Goal: Task Accomplishment & Management: Manage account settings

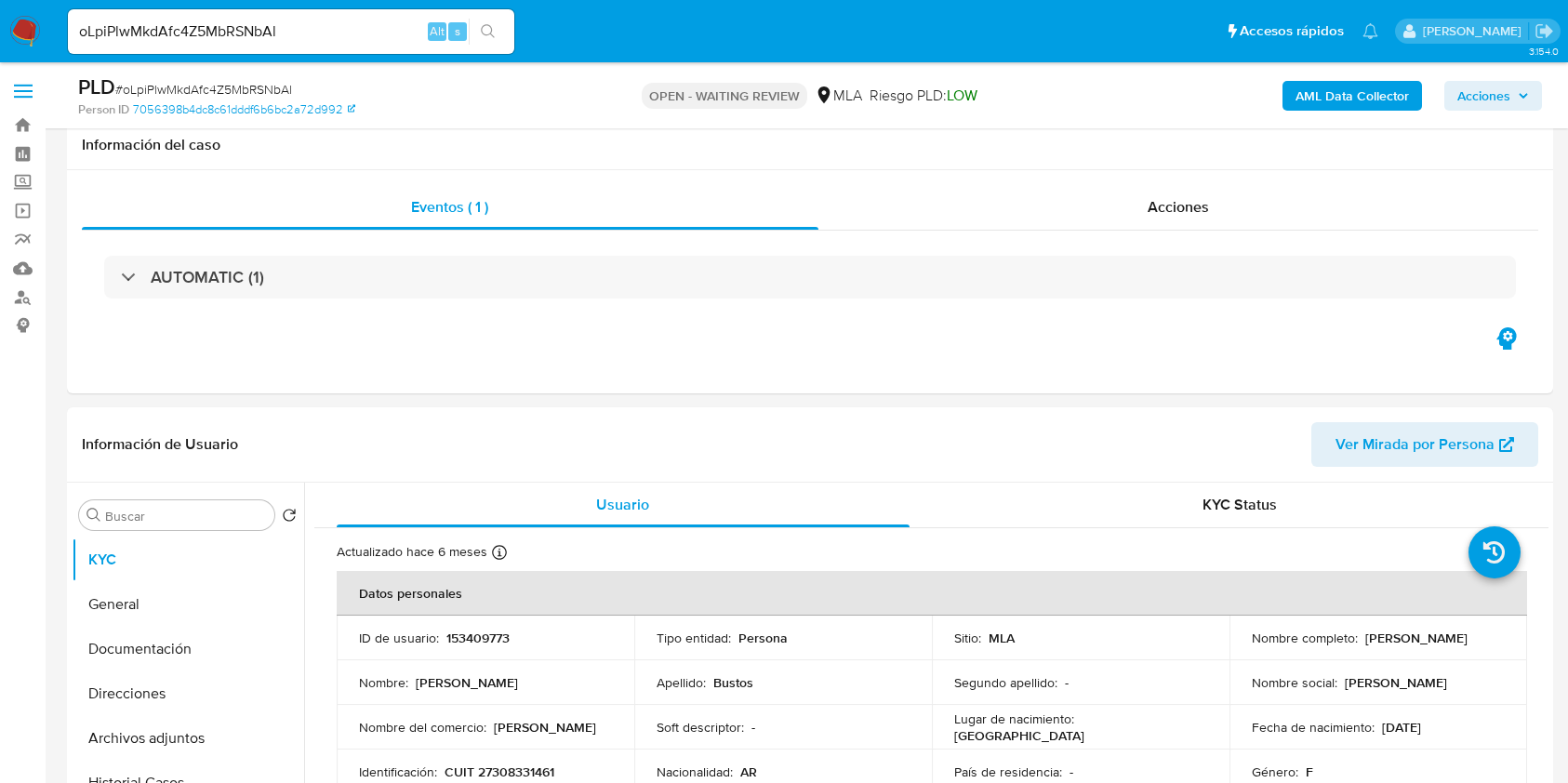
select select "10"
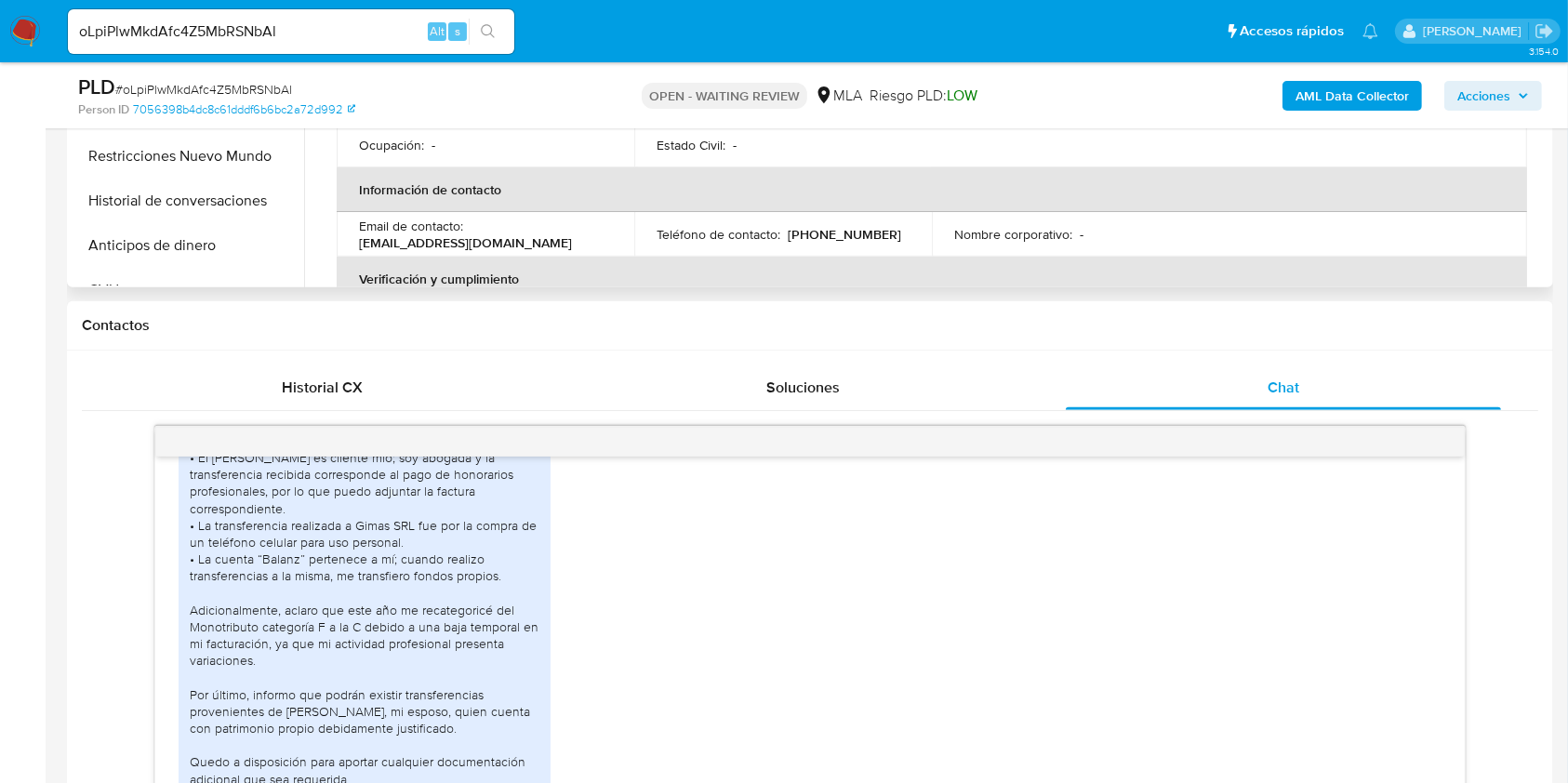
scroll to position [496, 0]
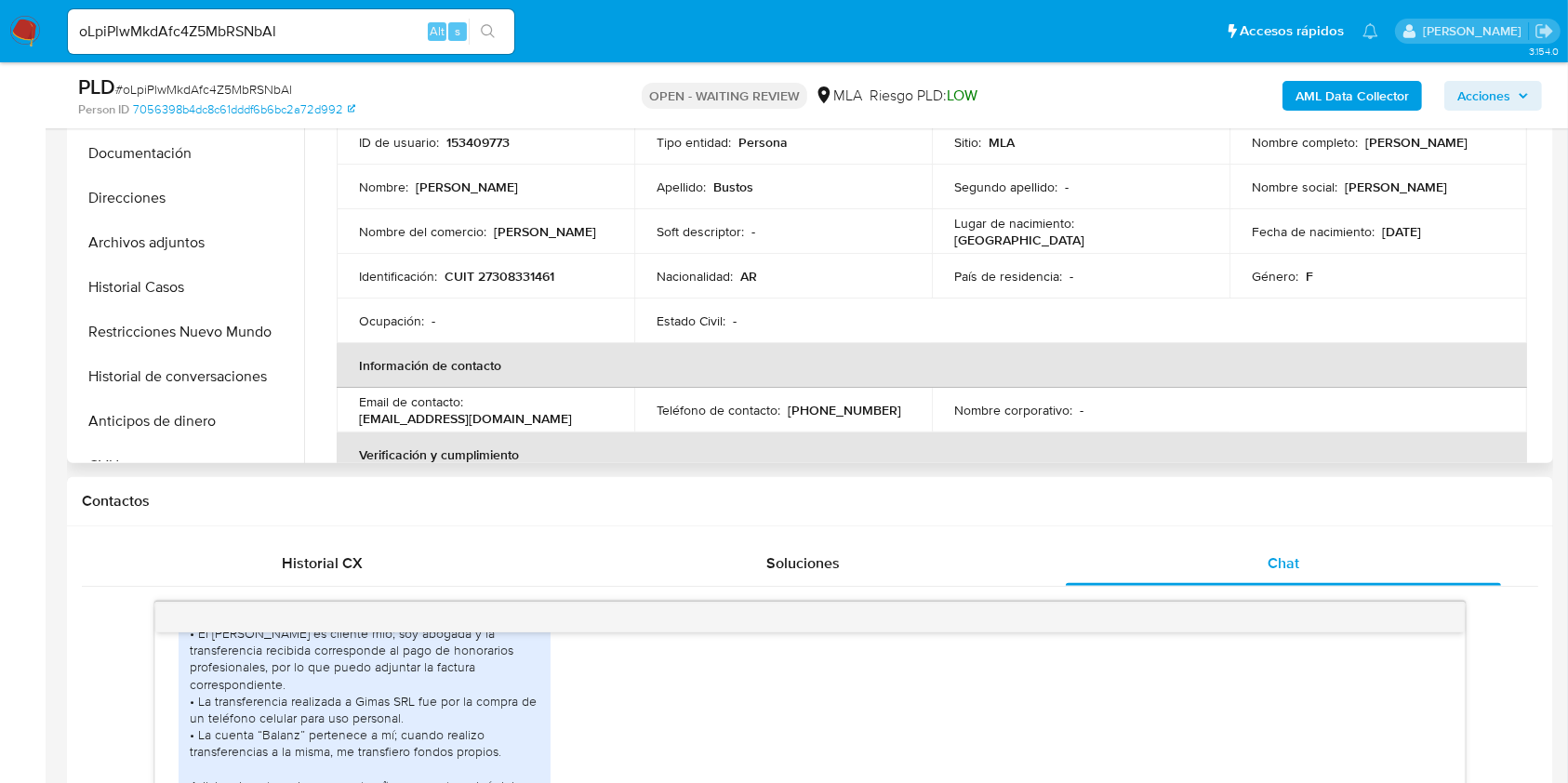
click at [509, 412] on p "alejandrabustos@gmail.com" at bounding box center [465, 418] width 213 height 17
drag, startPoint x: 509, startPoint y: 413, endPoint x: 368, endPoint y: 417, distance: 141.1
click at [368, 417] on p "alejandrabustos@gmail.com" at bounding box center [465, 418] width 213 height 17
copy p "alejandrabustos@gmail.com"
click at [526, 279] on p "CUIT 27308331461" at bounding box center [499, 276] width 110 height 17
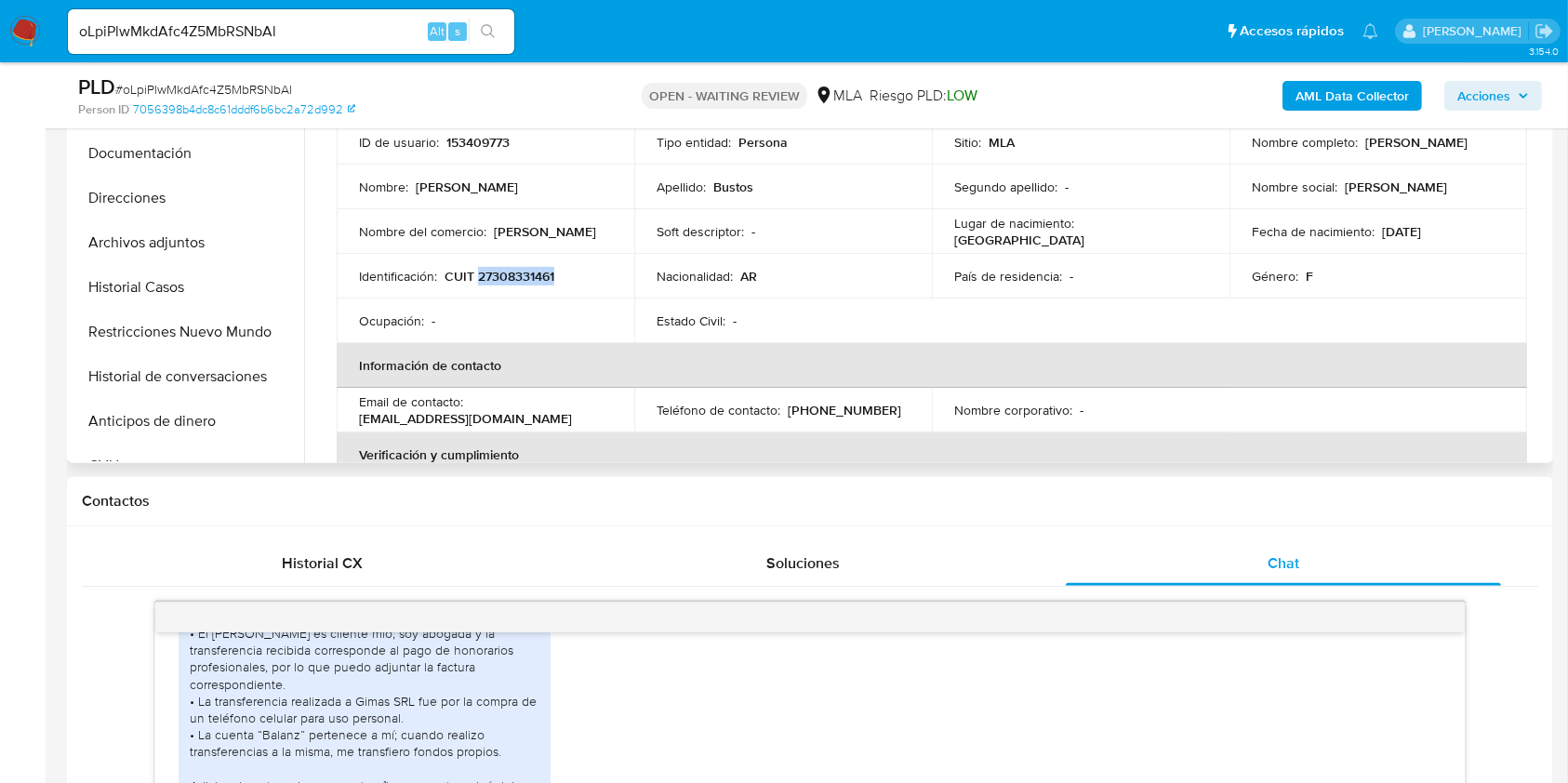
click at [526, 279] on p "CUIT 27308331461" at bounding box center [499, 276] width 110 height 17
copy p "27308331461"
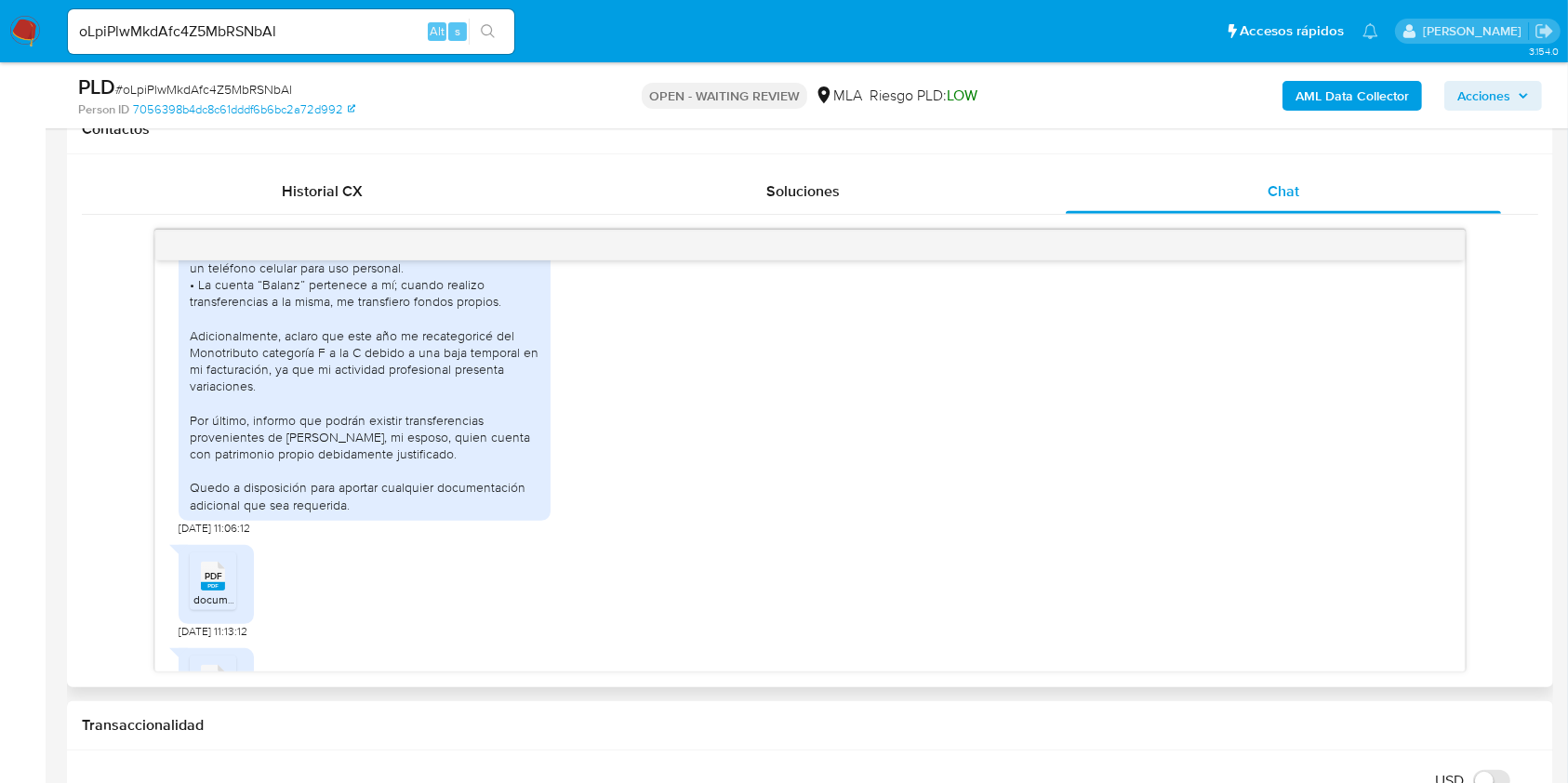
scroll to position [2778, 0]
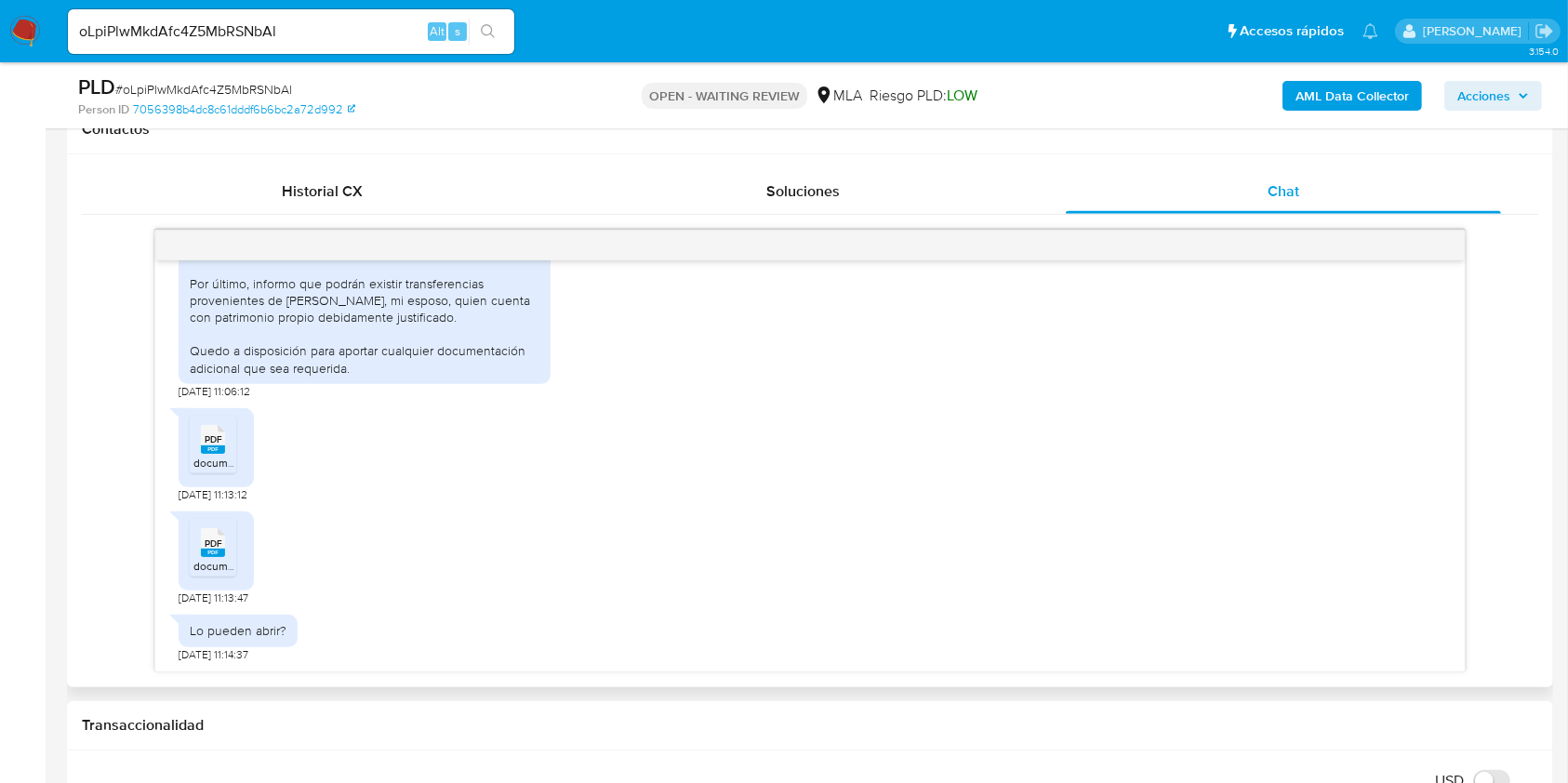
click at [181, 385] on span "15/08/2025 11:06:12" at bounding box center [214, 392] width 71 height 15
drag, startPoint x: 181, startPoint y: 385, endPoint x: 218, endPoint y: 391, distance: 37.5
click at [218, 391] on span "15/08/2025 11:06:12" at bounding box center [214, 392] width 71 height 15
copy span "15/08/2025"
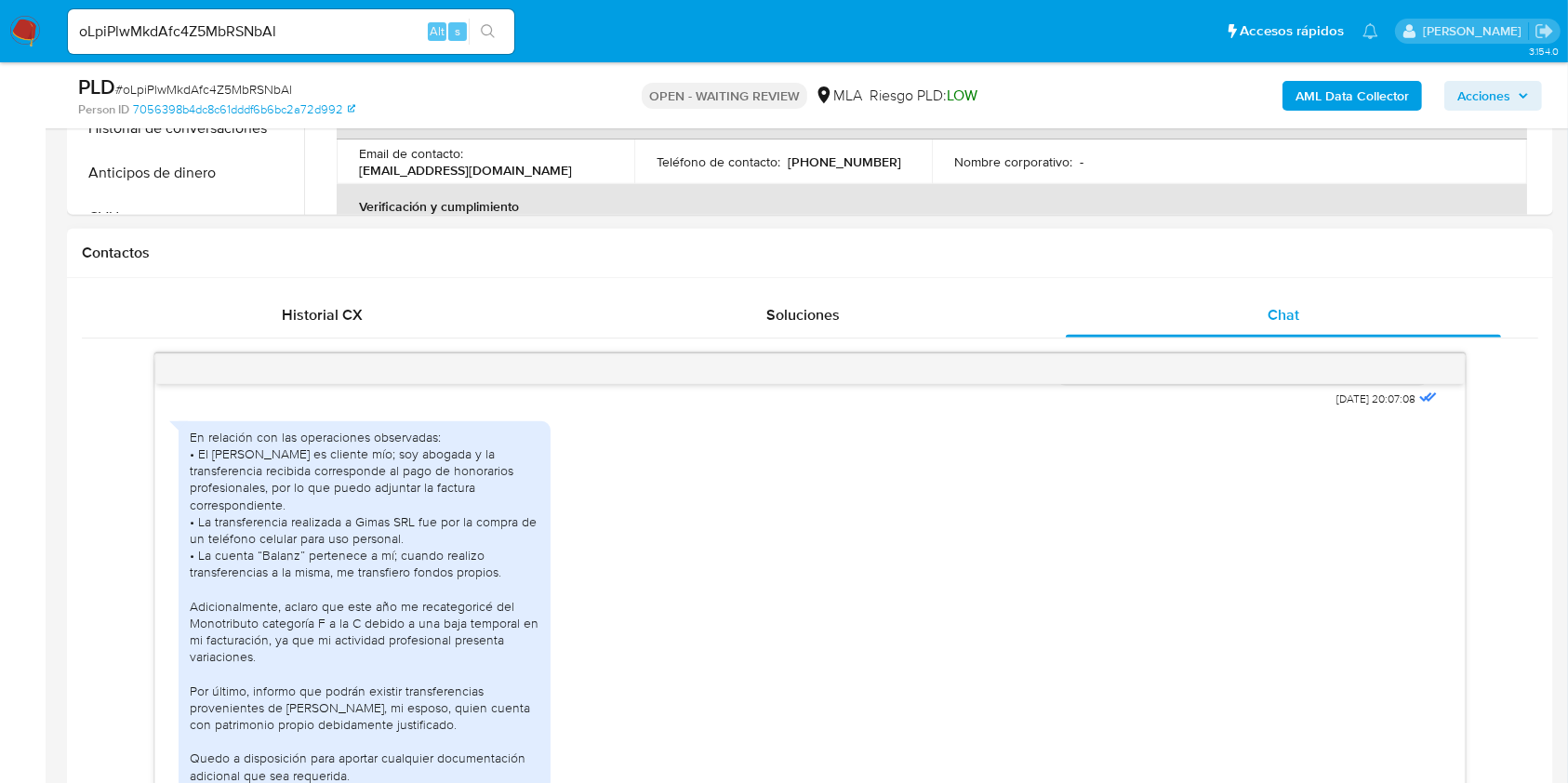
scroll to position [2405, 0]
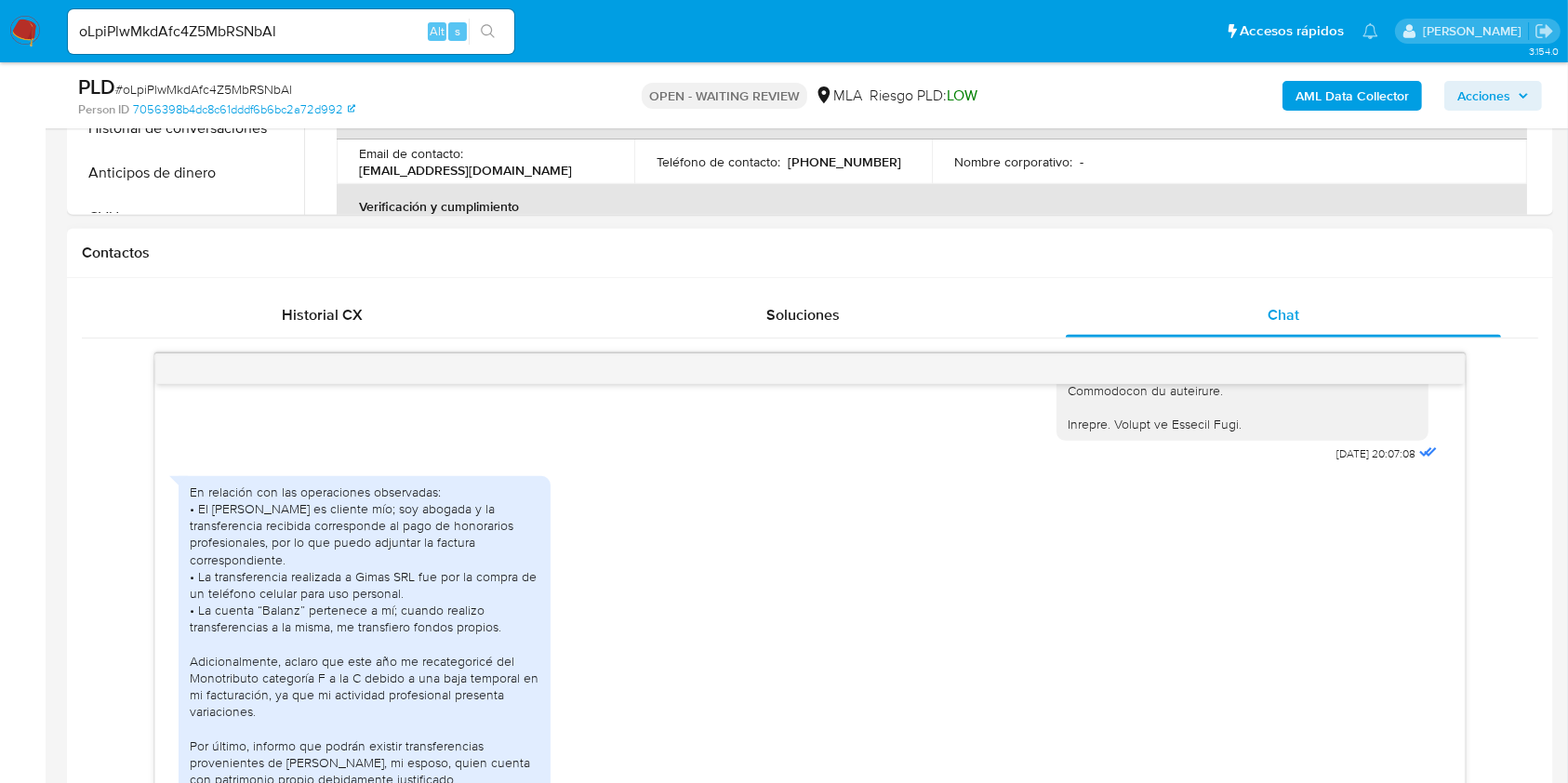
click at [191, 529] on div "En relación con las operaciones observadas: • El Sr. Rodríguez es cliente mío; …" at bounding box center [364, 661] width 350 height 355
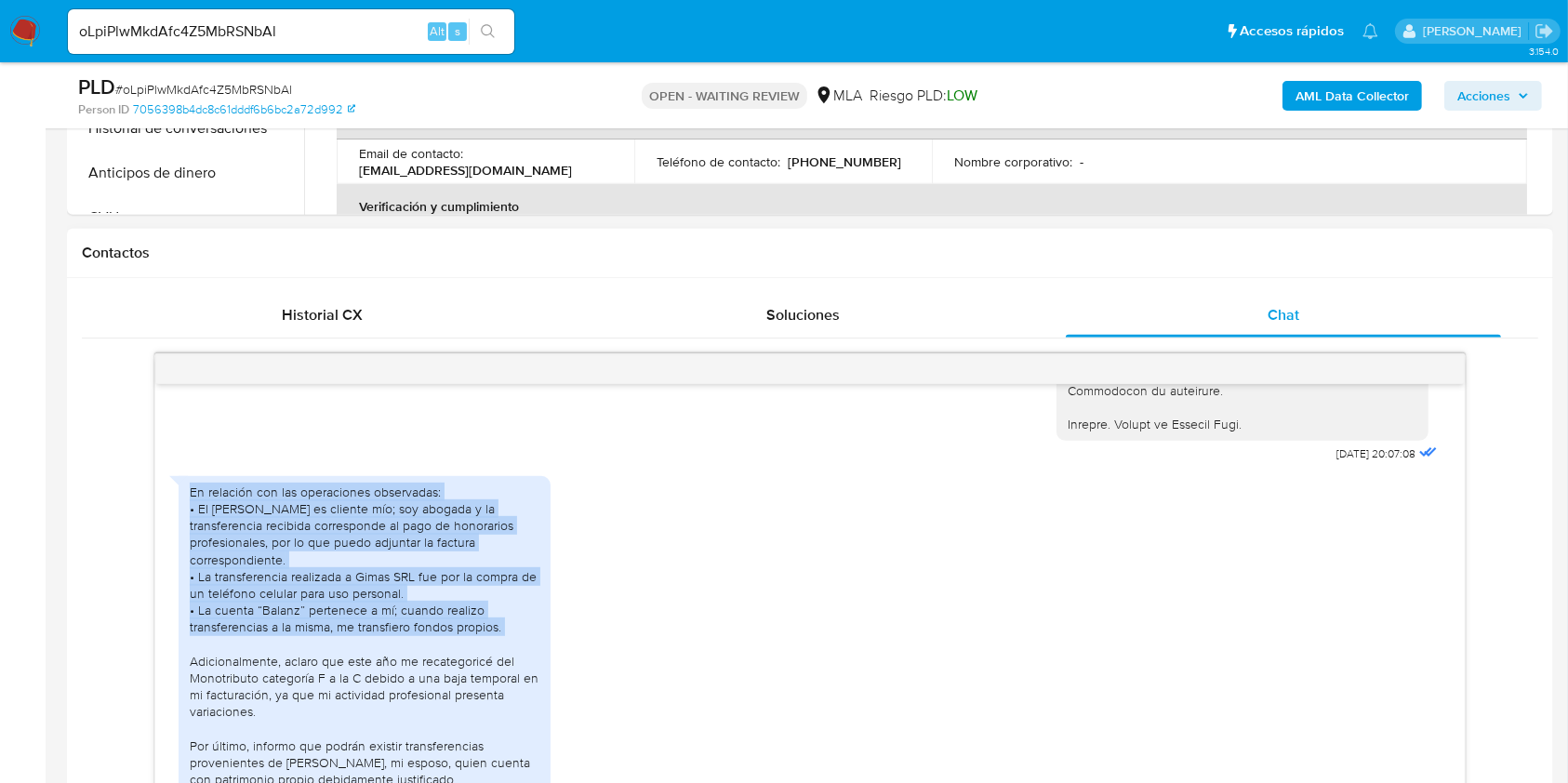
drag, startPoint x: 191, startPoint y: 529, endPoint x: 506, endPoint y: 655, distance: 339.3
click at [506, 655] on div "En relación con las operaciones observadas: • El Sr. Rodríguez es cliente mío; …" at bounding box center [364, 661] width 350 height 355
copy div "En relación con las operaciones observadas: • El Sr. Rodríguez es cliente mío; …"
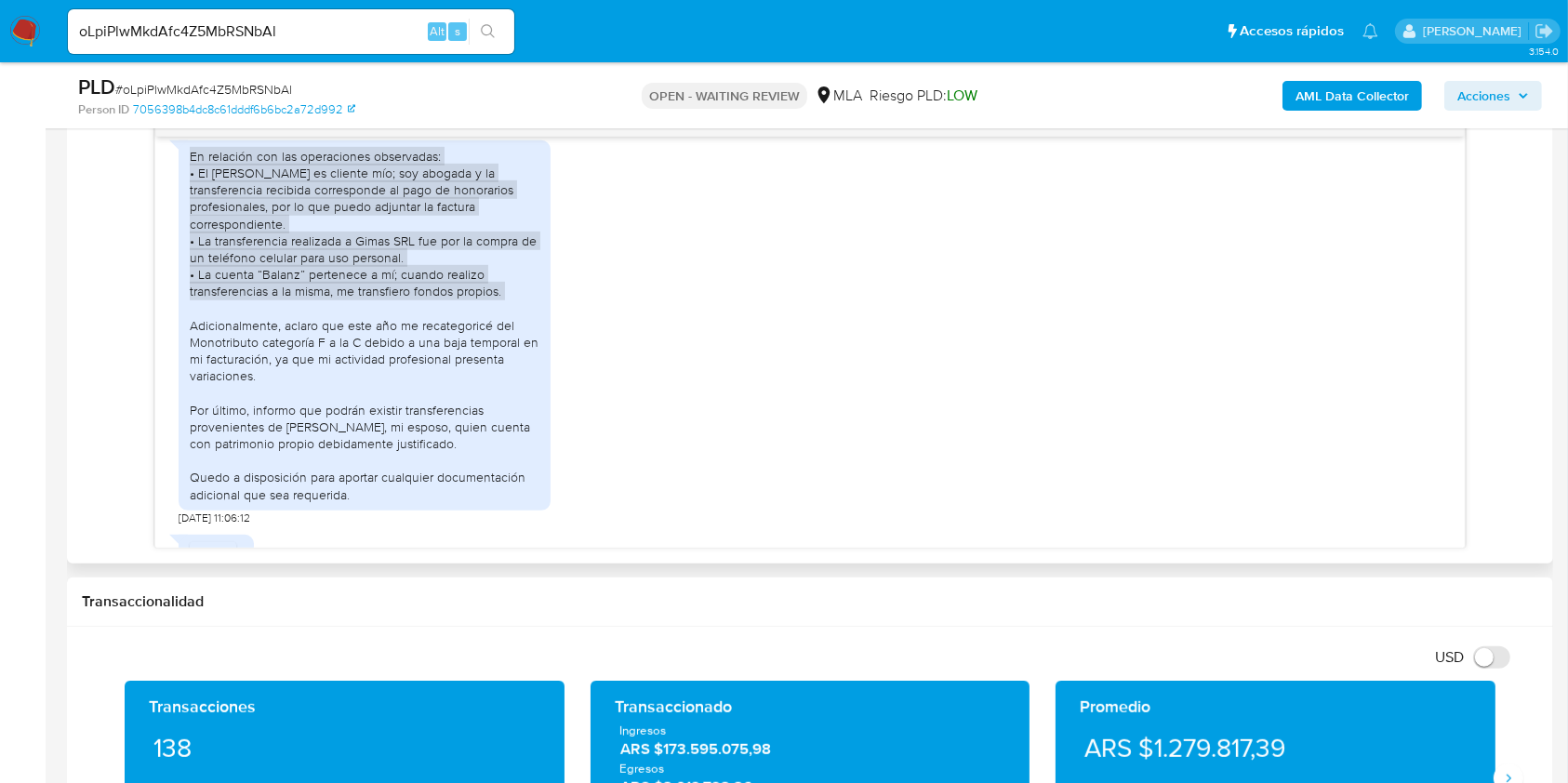
scroll to position [2529, 0]
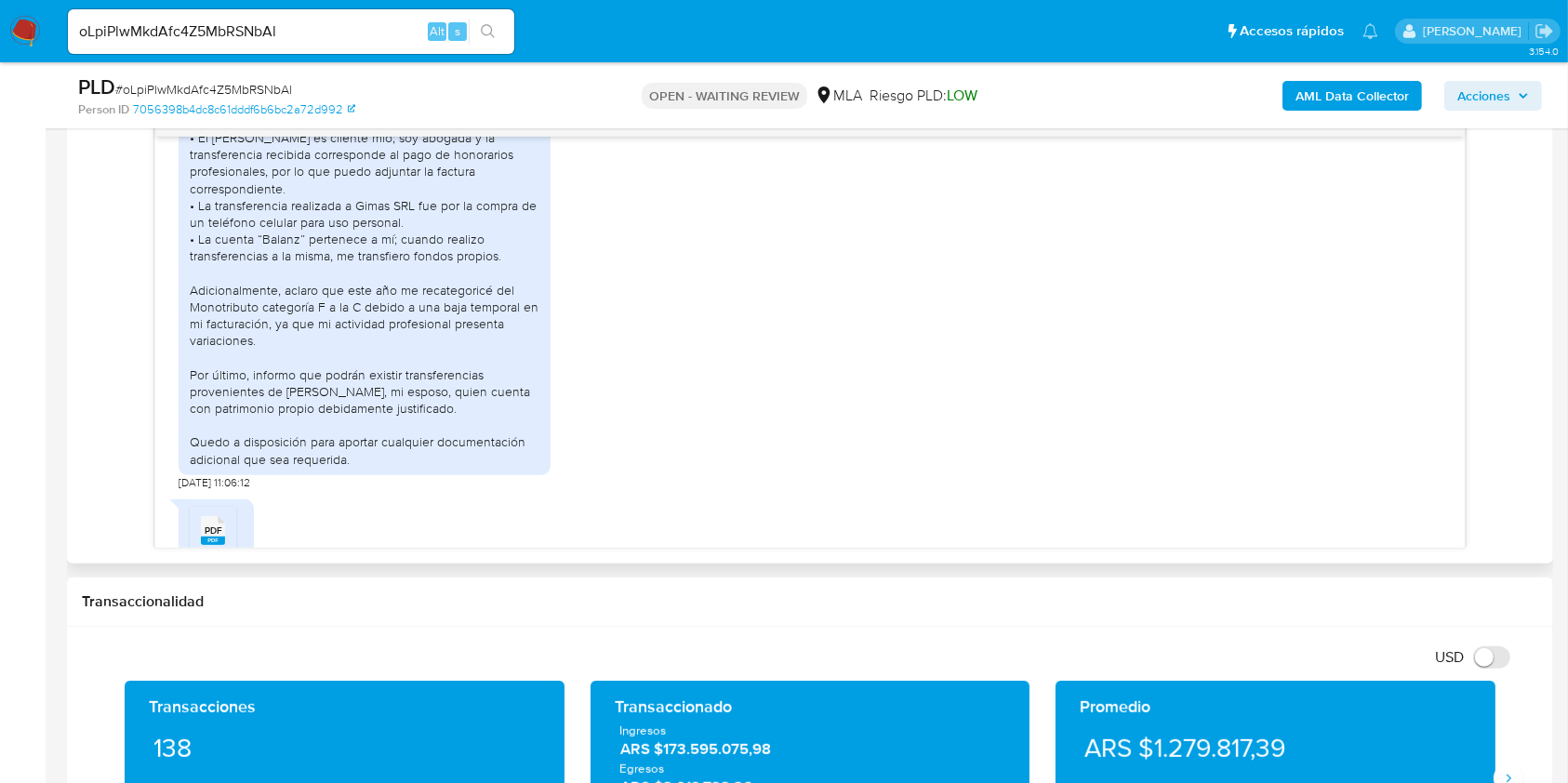
click at [438, 444] on div "En relación con las operaciones observadas: • El Sr. Rodríguez es cliente mío; …" at bounding box center [364, 290] width 350 height 355
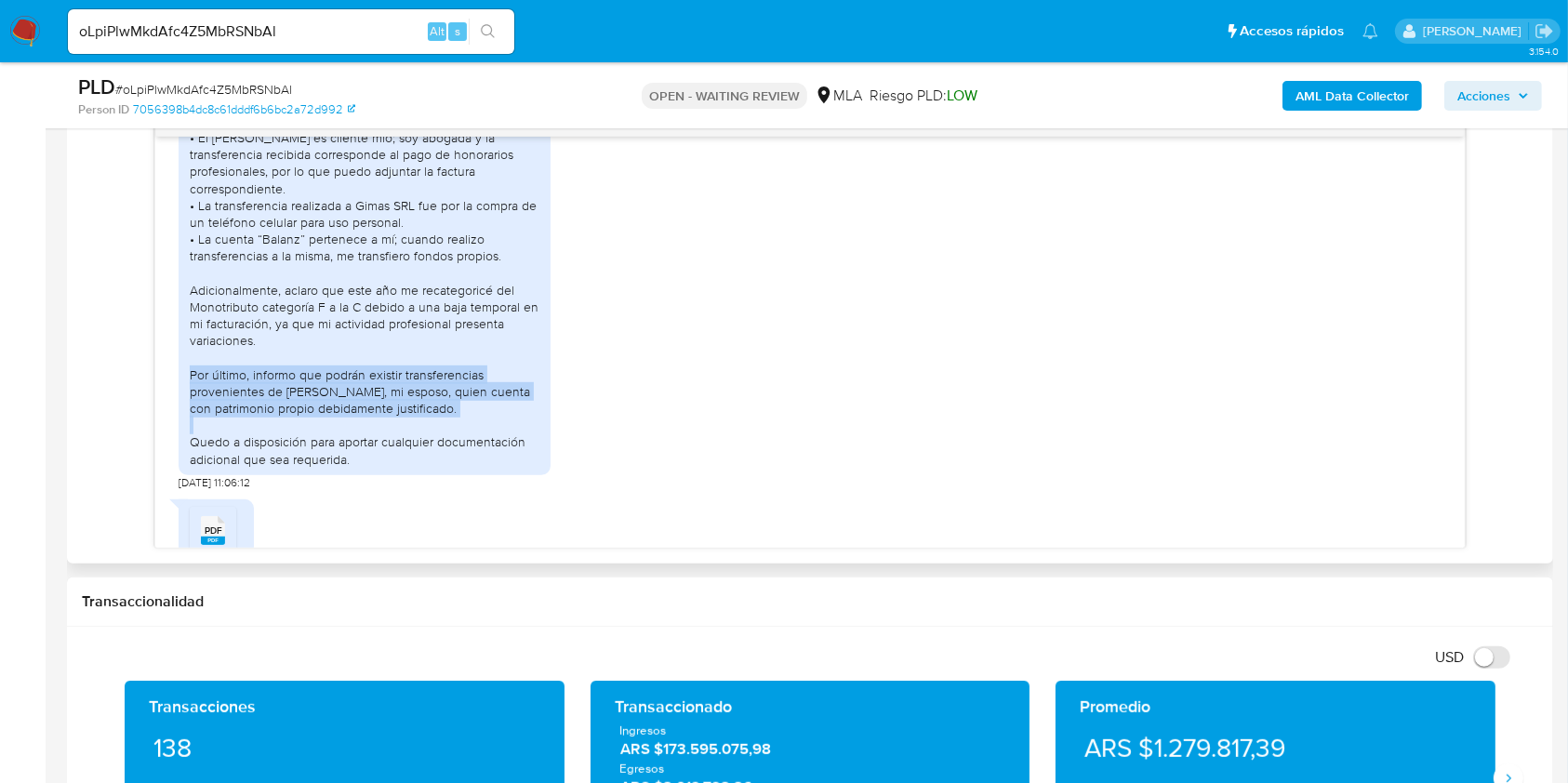
drag, startPoint x: 438, startPoint y: 444, endPoint x: 188, endPoint y: 404, distance: 253.2
click at [189, 404] on div "En relación con las operaciones observadas: • El Sr. Rodríguez es cliente mío; …" at bounding box center [364, 290] width 350 height 355
copy div "Por último, informo que podrán existir transferencias provenientes de Juan Pabl…"
click at [445, 444] on div "En relación con las operaciones observadas: • El Sr. Rodríguez es cliente mío; …" at bounding box center [364, 290] width 350 height 355
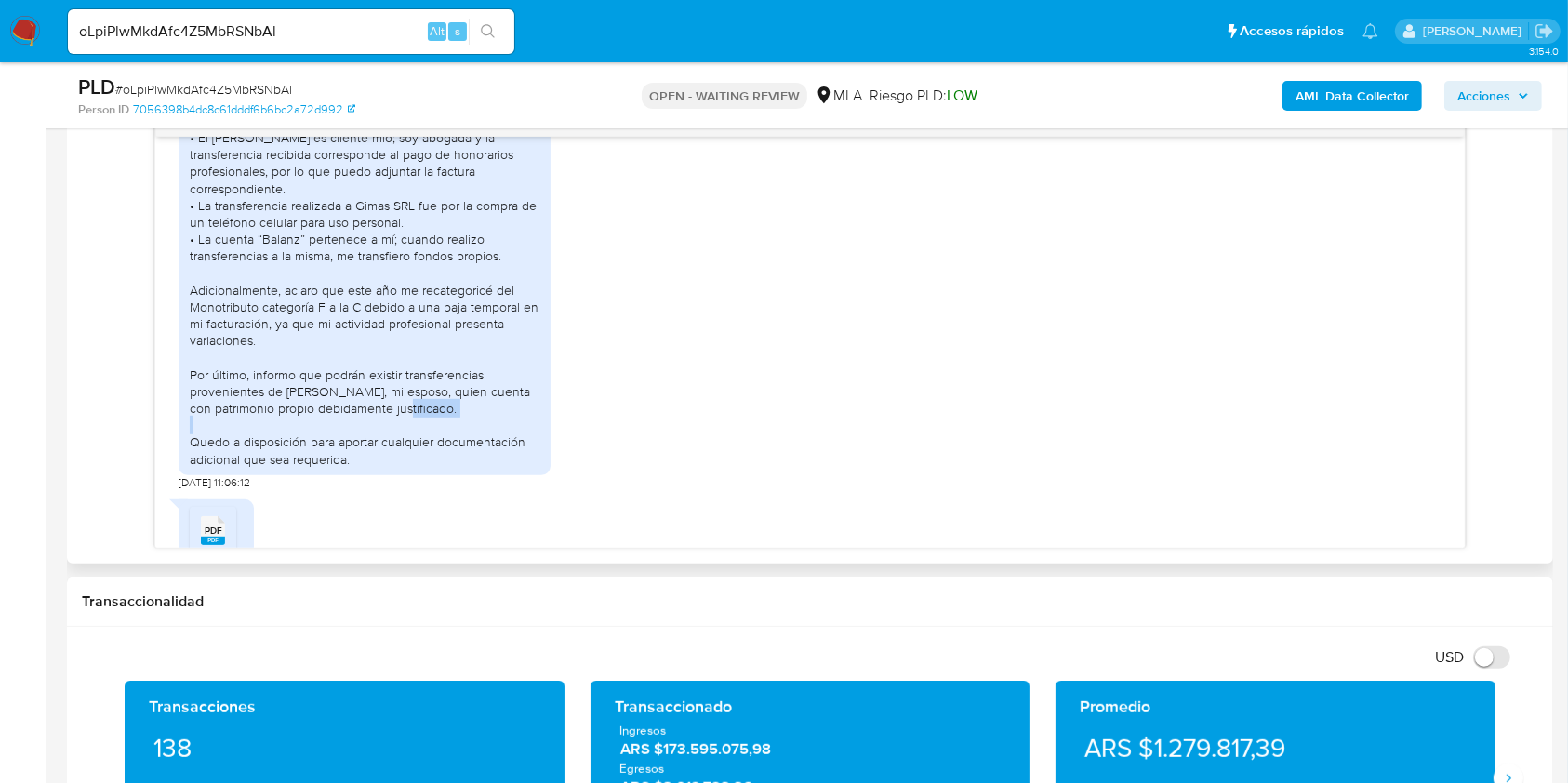
click at [445, 444] on div "En relación con las operaciones observadas: • El Sr. Rodríguez es cliente mío; …" at bounding box center [364, 290] width 350 height 355
click at [222, 374] on div "En relación con las operaciones observadas: • El Sr. Rodríguez es cliente mío; …" at bounding box center [364, 290] width 350 height 355
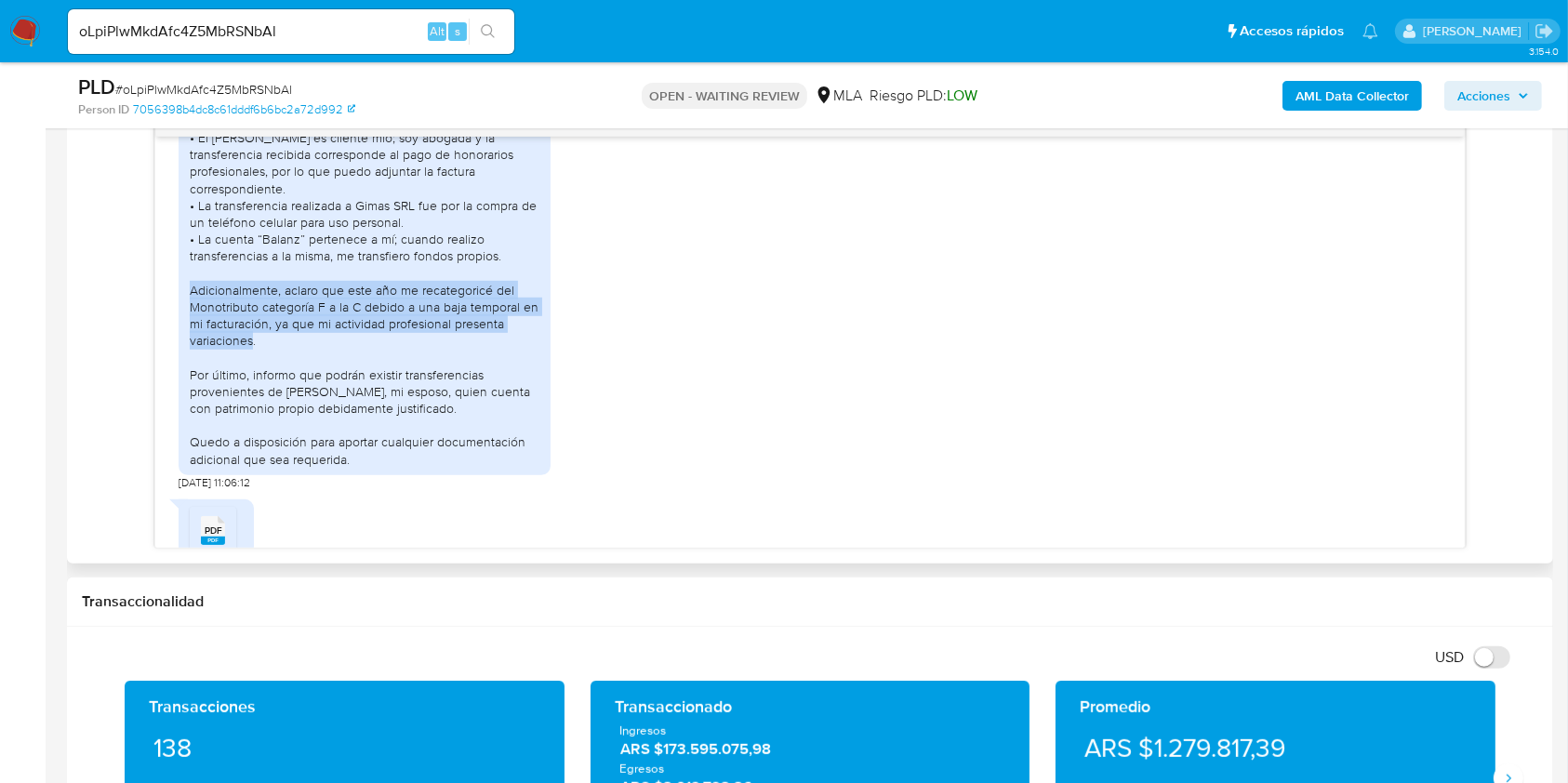
drag, startPoint x: 222, startPoint y: 374, endPoint x: 164, endPoint y: 326, distance: 75.3
click at [164, 326] on div "17/07/2025 19:50:40 Hola, Esperamos que te encuentres muy bien. Te consultamos …" at bounding box center [810, 342] width 1308 height 411
copy div "Adicionalmente, aclaro que este año me recategoricé del Monotributo categoría F…"
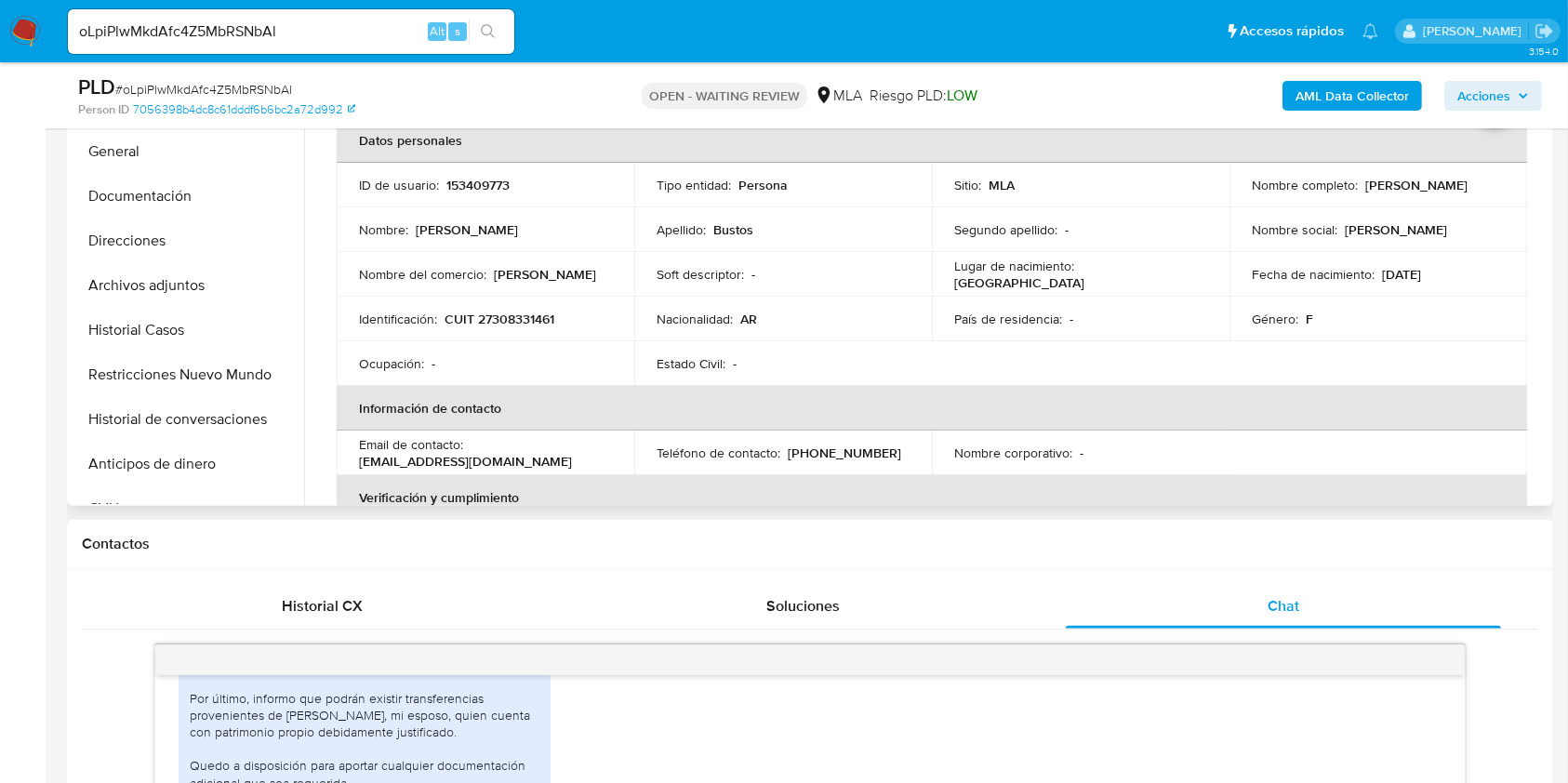
scroll to position [248, 0]
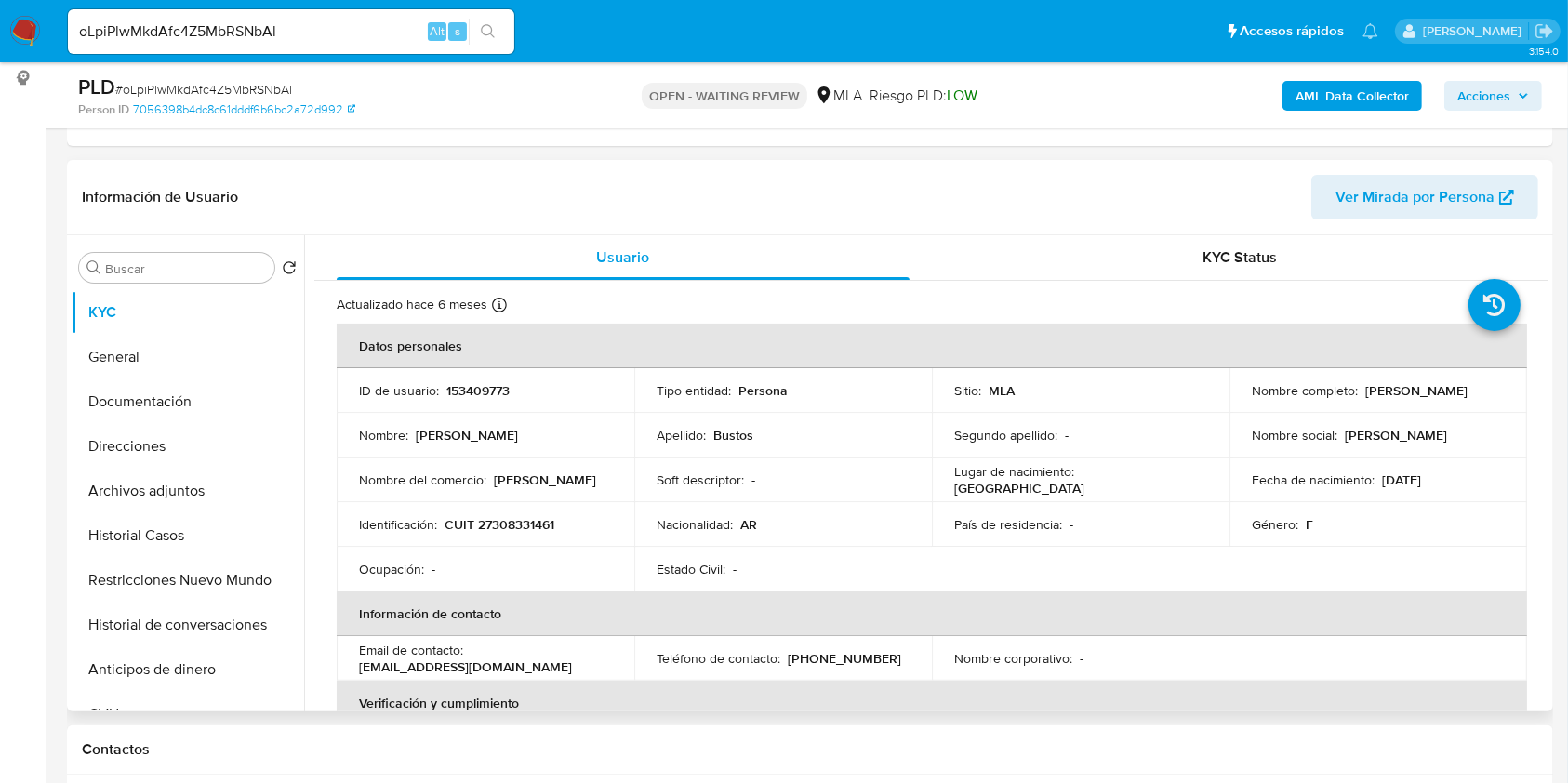
click at [514, 516] on p "CUIT 27308331461" at bounding box center [499, 524] width 110 height 17
click at [522, 520] on p "CUIT 27308331461" at bounding box center [499, 524] width 110 height 17
copy p "27308331461"
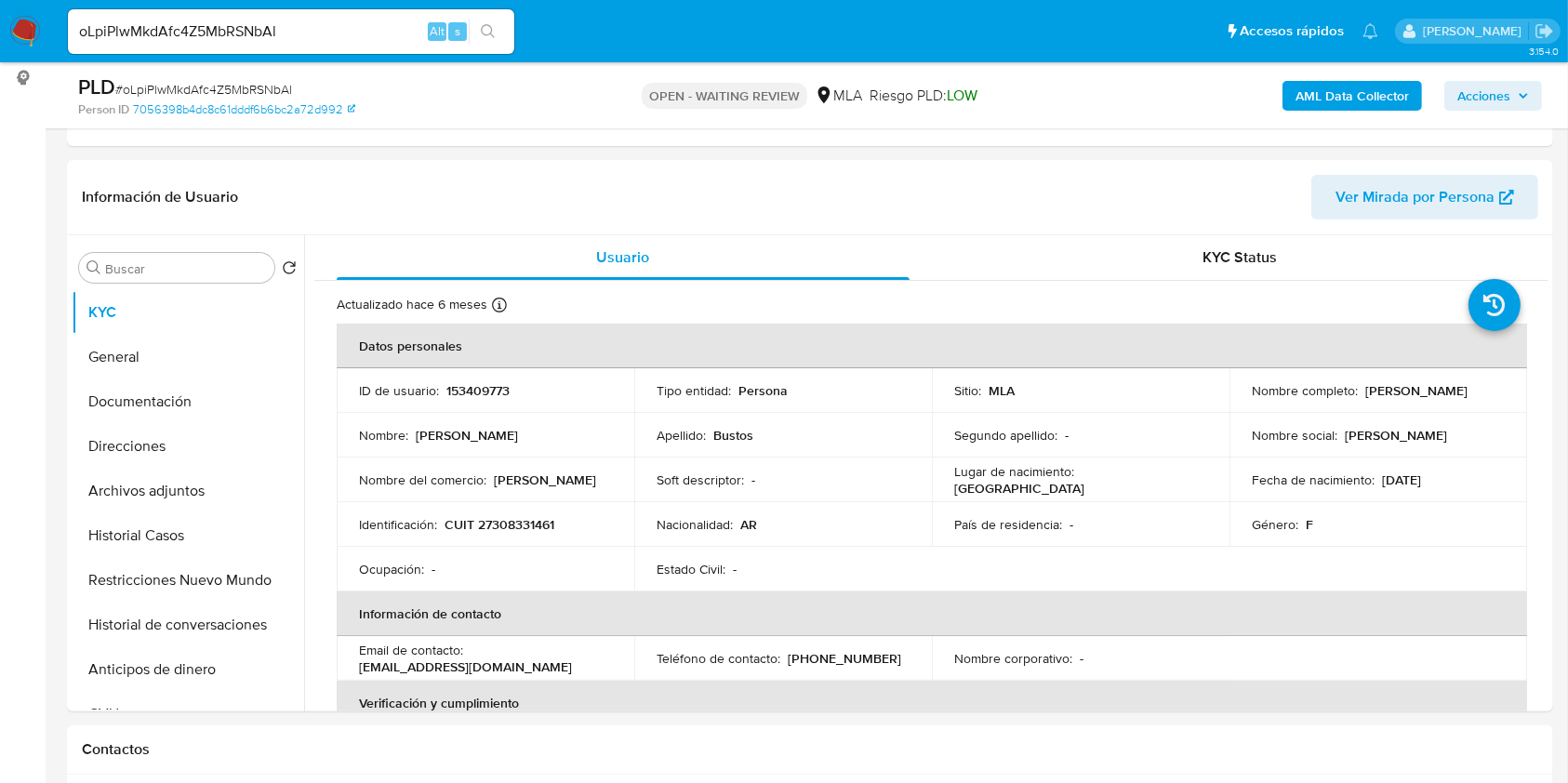
click at [369, 27] on input "oLpiPlwMkdAfc4Z5MbRSNbAl" at bounding box center [290, 32] width 446 height 24
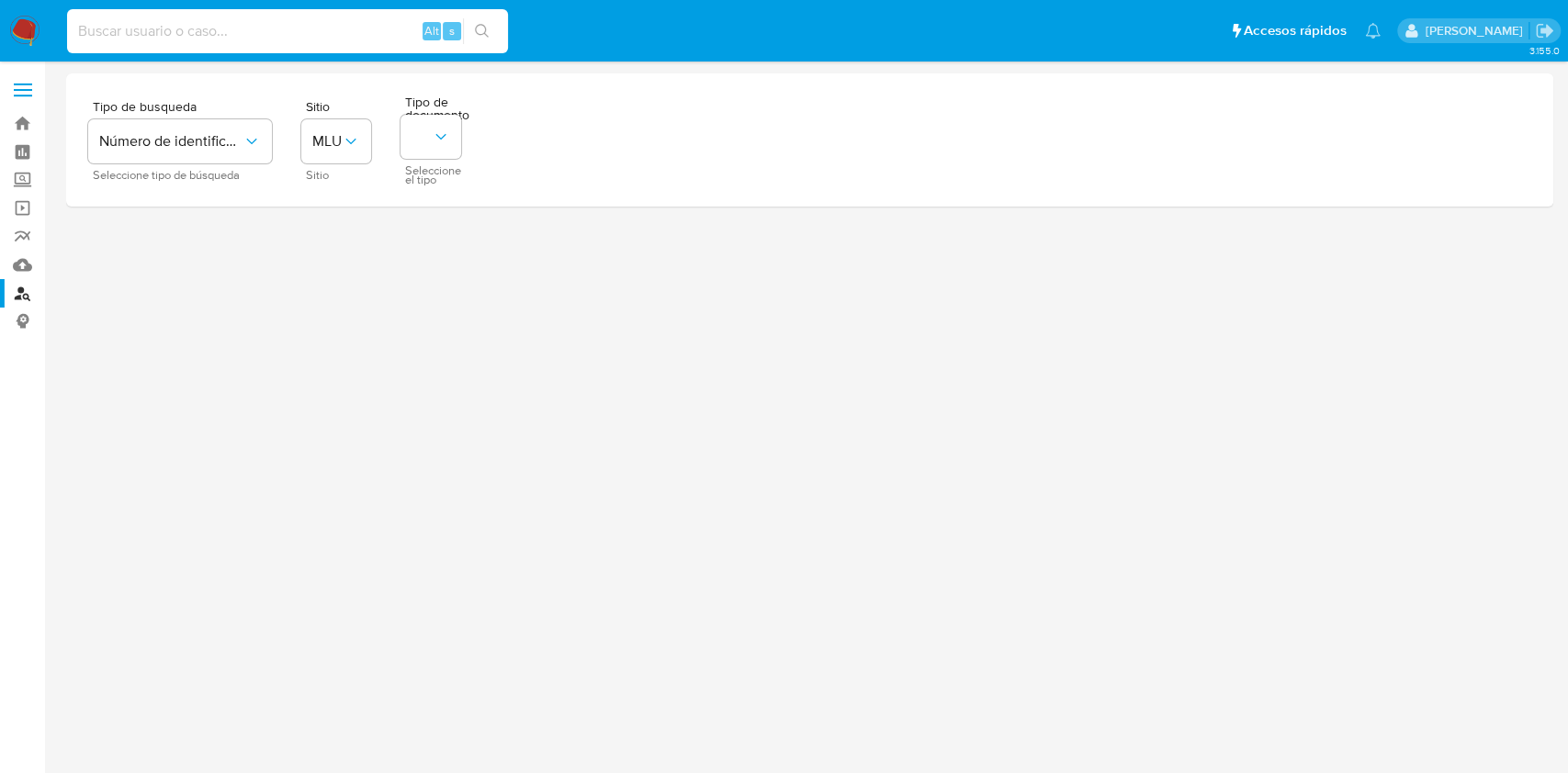
click at [172, 30] on input at bounding box center [287, 31] width 440 height 23
paste input "jESxRWNxgM53XQqAYL9vbAUw"
type input "jESxRWNxgM53XQqAYL9vbAUw"
click at [479, 33] on icon "search-icon" at bounding box center [482, 30] width 14 height 14
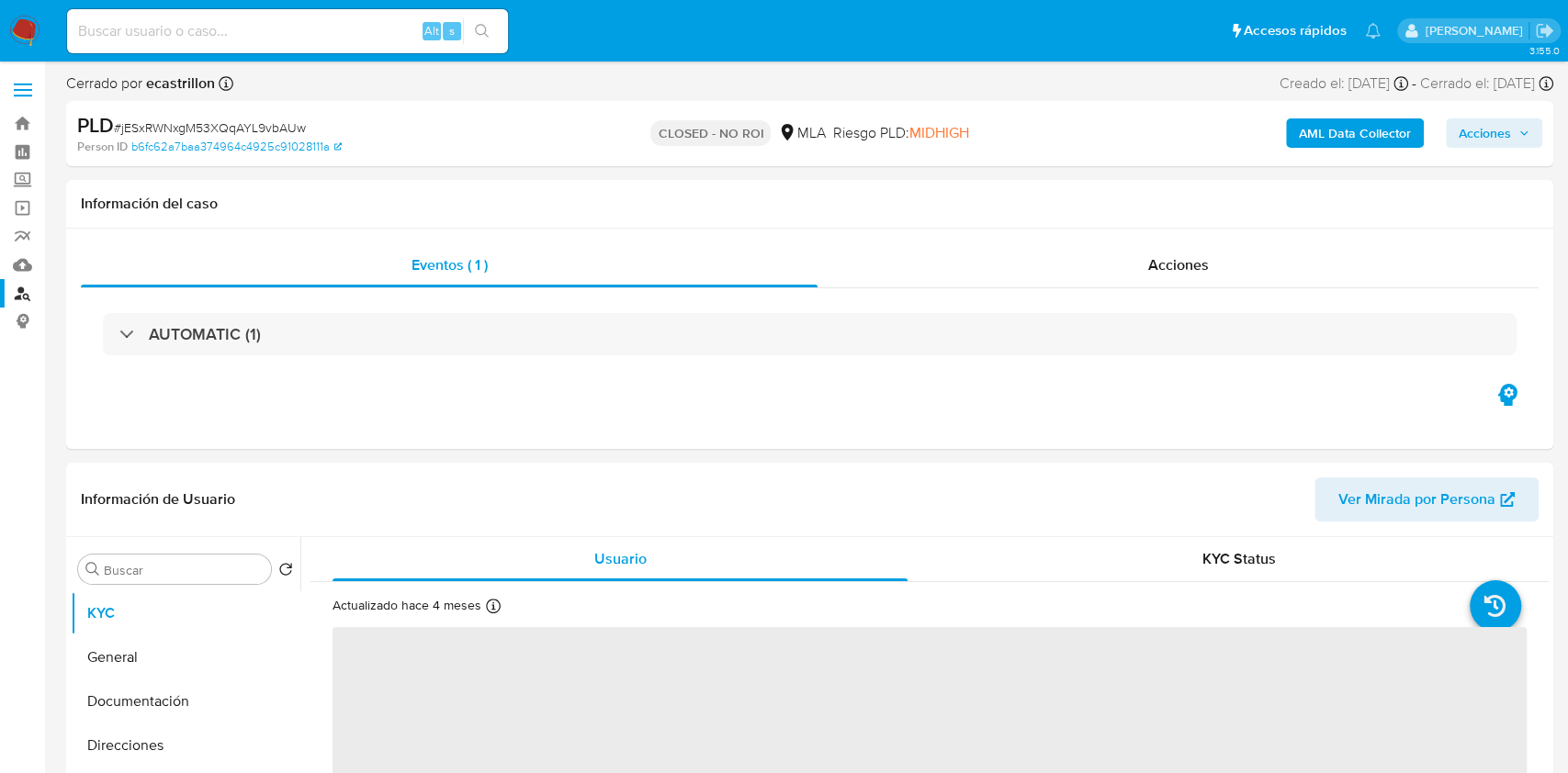
select select "10"
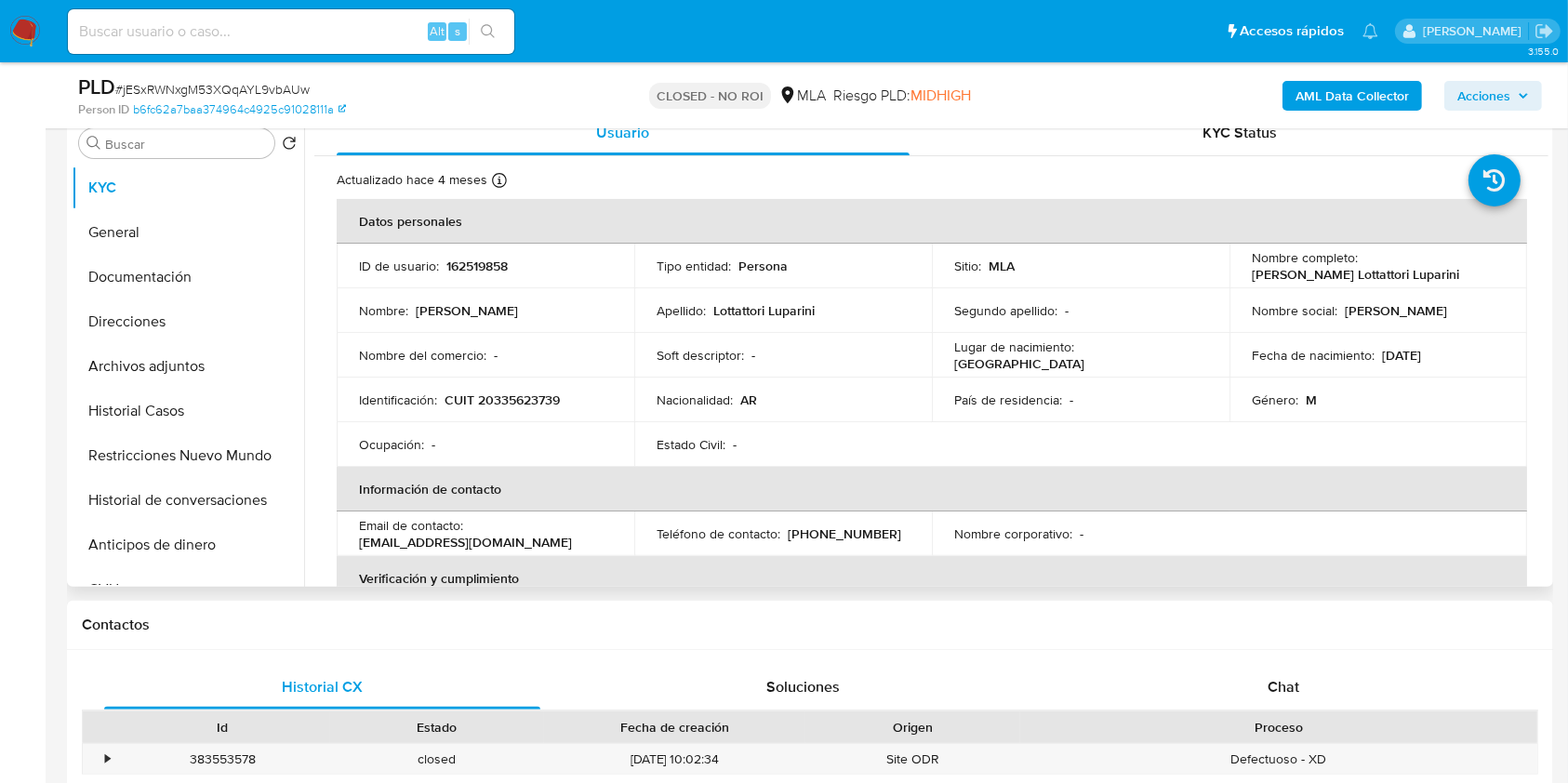
scroll to position [372, 0]
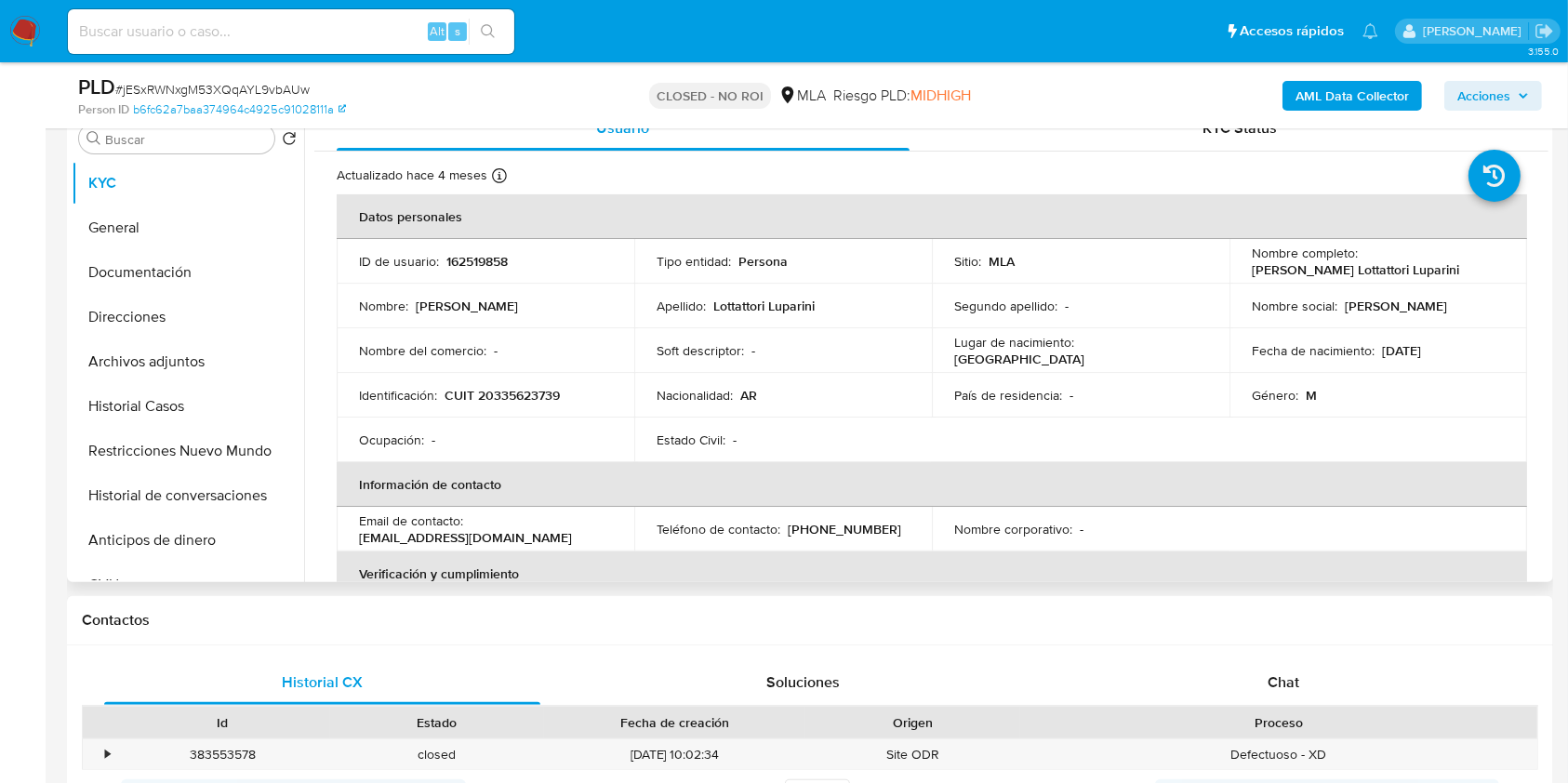
click at [515, 392] on p "CUIT 20335623739" at bounding box center [502, 394] width 115 height 17
copy p "20335623739"
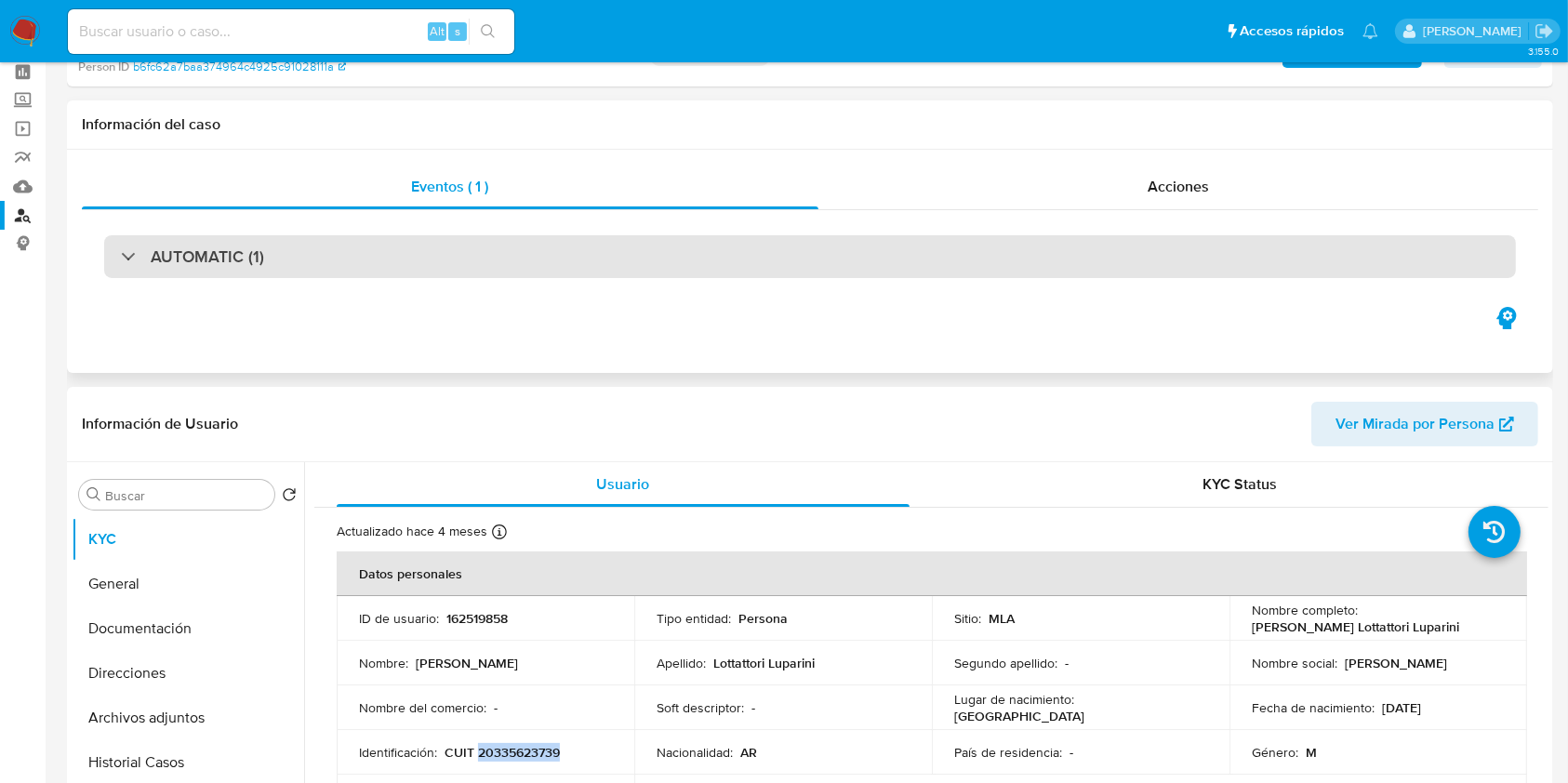
scroll to position [0, 0]
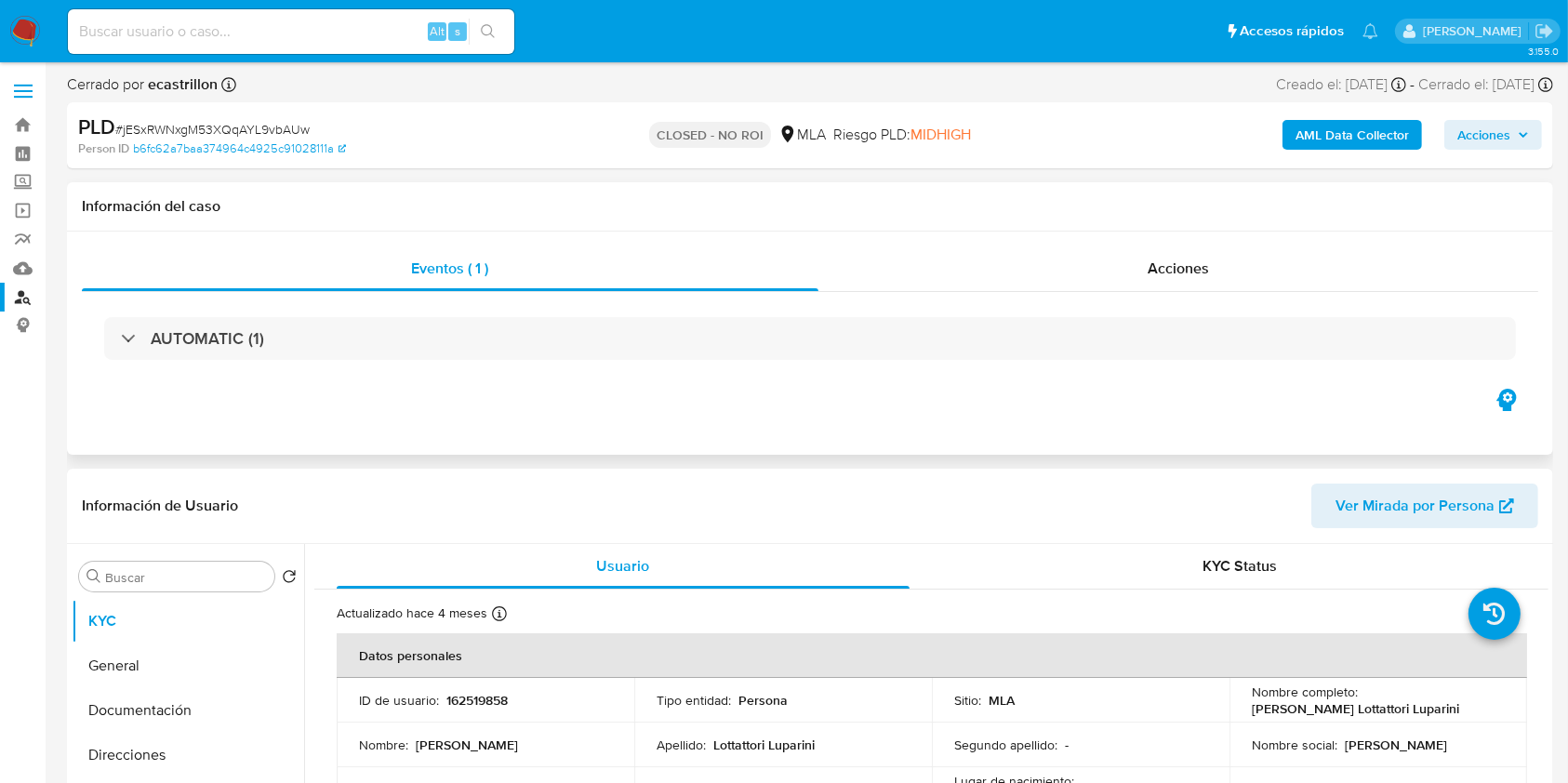
click at [513, 360] on div "AUTOMATIC (1)" at bounding box center [810, 339] width 1456 height 93
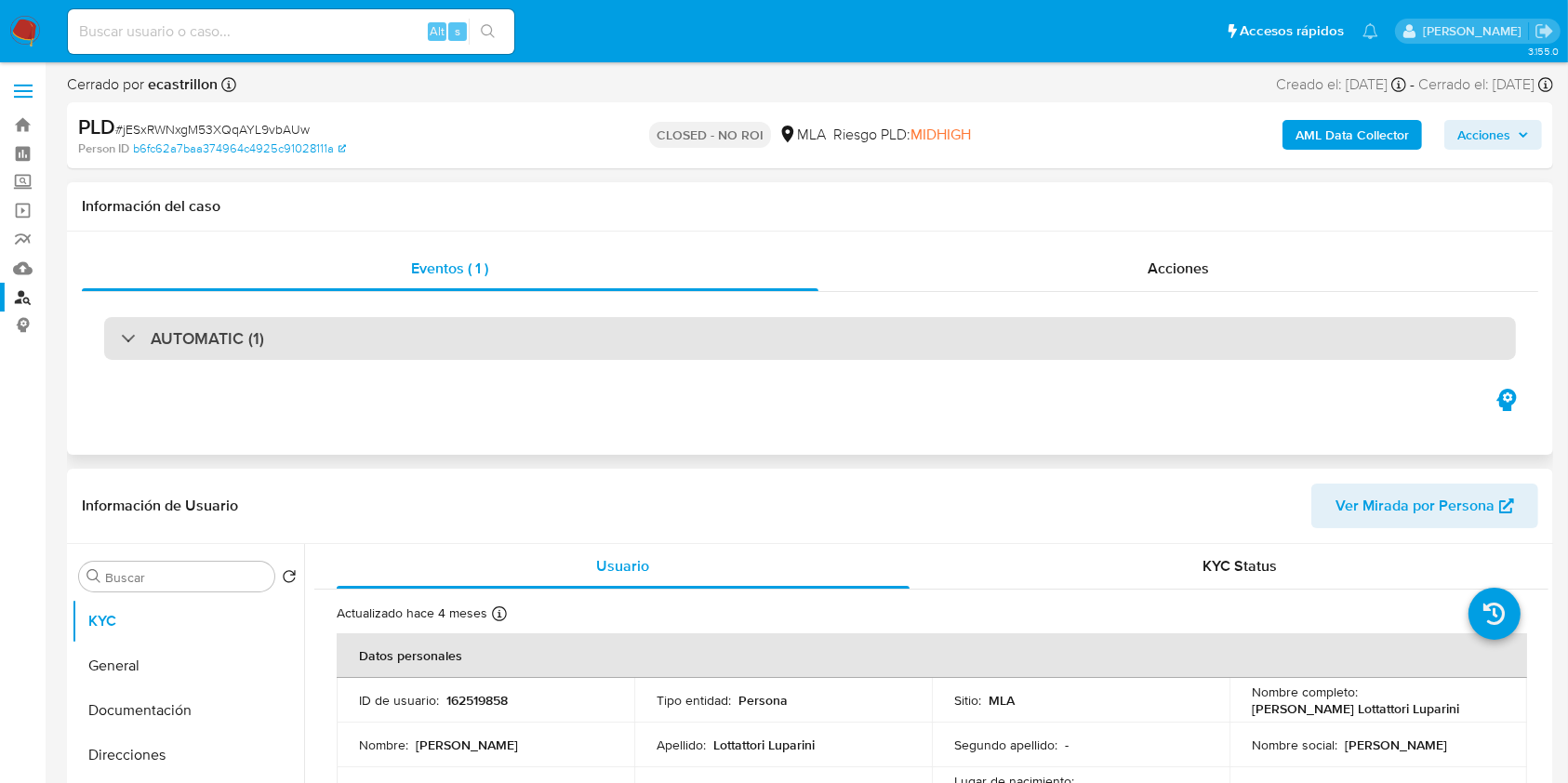
click at [528, 351] on div "AUTOMATIC (1)" at bounding box center [810, 338] width 1411 height 43
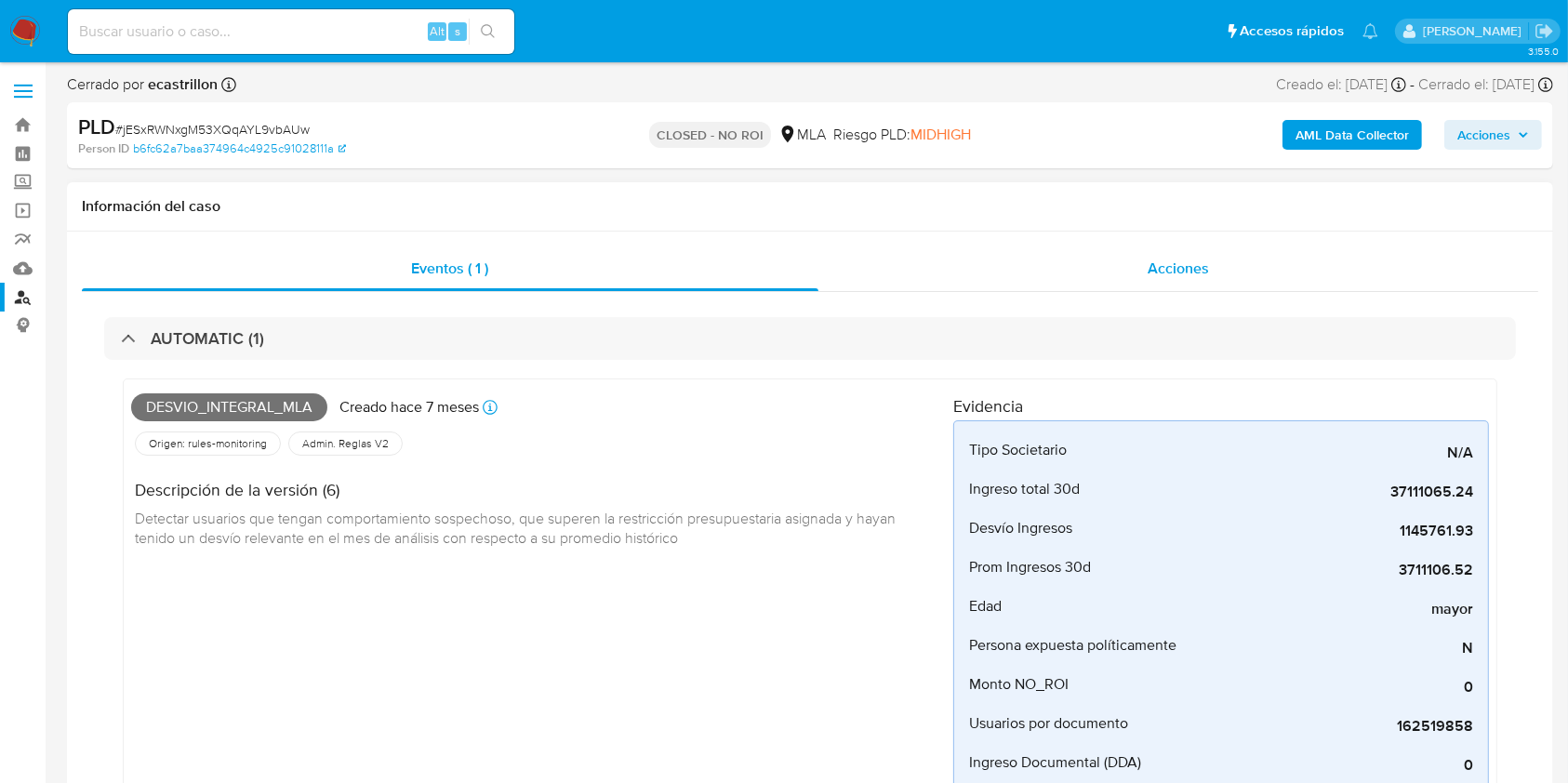
click at [1095, 270] on div "Acciones" at bounding box center [1178, 269] width 721 height 45
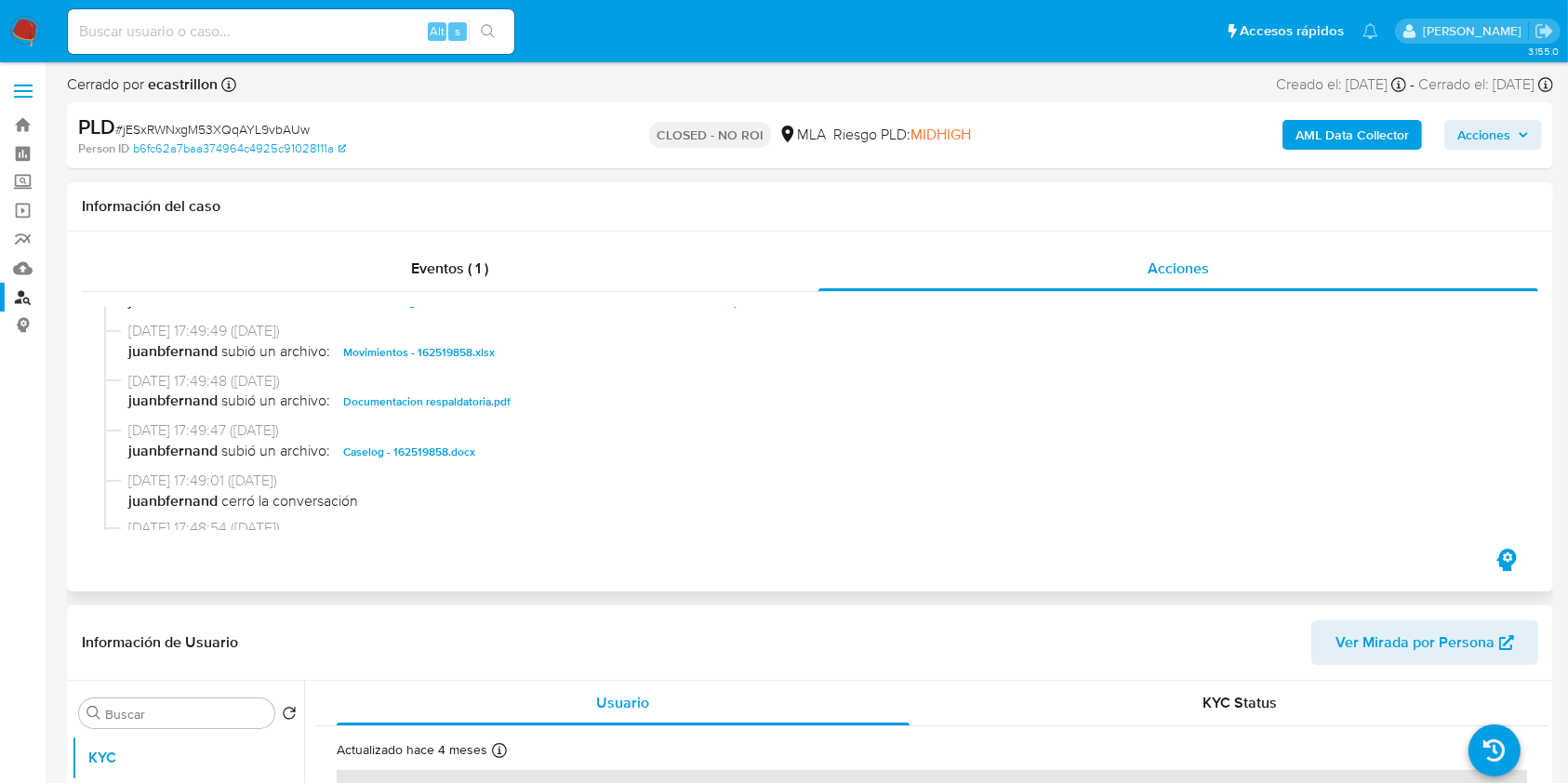
scroll to position [248, 0]
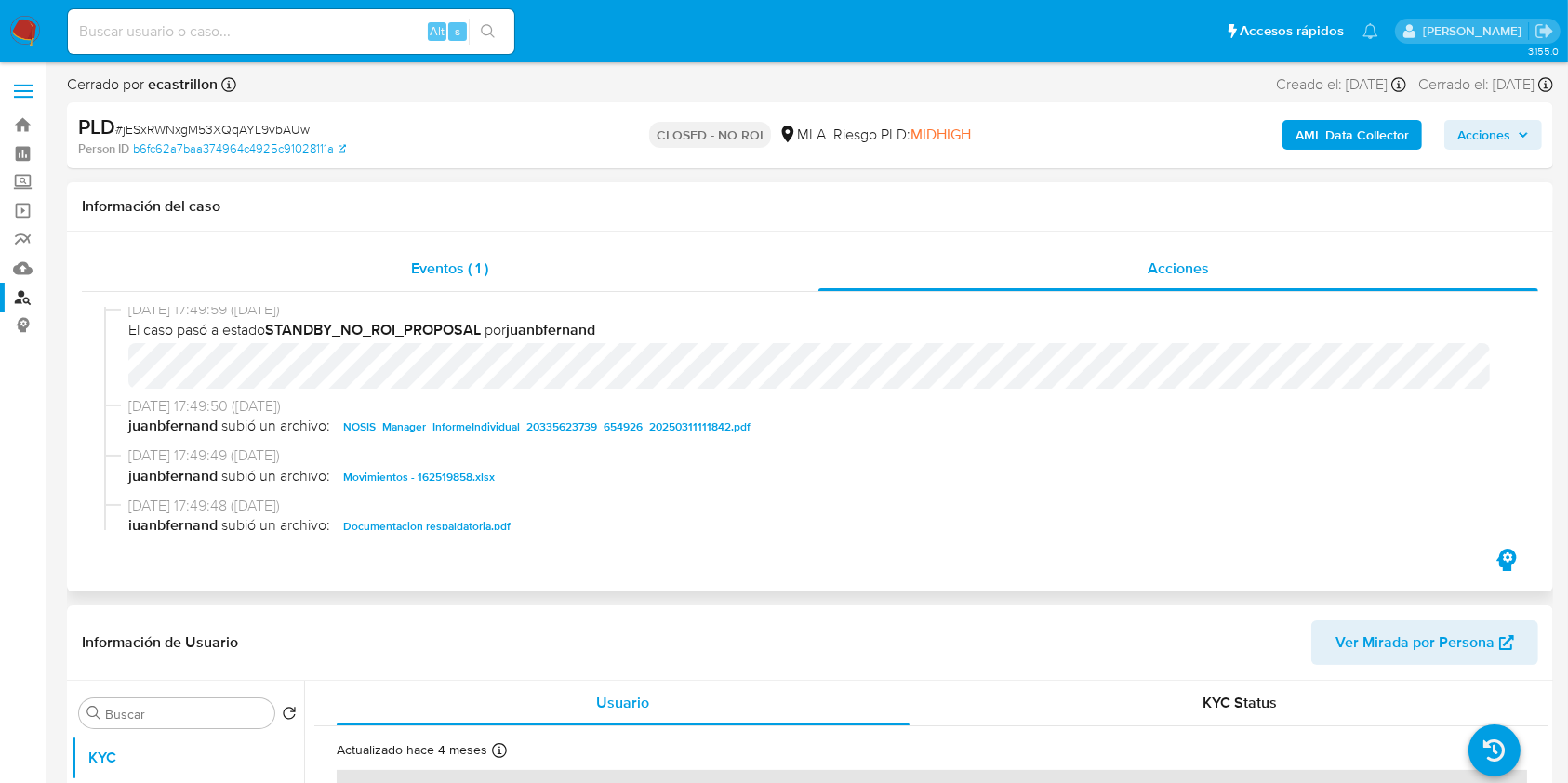
click at [484, 273] on span "Eventos ( 1 )" at bounding box center [450, 269] width 77 height 22
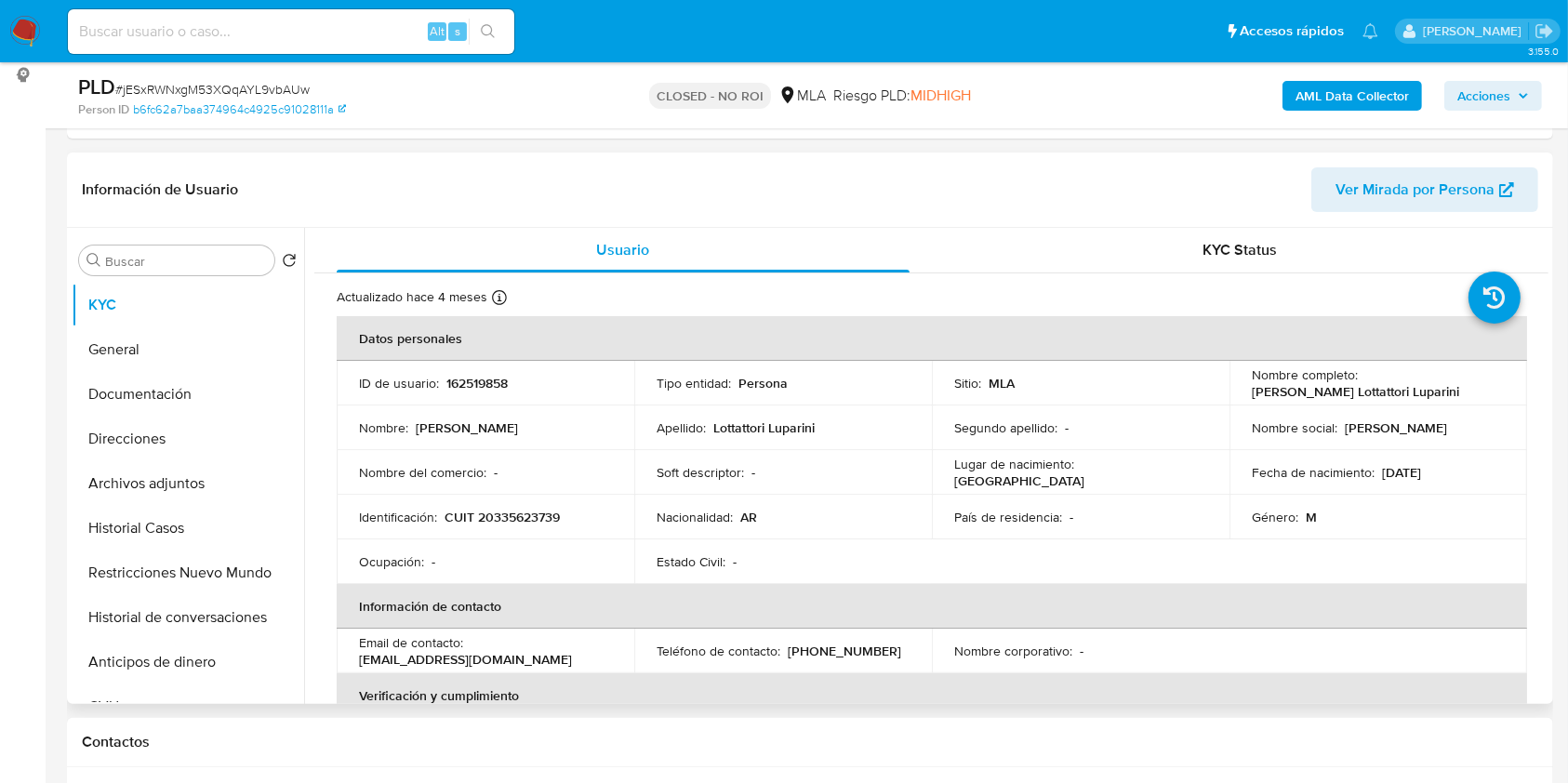
scroll to position [372, 0]
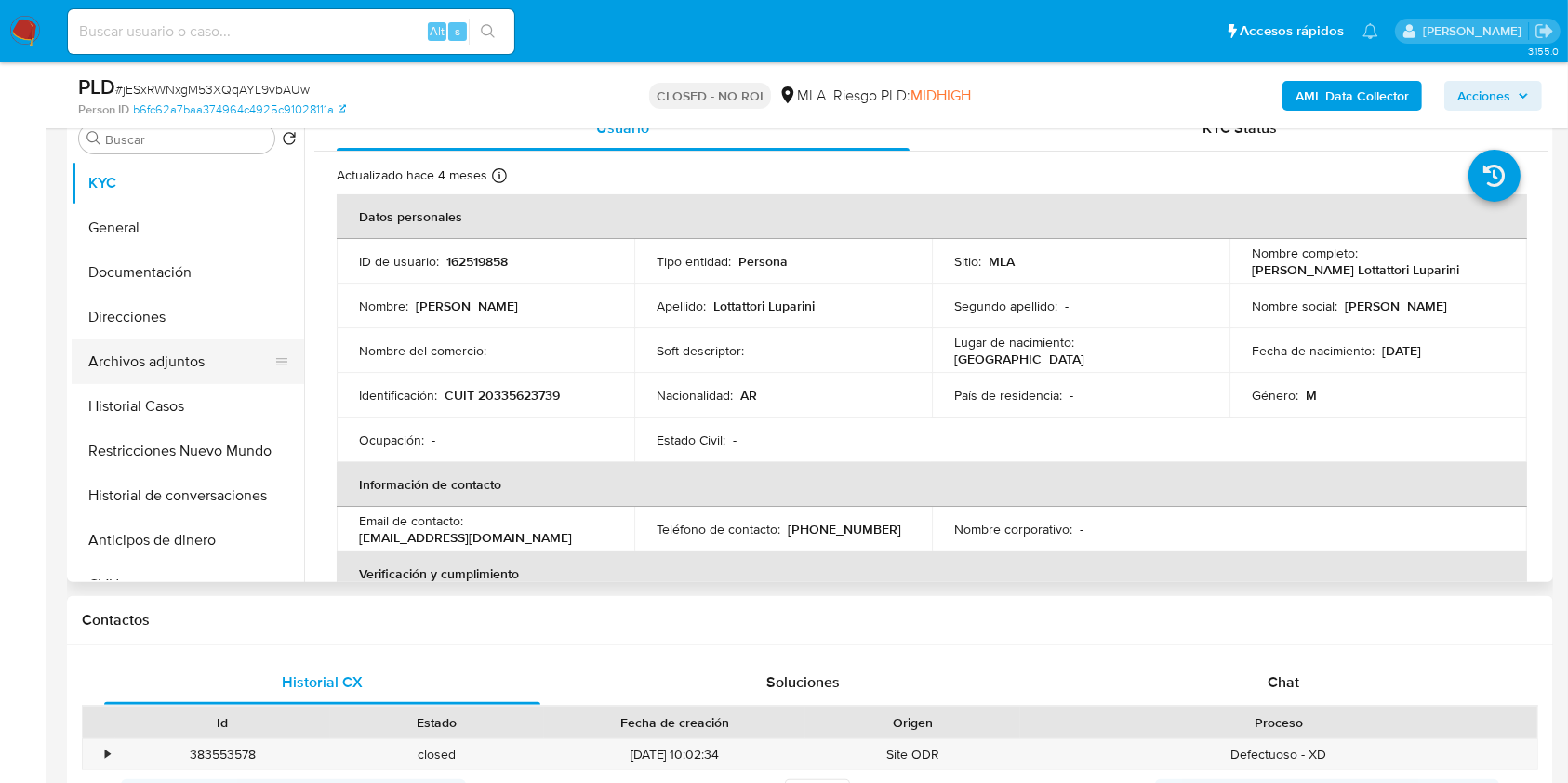
click at [160, 358] on button "Archivos adjuntos" at bounding box center [180, 361] width 218 height 45
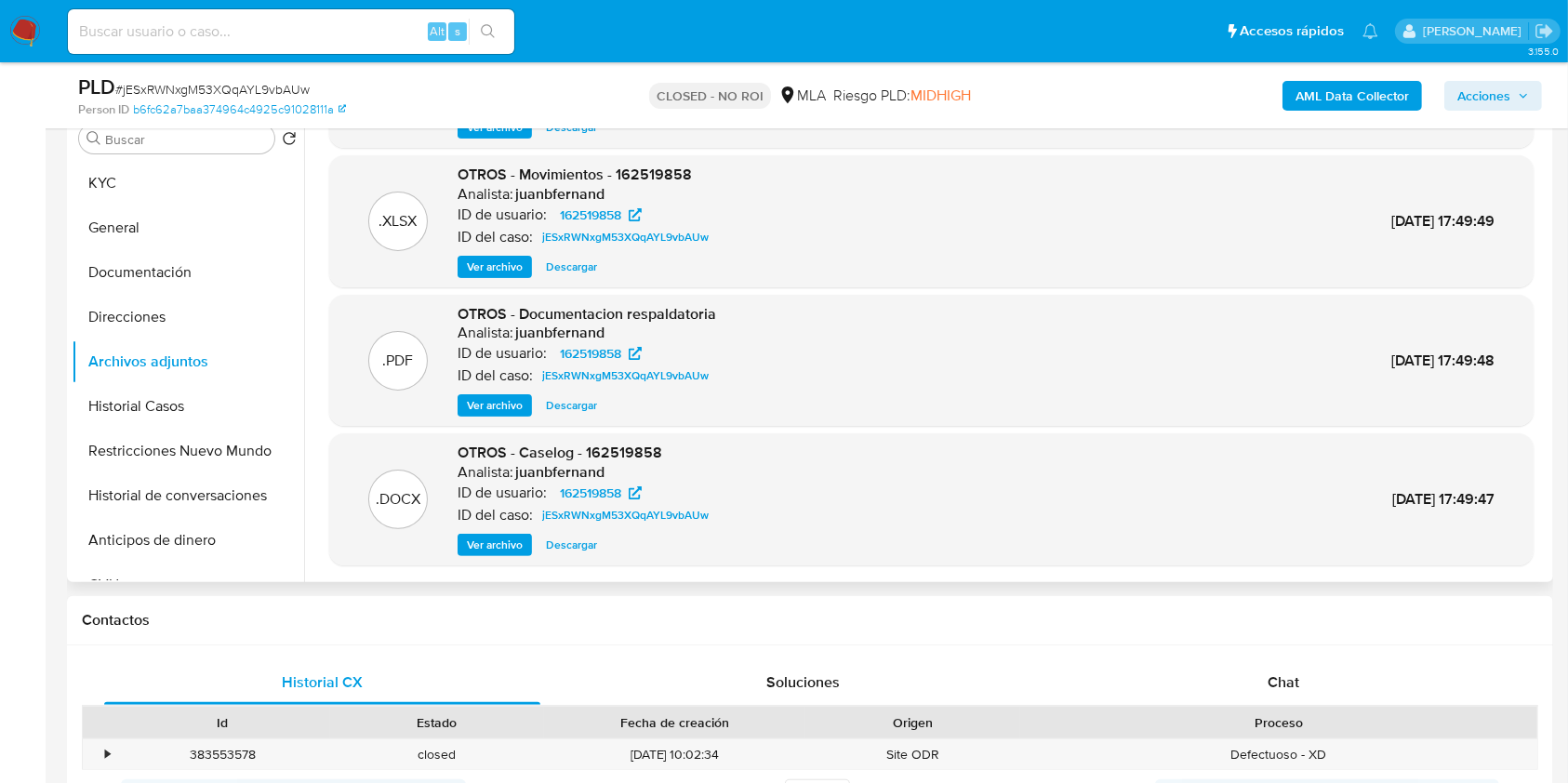
click at [507, 541] on span "Ver archivo" at bounding box center [495, 544] width 56 height 19
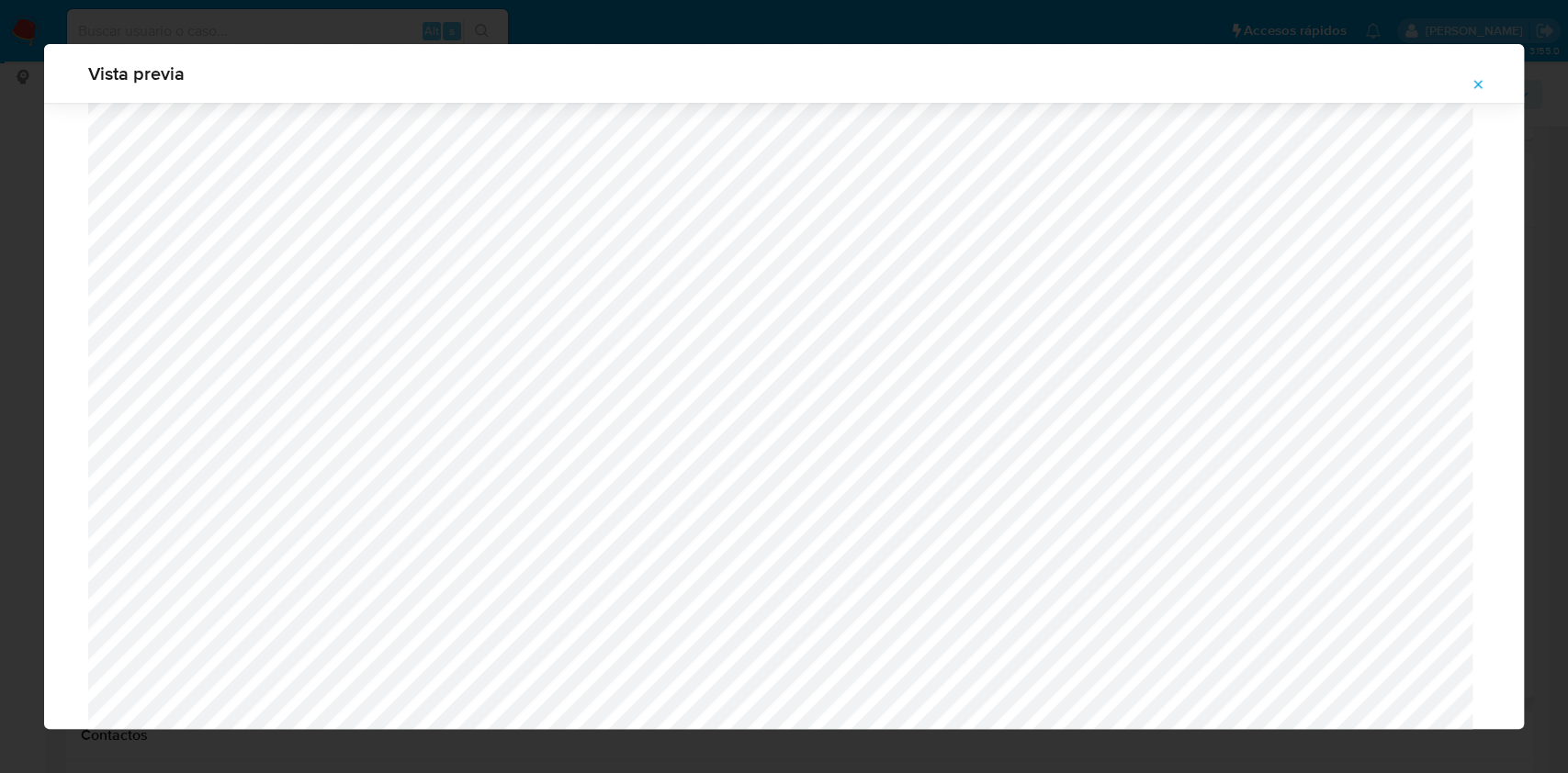
scroll to position [1432, 0]
click at [1477, 88] on icon "Attachment preview" at bounding box center [1477, 84] width 15 height 15
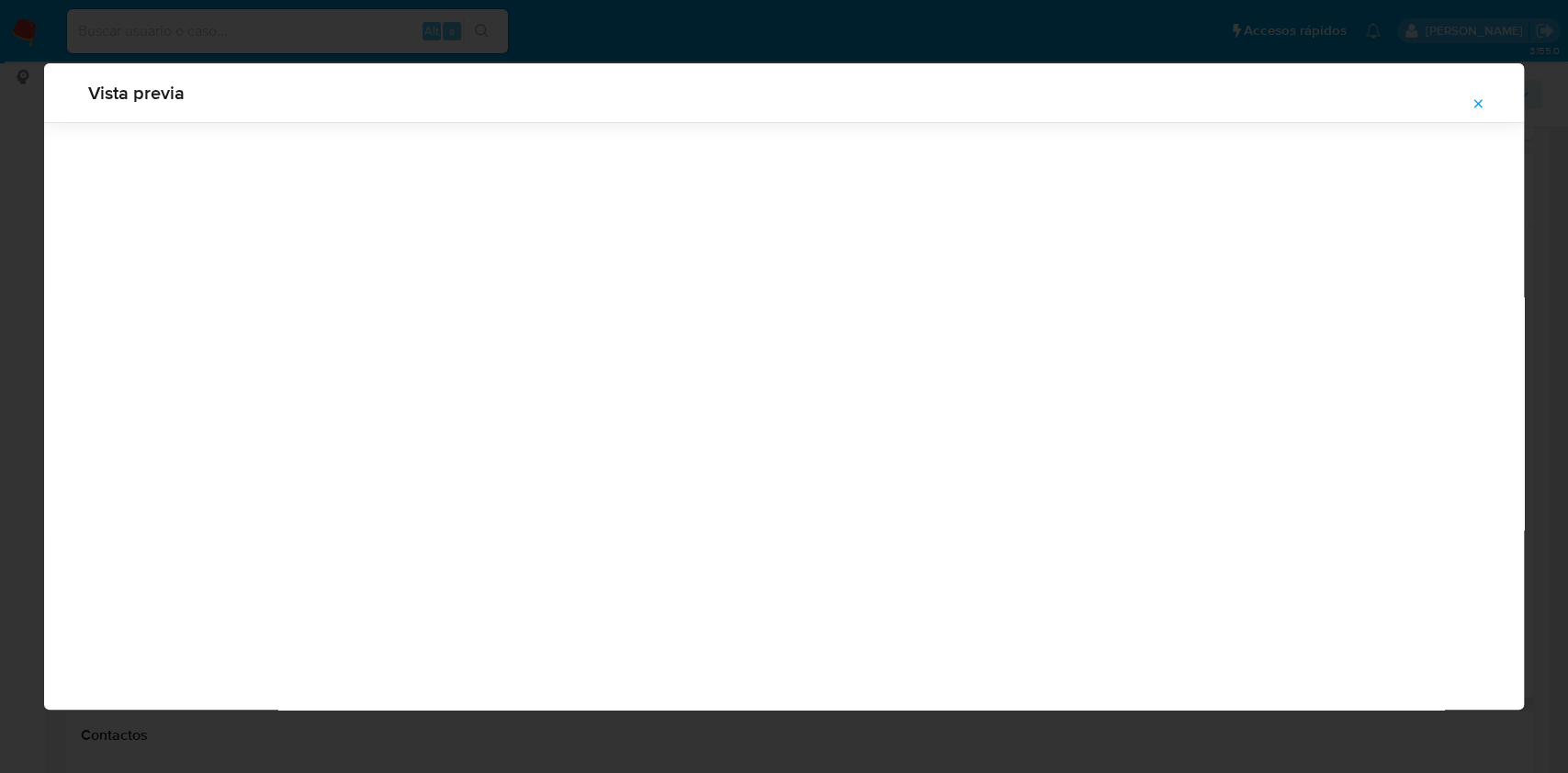
scroll to position [0, 0]
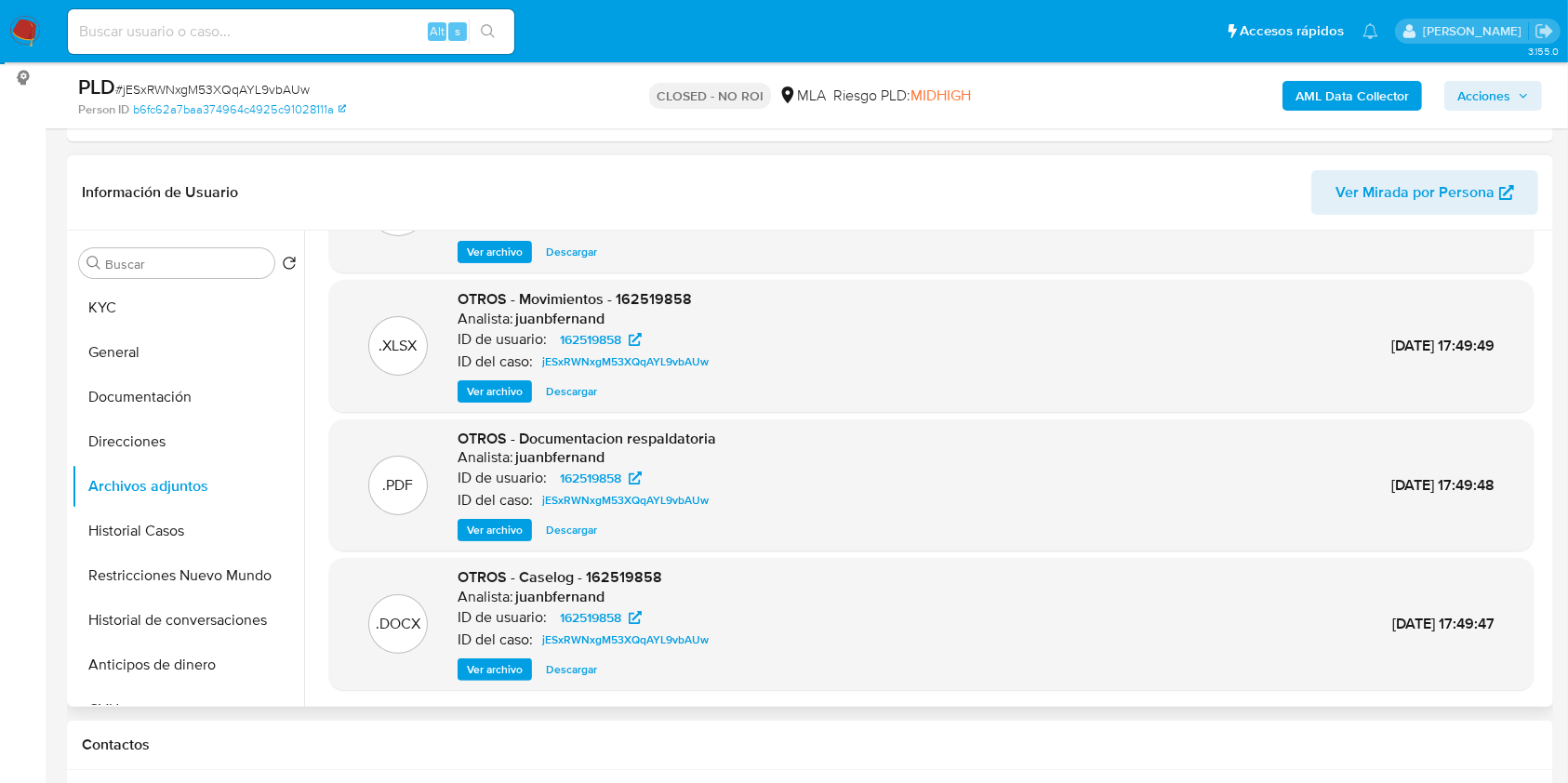
click at [512, 525] on span "Ver archivo" at bounding box center [495, 529] width 56 height 19
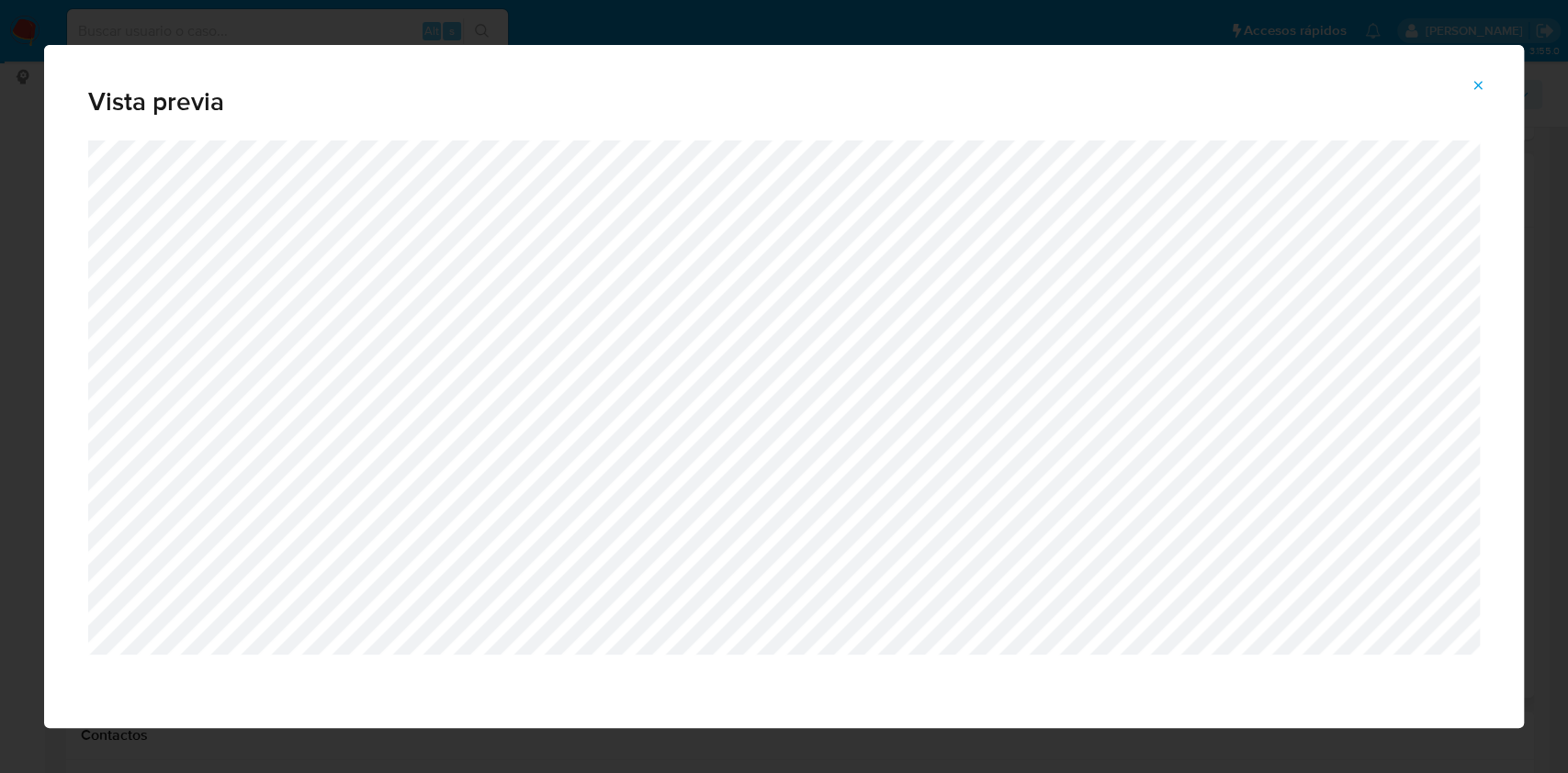
click at [1475, 78] on icon "Attachment preview" at bounding box center [1477, 85] width 15 height 15
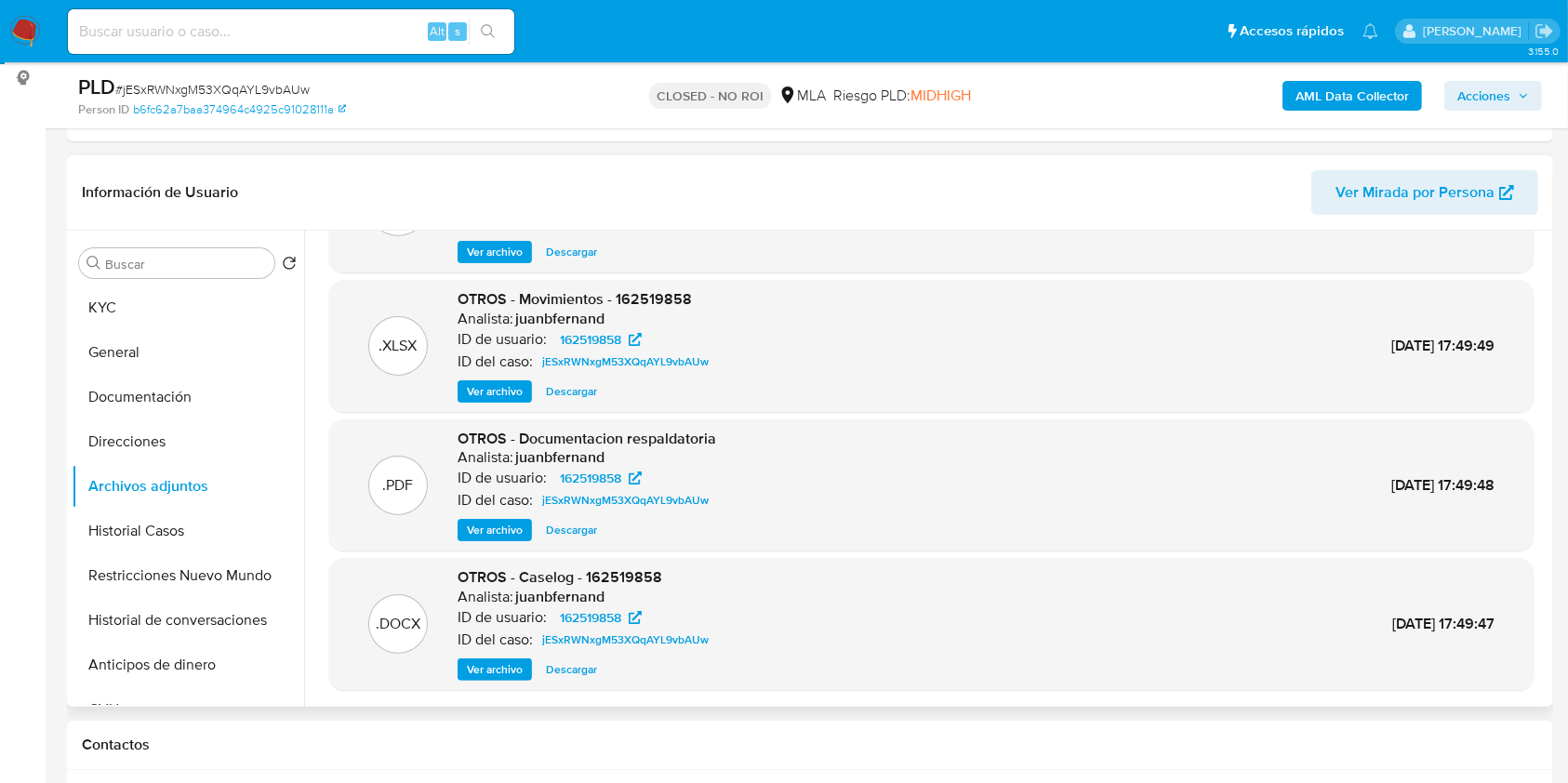
click at [491, 669] on span "Ver archivo" at bounding box center [495, 669] width 56 height 19
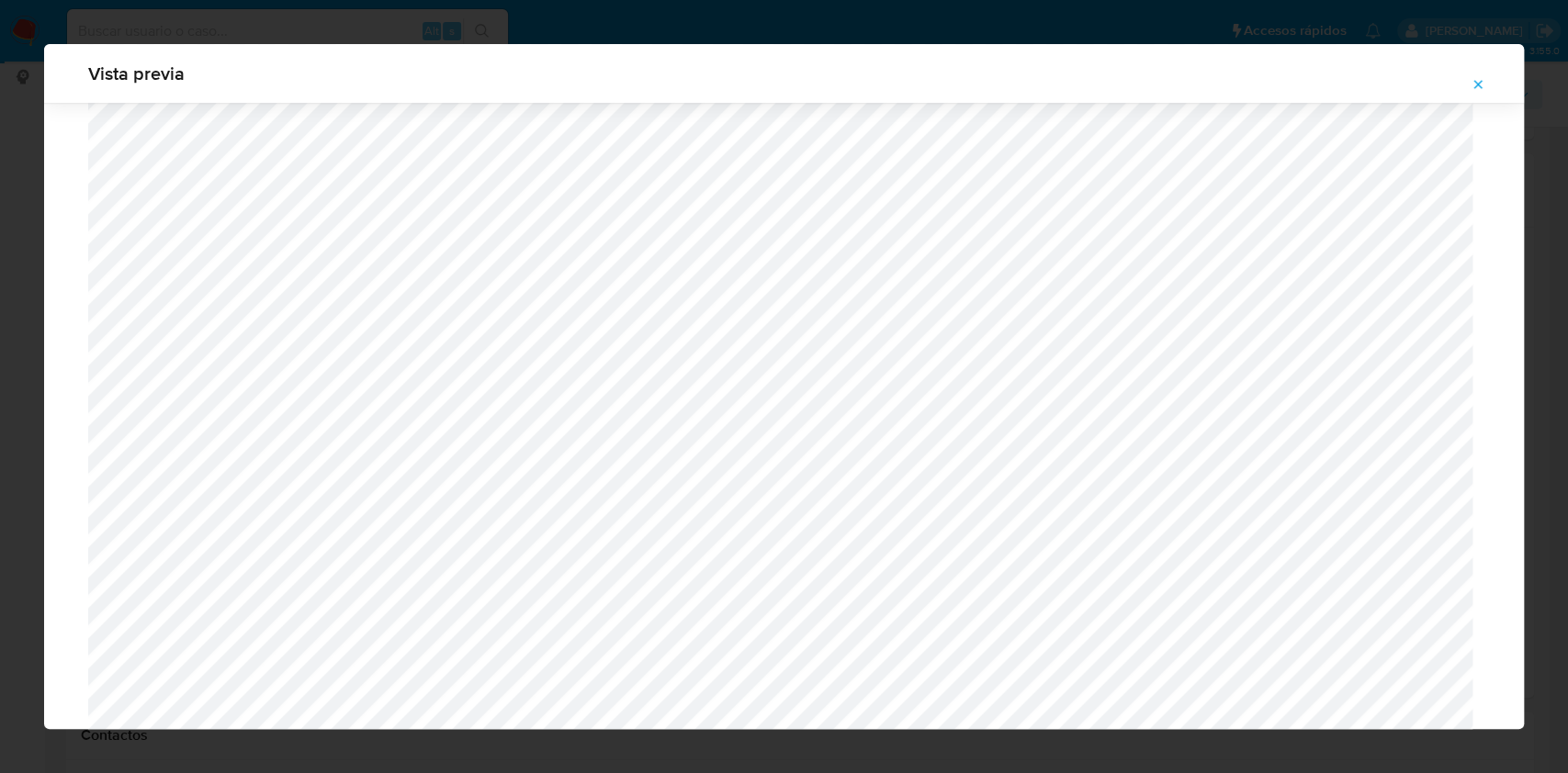
scroll to position [1187, 0]
click at [1485, 84] on button "Attachment preview" at bounding box center [1477, 84] width 40 height 29
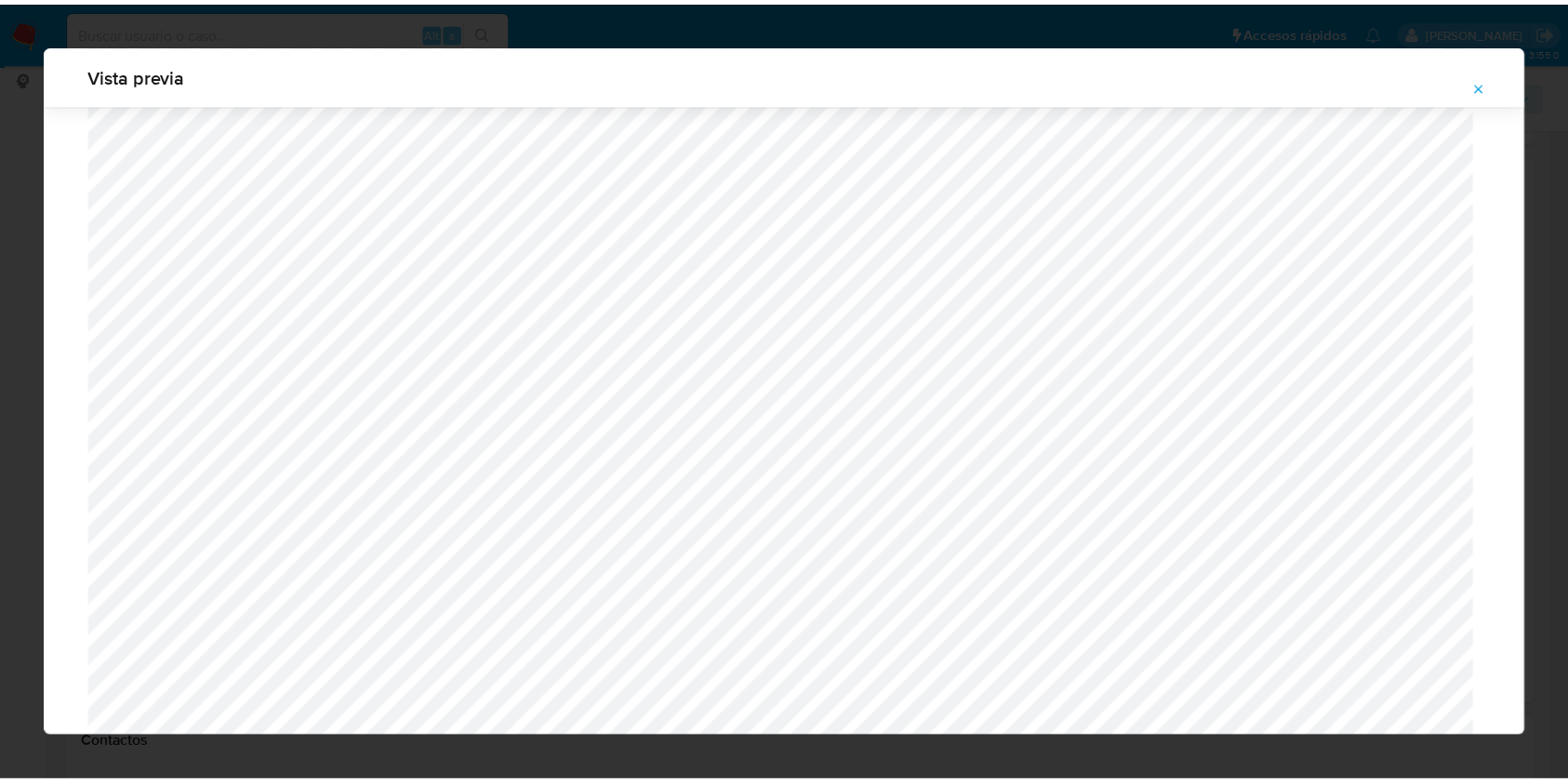
scroll to position [0, 0]
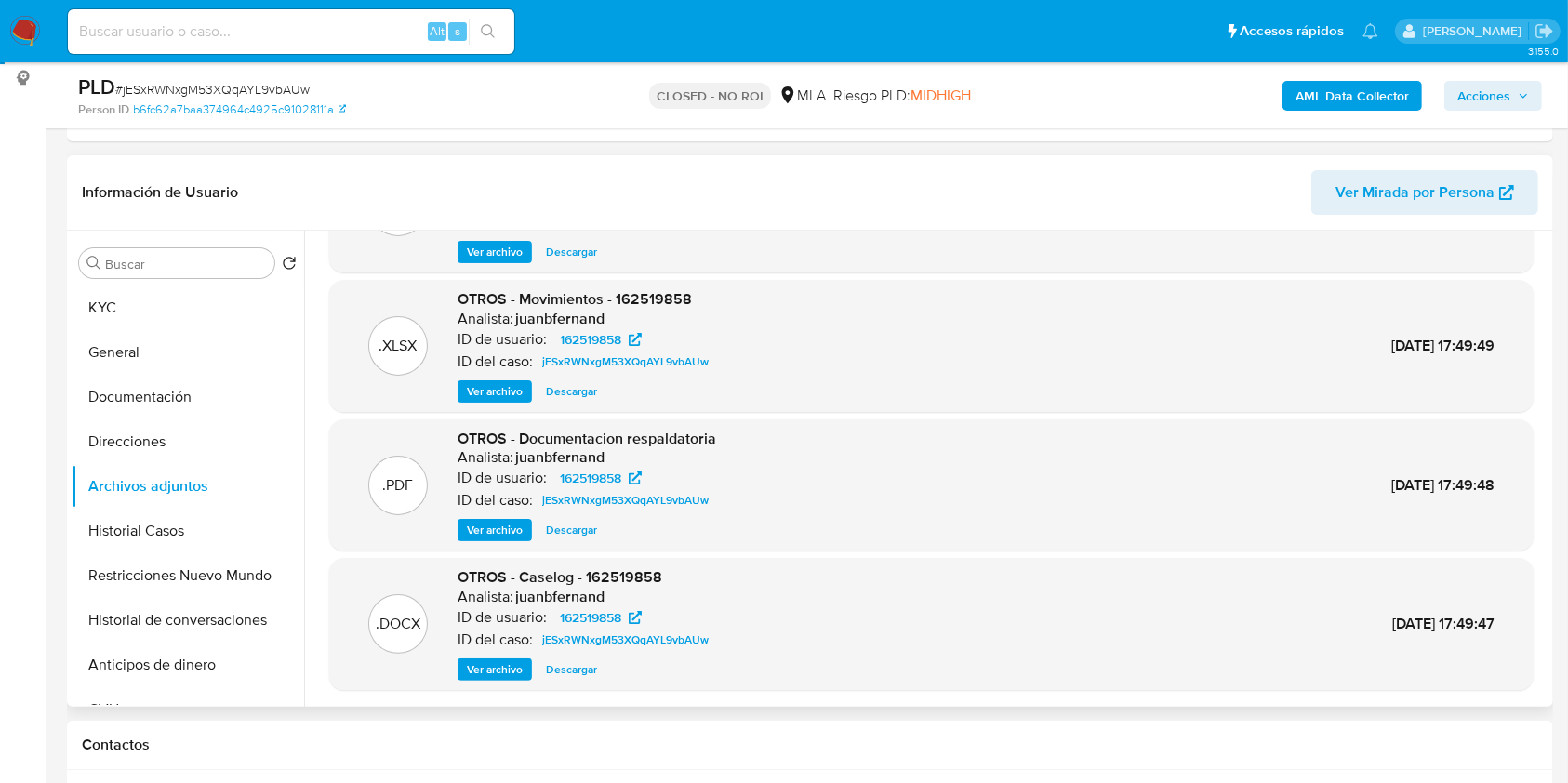
click at [504, 524] on span "Ver archivo" at bounding box center [495, 529] width 56 height 19
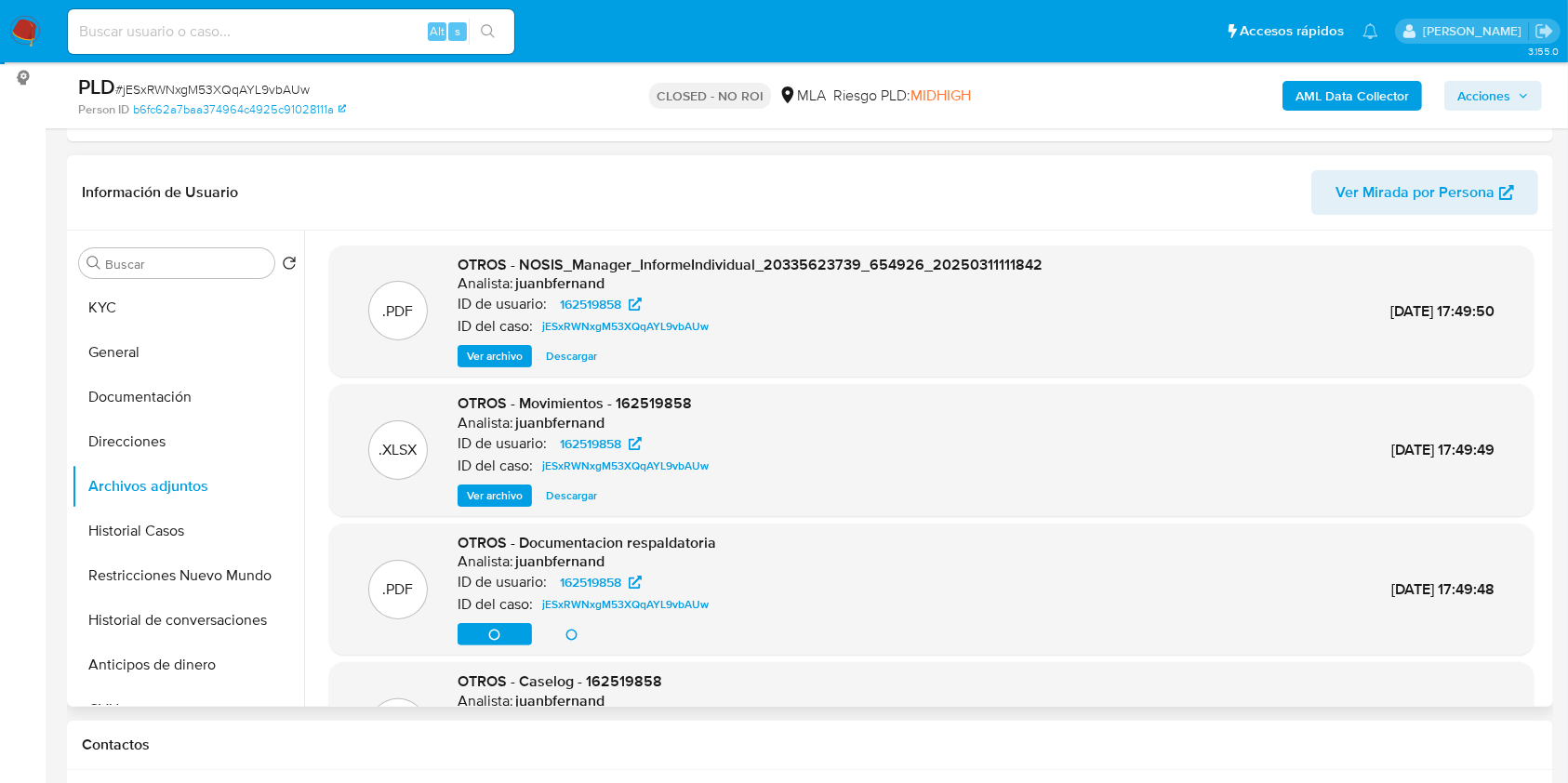
scroll to position [104, 0]
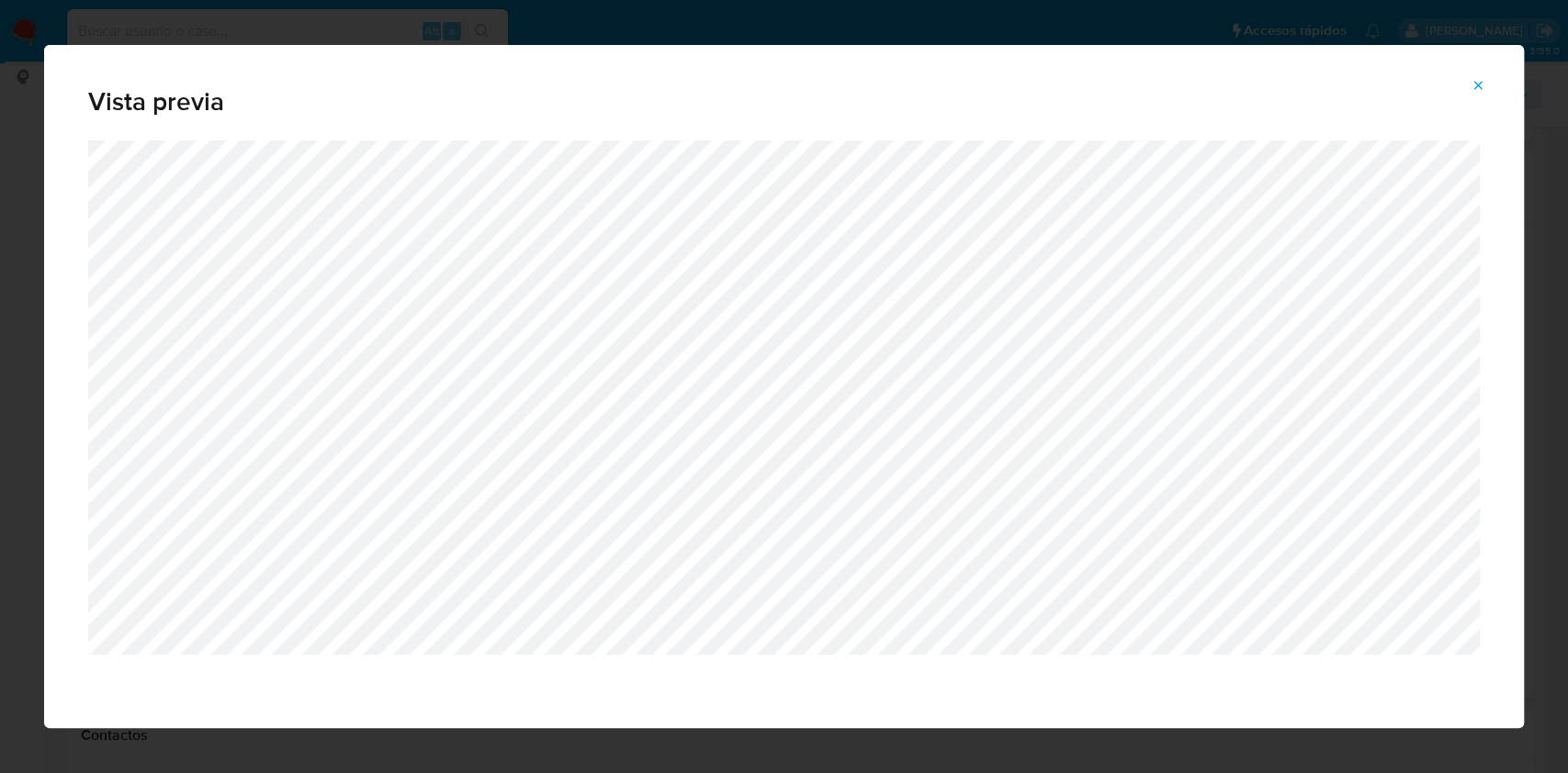
click at [1480, 82] on icon "Attachment preview" at bounding box center [1478, 85] width 8 height 8
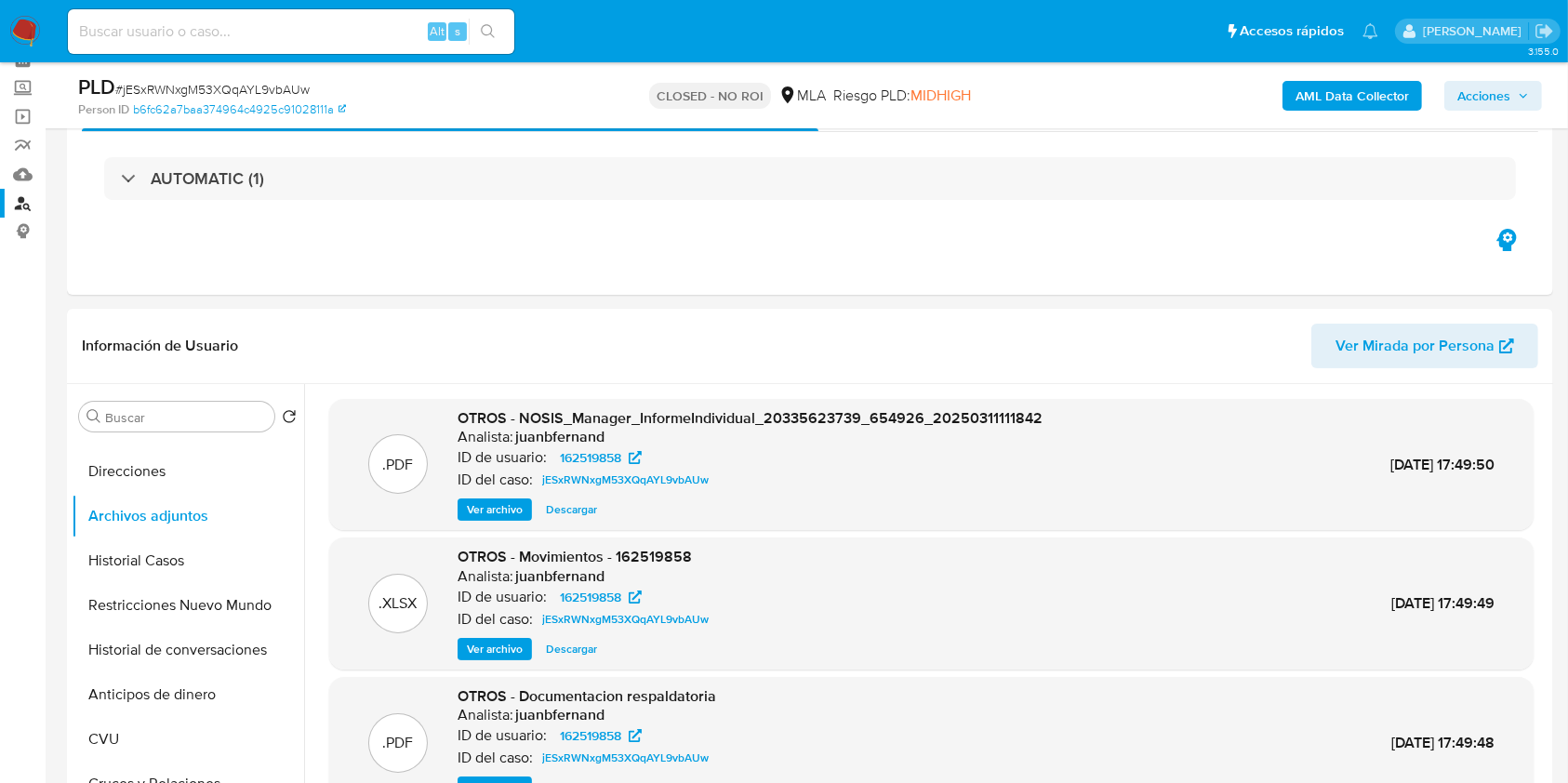
scroll to position [248, 0]
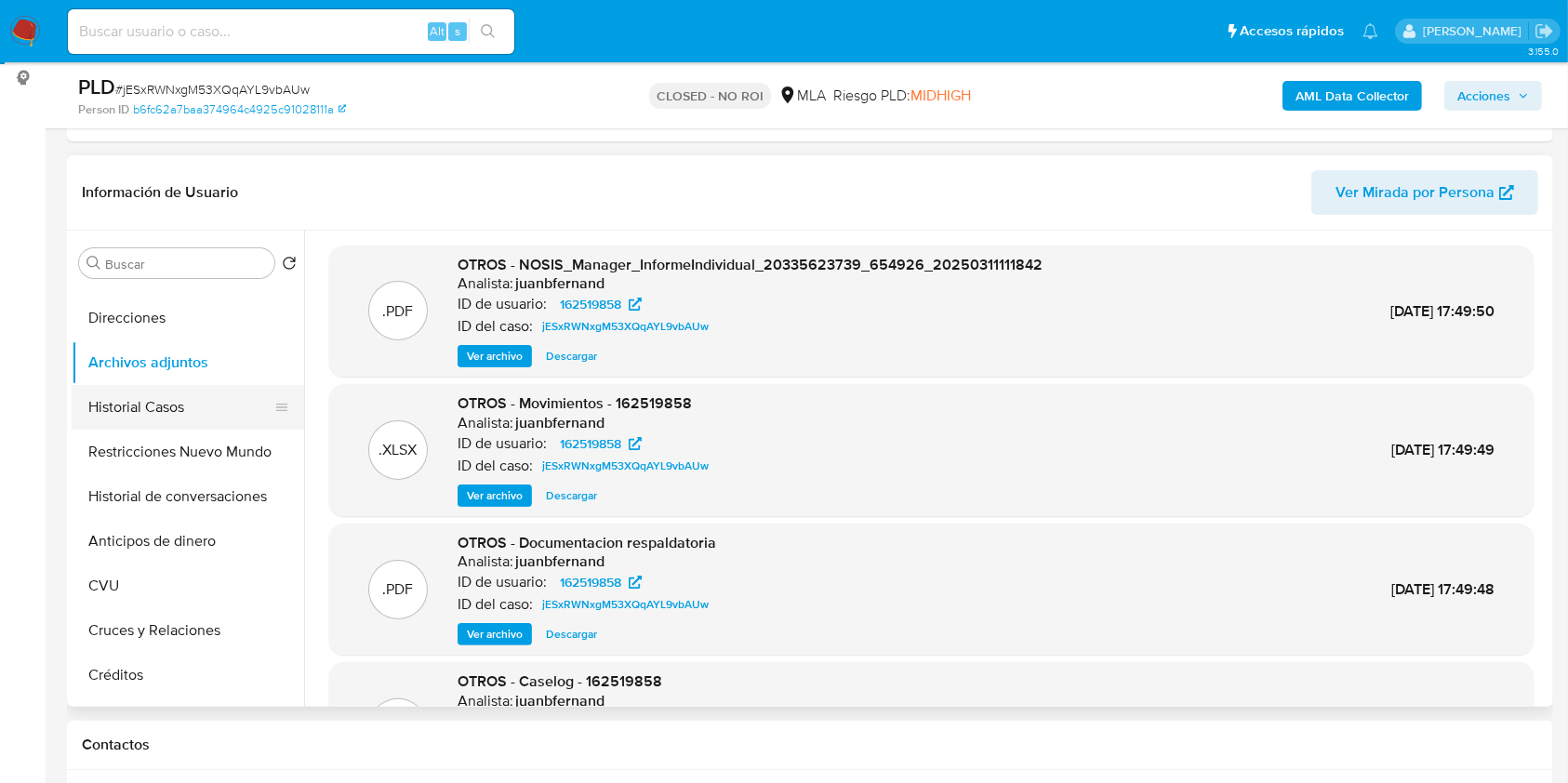
click at [121, 419] on button "Historial Casos" at bounding box center [180, 406] width 218 height 45
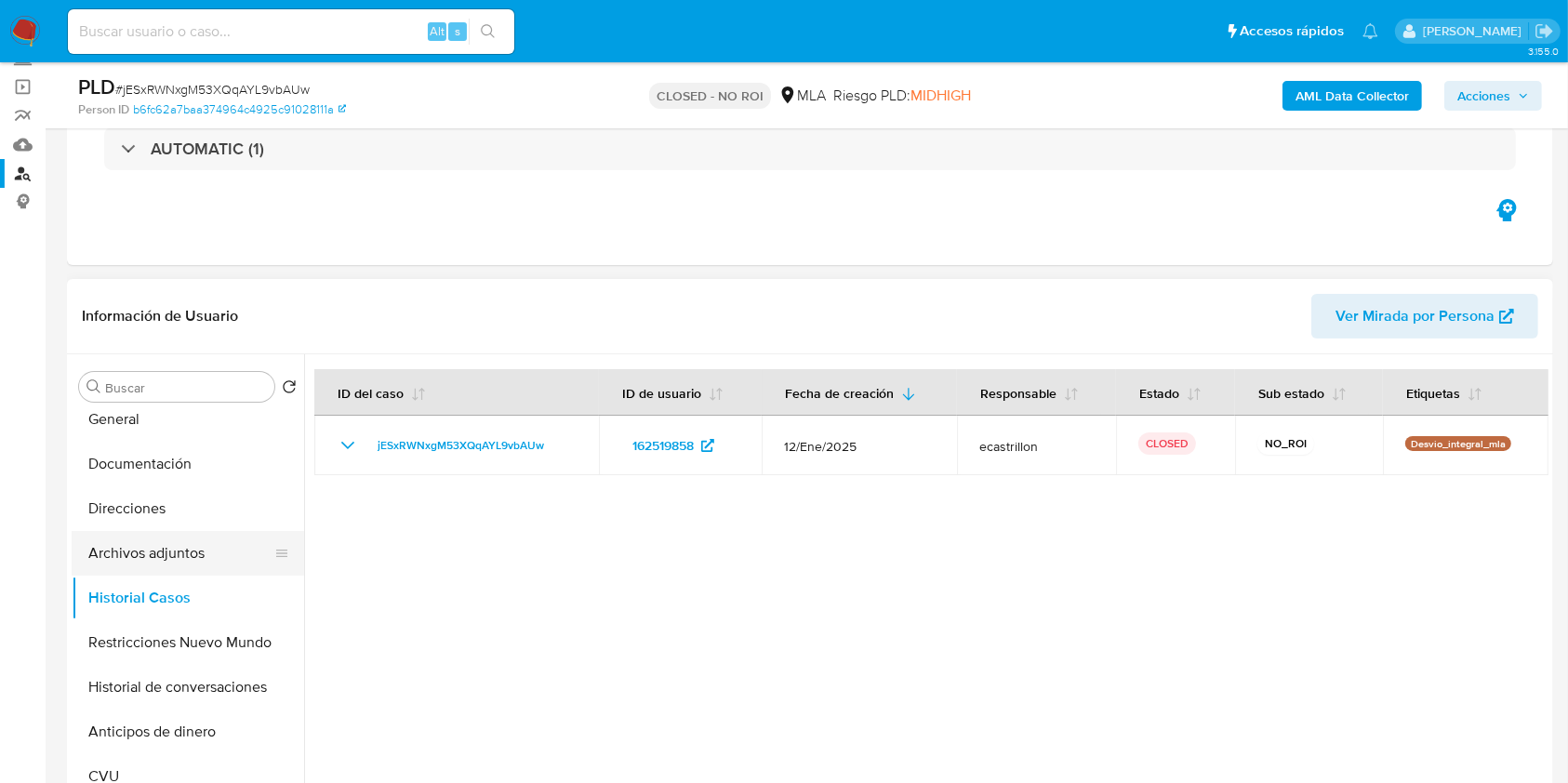
scroll to position [0, 0]
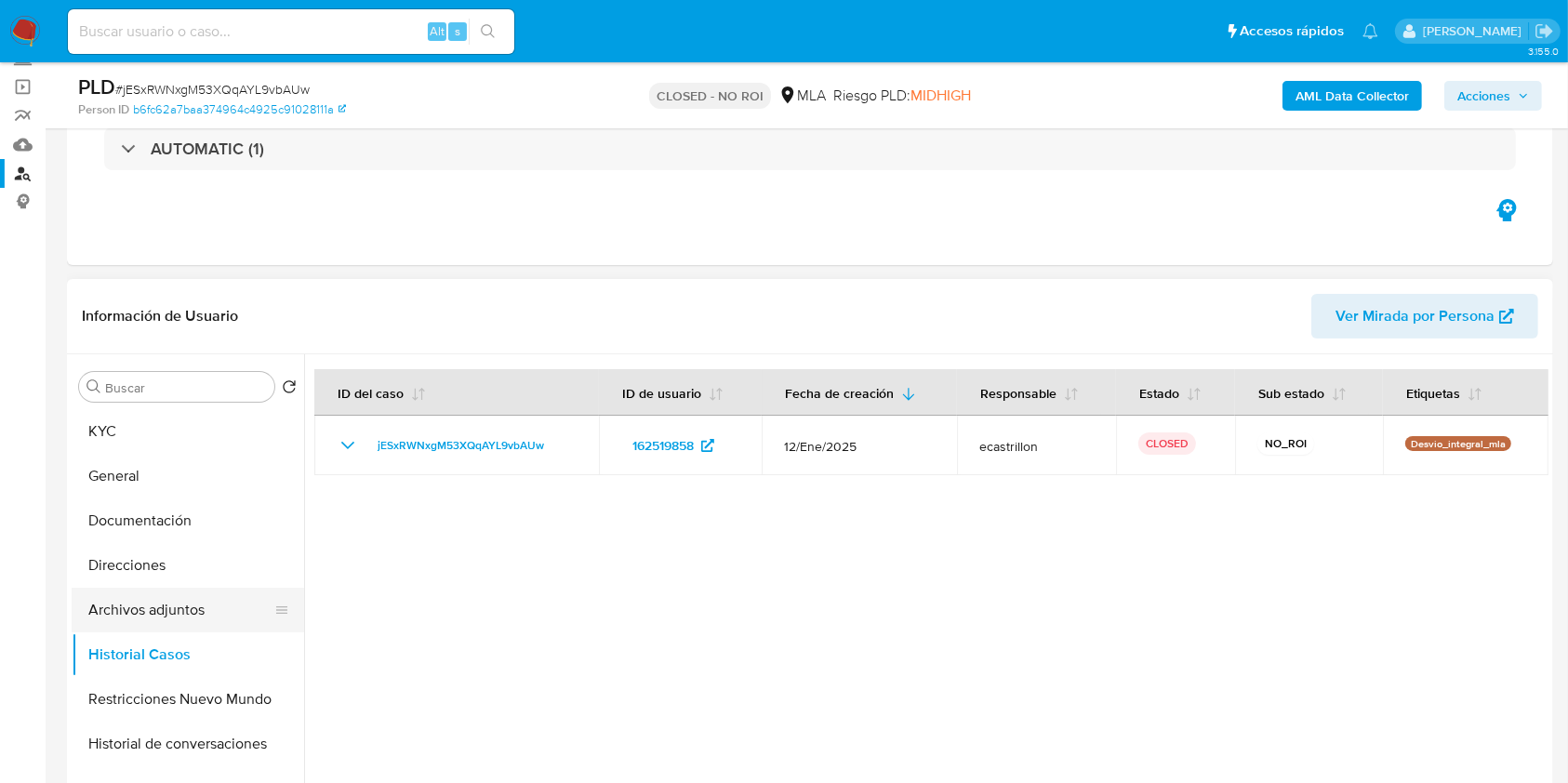
click at [159, 609] on button "Archivos adjuntos" at bounding box center [180, 610] width 218 height 45
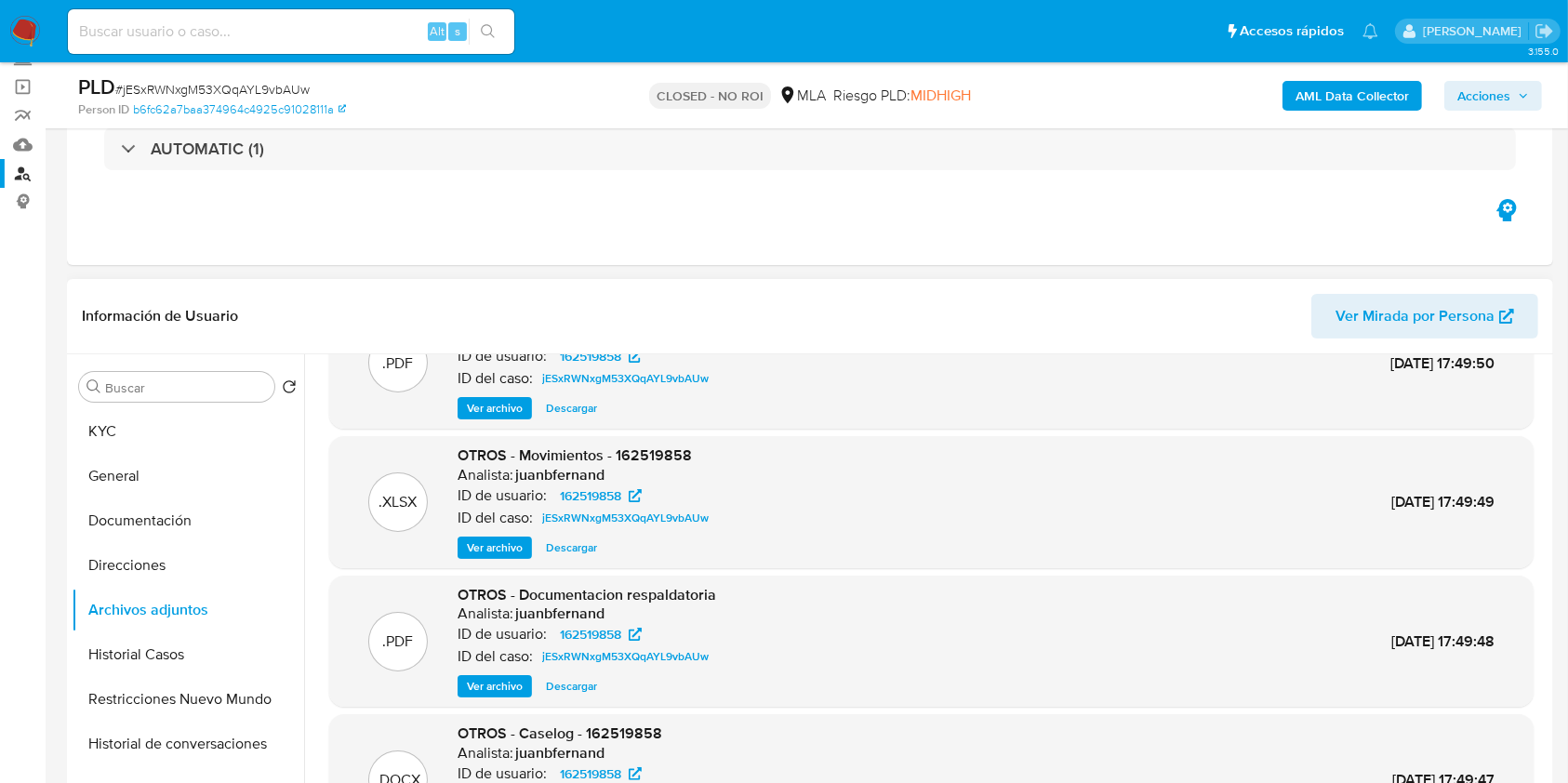
scroll to position [104, 0]
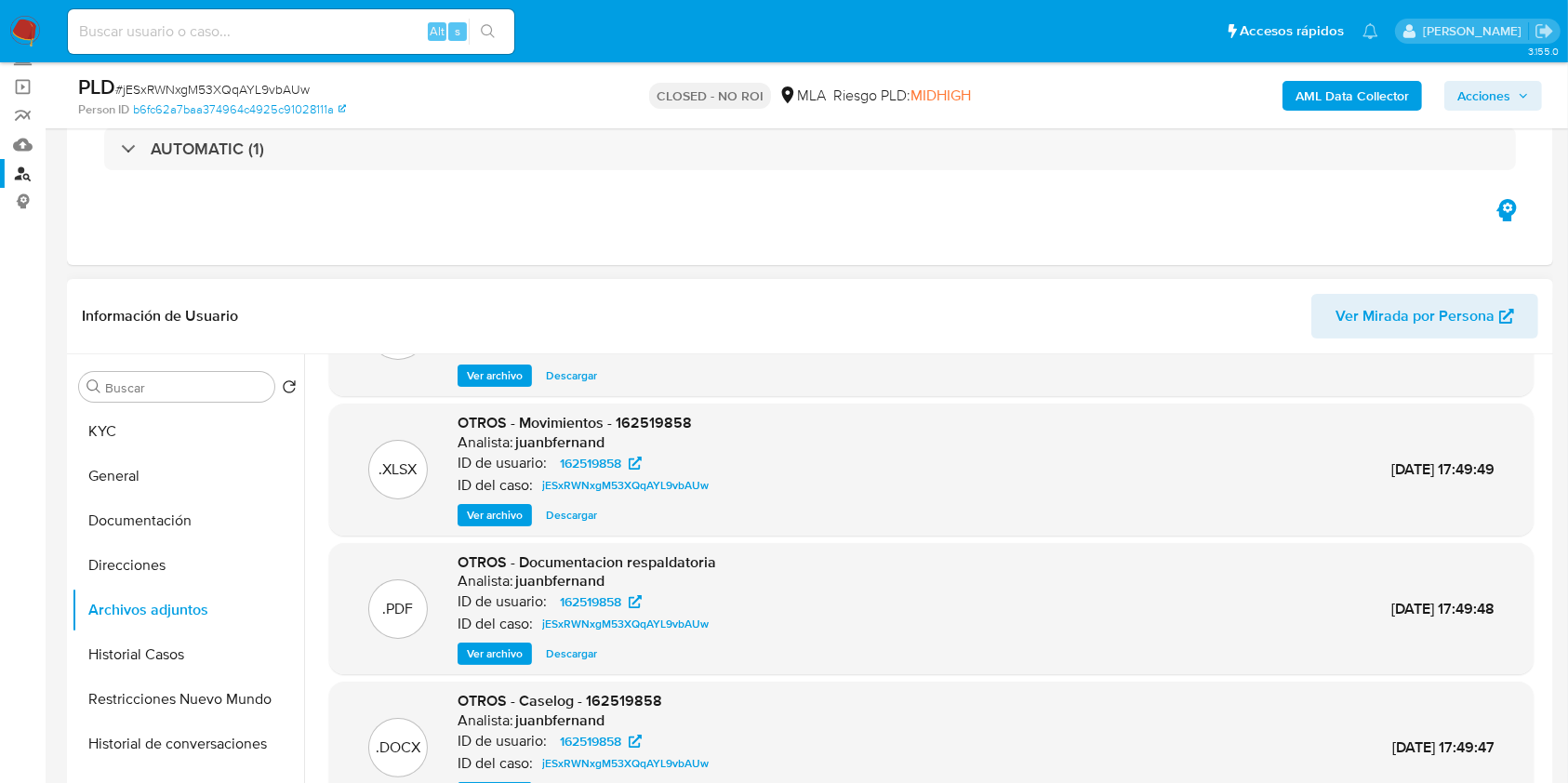
click at [515, 518] on span "Ver archivo" at bounding box center [495, 514] width 56 height 19
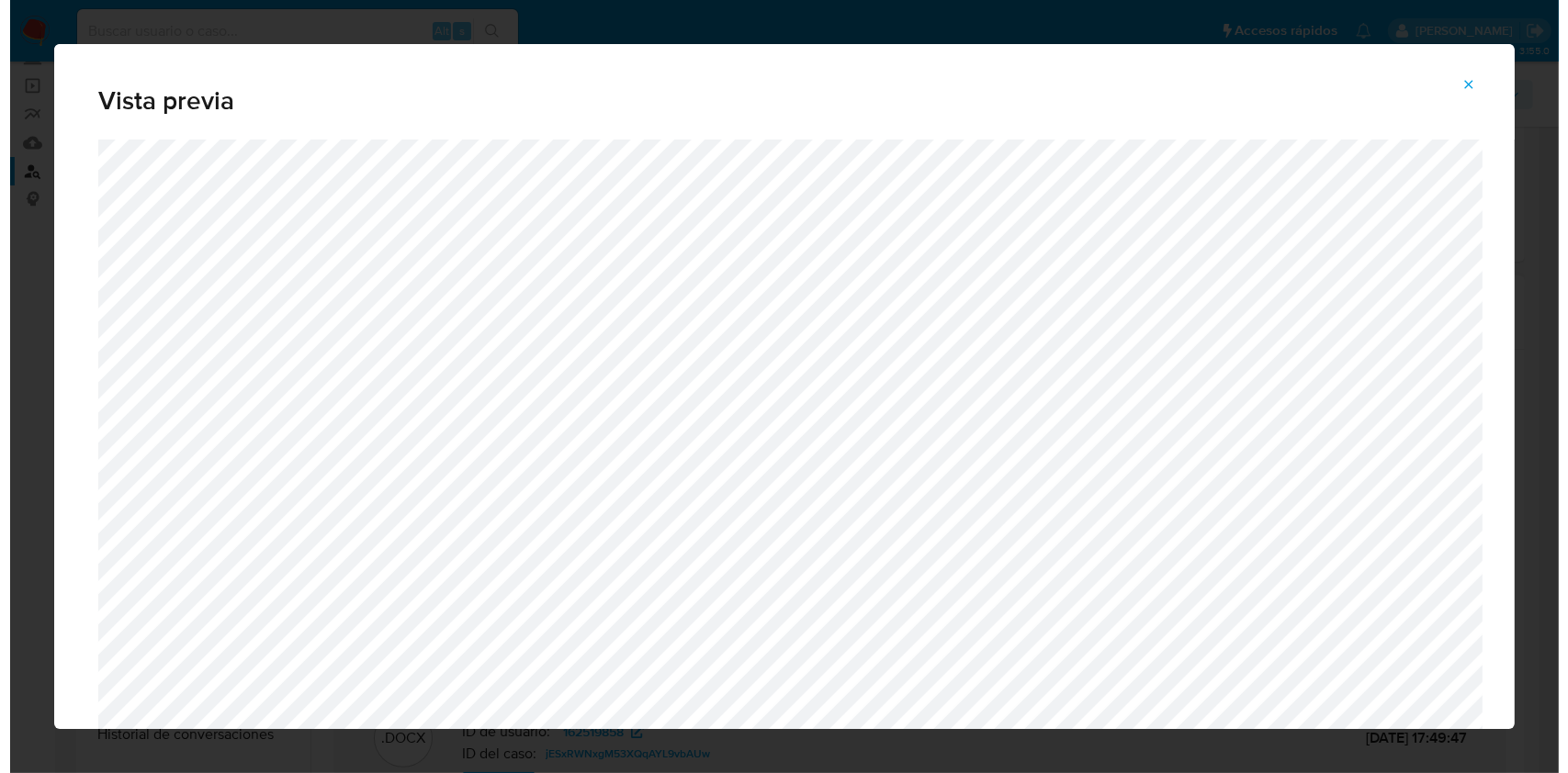
scroll to position [367, 0]
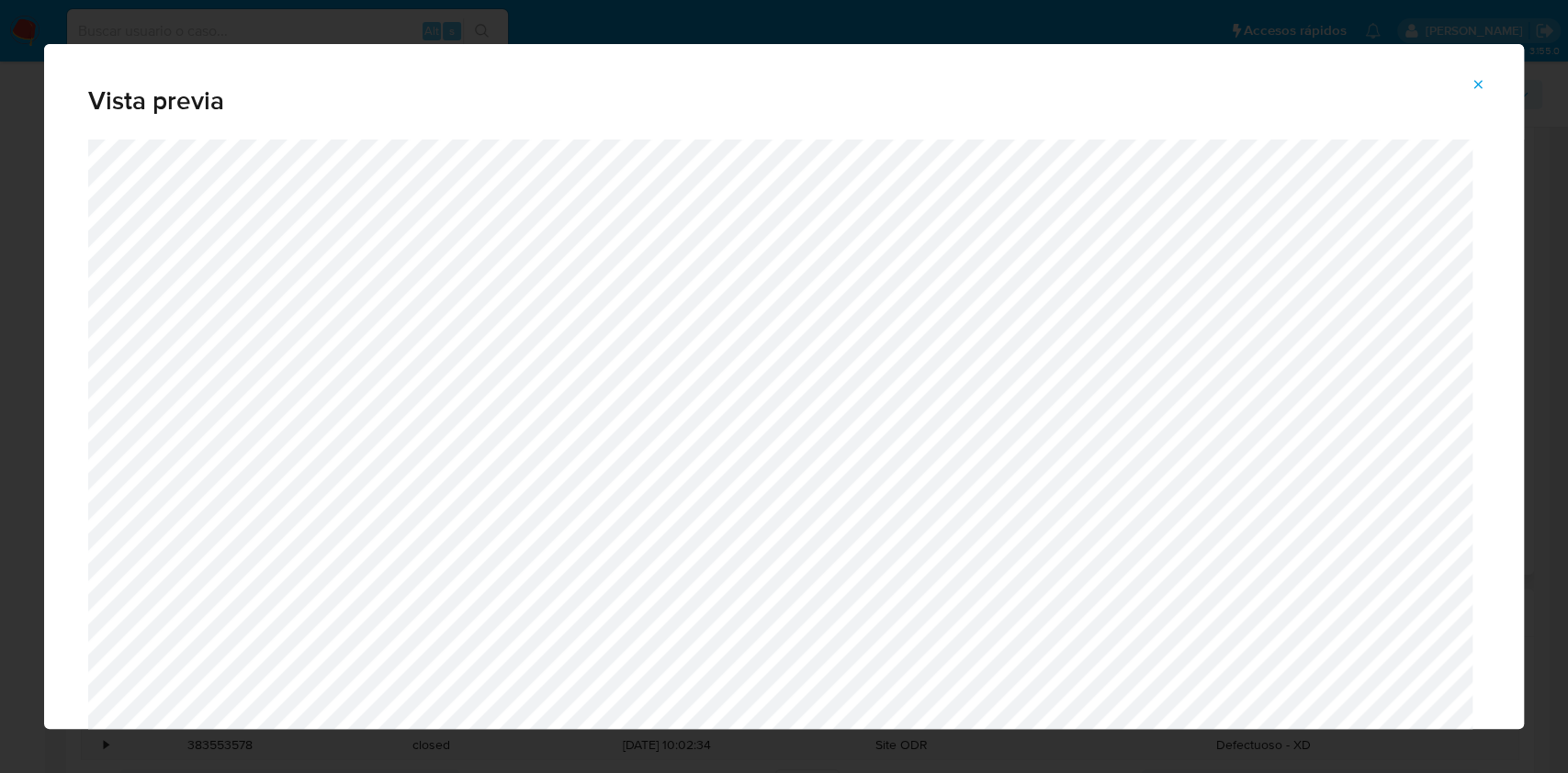
click at [1475, 82] on icon "Attachment preview" at bounding box center [1477, 84] width 15 height 15
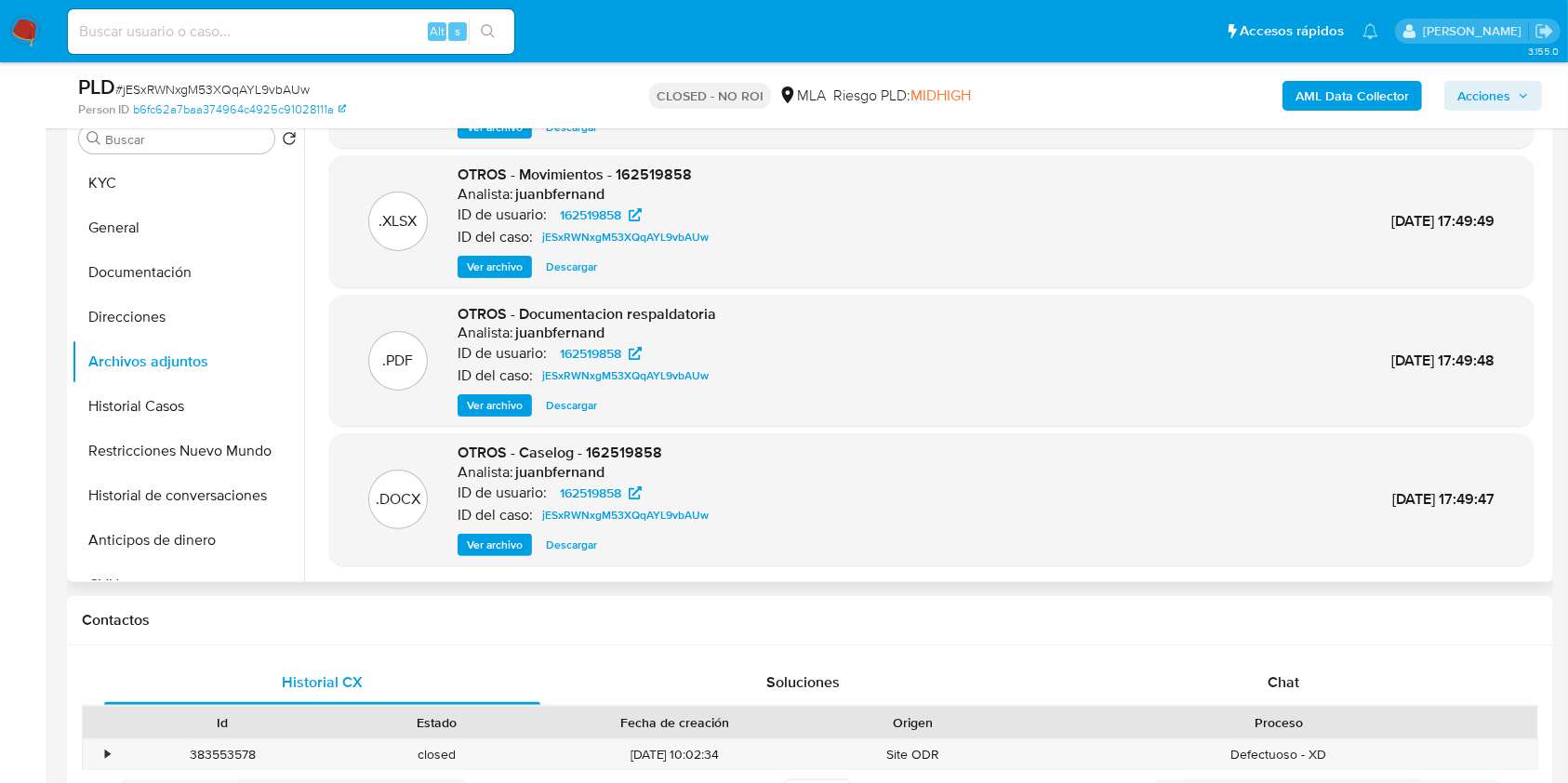
click at [501, 551] on span "Ver archivo" at bounding box center [495, 544] width 56 height 19
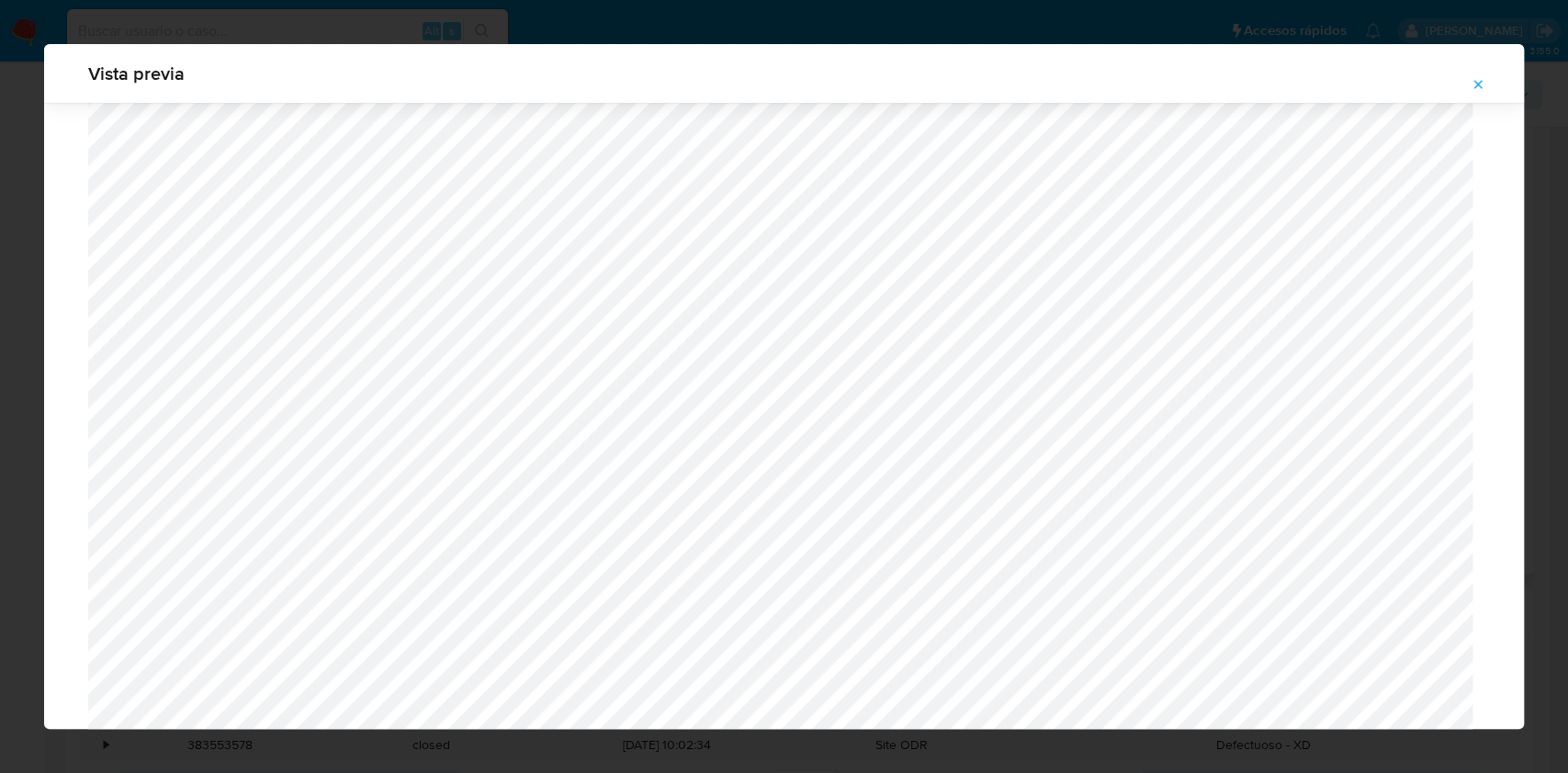
scroll to position [1432, 0]
click at [1481, 86] on icon "Attachment preview" at bounding box center [1477, 84] width 15 height 15
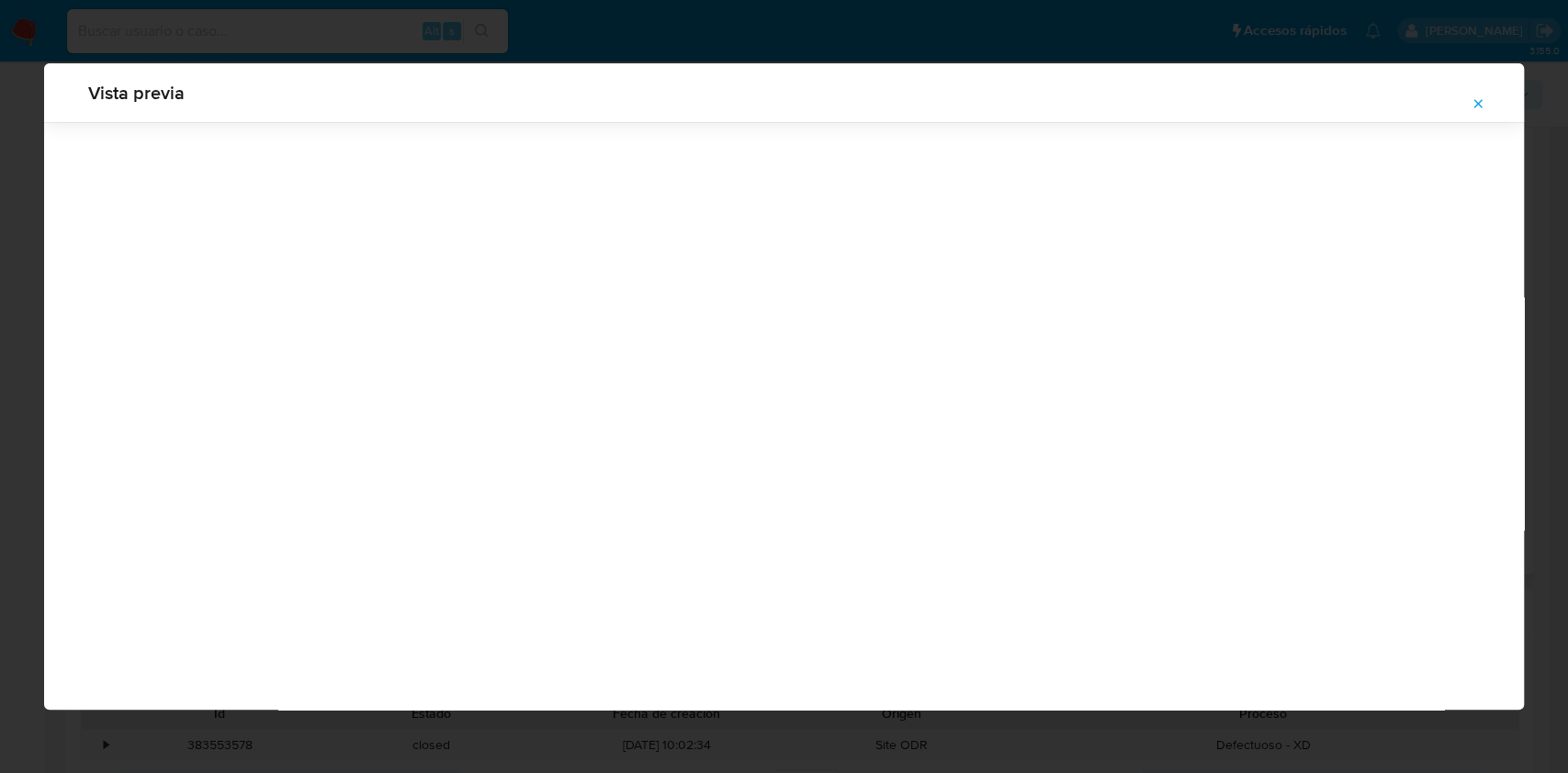
scroll to position [0, 0]
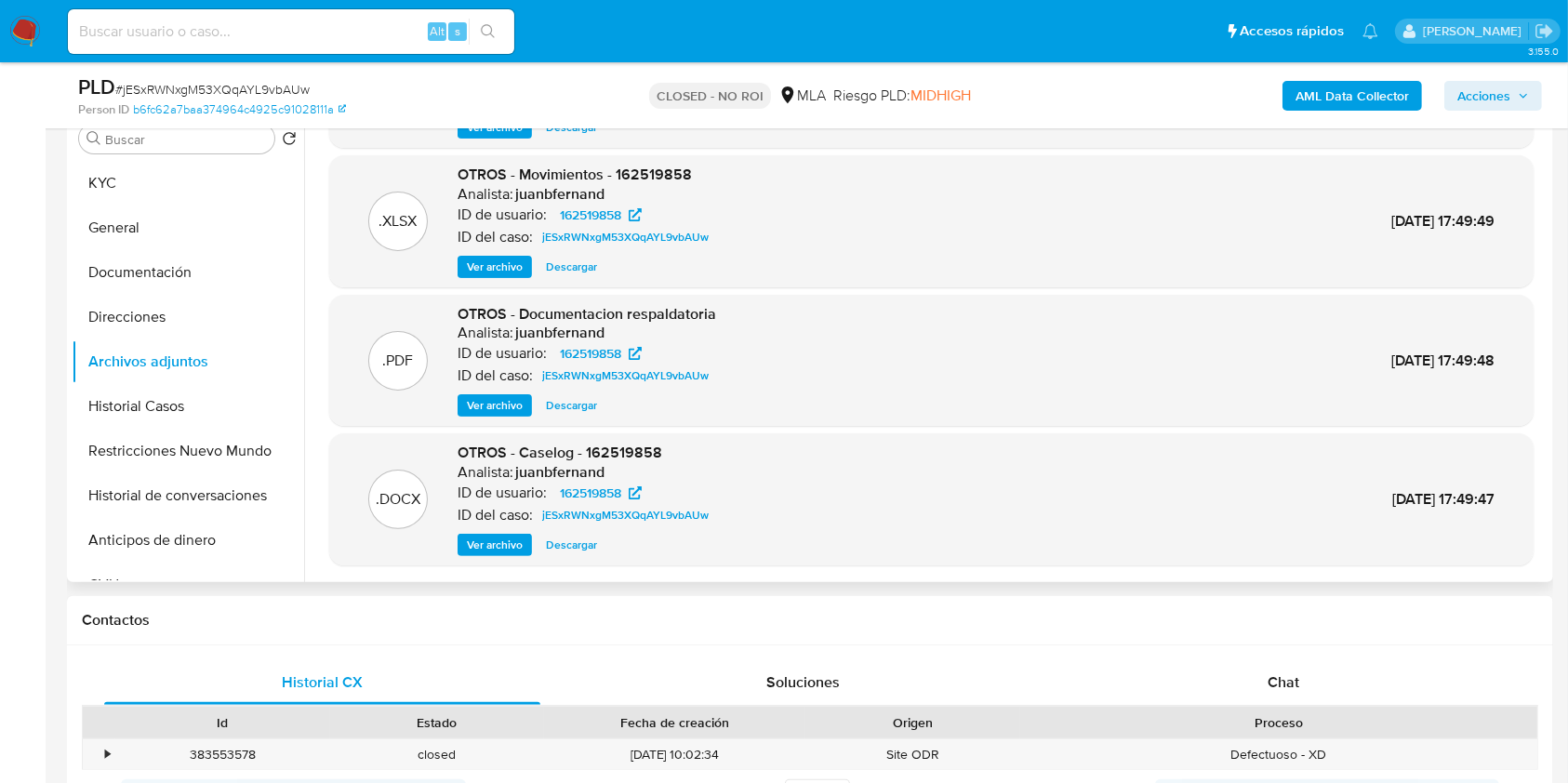
click at [493, 549] on span "Ver archivo" at bounding box center [495, 544] width 56 height 19
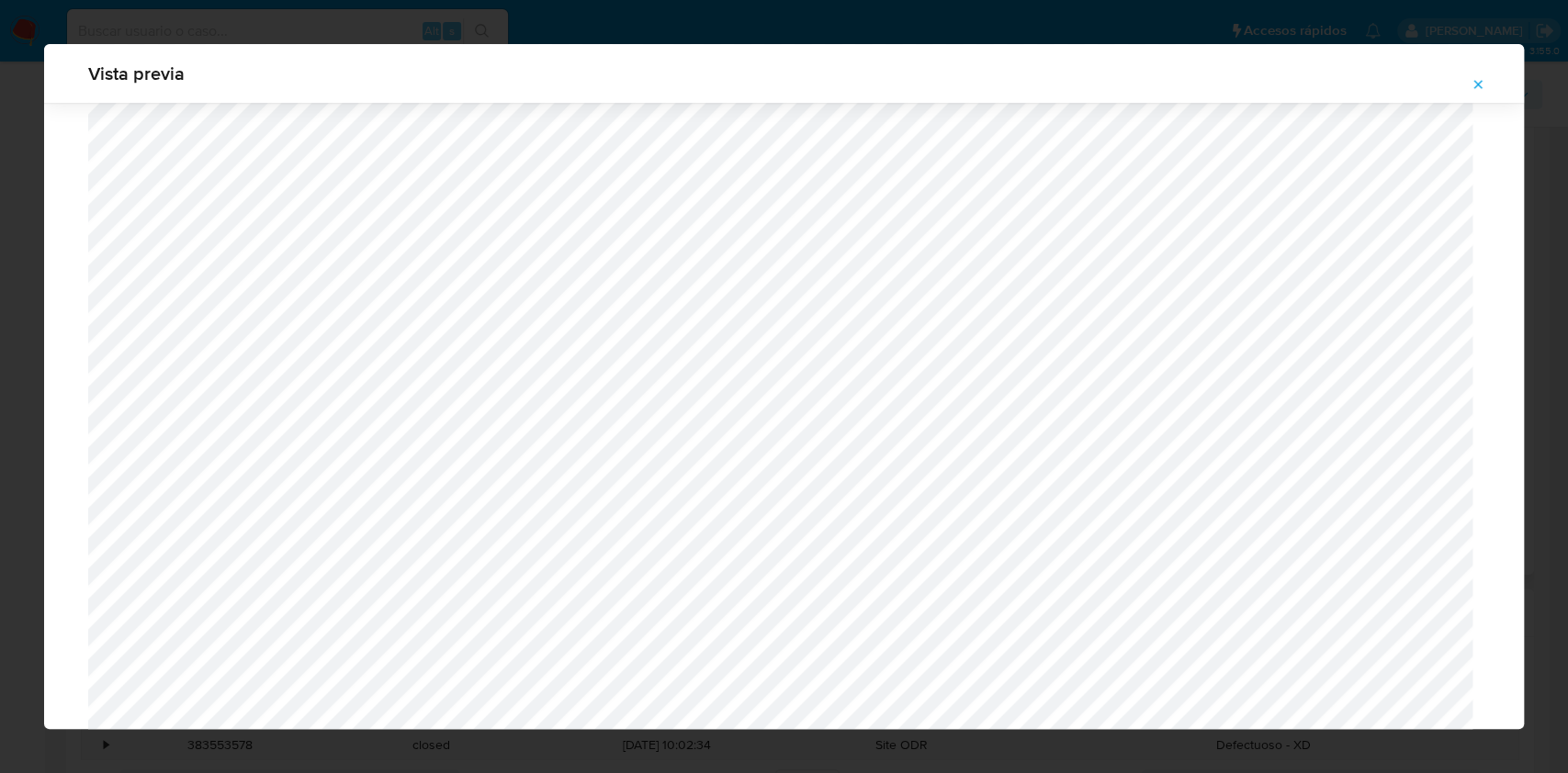
scroll to position [1432, 0]
click at [1471, 81] on icon "Attachment preview" at bounding box center [1477, 84] width 15 height 15
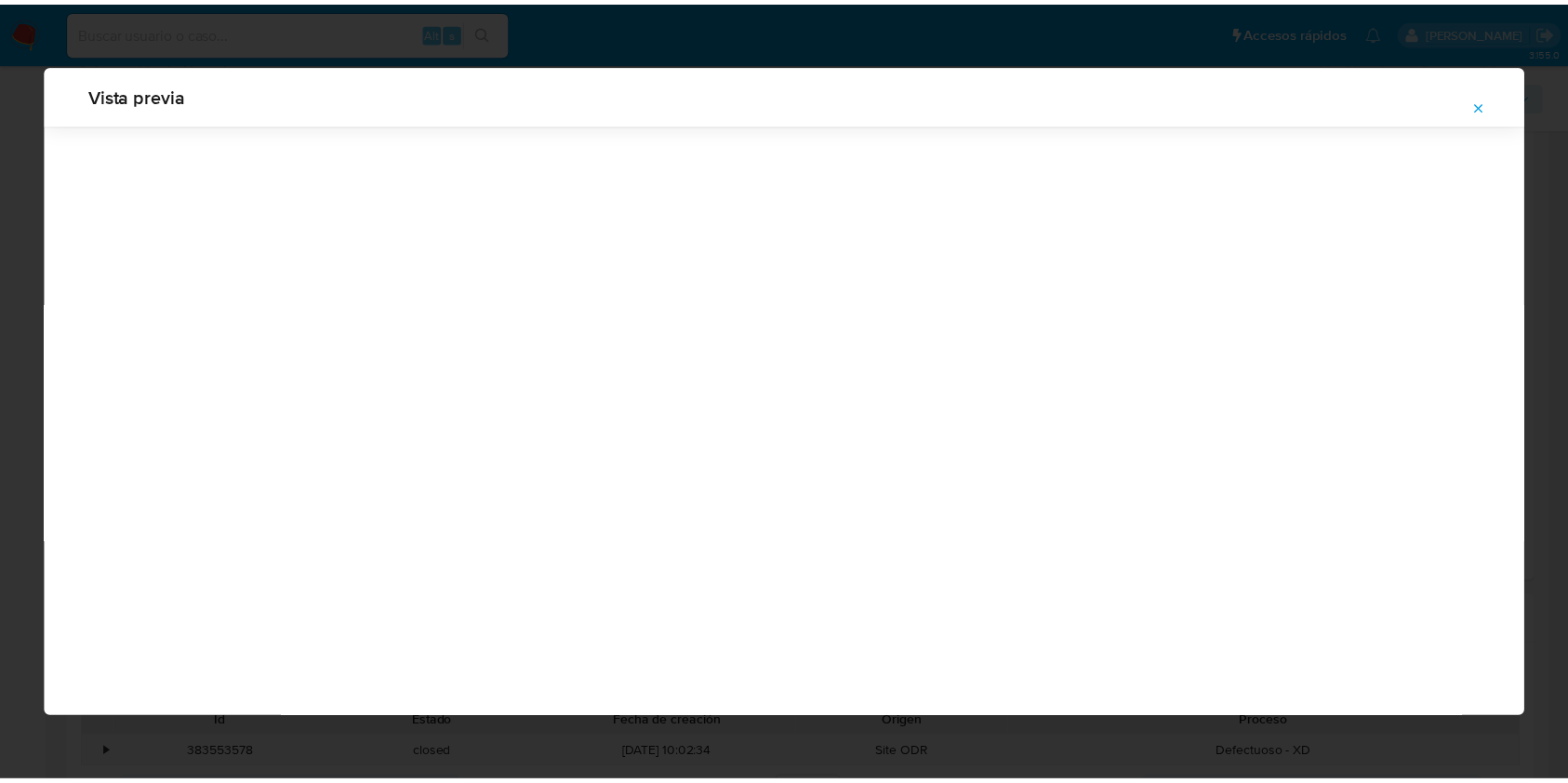
scroll to position [0, 0]
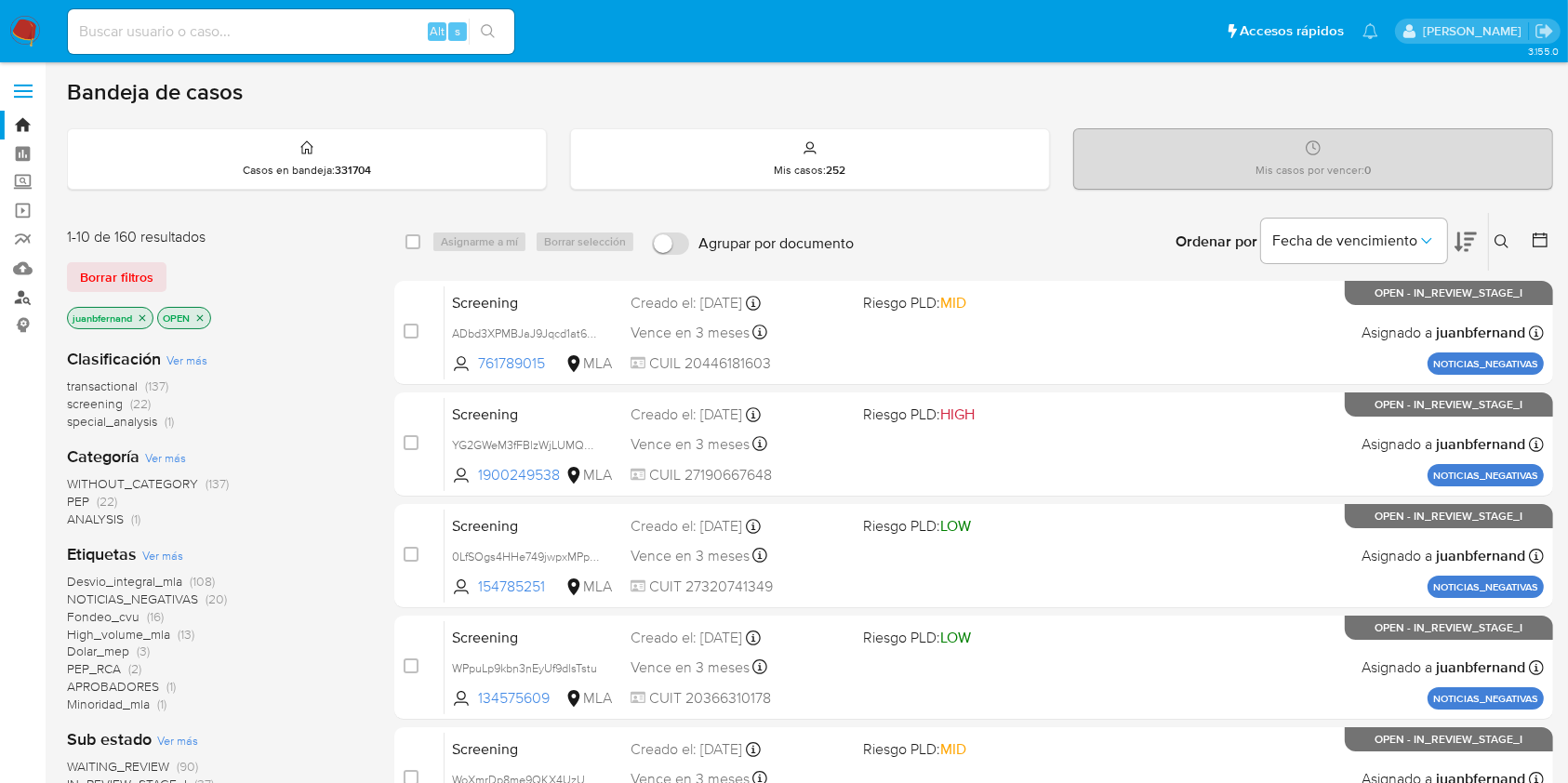
click at [23, 301] on link "Buscador de personas" at bounding box center [110, 296] width 221 height 29
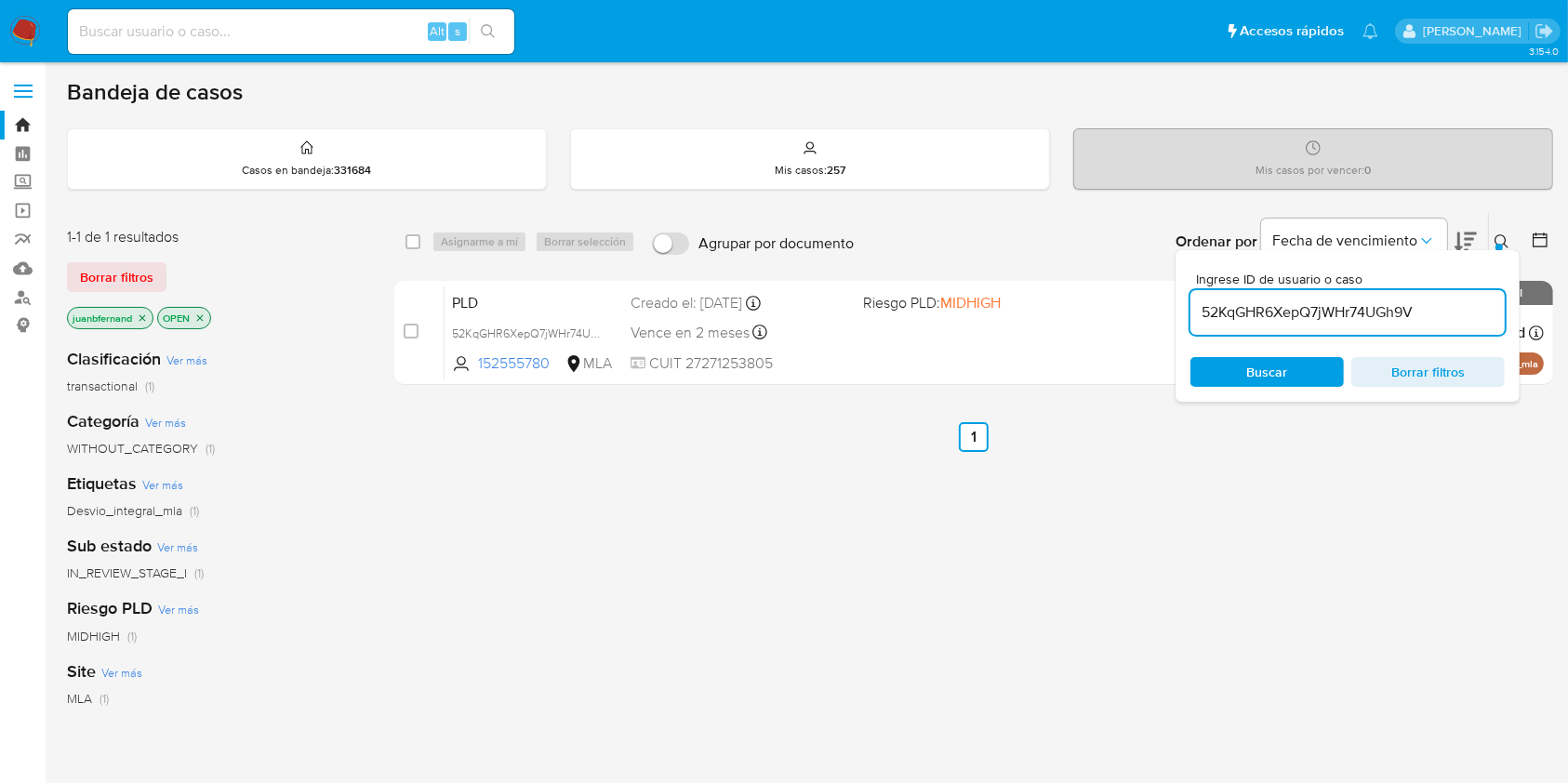
click at [1448, 309] on input "52KqGHR6XepQ7jWHr74UGh9V" at bounding box center [1347, 312] width 314 height 24
paste input "oLpiPlwMkdAfc4Z5MbRSNbAl"
type input "oLpiPlwMkdAfc4Z5MbRSNbAl"
click at [411, 247] on input "checkbox" at bounding box center [412, 241] width 15 height 15
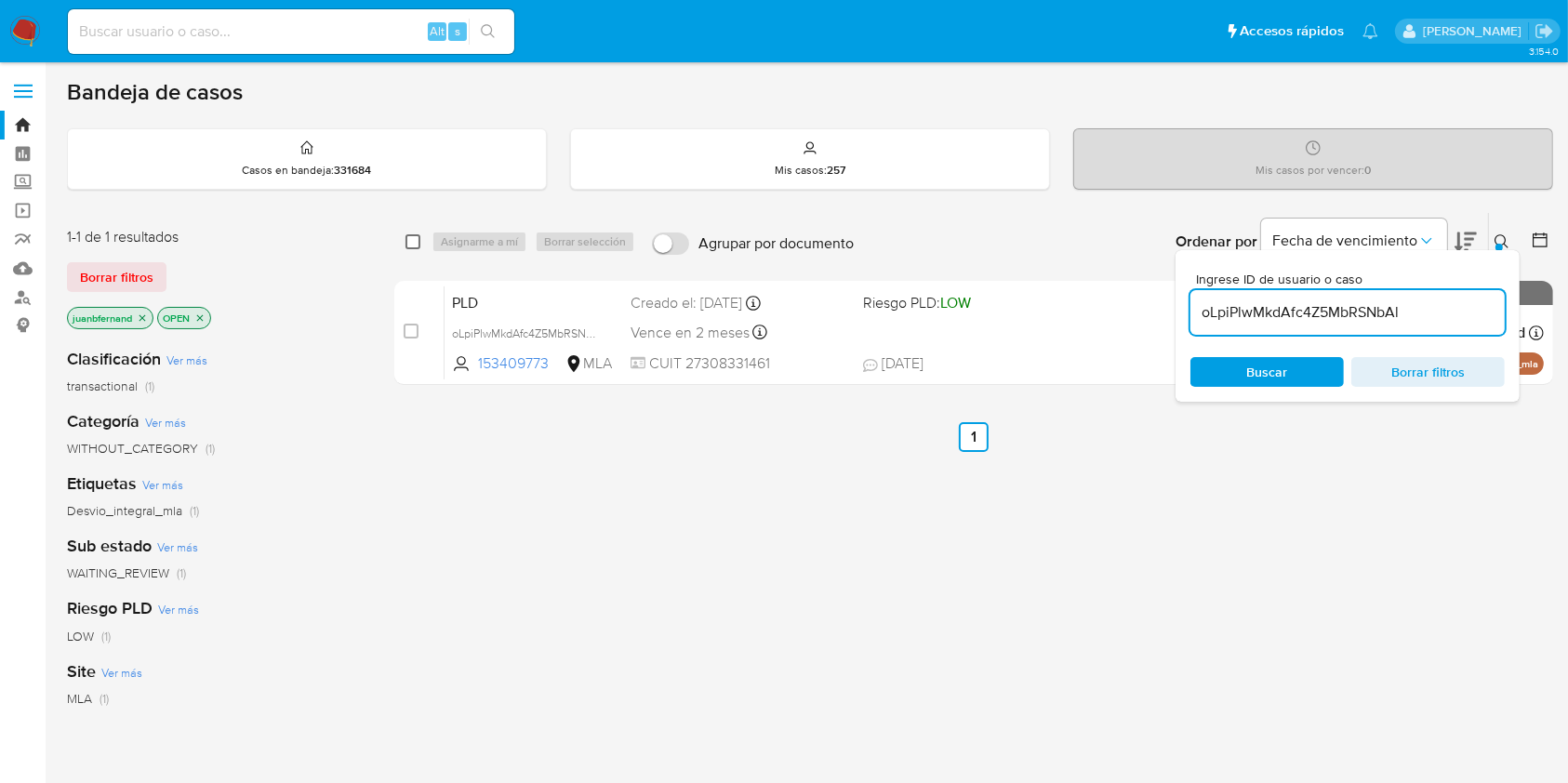
checkbox input "true"
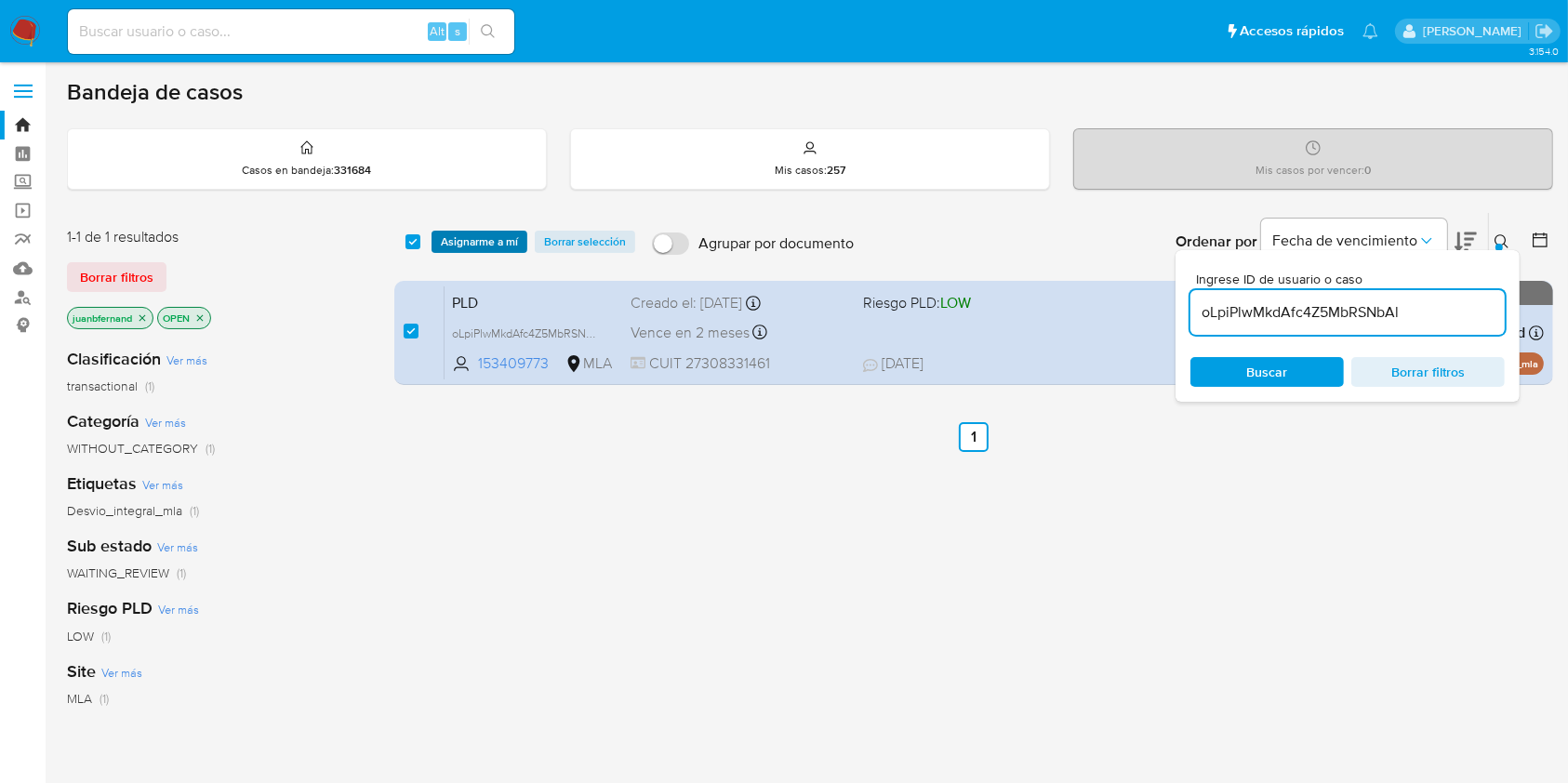
click at [454, 236] on span "Asignarme a mí" at bounding box center [480, 242] width 77 height 19
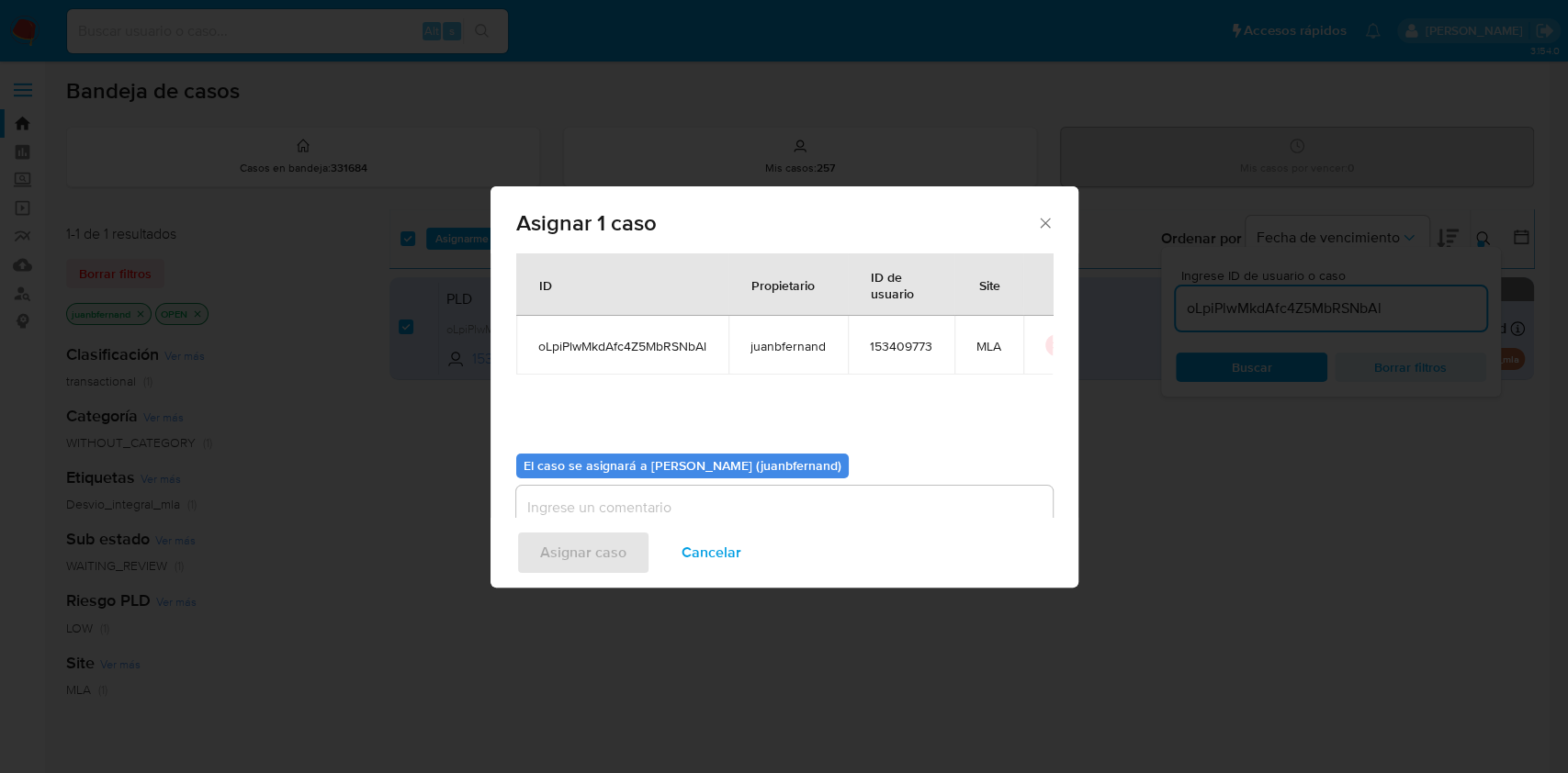
scroll to position [94, 0]
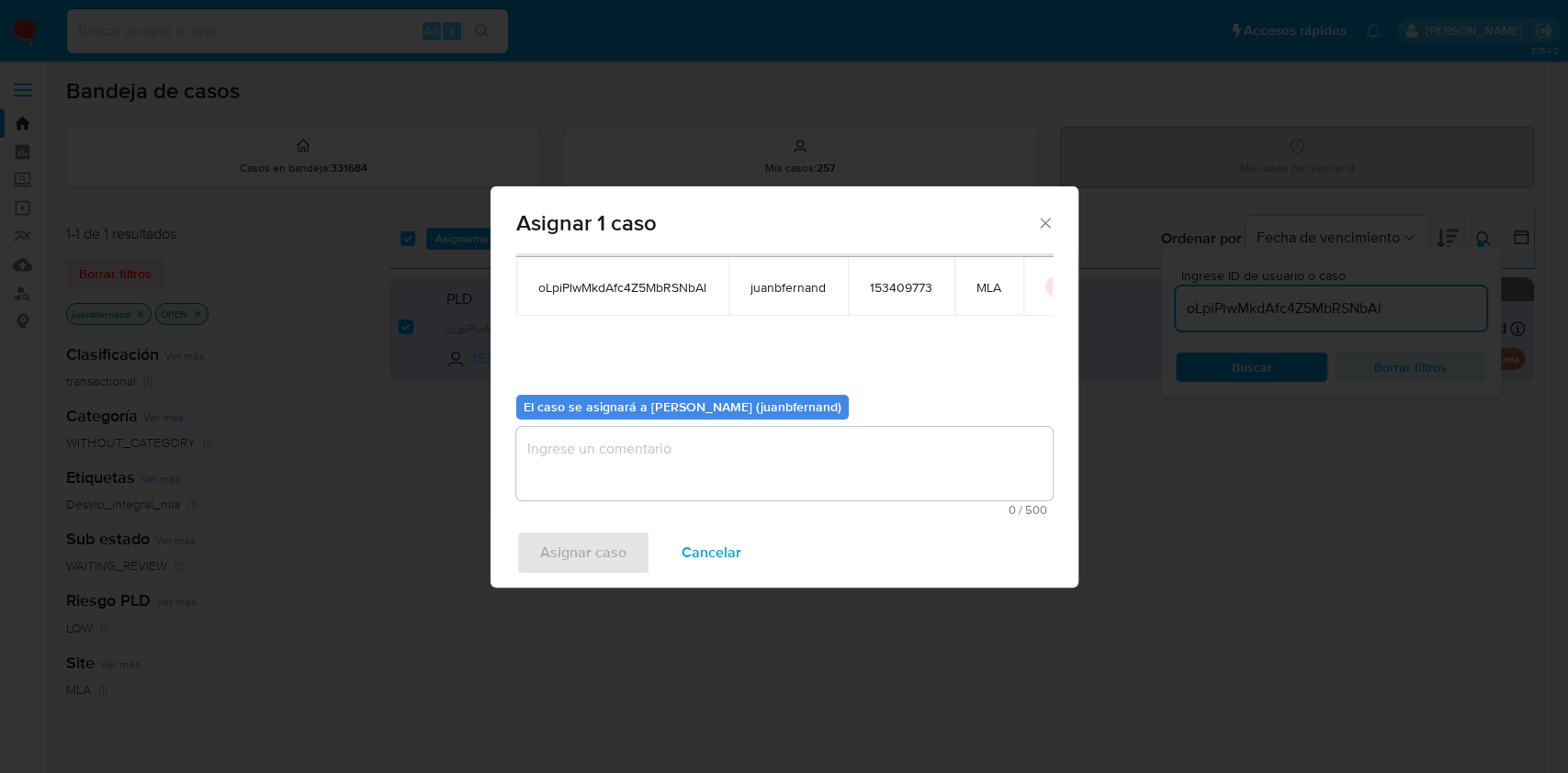
click at [745, 444] on textarea "assign-modal" at bounding box center [784, 463] width 536 height 73
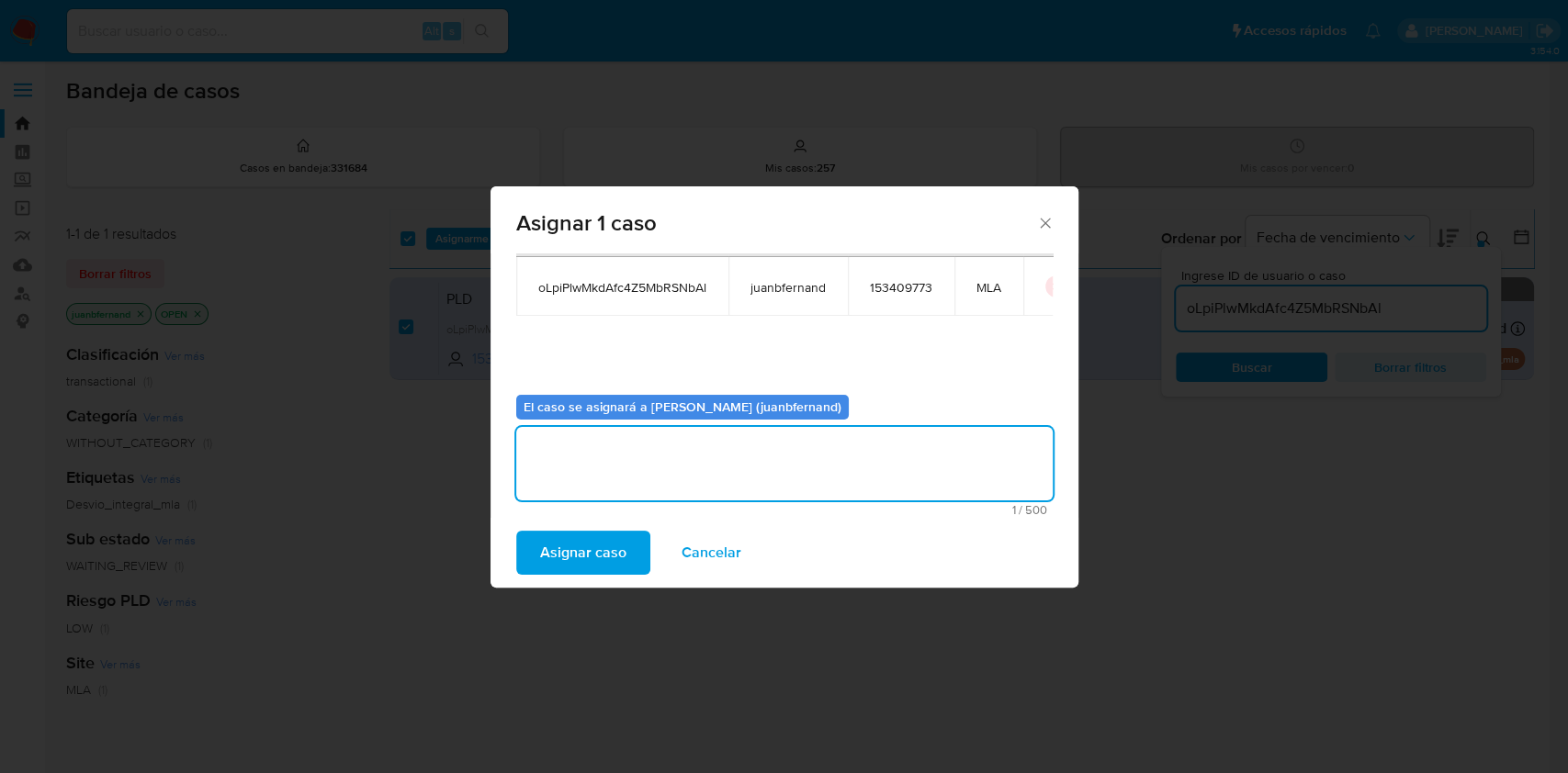
click at [602, 563] on span "Asignar caso" at bounding box center [583, 552] width 86 height 40
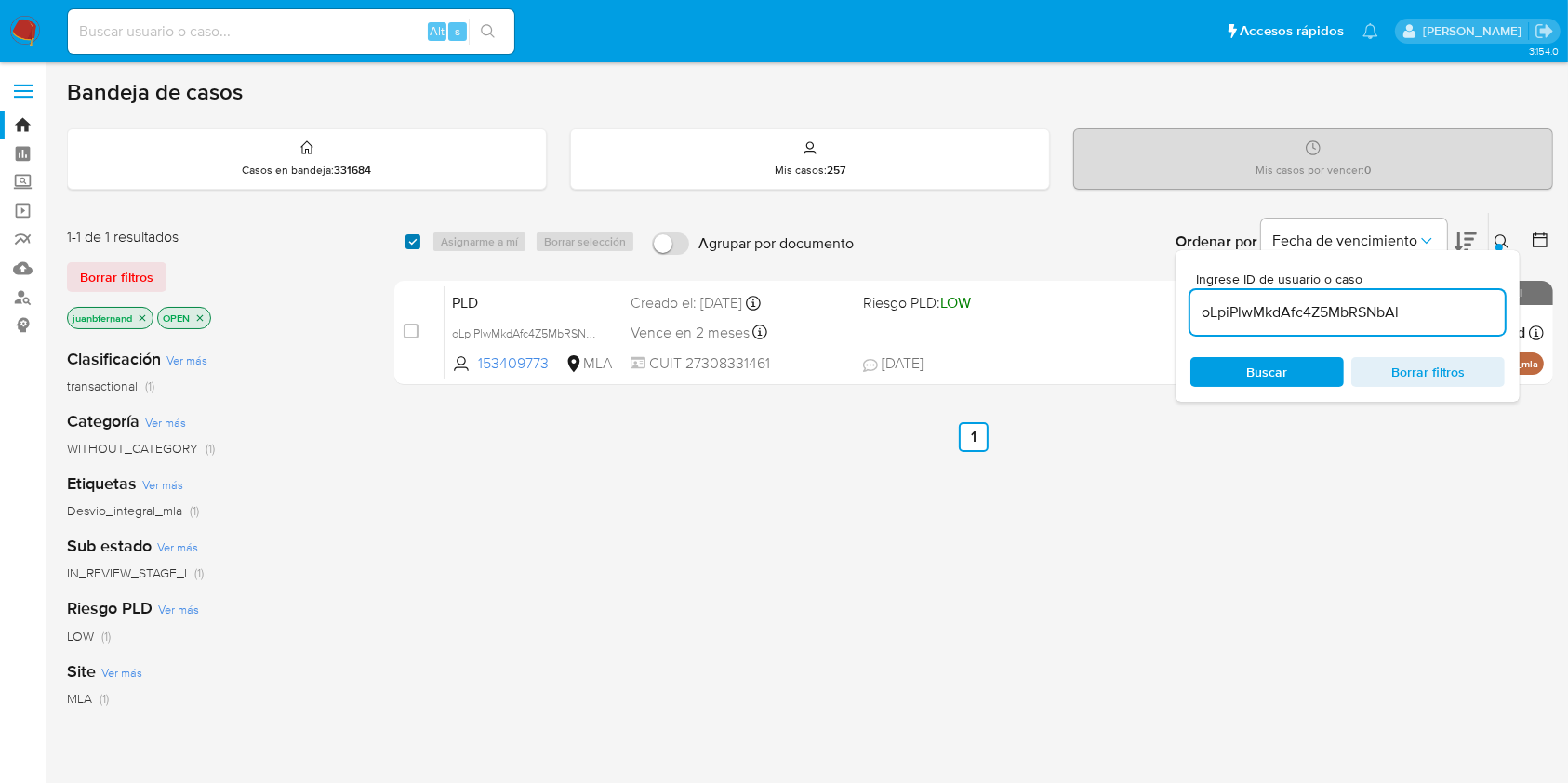
click at [413, 241] on input "checkbox" at bounding box center [412, 241] width 15 height 15
checkbox input "true"
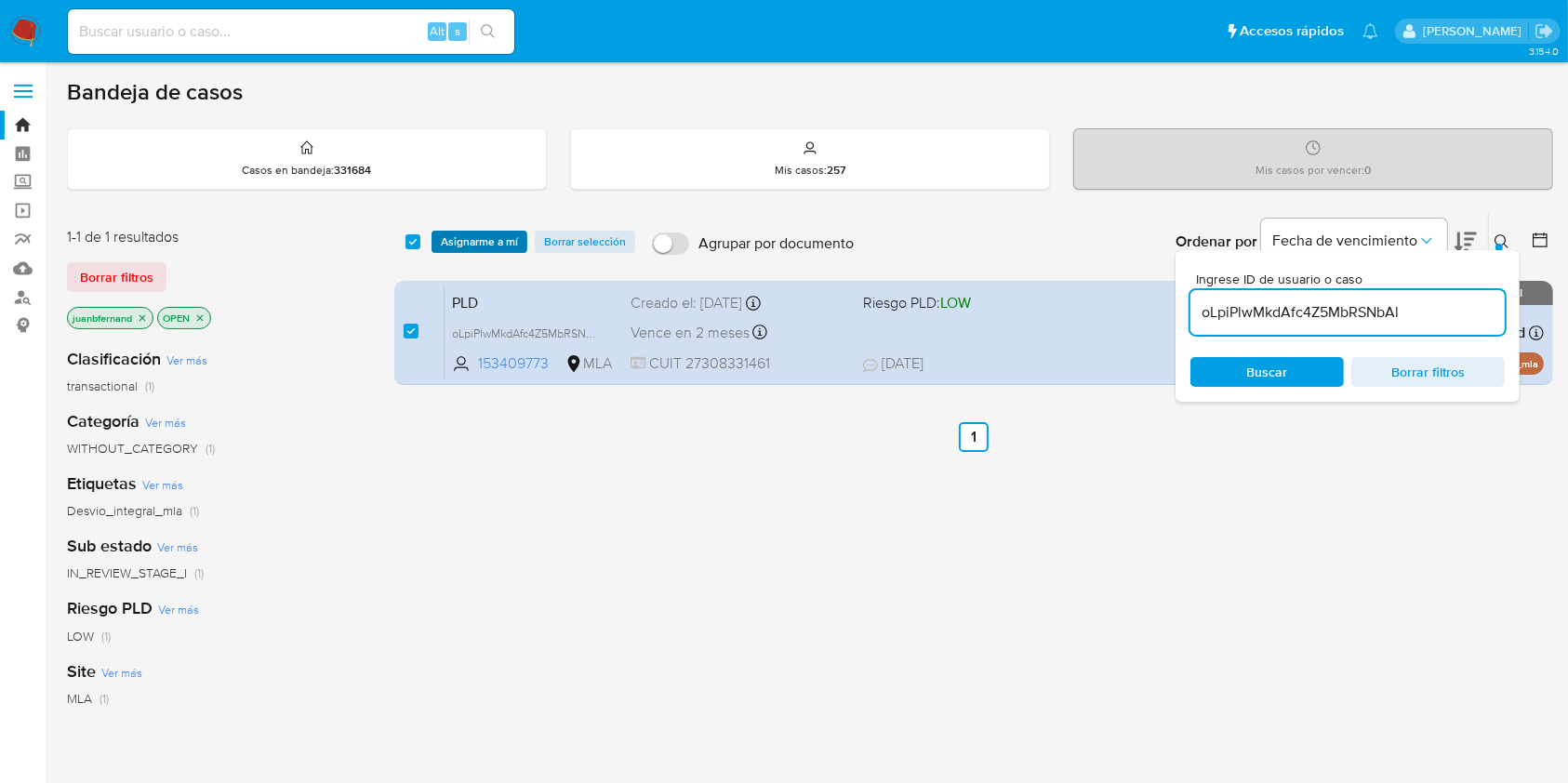
click at [460, 242] on span "Asignarme a mí" at bounding box center [480, 242] width 77 height 19
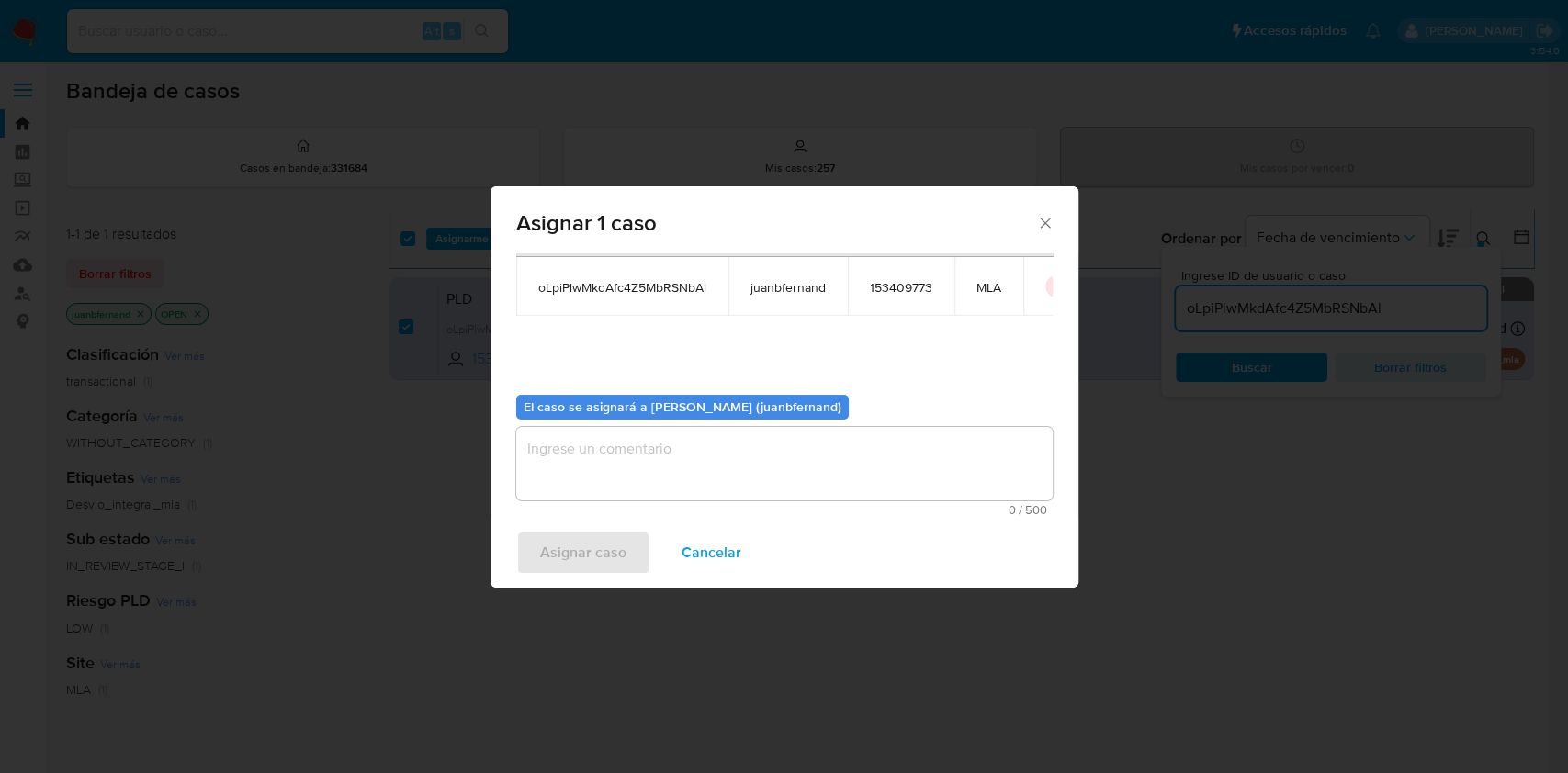
click at [725, 449] on textarea "assign-modal" at bounding box center [784, 463] width 536 height 73
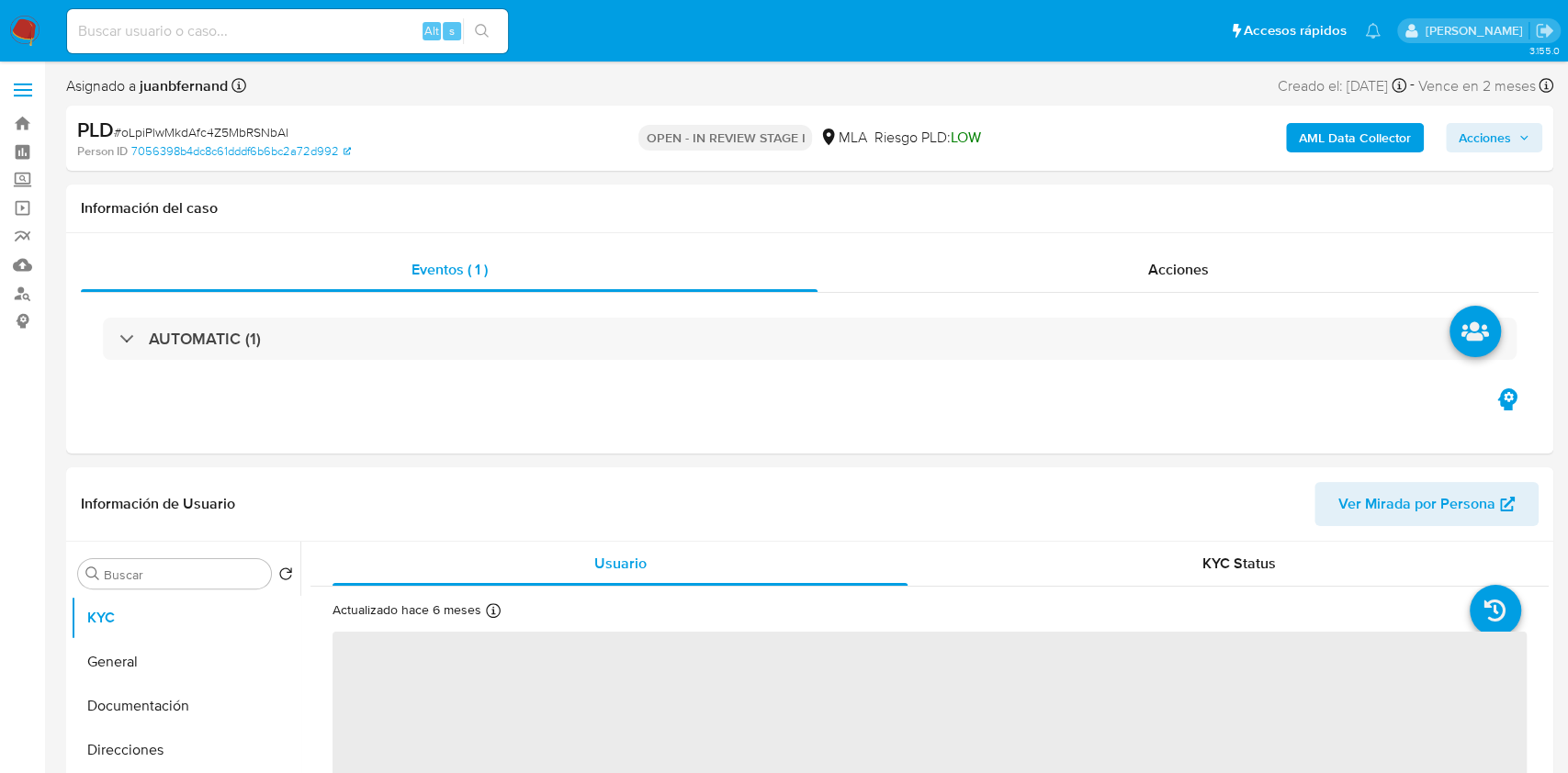
select select "10"
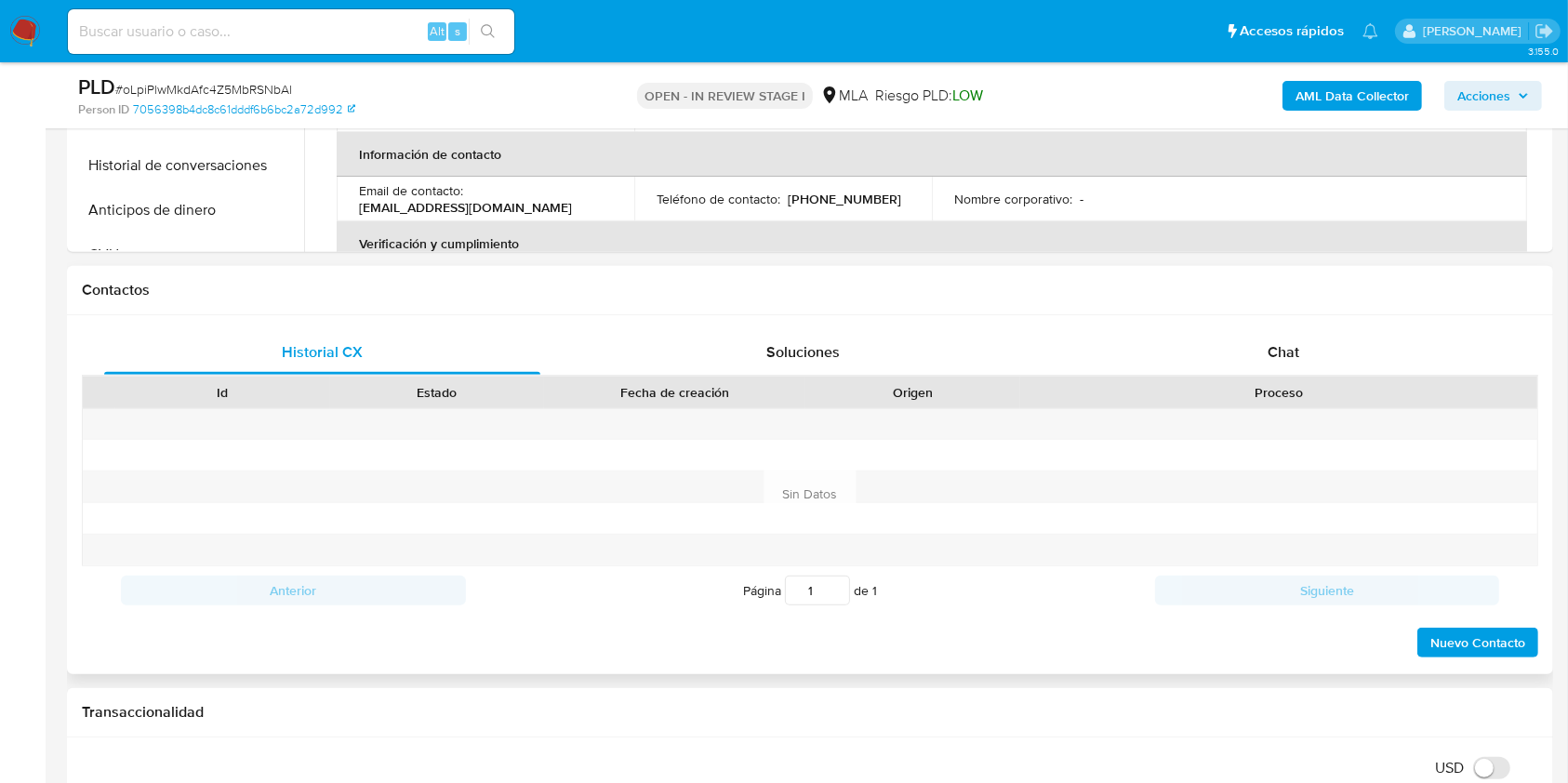
scroll to position [744, 0]
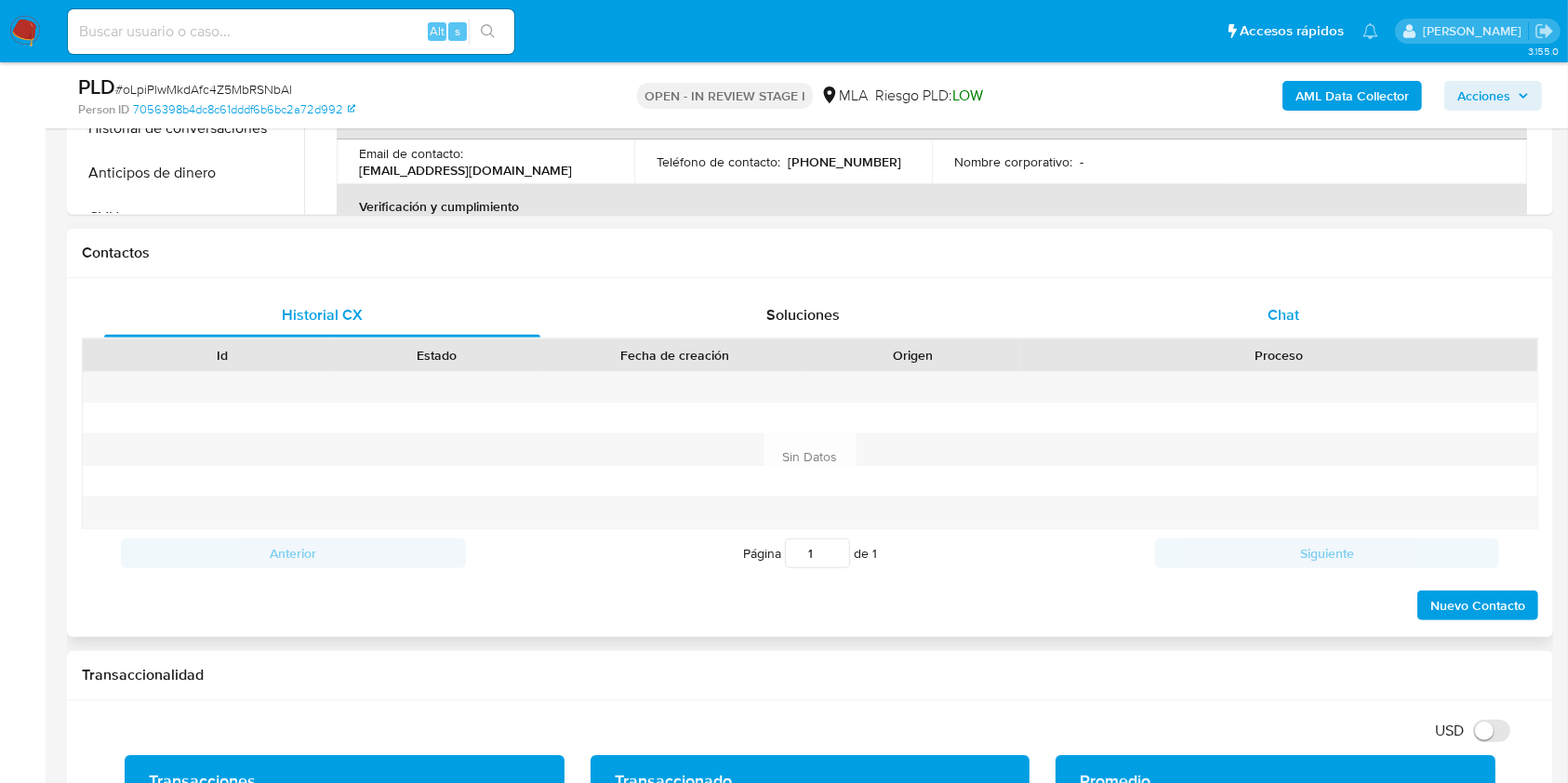
click at [1338, 307] on div "Chat" at bounding box center [1284, 315] width 436 height 45
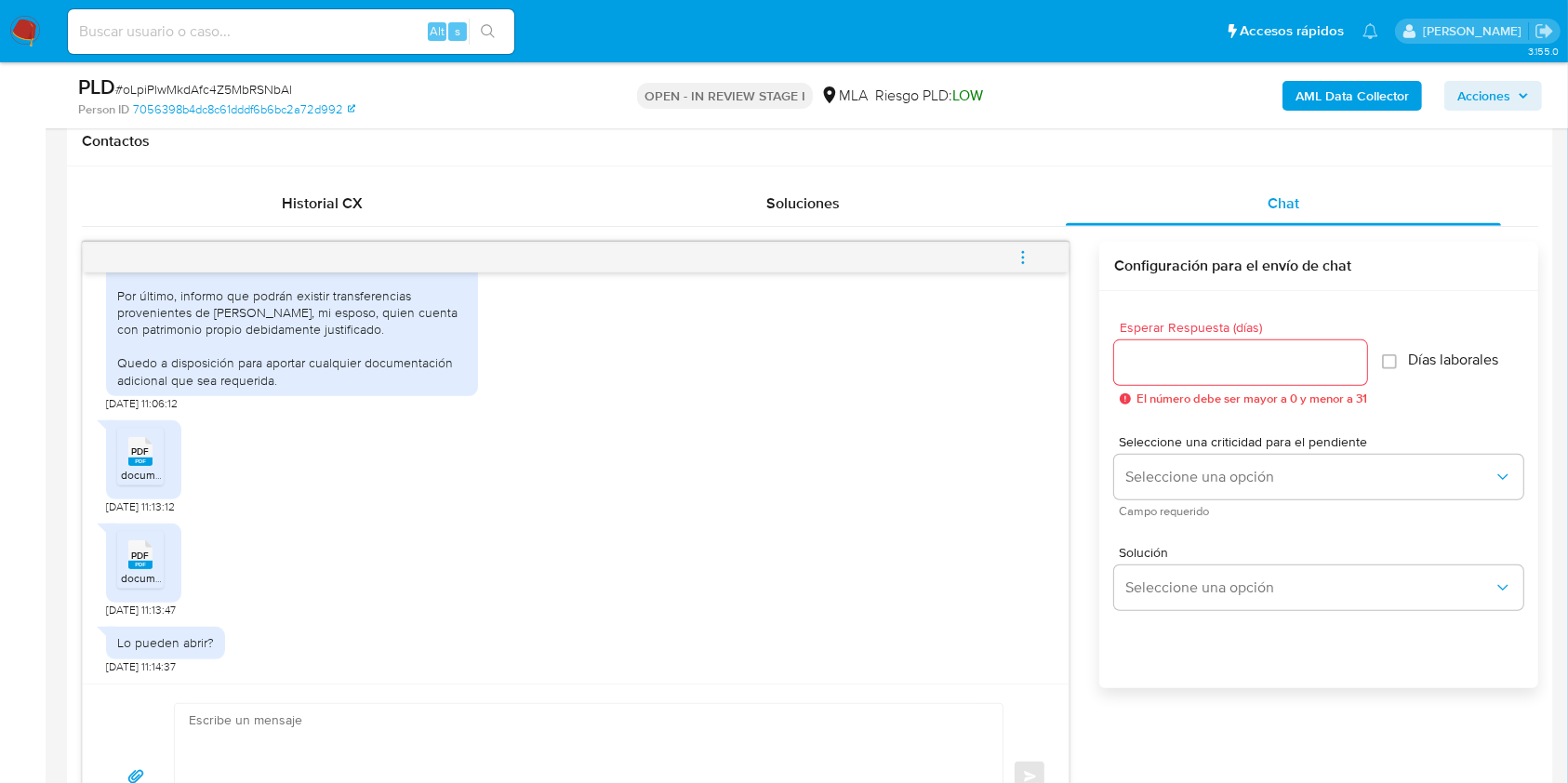
scroll to position [991, 0]
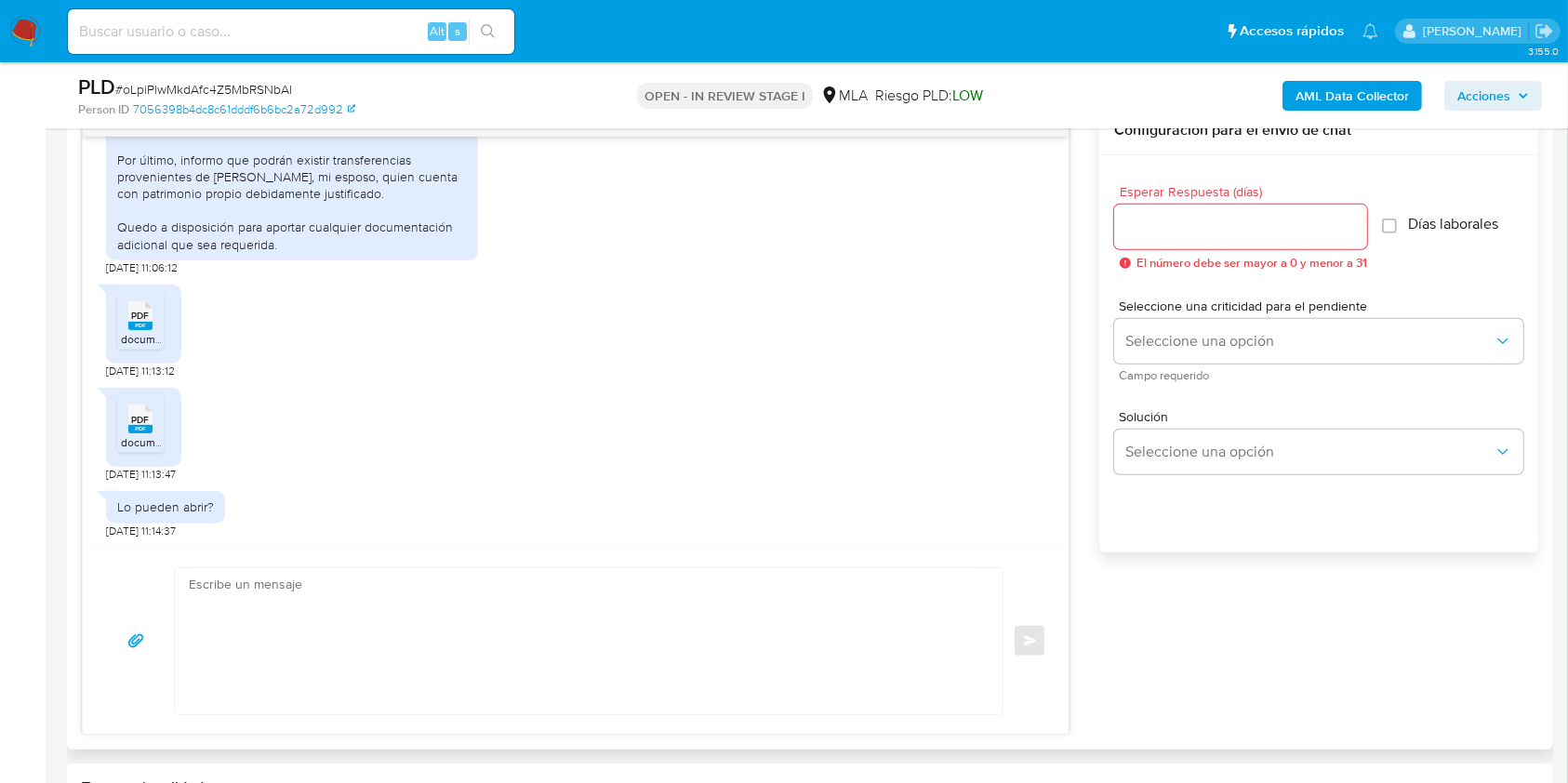
click at [702, 636] on textarea at bounding box center [584, 640] width 791 height 146
click at [511, 625] on textarea at bounding box center [584, 640] width 791 height 146
paste textarea "Hola. ¡Muchas gracias por tu respuesta! Confirmamos la recepción de la document…"
type textarea "Hola. ¡Muchas gracias por tu respuesta! Confirmamos la recepción de la document…"
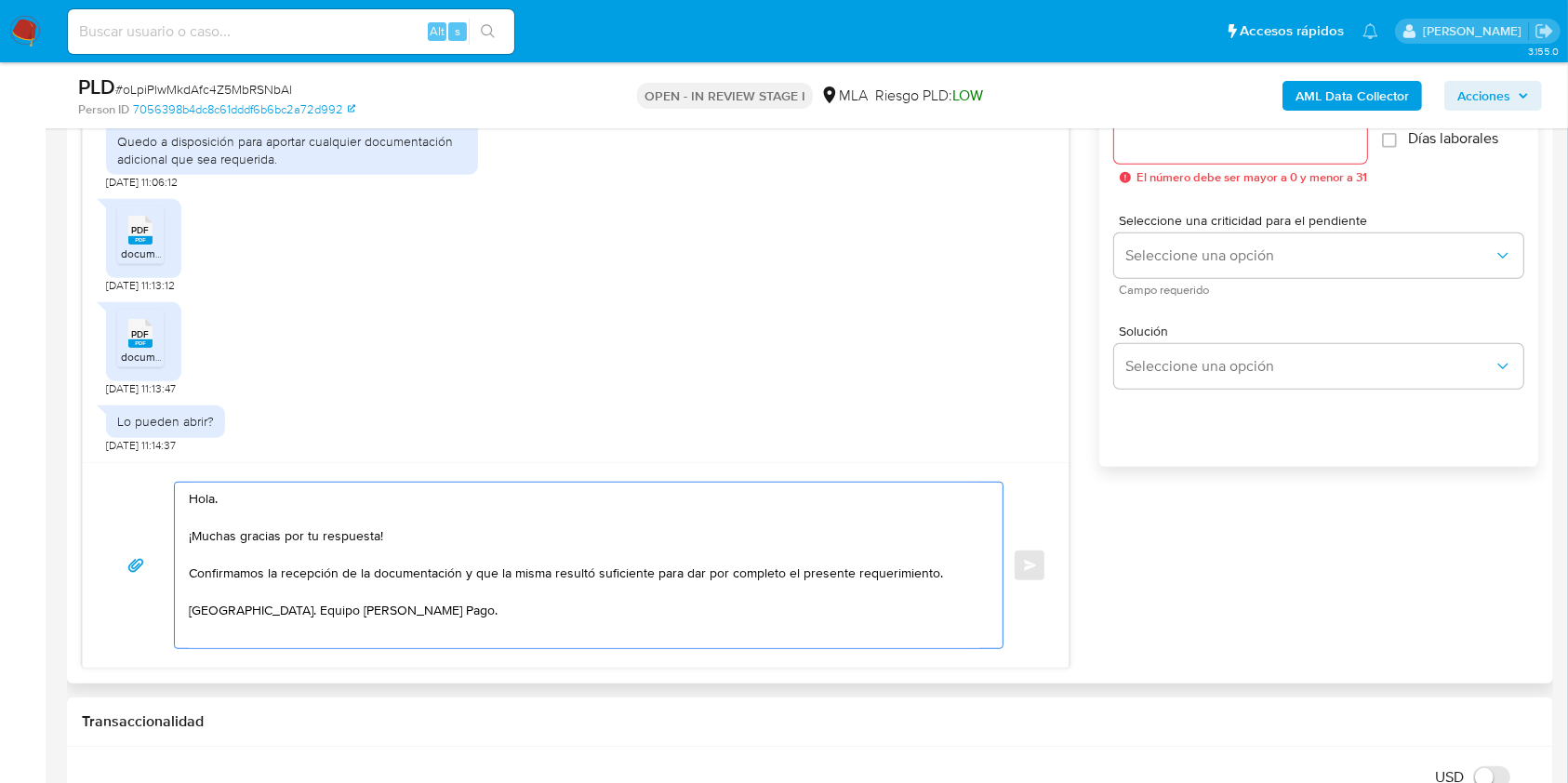
scroll to position [1116, 0]
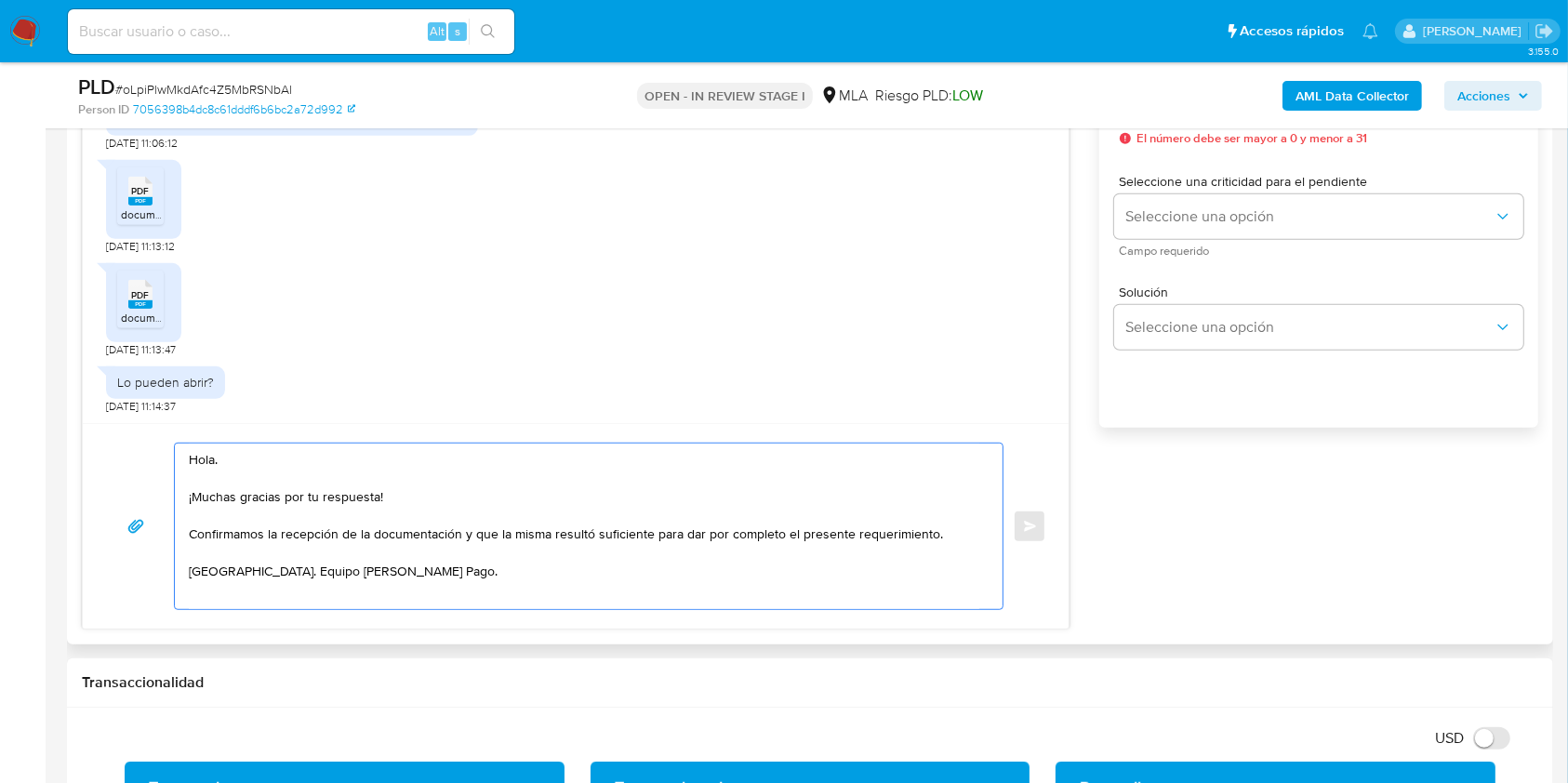
drag, startPoint x: 400, startPoint y: 572, endPoint x: 178, endPoint y: 466, distance: 246.0
click at [178, 466] on div "Hola. ¡Muchas gracias por tu respuesta! Confirmamos la recepción de la document…" at bounding box center [584, 526] width 819 height 166
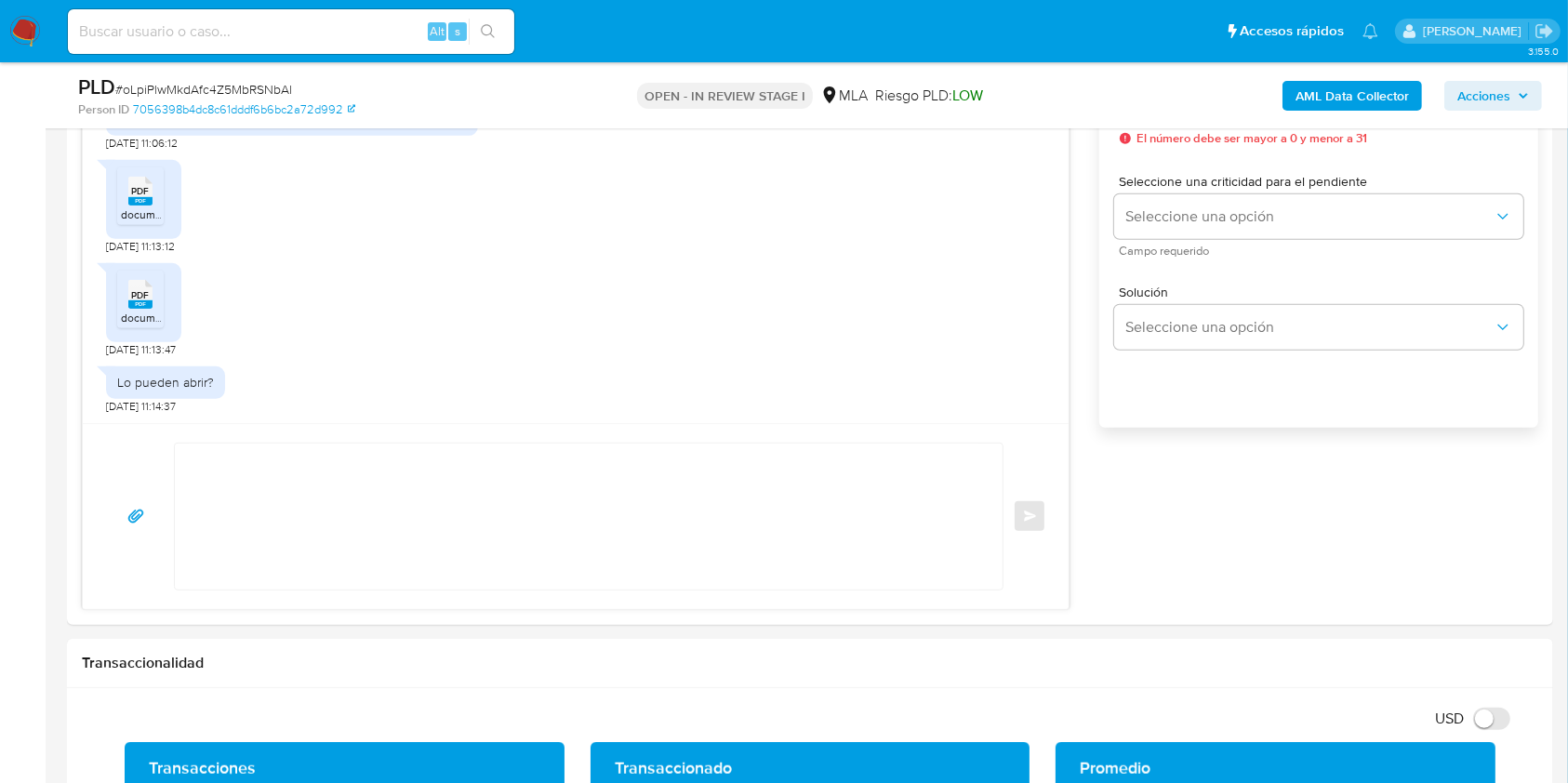
click at [389, 25] on input at bounding box center [290, 32] width 446 height 24
paste input "D8Bnsx0ZwV829BmaNN8czZ26"
type input "D8Bnsx0ZwV829BmaNN8czZ26"
click at [496, 34] on button "search-icon" at bounding box center [488, 32] width 38 height 26
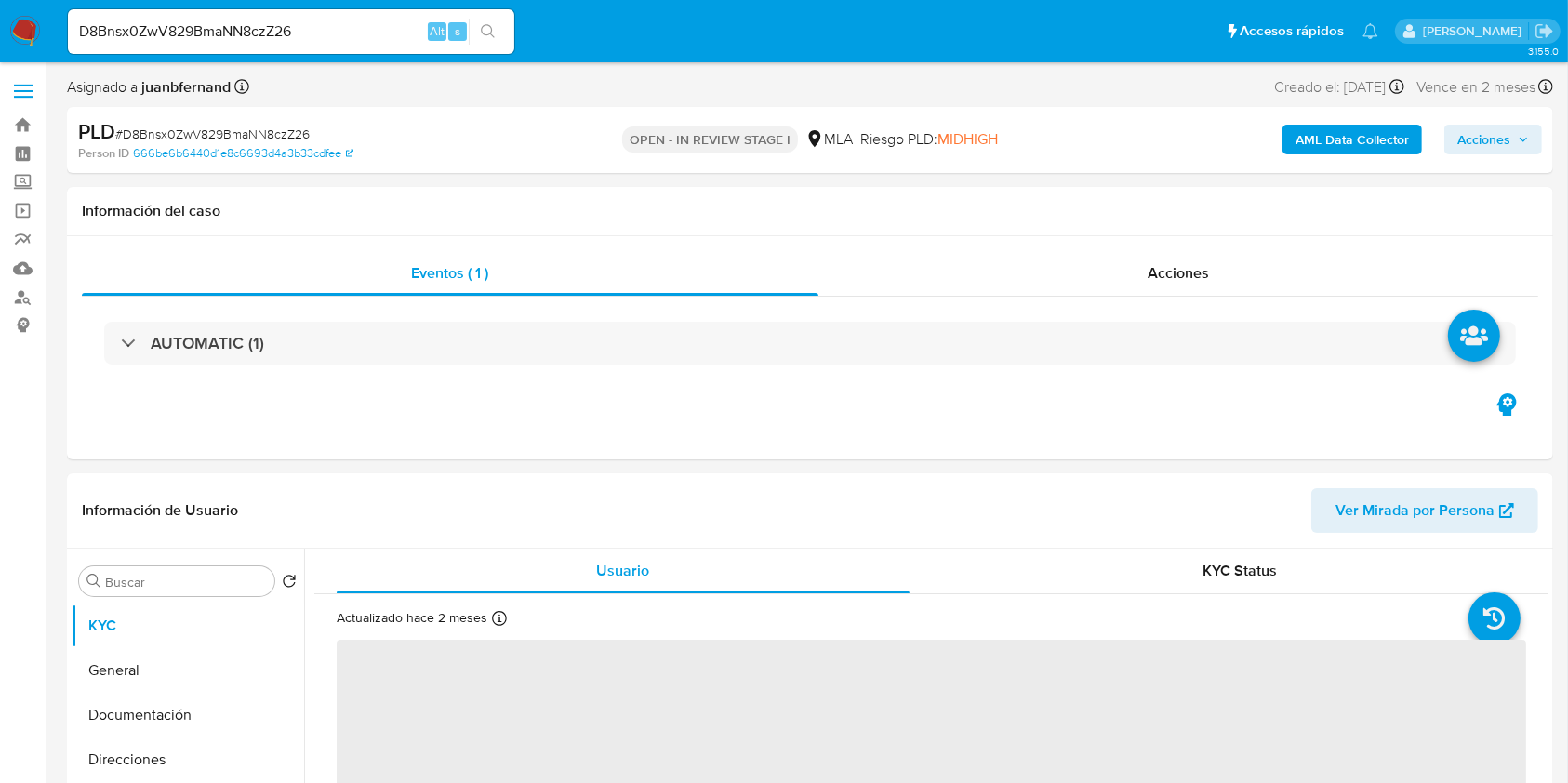
select select "10"
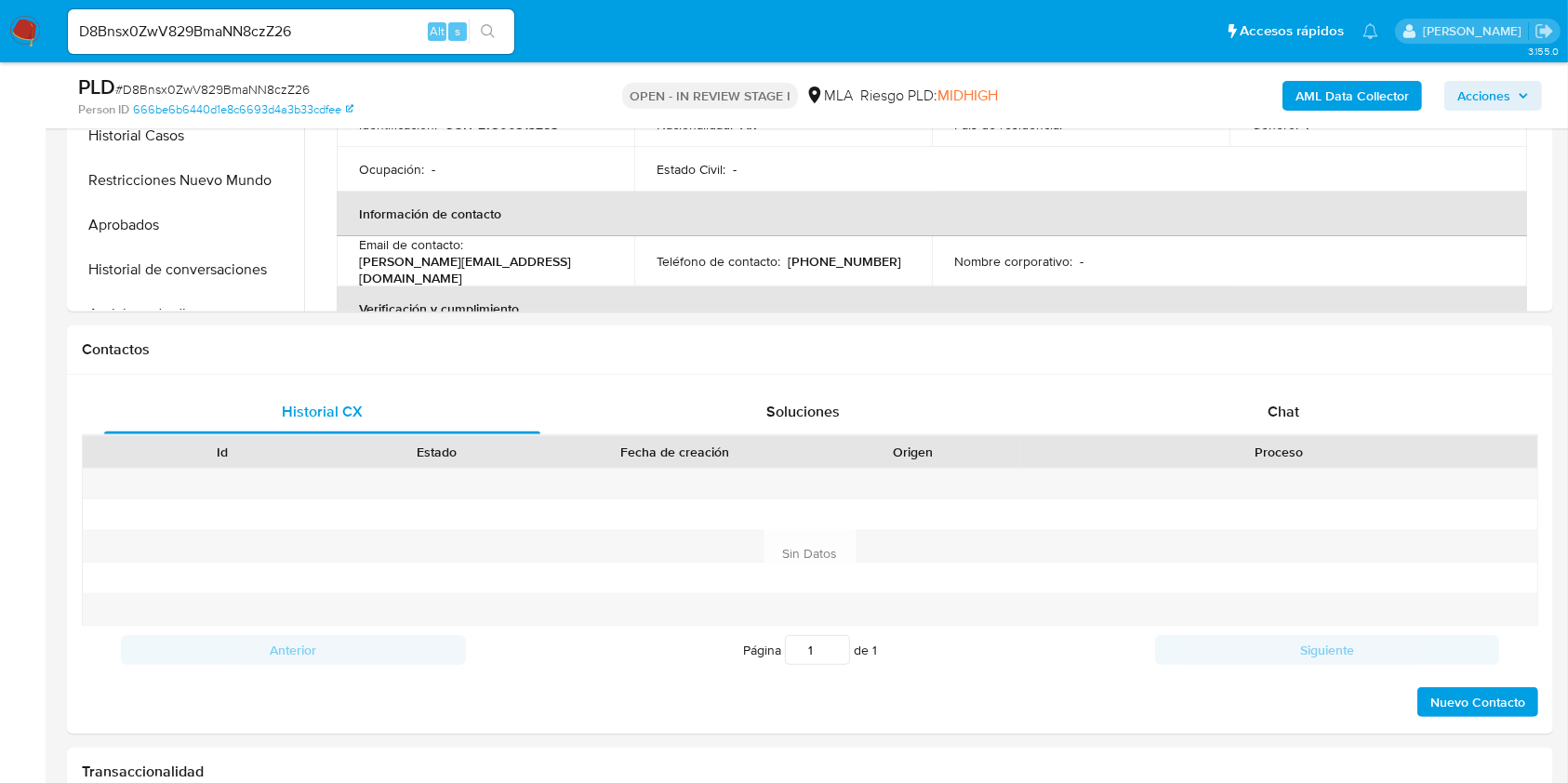
scroll to position [744, 0]
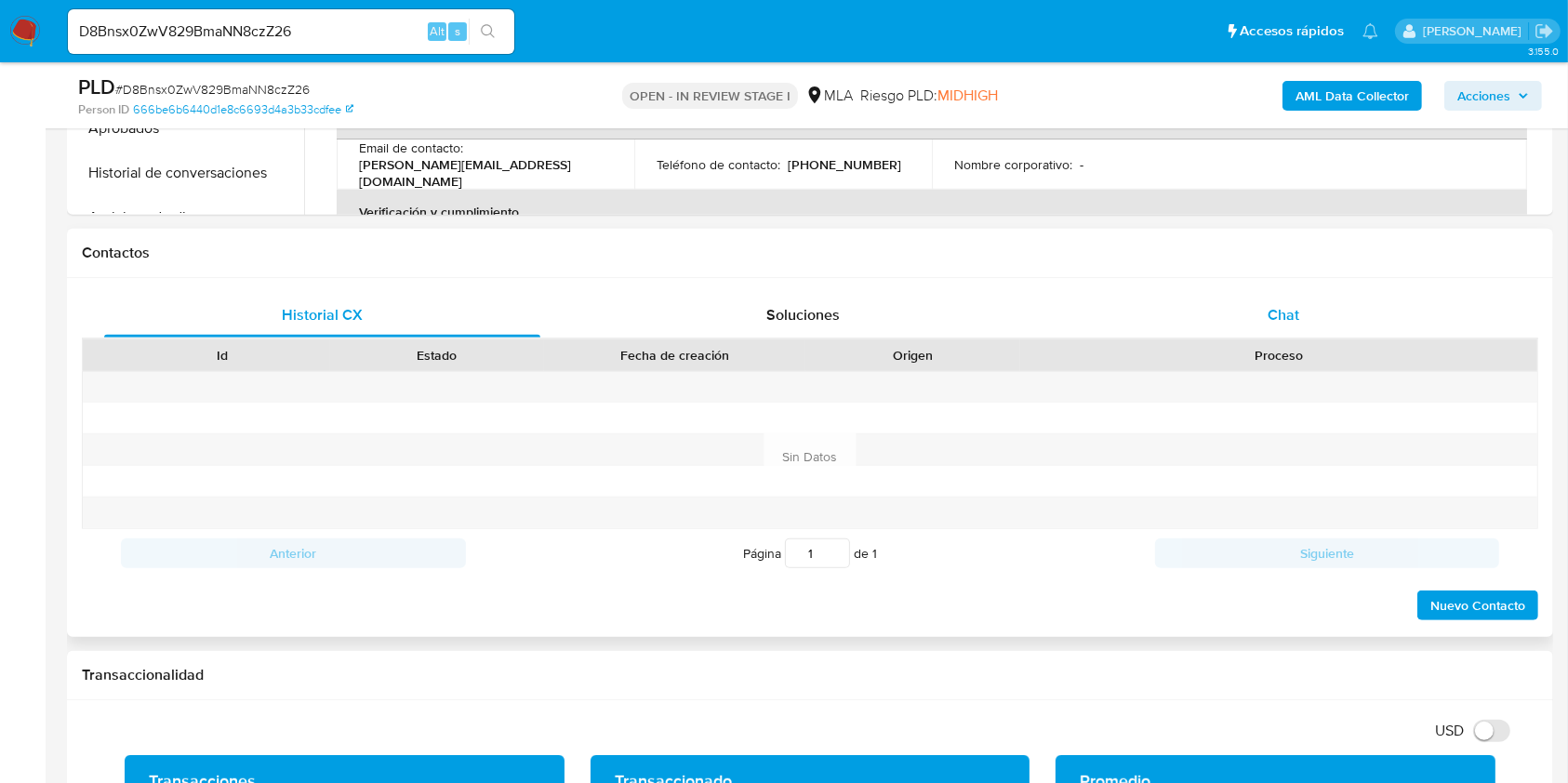
click at [1333, 319] on div "Chat" at bounding box center [1284, 315] width 436 height 45
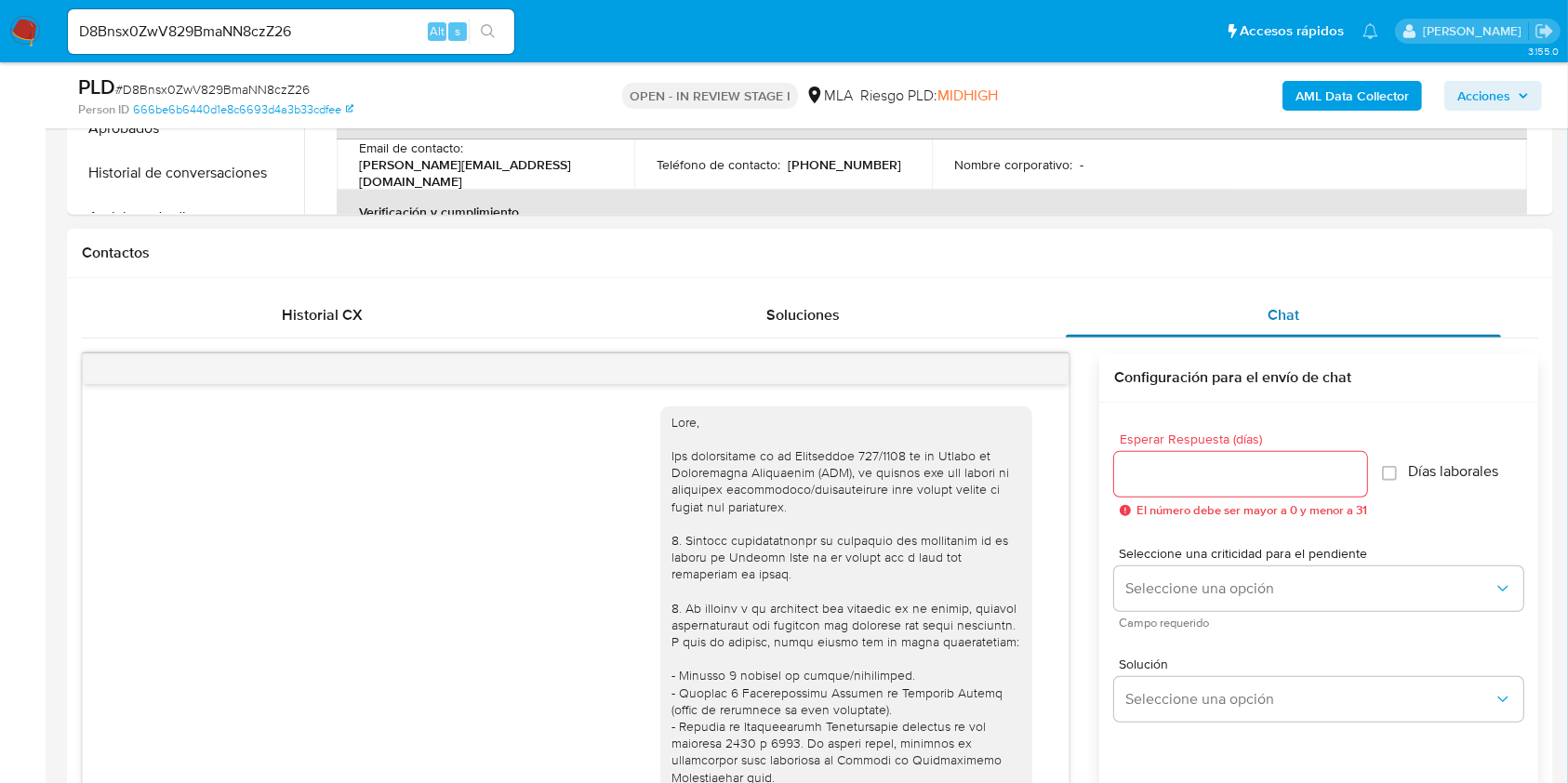
scroll to position [1625, 0]
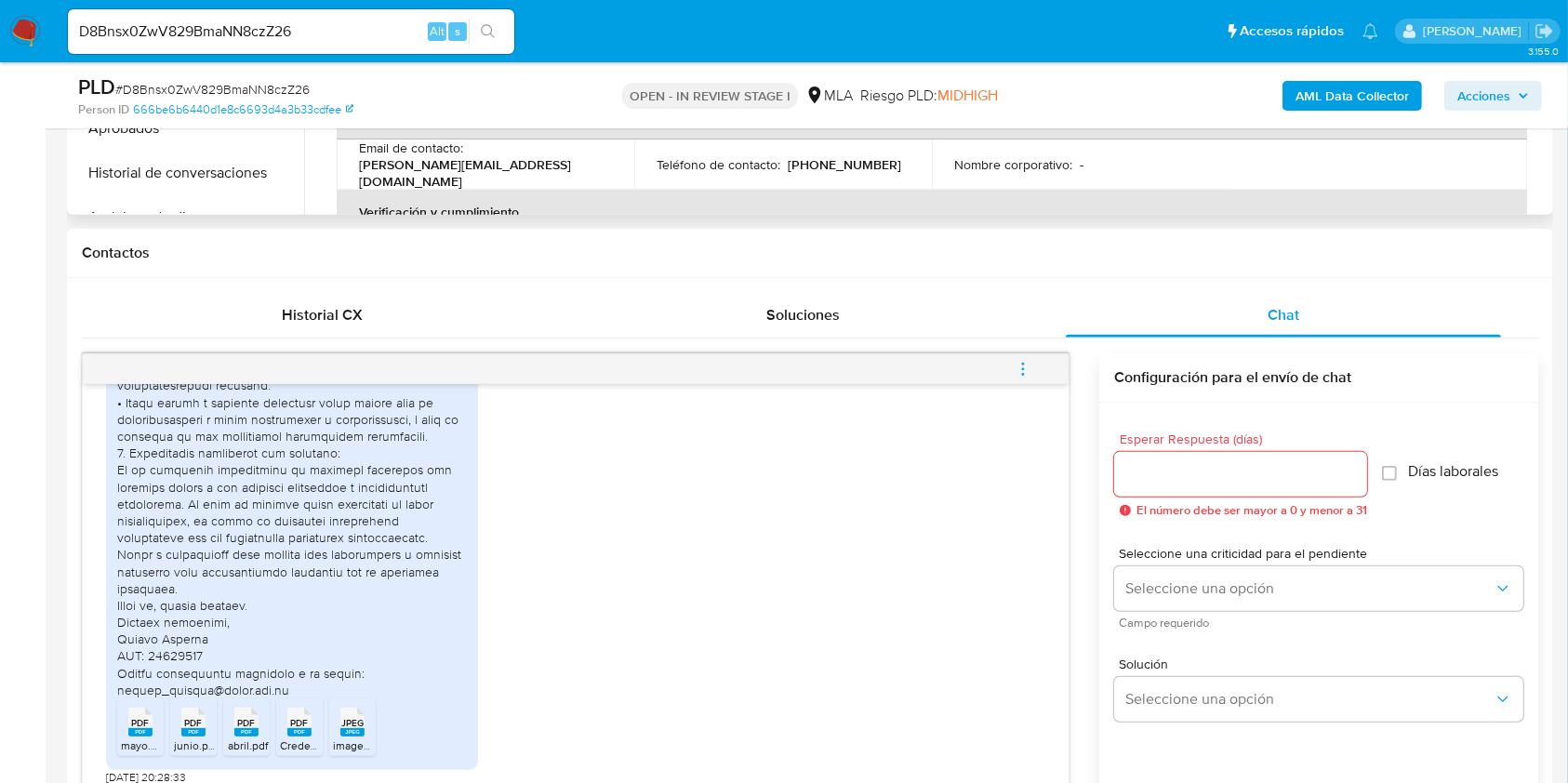
click at [533, 168] on p "[PERSON_NAME][EMAIL_ADDRESS][DOMAIN_NAME]" at bounding box center [482, 173] width 246 height 34
drag, startPoint x: 534, startPoint y: 168, endPoint x: 390, endPoint y: 174, distance: 144.1
click at [390, 174] on p "[PERSON_NAME][EMAIL_ADDRESS][DOMAIN_NAME]" at bounding box center [482, 173] width 246 height 34
copy p "[PERSON_NAME][EMAIL_ADDRESS][DOMAIN_NAME]"
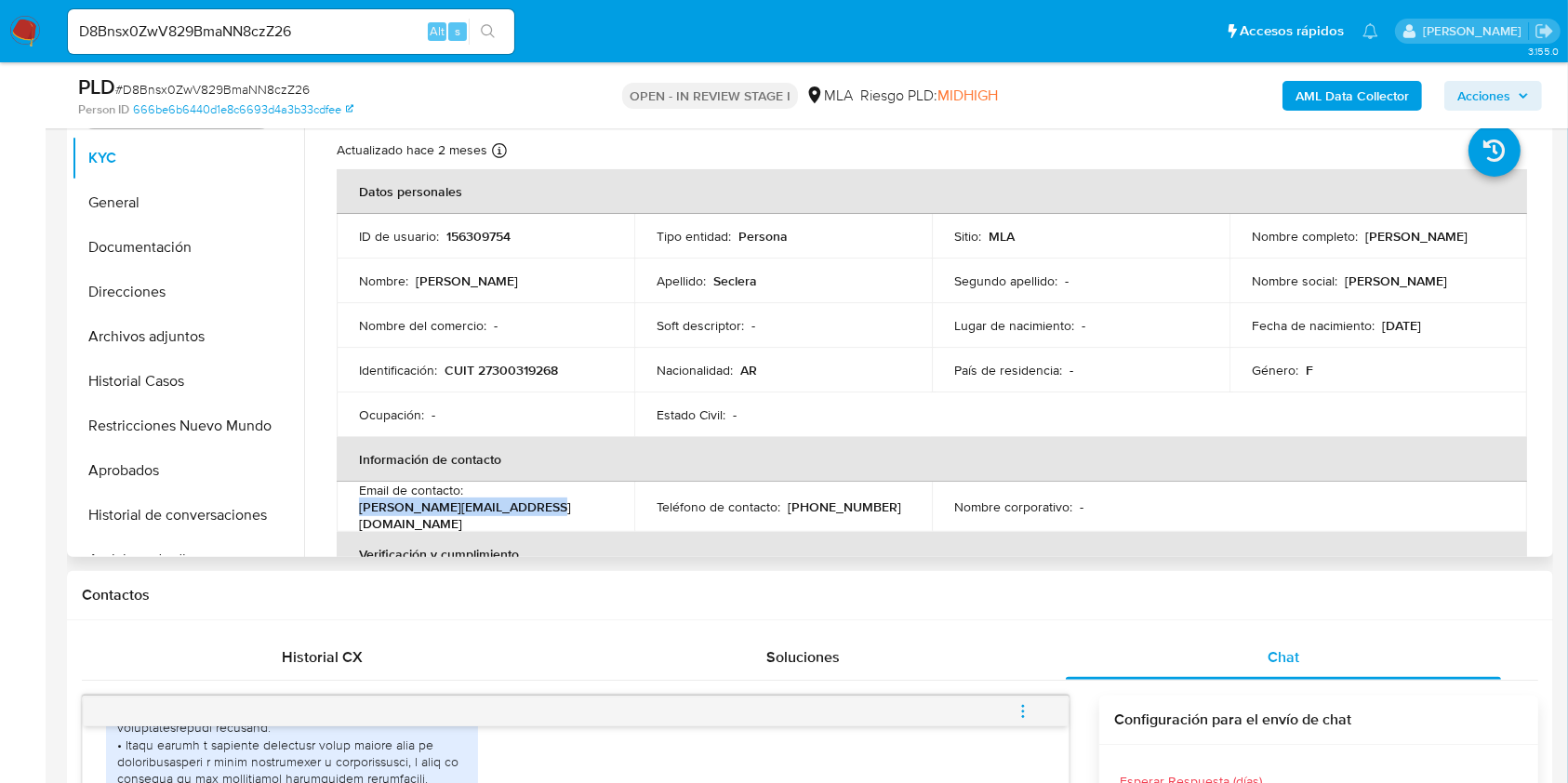
scroll to position [372, 0]
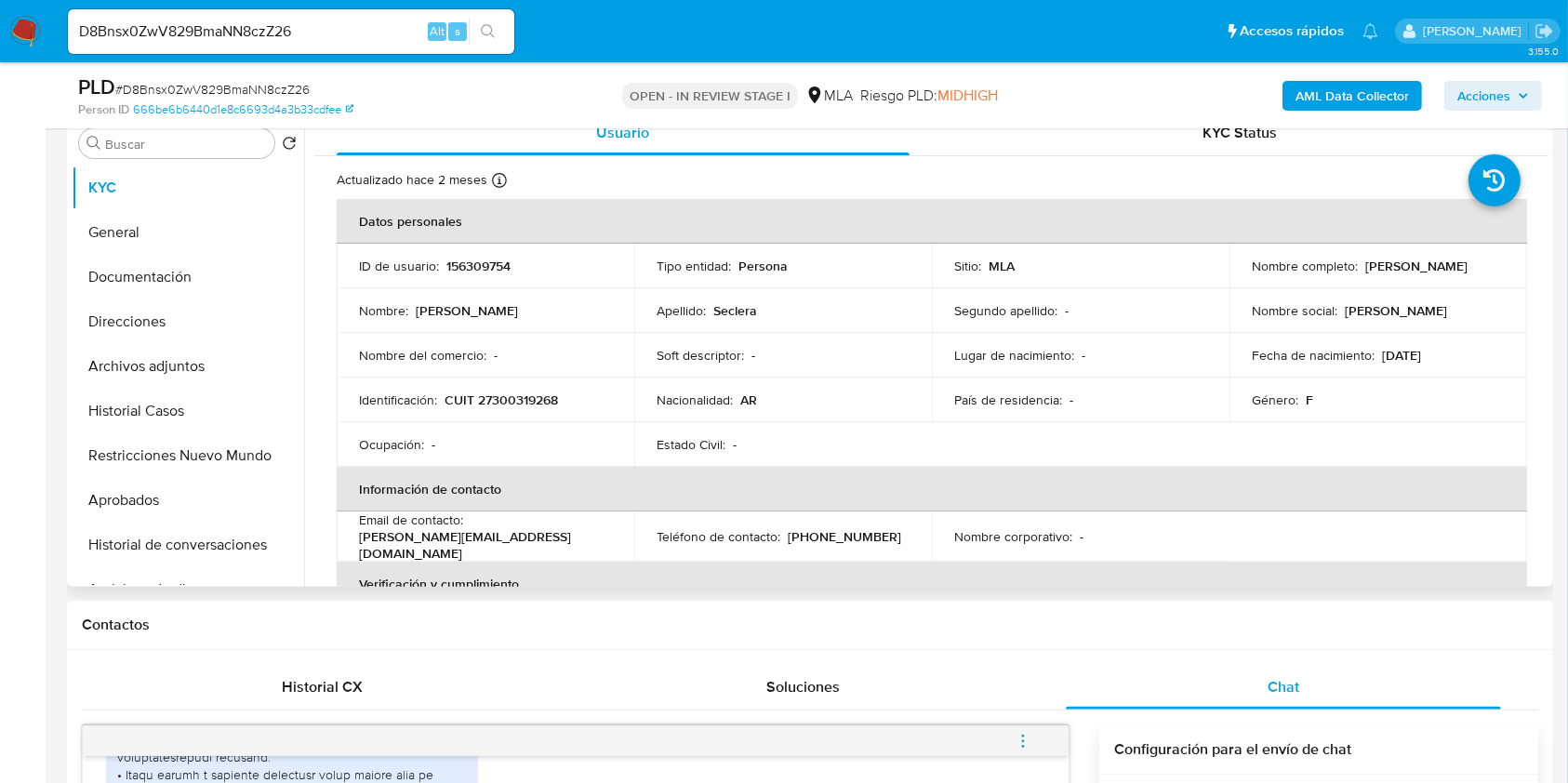
click at [528, 398] on p "CUIT 27300319268" at bounding box center [501, 399] width 113 height 17
copy p "27300319268"
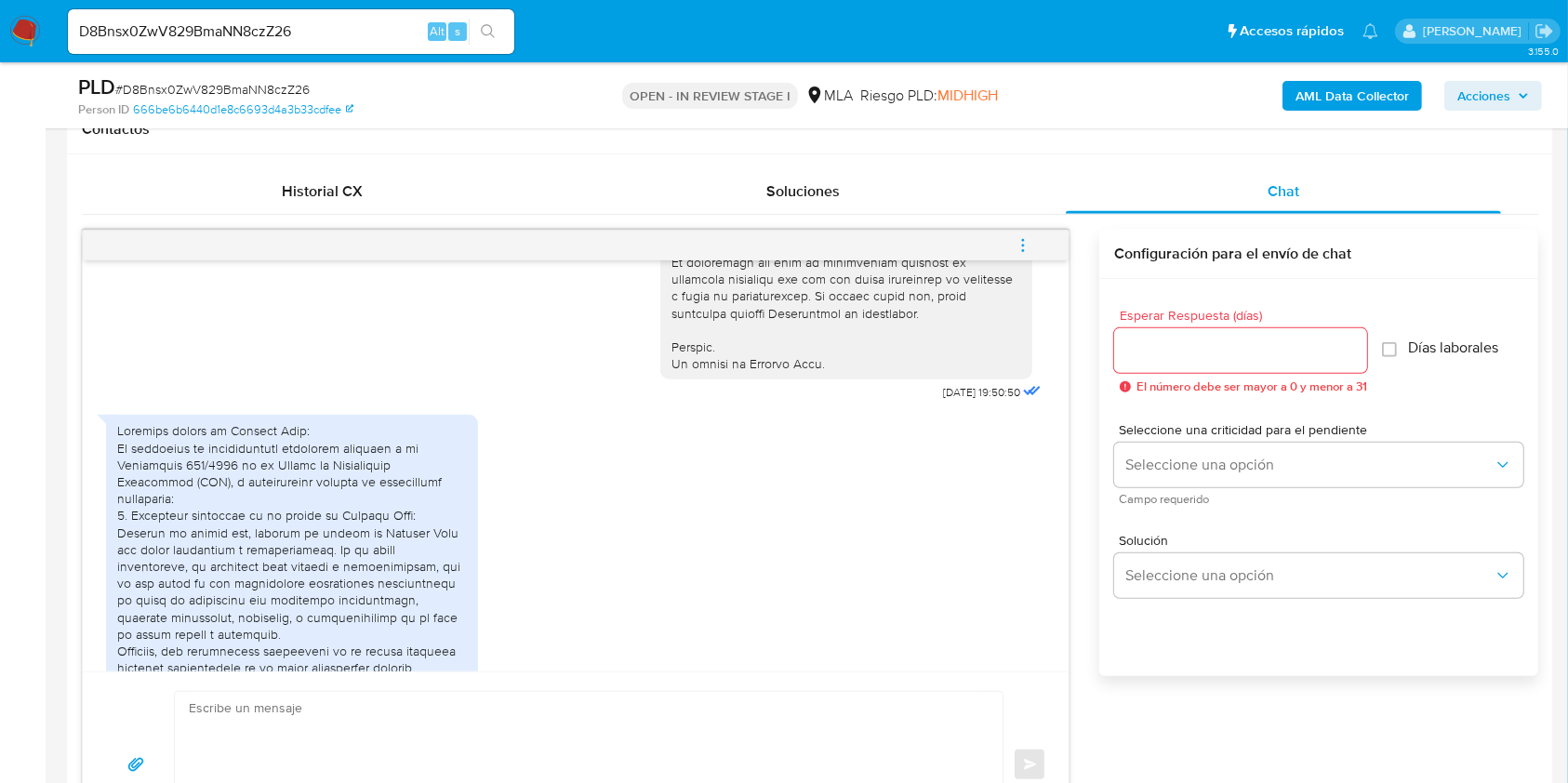
scroll to position [1625, 0]
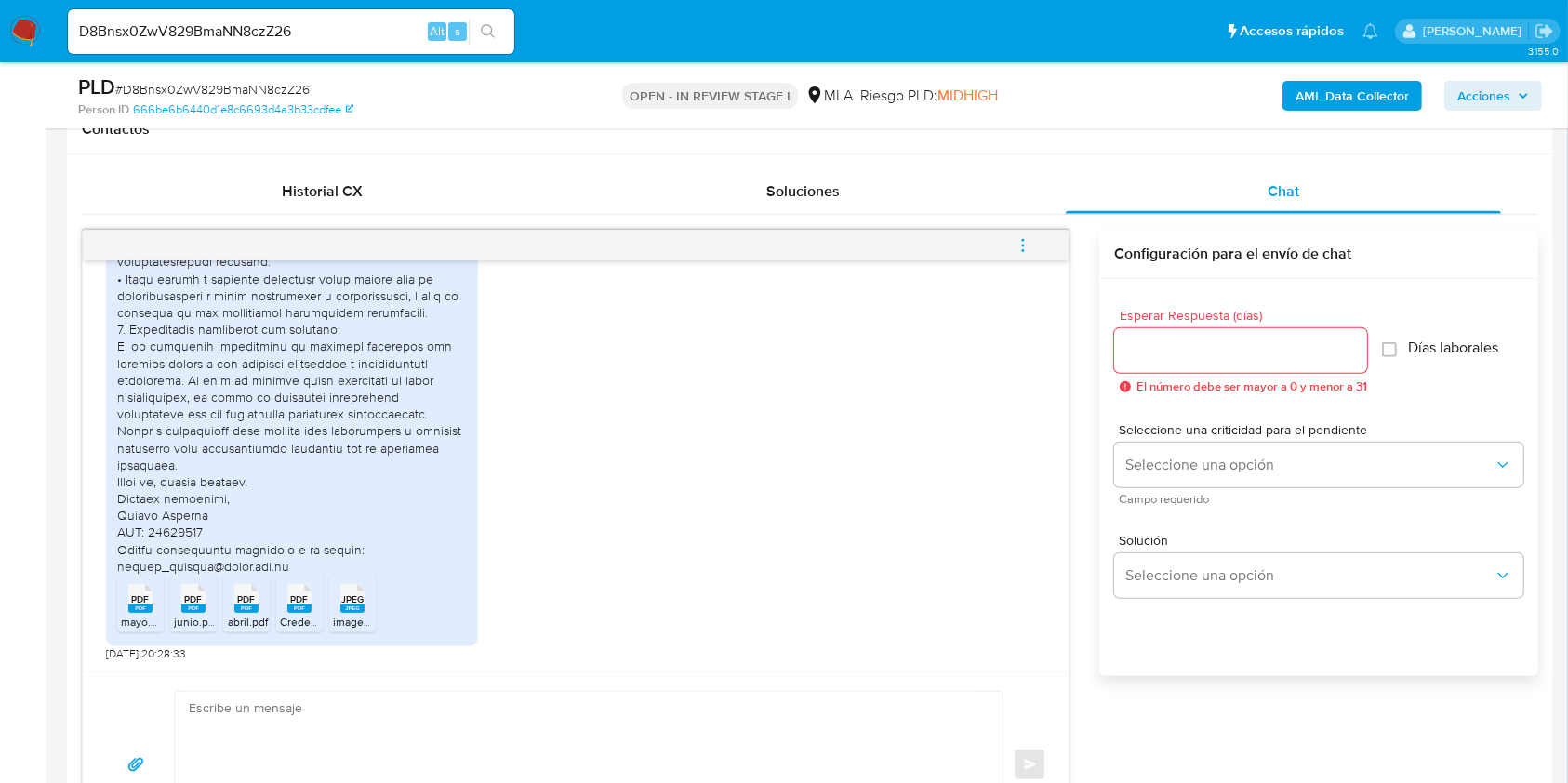
click at [112, 655] on span "17/07/2025 20:28:33" at bounding box center [146, 653] width 80 height 15
drag, startPoint x: 112, startPoint y: 655, endPoint x: 143, endPoint y: 655, distance: 31.0
click at [143, 655] on span "17/07/2025 20:28:33" at bounding box center [146, 653] width 80 height 15
copy span "17/07/2025"
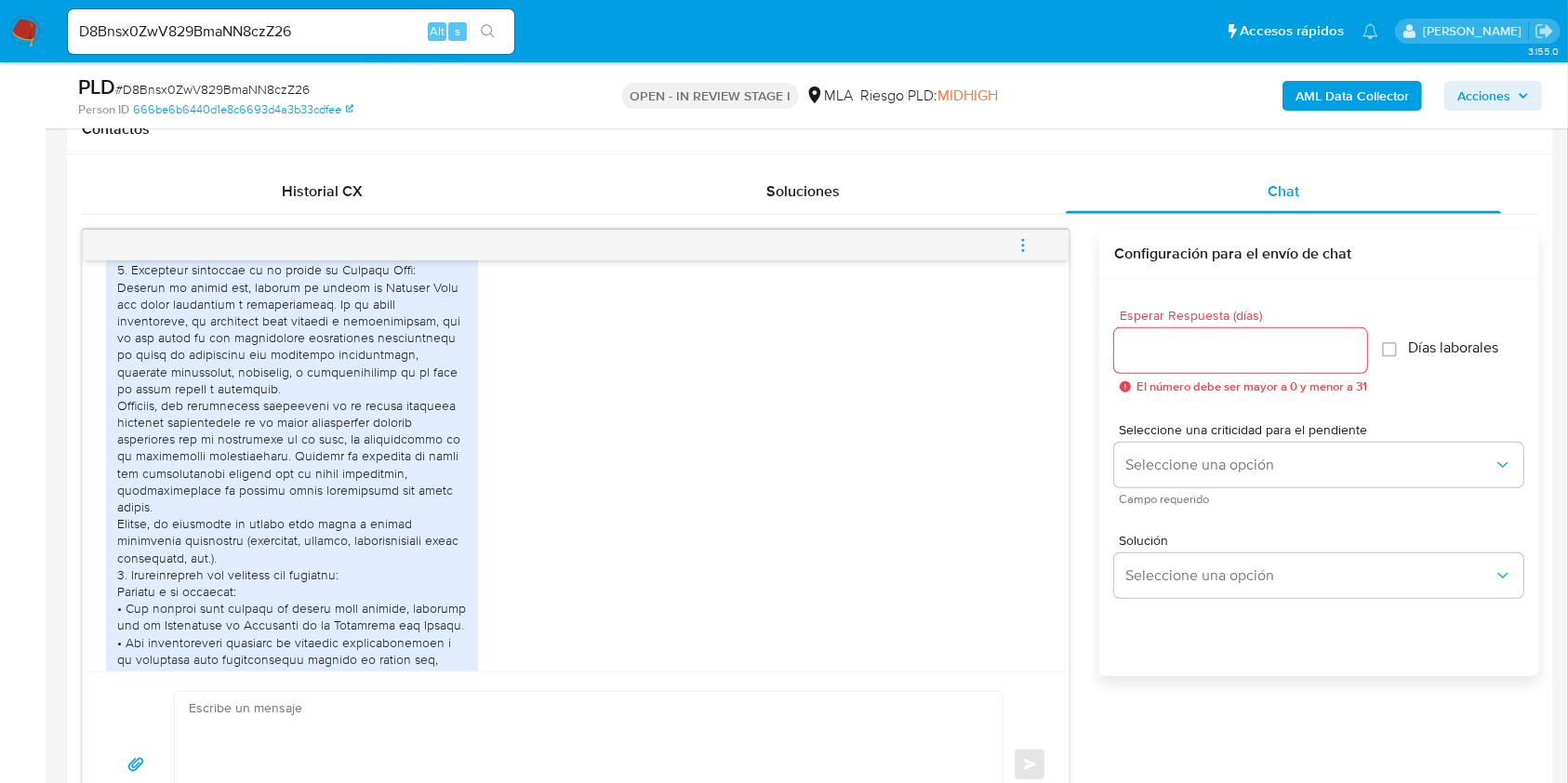
scroll to position [1130, 0]
click at [141, 520] on div at bounding box center [291, 605] width 350 height 863
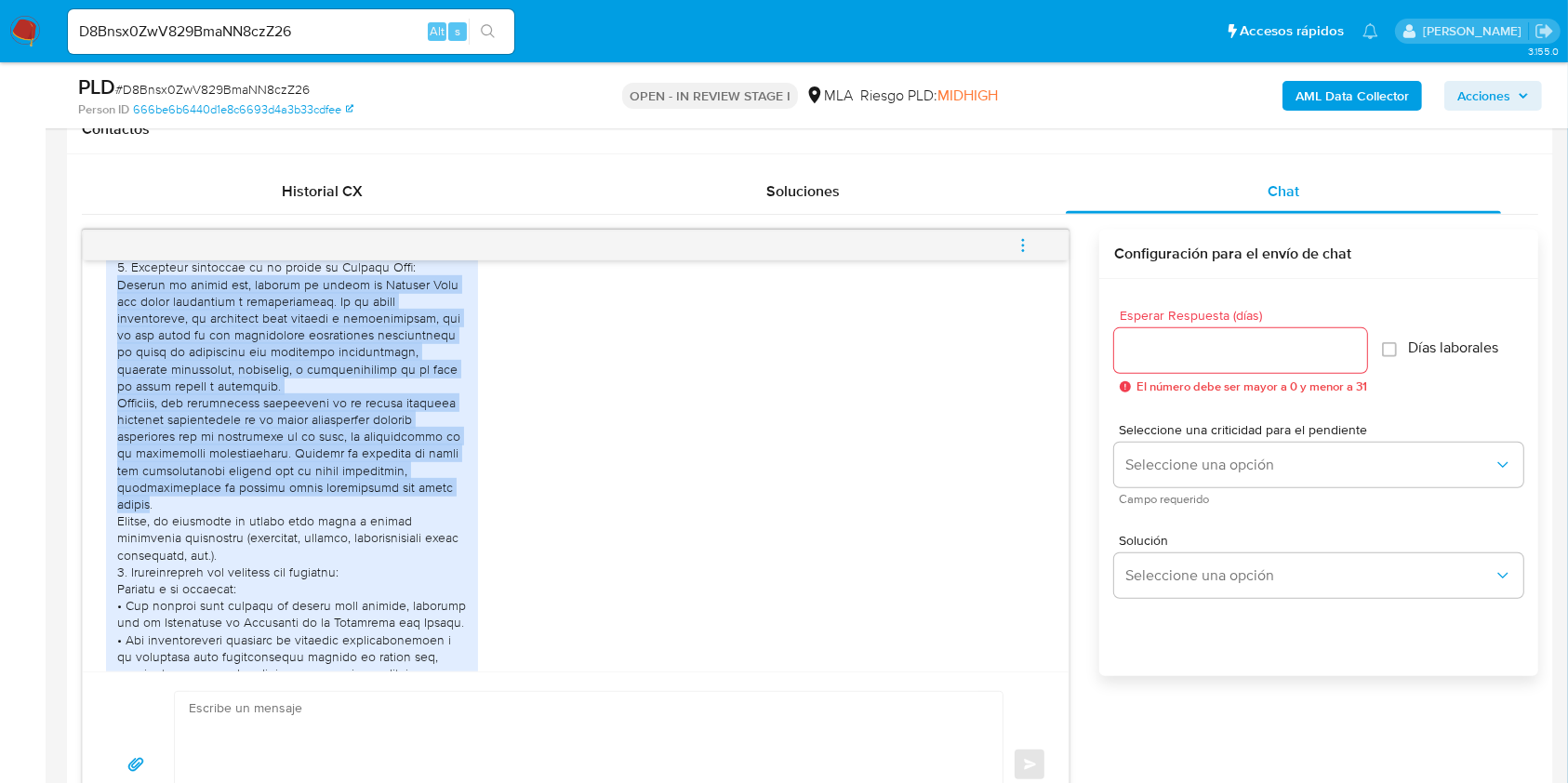
drag, startPoint x: 141, startPoint y: 520, endPoint x: 131, endPoint y: 307, distance: 213.2
click at [131, 307] on div at bounding box center [291, 605] width 350 height 863
copy div "Durante el último año, utilicé mi cuenta de Mercado Pago con fines personales y…"
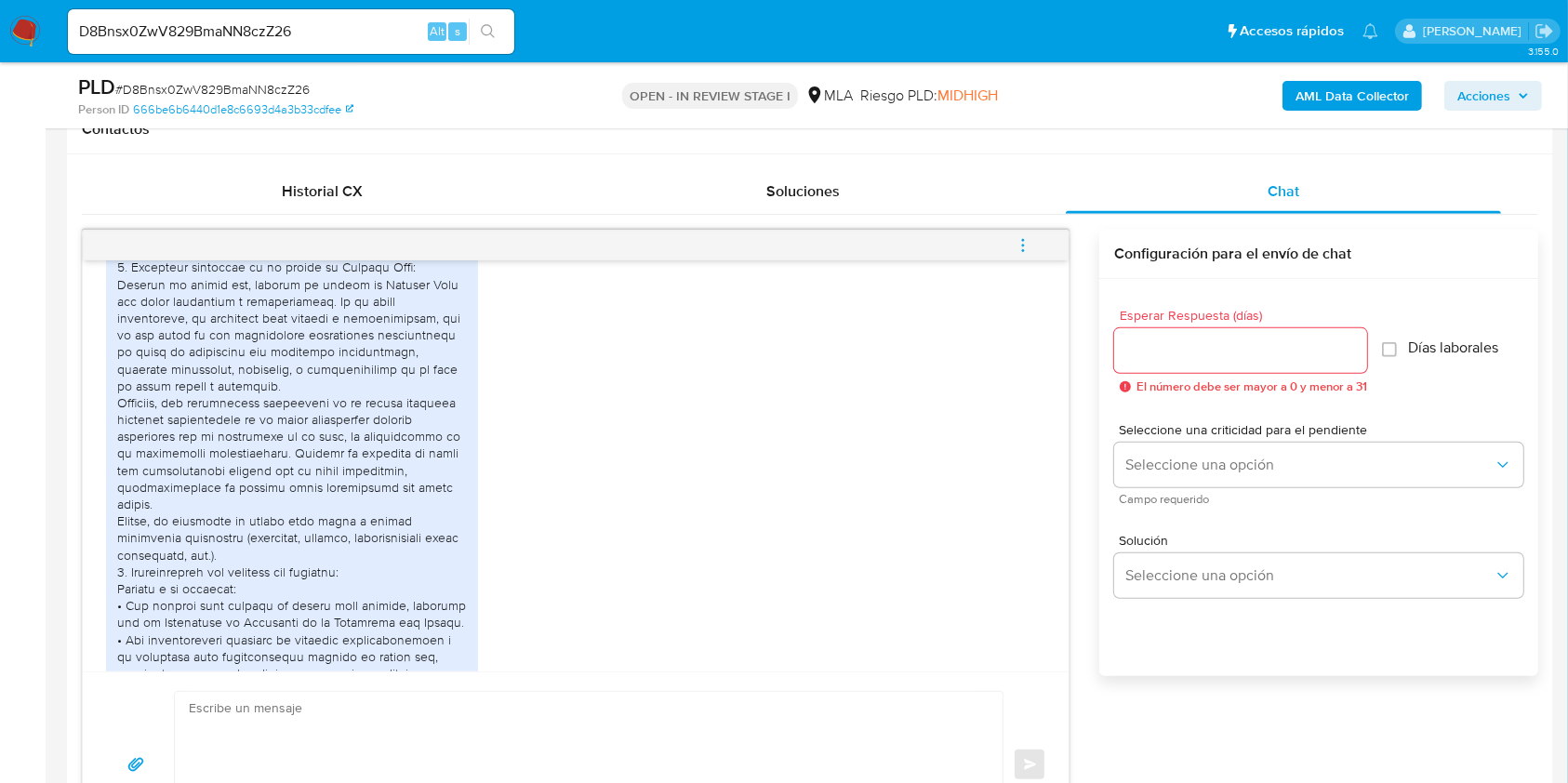
click at [183, 515] on div at bounding box center [291, 605] width 350 height 863
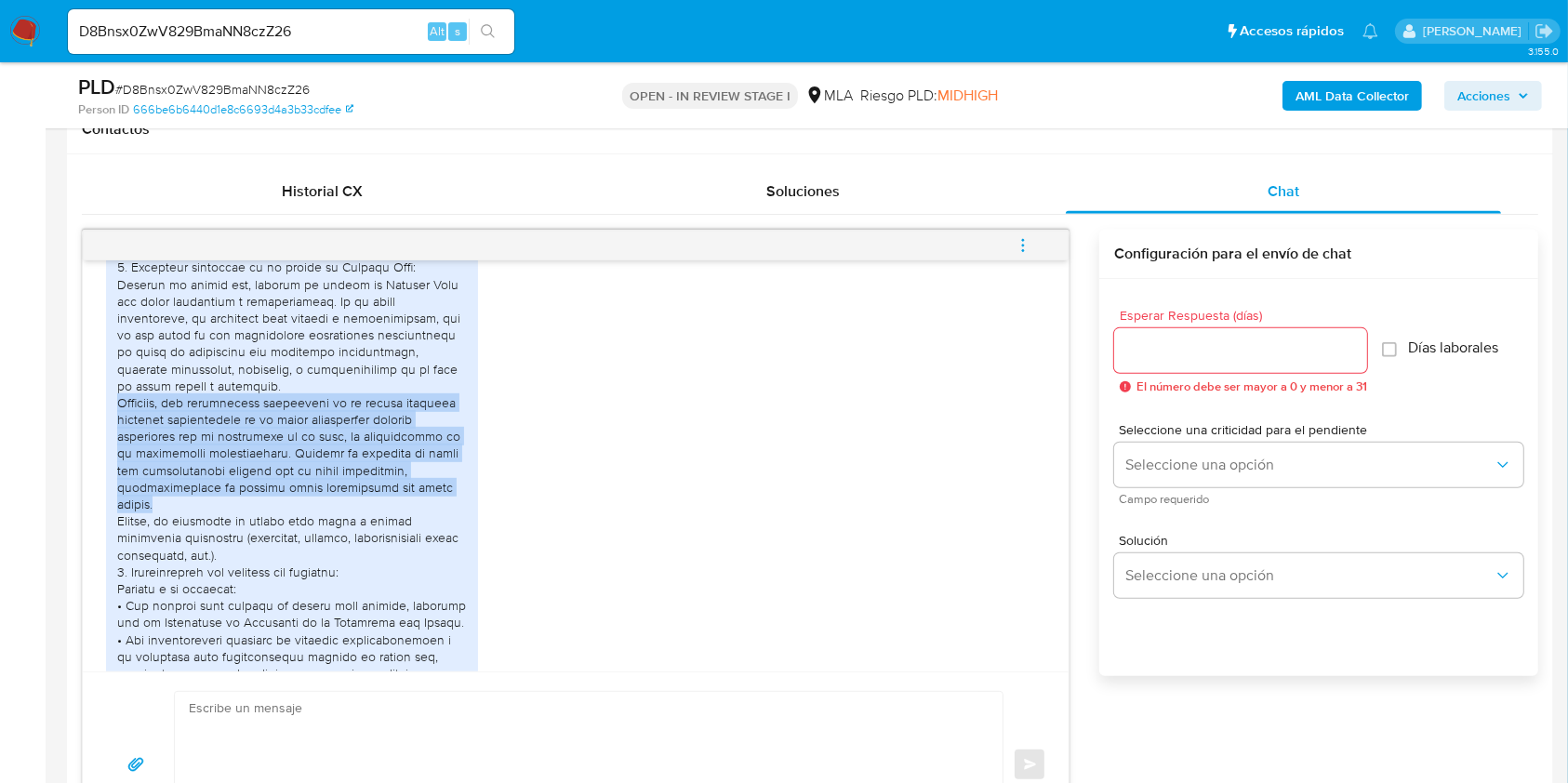
drag, startPoint x: 169, startPoint y: 519, endPoint x: 97, endPoint y: 420, distance: 122.4
click at [97, 420] on div "17/07/2025 19:50:50 PDF PDF mayo.pdf PDF PDF junio.pdf PDF PDF abril.pdf PDF PD…" at bounding box center [576, 466] width 986 height 411
copy div "Asimismo, los movimientos reflejados en mi cuenta incluyen ingresos proveniente…"
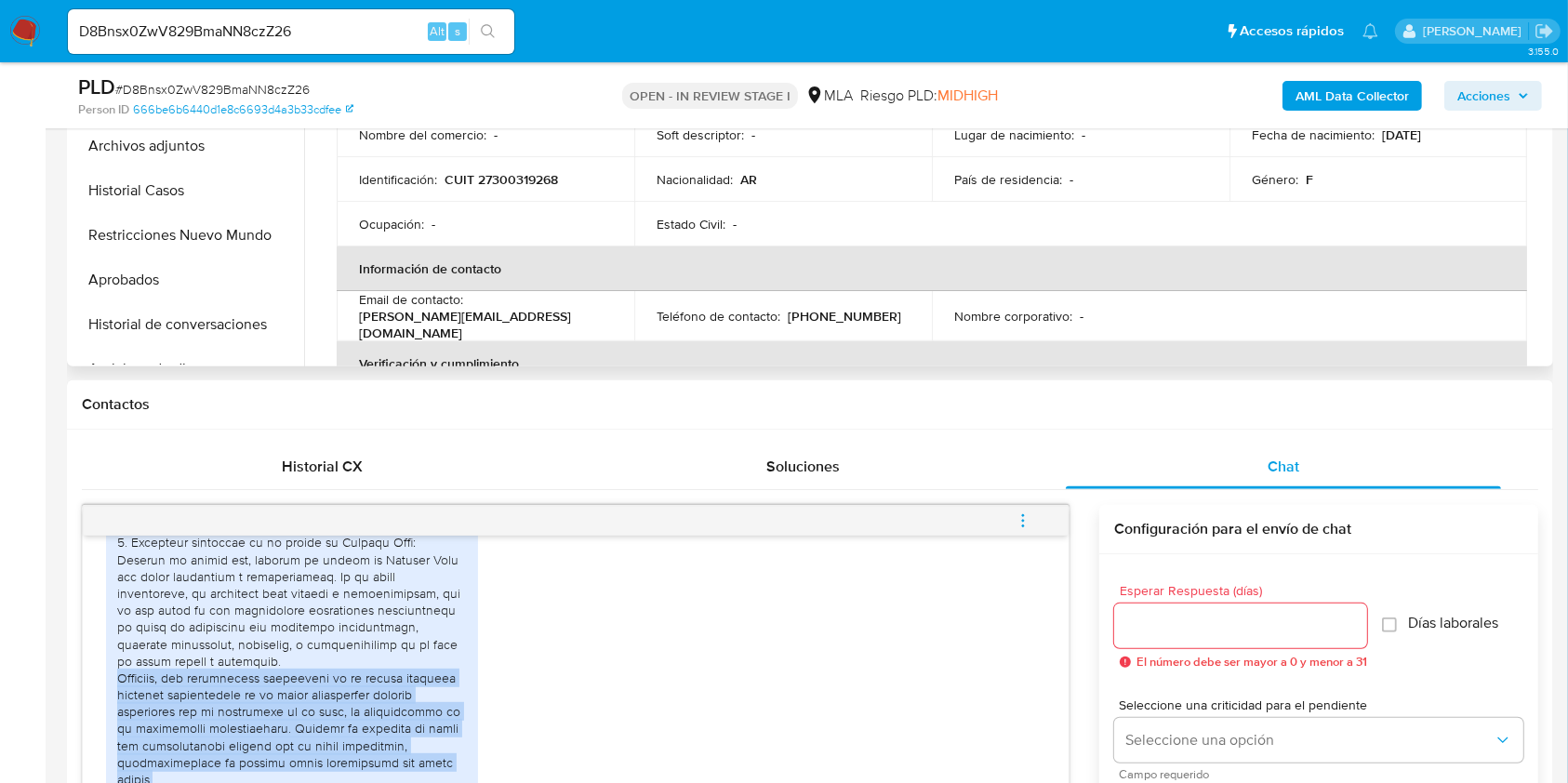
scroll to position [372, 0]
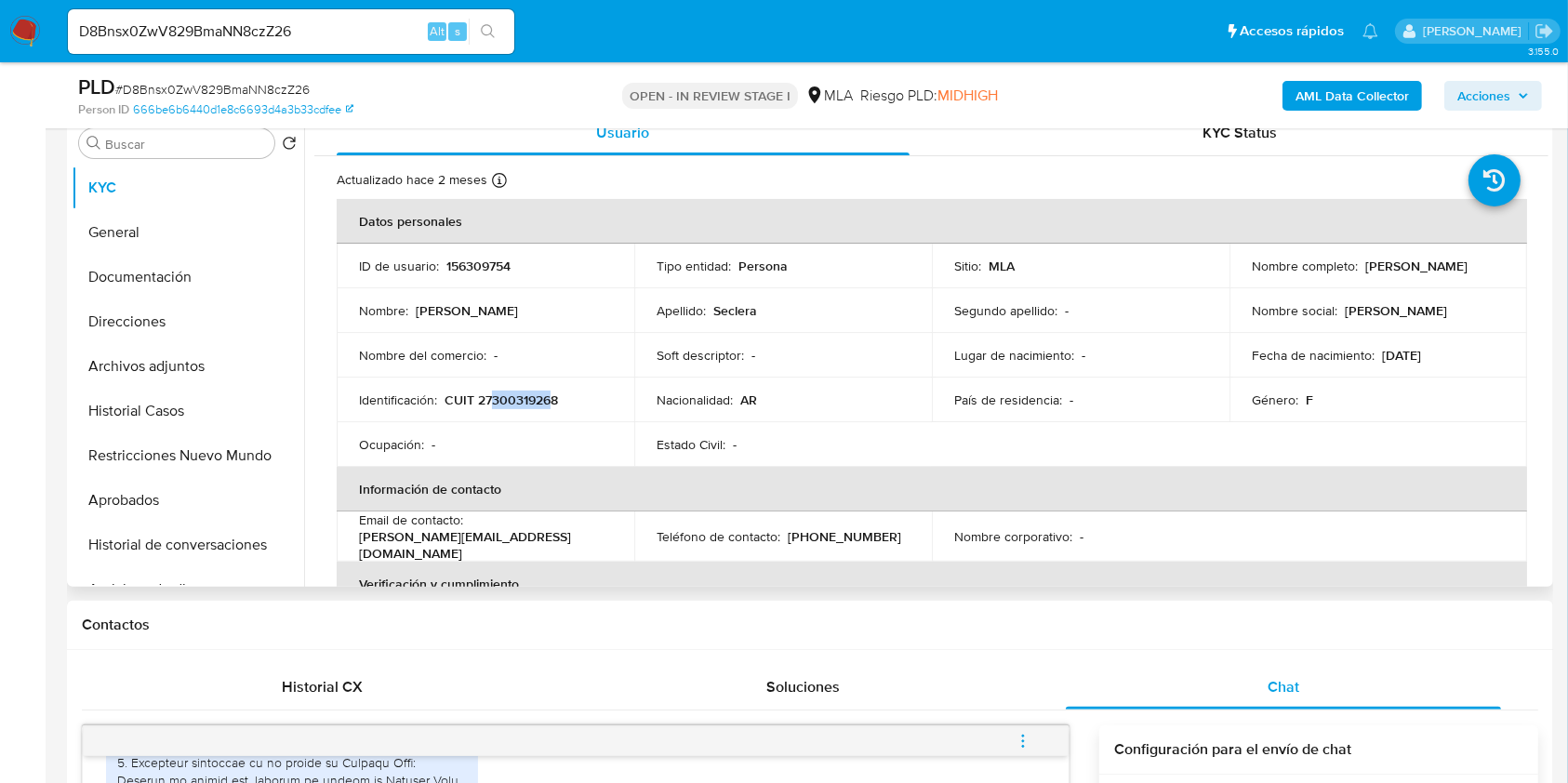
drag, startPoint x: 492, startPoint y: 399, endPoint x: 550, endPoint y: 402, distance: 58.1
click at [550, 402] on p "CUIT 27300319268" at bounding box center [501, 399] width 113 height 17
copy p "30031926"
click at [604, 361] on div "Nombre del comercio : -" at bounding box center [485, 355] width 253 height 17
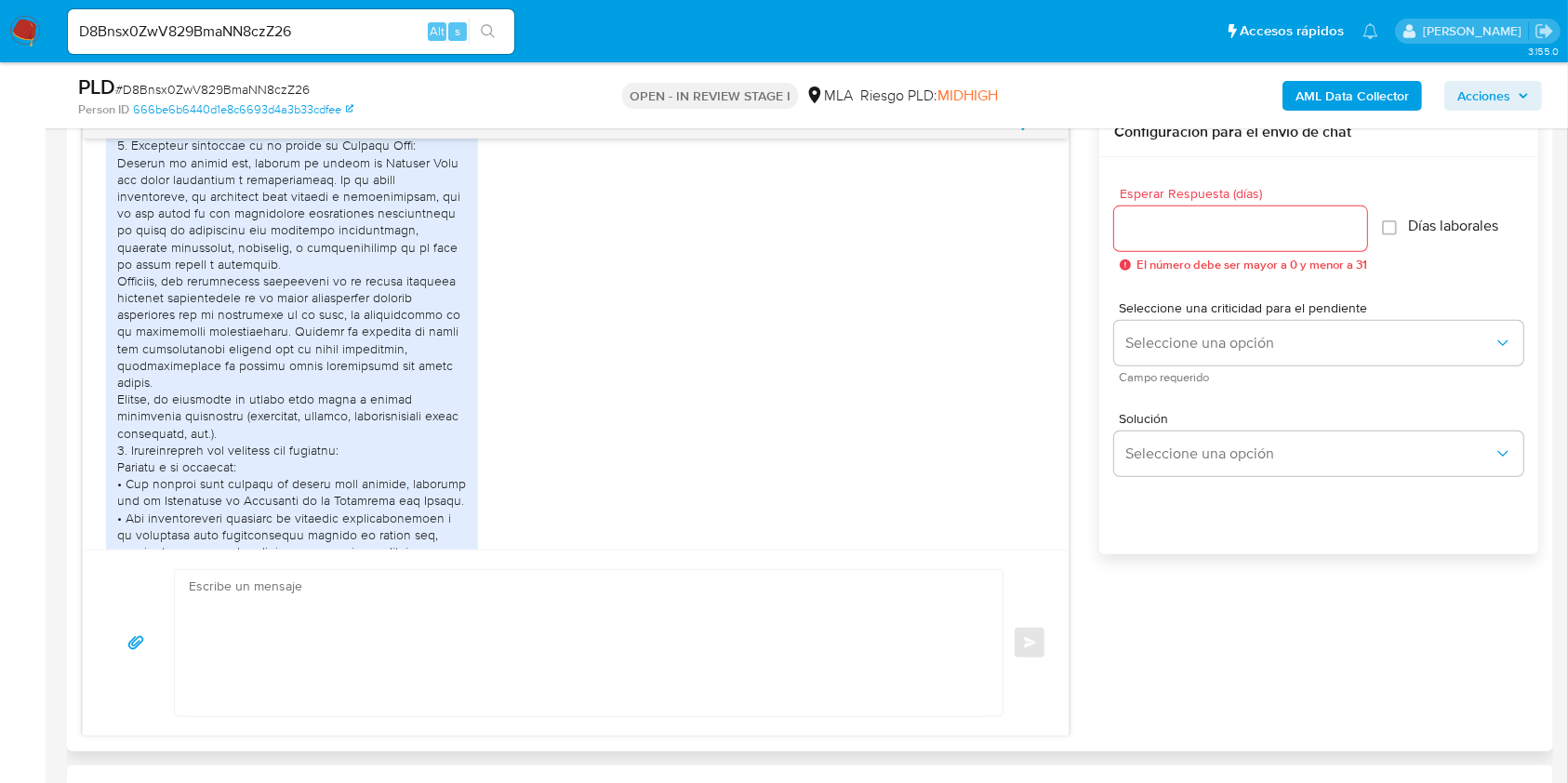
scroll to position [991, 0]
click at [431, 626] on textarea at bounding box center [584, 640] width 791 height 146
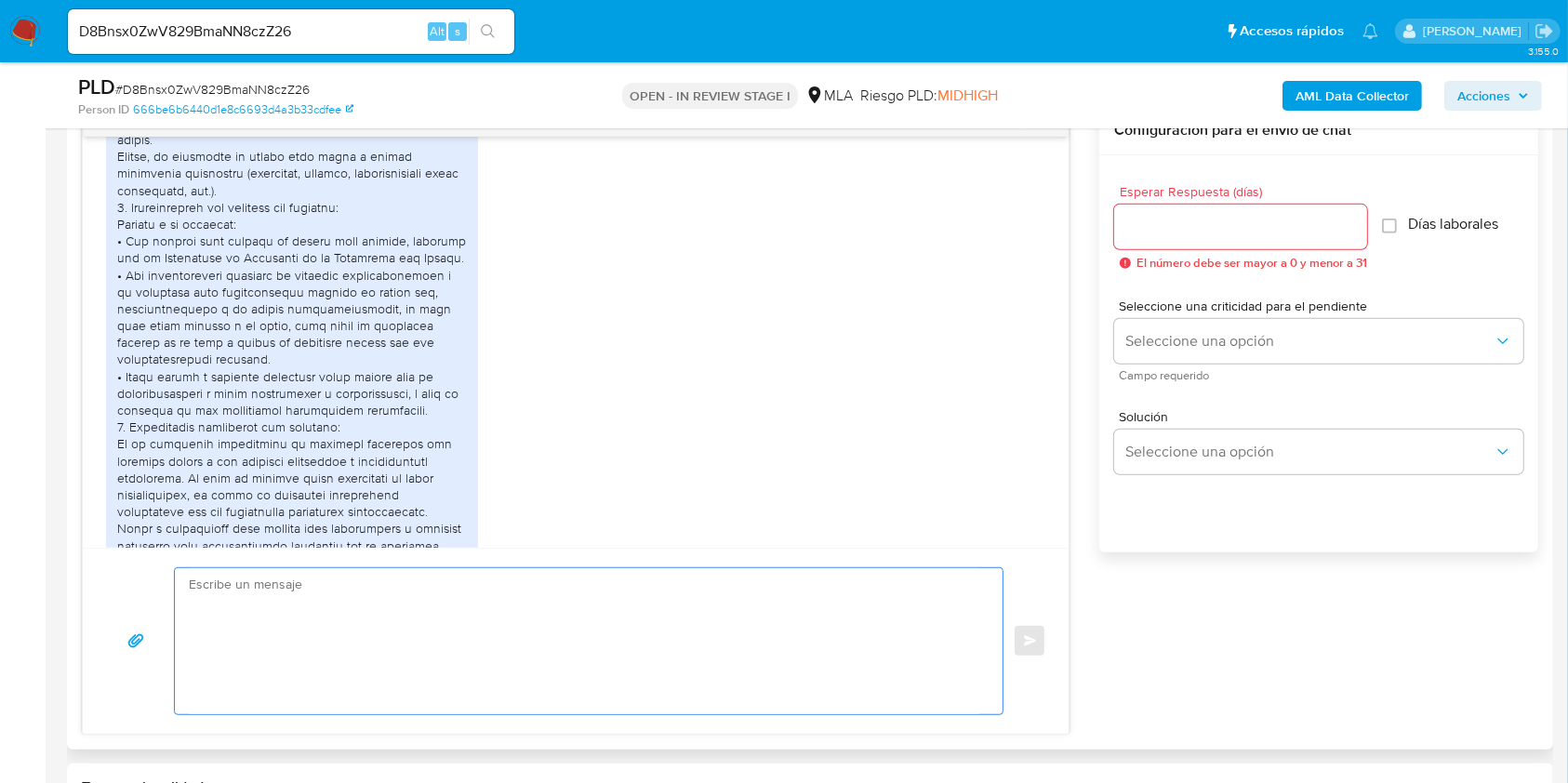
scroll to position [1625, 0]
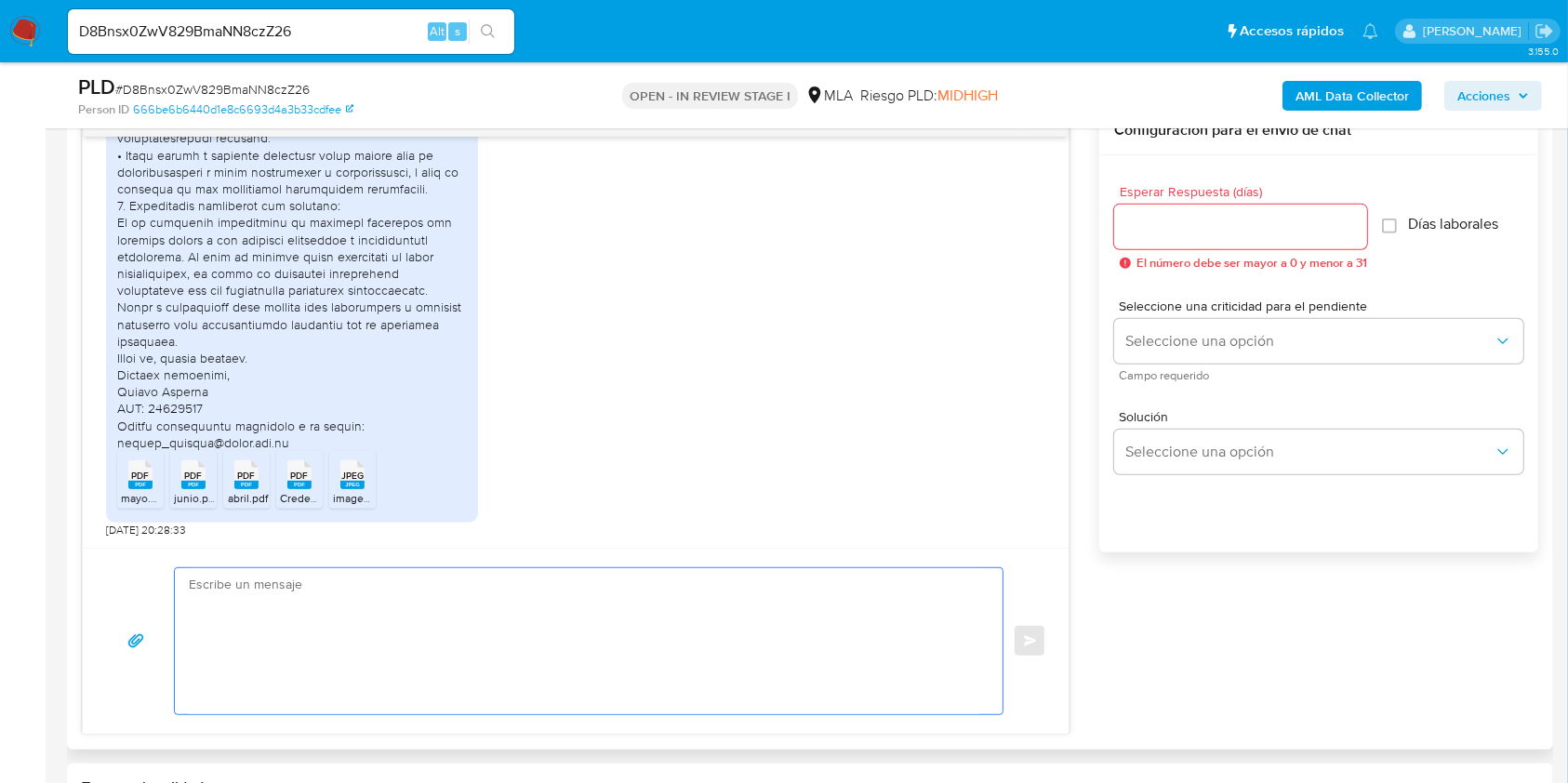
click at [516, 640] on textarea at bounding box center [584, 640] width 791 height 146
paste textarea "Hola, esperamos que te encuentres muy bien. Muchas gracias por tu respuesta. Co…"
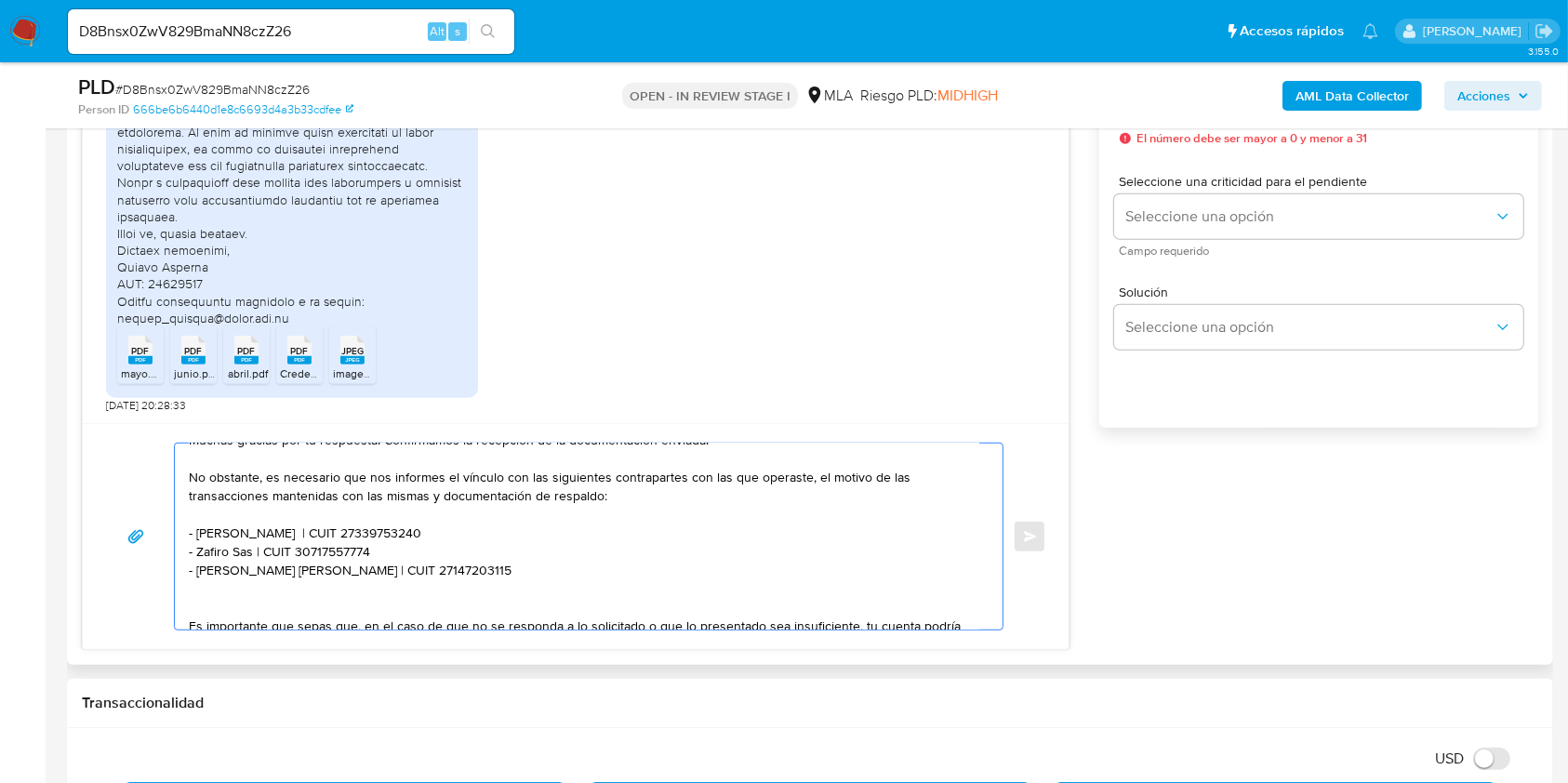
scroll to position [0, 0]
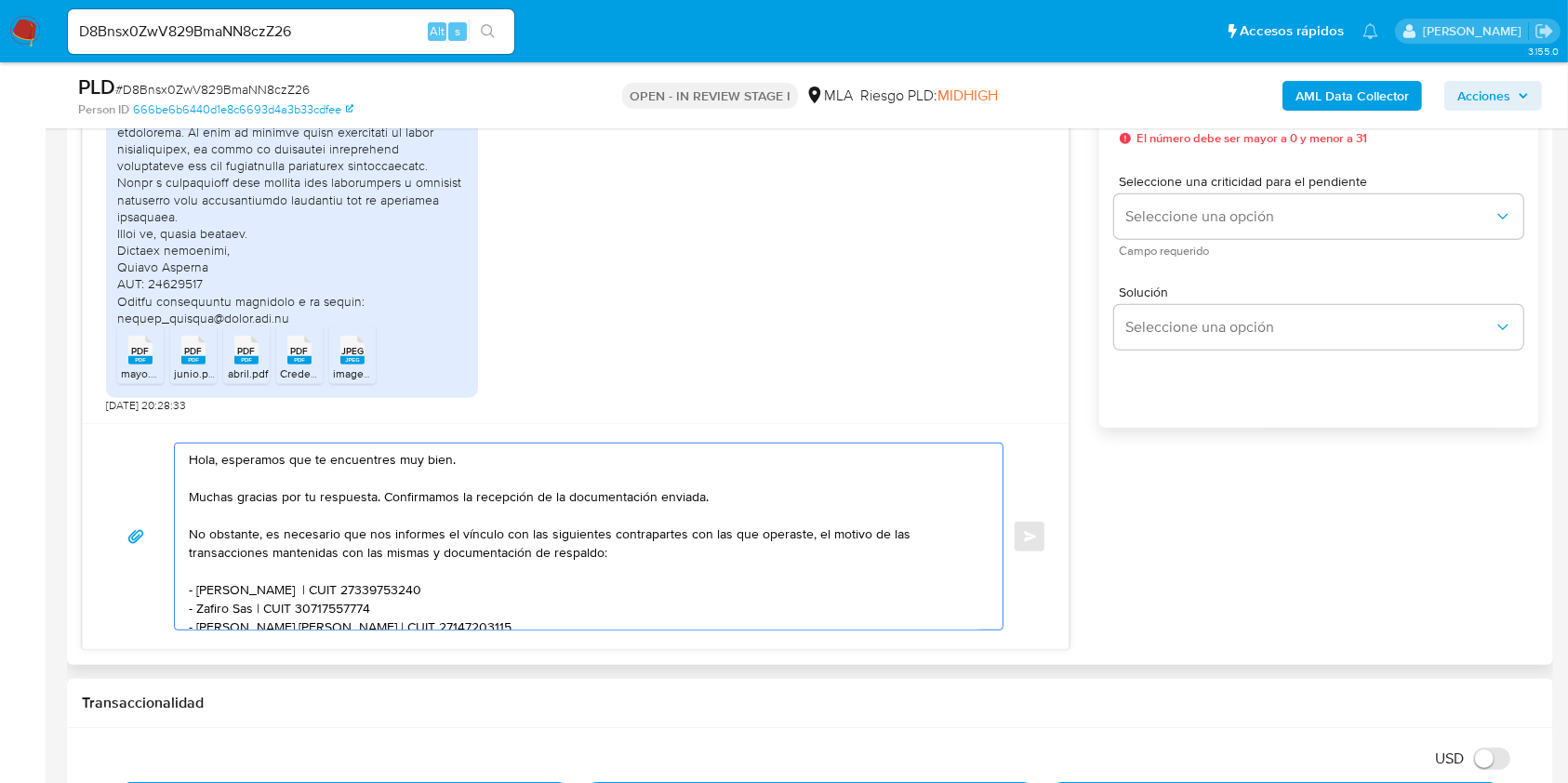
drag, startPoint x: 450, startPoint y: 507, endPoint x: 407, endPoint y: 577, distance: 82.2
click at [372, 535] on textarea "Hola, esperamos que te encuentres muy bien. Muchas gracias por tu respuesta. Co…" at bounding box center [584, 537] width 791 height 186
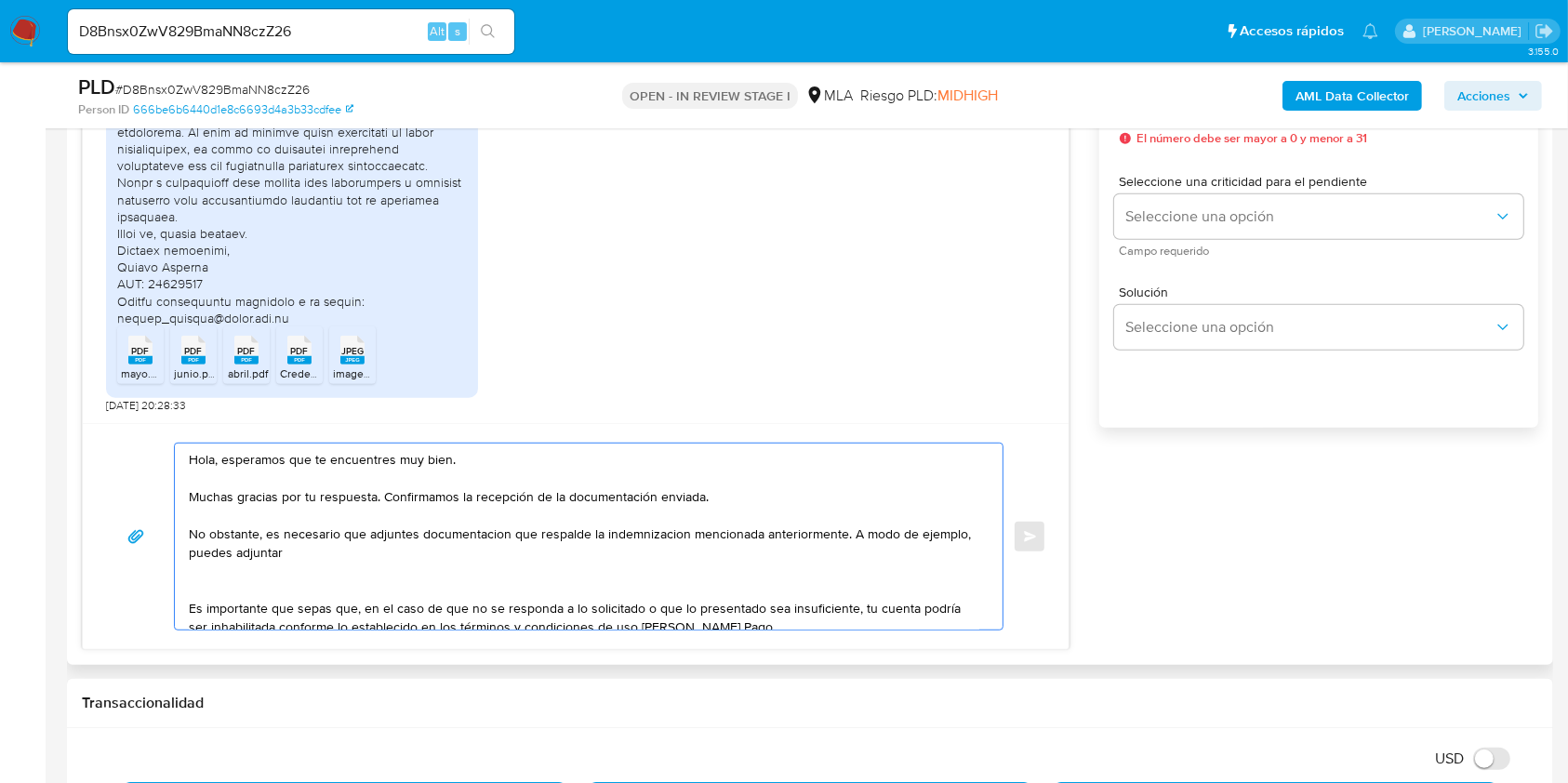
click at [309, 554] on textarea "Hola, esperamos que te encuentres muy bien. Muchas gracias por tu respuesta. Co…" at bounding box center [584, 537] width 791 height 186
drag, startPoint x: 309, startPoint y: 554, endPoint x: 263, endPoint y: 550, distance: 46.2
click at [263, 550] on textarea "Hola, esperamos que te encuentres muy bien. Muchas gracias por tu respuesta. Co…" at bounding box center [584, 537] width 791 height 186
paste textarea "enviar uno de estos comprobantes"
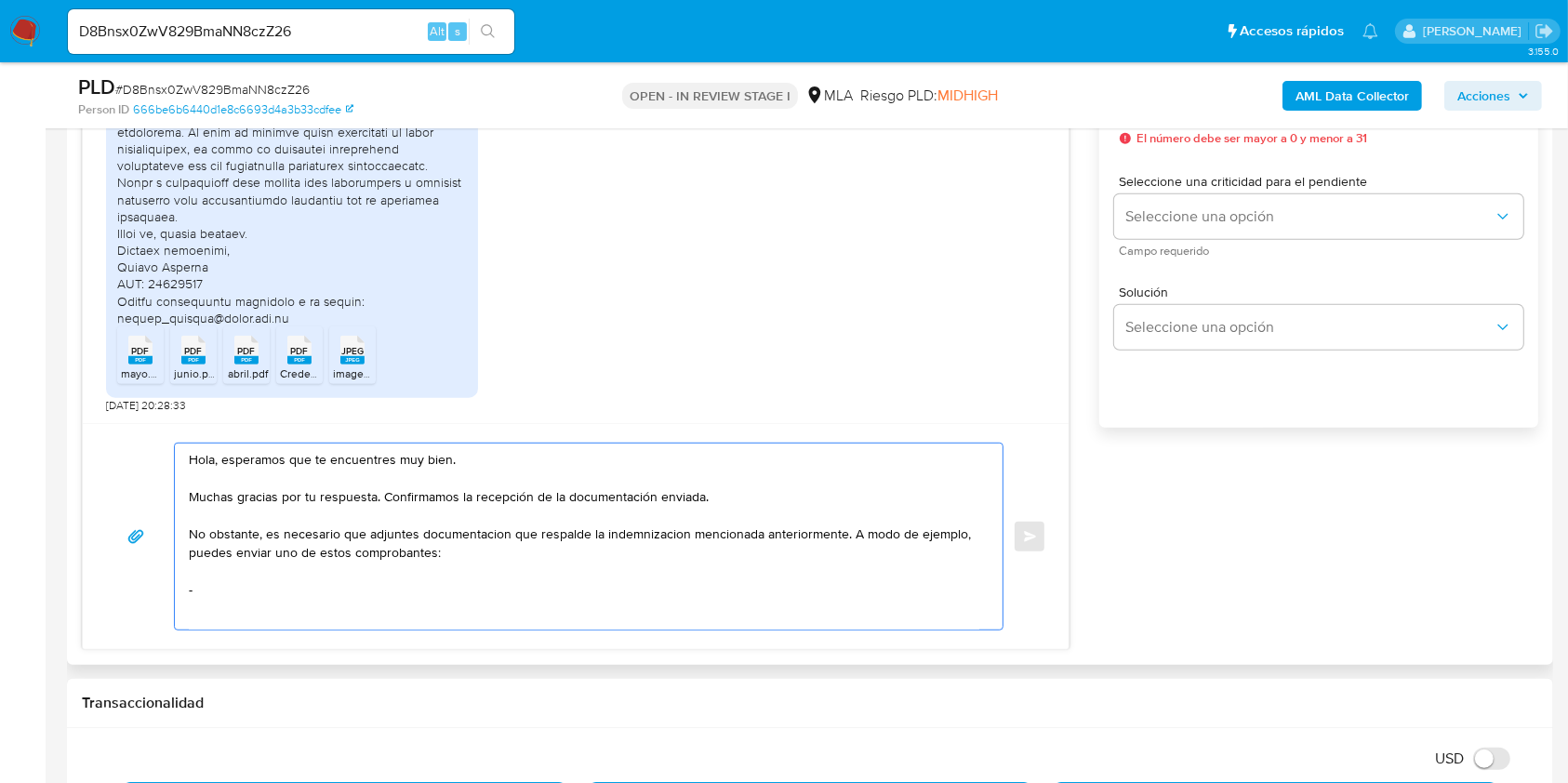
click at [484, 531] on textarea "Hola, esperamos que te encuentres muy bien. Muchas gracias por tu respuesta. Co…" at bounding box center [584, 537] width 791 height 186
click at [0, 0] on lt-span "documentaci ó n" at bounding box center [0, 0] width 0 height 0
click at [630, 529] on textarea "Hola, esperamos que te encuentres muy bien. Muchas gracias por tu respuesta. Co…" at bounding box center [584, 537] width 791 height 186
click at [657, 537] on textarea "Hola, esperamos que te encuentres muy bien. Muchas gracias por tu respuesta. Co…" at bounding box center [584, 537] width 791 height 186
click at [0, 0] on lt-span "indemnizaci ó n" at bounding box center [0, 0] width 0 height 0
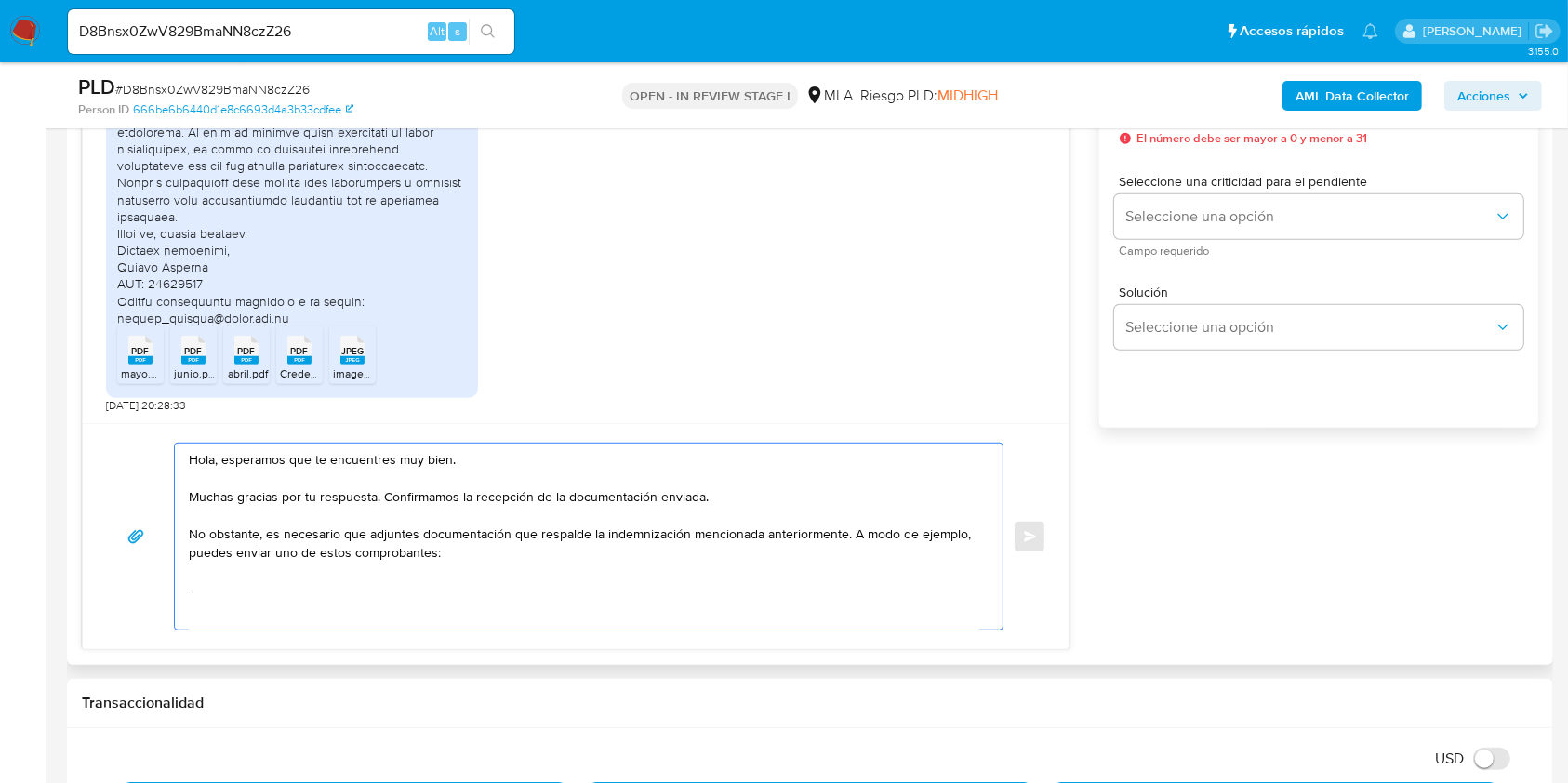
click at [267, 583] on textarea "Hola, esperamos que te encuentres muy bien. Muchas gracias por tu respuesta. Co…" at bounding box center [584, 537] width 791 height 186
click at [221, 611] on textarea "Hola, esperamos que te encuentres muy bien. Muchas gracias por tu respuesta. Co…" at bounding box center [584, 537] width 791 height 186
click at [0, 0] on lt-span "Proveído" at bounding box center [0, 0] width 0 height 0
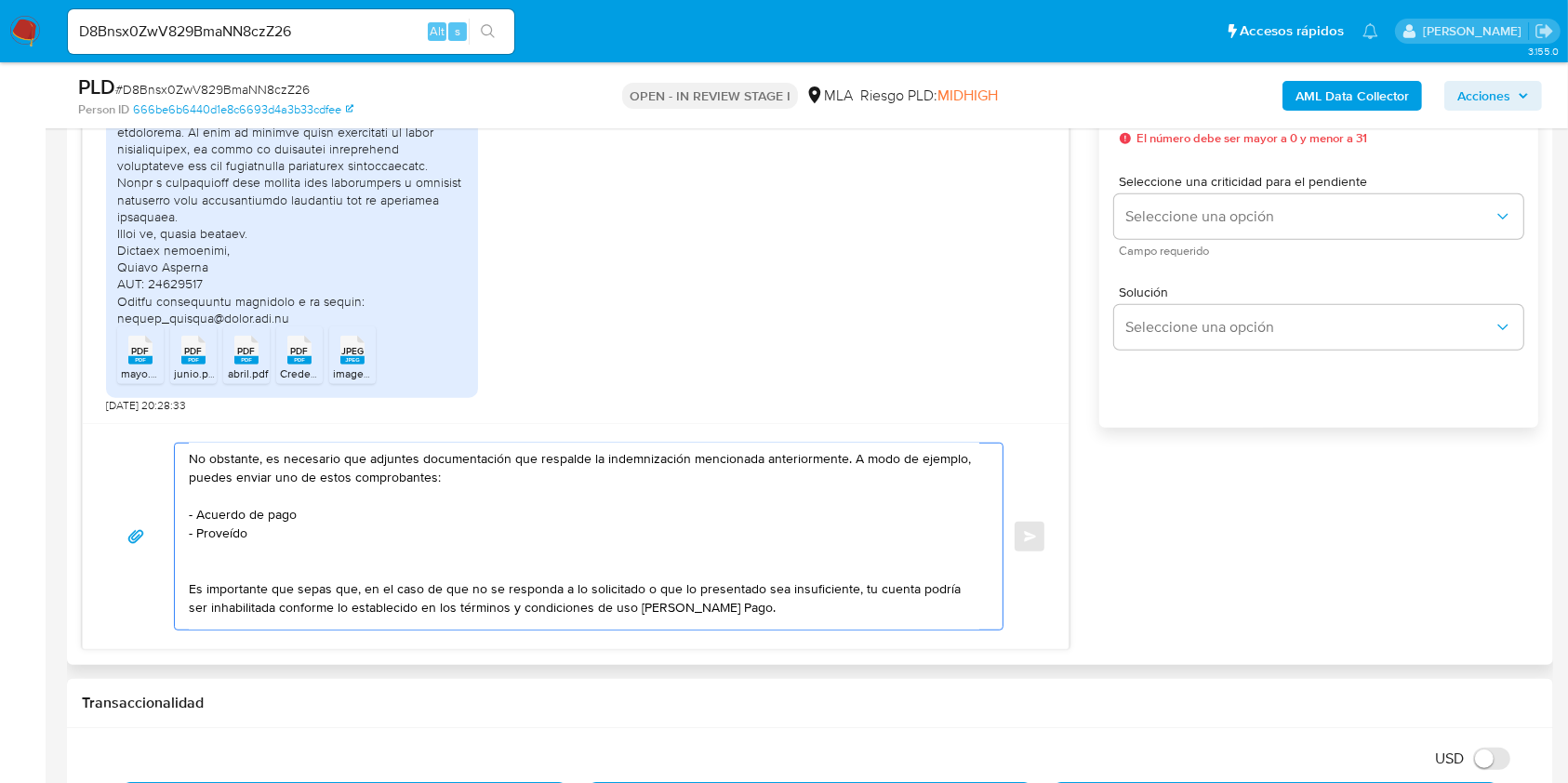
scroll to position [124, 0]
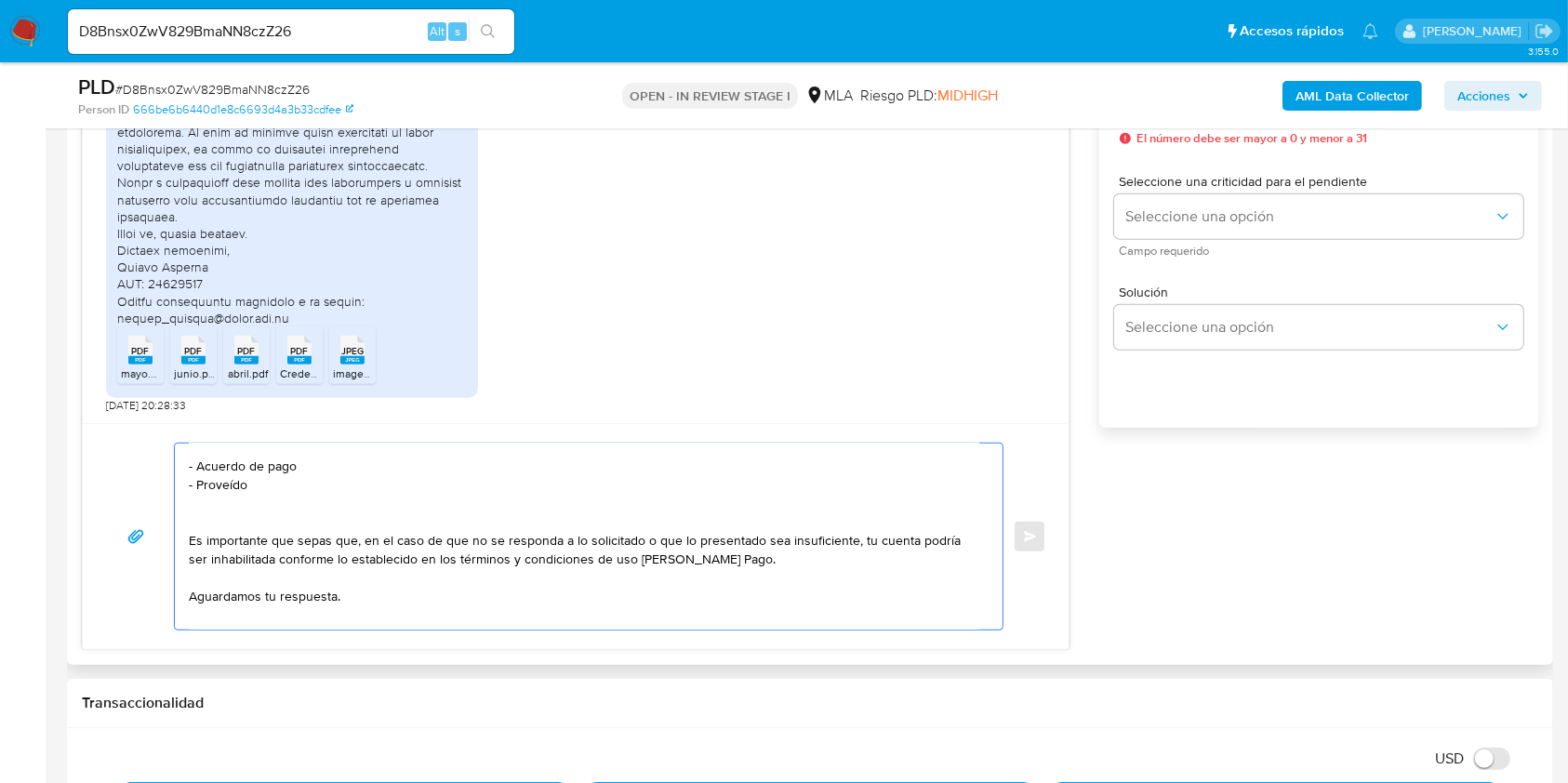
click at [225, 486] on textarea "Hola, esperamos que te encuentres muy bien. Muchas gracias por tu respuesta. Co…" at bounding box center [584, 537] width 791 height 186
click at [224, 490] on textarea "Hola, esperamos que te encuentres muy bien. Muchas gracias por tu respuesta. Co…" at bounding box center [584, 537] width 791 height 186
drag, startPoint x: 280, startPoint y: 480, endPoint x: 289, endPoint y: 489, distance: 12.7
click at [280, 480] on textarea "Hola, esperamos que te encuentres muy bien. Muchas gracias por tu respuesta. Co…" at bounding box center [584, 537] width 791 height 186
click at [276, 509] on textarea "Hola, esperamos que te encuentres muy bien. Muchas gracias por tu respuesta. Co…" at bounding box center [584, 537] width 791 height 186
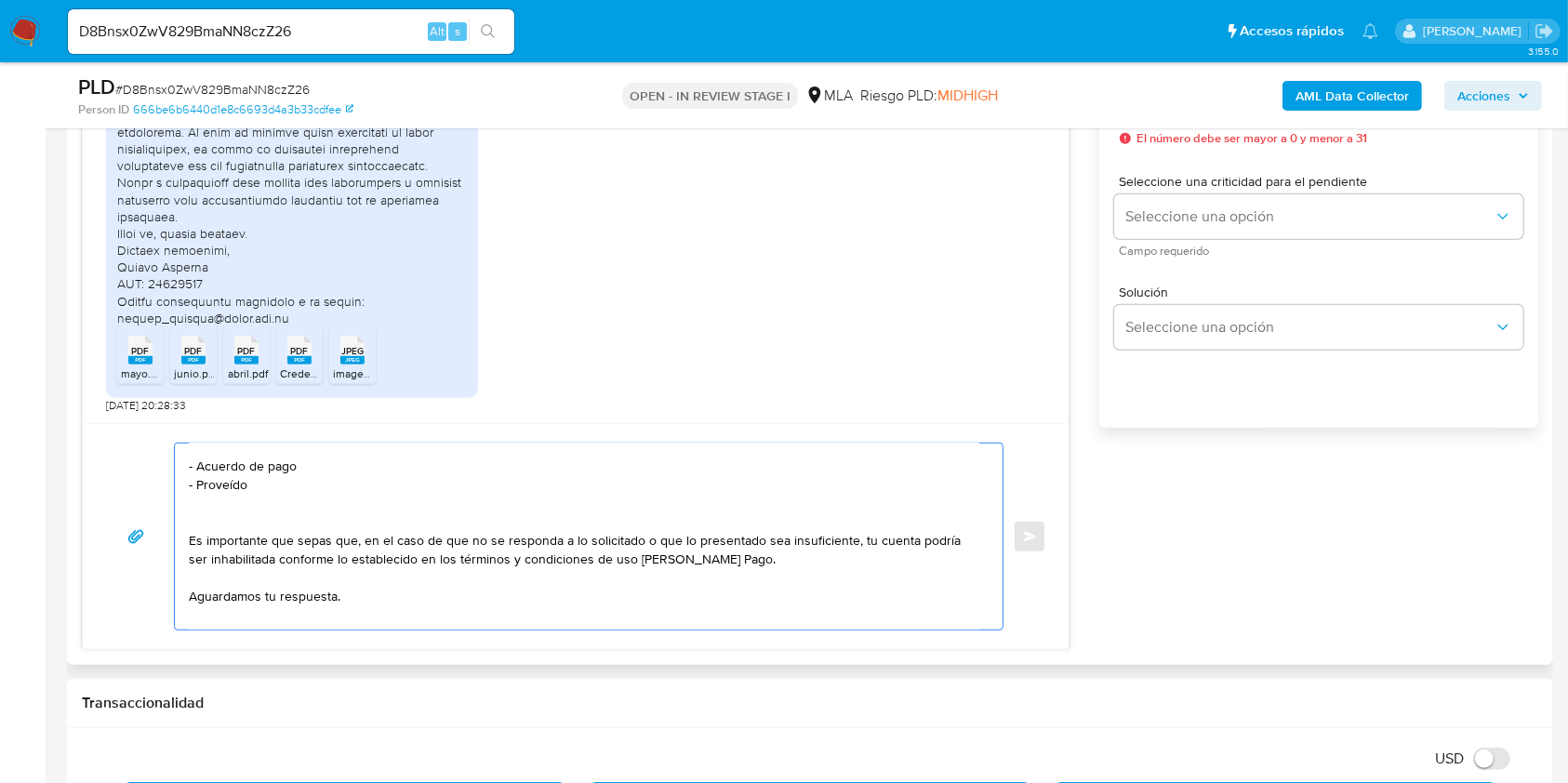
click at [412, 608] on textarea "Hola, esperamos que te encuentres muy bien. Muchas gracias por tu respuesta. Co…" at bounding box center [584, 537] width 791 height 186
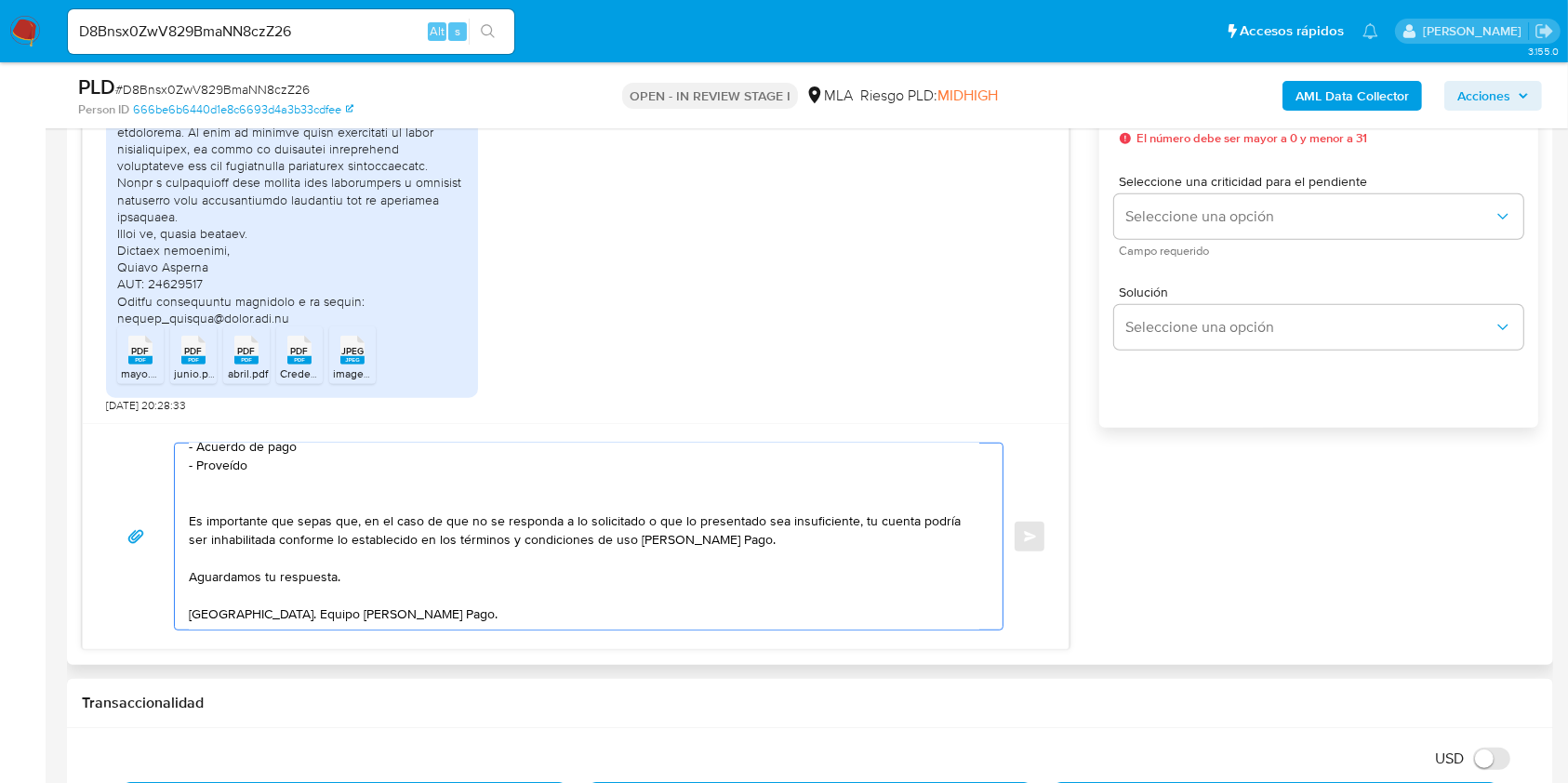
click at [439, 599] on textarea "Hola, esperamos que te encuentres muy bien. Muchas gracias por tu respuesta. Co…" at bounding box center [584, 537] width 791 height 186
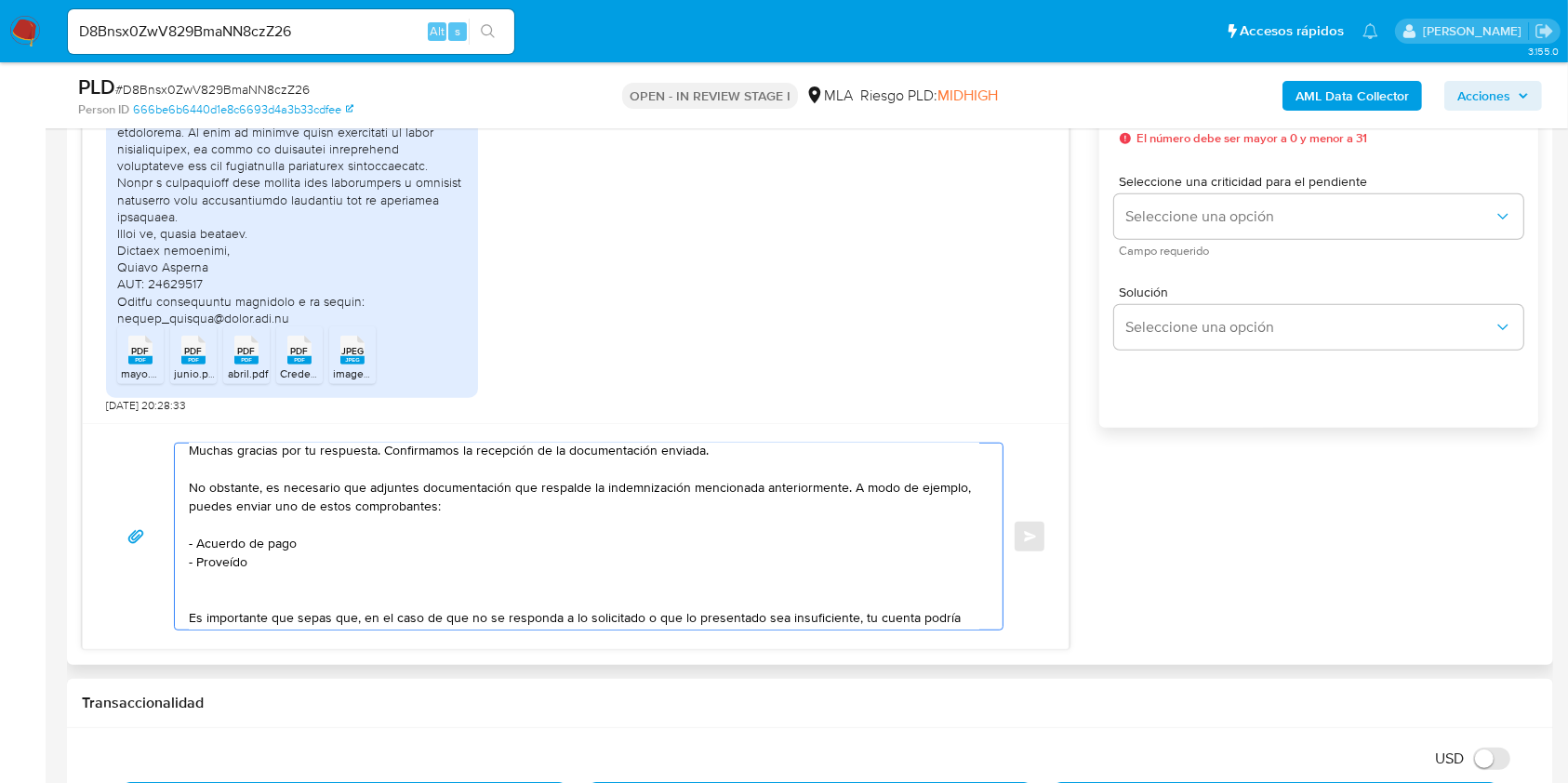
scroll to position [0, 0]
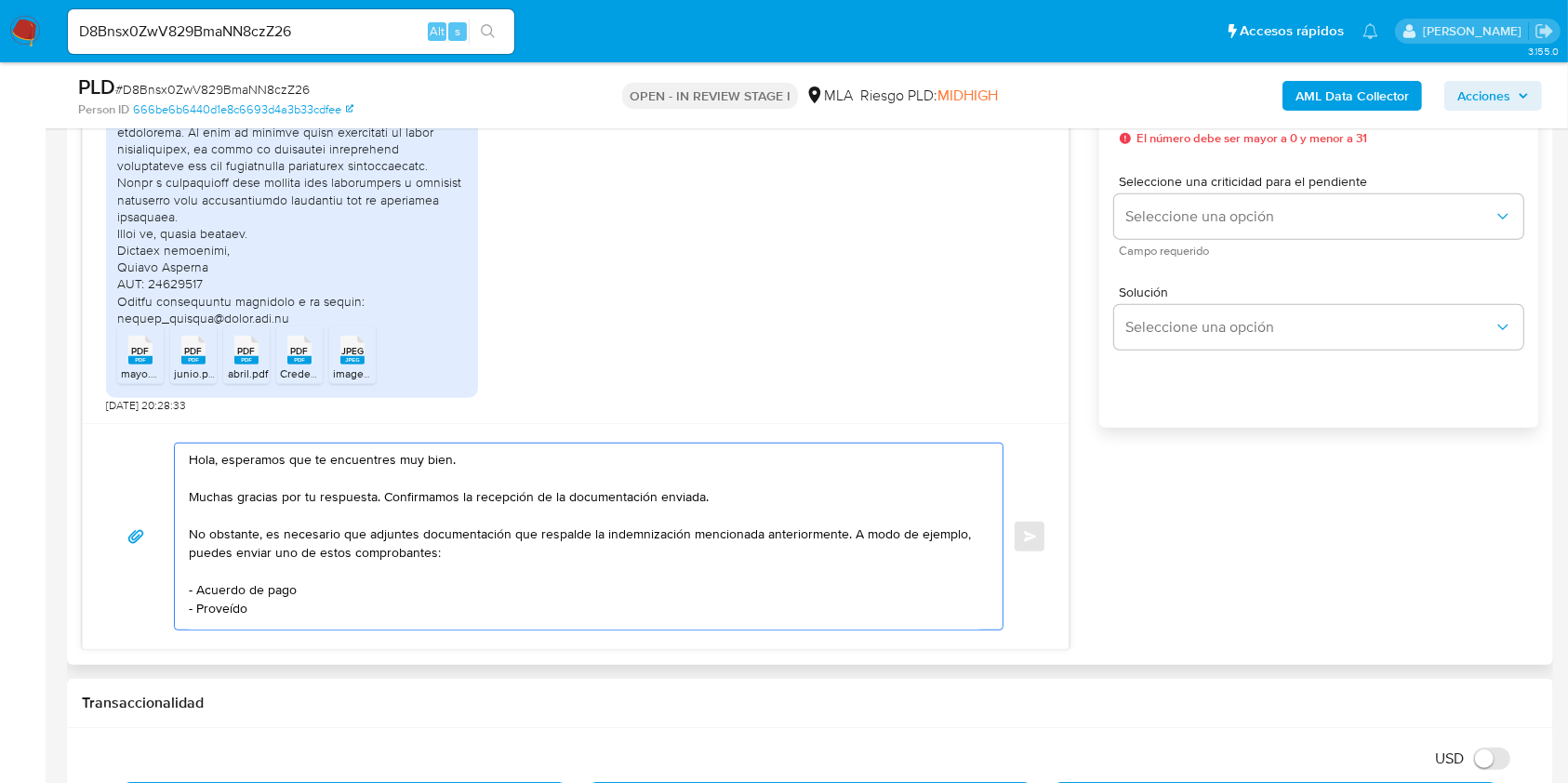
click at [784, 497] on textarea "Hola, esperamos que te encuentres muy bien. Muchas gracias por tu respuesta. Co…" at bounding box center [584, 537] width 791 height 186
click at [650, 551] on textarea "Hola, esperamos que te encuentres muy bien. Muchas gracias por tu respuesta. Co…" at bounding box center [584, 537] width 791 height 186
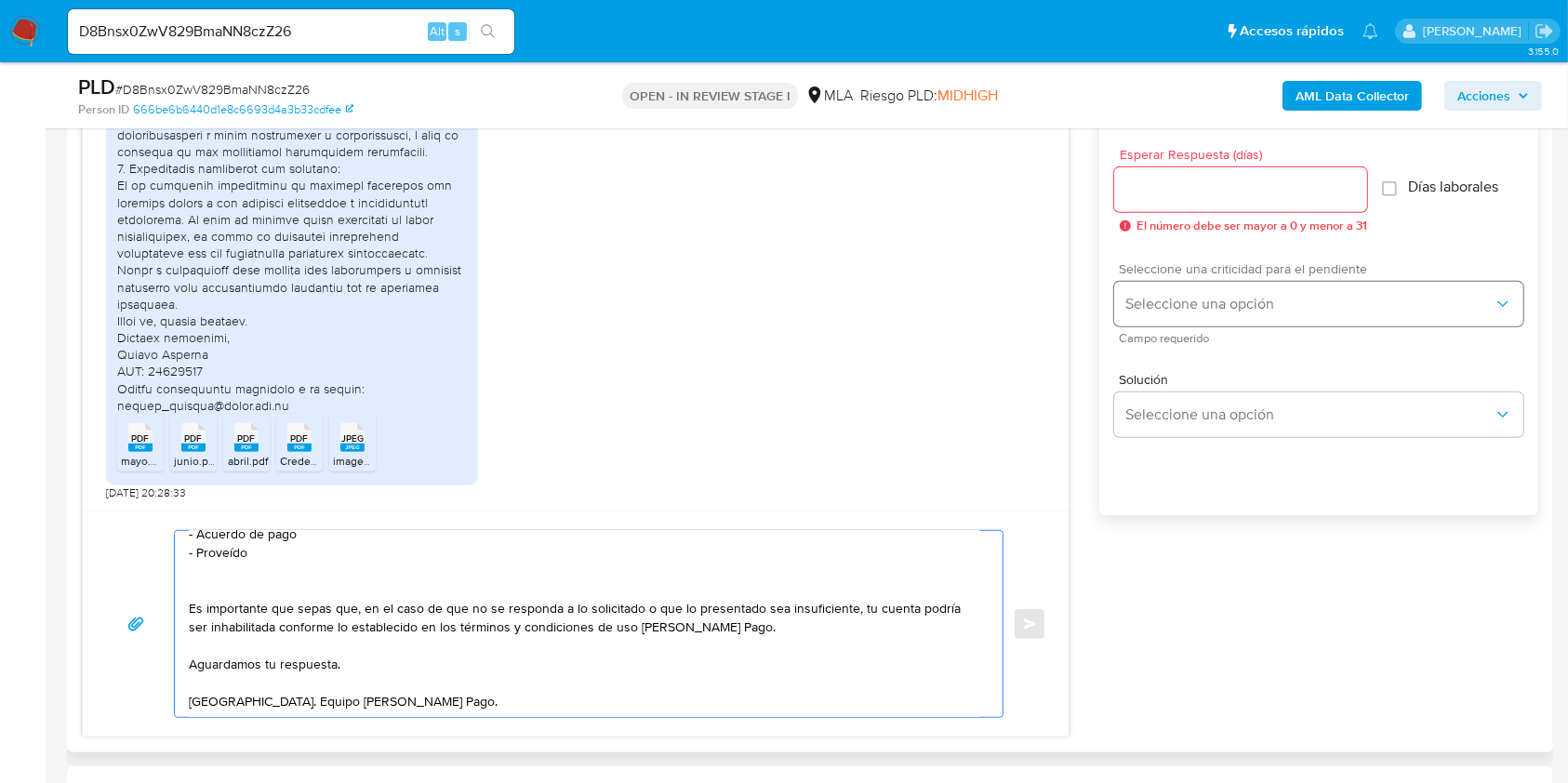
scroll to position [991, 0]
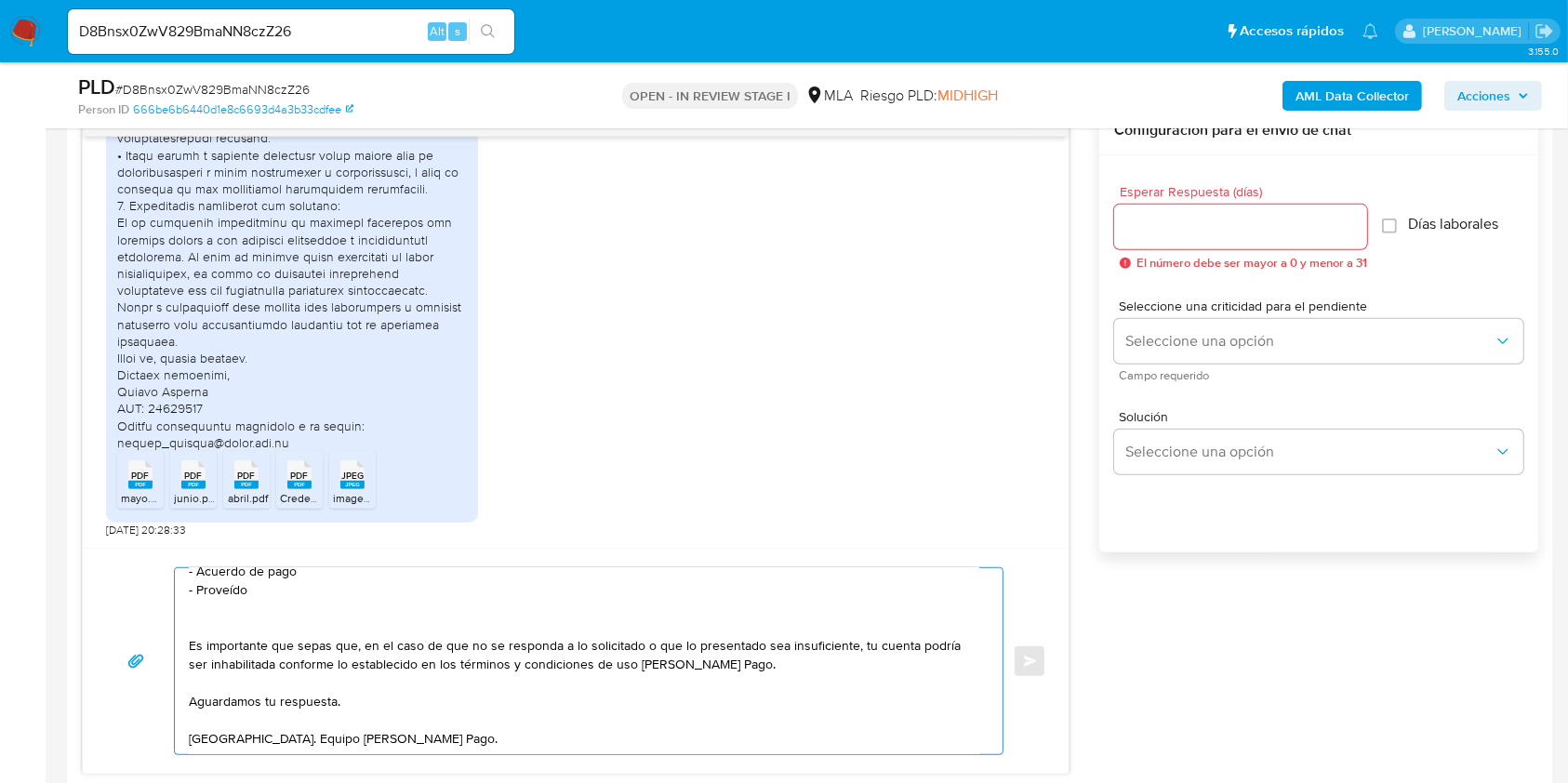
type textarea "Hola, esperamos que te encuentres muy bien. Muchas gracias por tu respuesta. Co…"
click at [1209, 228] on input "Esperar Respuesta (días)" at bounding box center [1240, 227] width 253 height 24
type input "1"
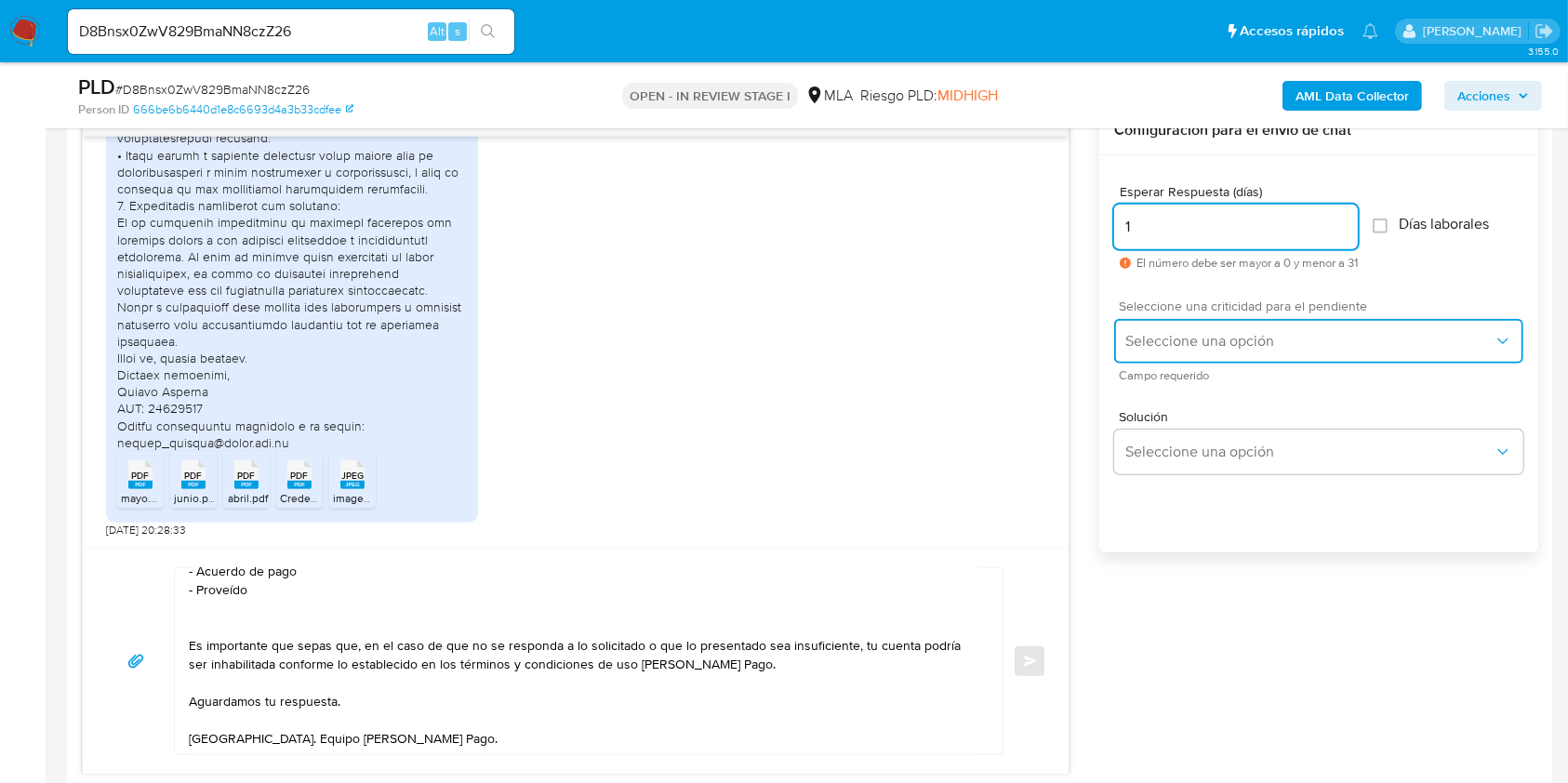
drag, startPoint x: 1197, startPoint y: 360, endPoint x: 1200, endPoint y: 349, distance: 11.4
click at [1198, 352] on button "Seleccione una opción" at bounding box center [1318, 341] width 409 height 45
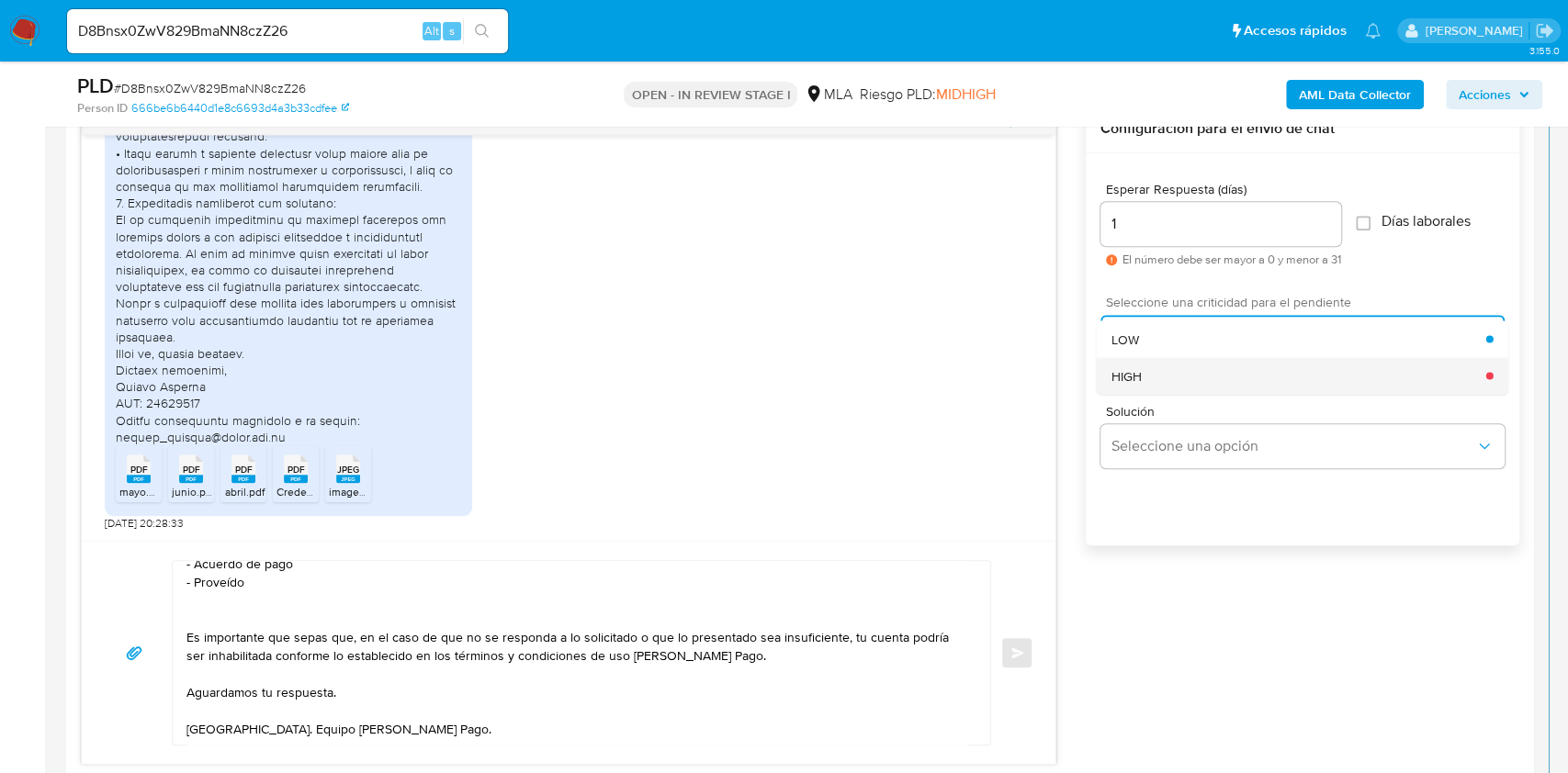
click at [1190, 384] on div "HIGH" at bounding box center [1298, 376] width 375 height 37
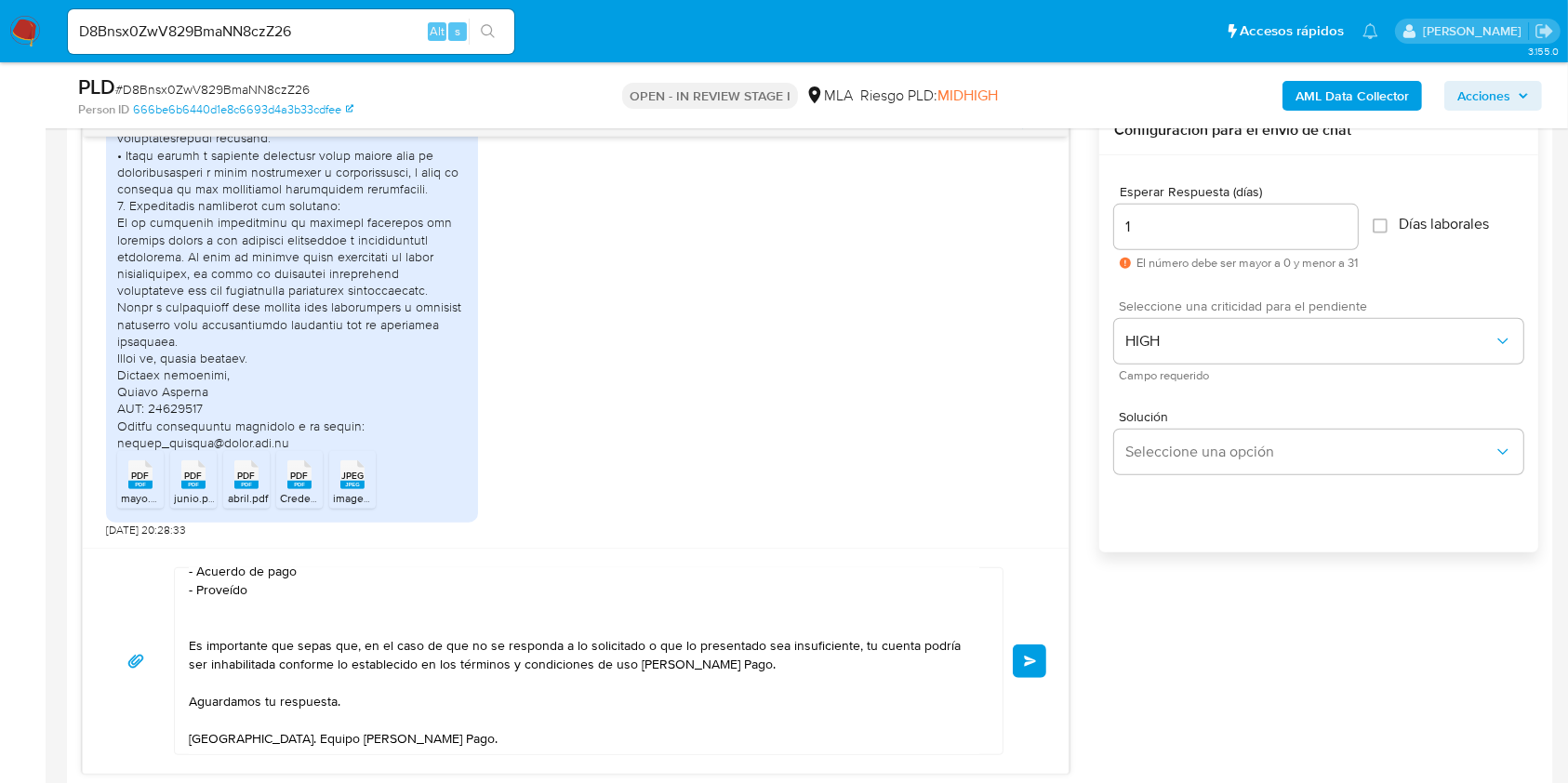
click at [1043, 662] on button "Enviar" at bounding box center [1030, 661] width 34 height 34
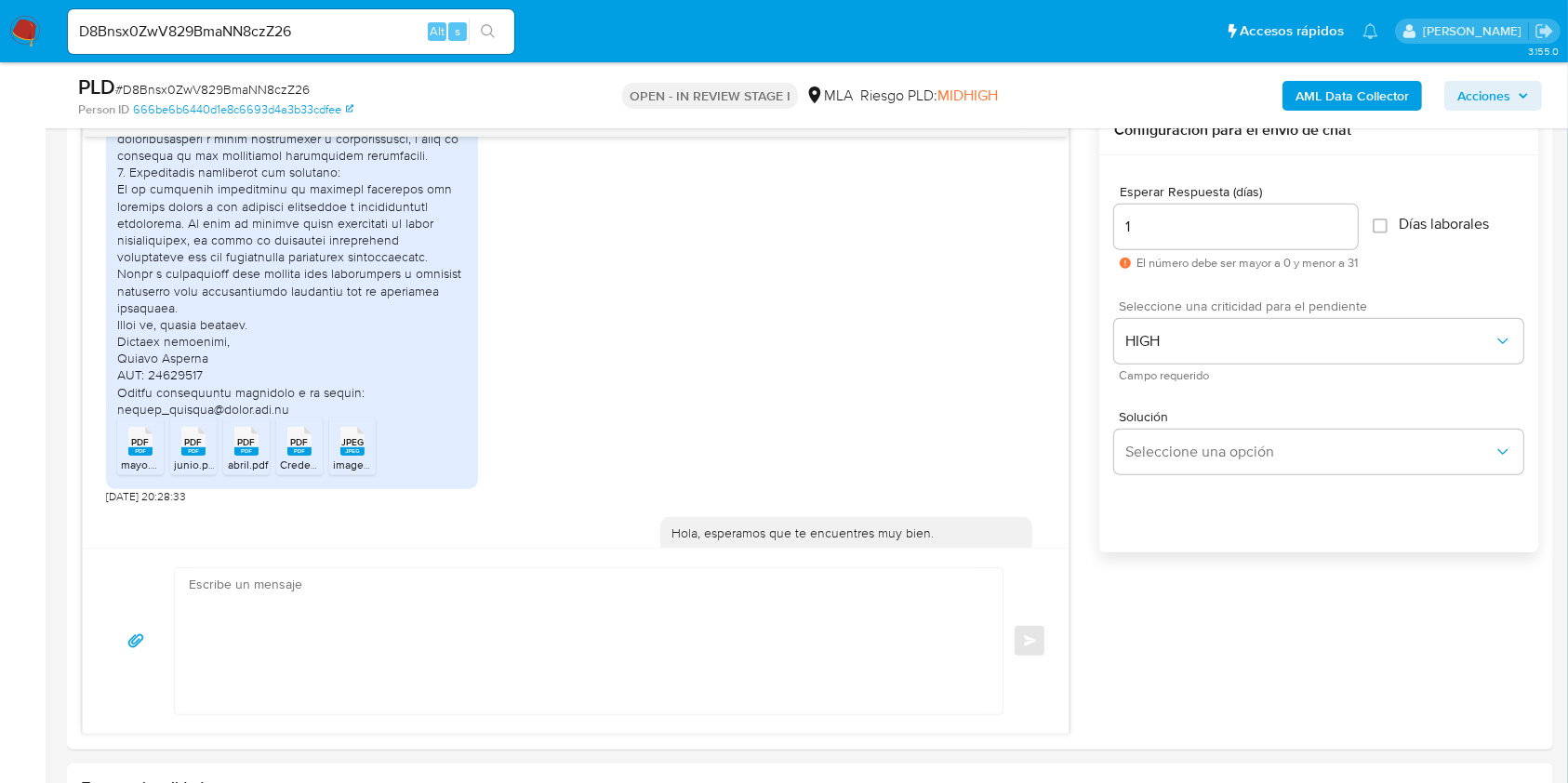
scroll to position [2052, 0]
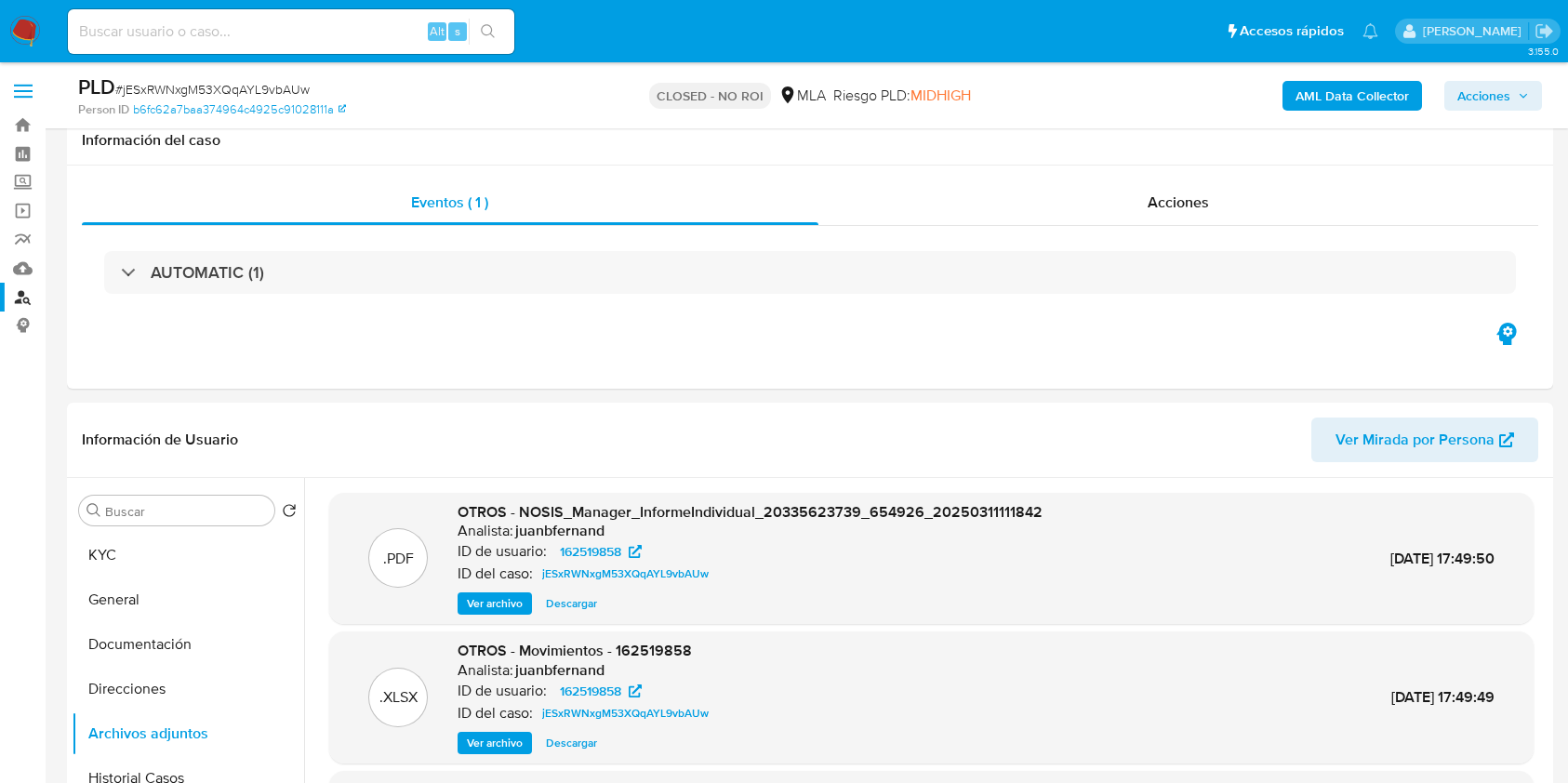
select select "10"
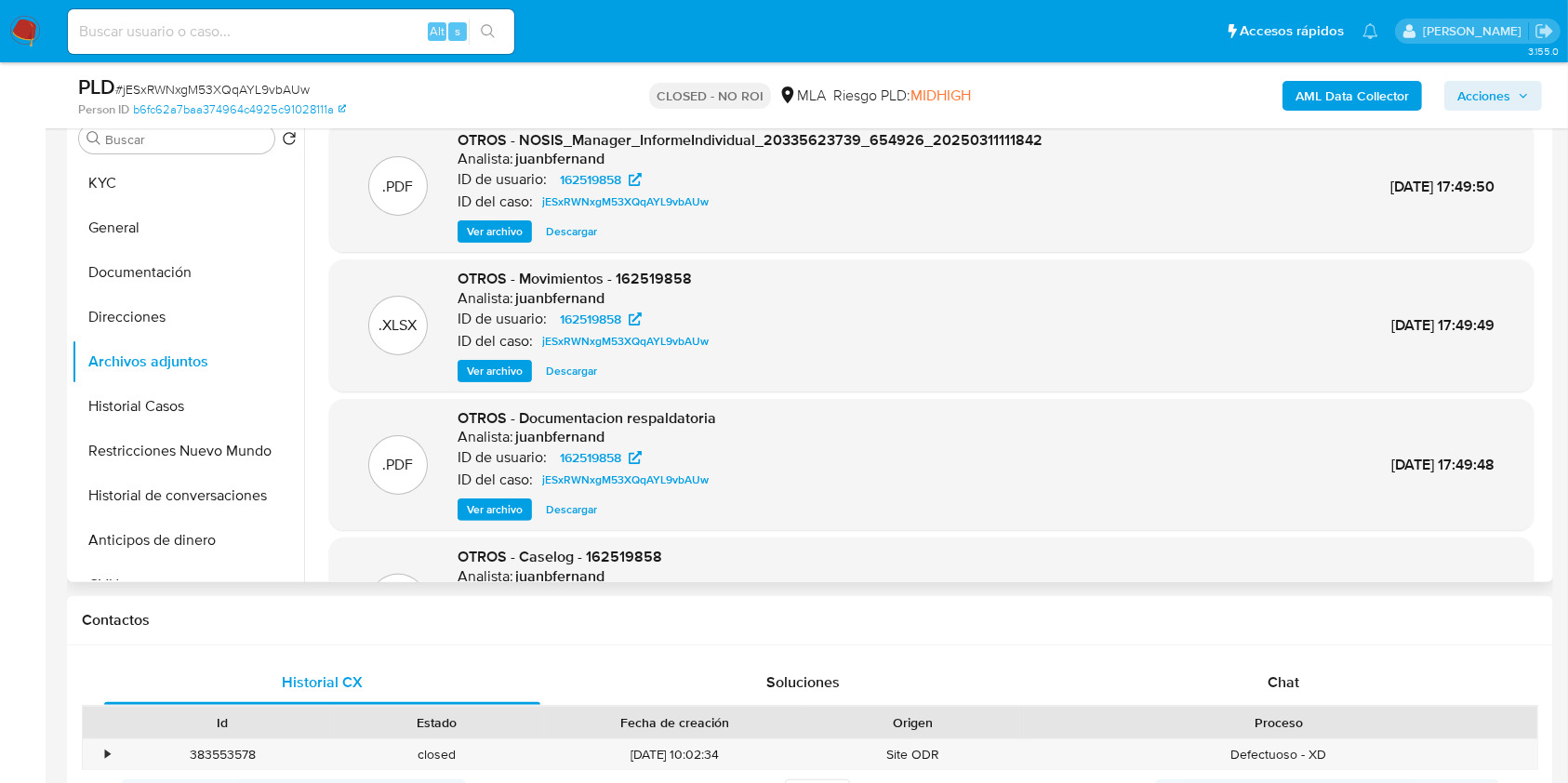
scroll to position [104, 0]
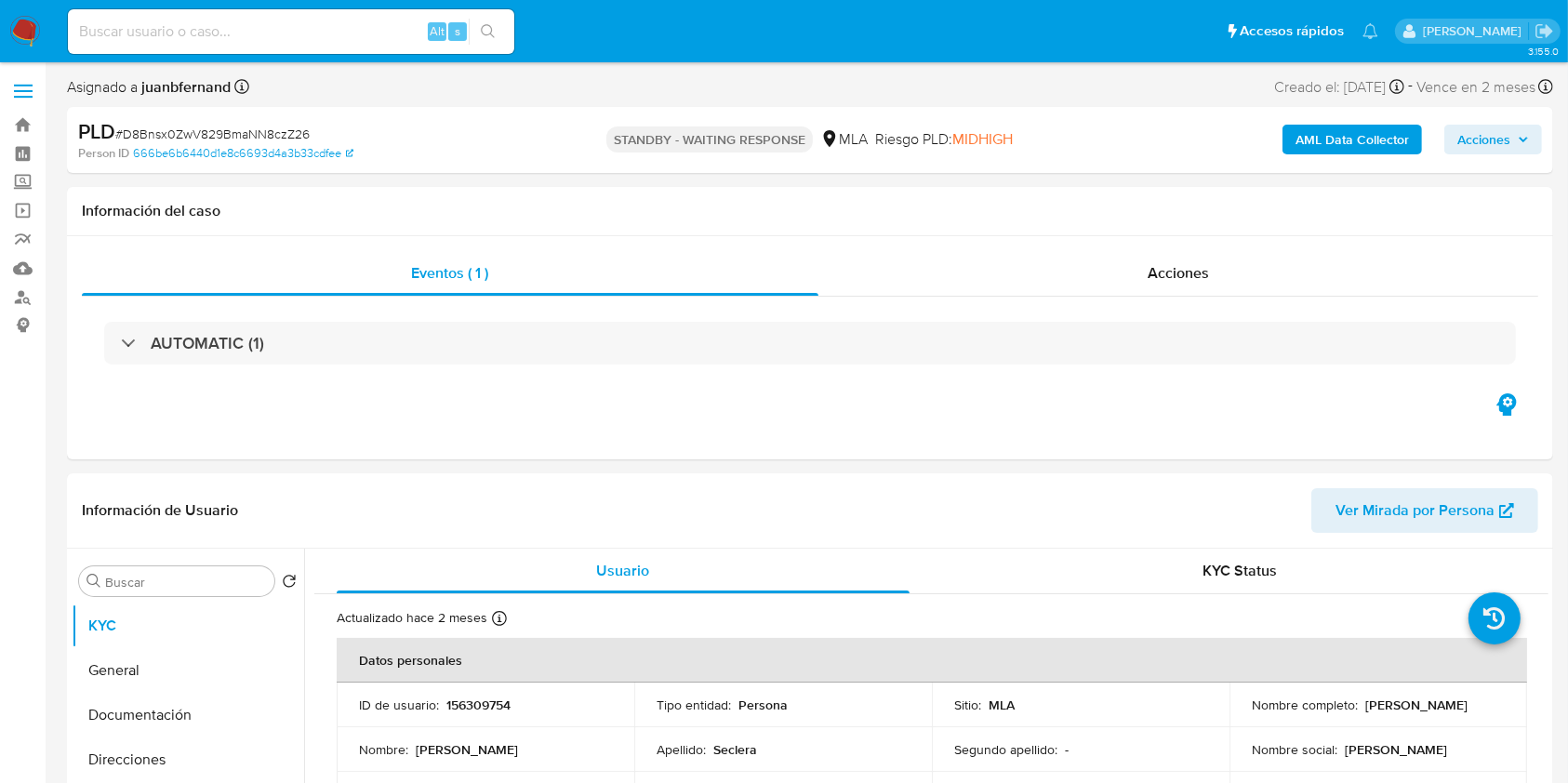
select select "10"
click at [401, 25] on input at bounding box center [290, 32] width 446 height 24
paste input "1Fwng5ryHUFQZOmNQSQEUbXR"
type input "1Fwng5ryHUFQZOmNQSQEUbXR"
click at [496, 20] on button "search-icon" at bounding box center [488, 32] width 38 height 26
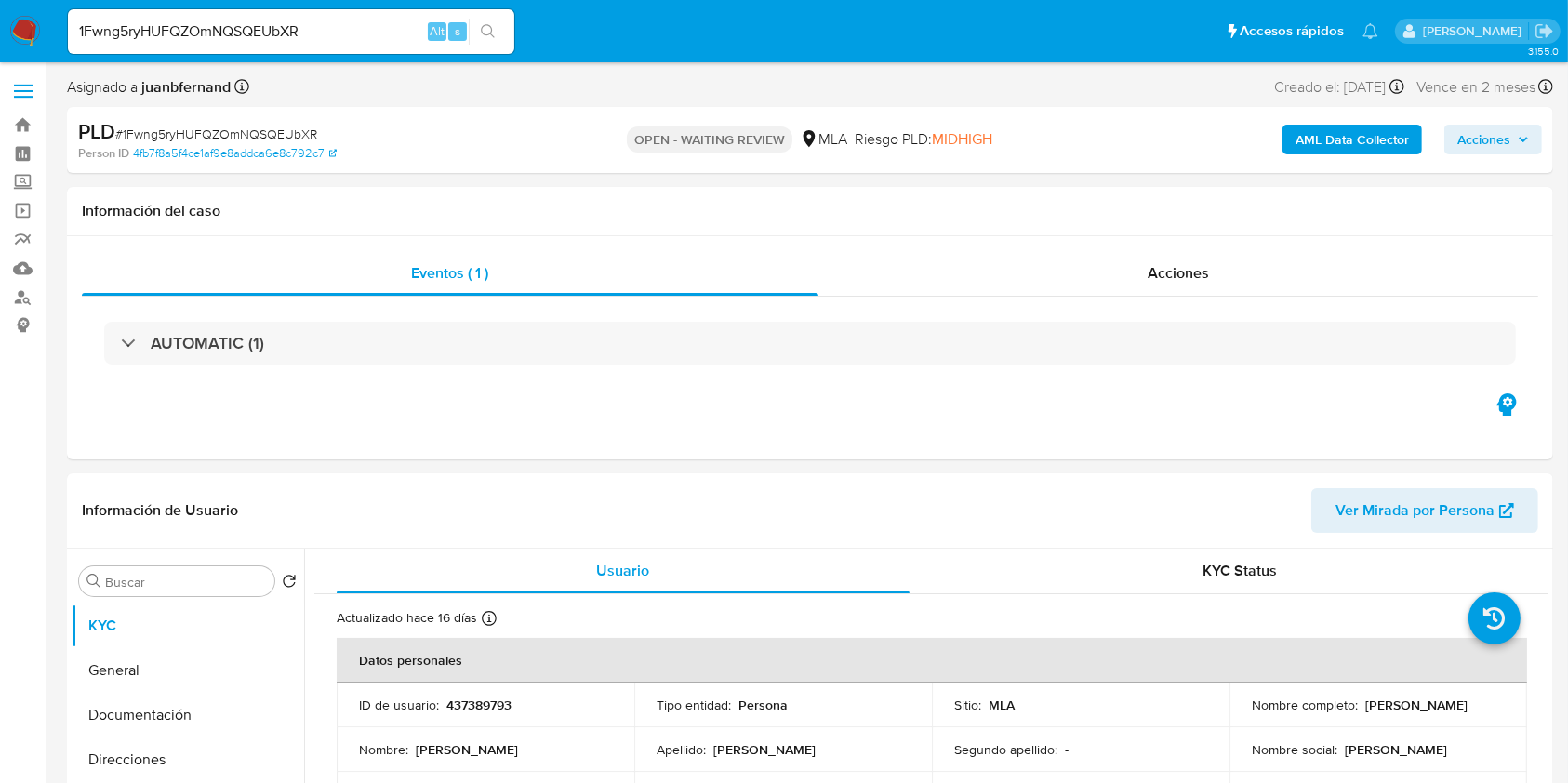
select select "10"
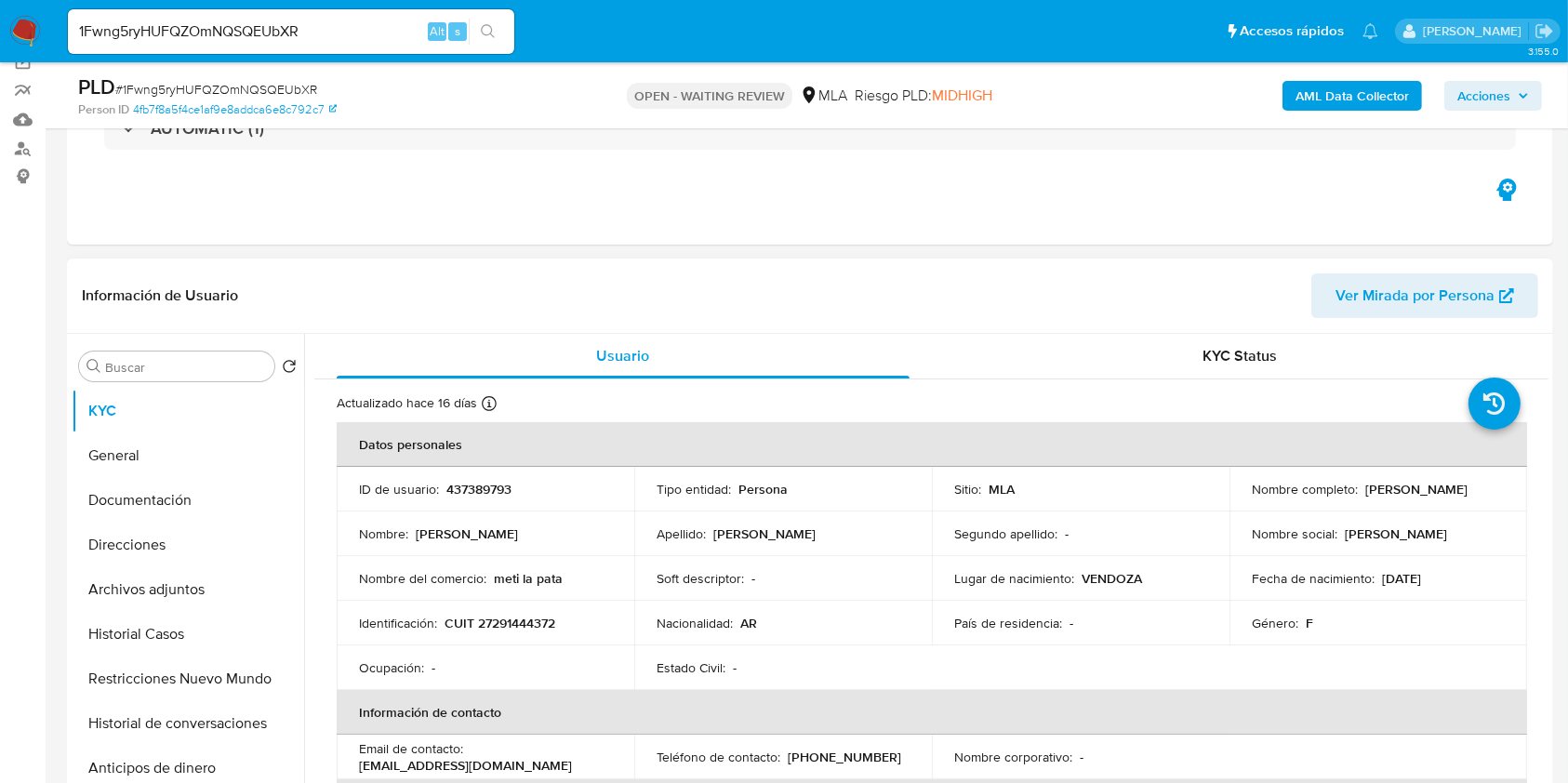
scroll to position [372, 0]
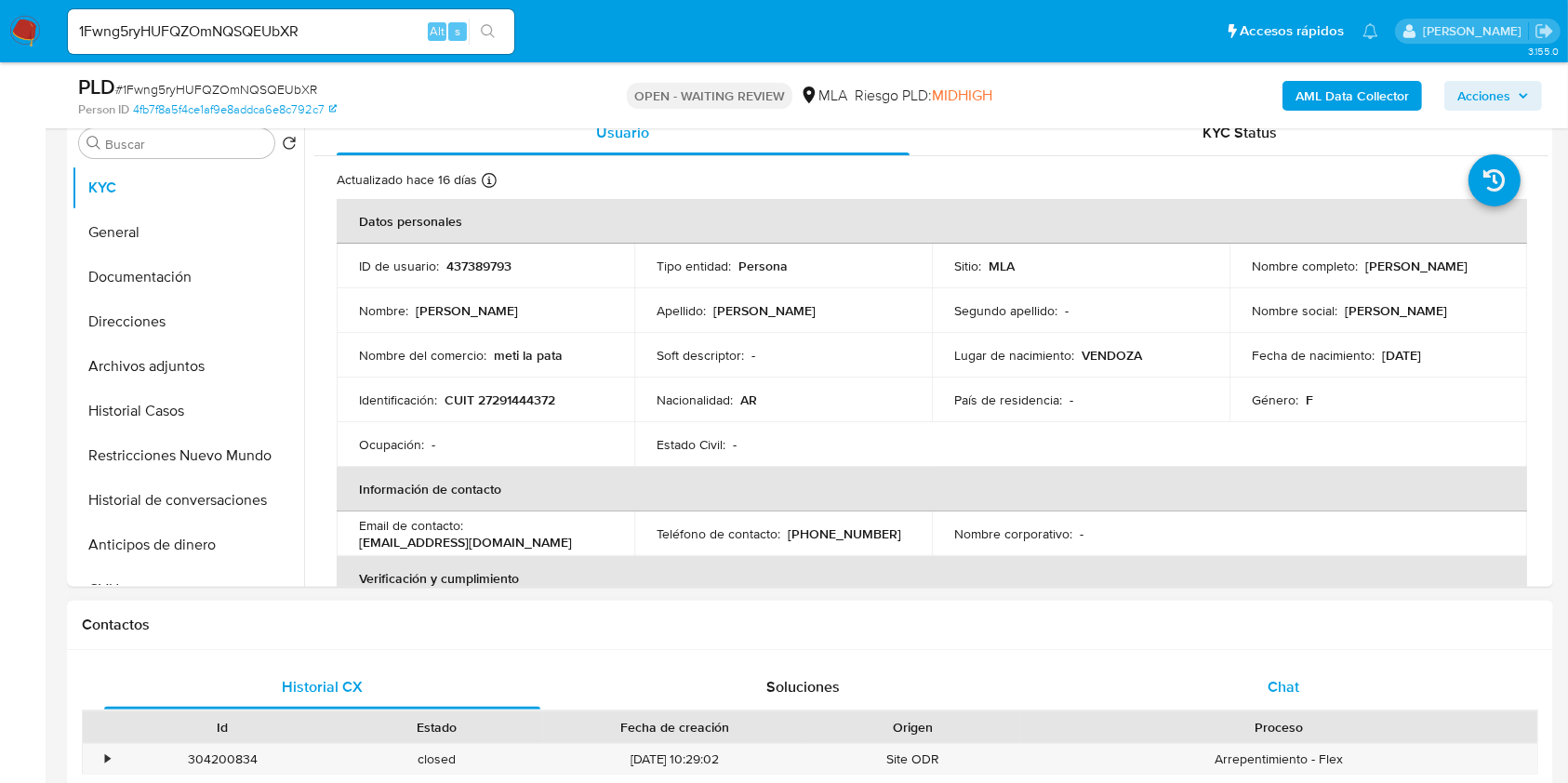
click at [1368, 665] on div "Chat" at bounding box center [1284, 687] width 436 height 45
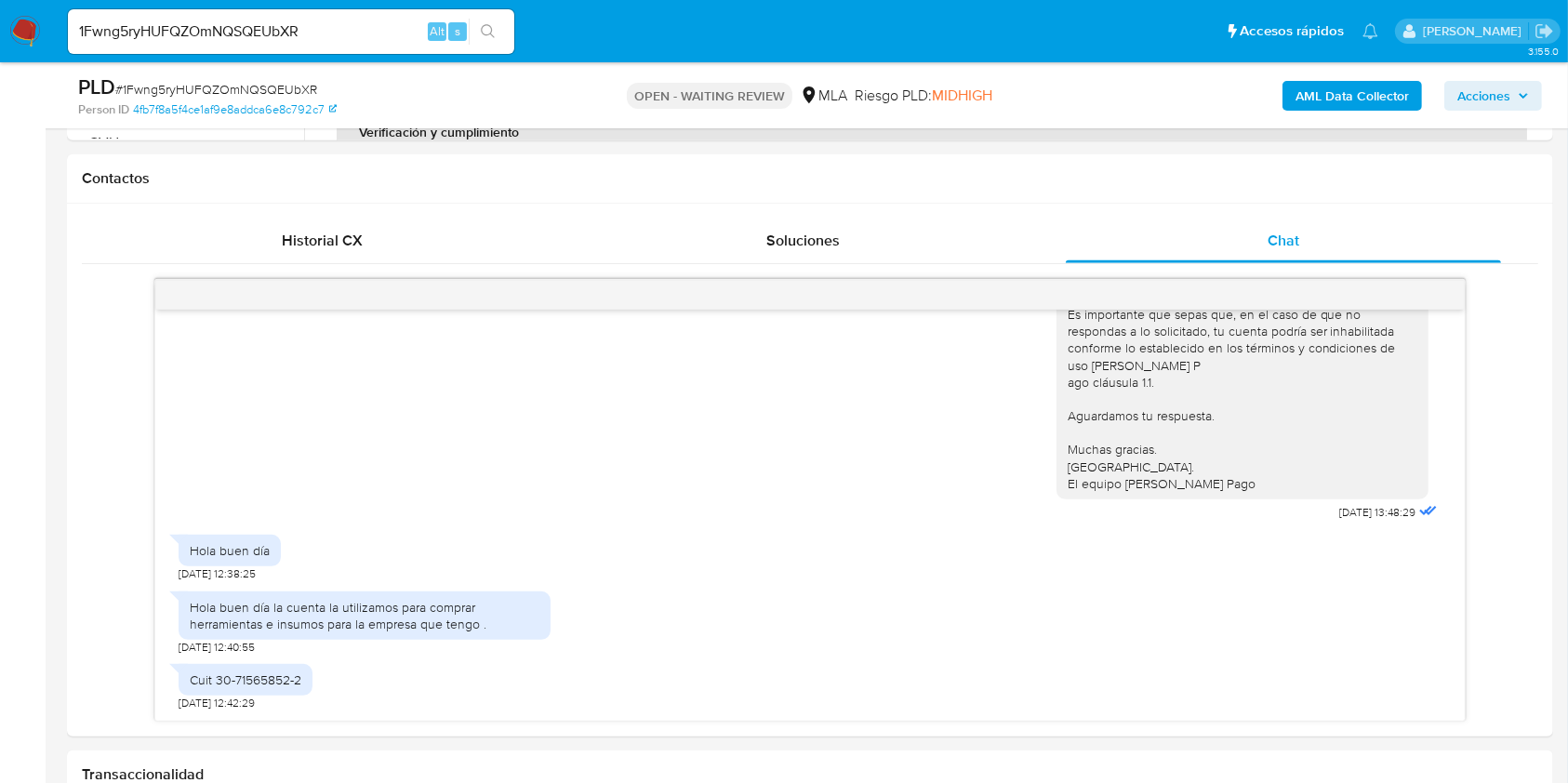
scroll to position [867, 0]
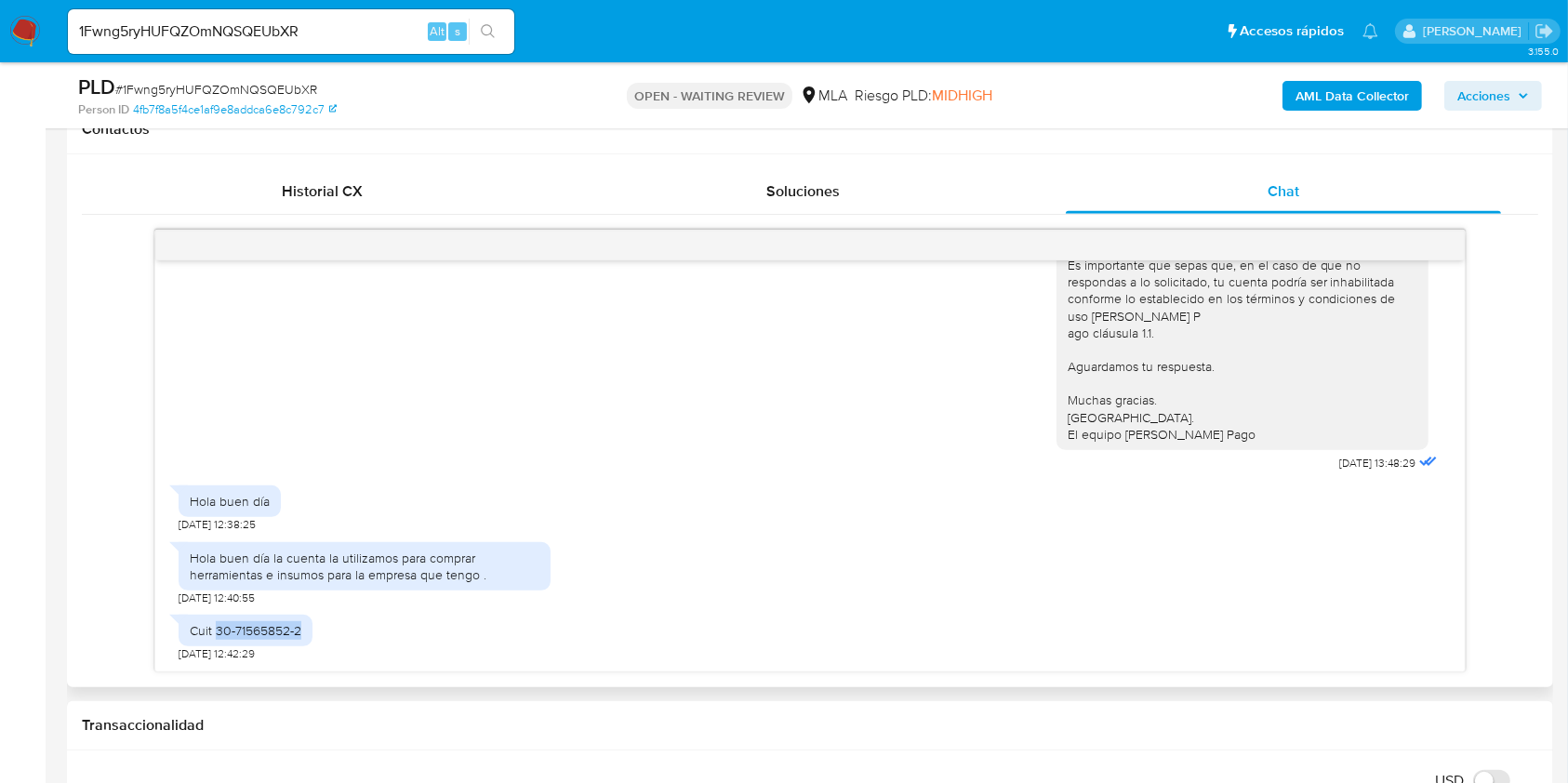
drag, startPoint x: 299, startPoint y: 631, endPoint x: 216, endPoint y: 623, distance: 83.4
click at [216, 623] on div "Cuit 30-71565852-2" at bounding box center [245, 630] width 112 height 17
copy div "30-71565852-2"
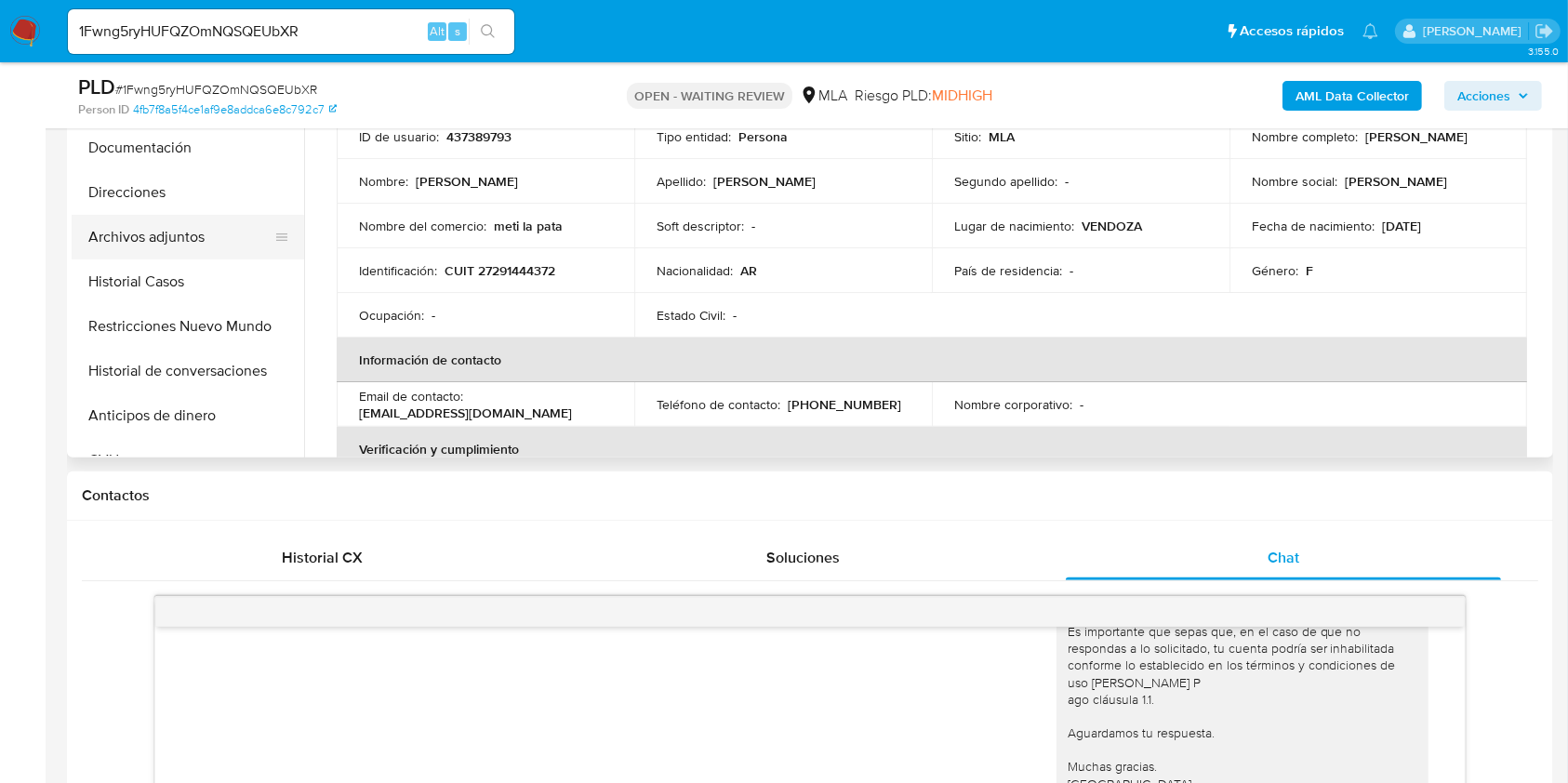
scroll to position [372, 0]
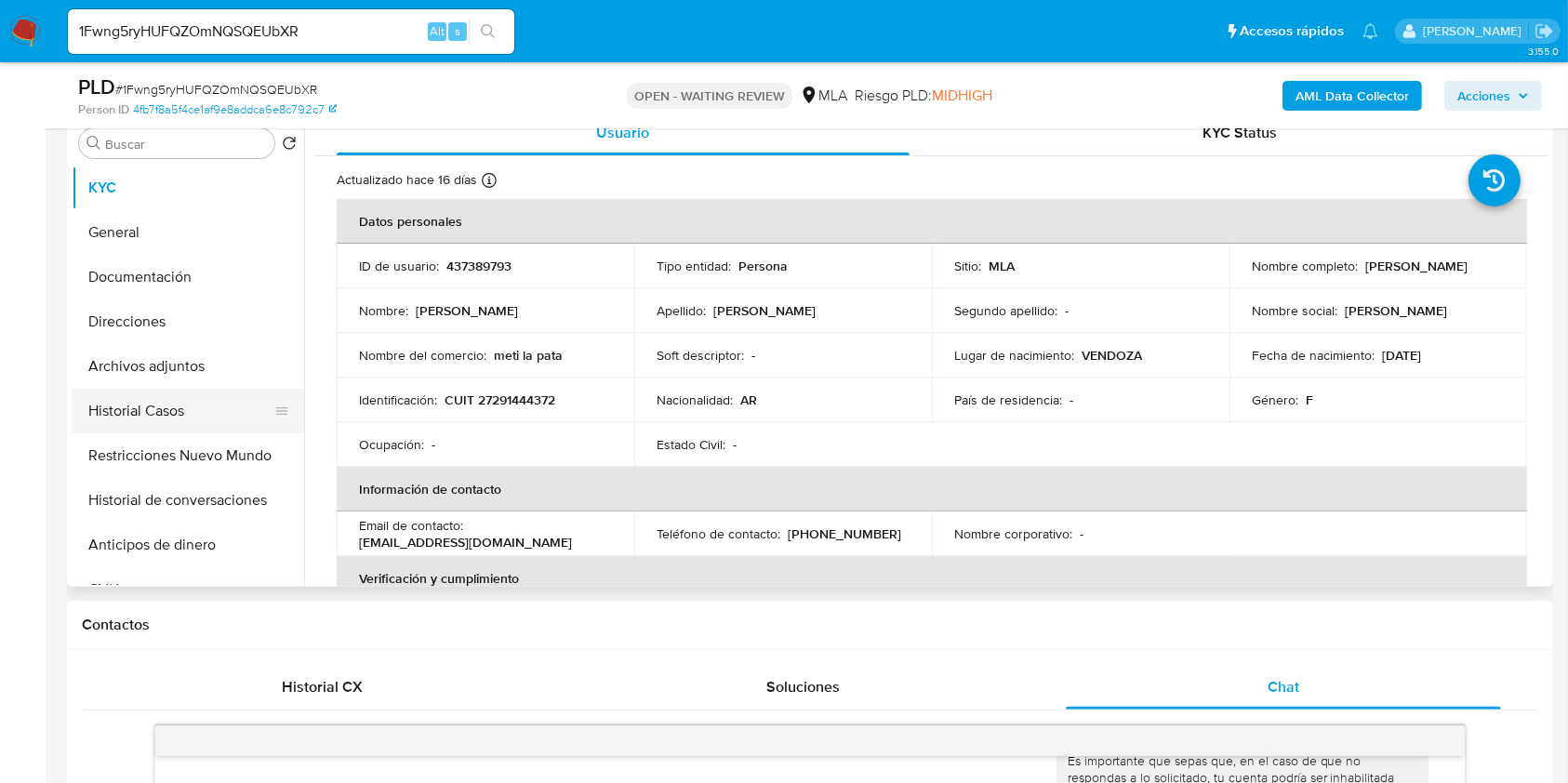
click at [153, 396] on button "Historial Casos" at bounding box center [180, 410] width 218 height 45
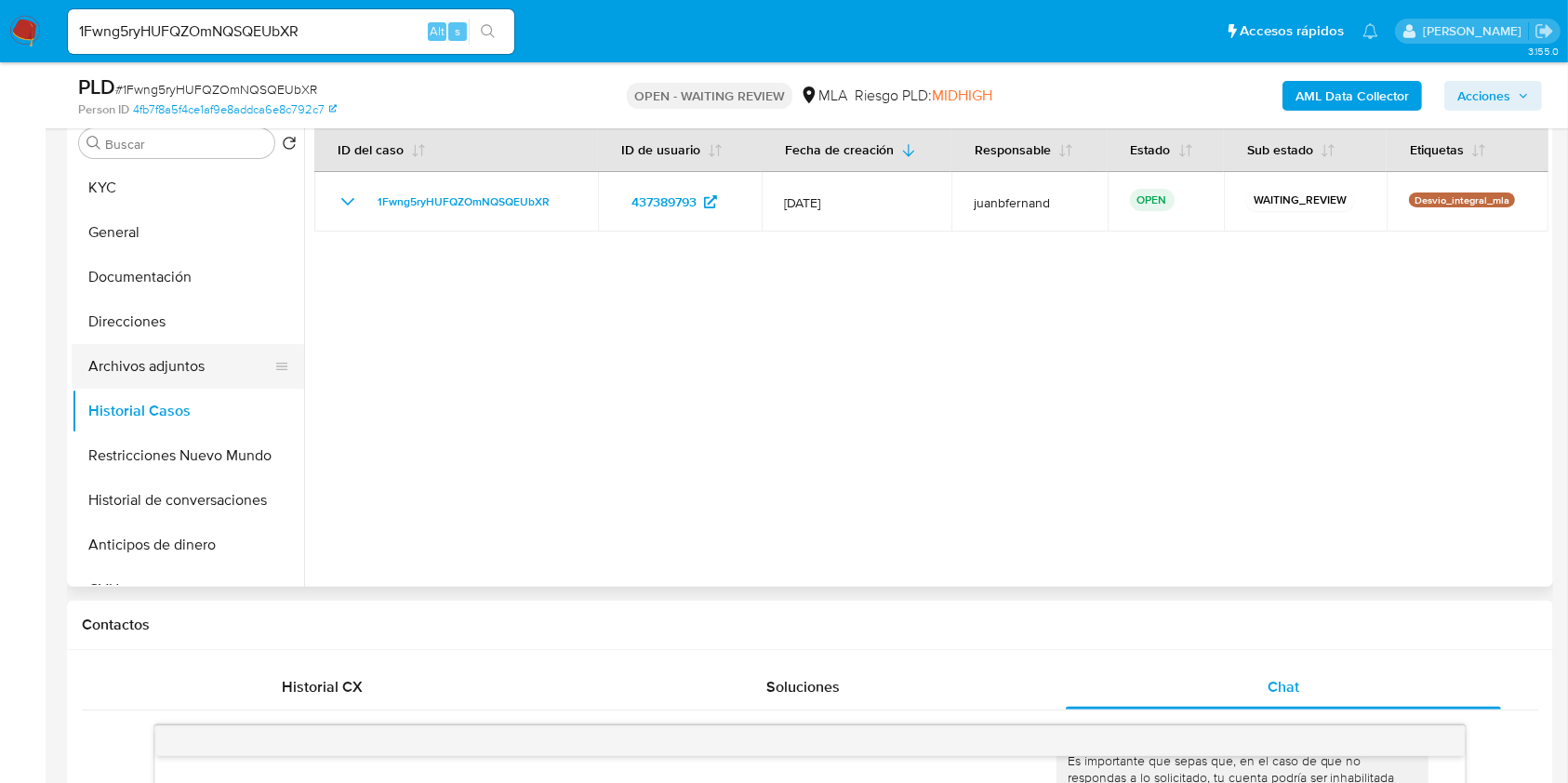
click at [176, 348] on button "Archivos adjuntos" at bounding box center [180, 366] width 218 height 45
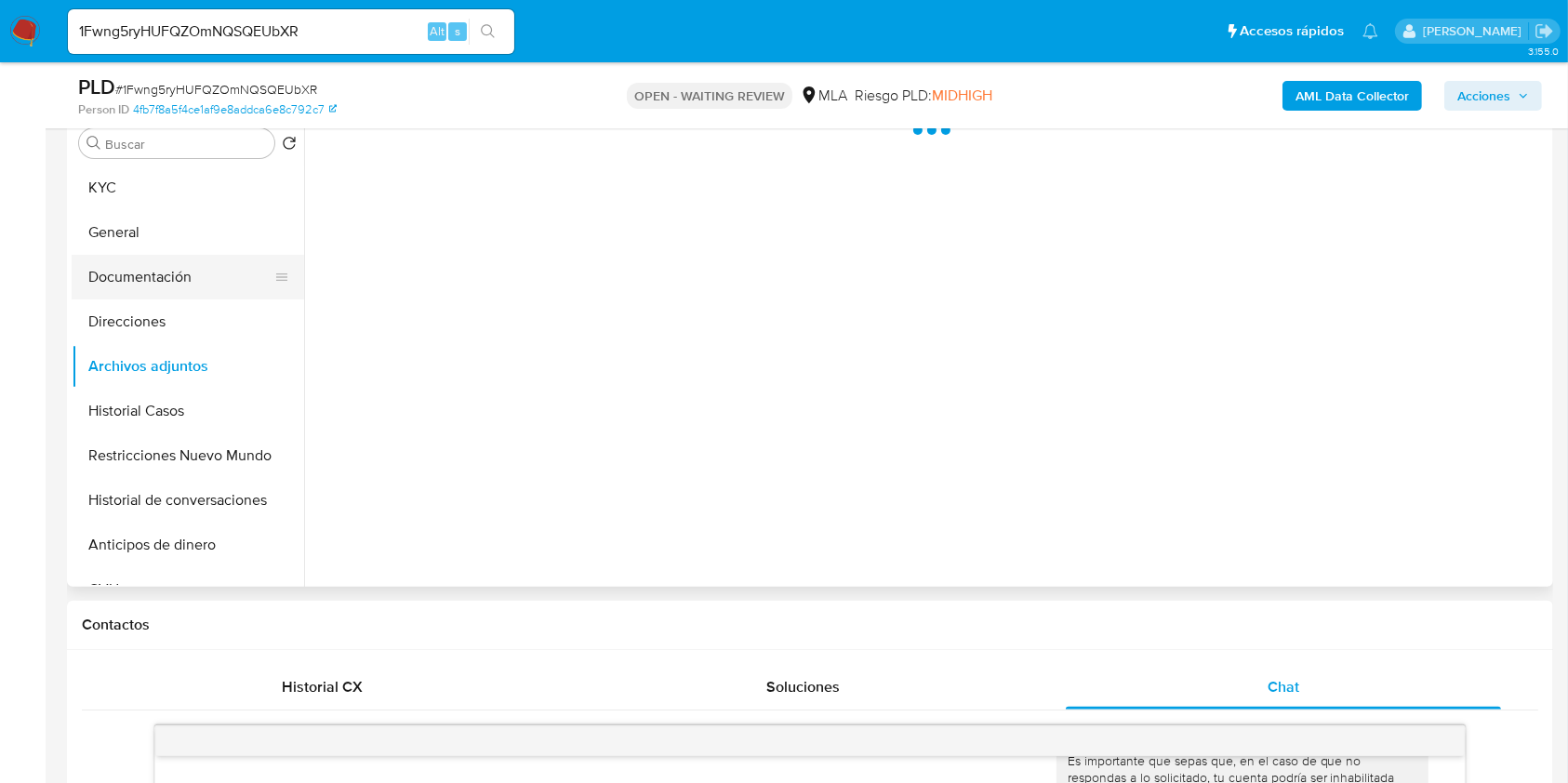
click at [183, 283] on button "Documentación" at bounding box center [180, 277] width 218 height 45
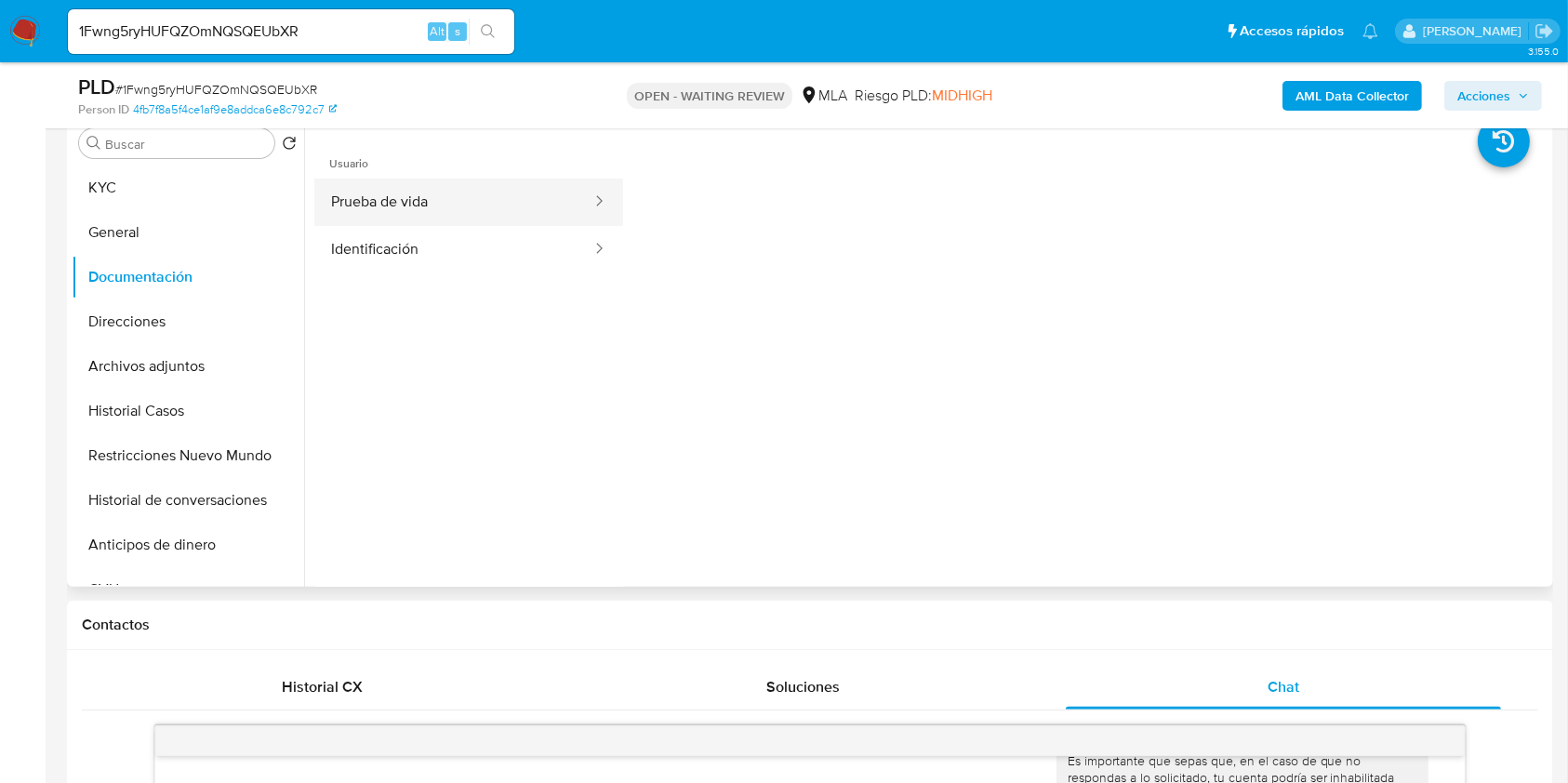
click at [461, 217] on button "Prueba de vida" at bounding box center [453, 202] width 279 height 48
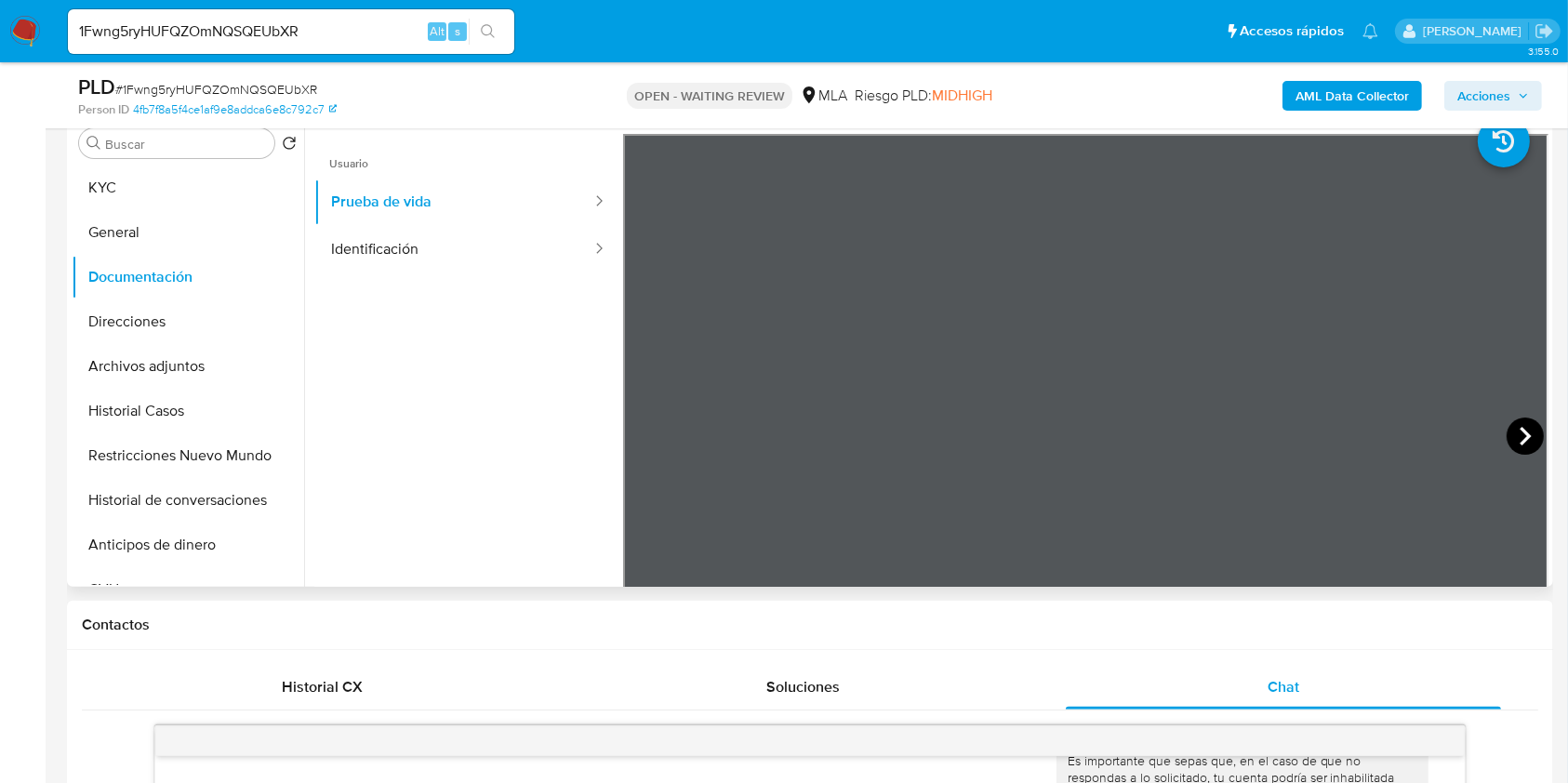
click at [1525, 432] on icon at bounding box center [1525, 436] width 38 height 38
click at [1507, 430] on icon at bounding box center [1525, 436] width 38 height 38
click at [1507, 429] on icon at bounding box center [1525, 436] width 38 height 38
click at [1512, 429] on icon at bounding box center [1525, 436] width 38 height 38
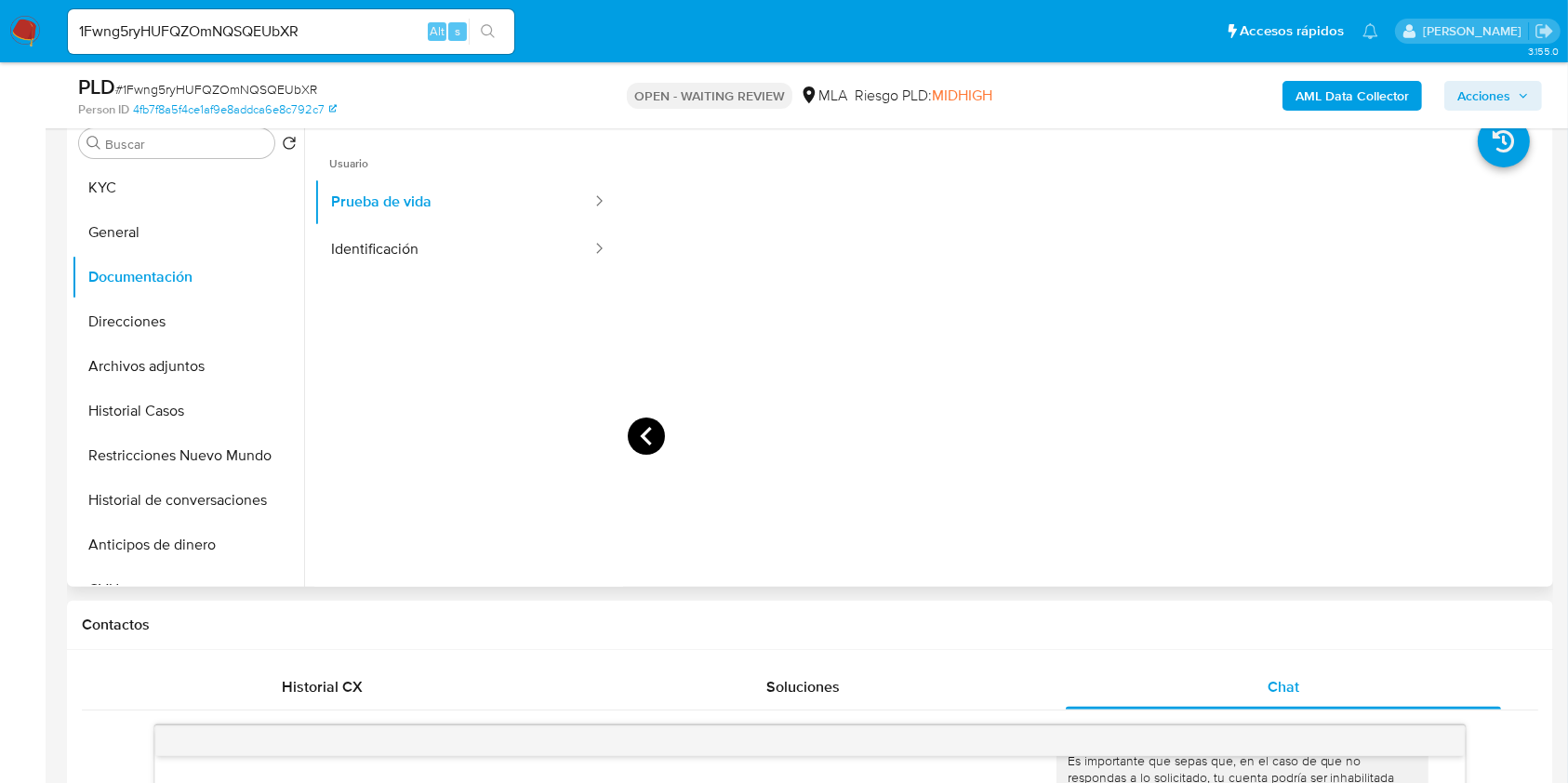
click at [640, 428] on icon at bounding box center [646, 436] width 38 height 38
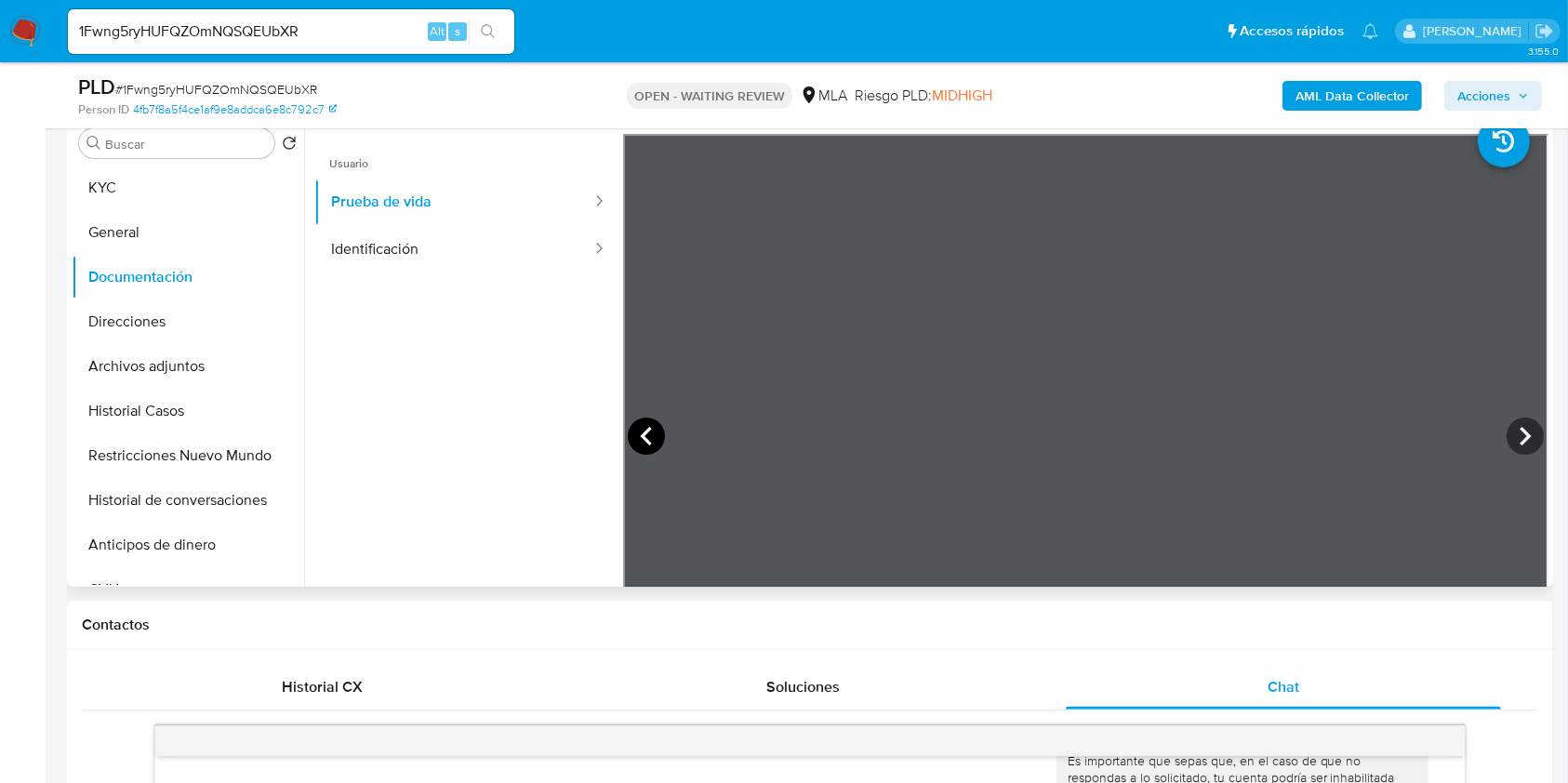
click at [640, 428] on icon at bounding box center [646, 436] width 38 height 38
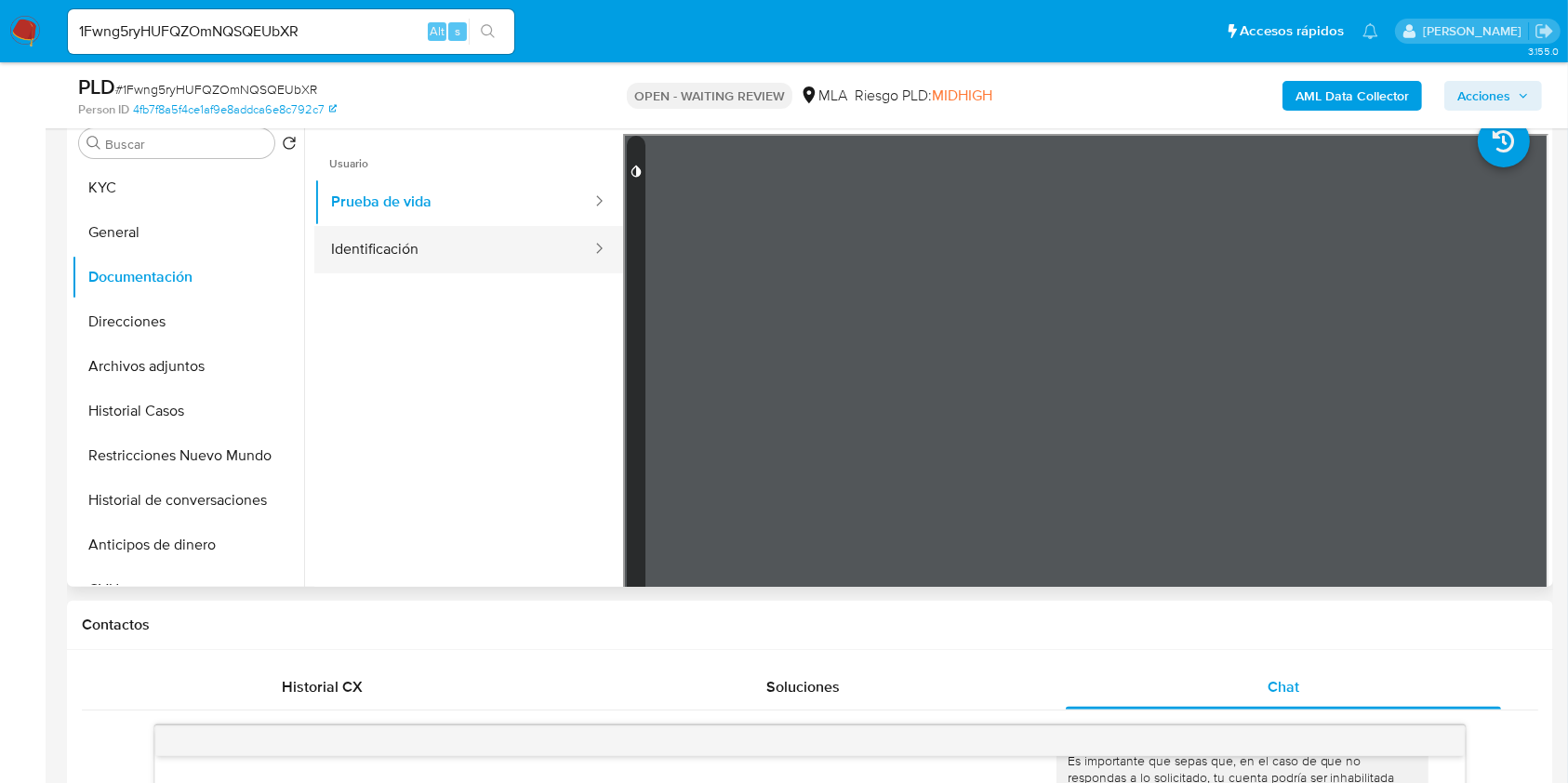
click at [499, 249] on button "Identificación" at bounding box center [453, 250] width 279 height 48
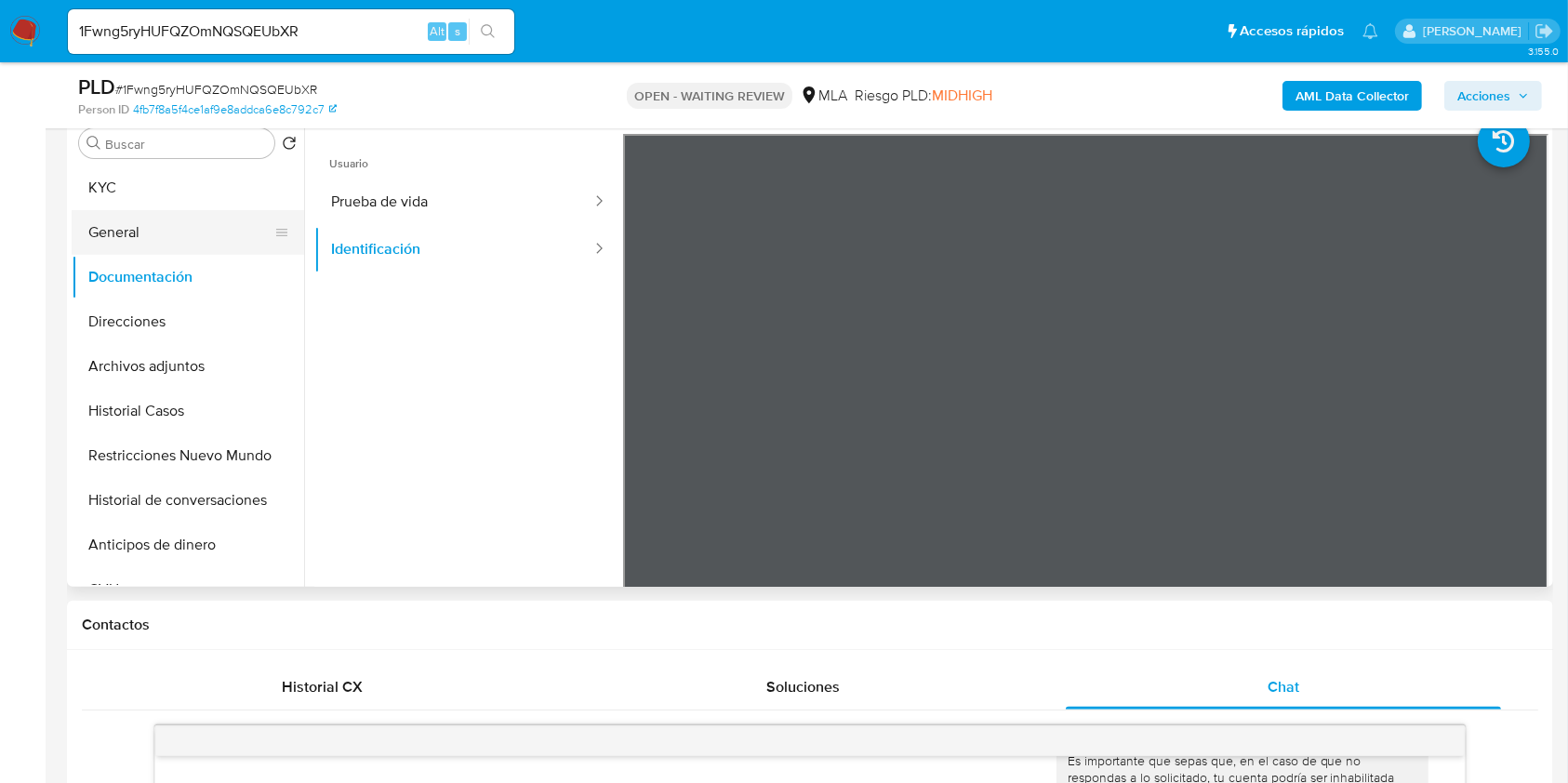
click at [193, 218] on button "General" at bounding box center [180, 232] width 218 height 45
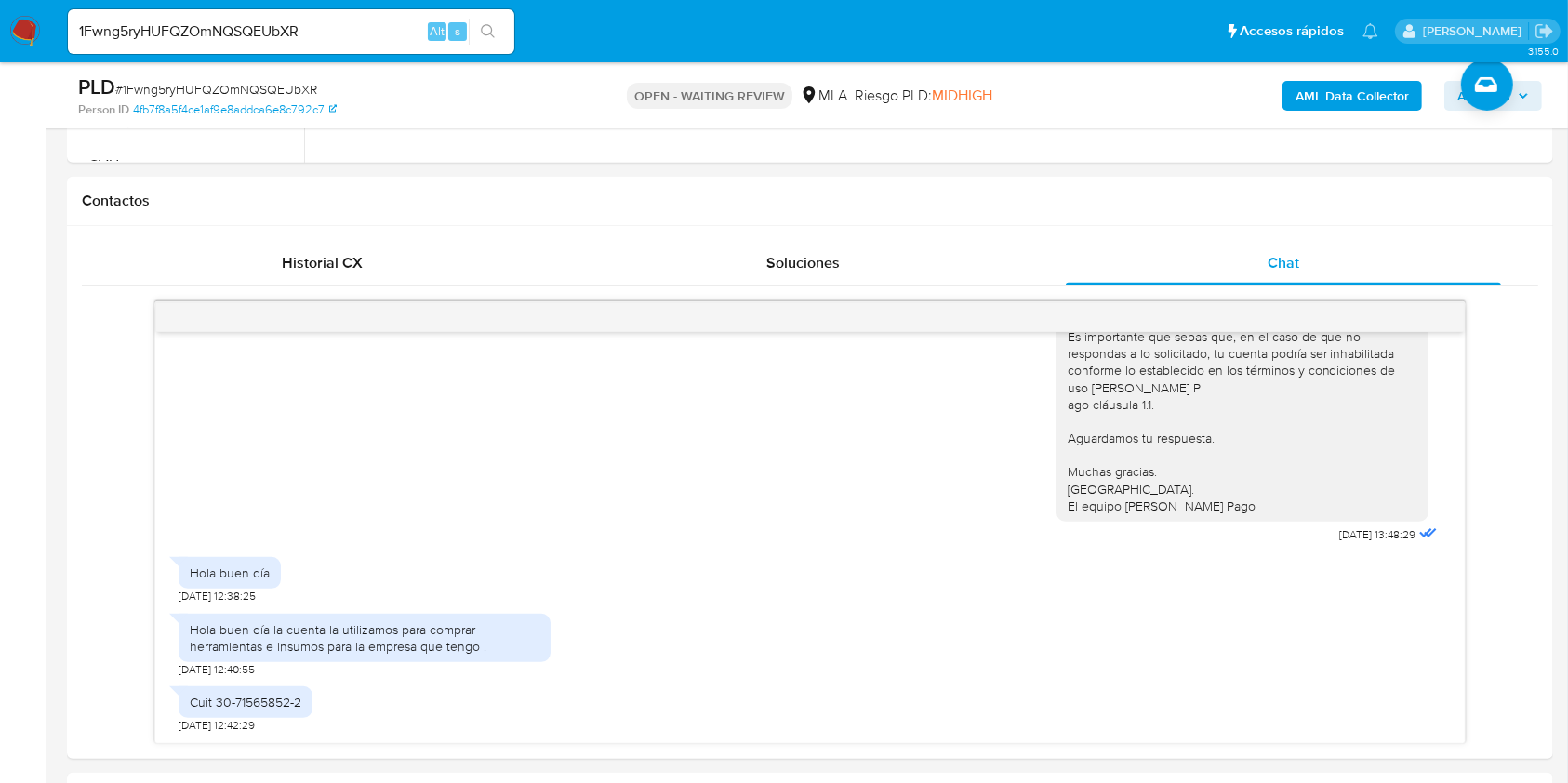
scroll to position [742, 0]
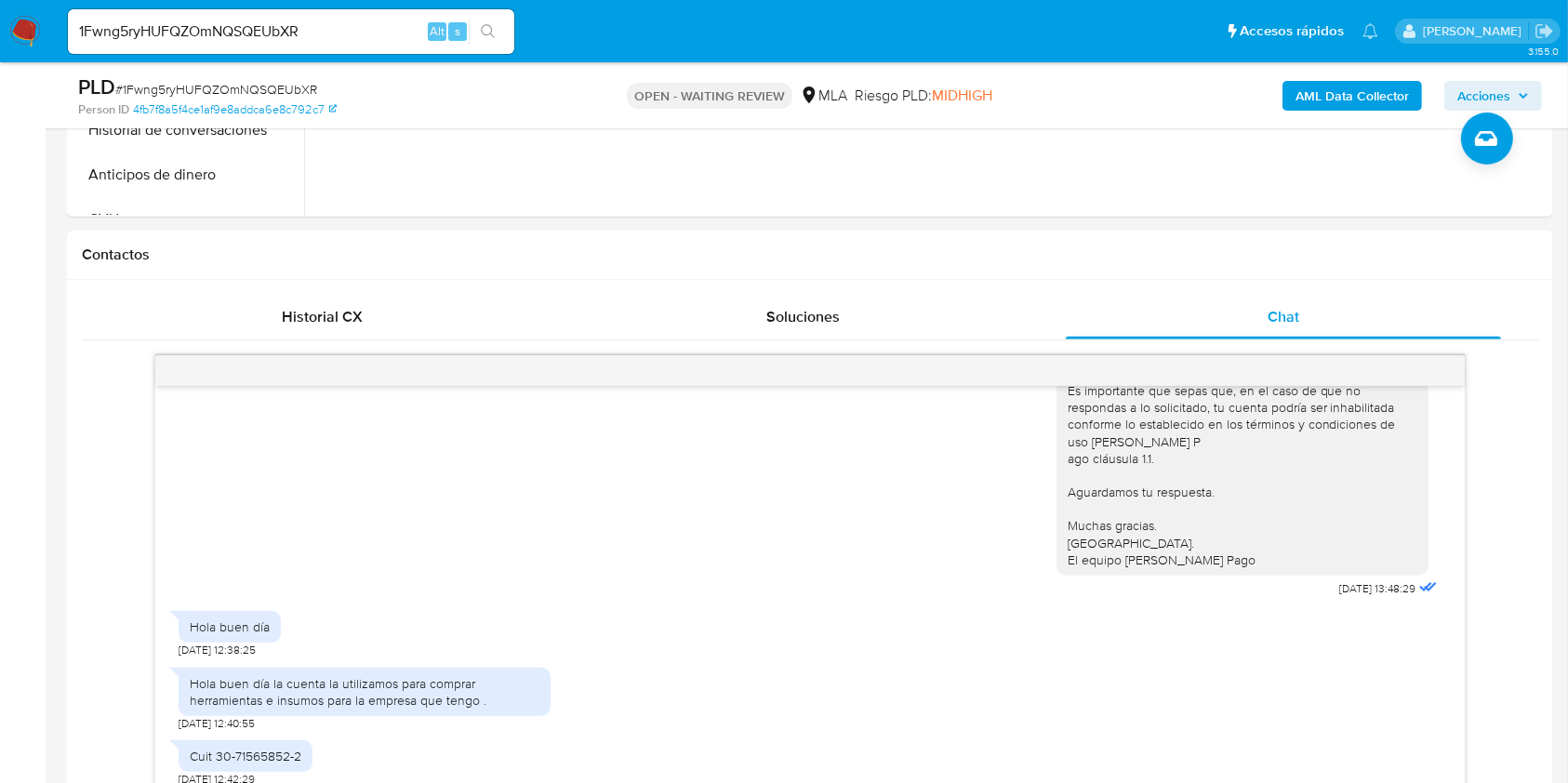
click at [350, 26] on input "1Fwng5ryHUFQZOmNQSQEUbXR" at bounding box center [290, 32] width 446 height 24
click at [363, 34] on input "1Fwng5ryHUFQZOmNQSQEUbXR" at bounding box center [290, 32] width 446 height 24
paste input "dFHjfulqOnbZ4EcGvSbnuYA"
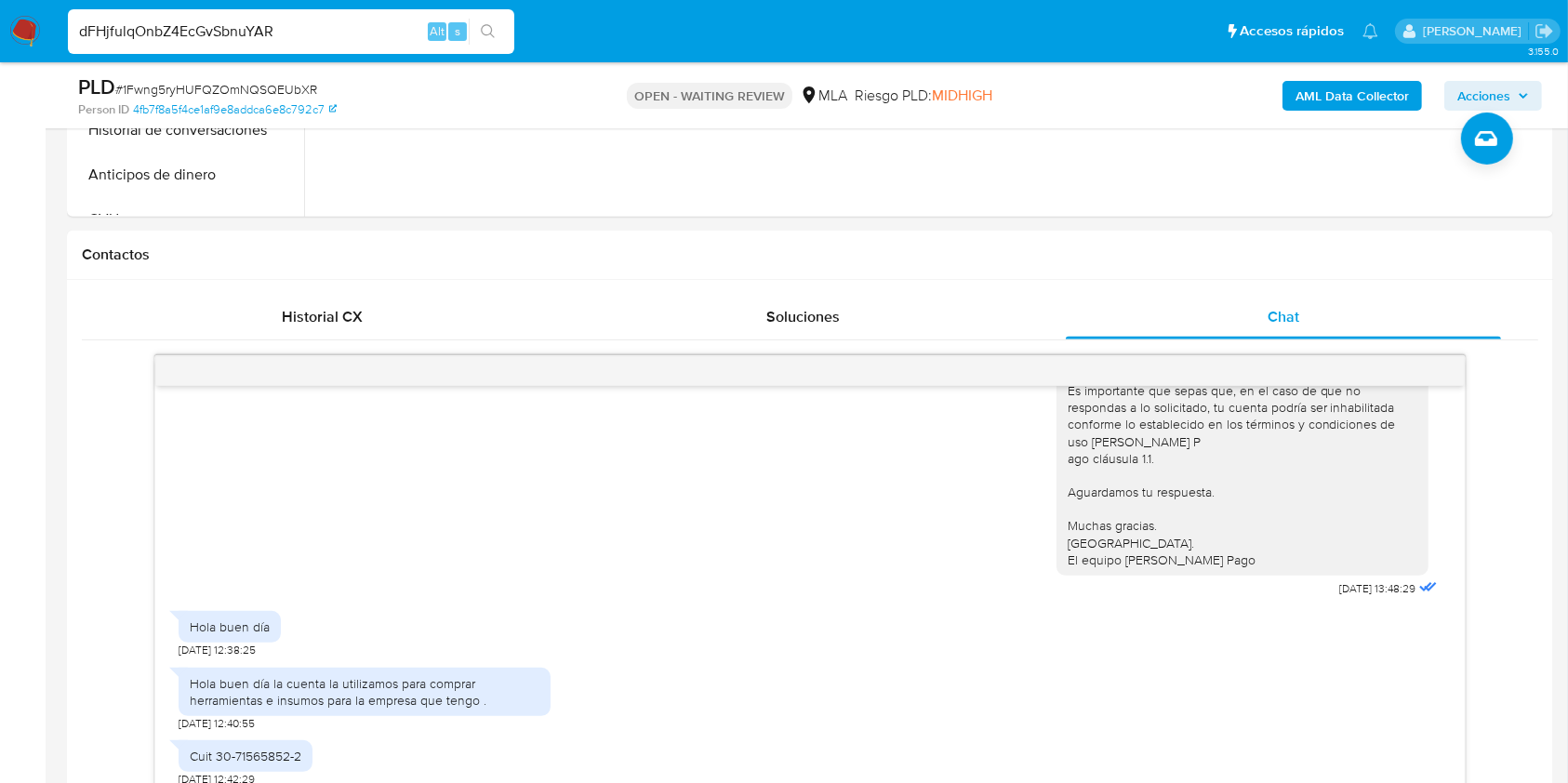
type input "dFHjfulqOnbZ4EcGvSbnuYAR"
click at [477, 41] on button "search-icon" at bounding box center [488, 32] width 38 height 26
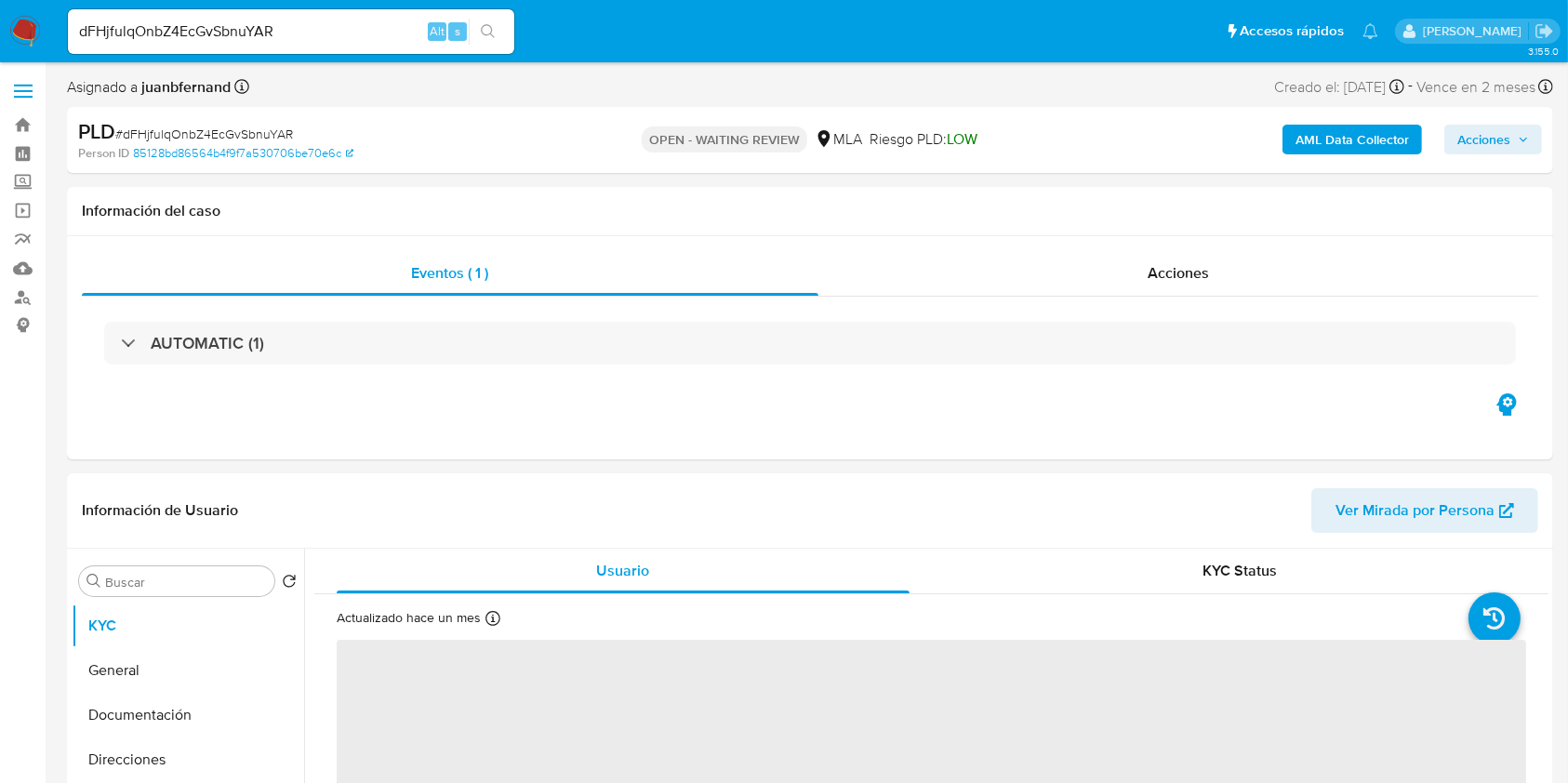
select select "10"
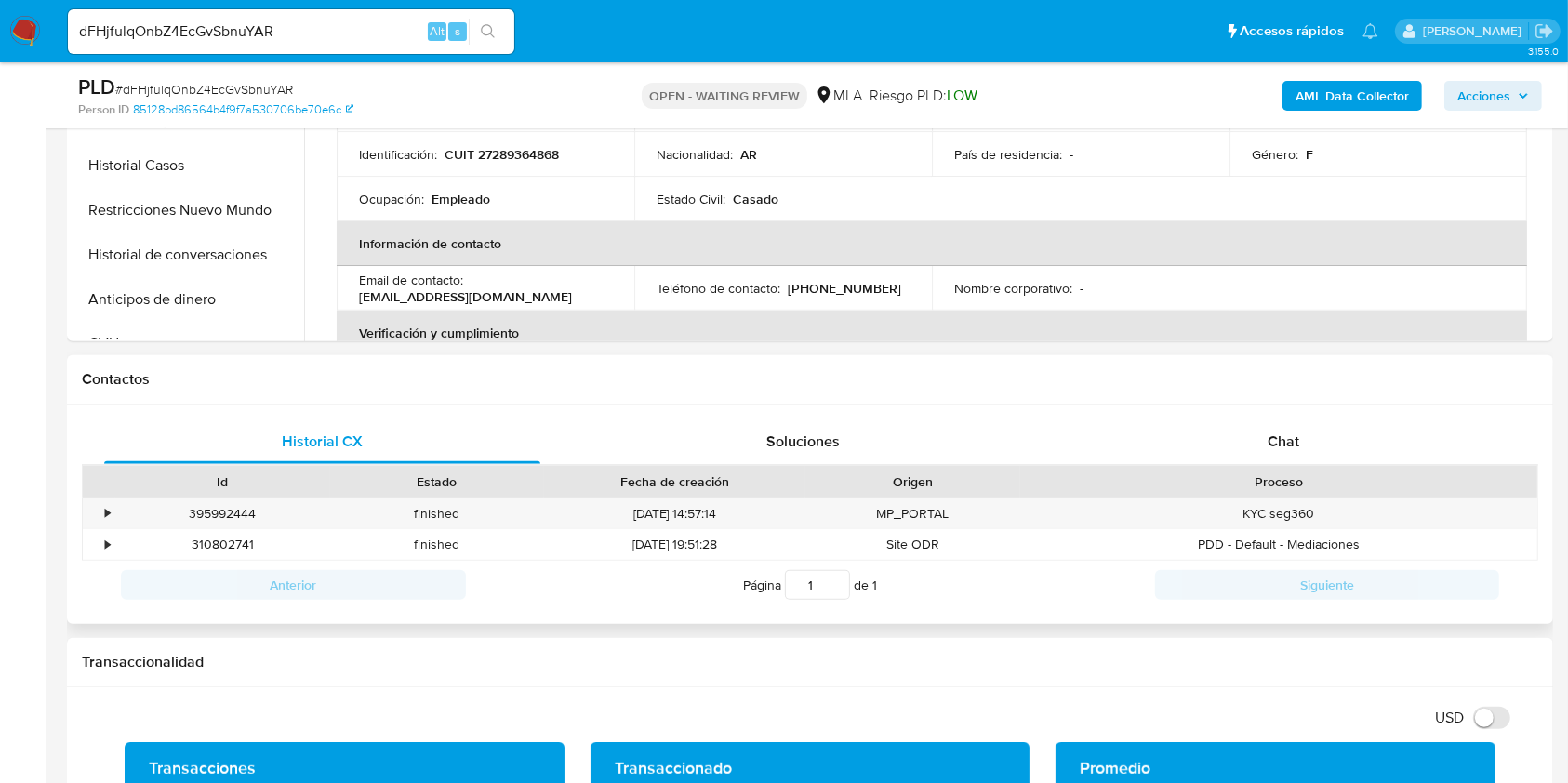
scroll to position [619, 0]
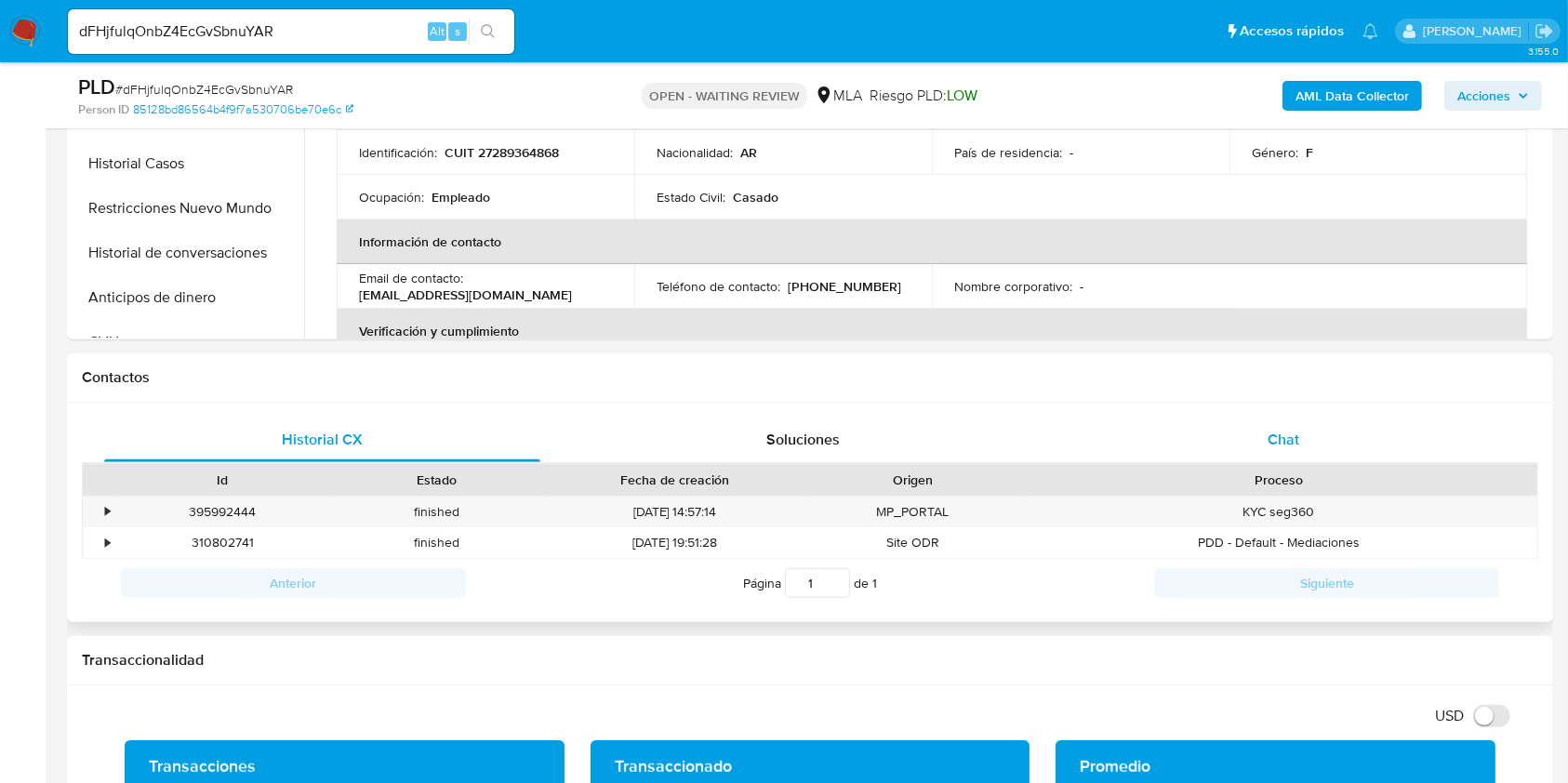
click at [1341, 435] on div "Chat" at bounding box center [1284, 439] width 436 height 45
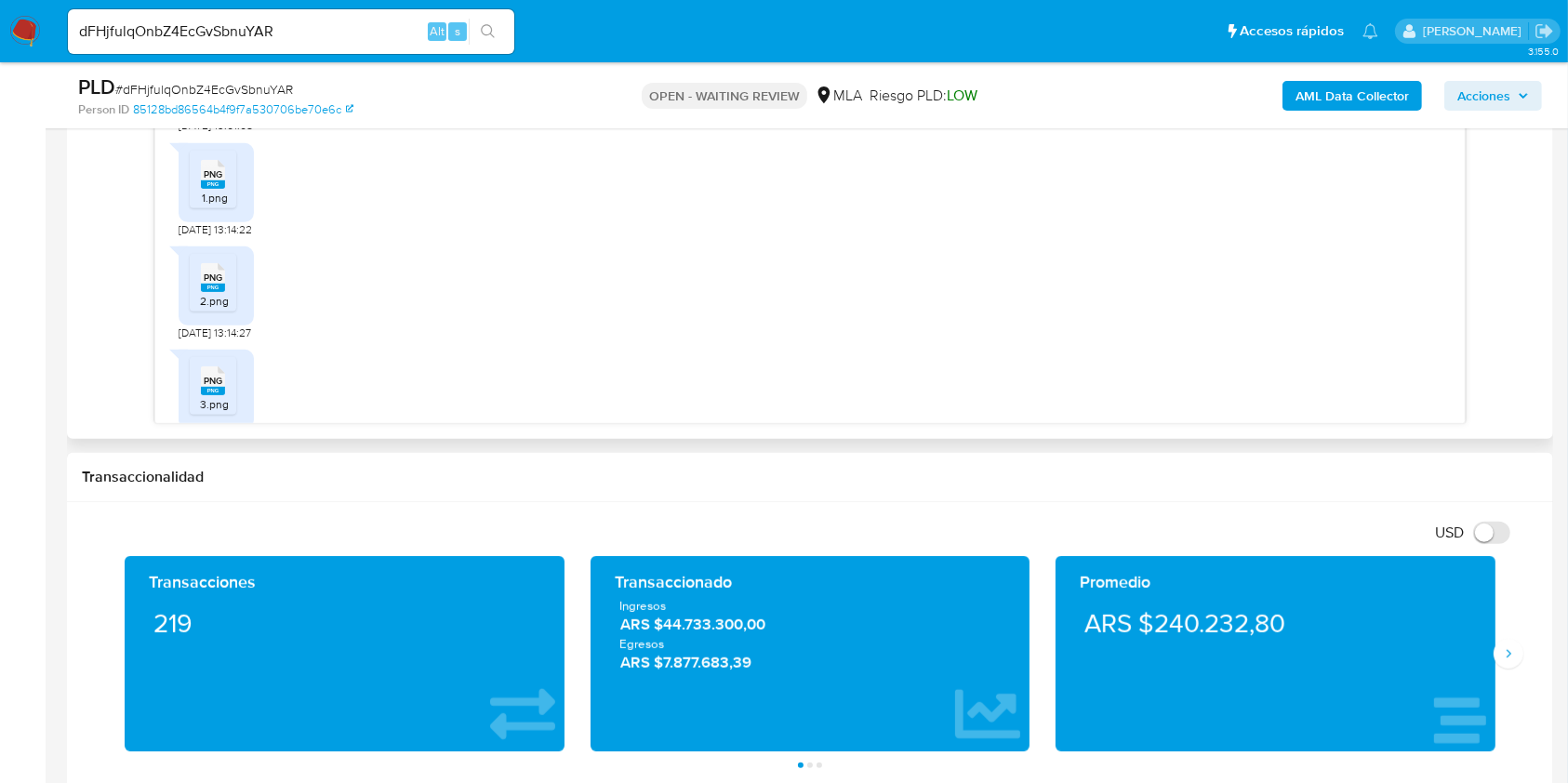
scroll to position [991, 0]
click at [209, 202] on span "JPG" at bounding box center [212, 195] width 17 height 12
click at [218, 313] on rect at bounding box center [213, 309] width 24 height 8
click at [223, 292] on icon at bounding box center [213, 278] width 24 height 29
click at [212, 272] on rect at bounding box center [213, 268] width 24 height 8
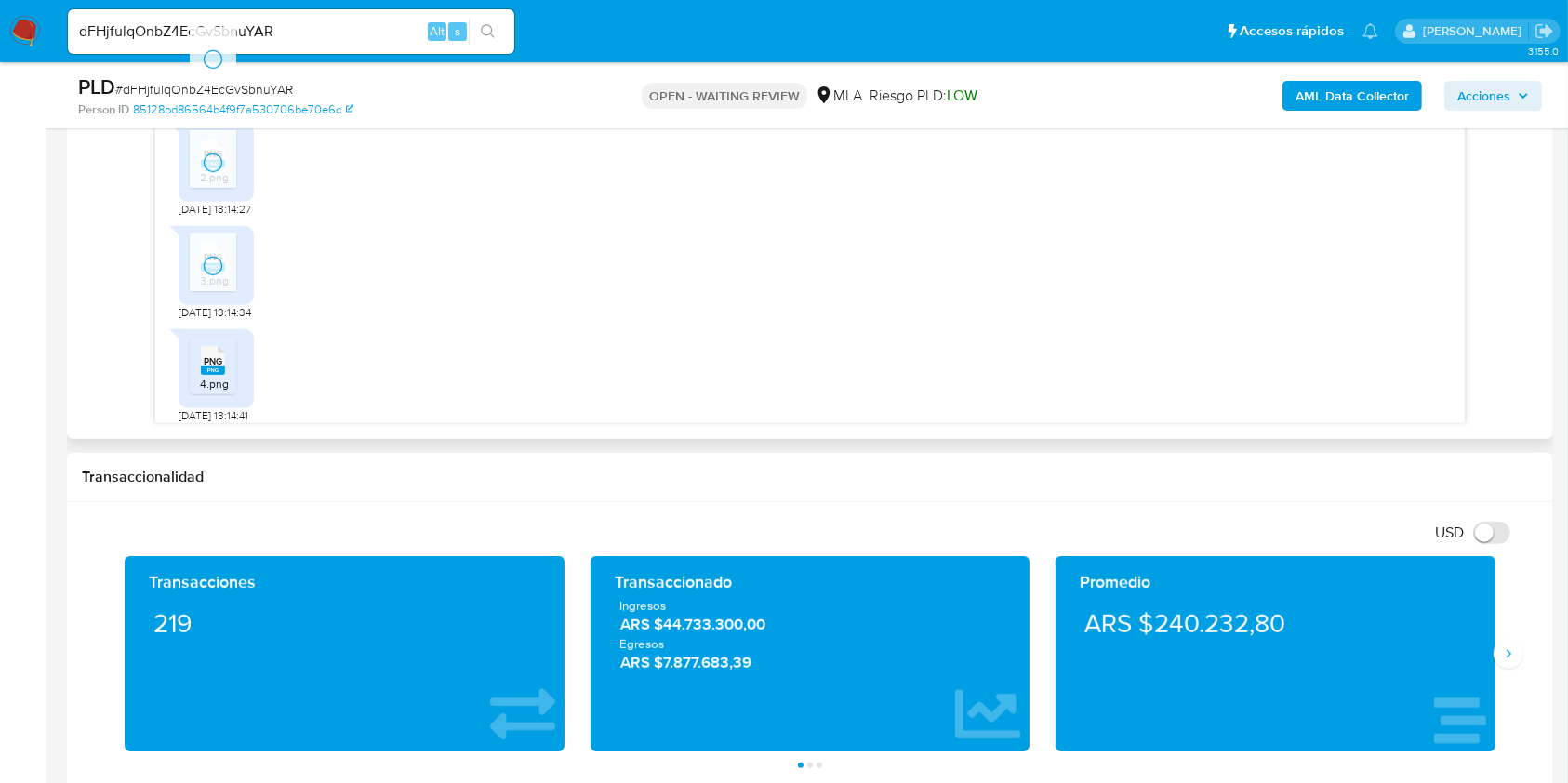
scroll to position [1363, 0]
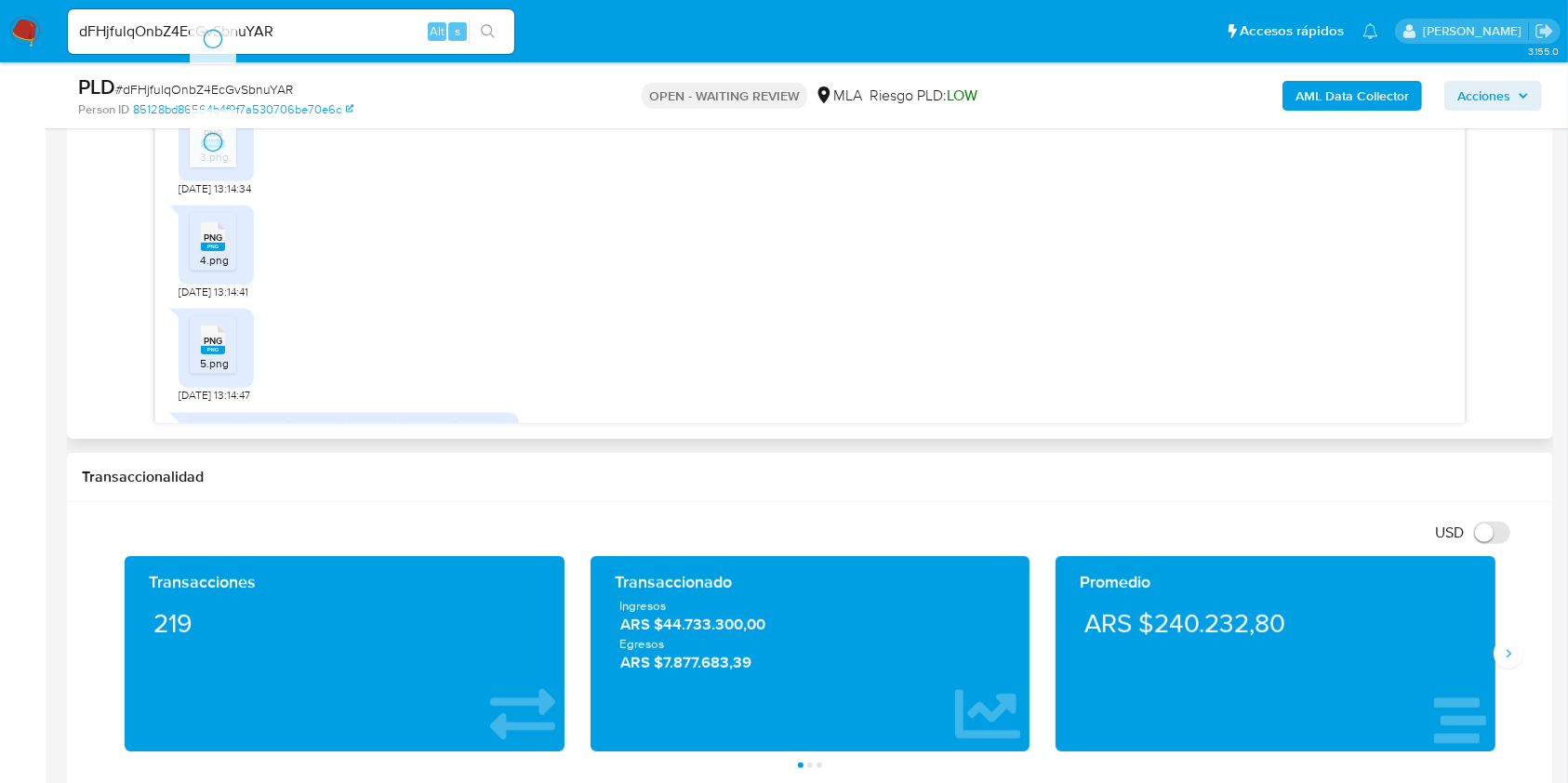
click at [214, 244] on span "PNG" at bounding box center [212, 238] width 19 height 12
click at [212, 354] on rect at bounding box center [213, 350] width 24 height 8
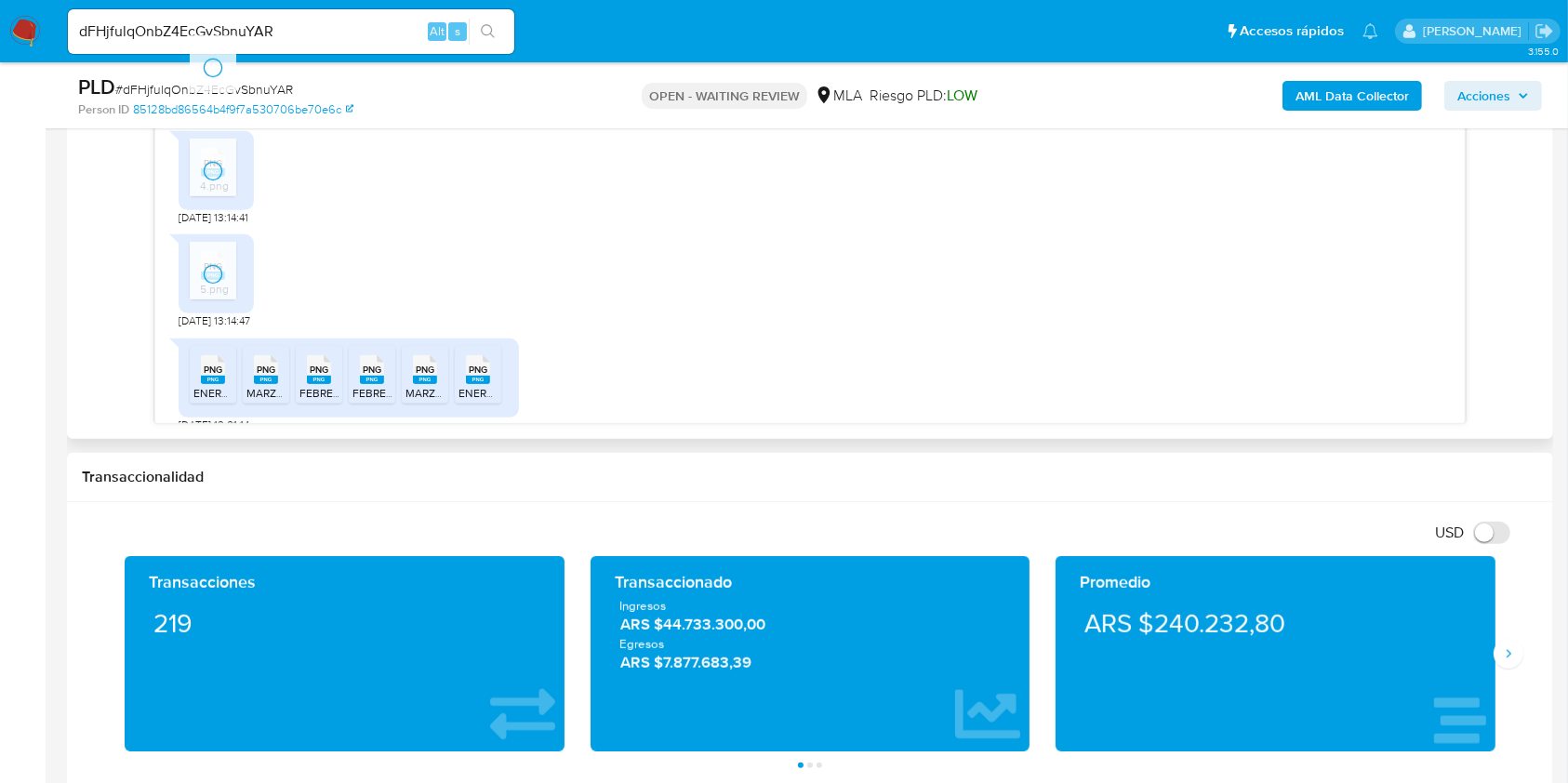
scroll to position [1488, 0]
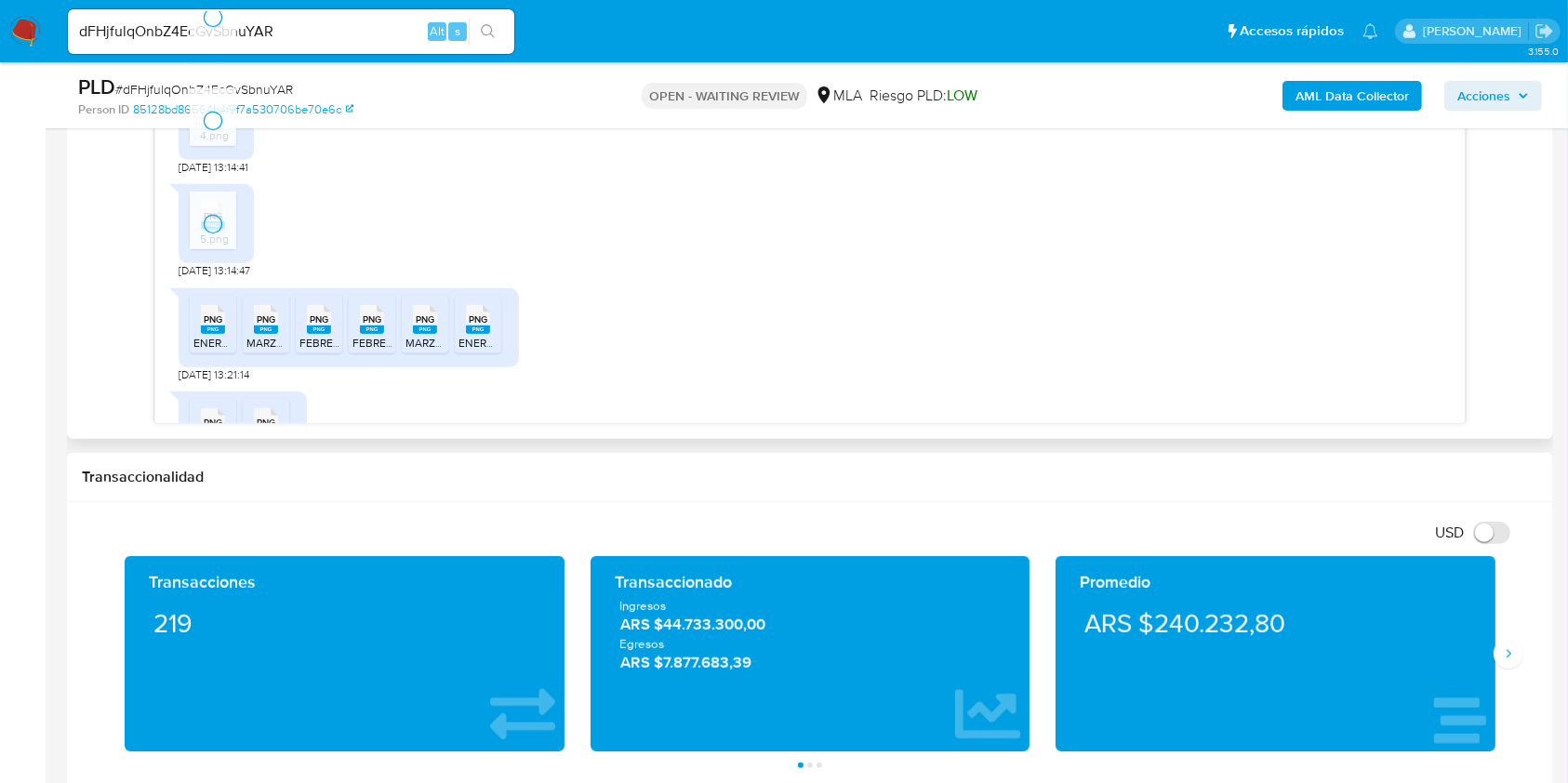
click at [215, 325] on span "PNG" at bounding box center [212, 319] width 19 height 12
click at [263, 325] on span "PNG" at bounding box center [266, 319] width 19 height 12
click at [322, 334] on rect at bounding box center [319, 329] width 24 height 8
click at [370, 334] on rect at bounding box center [372, 329] width 24 height 8
click at [424, 334] on rect at bounding box center [425, 329] width 24 height 8
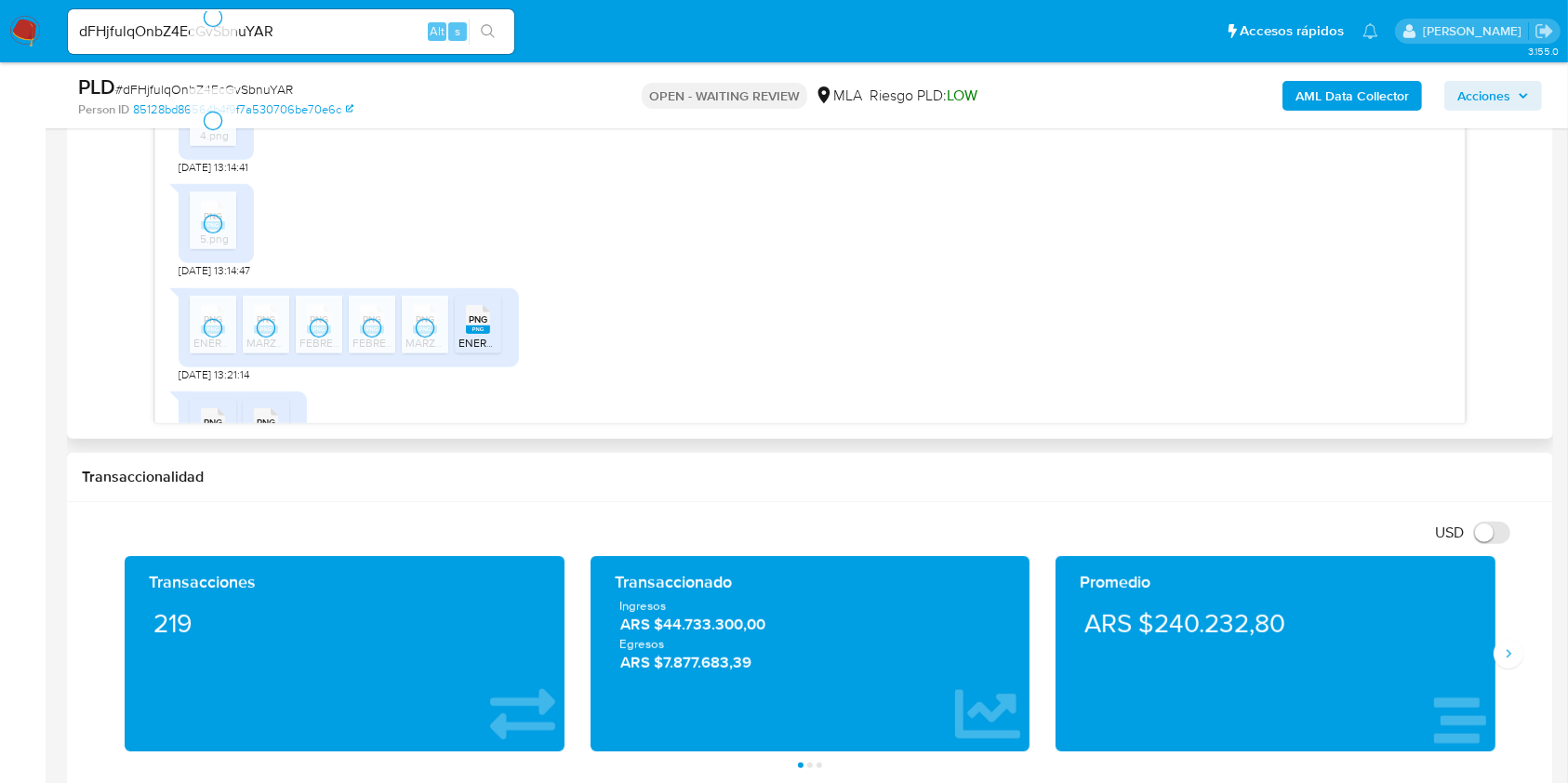
click at [479, 334] on rect at bounding box center [478, 329] width 24 height 8
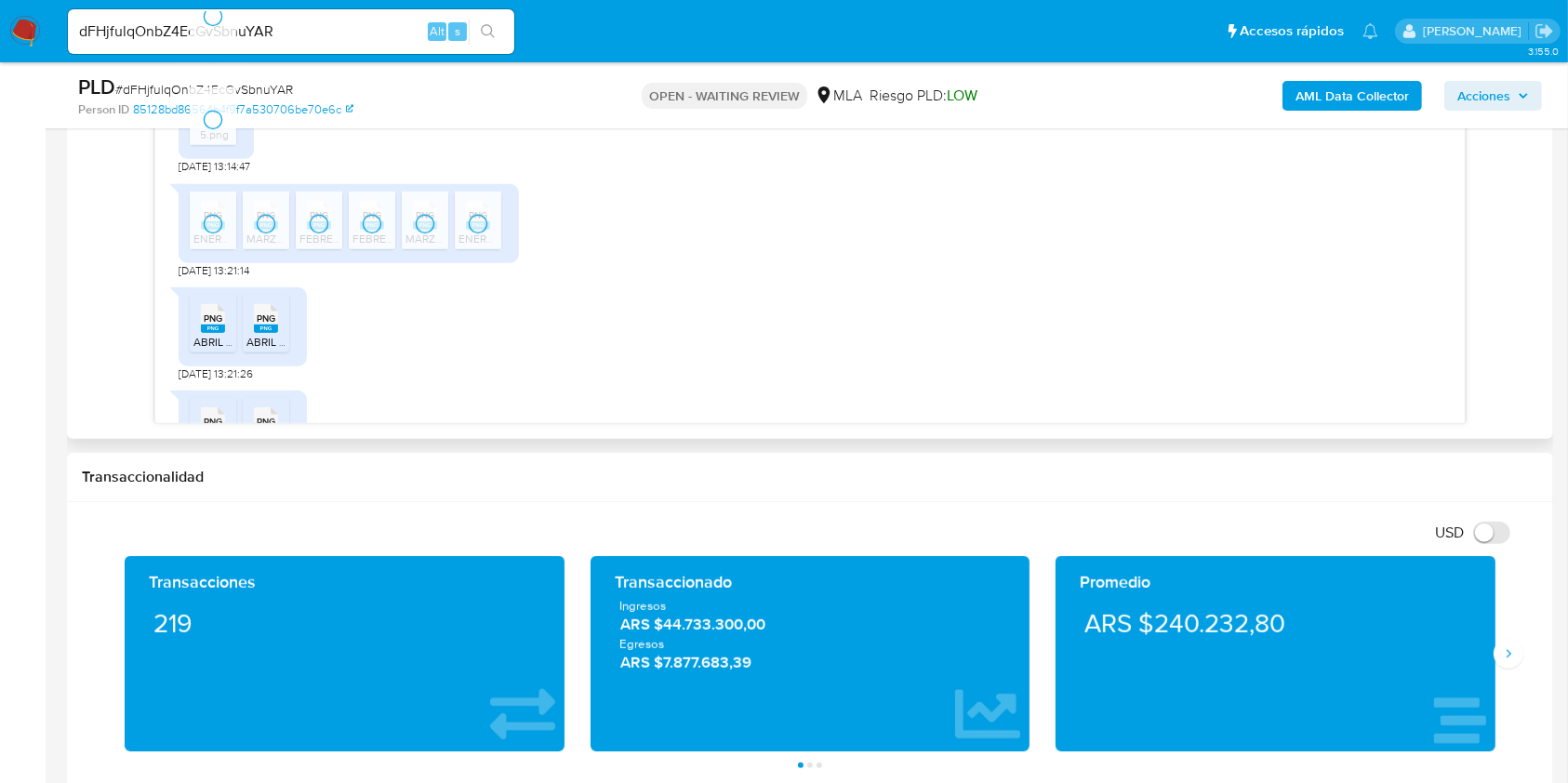
scroll to position [1612, 0]
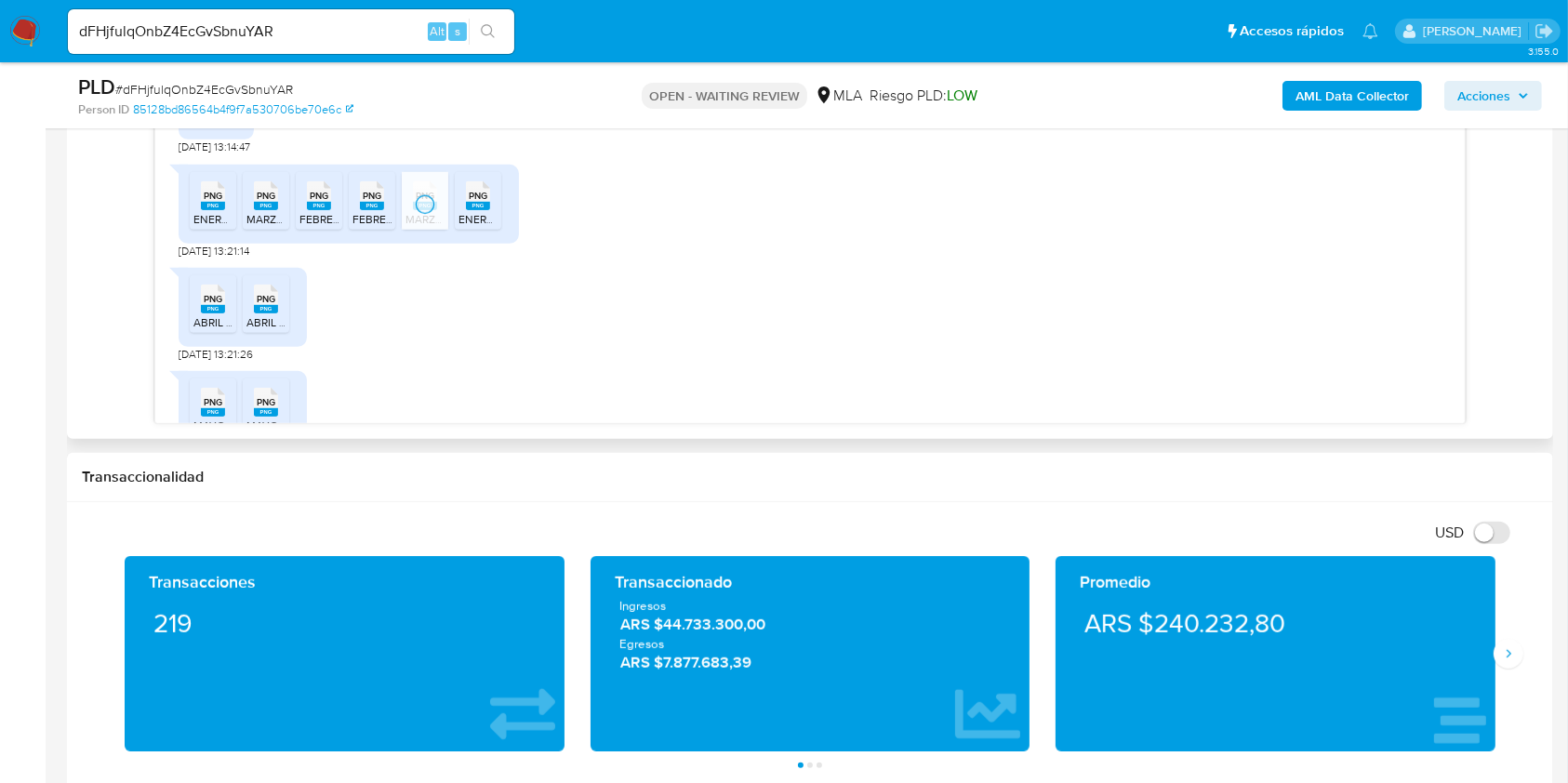
click at [211, 313] on rect at bounding box center [213, 309] width 24 height 8
click at [266, 315] on icon "PNG" at bounding box center [266, 298] width 24 height 33
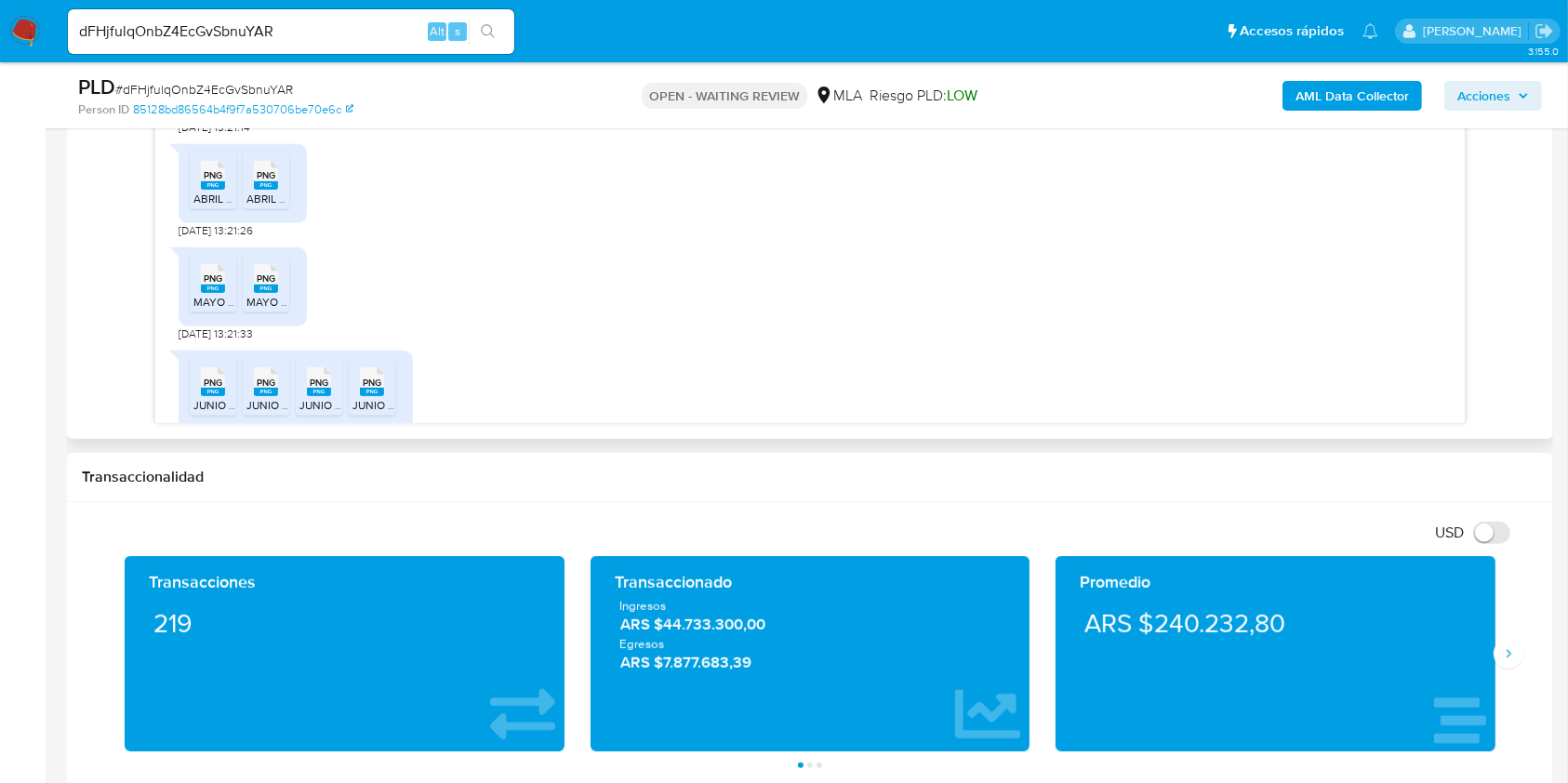
scroll to position [1856, 0]
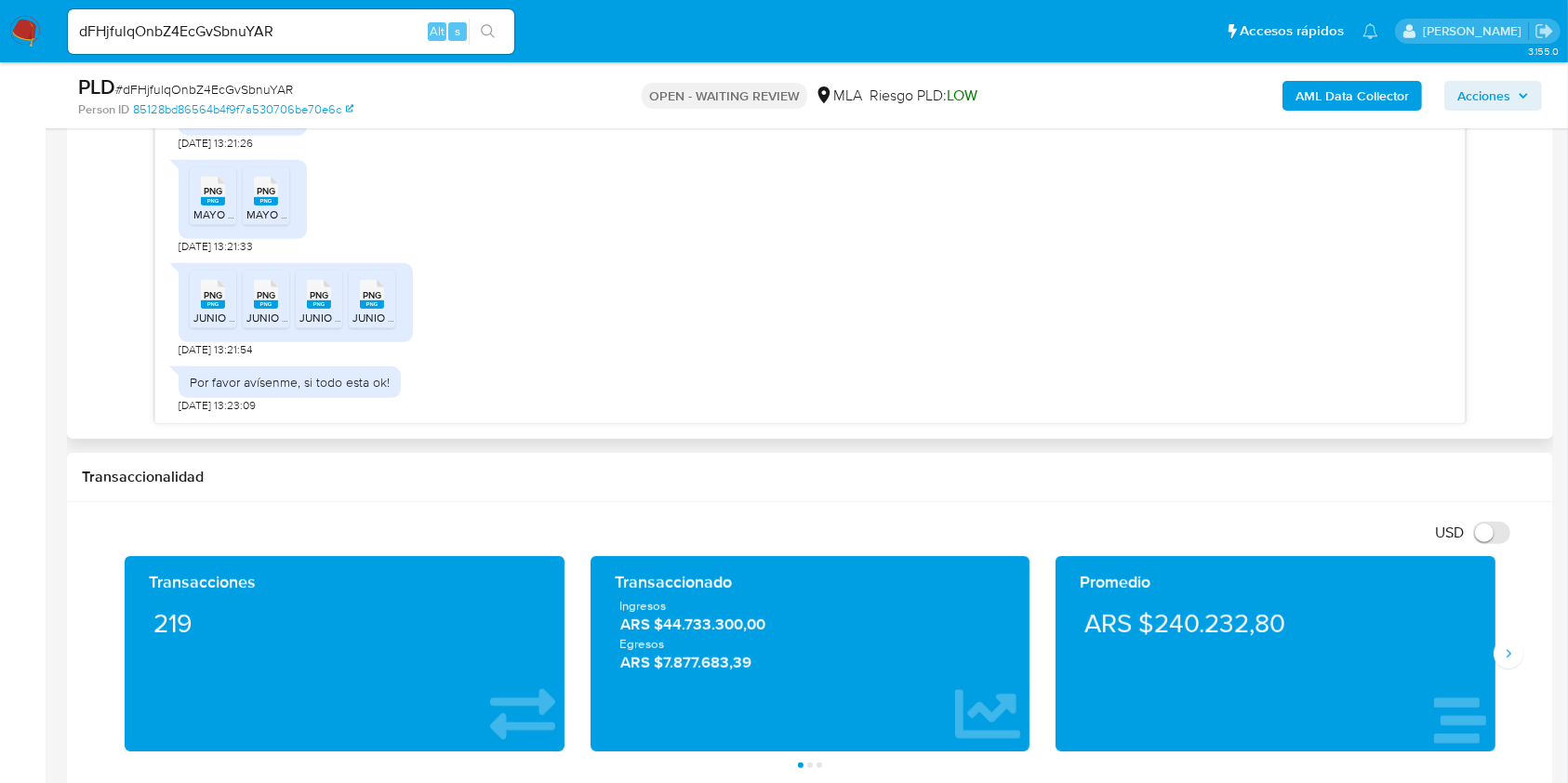
click at [218, 197] on rect at bounding box center [213, 201] width 24 height 8
click at [265, 200] on rect at bounding box center [266, 201] width 24 height 8
click at [208, 306] on rect at bounding box center [213, 304] width 24 height 8
drag, startPoint x: 260, startPoint y: 305, endPoint x: 290, endPoint y: 333, distance: 41.0
click at [262, 306] on rect at bounding box center [266, 304] width 24 height 8
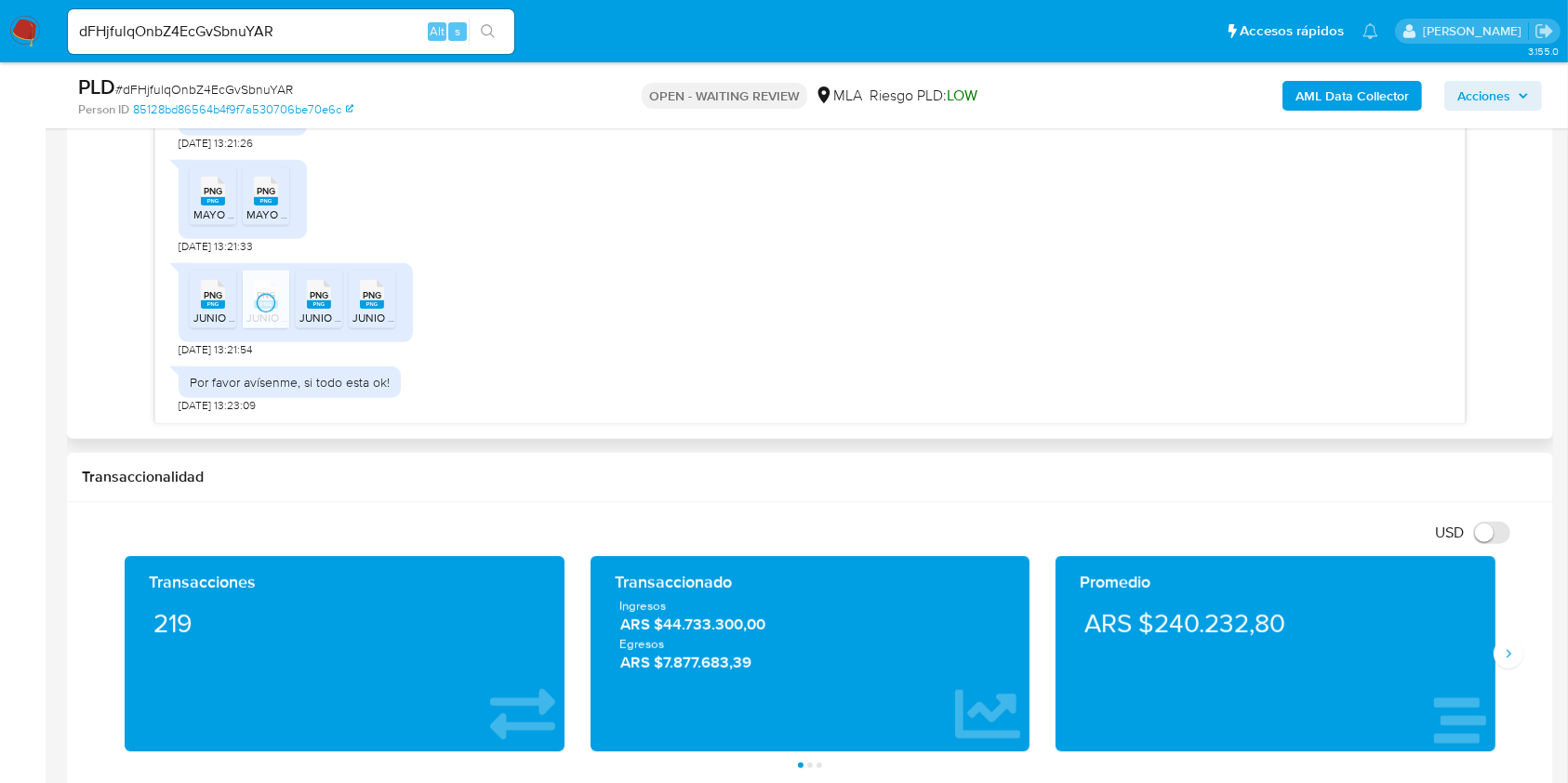
drag, startPoint x: 327, startPoint y: 304, endPoint x: 336, endPoint y: 344, distance: 41.0
click at [325, 304] on rect at bounding box center [319, 304] width 24 height 8
click at [369, 309] on icon "PNG" at bounding box center [372, 294] width 24 height 33
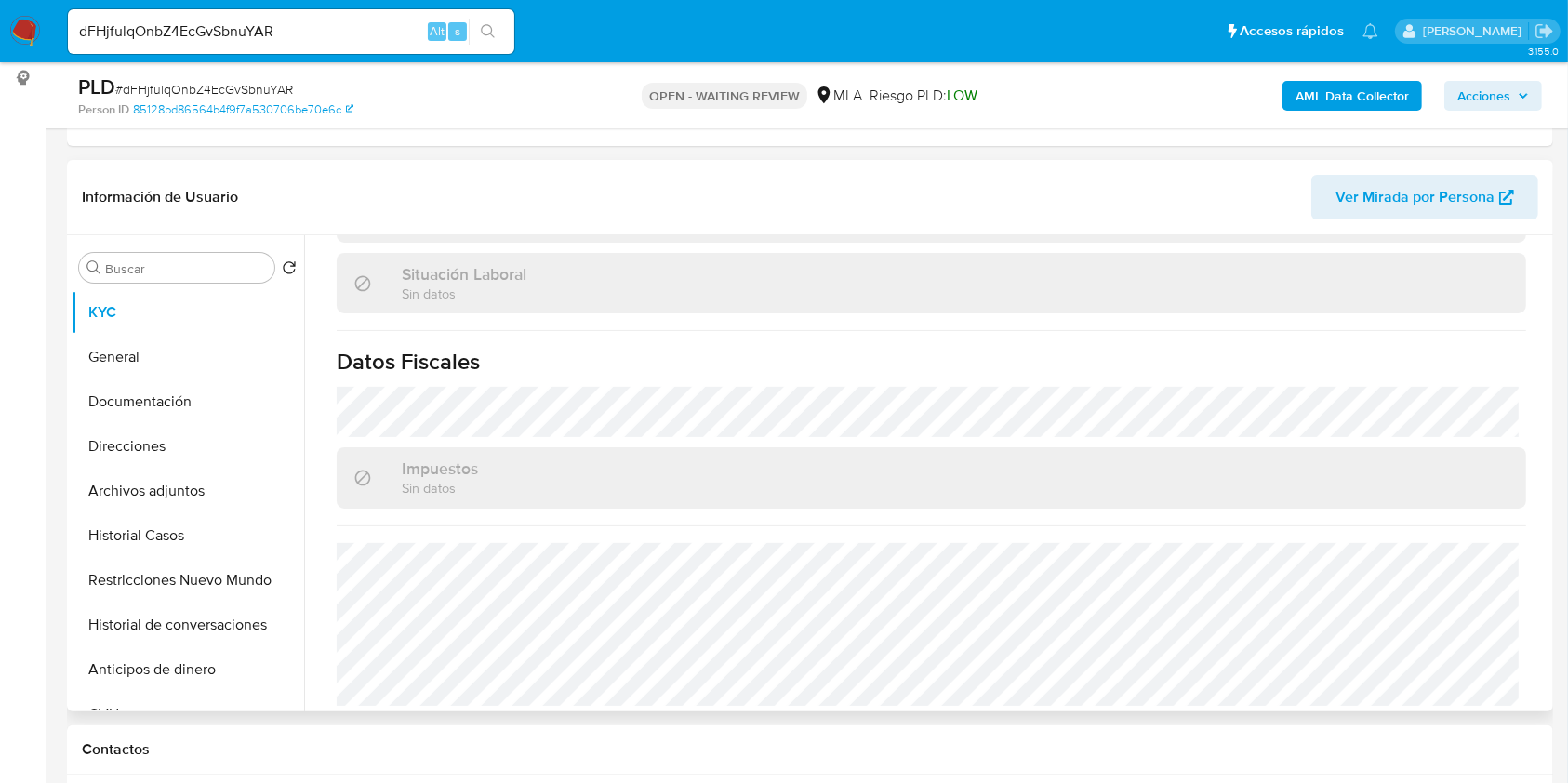
scroll to position [960, 0]
click at [236, 353] on button "General" at bounding box center [180, 357] width 218 height 45
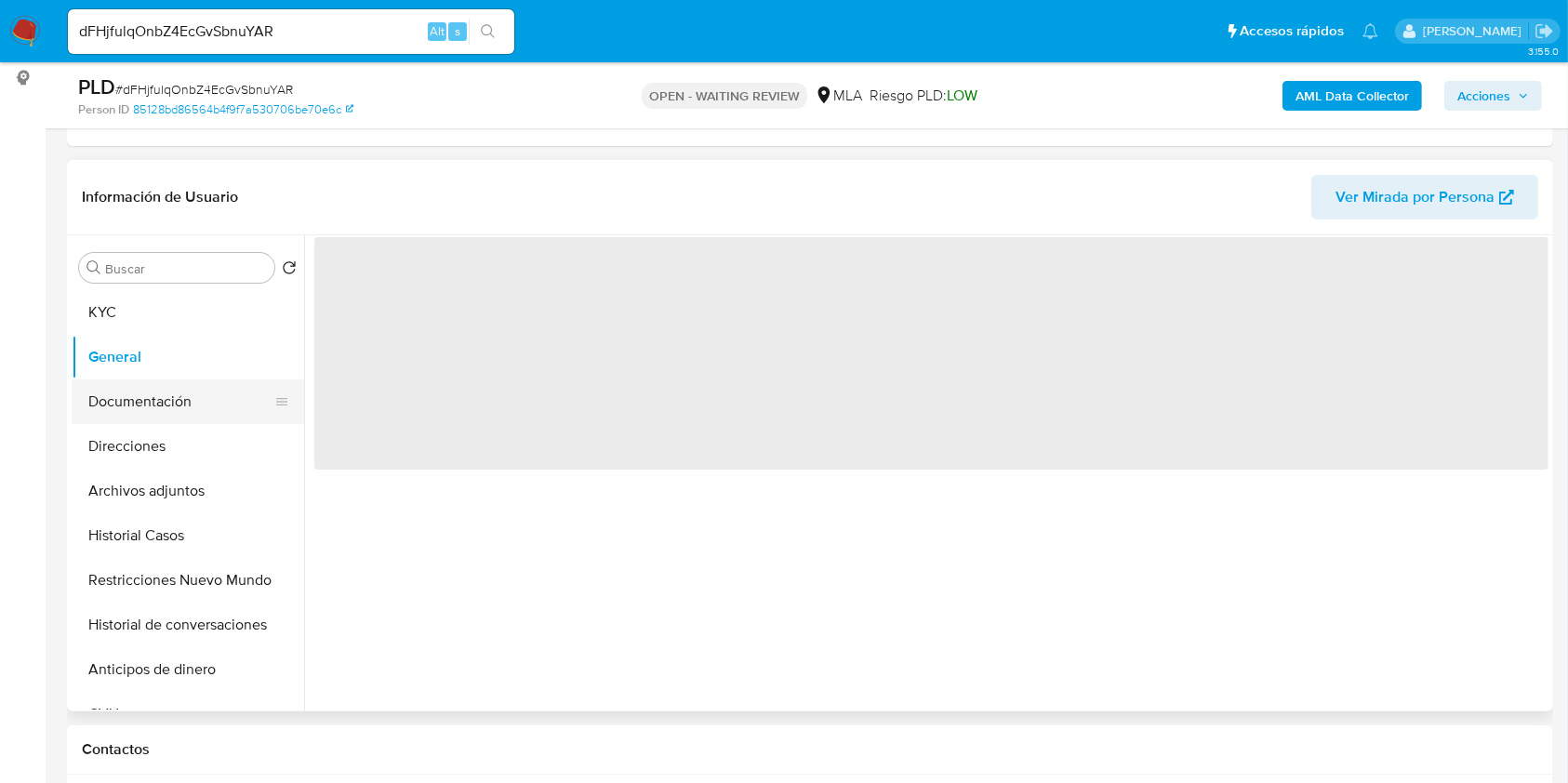
scroll to position [0, 0]
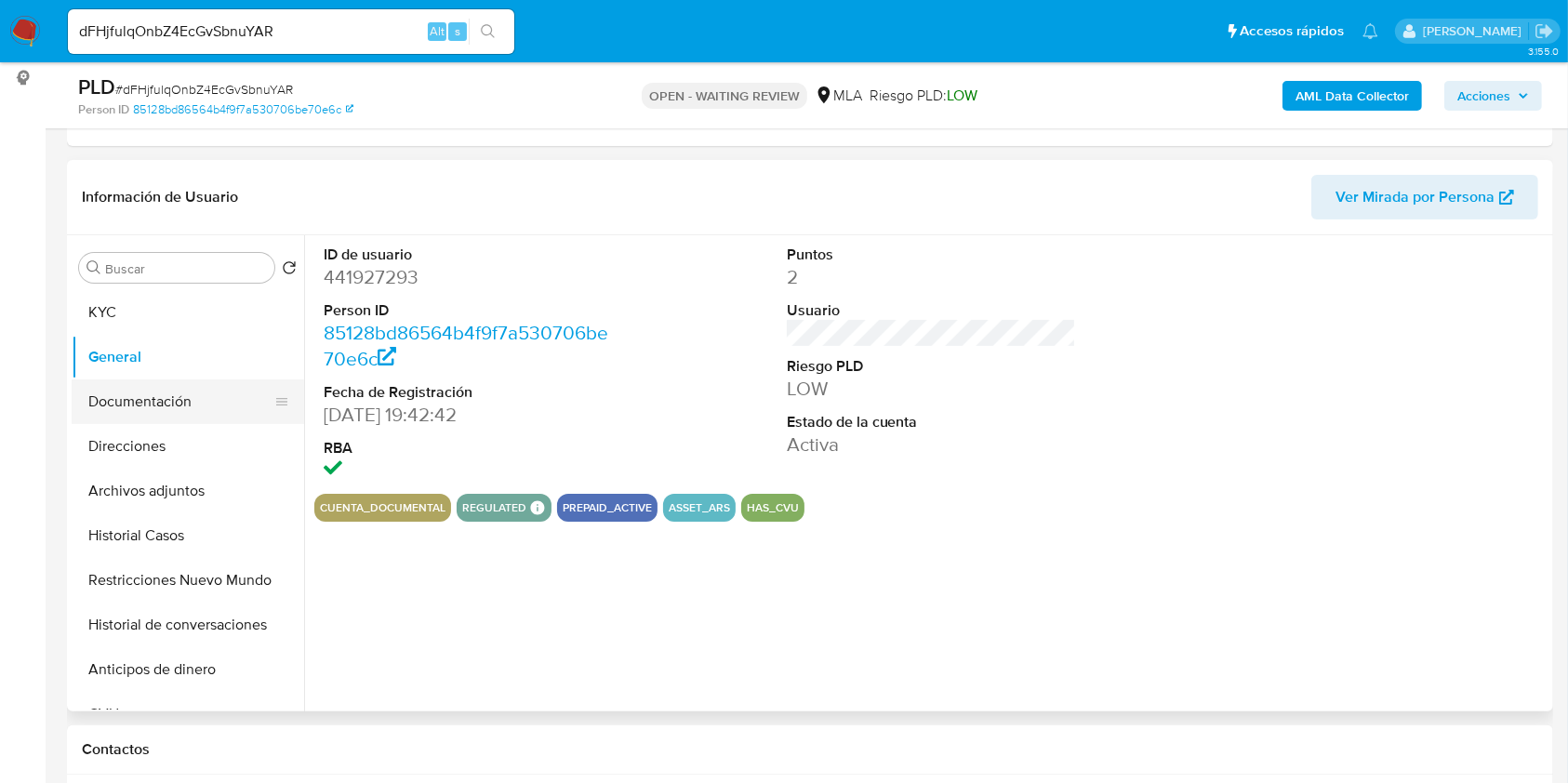
click at [169, 398] on button "Documentación" at bounding box center [180, 401] width 218 height 45
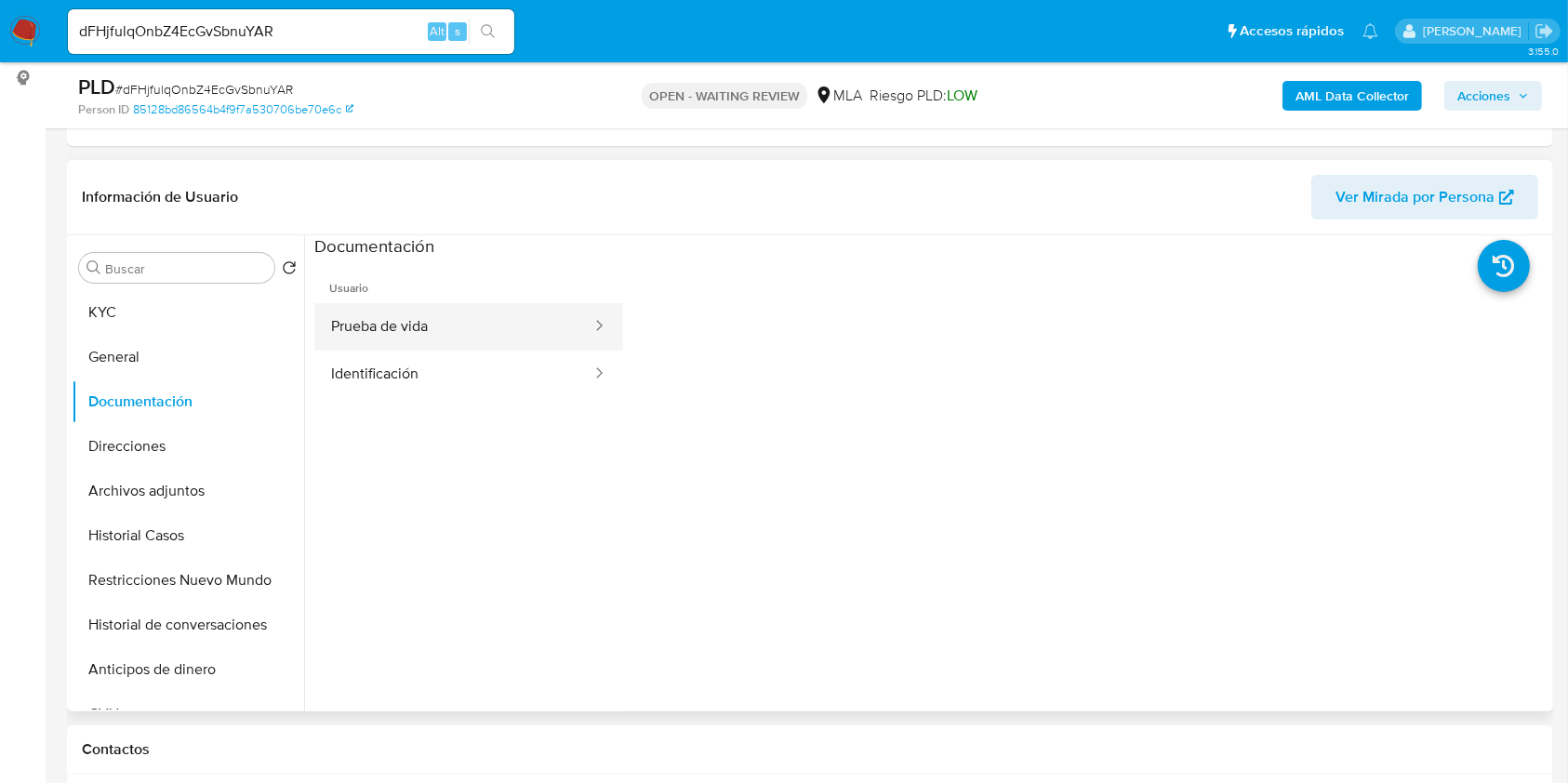
click at [512, 319] on button "Prueba de vida" at bounding box center [453, 327] width 279 height 48
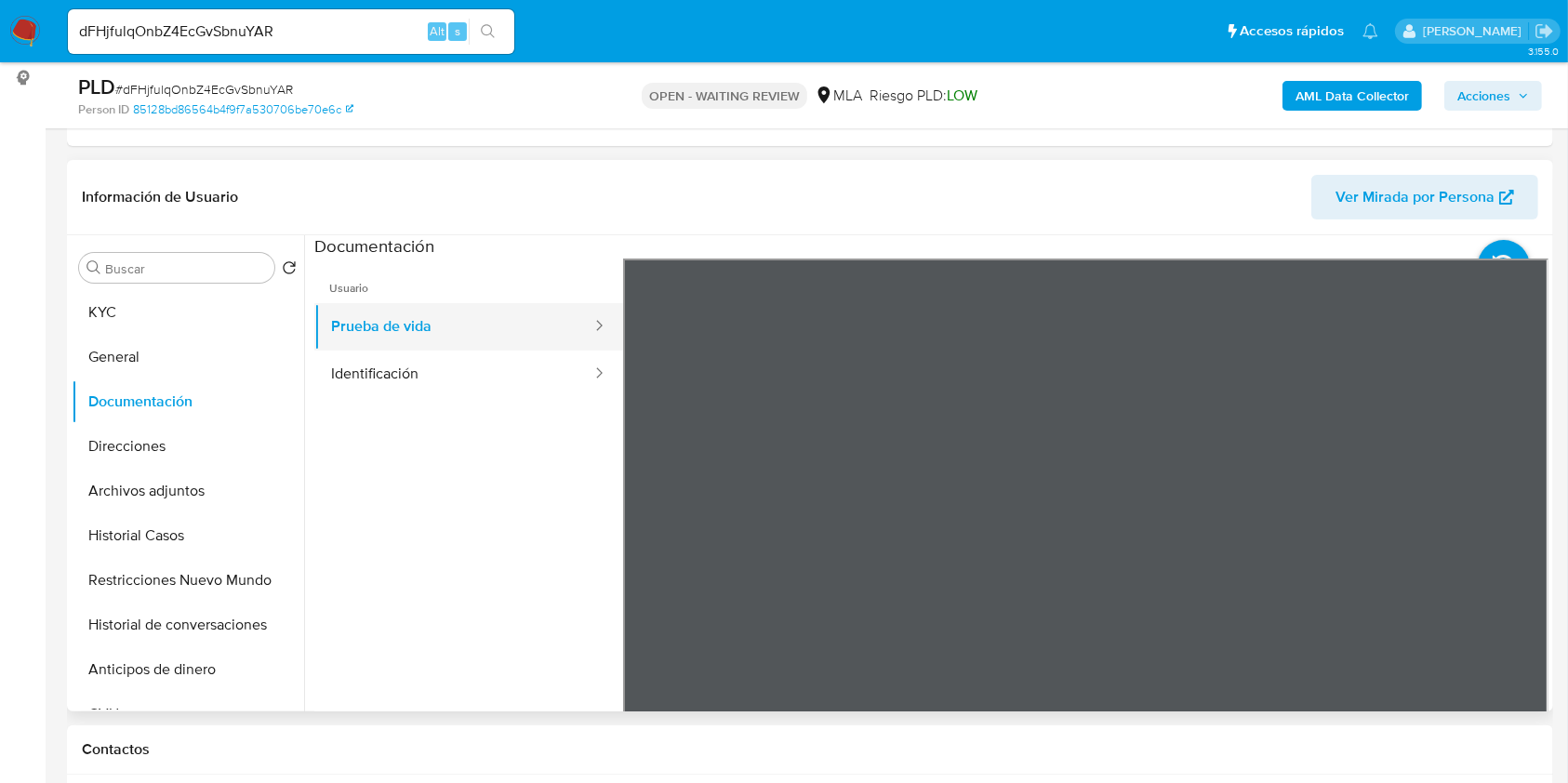
click at [504, 344] on button "Prueba de vida" at bounding box center [453, 327] width 279 height 48
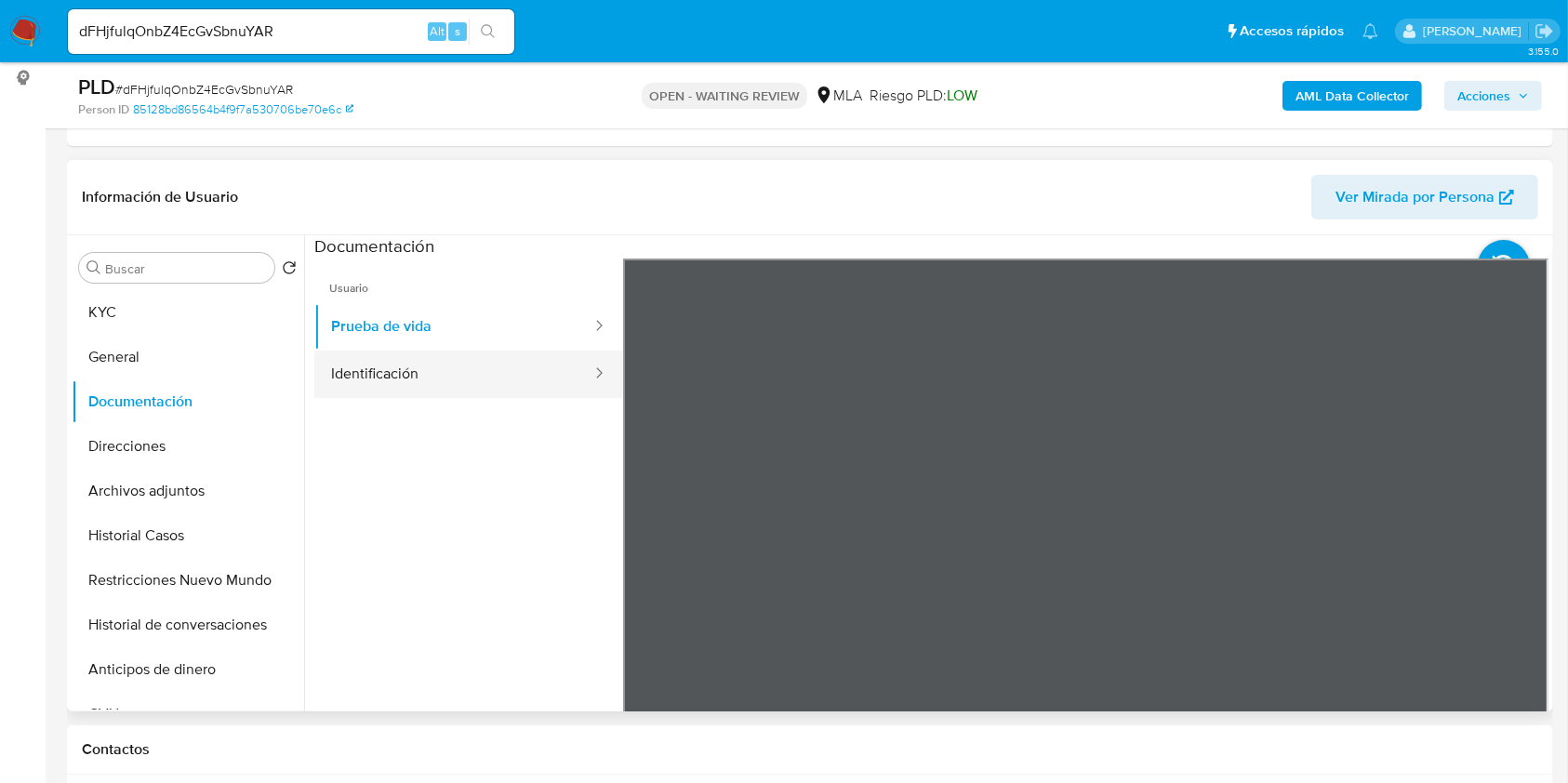
click at [463, 360] on button "Identificación" at bounding box center [453, 375] width 279 height 48
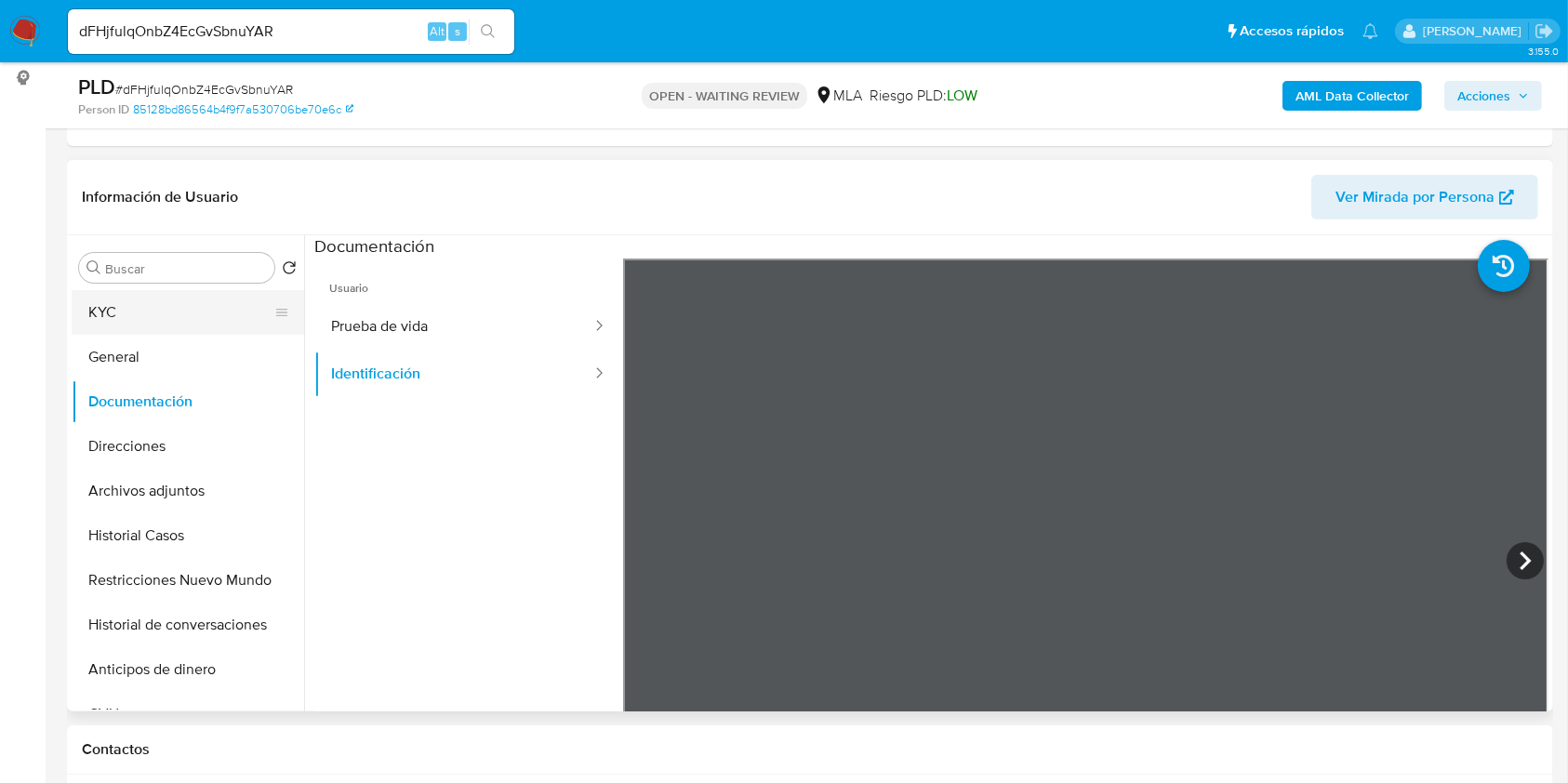
click at [166, 328] on button "KYC" at bounding box center [180, 312] width 218 height 45
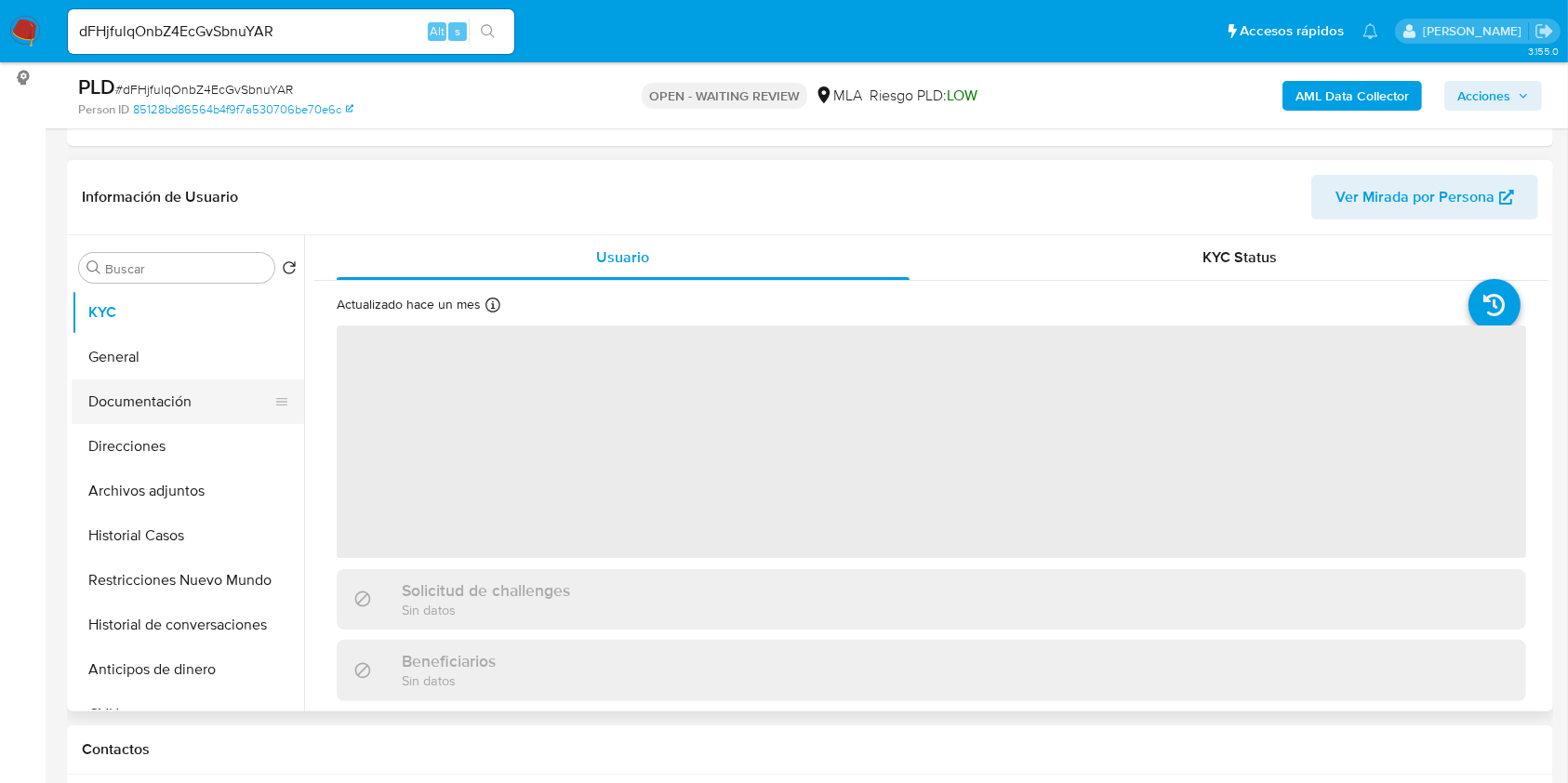
click at [158, 414] on button "Documentación" at bounding box center [180, 401] width 218 height 45
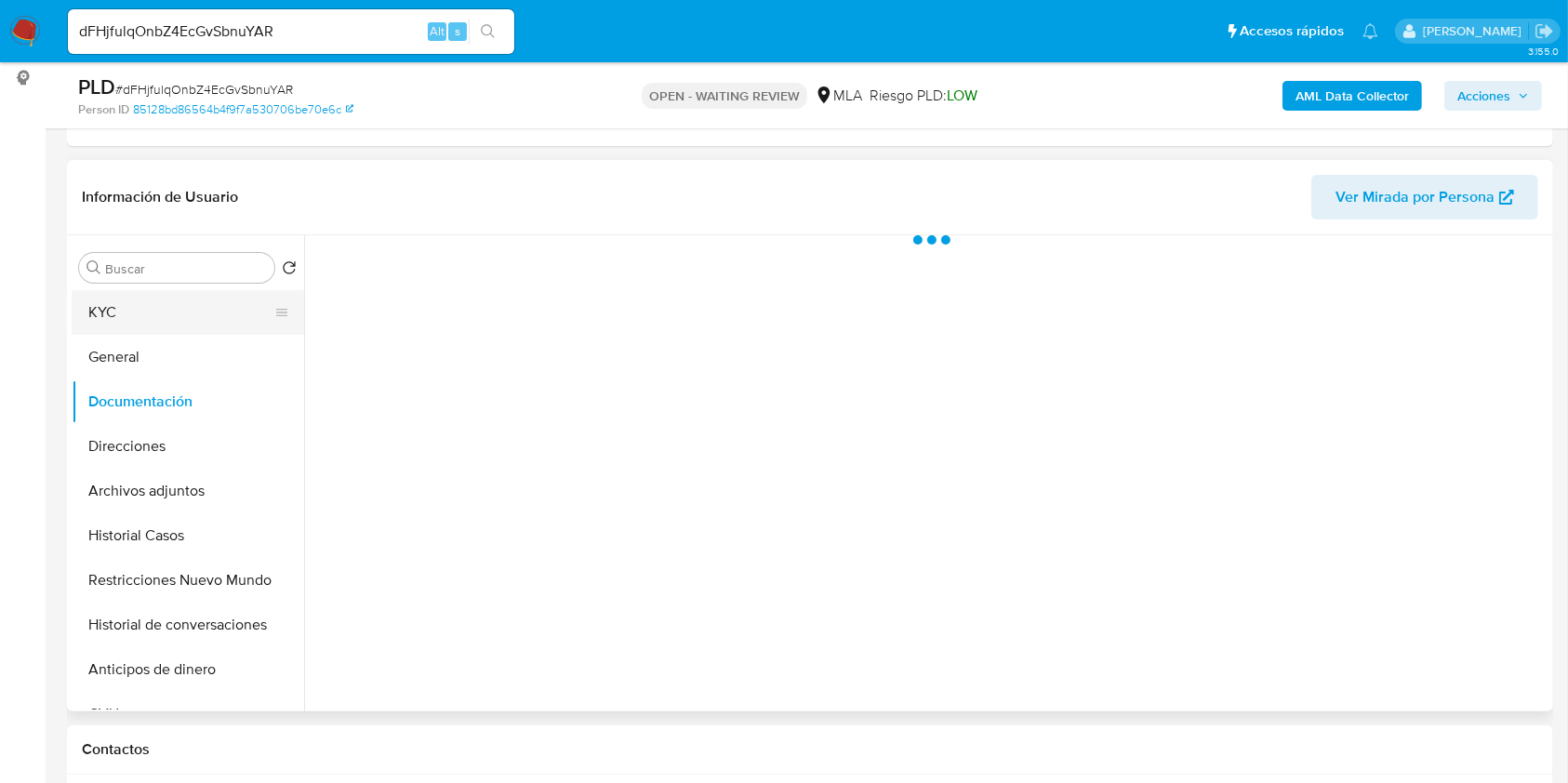
click at [212, 316] on button "KYC" at bounding box center [180, 312] width 218 height 45
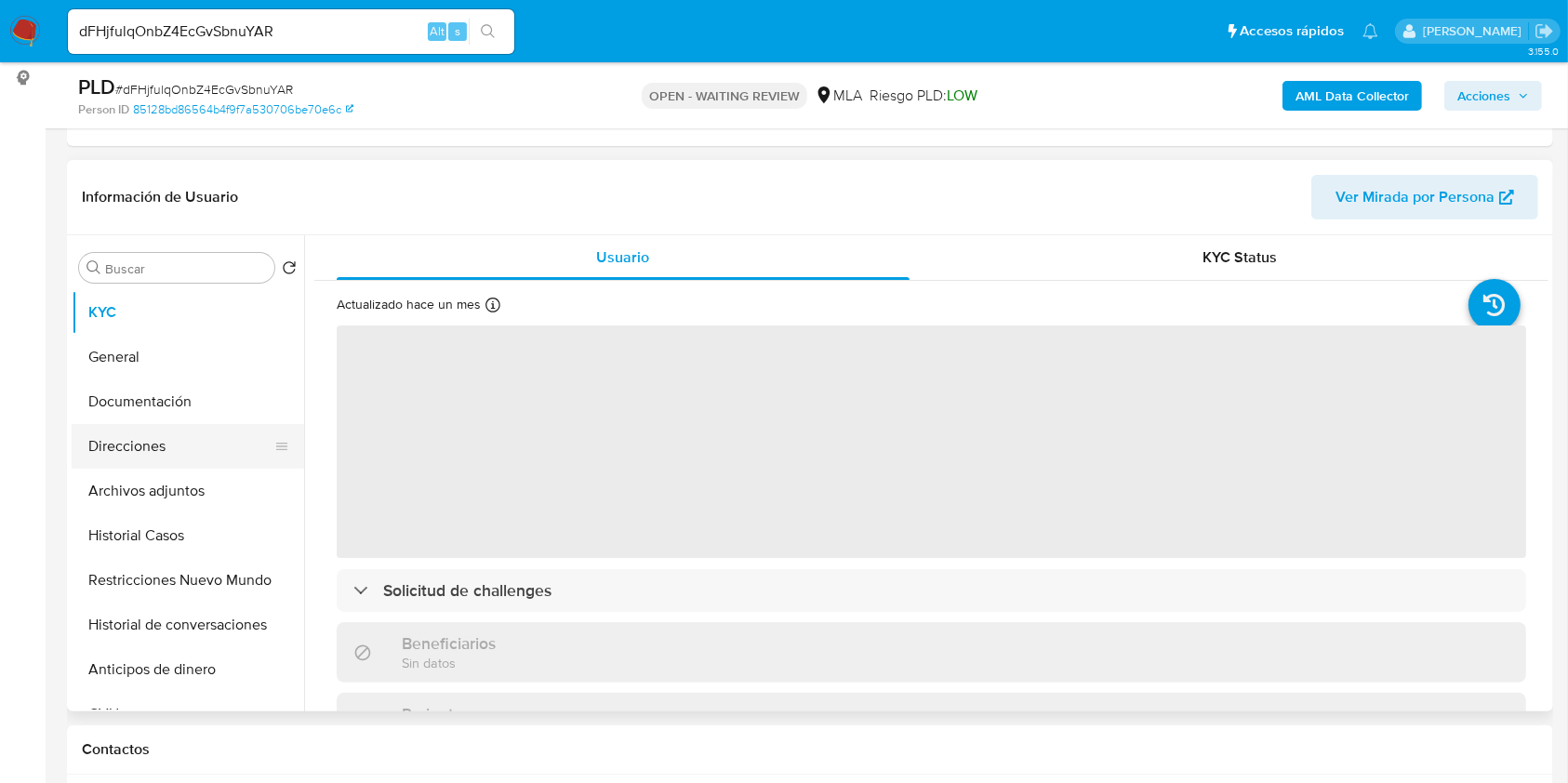
click at [214, 462] on button "Direcciones" at bounding box center [180, 446] width 218 height 45
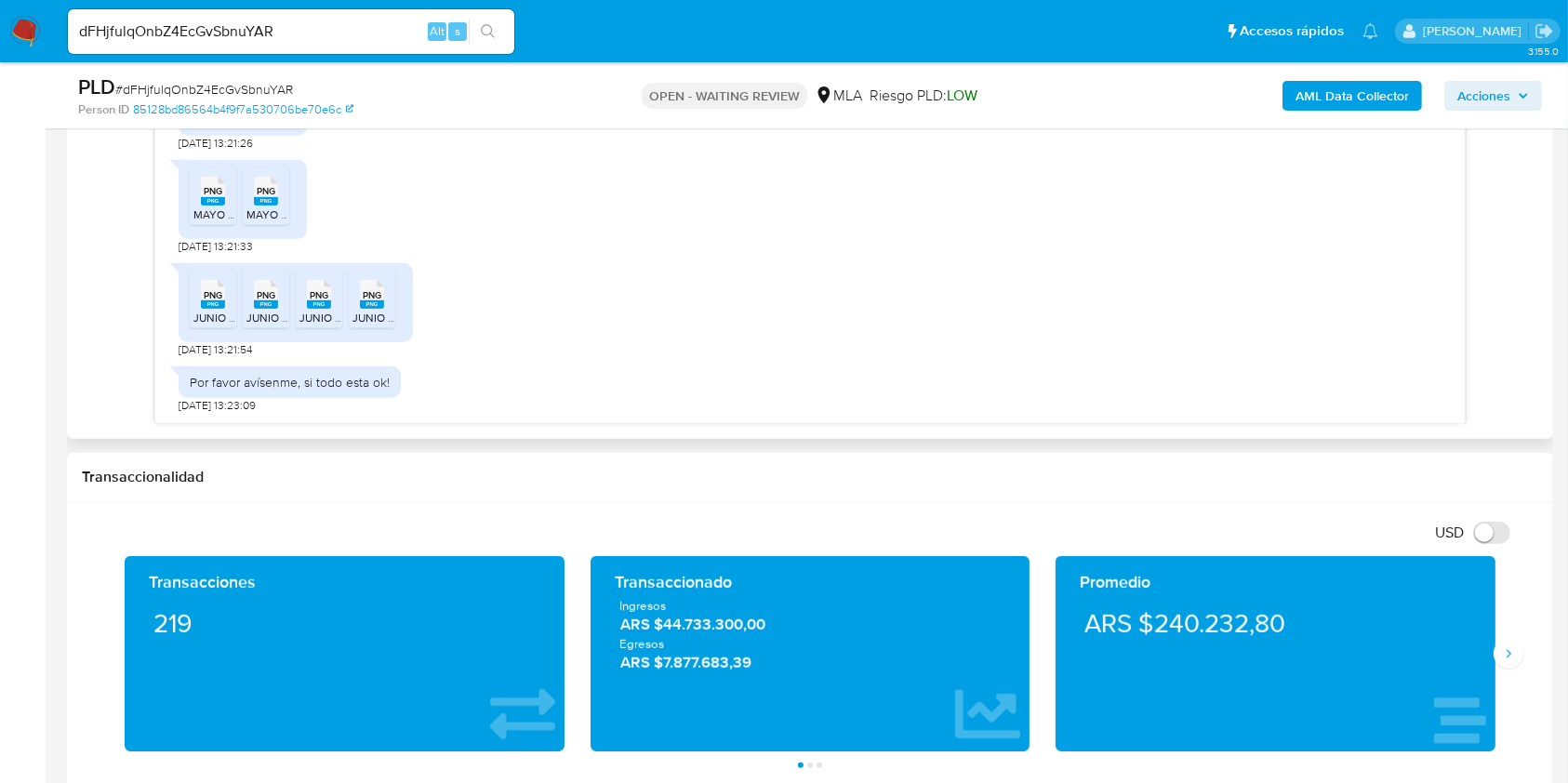
scroll to position [991, 0]
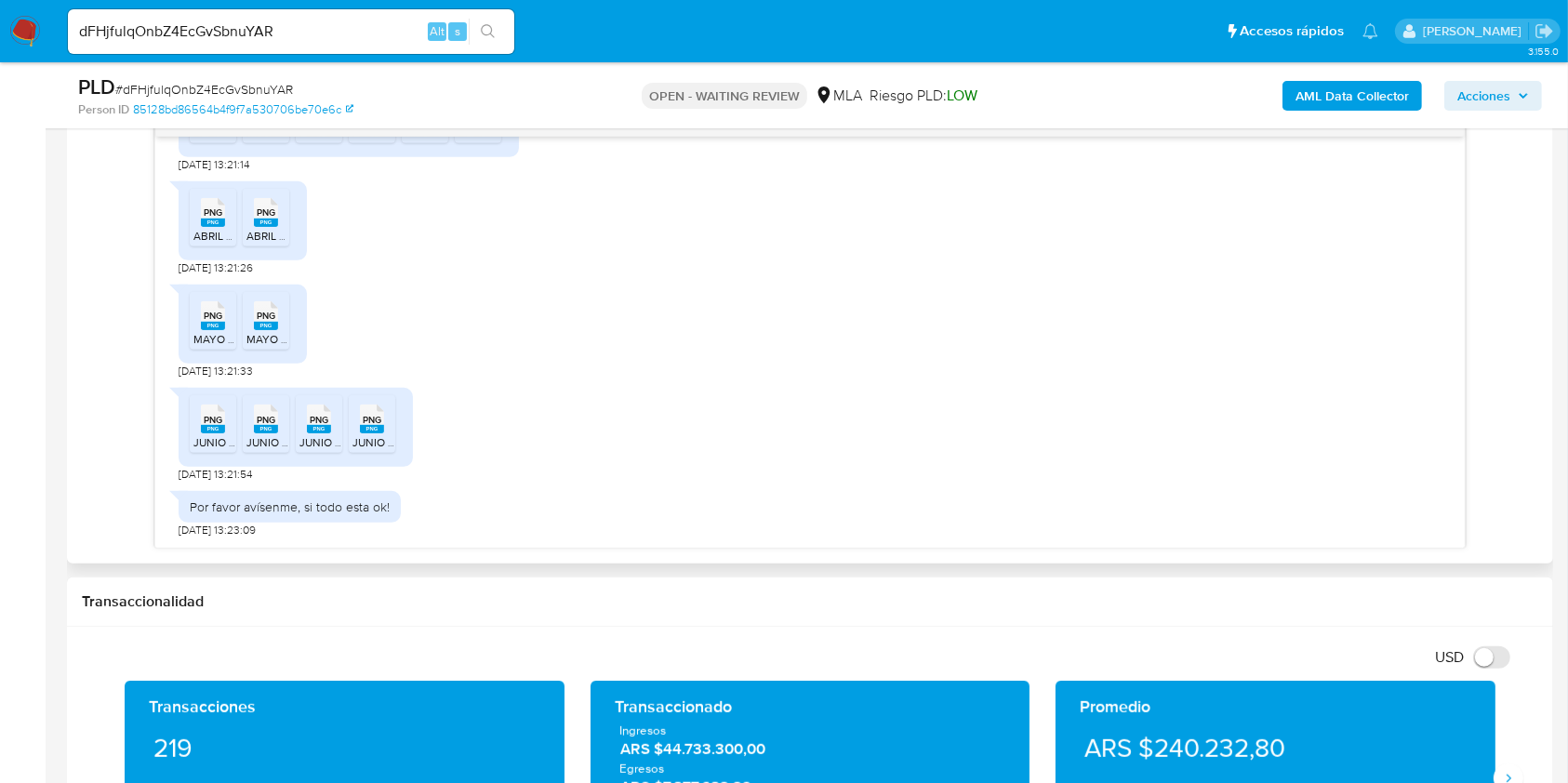
click at [379, 435] on span "JUNIO 3.png" at bounding box center [385, 442] width 64 height 16
drag, startPoint x: 322, startPoint y: 427, endPoint x: 281, endPoint y: 431, distance: 41.2
click at [321, 426] on rect at bounding box center [319, 429] width 24 height 8
click at [277, 429] on rect at bounding box center [266, 429] width 24 height 8
click at [189, 436] on li "PNG PNG JUNIO 2.png" at bounding box center [212, 424] width 47 height 57
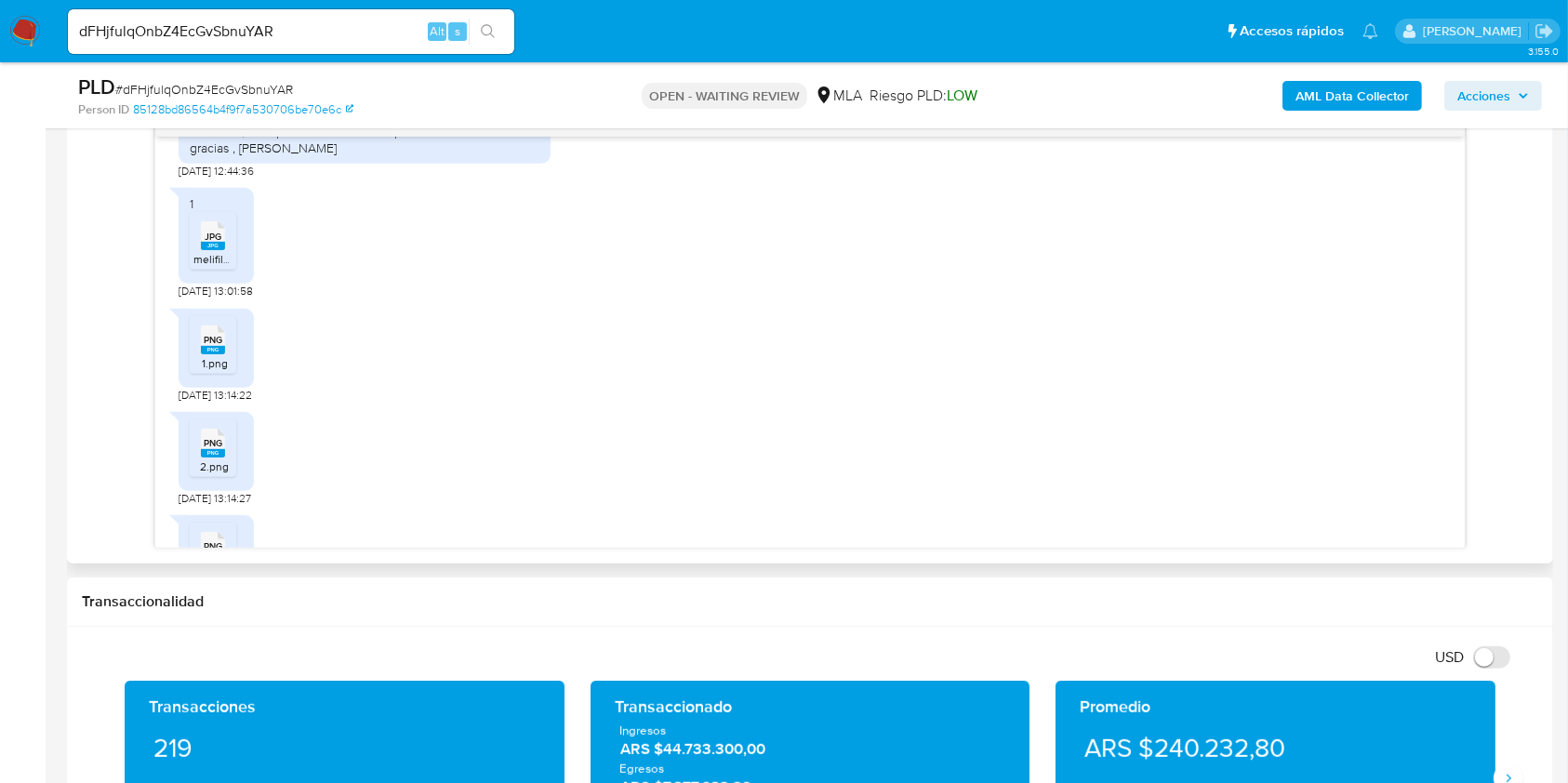
scroll to position [1112, 0]
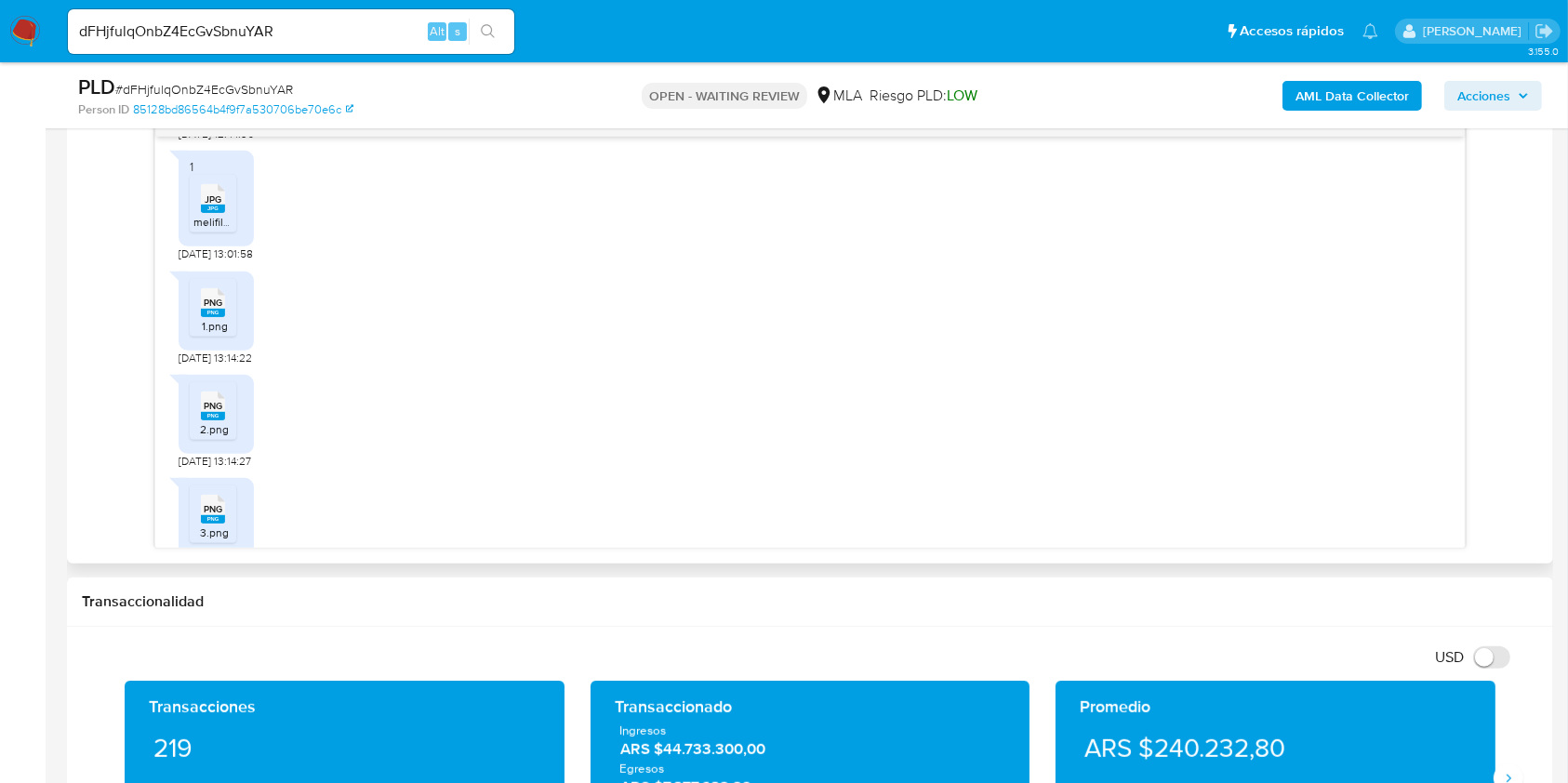
click at [216, 205] on span "JPG" at bounding box center [212, 199] width 17 height 12
click at [210, 309] on span "PNG" at bounding box center [212, 302] width 19 height 12
click at [210, 420] on rect at bounding box center [213, 416] width 24 height 8
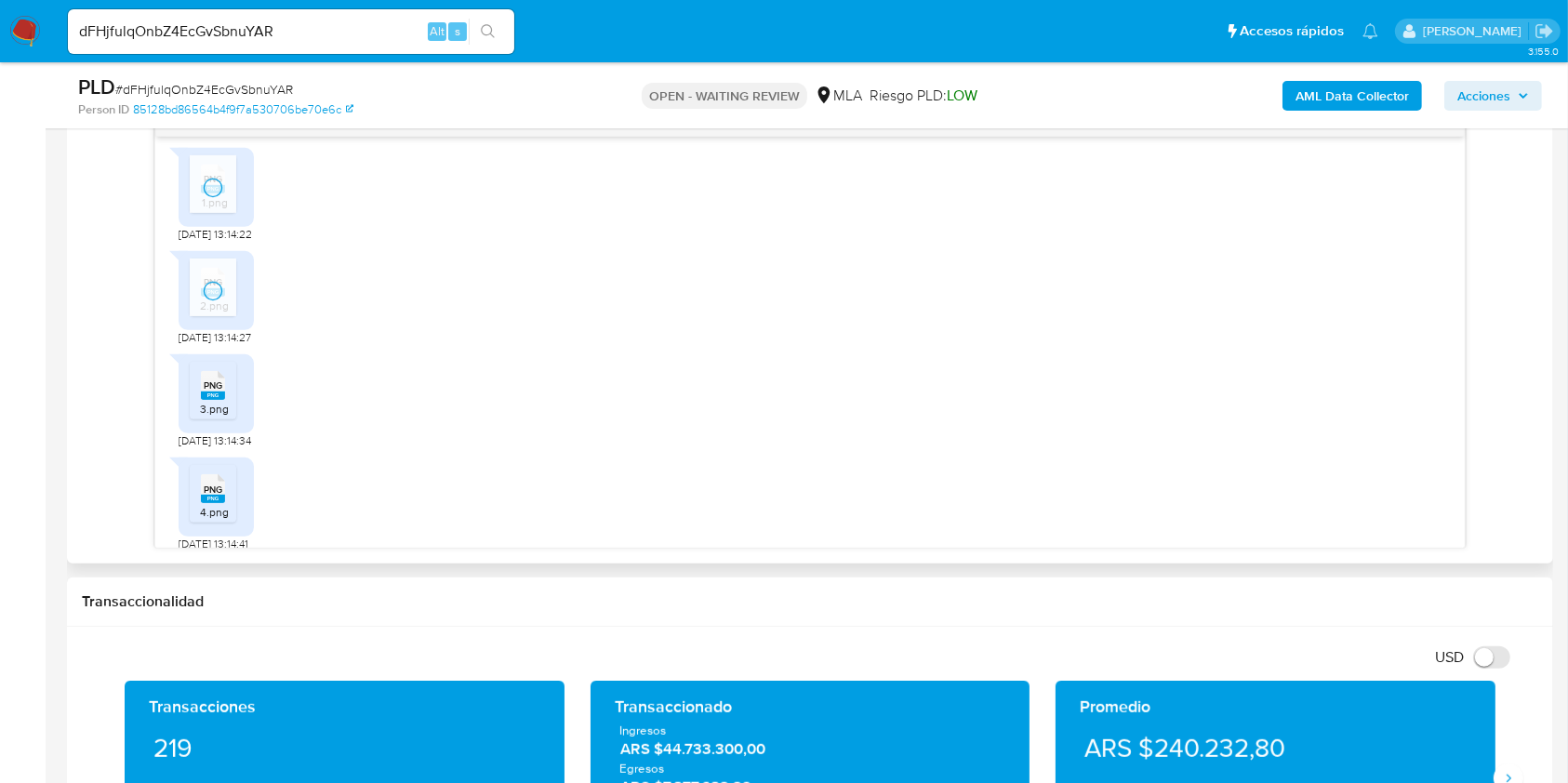
click at [211, 399] on rect at bounding box center [213, 395] width 24 height 8
click at [216, 496] on span "PNG" at bounding box center [212, 490] width 19 height 12
click at [362, 32] on input "dFHjfulqOnbZ4EcGvSbnuYAR" at bounding box center [290, 32] width 446 height 24
drag, startPoint x: 362, startPoint y: 31, endPoint x: 488, endPoint y: 31, distance: 126.0
click at [362, 34] on input "dFHjfulqOnbZ4EcGvSbnuYAR" at bounding box center [290, 32] width 446 height 24
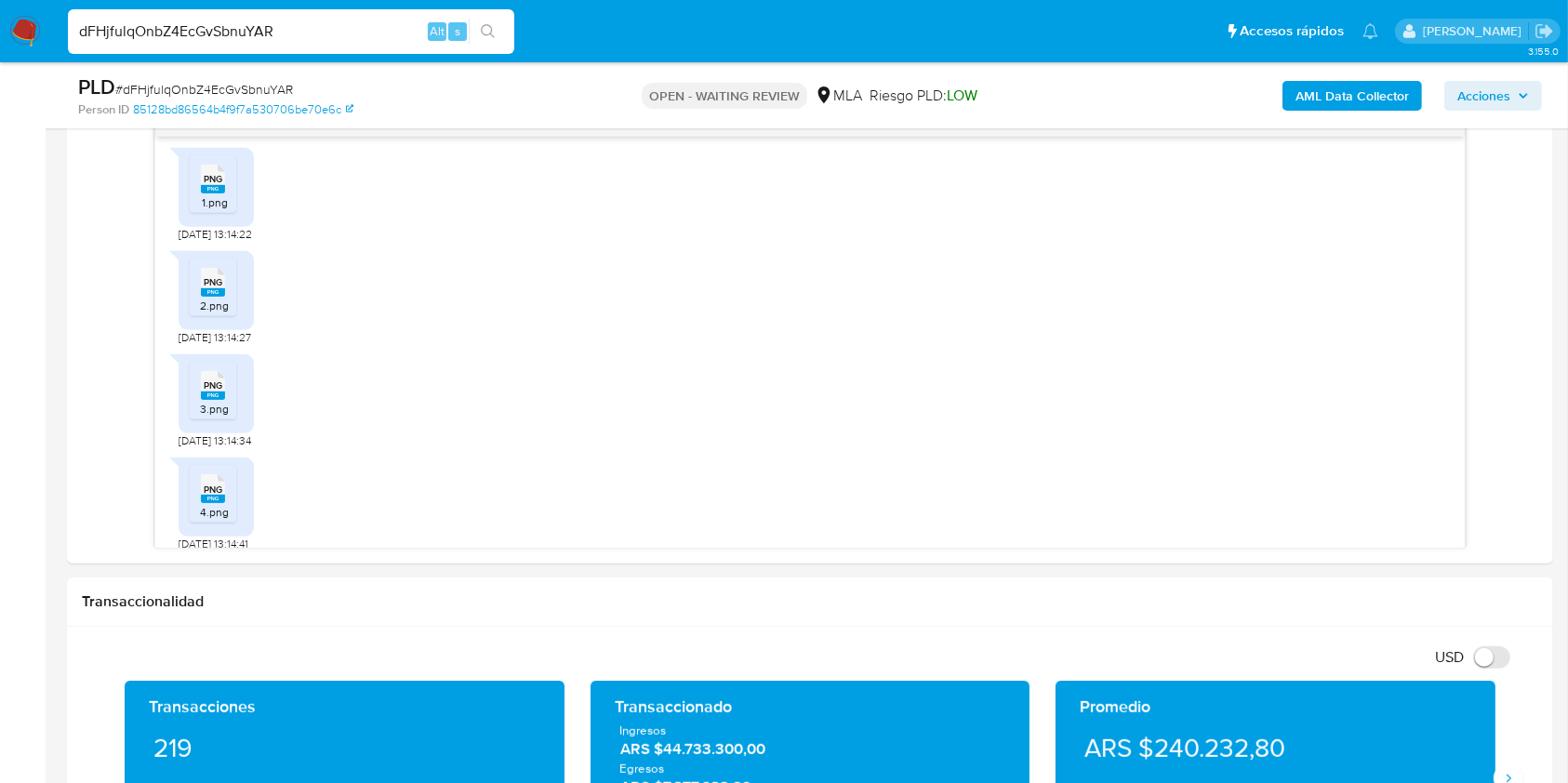
paste input "61zFCWkT22Pj9u2zlEIMrW7b"
type input "61zFCWkT22Pj9u2zlEIMrW7b"
click at [489, 30] on icon "search-icon" at bounding box center [488, 31] width 15 height 15
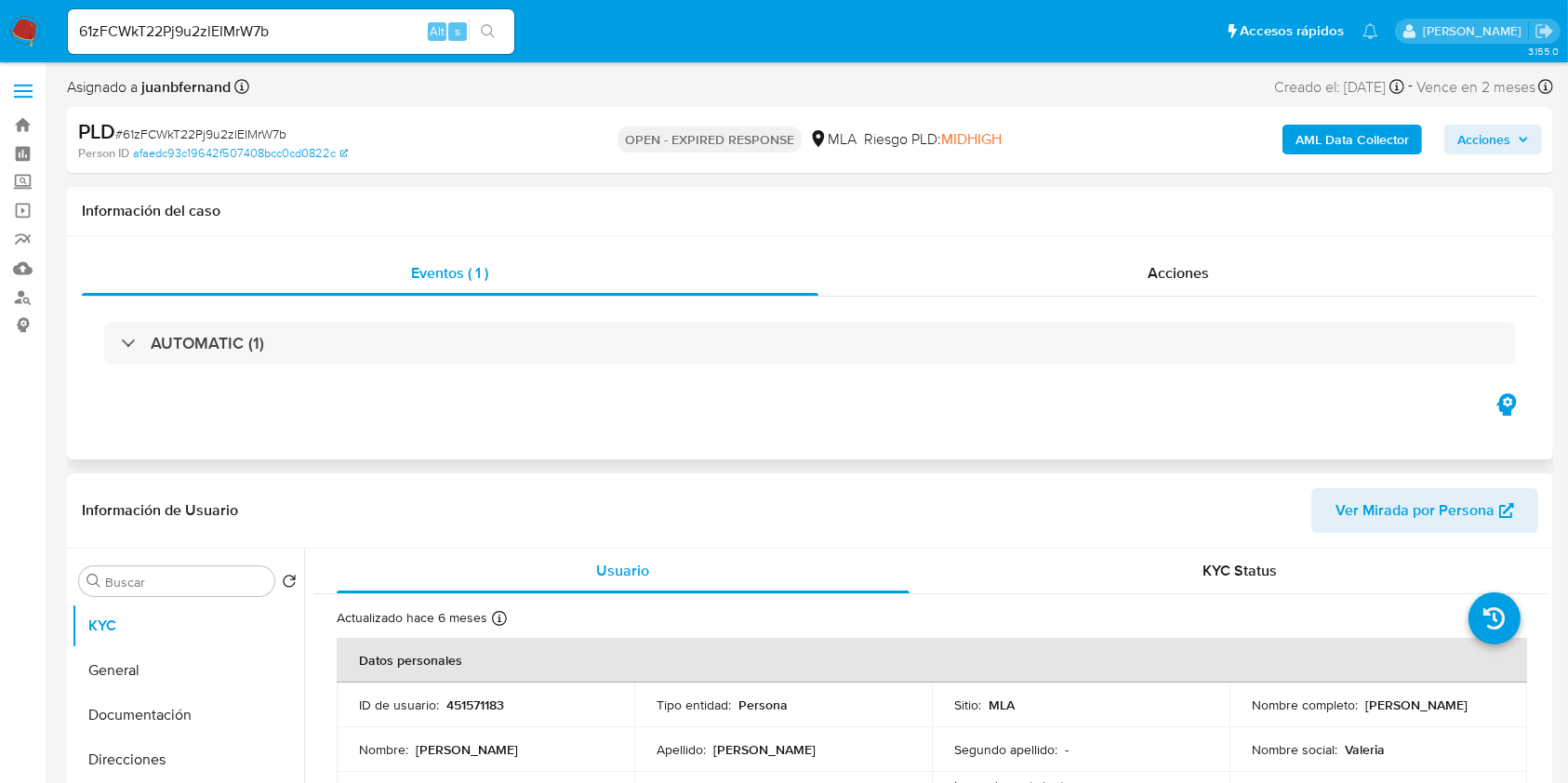
select select "10"
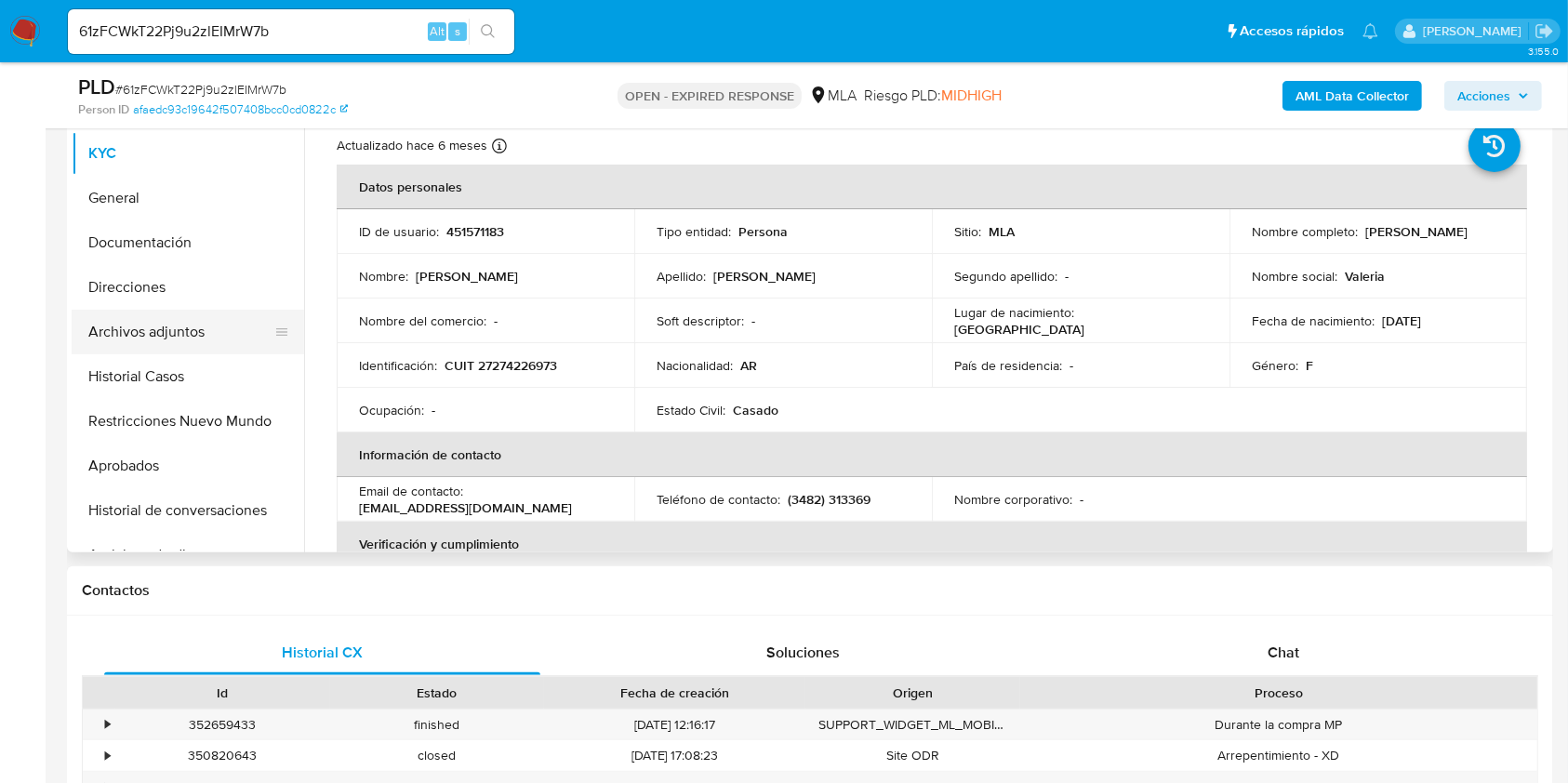
scroll to position [496, 0]
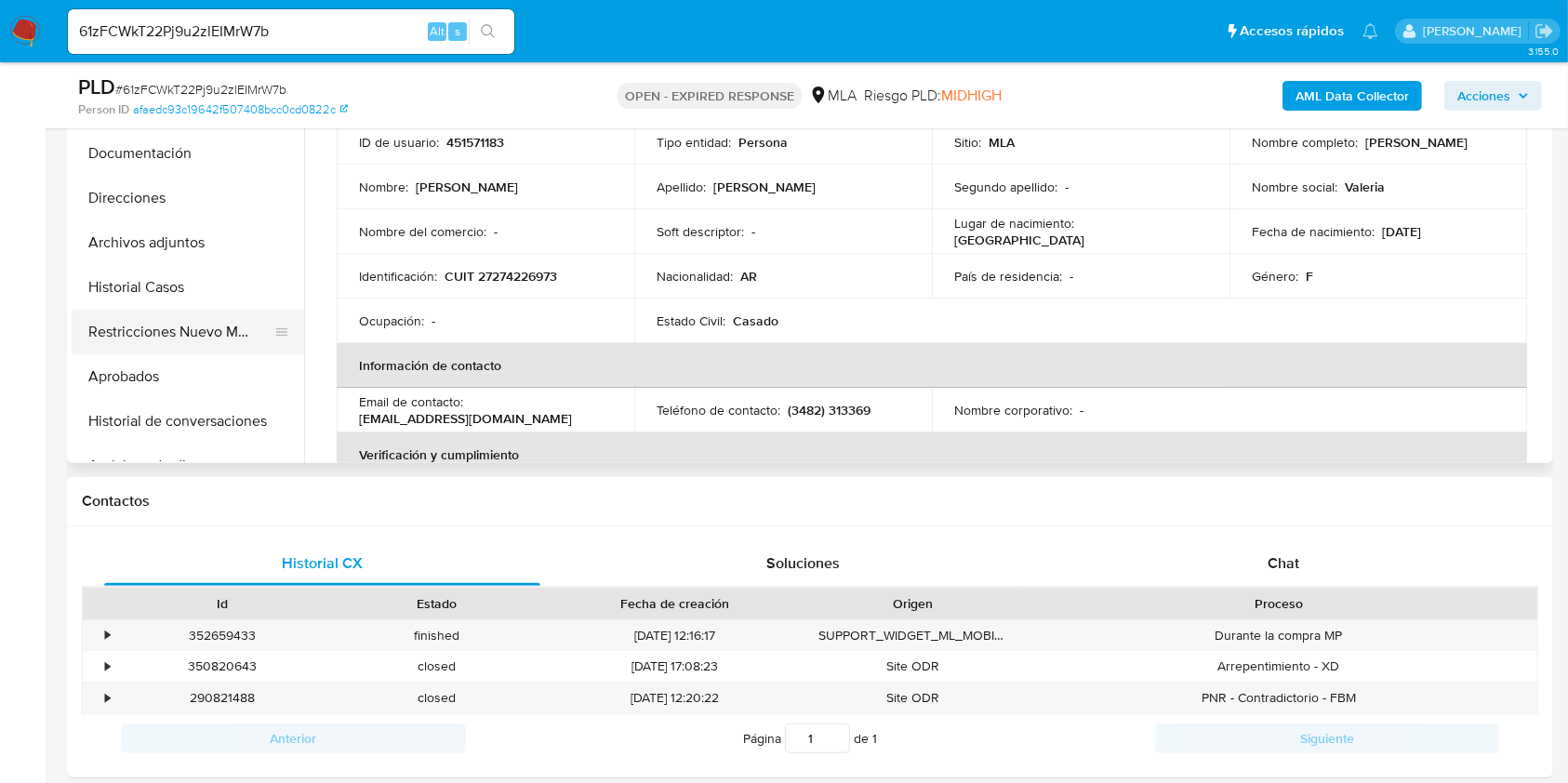
drag, startPoint x: 198, startPoint y: 293, endPoint x: 137, endPoint y: 322, distance: 67.5
click at [199, 293] on button "Historial Casos" at bounding box center [187, 286] width 233 height 45
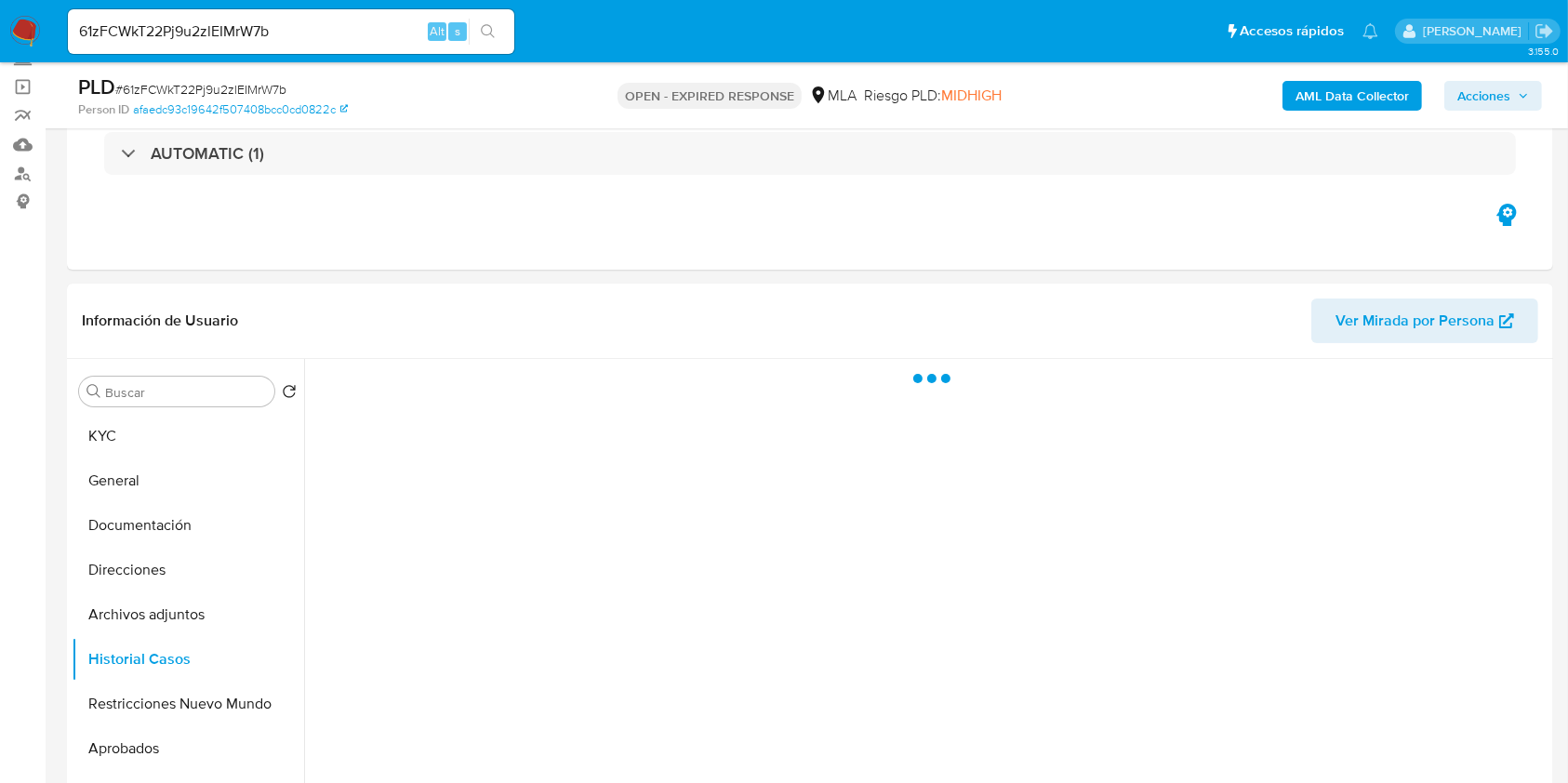
scroll to position [248, 0]
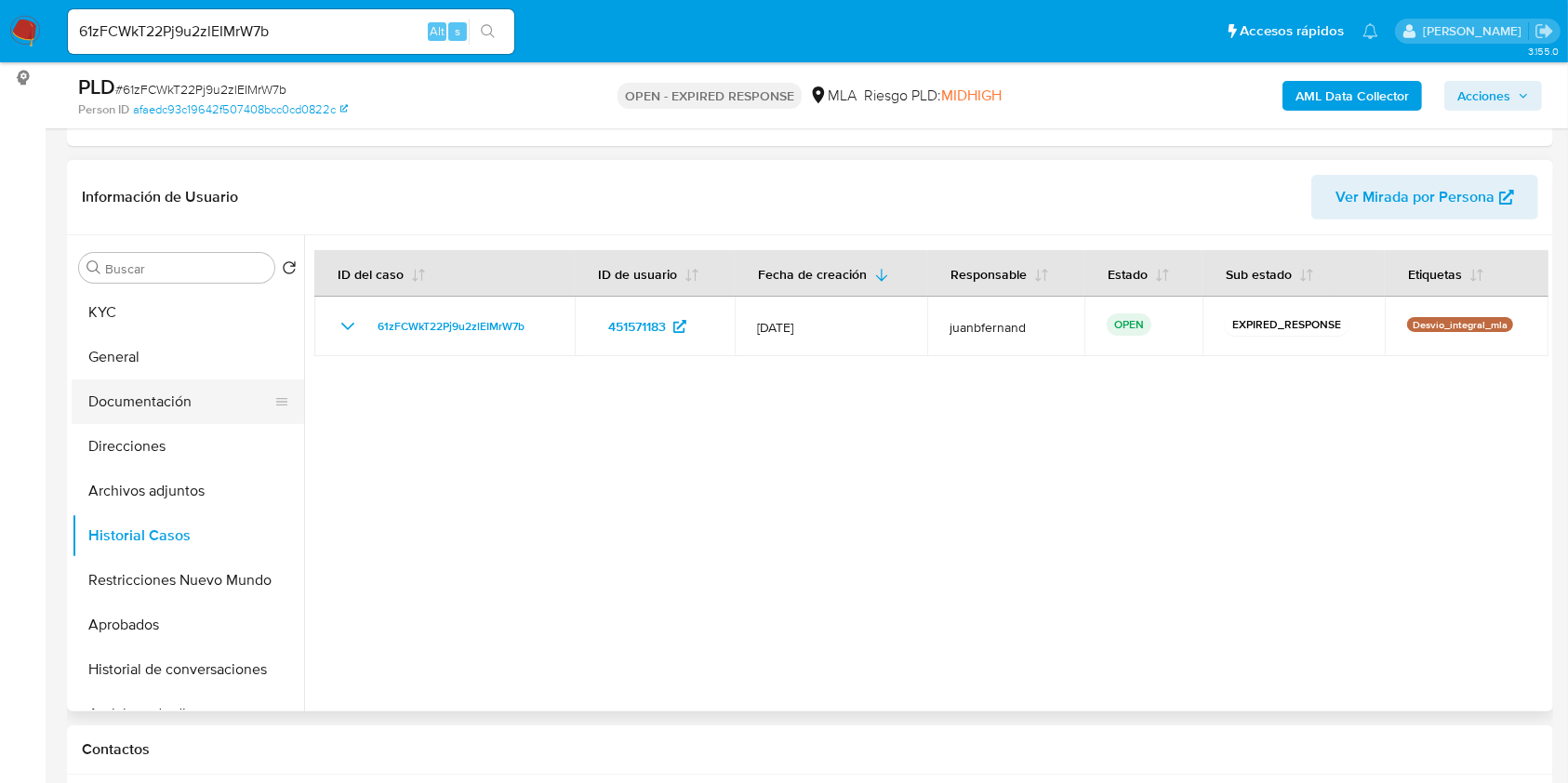
click at [183, 398] on button "Documentación" at bounding box center [180, 401] width 218 height 45
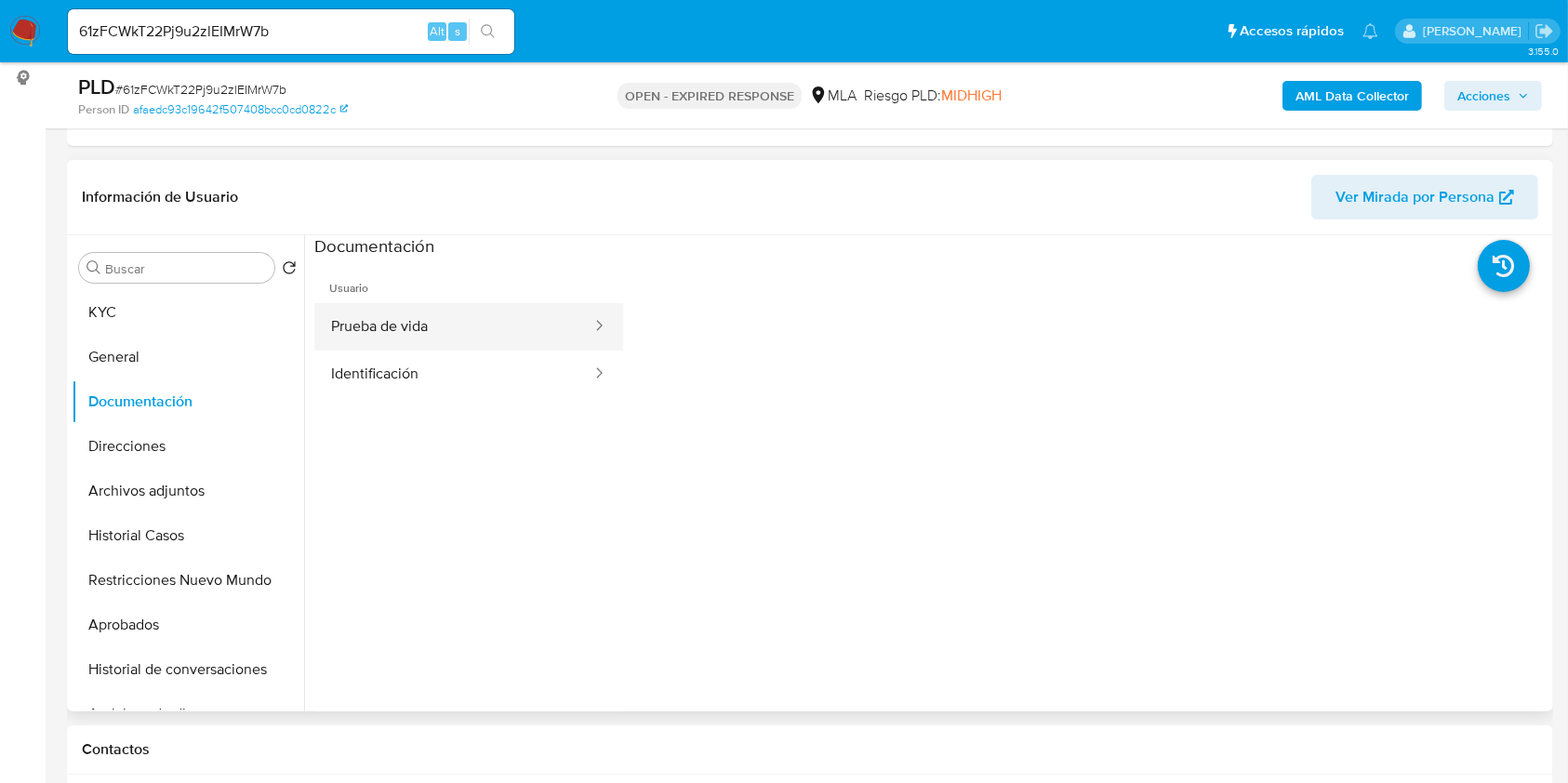
click at [399, 338] on button "Prueba de vida" at bounding box center [453, 327] width 279 height 48
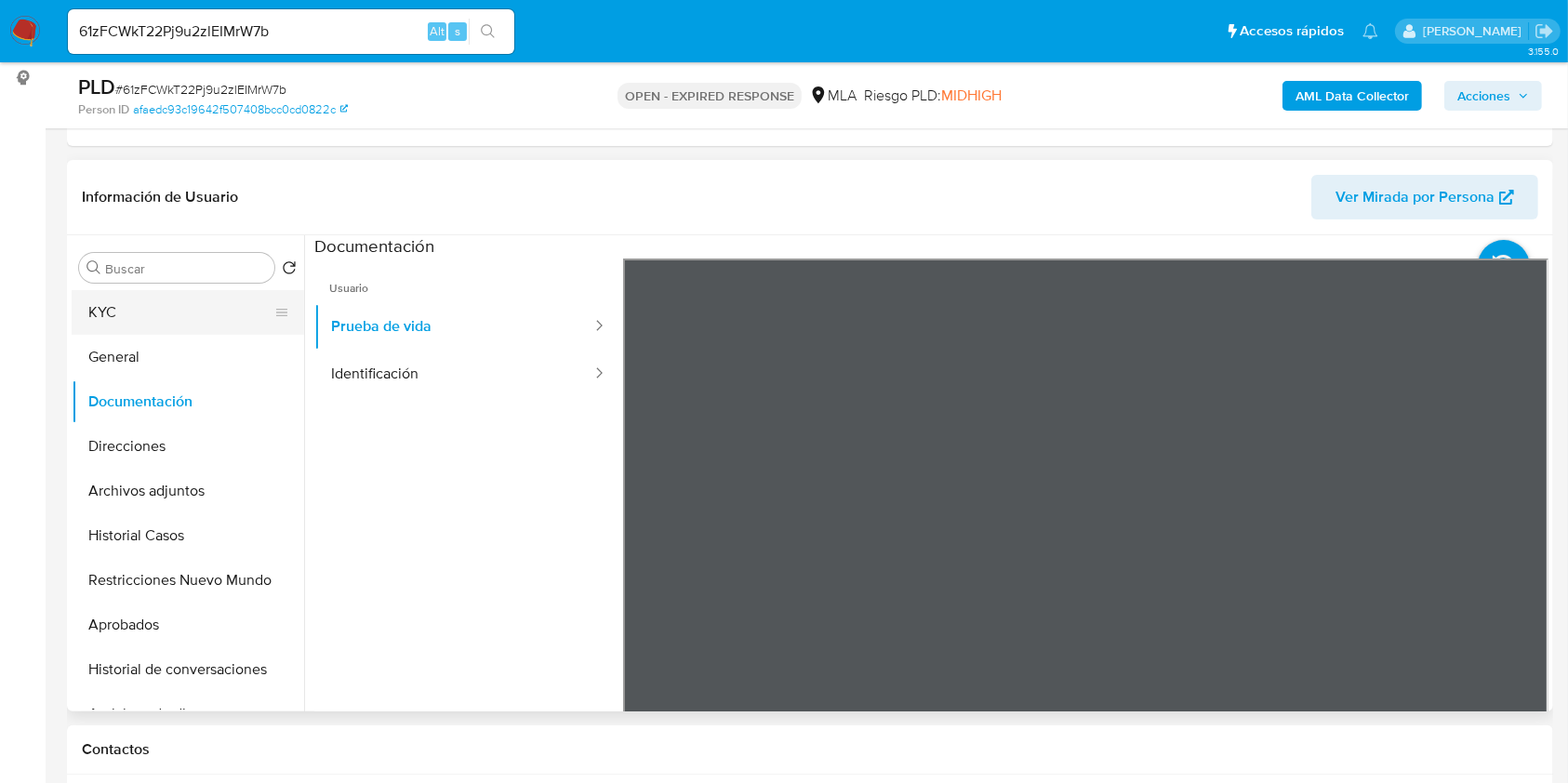
click at [201, 316] on button "KYC" at bounding box center [180, 312] width 218 height 45
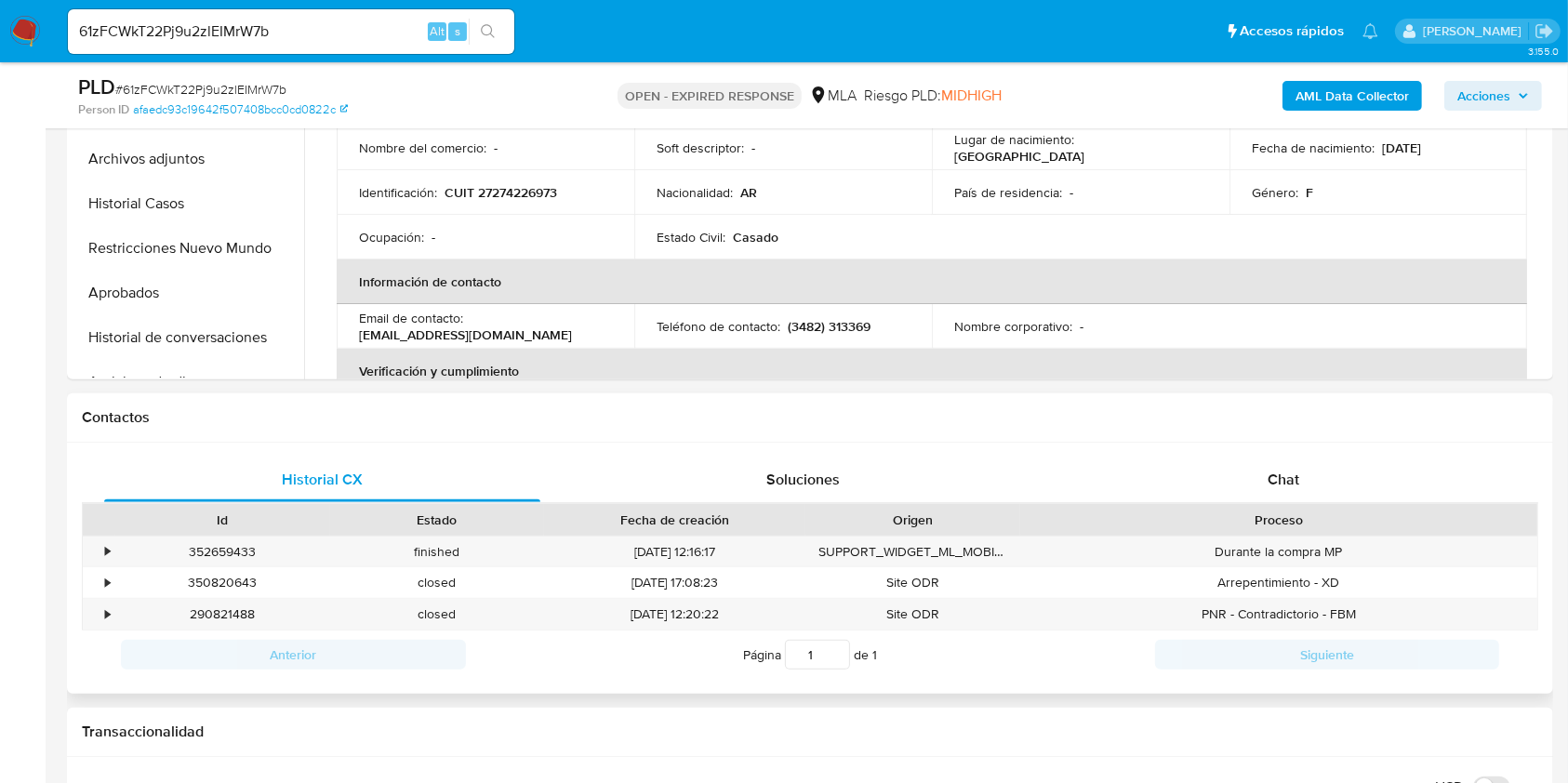
scroll to position [619, 0]
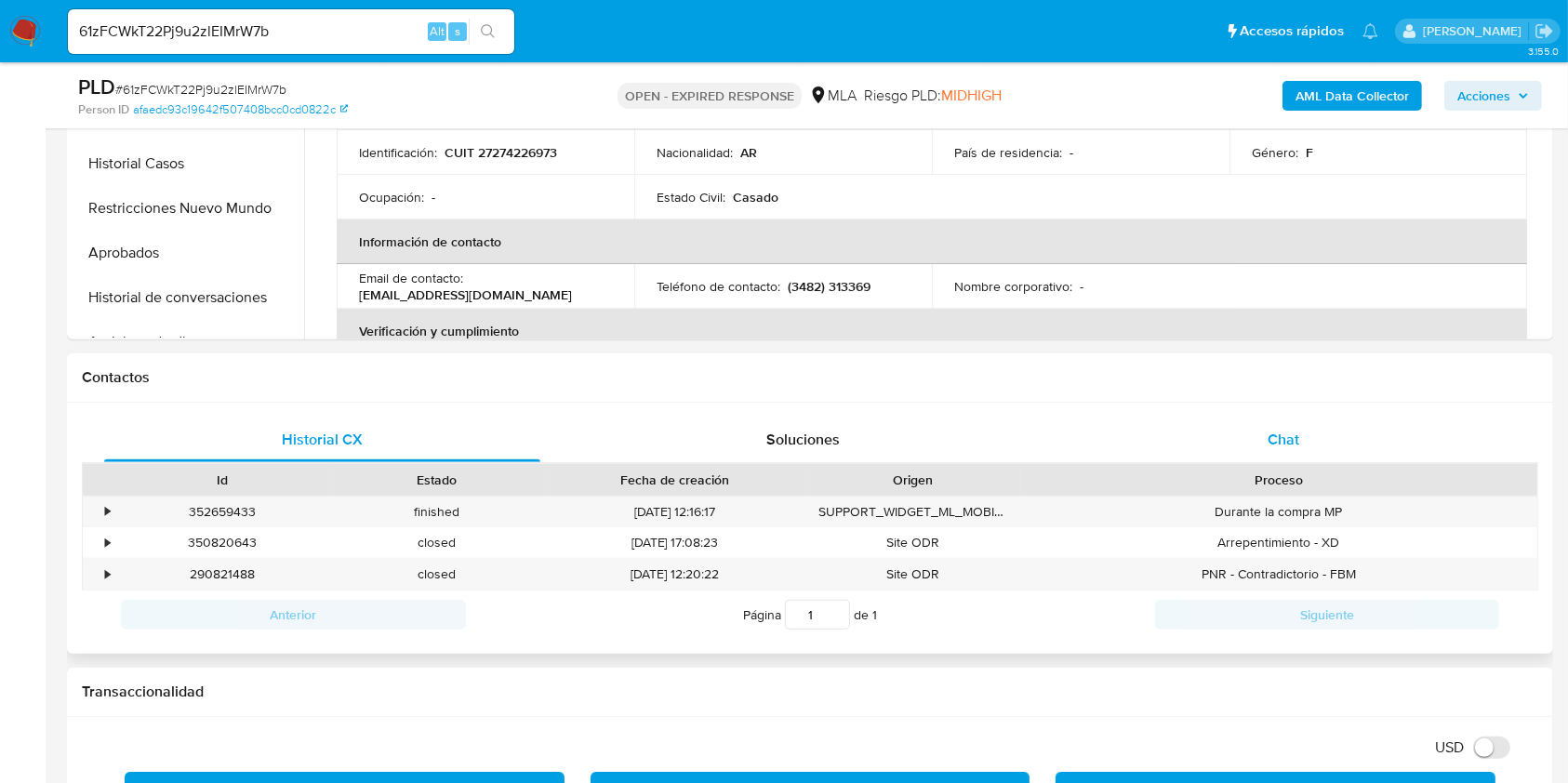
click at [1362, 442] on div "Chat" at bounding box center [1284, 439] width 436 height 45
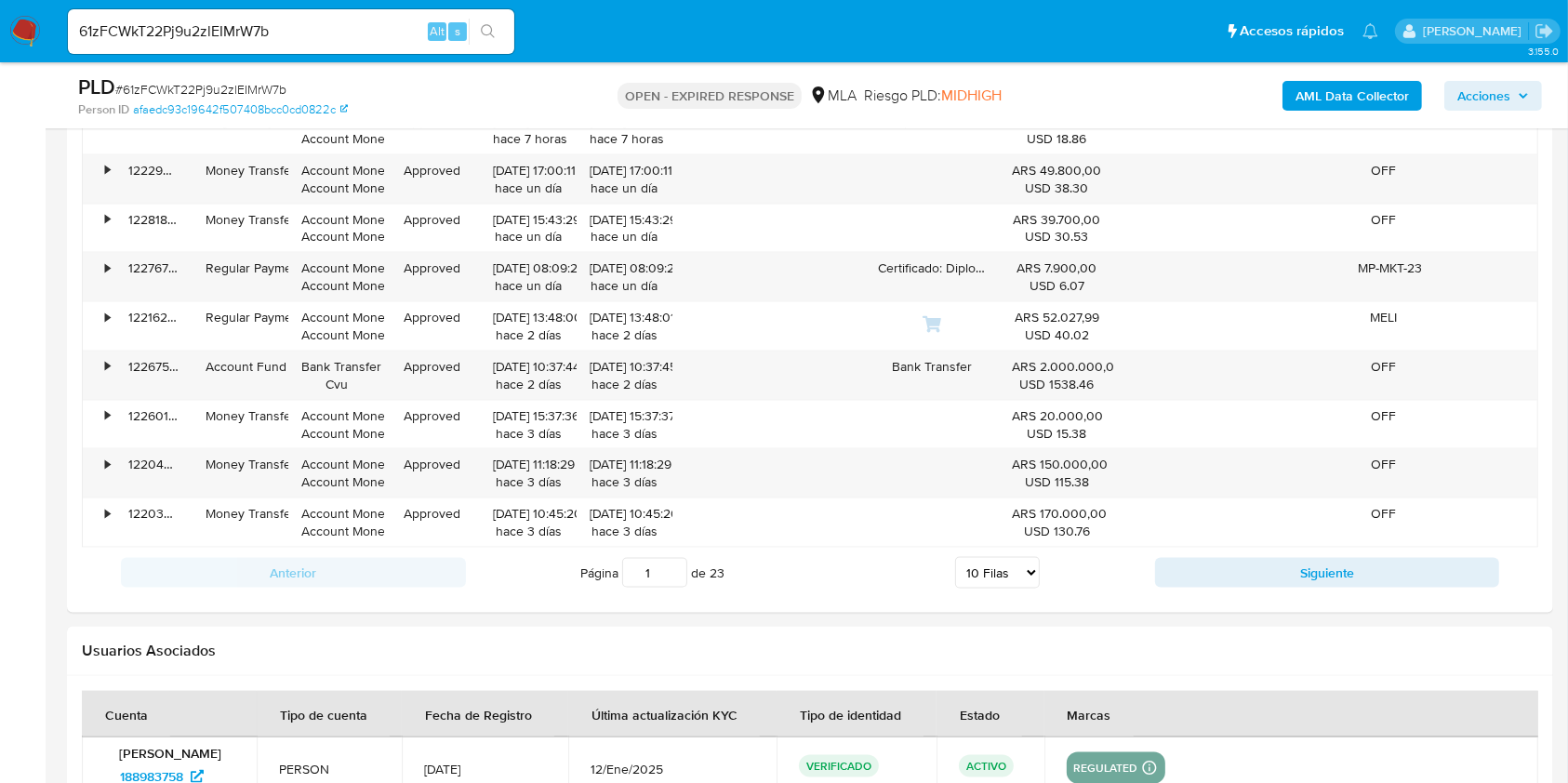
scroll to position [2672, 0]
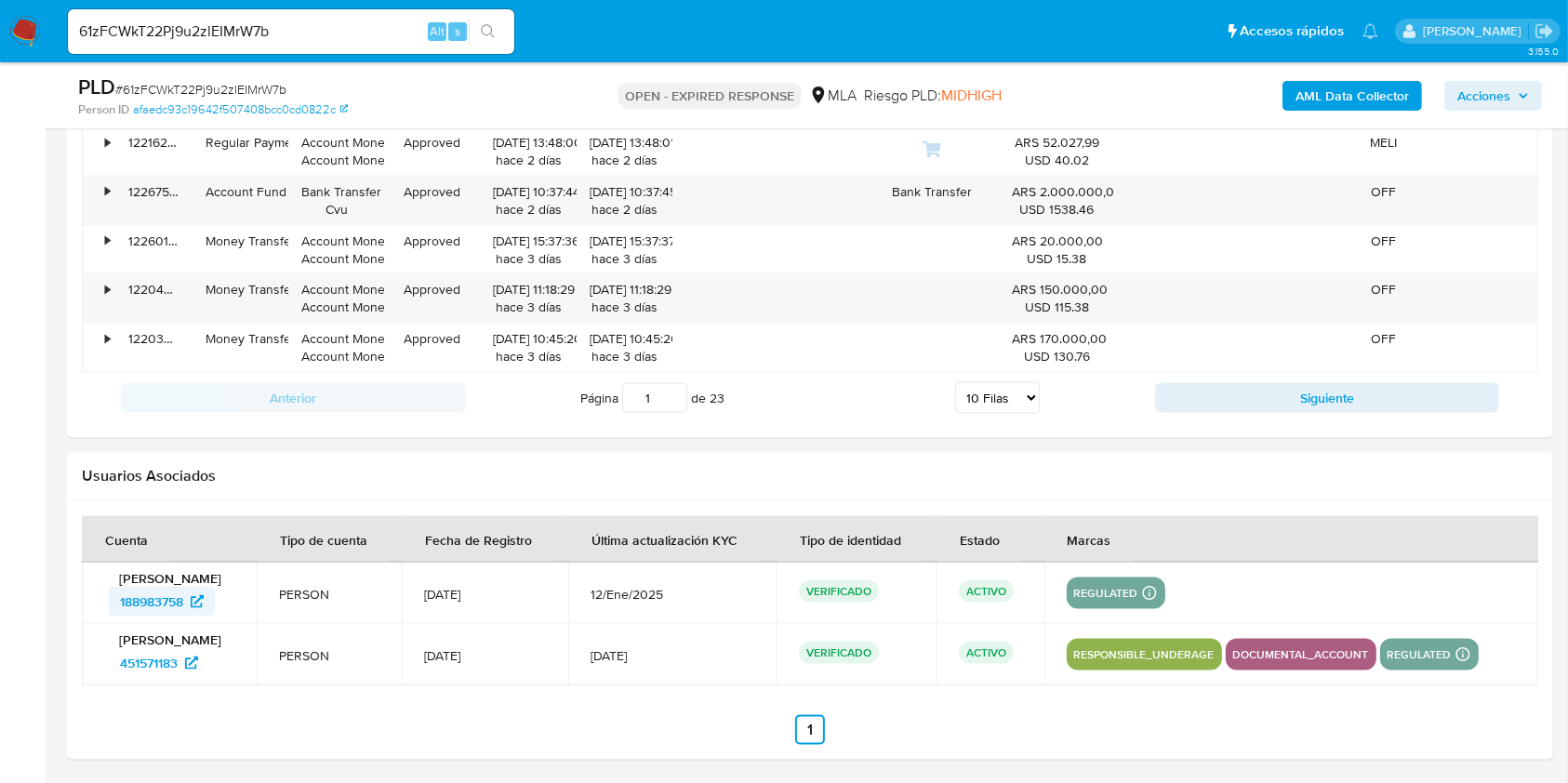
click at [168, 592] on span "188983758" at bounding box center [152, 602] width 63 height 30
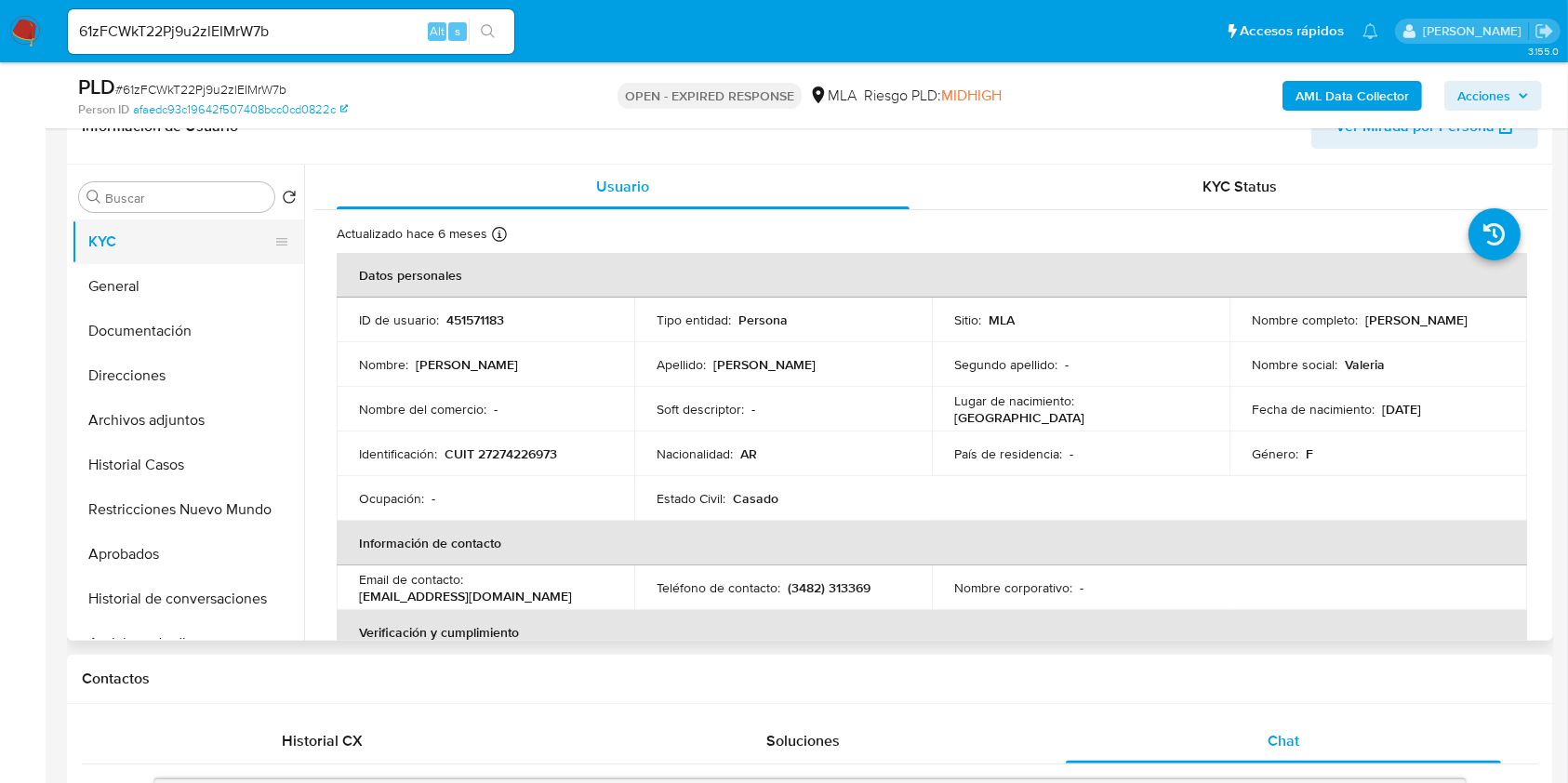
scroll to position [316, 0]
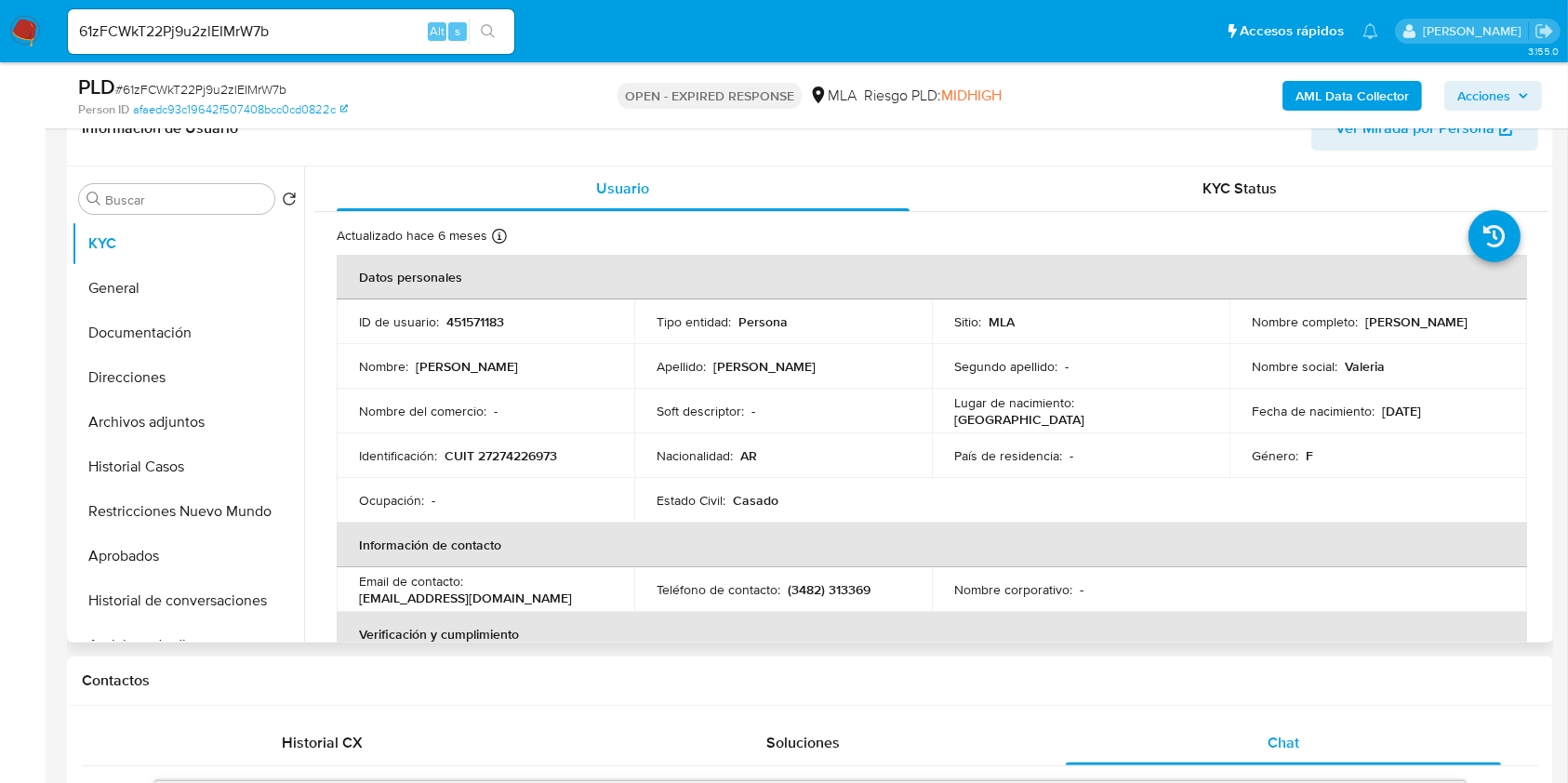
click at [556, 447] on p "CUIT 27274226973" at bounding box center [501, 455] width 113 height 17
click at [537, 452] on p "CUIT 27274226973" at bounding box center [501, 455] width 113 height 17
copy p "27274226973"
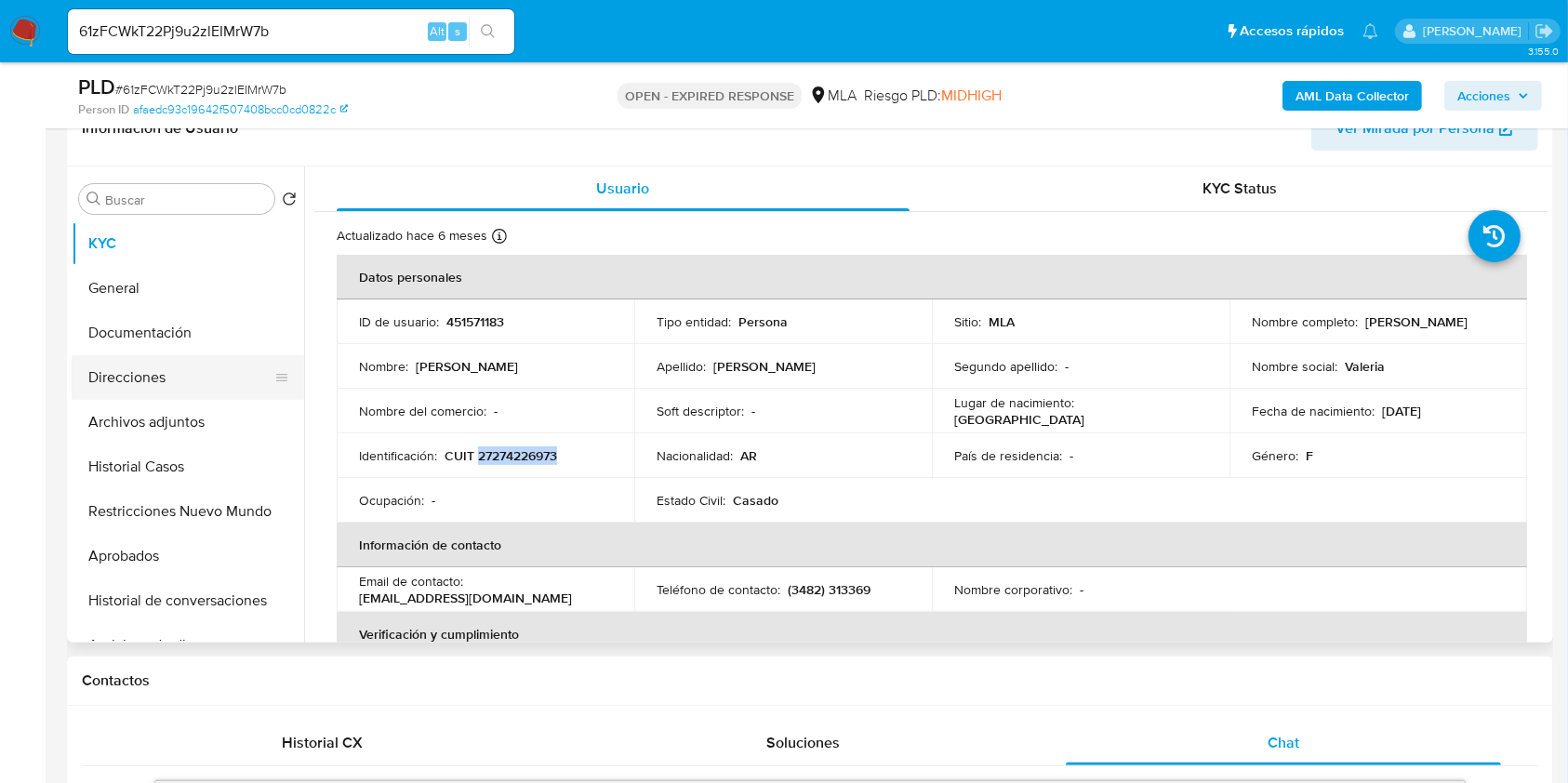
click at [183, 376] on button "Direcciones" at bounding box center [180, 377] width 218 height 45
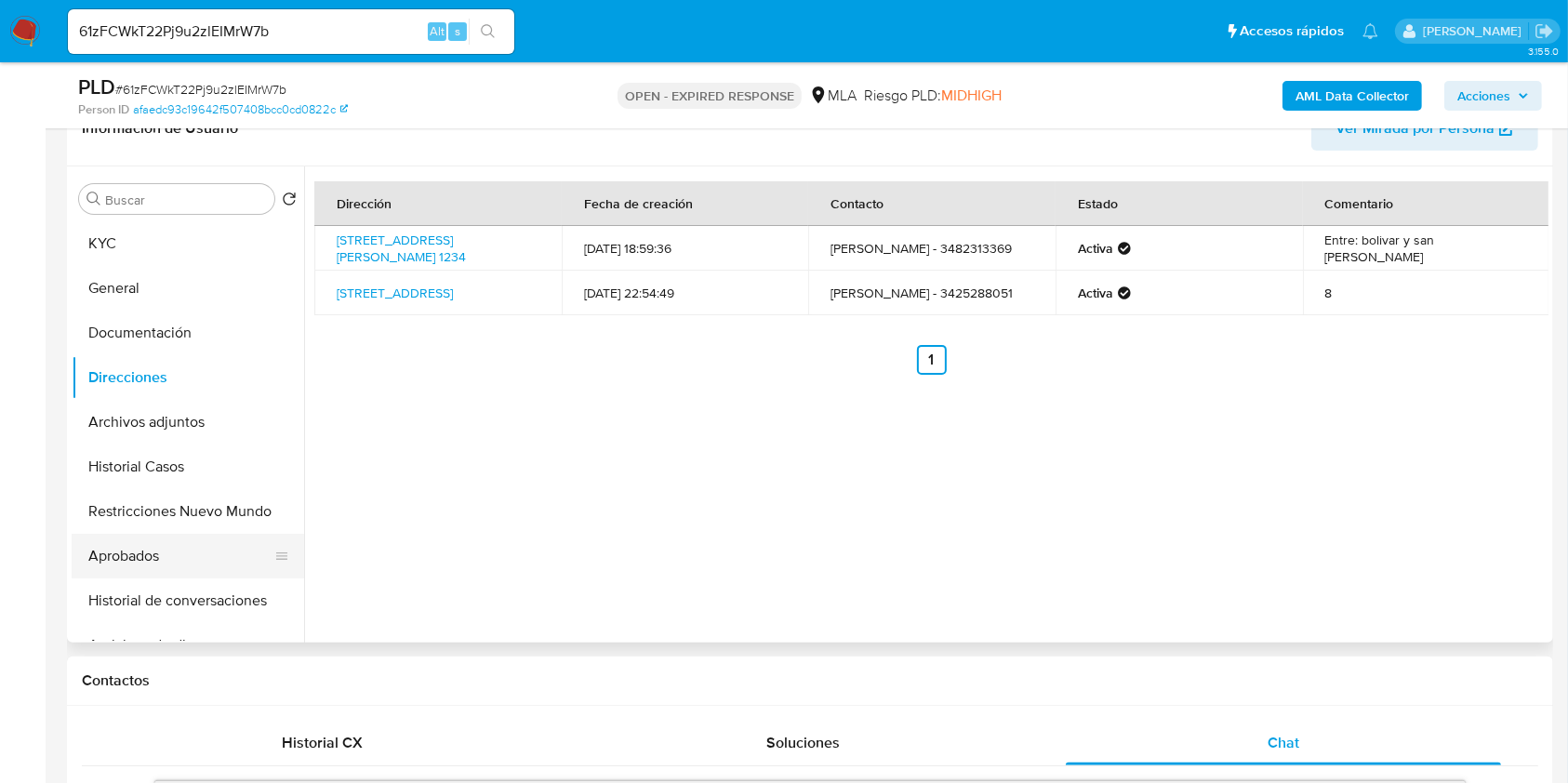
click at [164, 550] on button "Aprobados" at bounding box center [180, 556] width 218 height 45
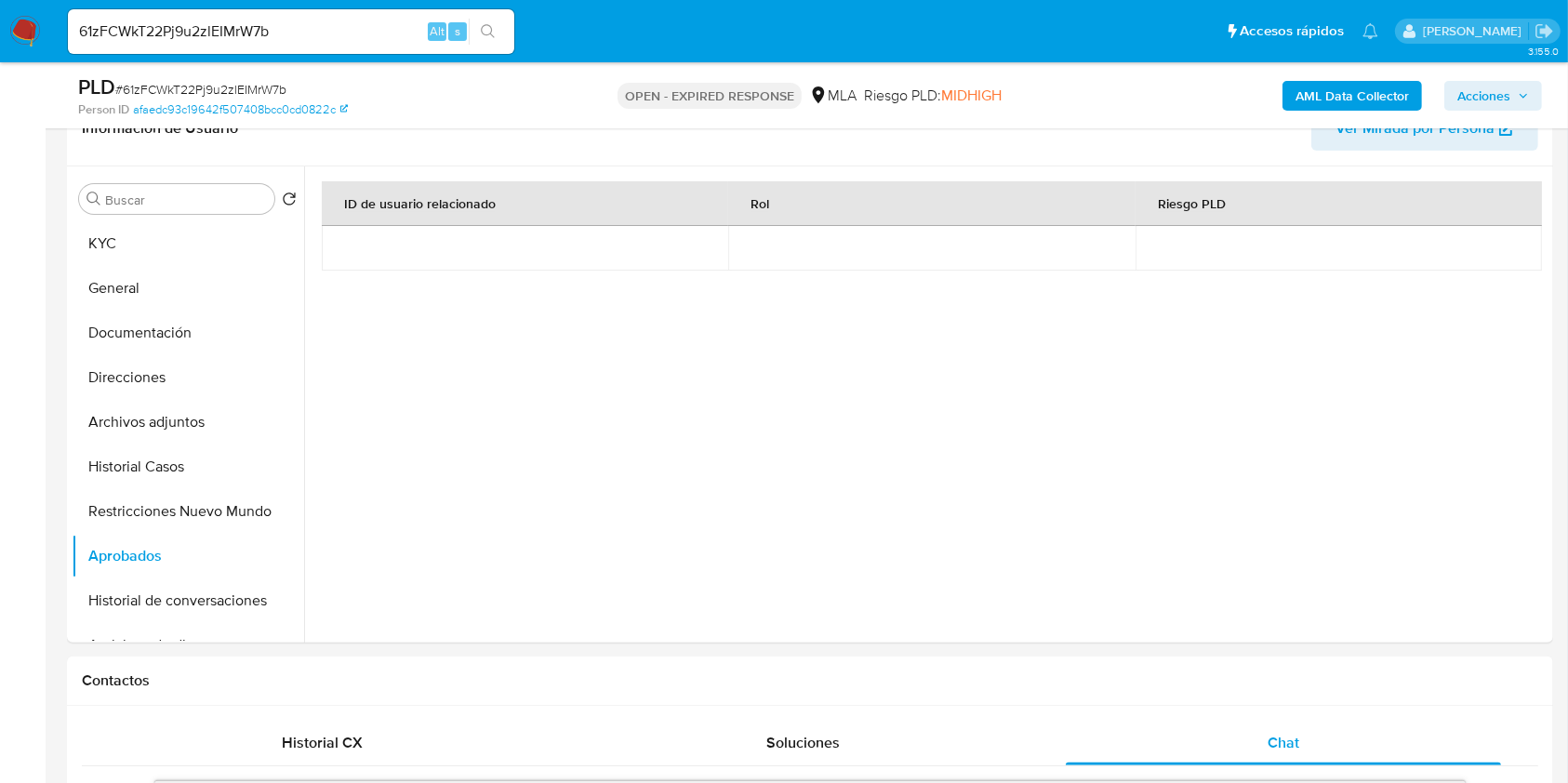
click at [324, 31] on input "61zFCWkT22Pj9u2zlEIMrW7b" at bounding box center [290, 32] width 446 height 24
drag, startPoint x: 324, startPoint y: 31, endPoint x: 375, endPoint y: 23, distance: 51.6
click at [325, 31] on input "61zFCWkT22Pj9u2zlEIMrW7b" at bounding box center [290, 32] width 446 height 24
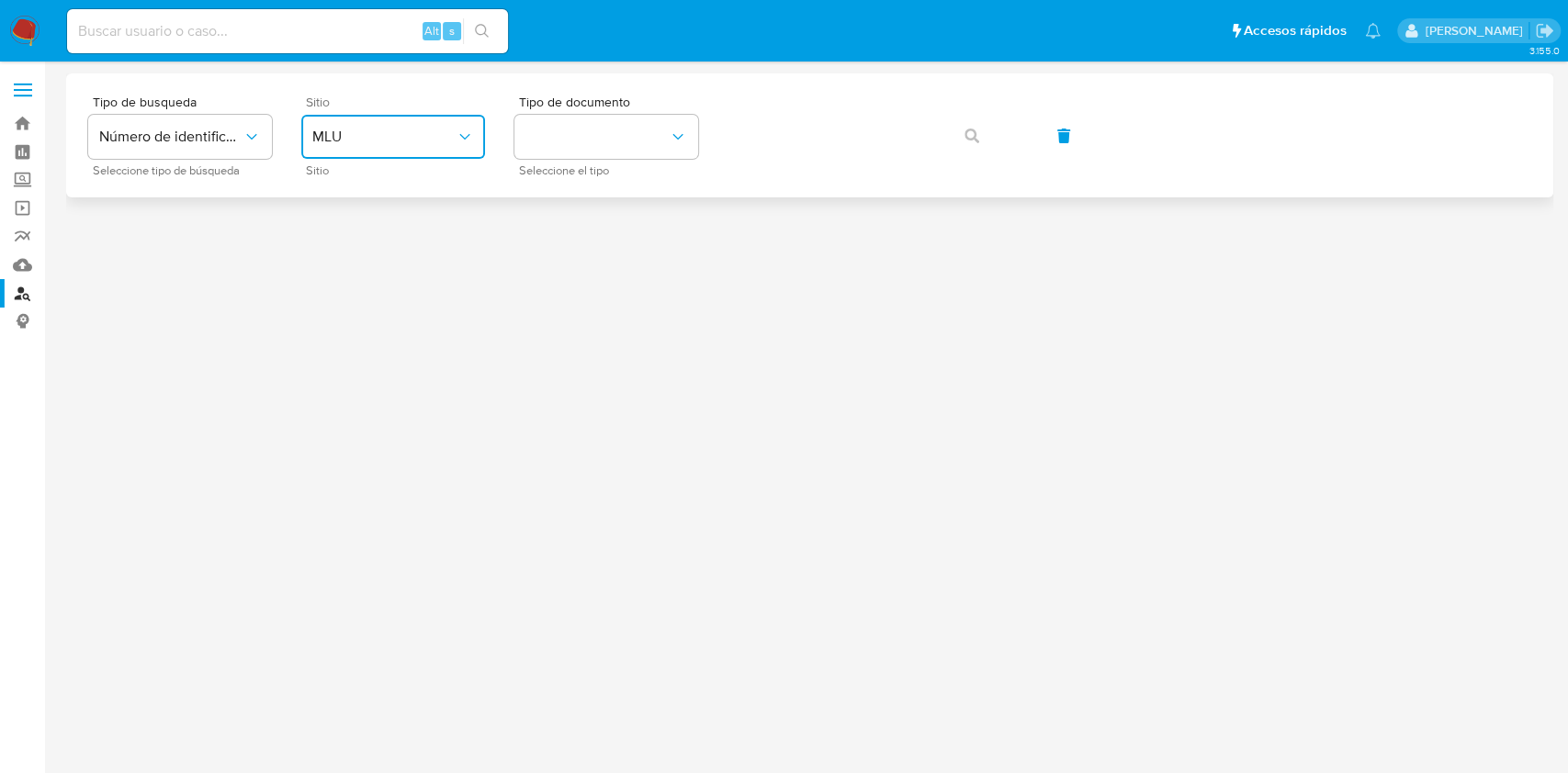
click at [445, 121] on button "MLU" at bounding box center [393, 136] width 184 height 44
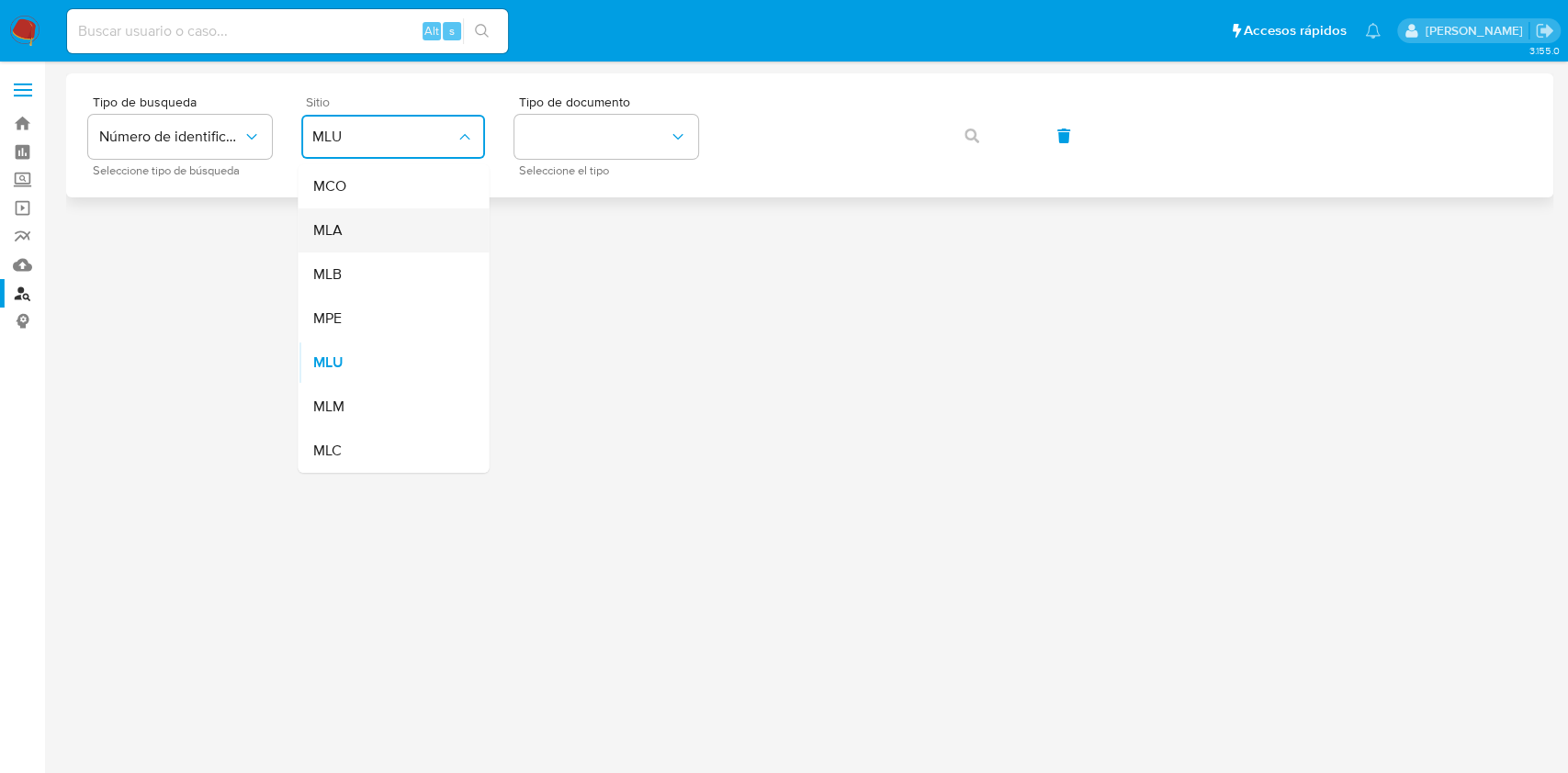
click at [428, 231] on div "MLA" at bounding box center [388, 230] width 151 height 44
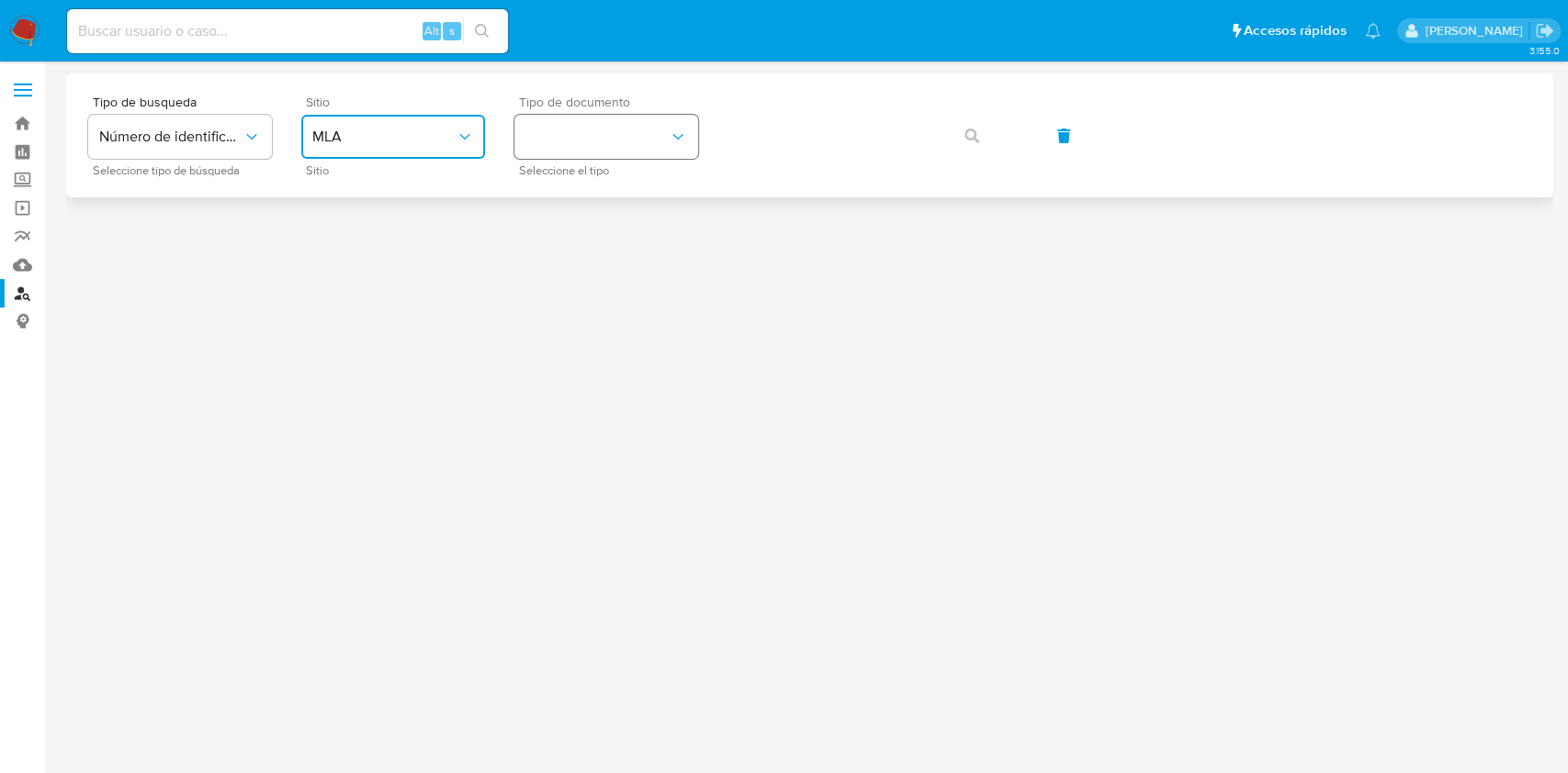
click at [573, 144] on button "identificationType" at bounding box center [606, 136] width 184 height 44
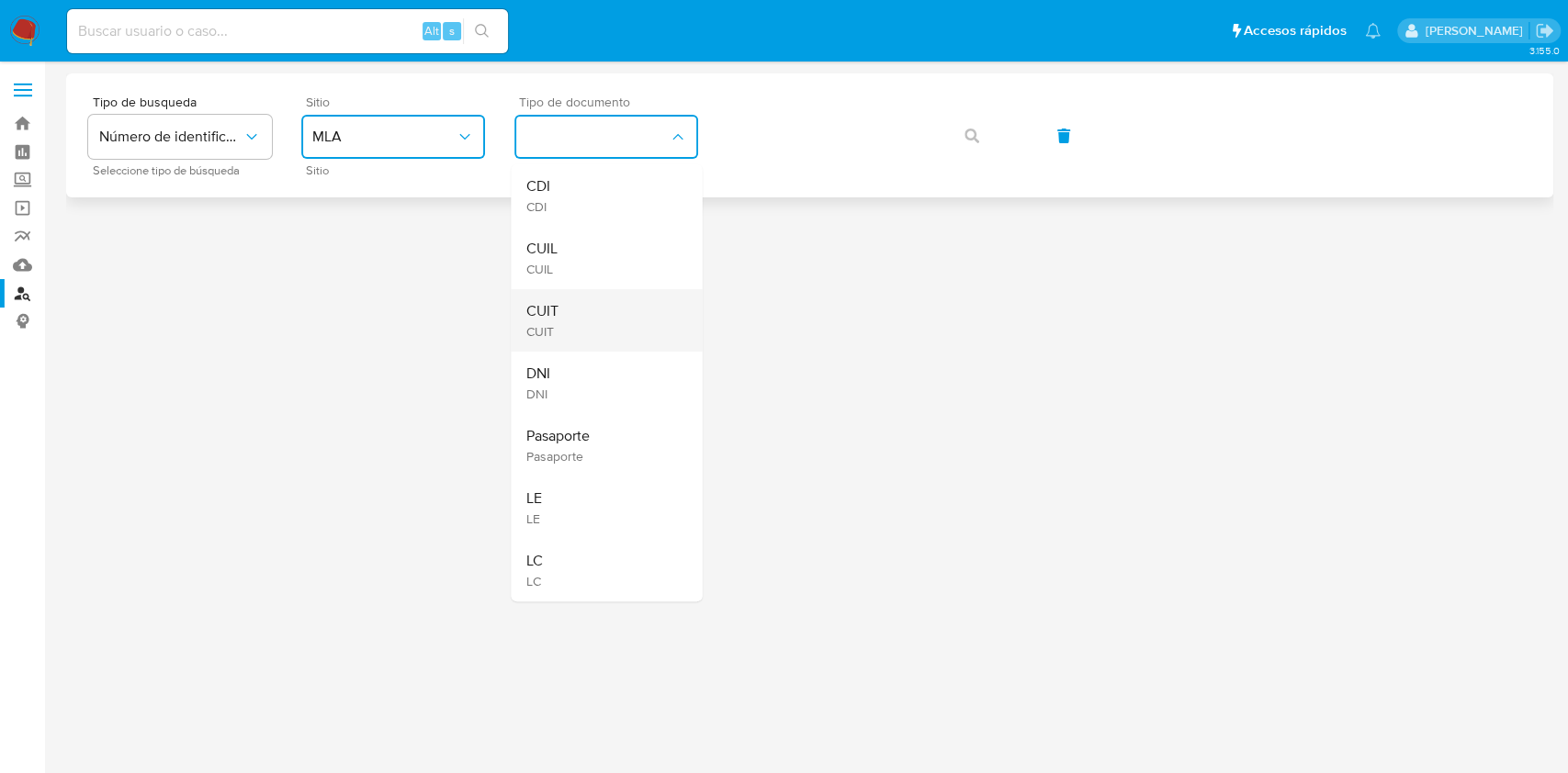
click at [596, 303] on div "CUIT CUIT" at bounding box center [601, 321] width 151 height 63
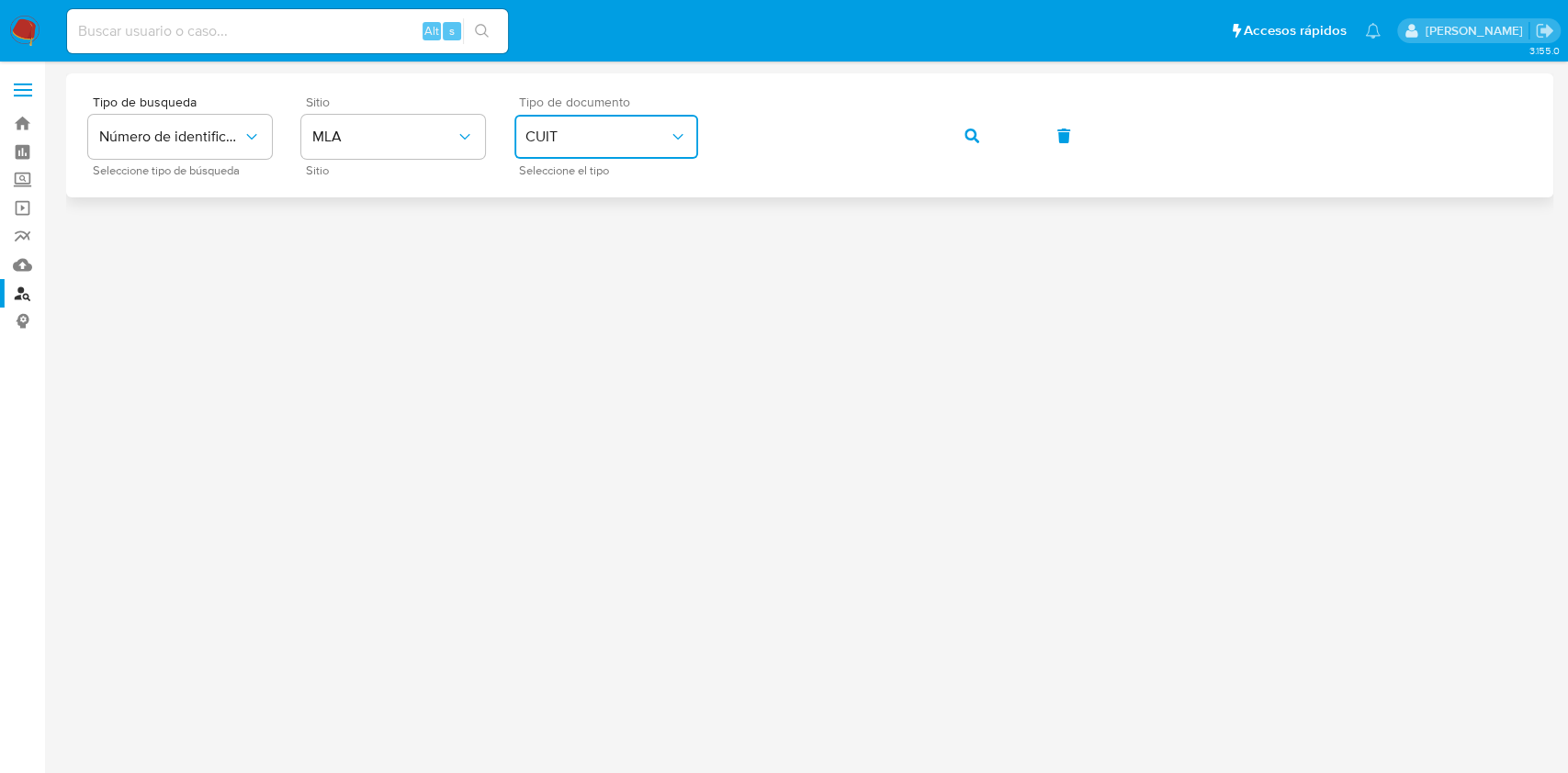
click at [966, 131] on icon "button" at bounding box center [971, 135] width 15 height 15
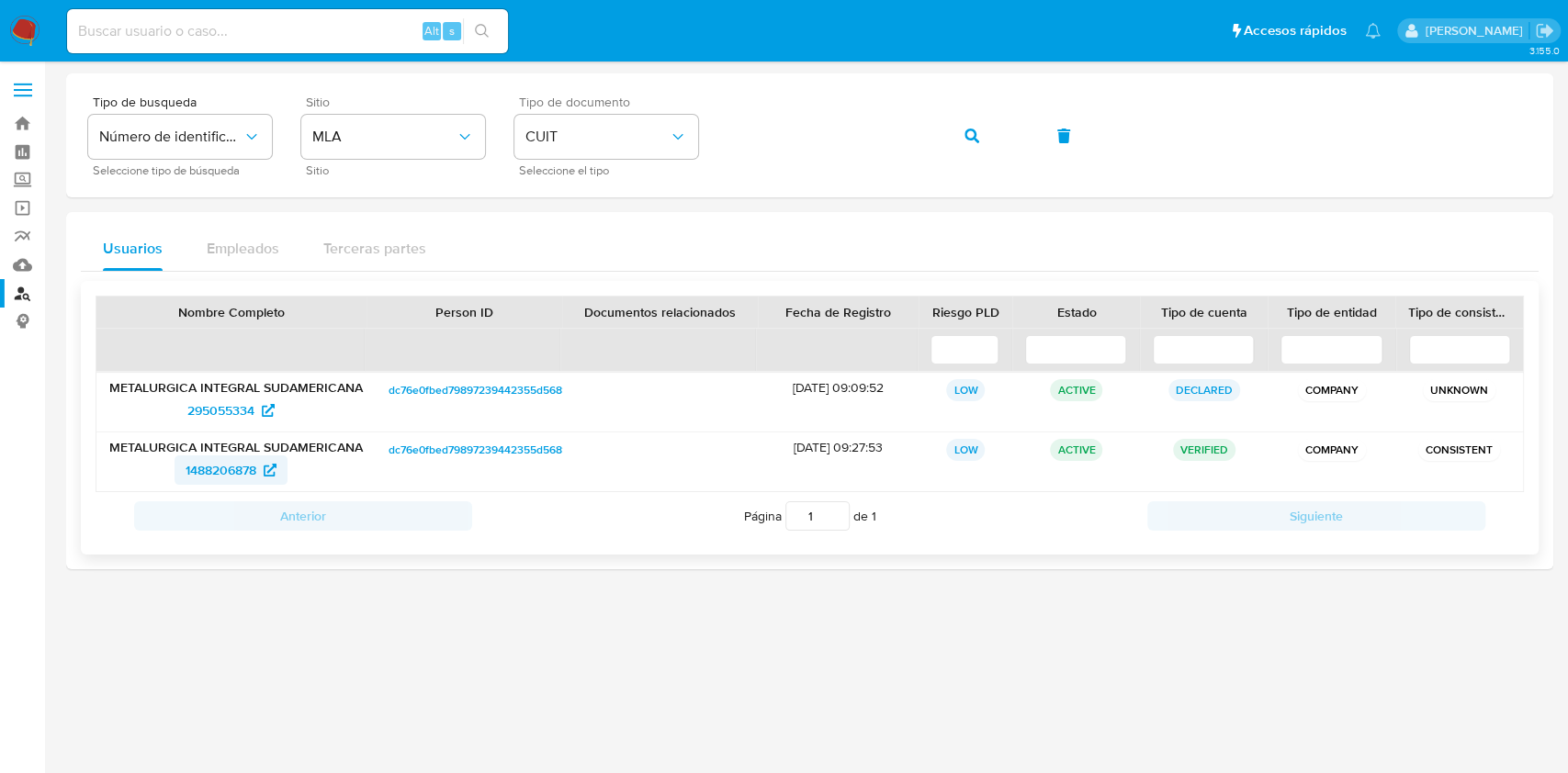
click at [248, 458] on span "1488206878" at bounding box center [221, 470] width 70 height 29
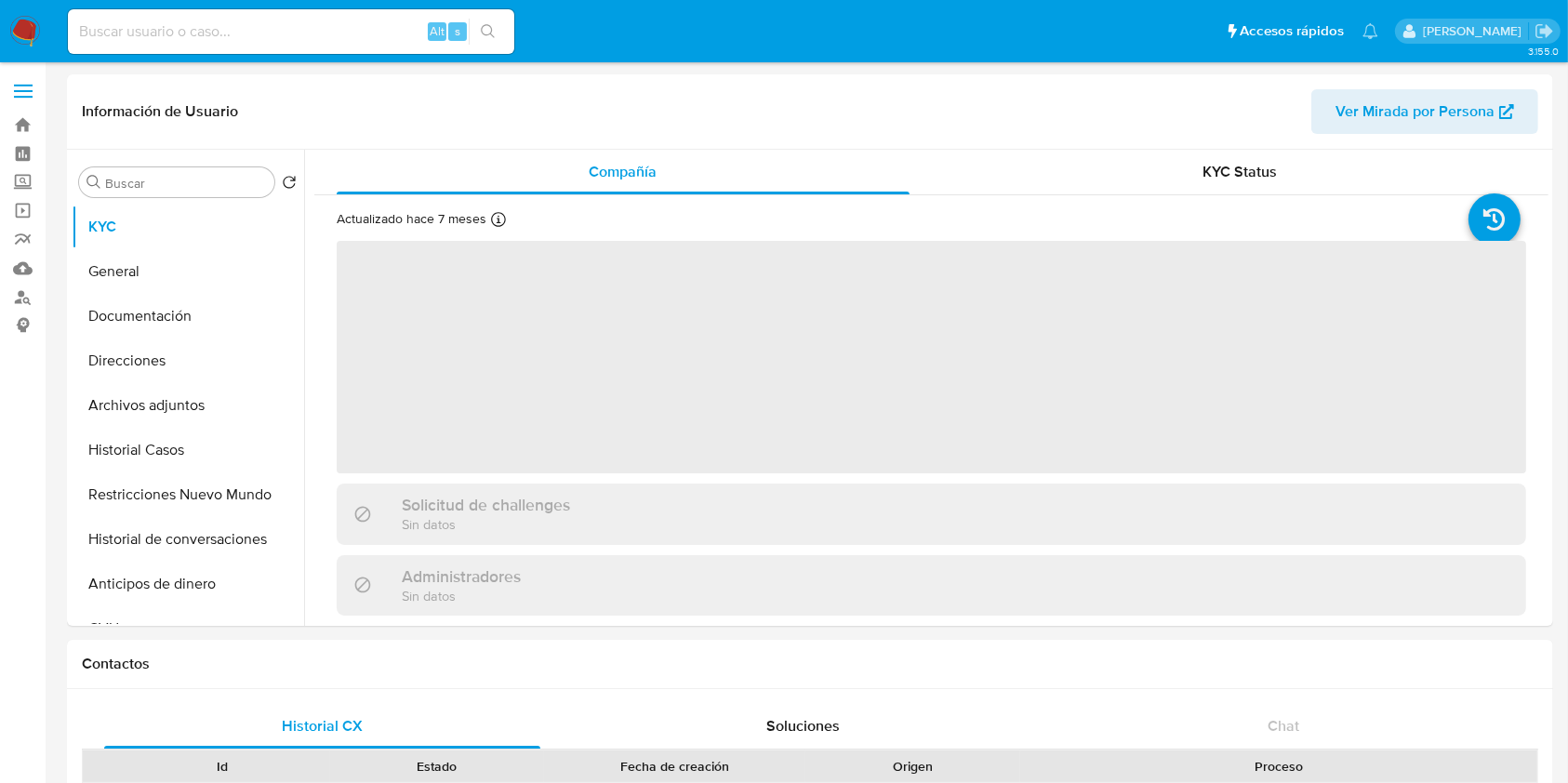
select select "10"
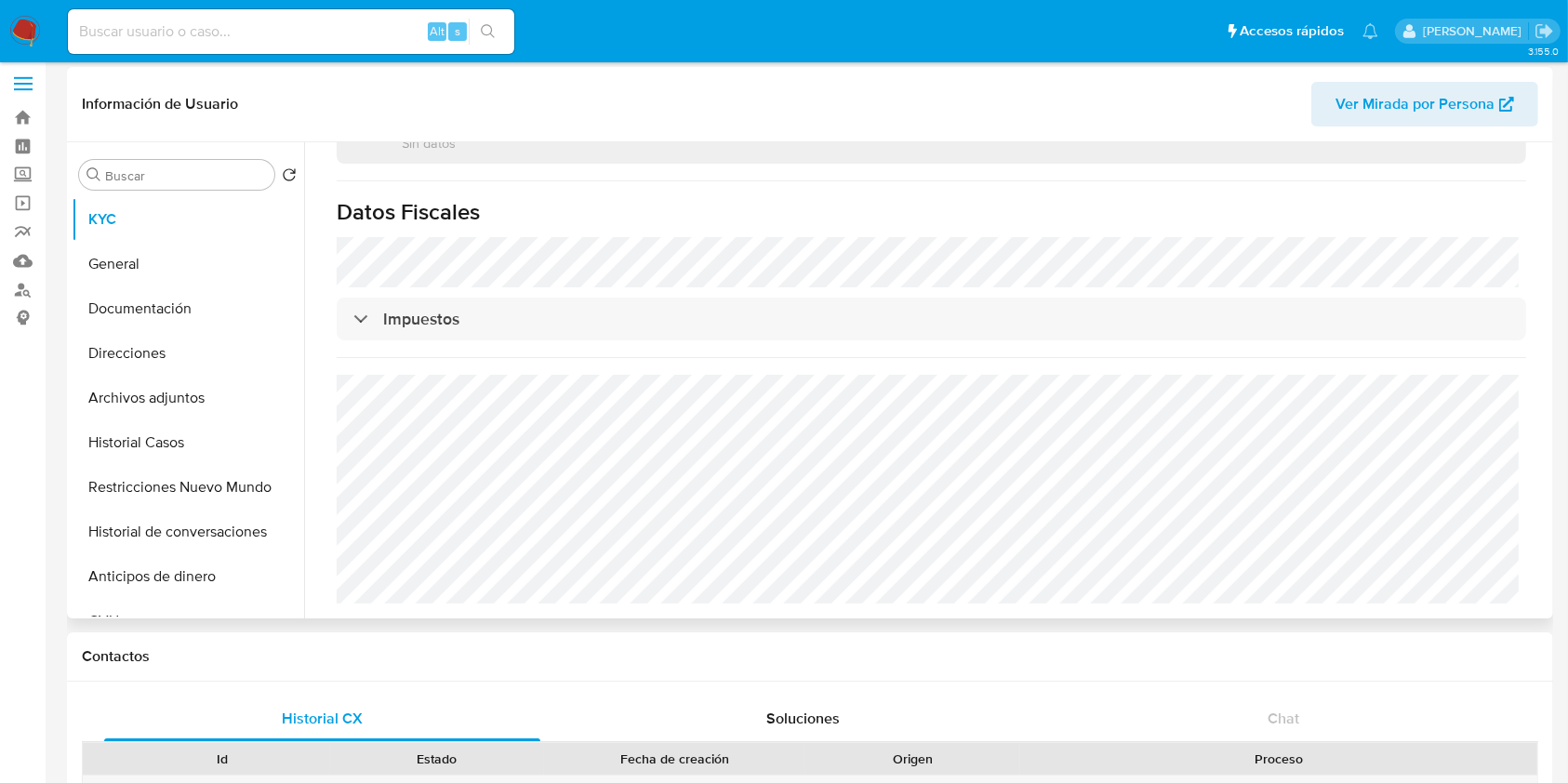
scroll to position [124, 0]
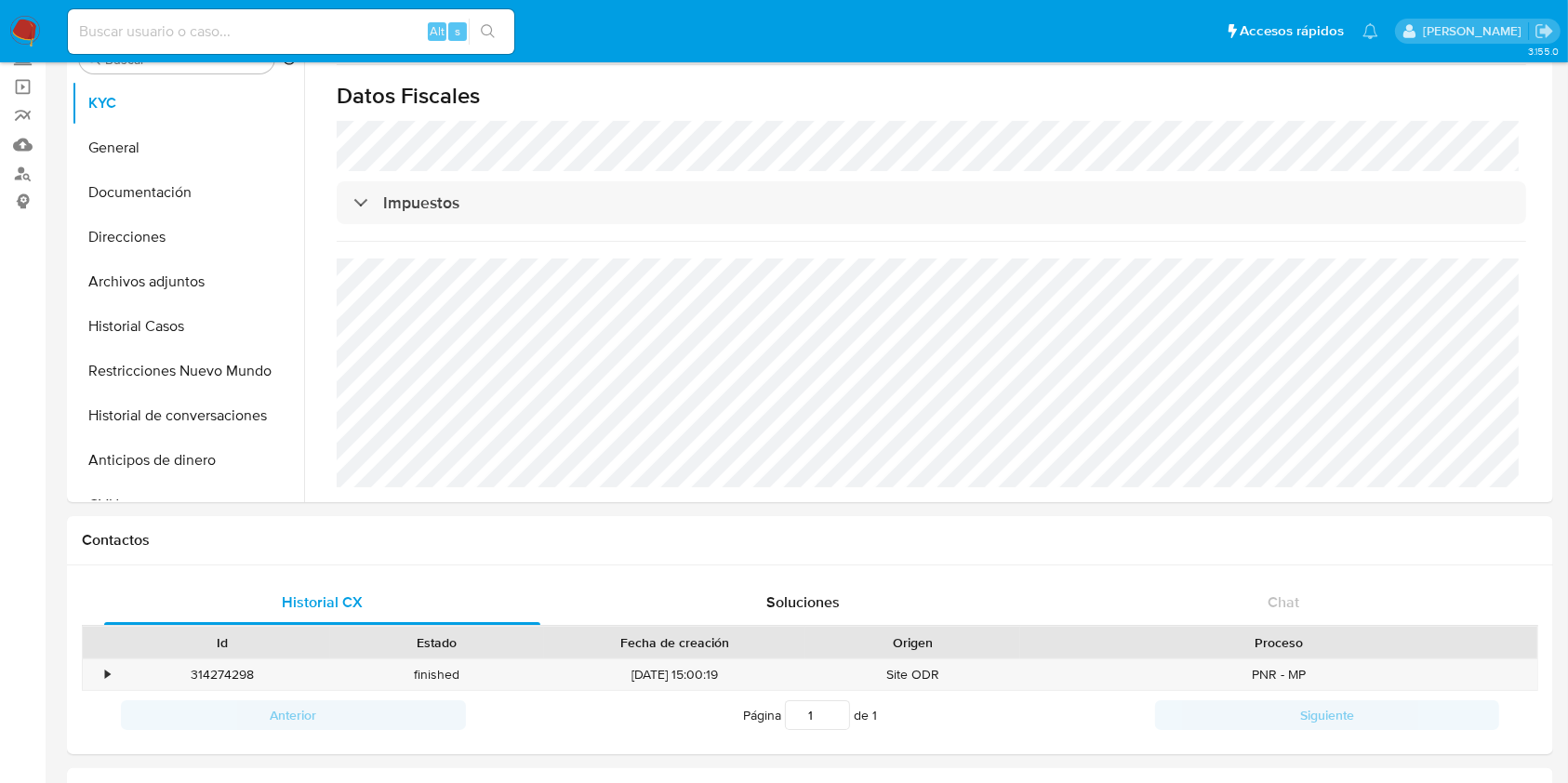
drag, startPoint x: 189, startPoint y: 320, endPoint x: 0, endPoint y: 399, distance: 204.8
click at [189, 319] on button "Historial Casos" at bounding box center [187, 326] width 233 height 45
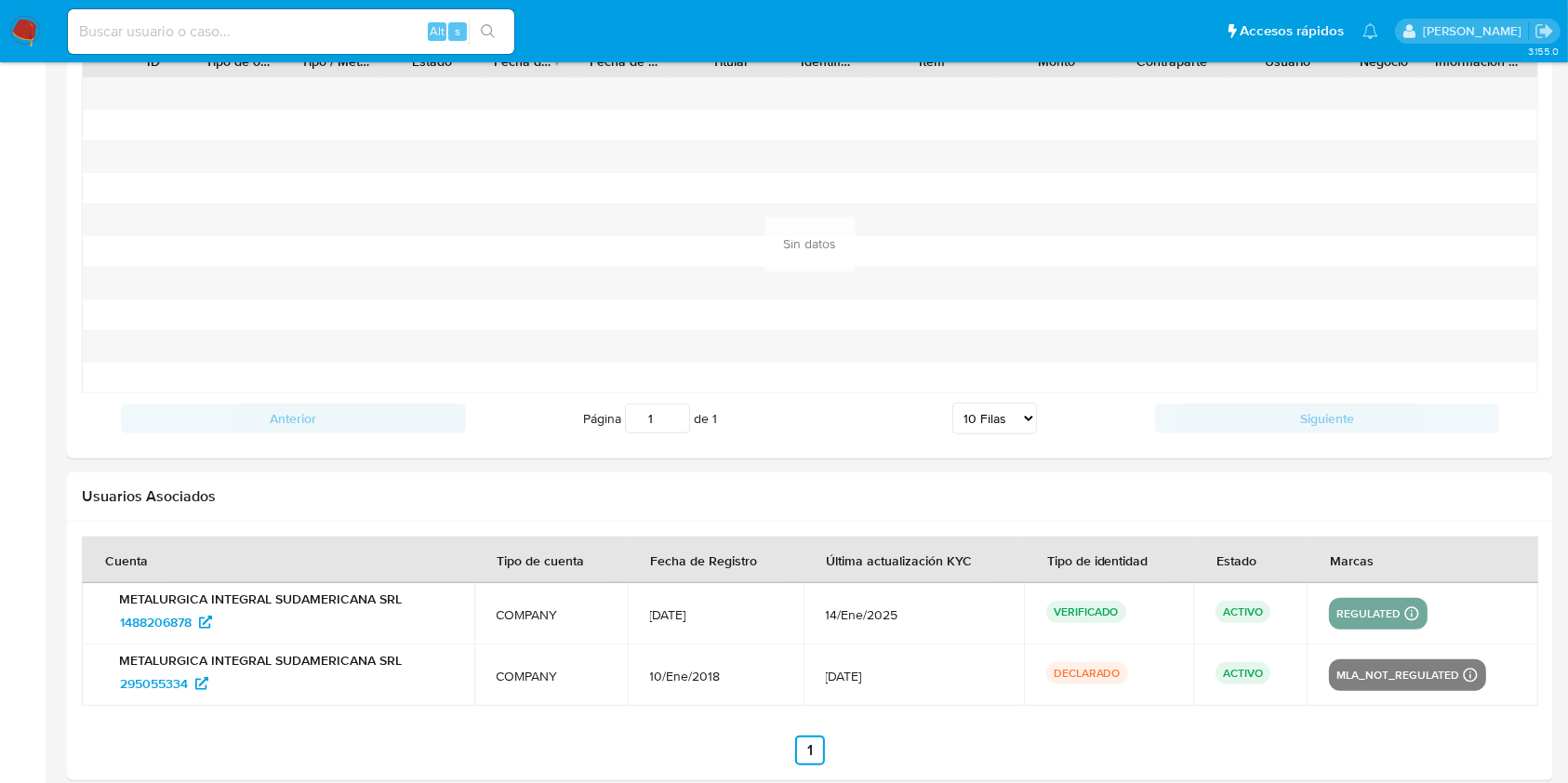
scroll to position [1821, 0]
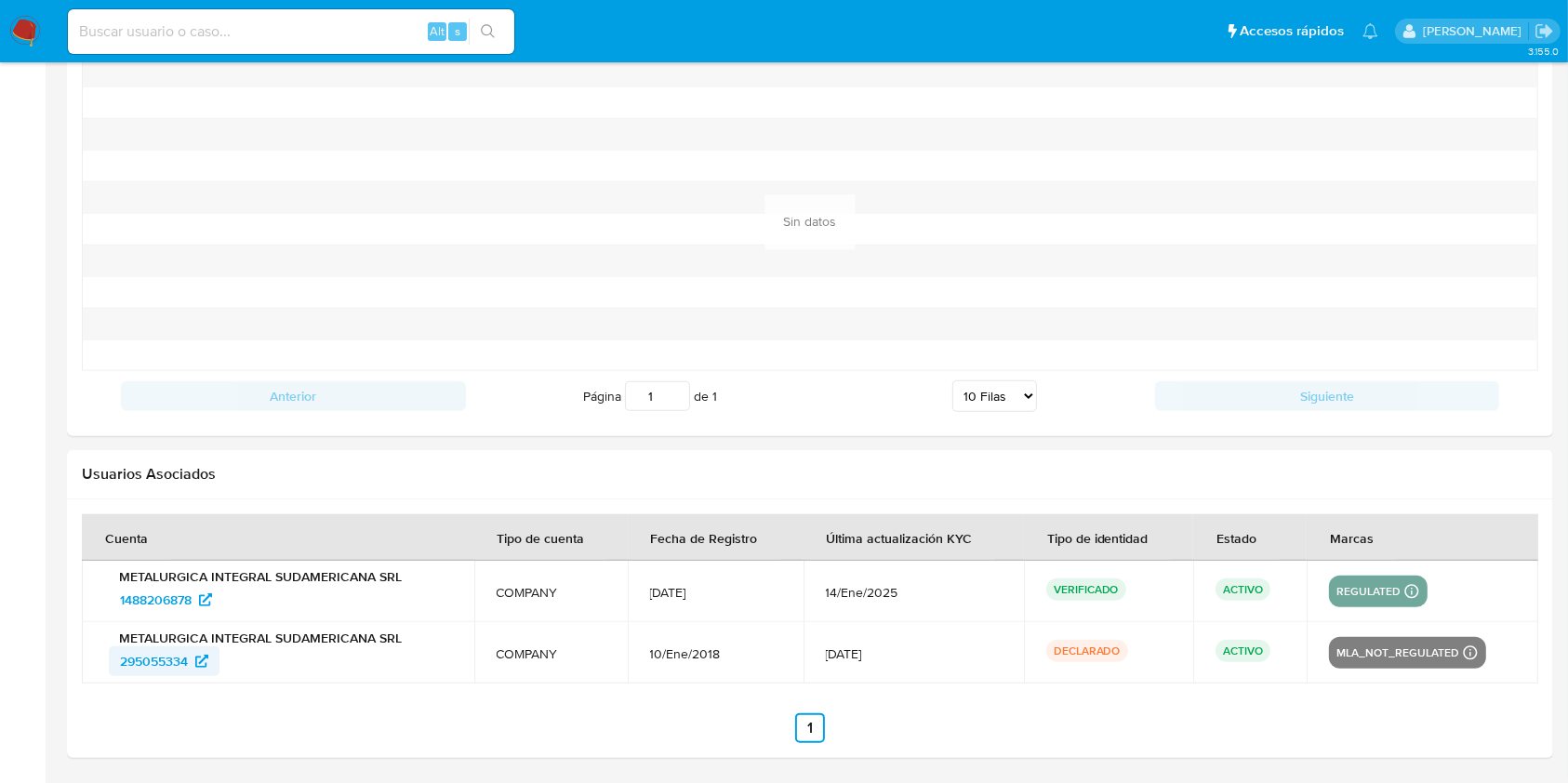
click at [189, 666] on span "295055334" at bounding box center [164, 661] width 88 height 30
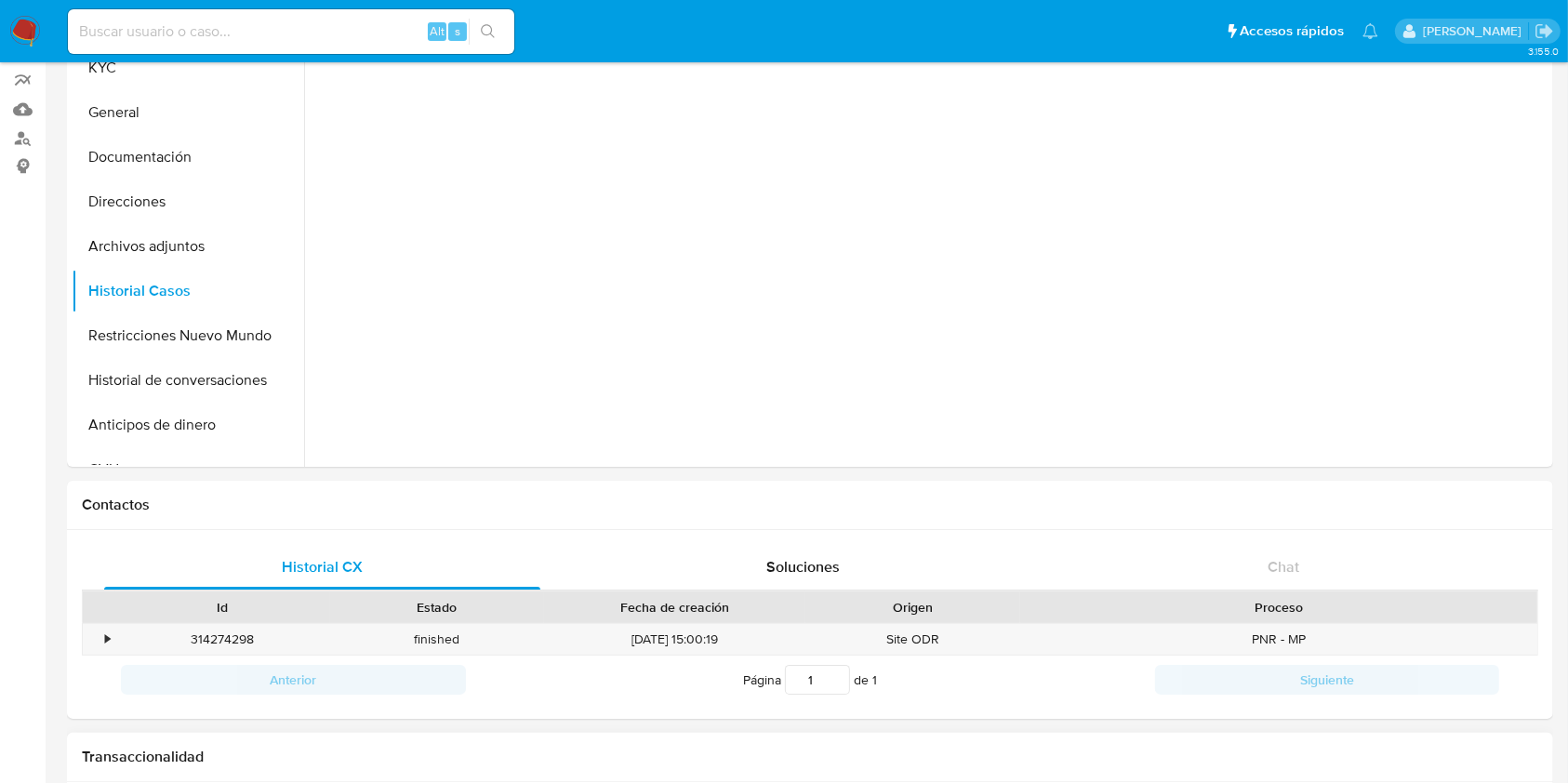
scroll to position [84, 0]
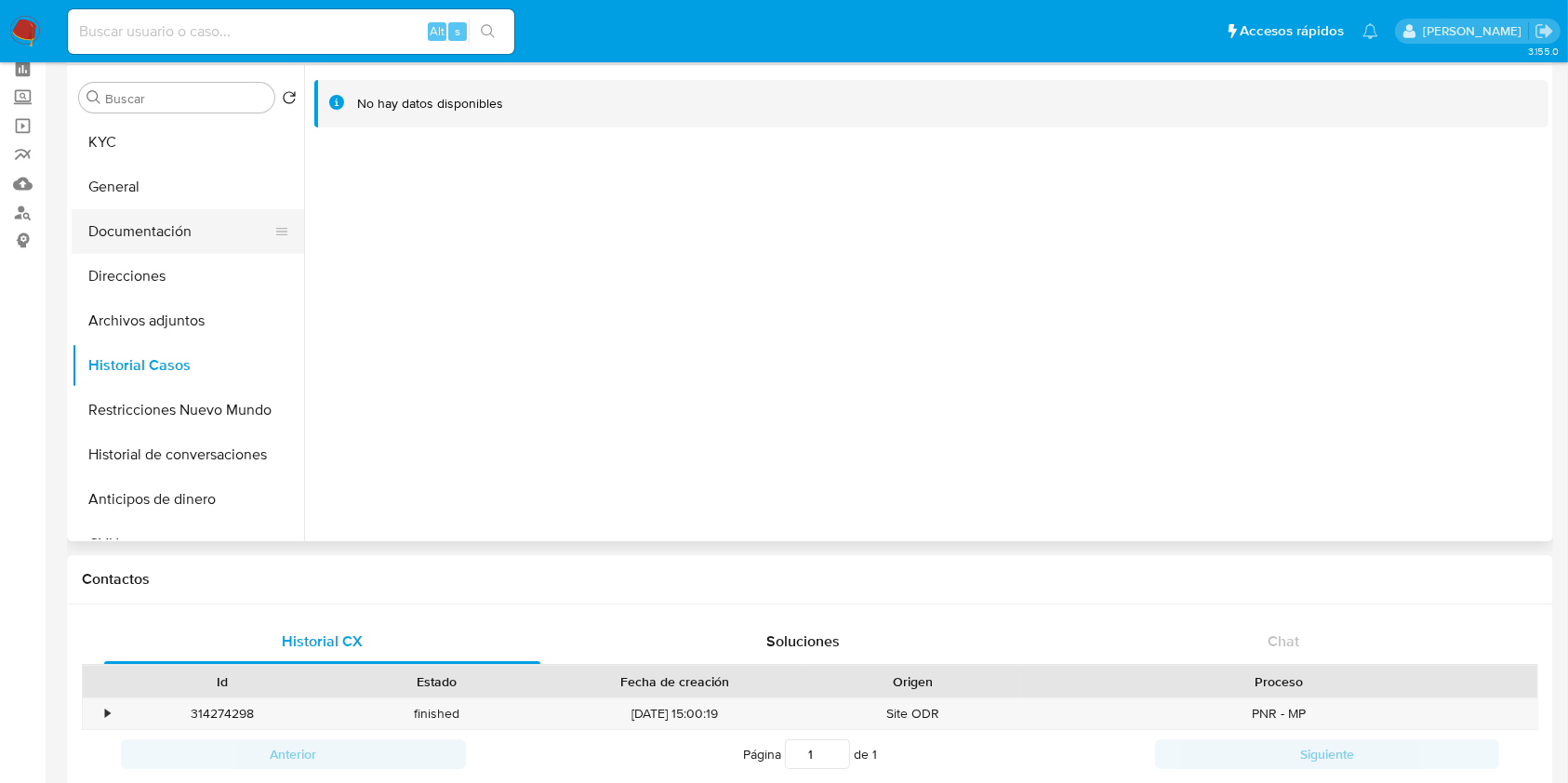
click at [176, 241] on button "Documentación" at bounding box center [180, 231] width 218 height 45
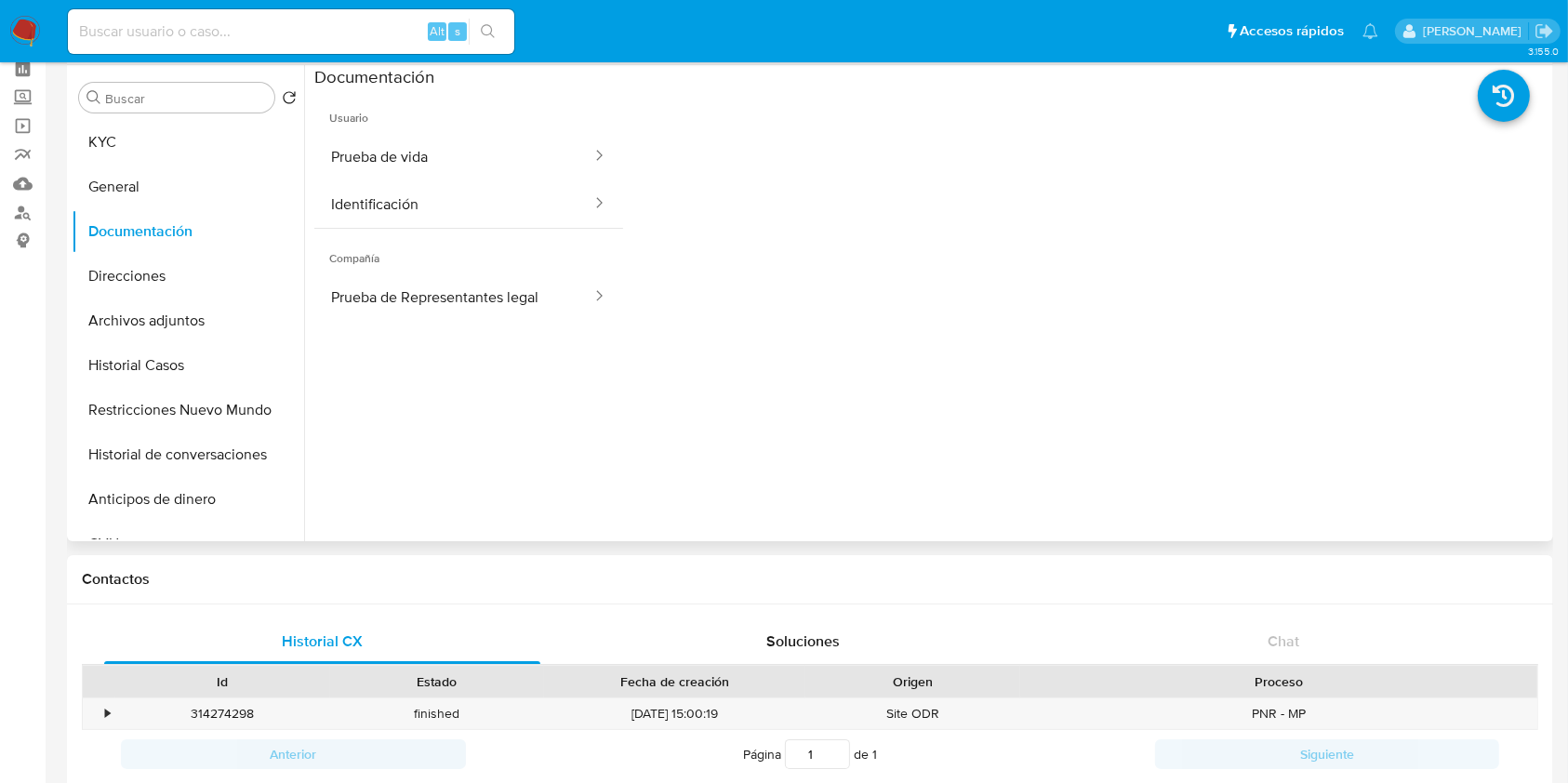
click at [505, 271] on span "Compañía" at bounding box center [469, 251] width 309 height 45
click at [493, 296] on button "Prueba de Representantes legal" at bounding box center [453, 297] width 279 height 48
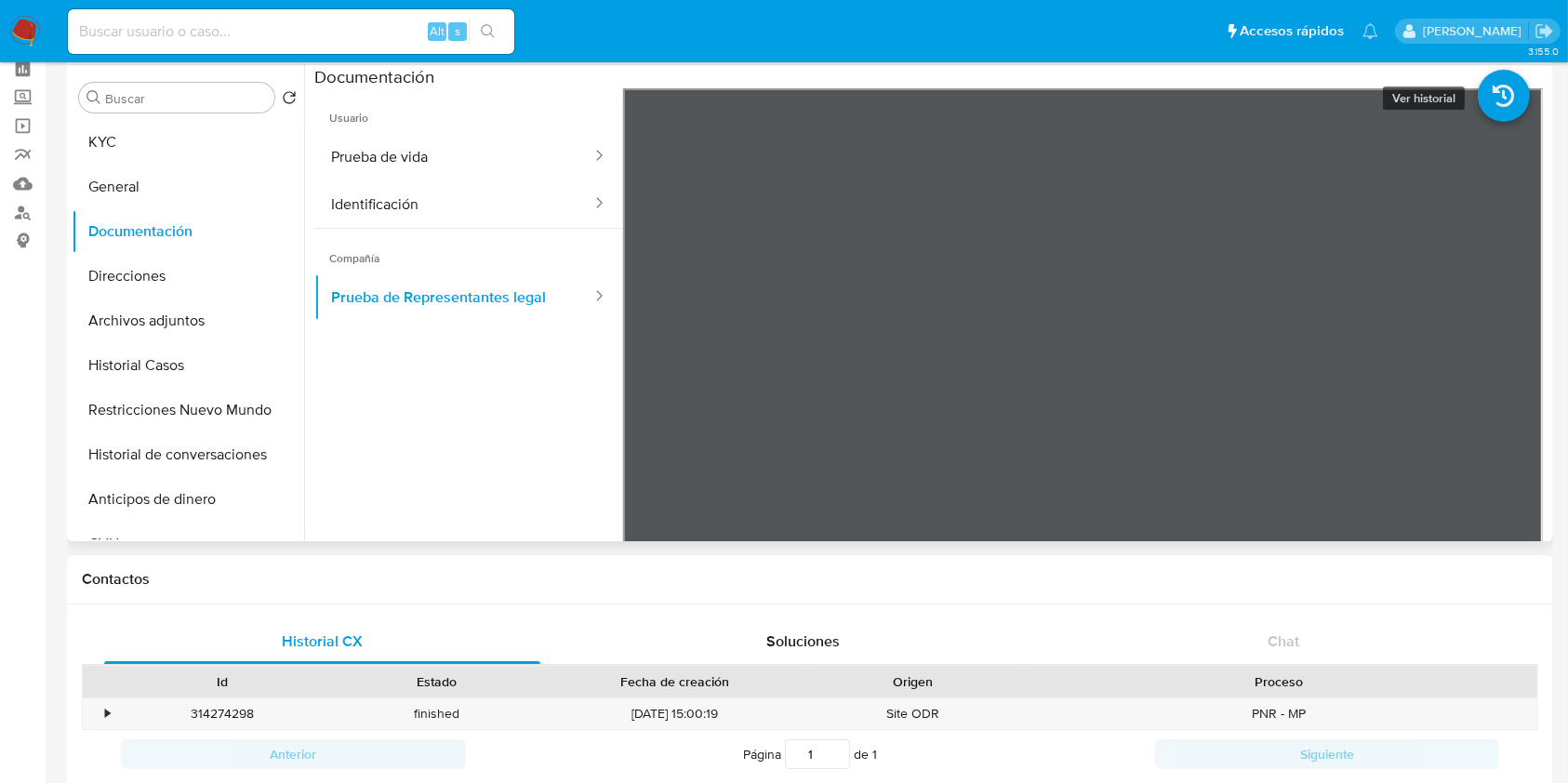
click at [1478, 121] on icon at bounding box center [1504, 95] width 53 height 53
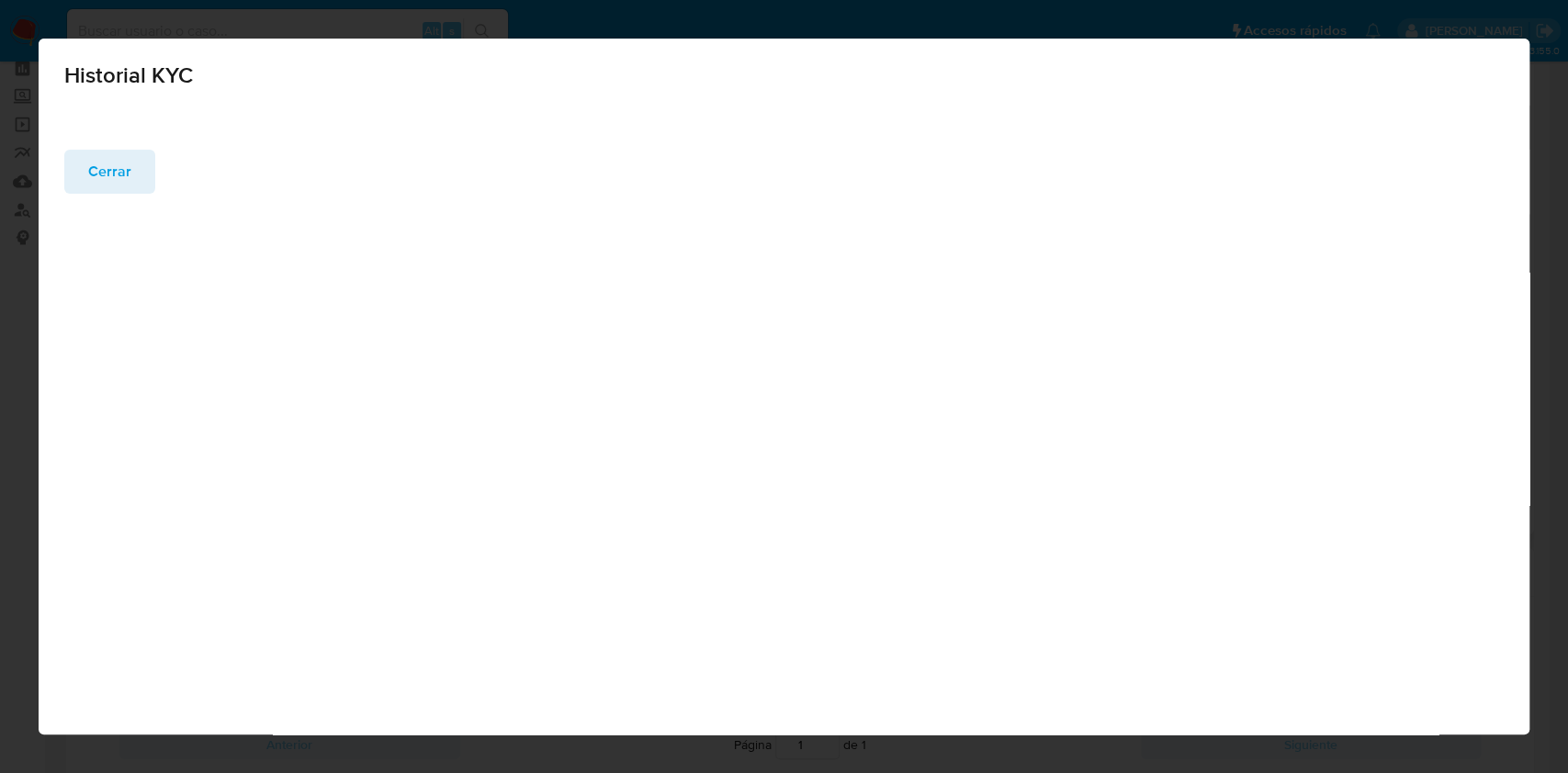
drag, startPoint x: 106, startPoint y: 172, endPoint x: 344, endPoint y: 171, distance: 238.0
click at [105, 172] on span "Cerrar" at bounding box center [110, 171] width 43 height 40
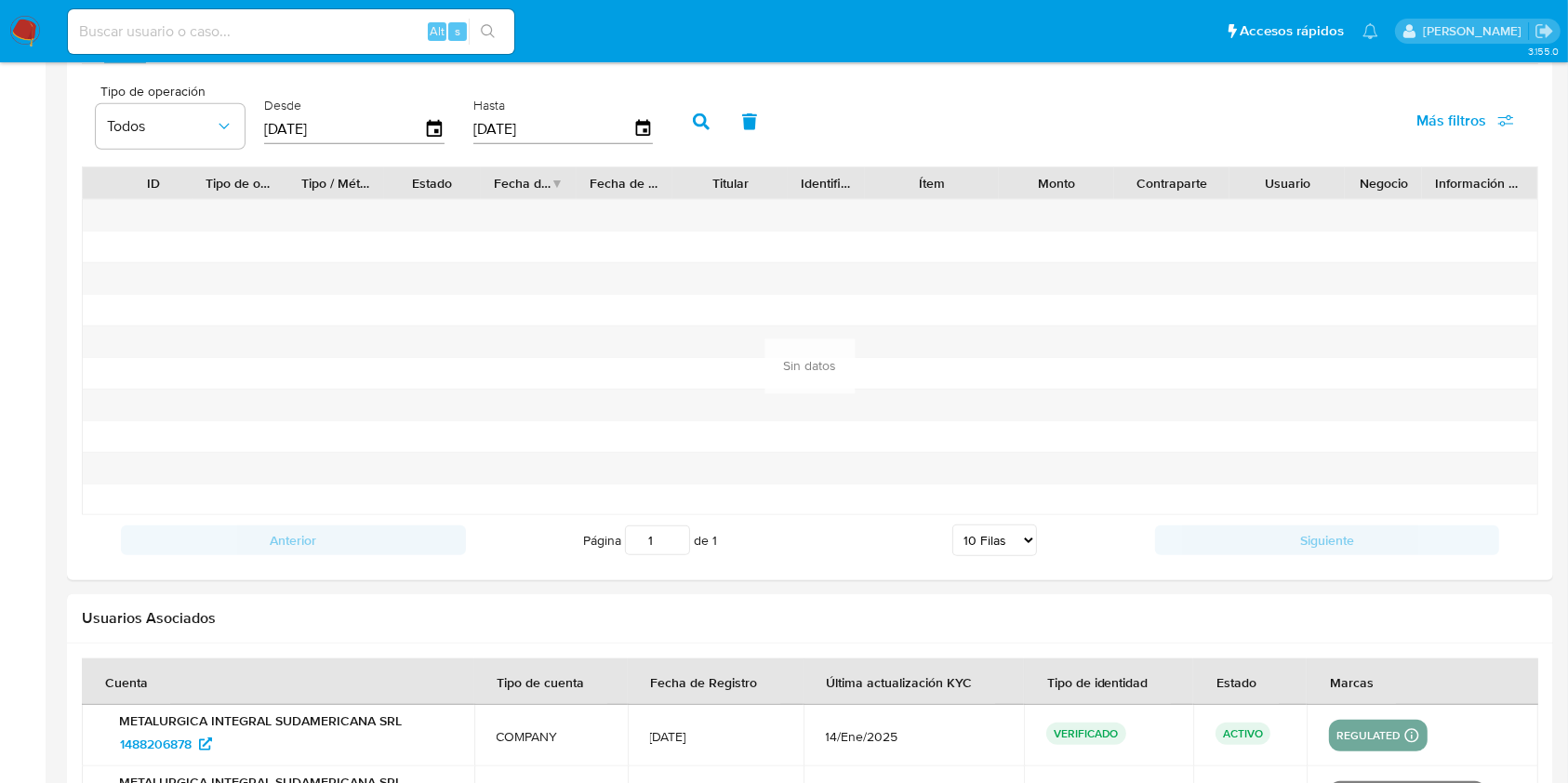
scroll to position [1821, 0]
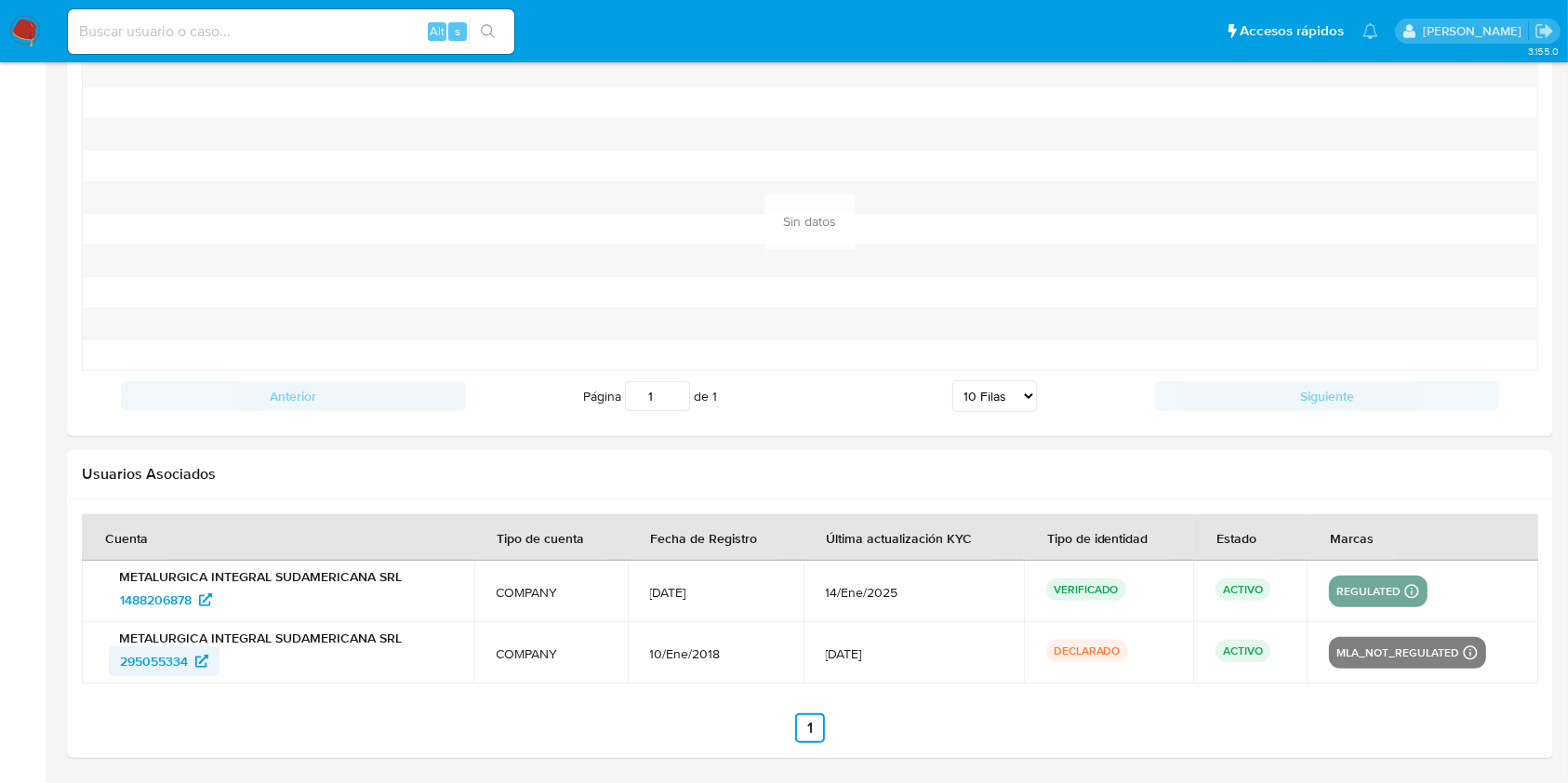
click at [174, 664] on span "295055334" at bounding box center [154, 661] width 67 height 30
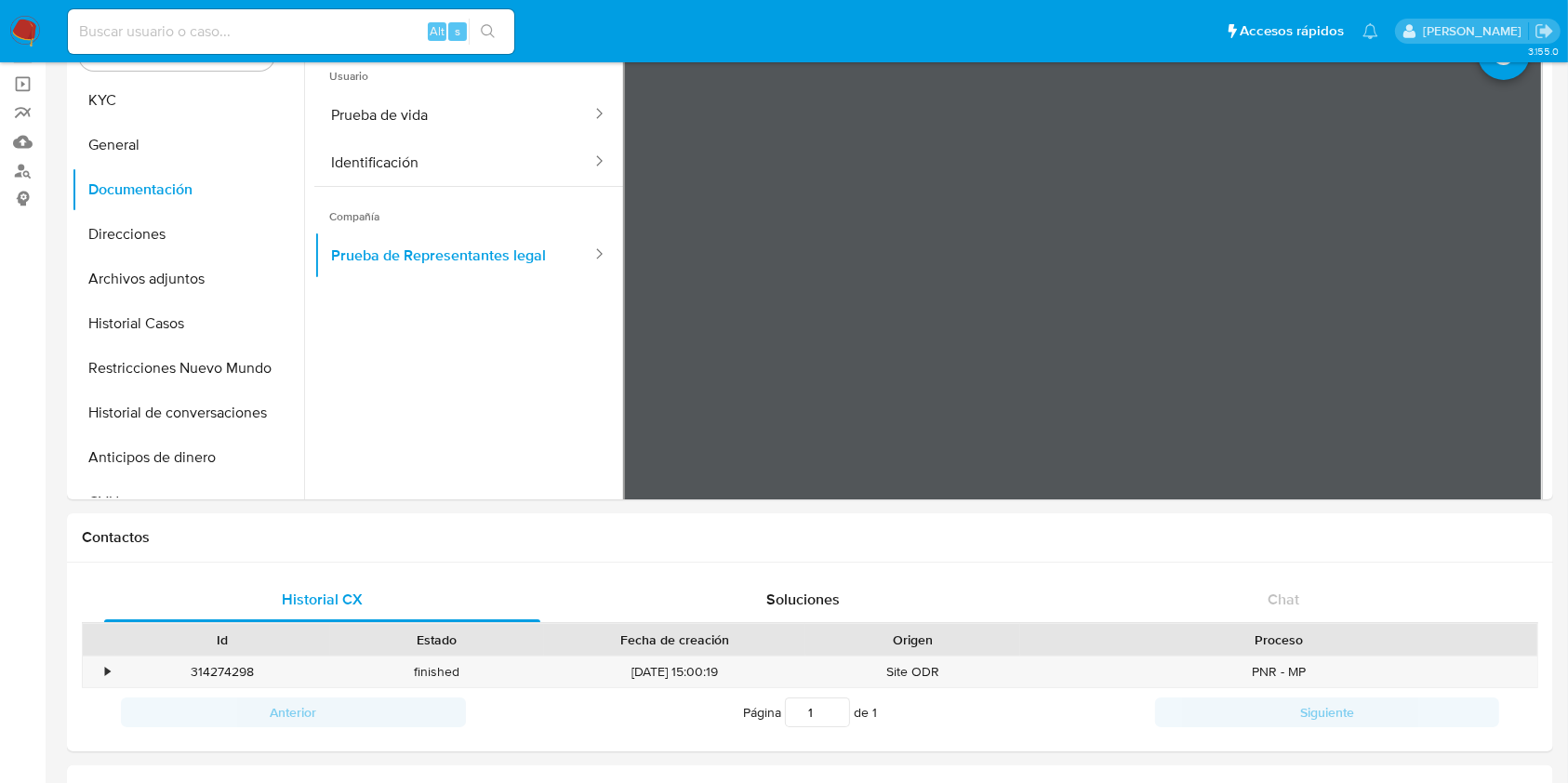
scroll to position [84, 0]
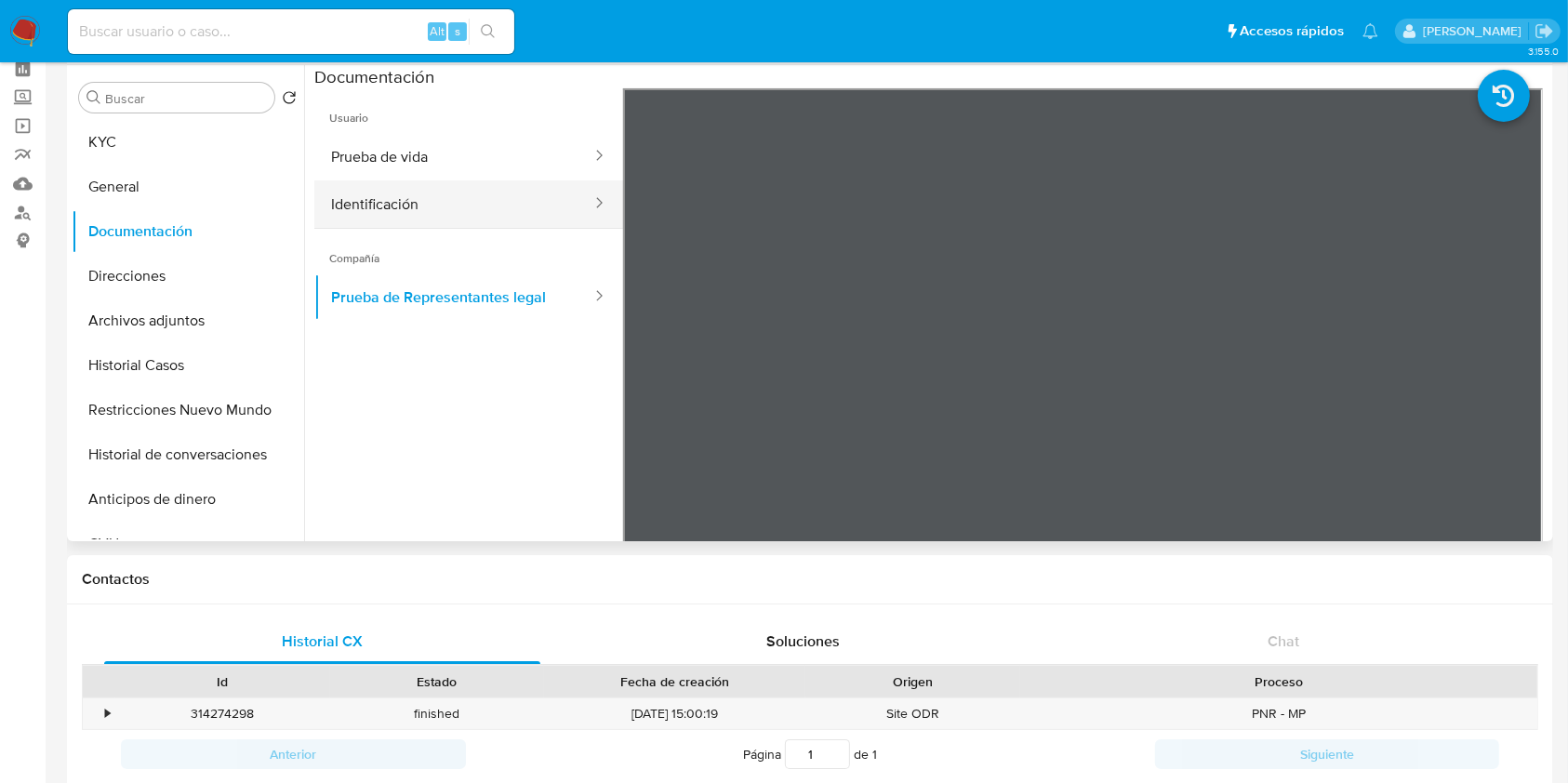
click at [527, 197] on button "Identificación" at bounding box center [453, 204] width 279 height 48
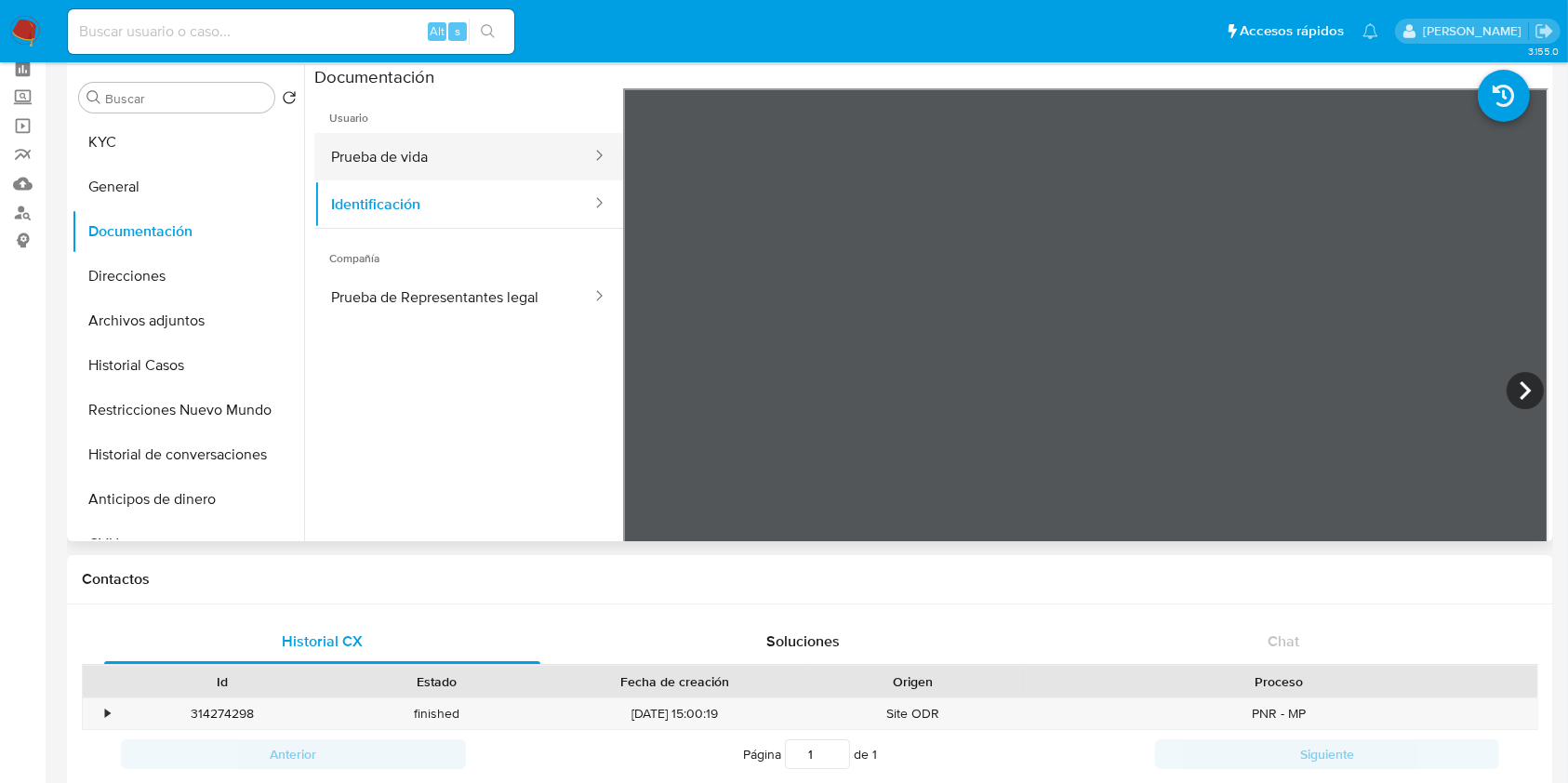
click at [465, 138] on button "Prueba de vida" at bounding box center [453, 157] width 279 height 48
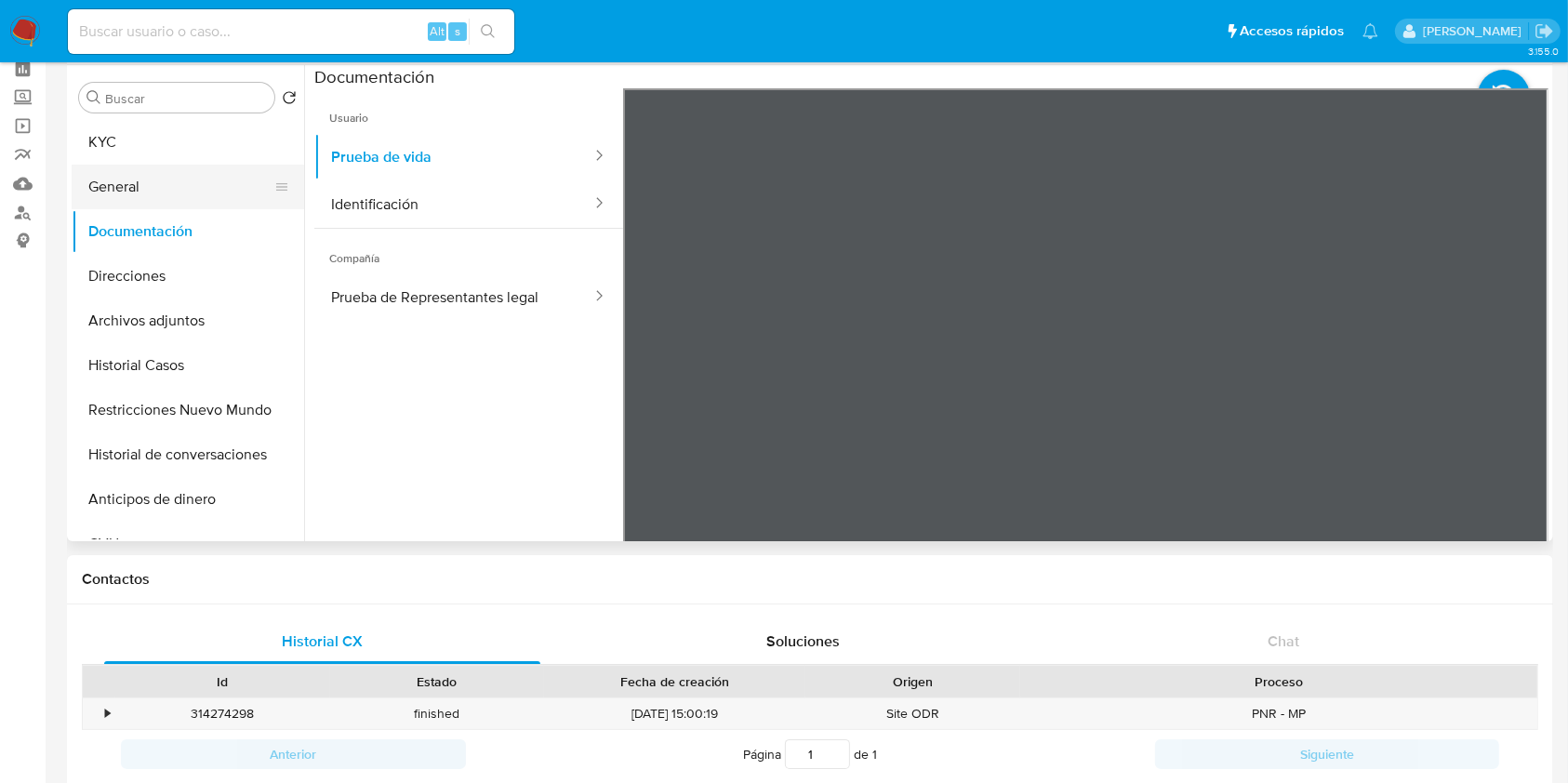
click at [205, 189] on button "General" at bounding box center [180, 186] width 218 height 45
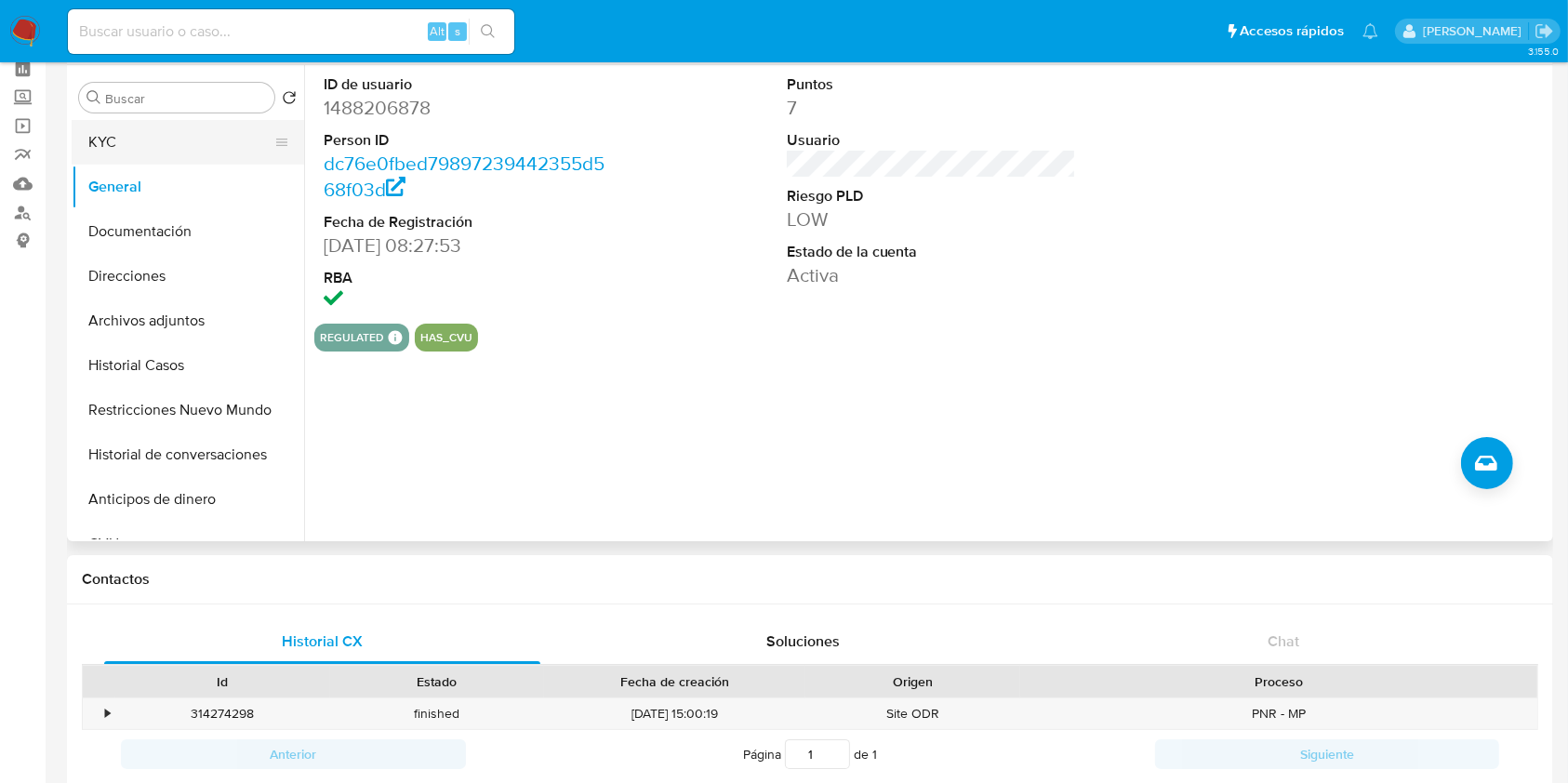
click at [146, 149] on button "KYC" at bounding box center [180, 142] width 218 height 45
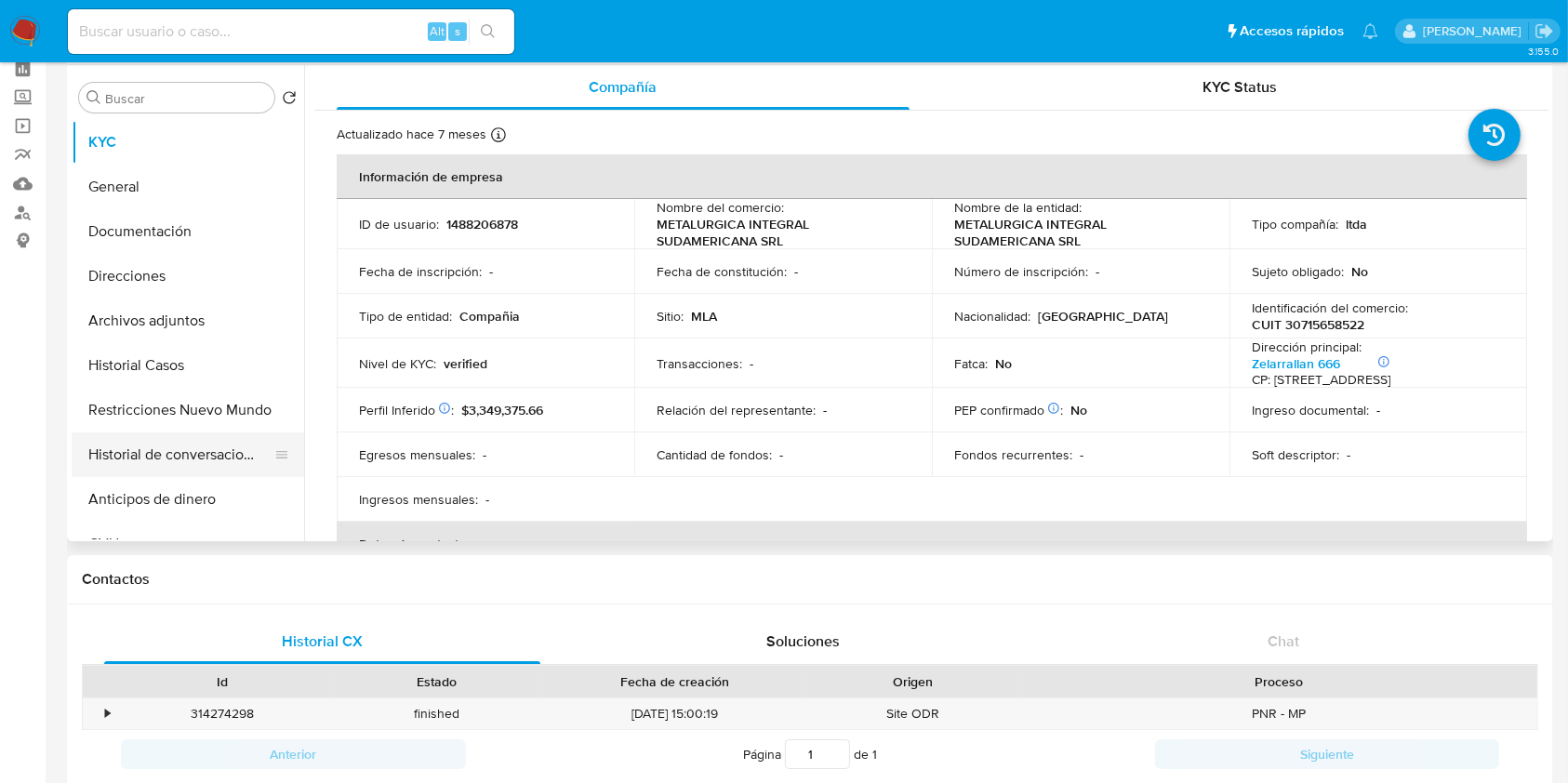
click at [190, 434] on button "Historial de conversaciones" at bounding box center [180, 454] width 218 height 45
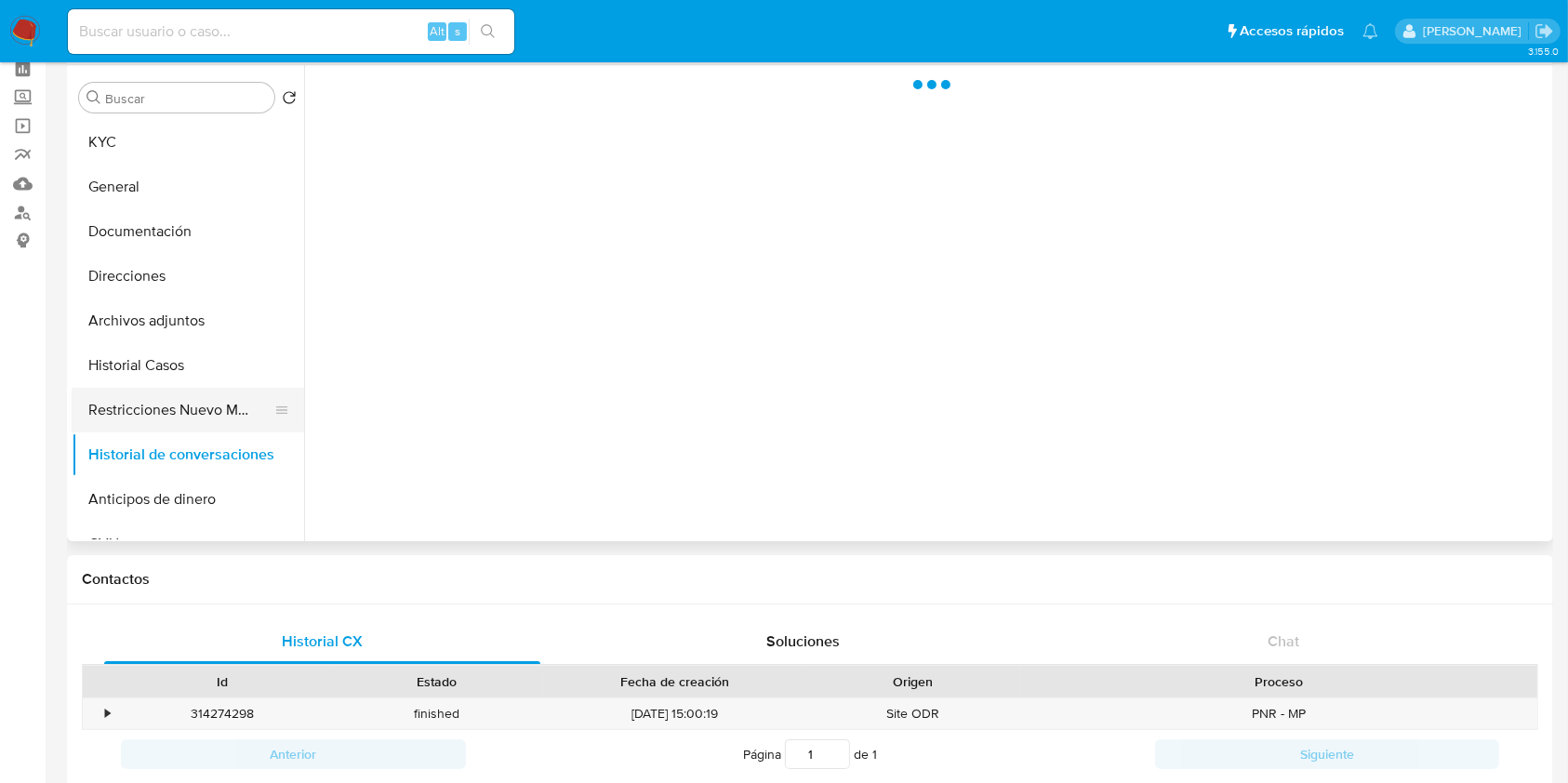
click at [202, 413] on button "Restricciones Nuevo Mundo" at bounding box center [180, 409] width 218 height 45
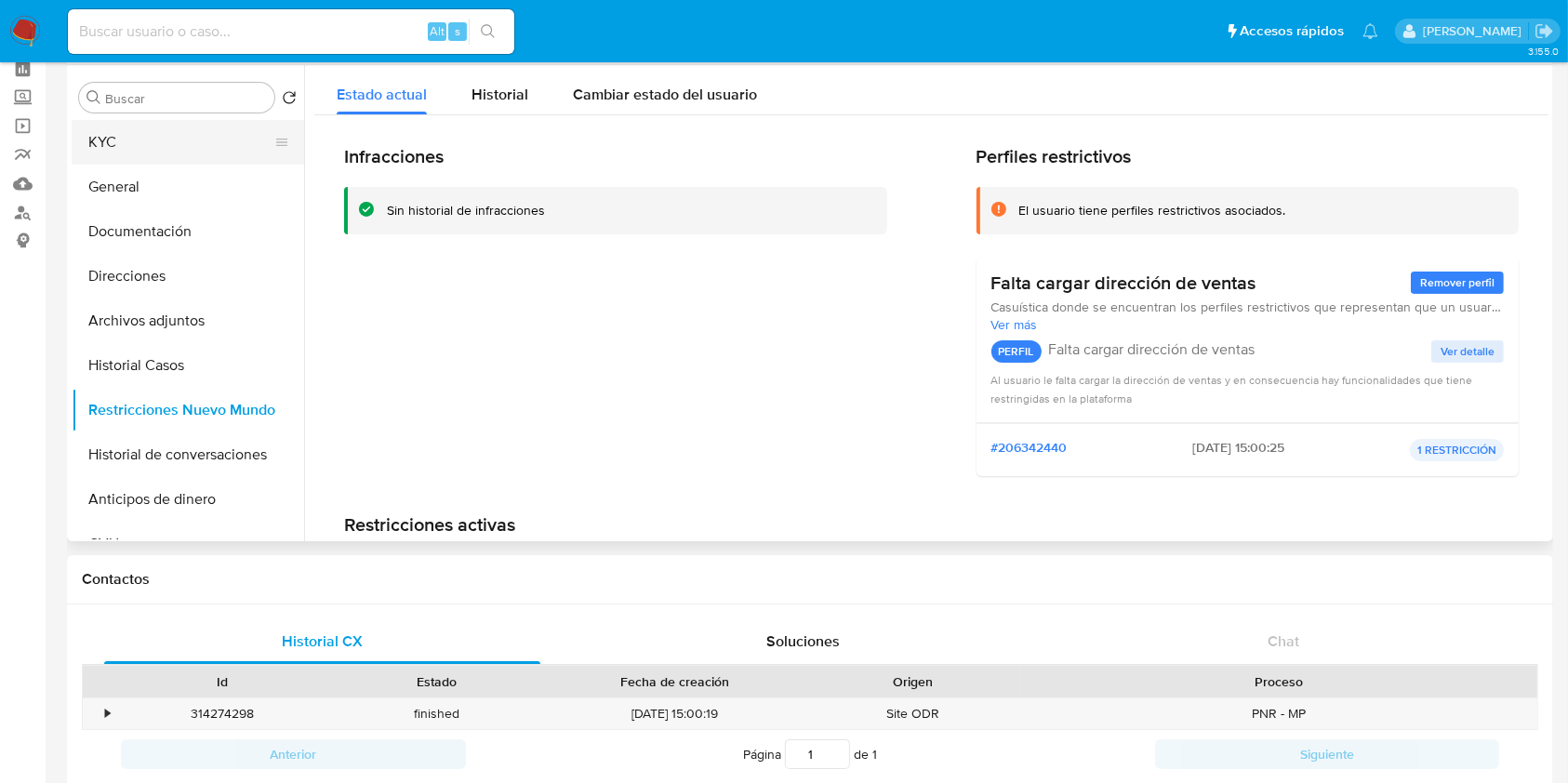
click at [159, 143] on button "KYC" at bounding box center [180, 142] width 218 height 45
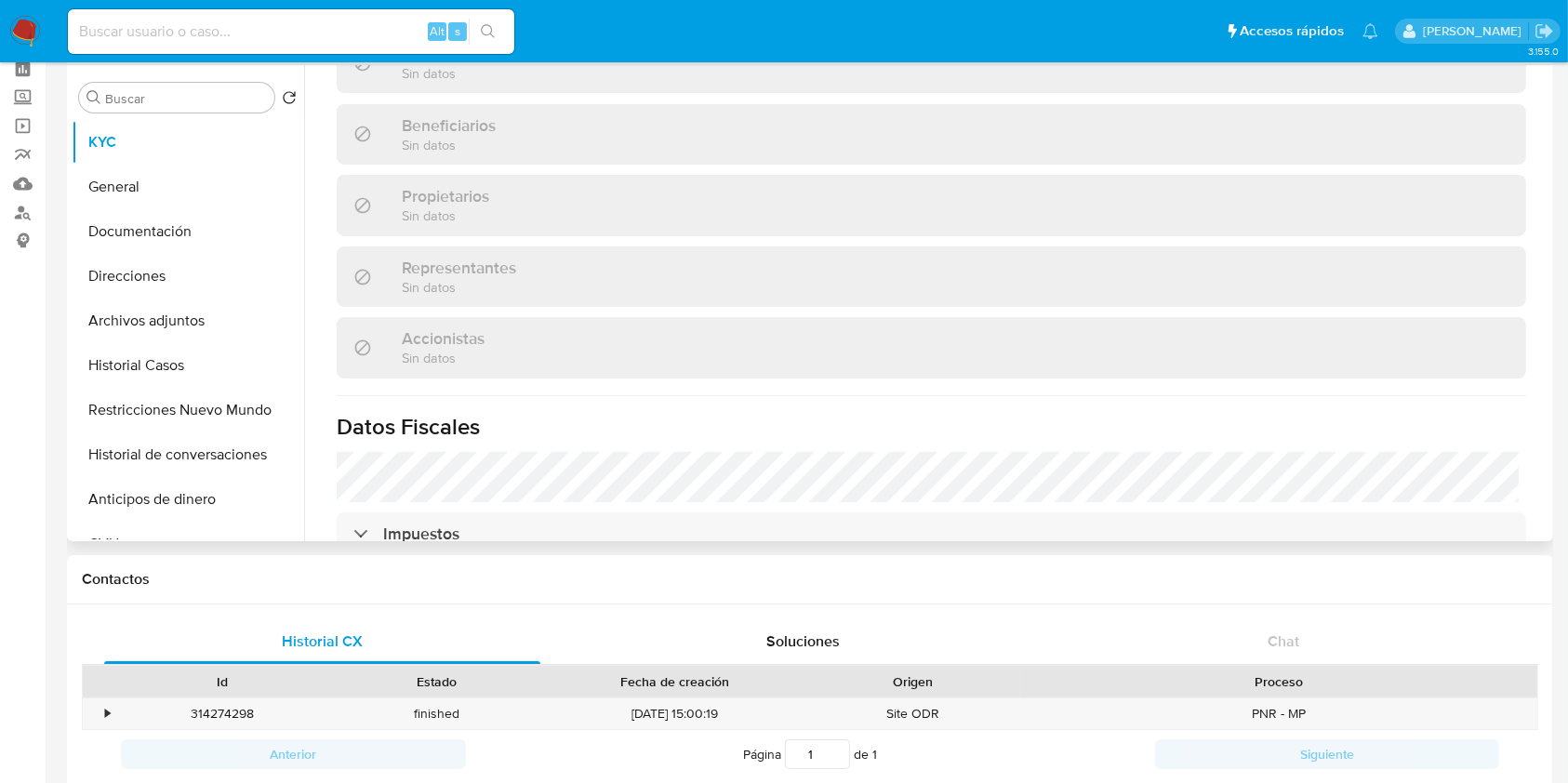
scroll to position [1357, 0]
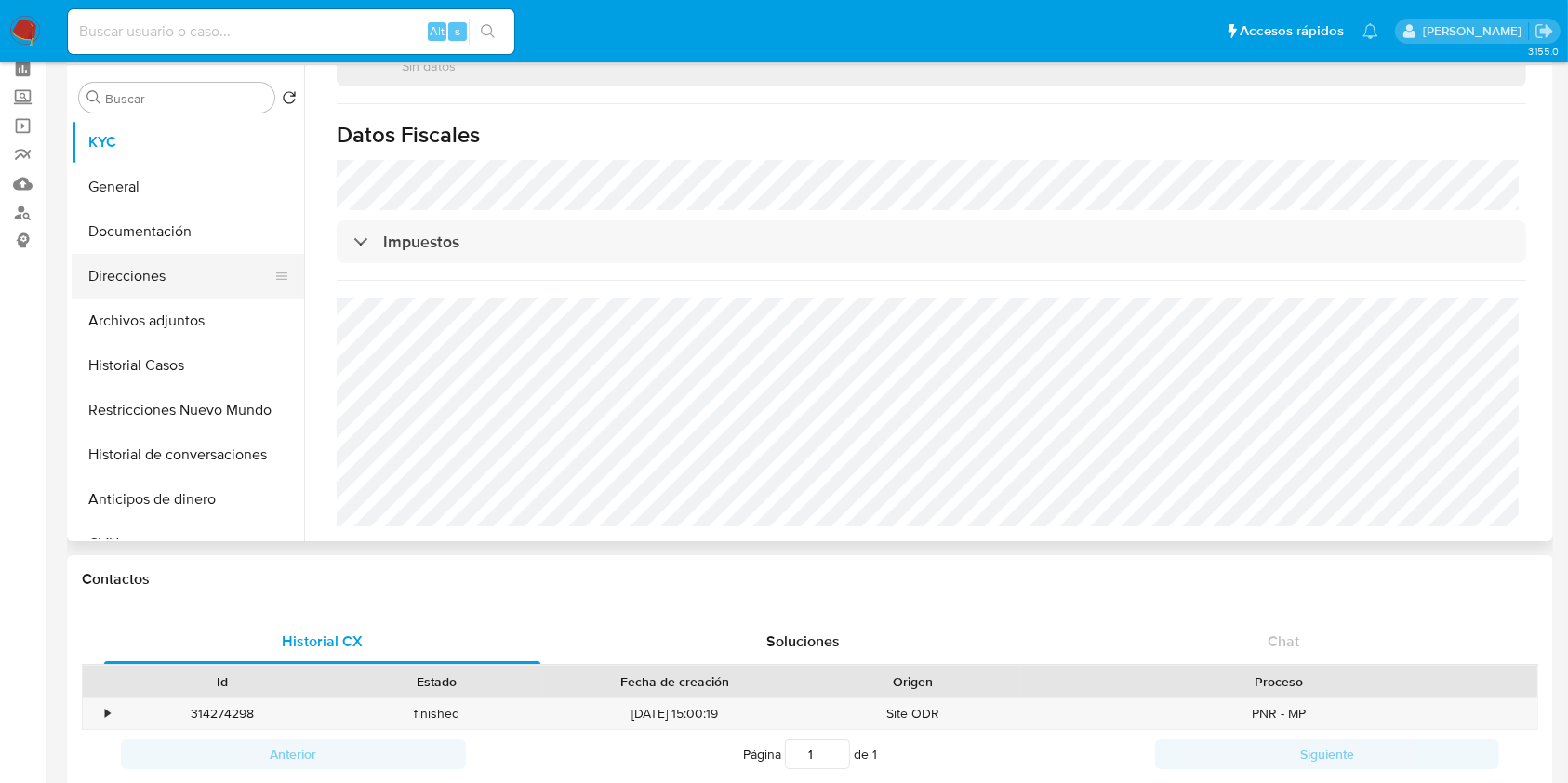
click at [195, 269] on button "Direcciones" at bounding box center [180, 276] width 218 height 45
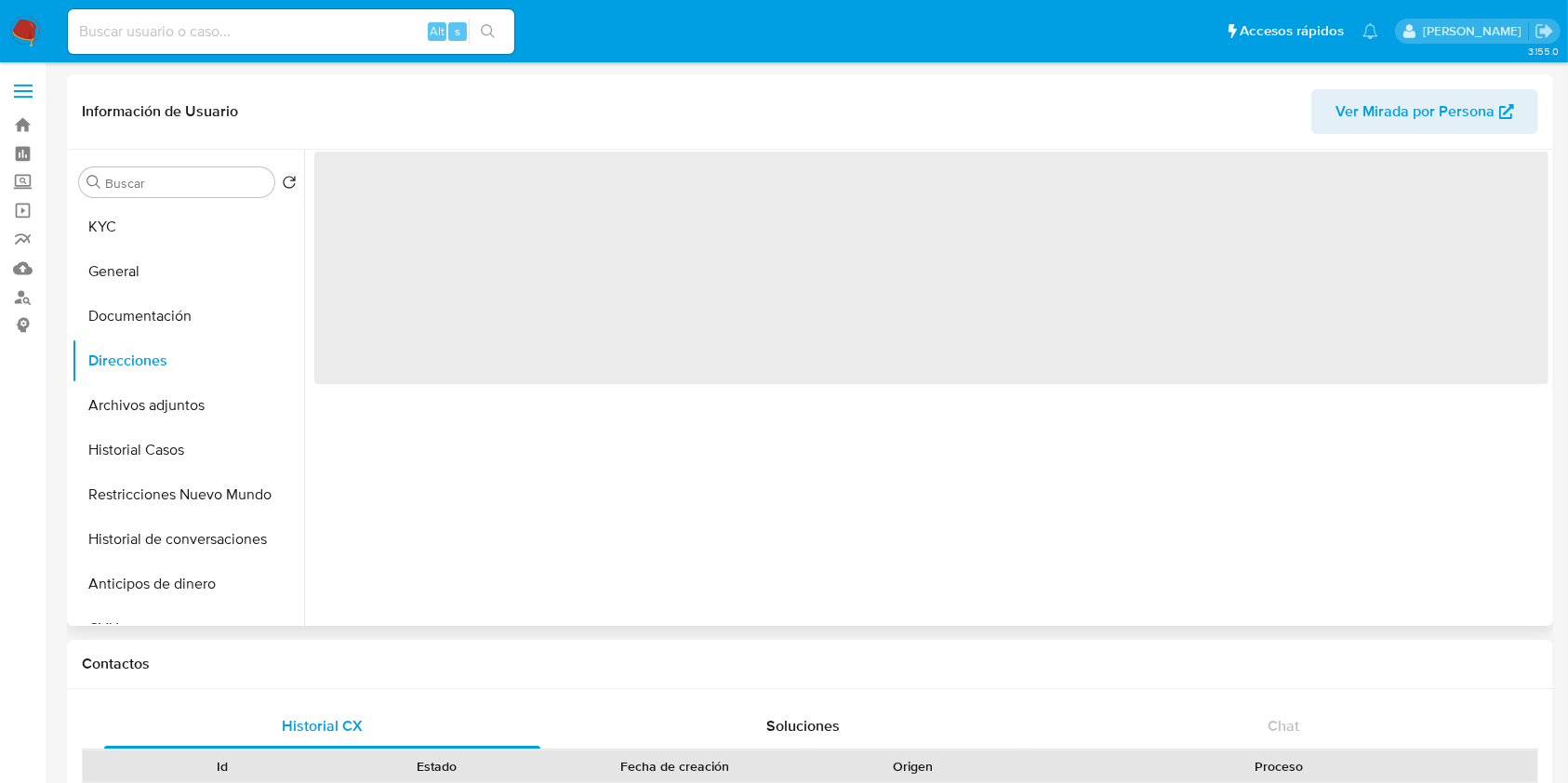
scroll to position [0, 0]
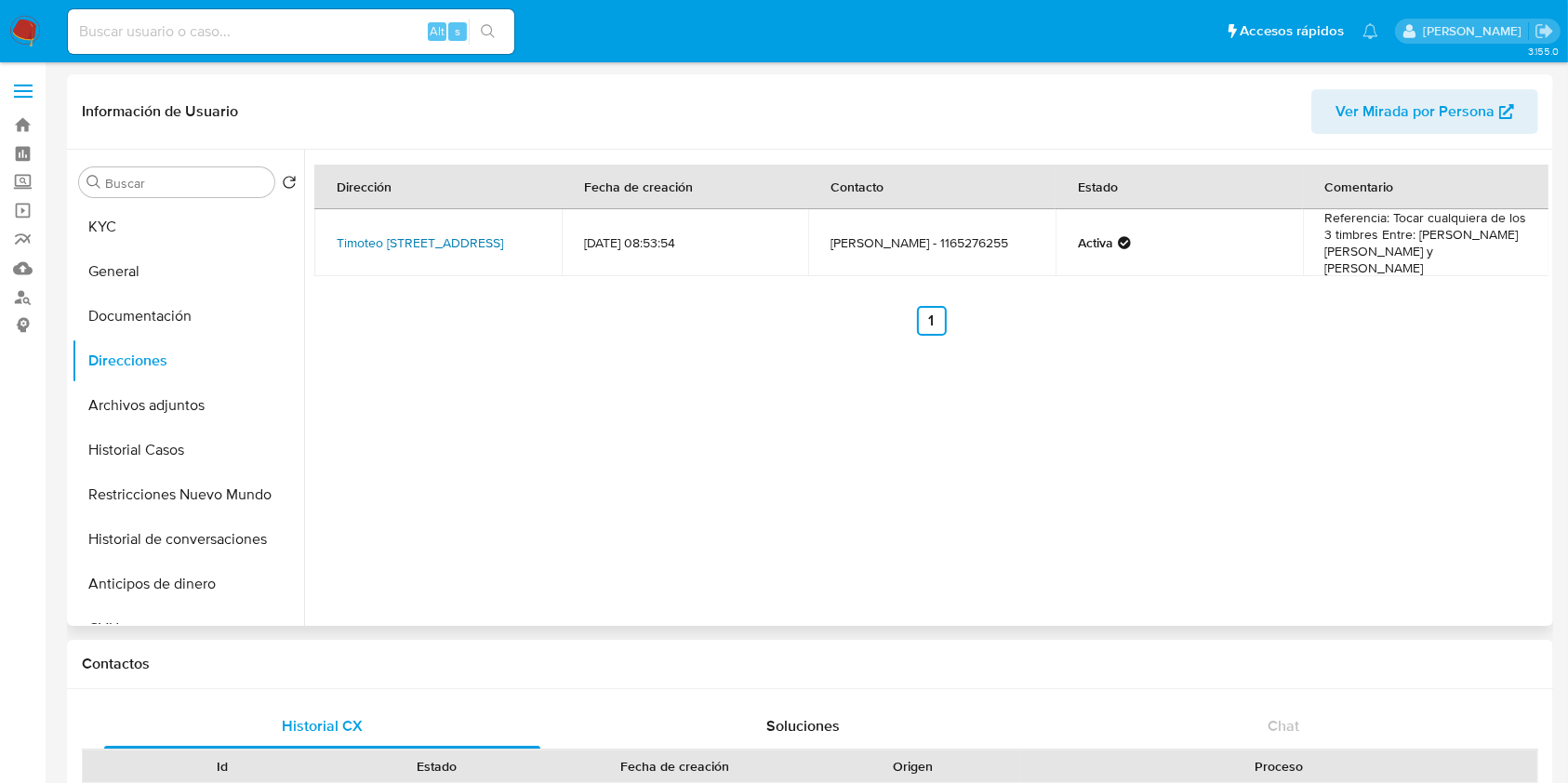
click at [404, 234] on link "Timoteo Gordillo 4739, Villa Lugano, Capital Federal, 1439, Argentina 4739" at bounding box center [420, 243] width 167 height 19
click at [178, 246] on button "KYC" at bounding box center [180, 226] width 218 height 45
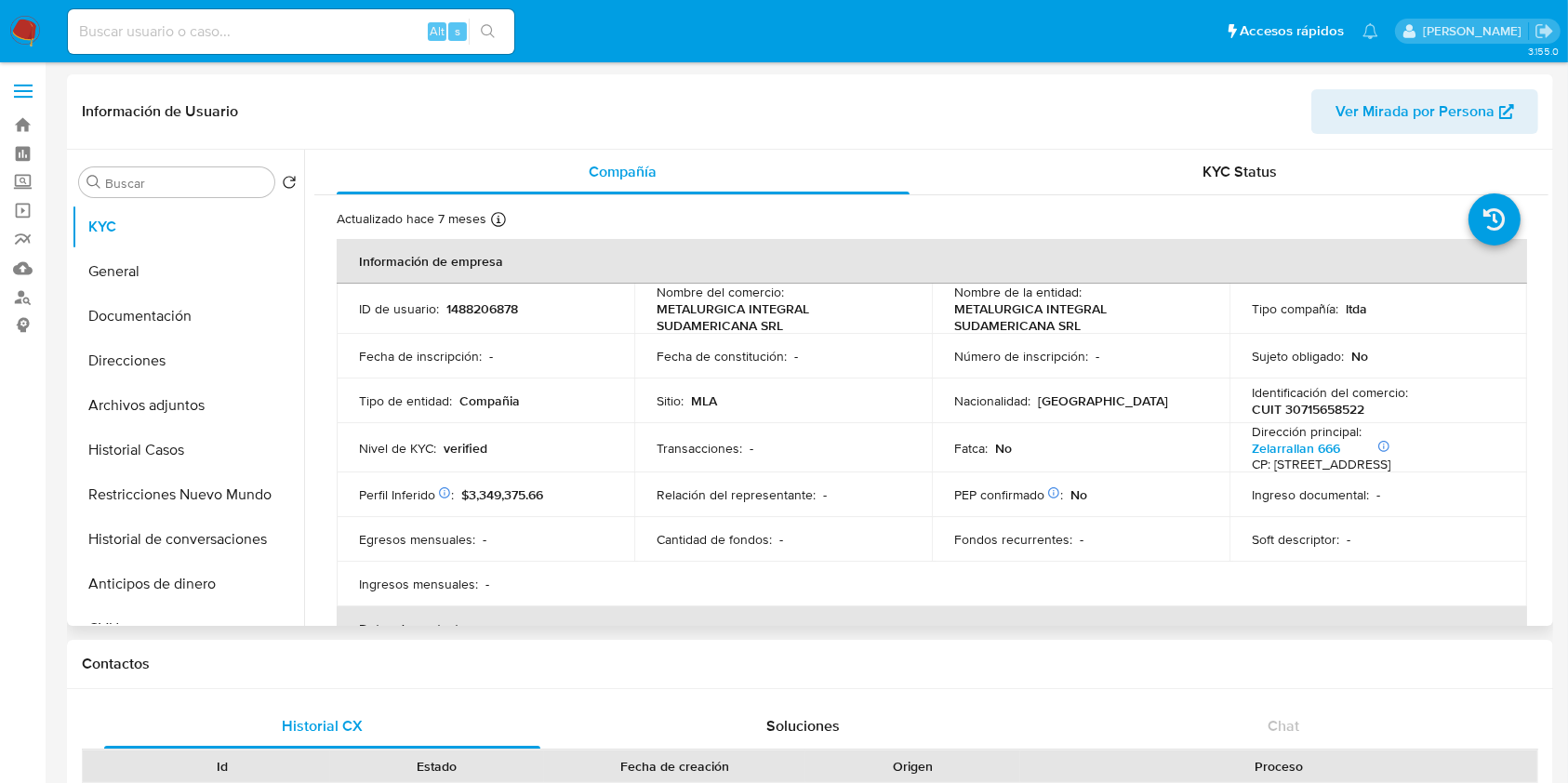
click at [762, 317] on p "METALURGICA INTEGRAL SUDAMERICANA SRL" at bounding box center [779, 317] width 246 height 34
drag, startPoint x: 762, startPoint y: 317, endPoint x: 676, endPoint y: 304, distance: 87.0
click at [676, 304] on p "METALURGICA INTEGRAL SUDAMERICANA SRL" at bounding box center [779, 317] width 246 height 34
copy p "METALURGICA INTEGRAL SUDAMERICANA SRL"
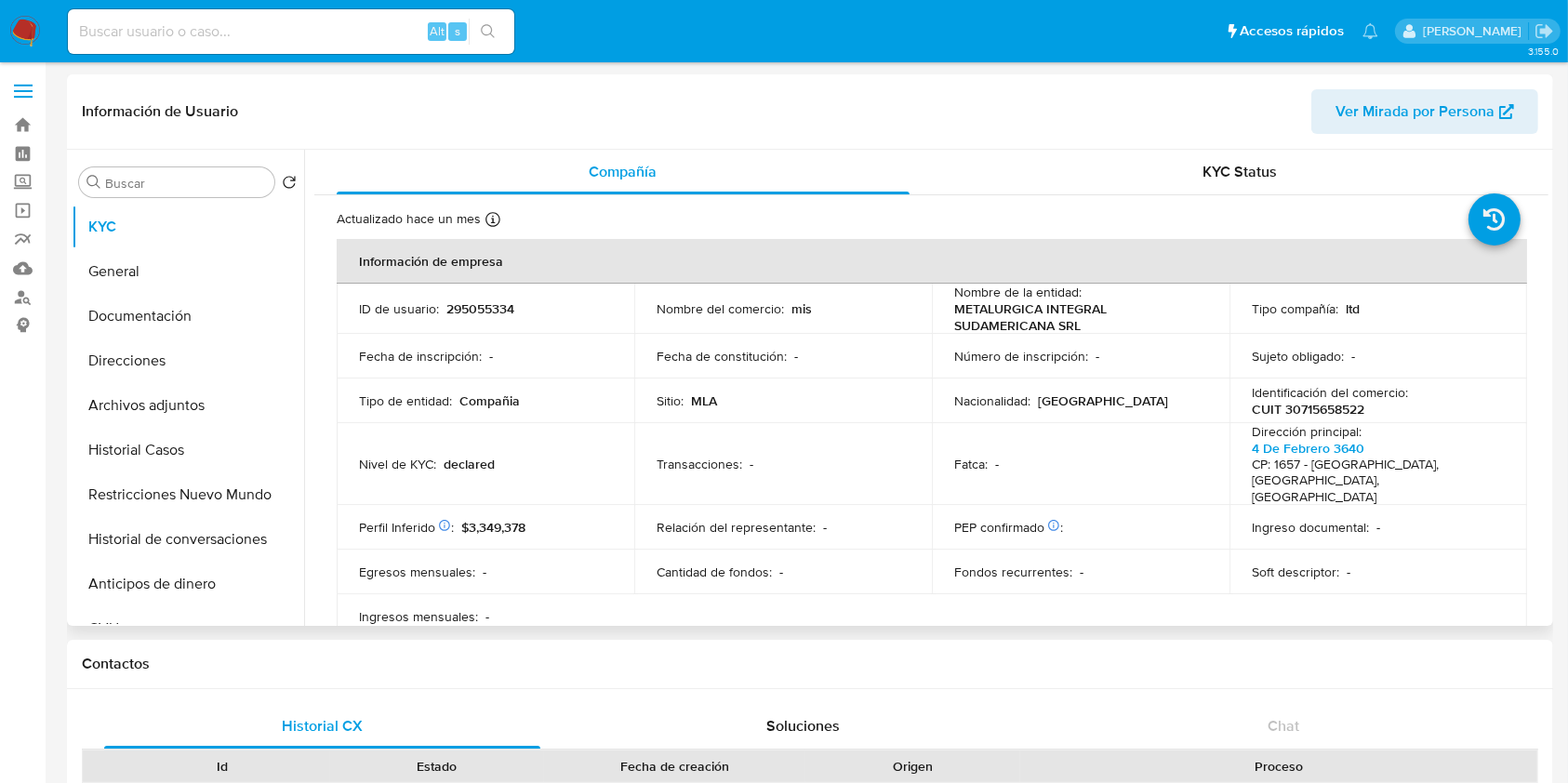
select select "10"
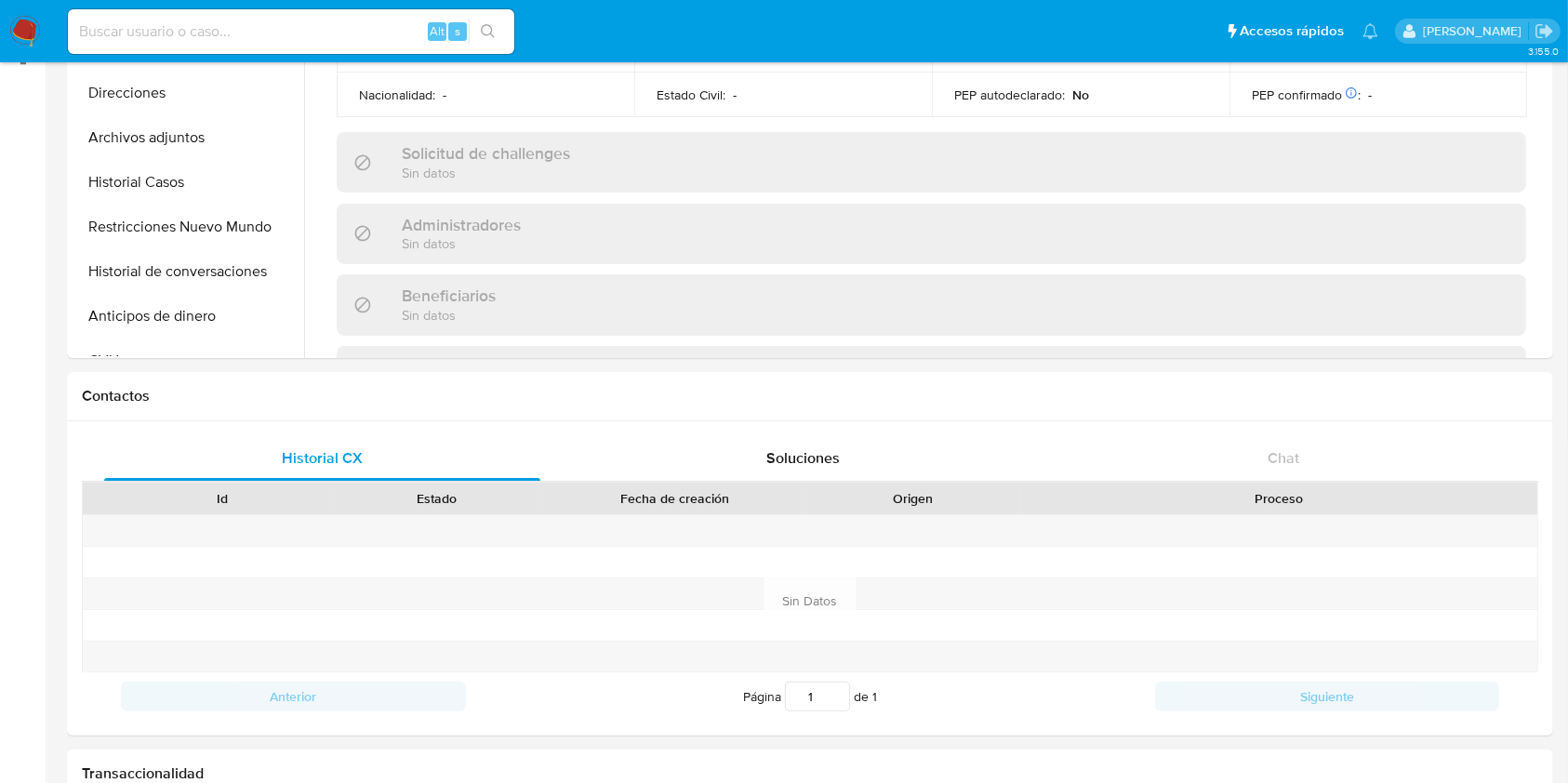
scroll to position [496, 0]
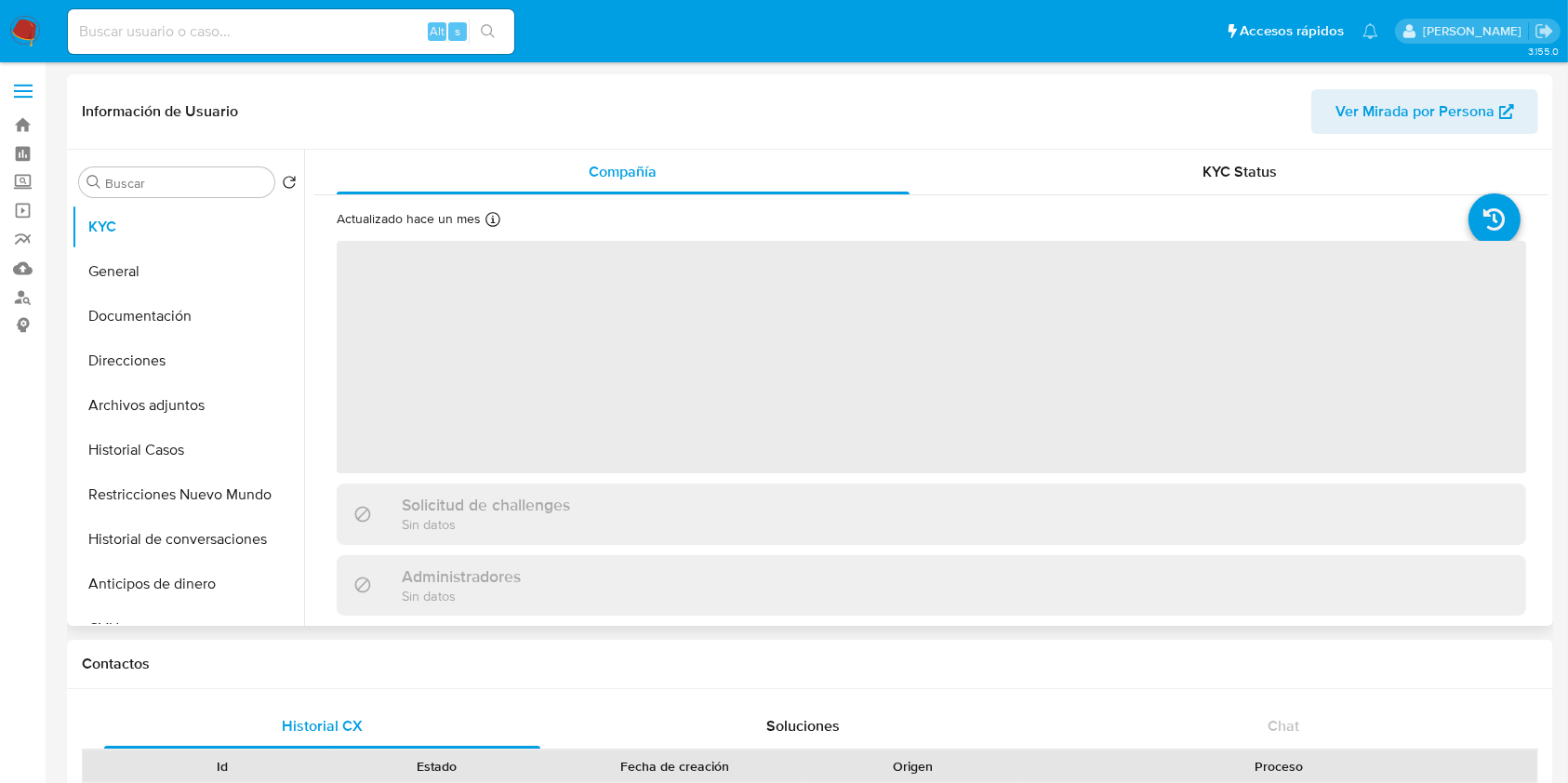
select select "10"
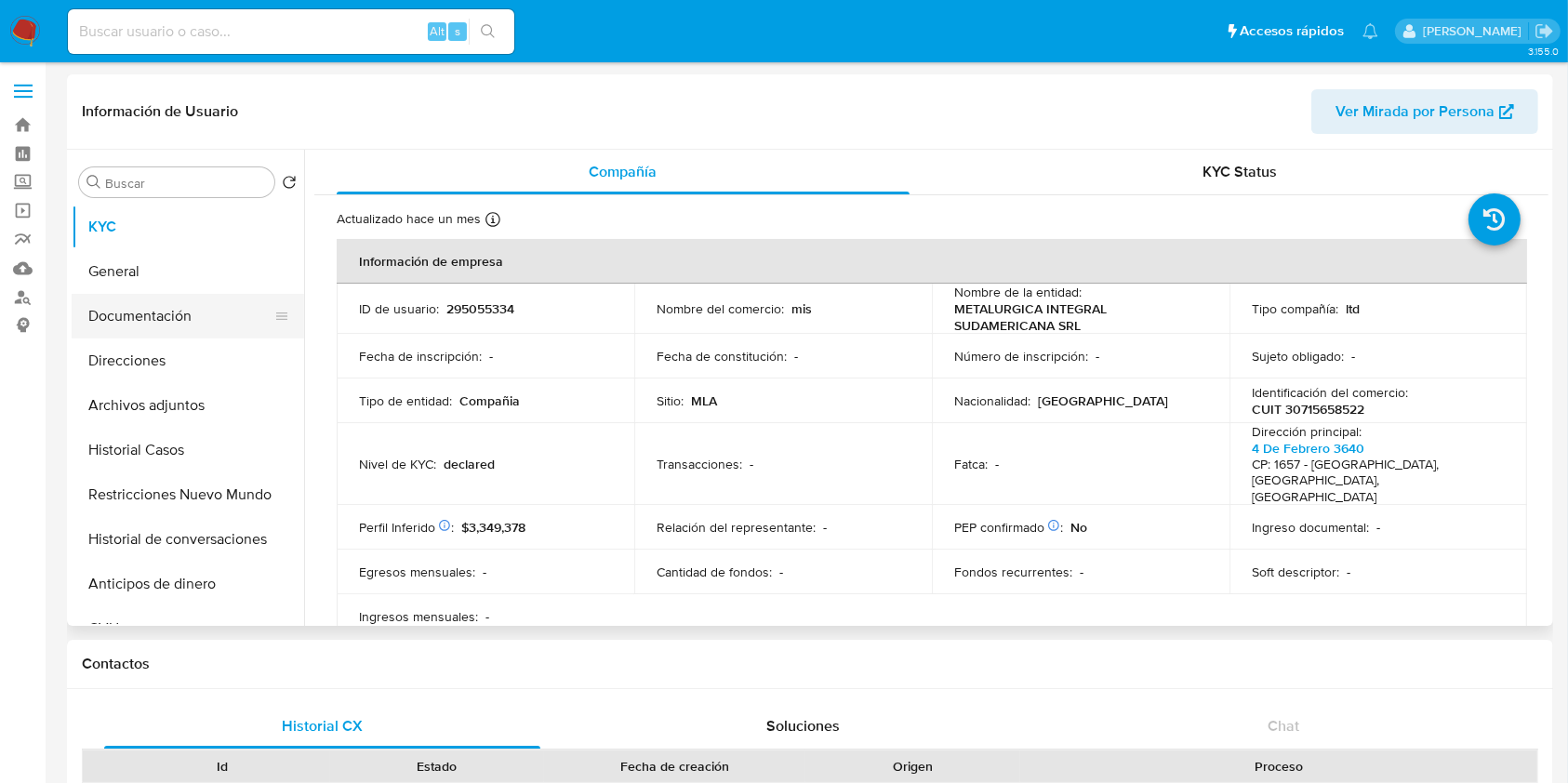
click at [239, 307] on button "Documentación" at bounding box center [180, 315] width 218 height 45
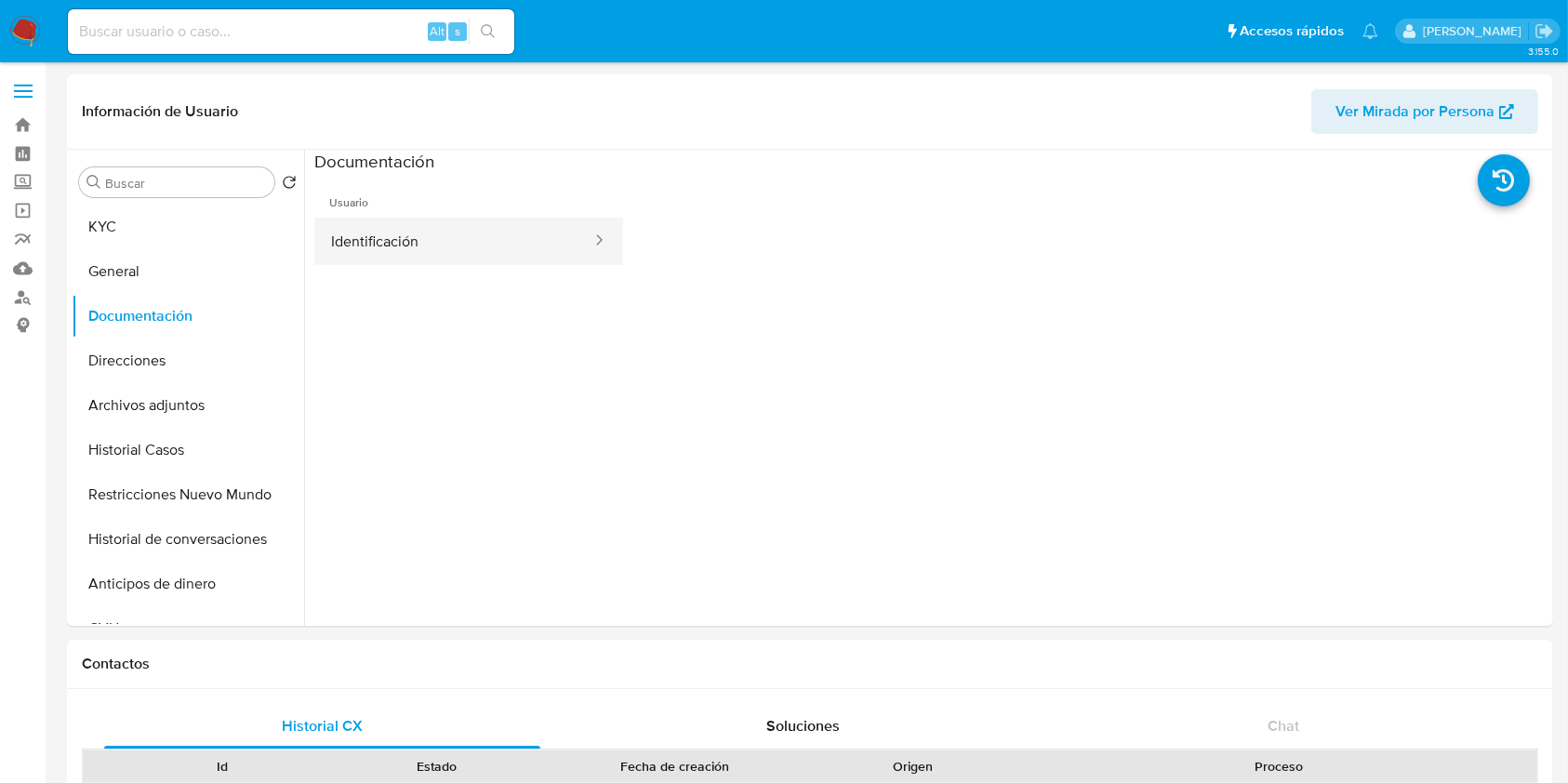
click at [538, 255] on button "Identificación" at bounding box center [453, 242] width 279 height 48
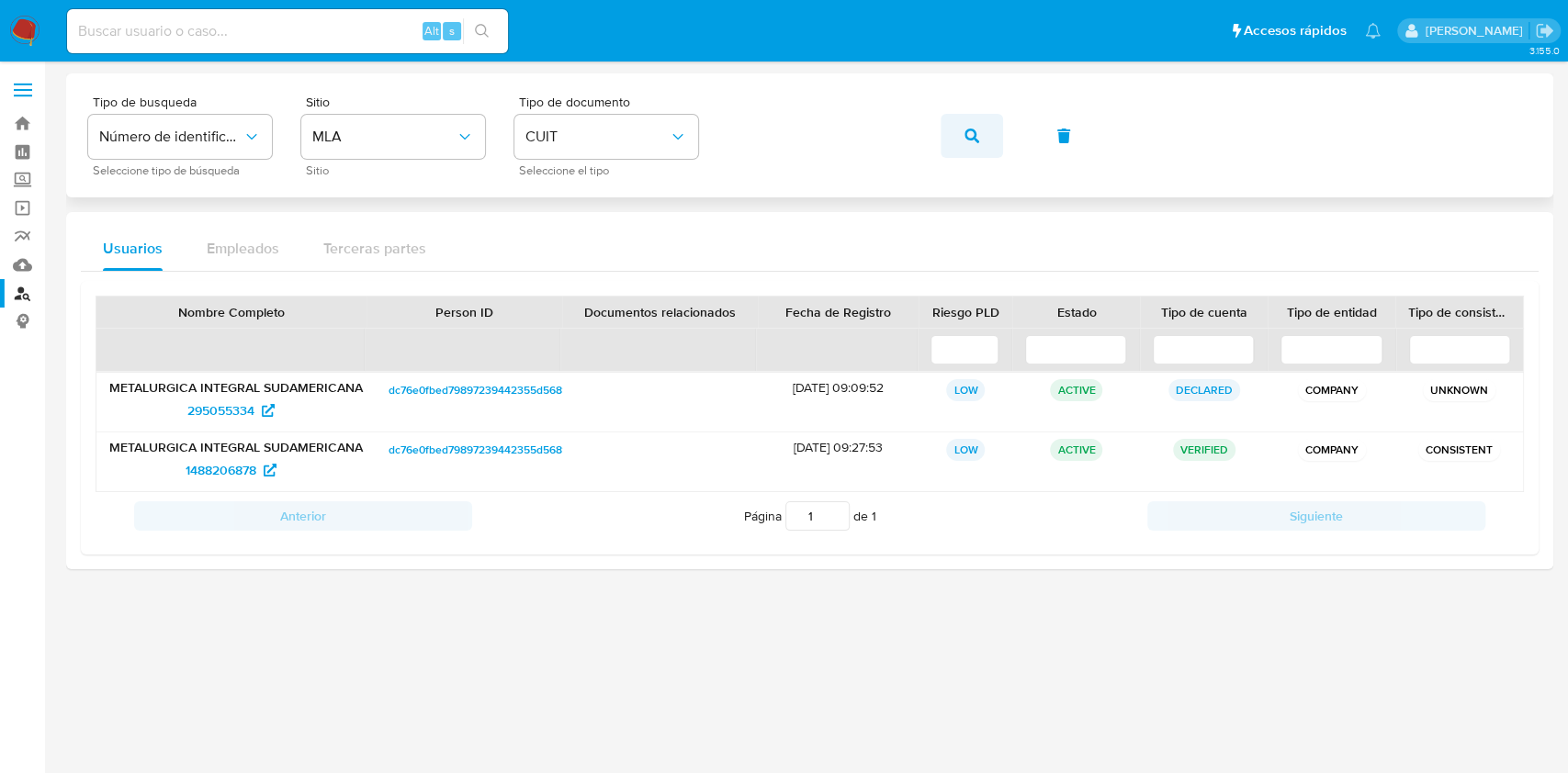
click at [962, 142] on button "button" at bounding box center [972, 135] width 63 height 44
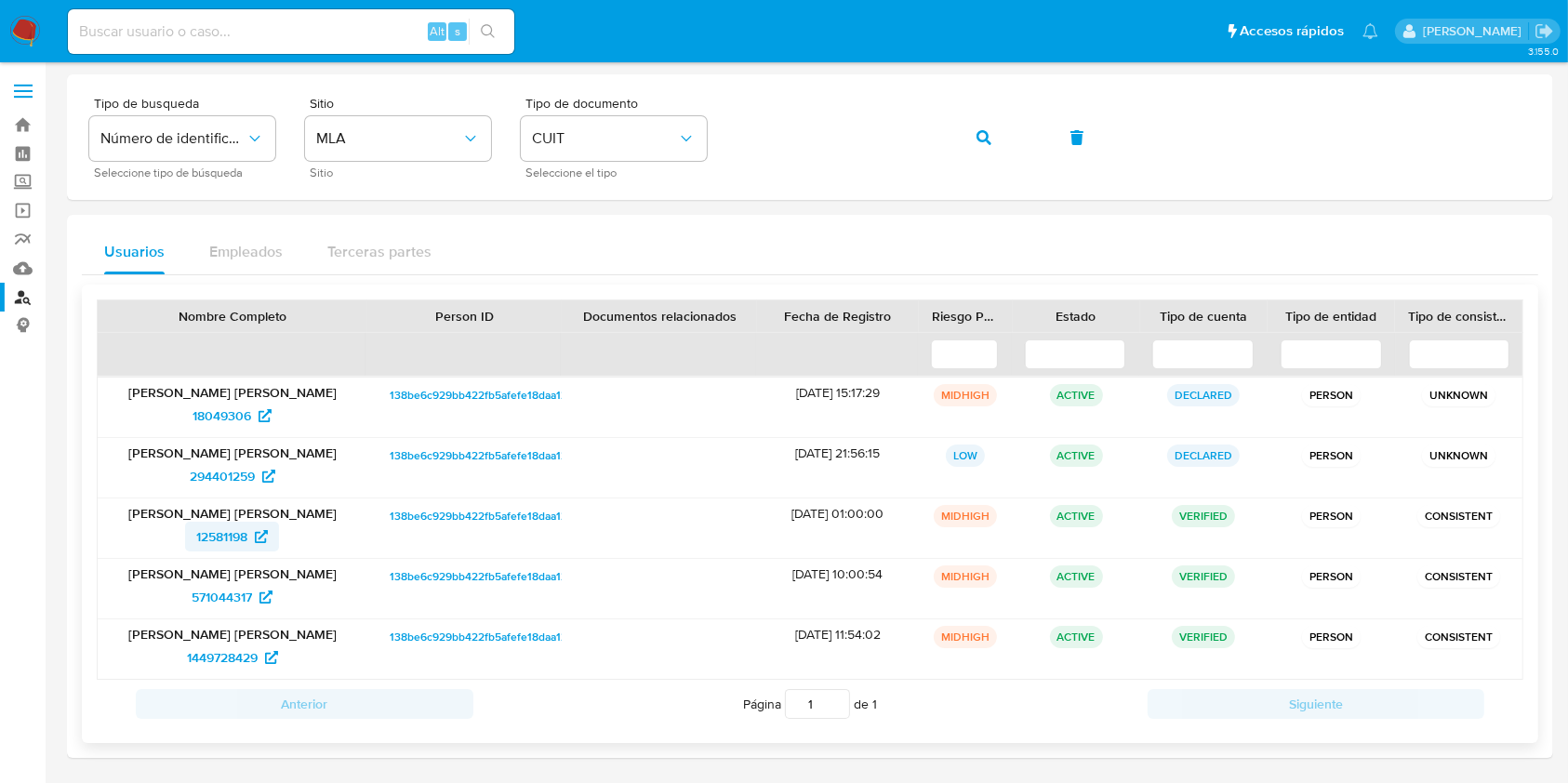
click at [225, 537] on span "12581198" at bounding box center [222, 536] width 52 height 30
click at [1008, 138] on button "button" at bounding box center [984, 137] width 63 height 45
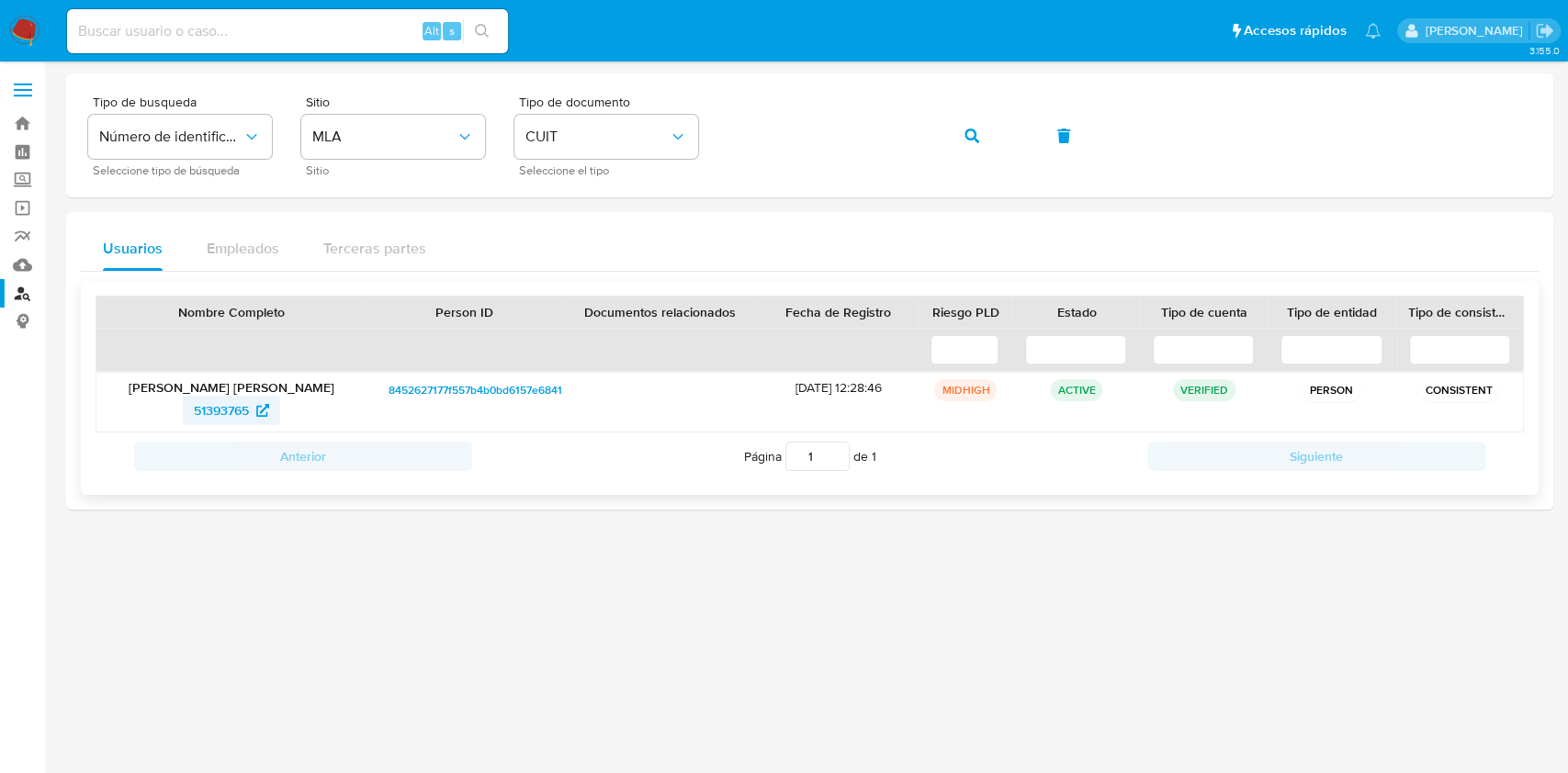
click at [235, 415] on span "51393765" at bounding box center [221, 410] width 55 height 29
click at [987, 154] on button "button" at bounding box center [972, 135] width 63 height 44
click at [947, 136] on button "button" at bounding box center [972, 135] width 63 height 44
click at [243, 415] on span "347909087" at bounding box center [221, 410] width 67 height 29
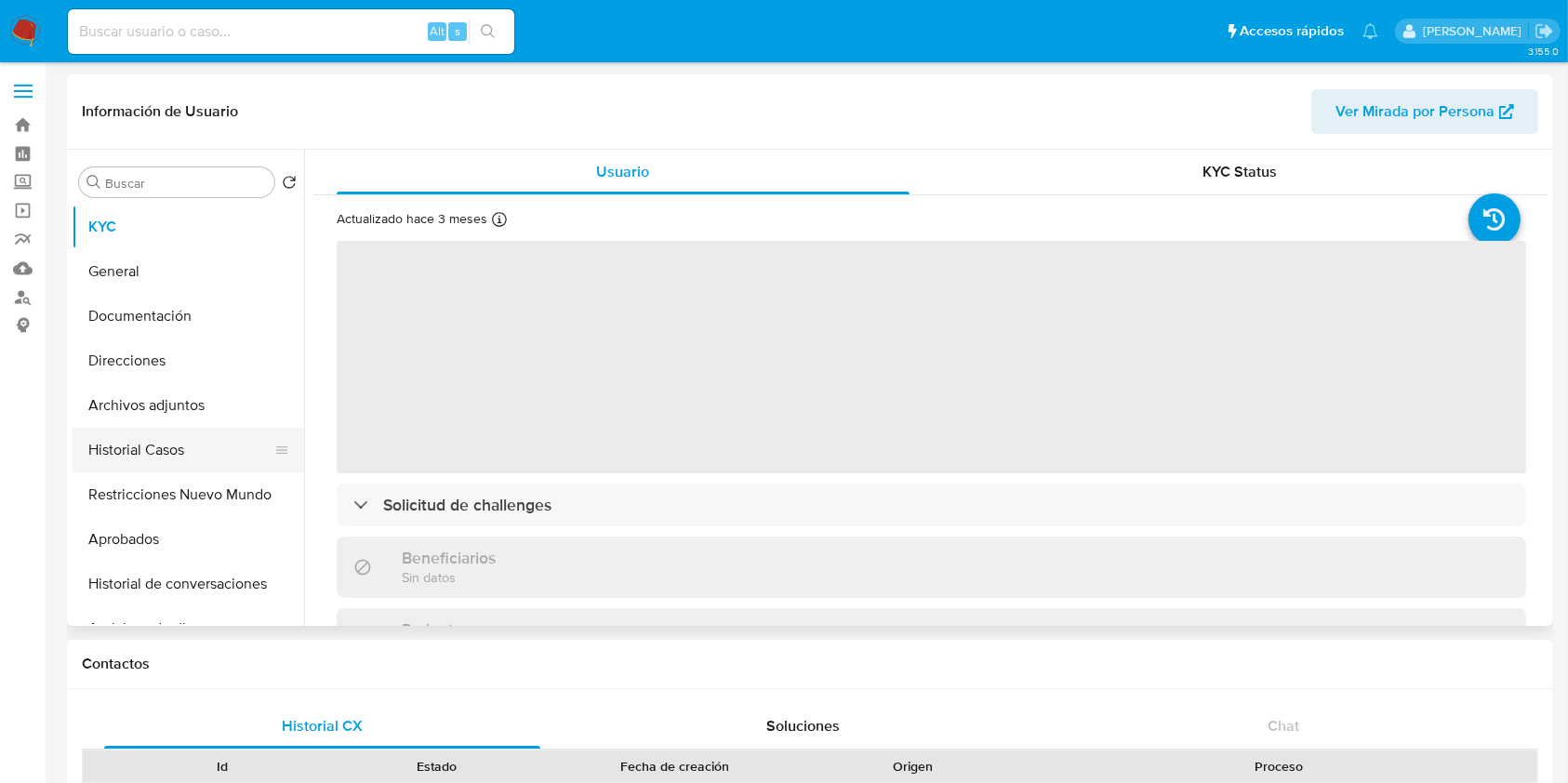
click at [160, 452] on button "Historial Casos" at bounding box center [180, 450] width 218 height 45
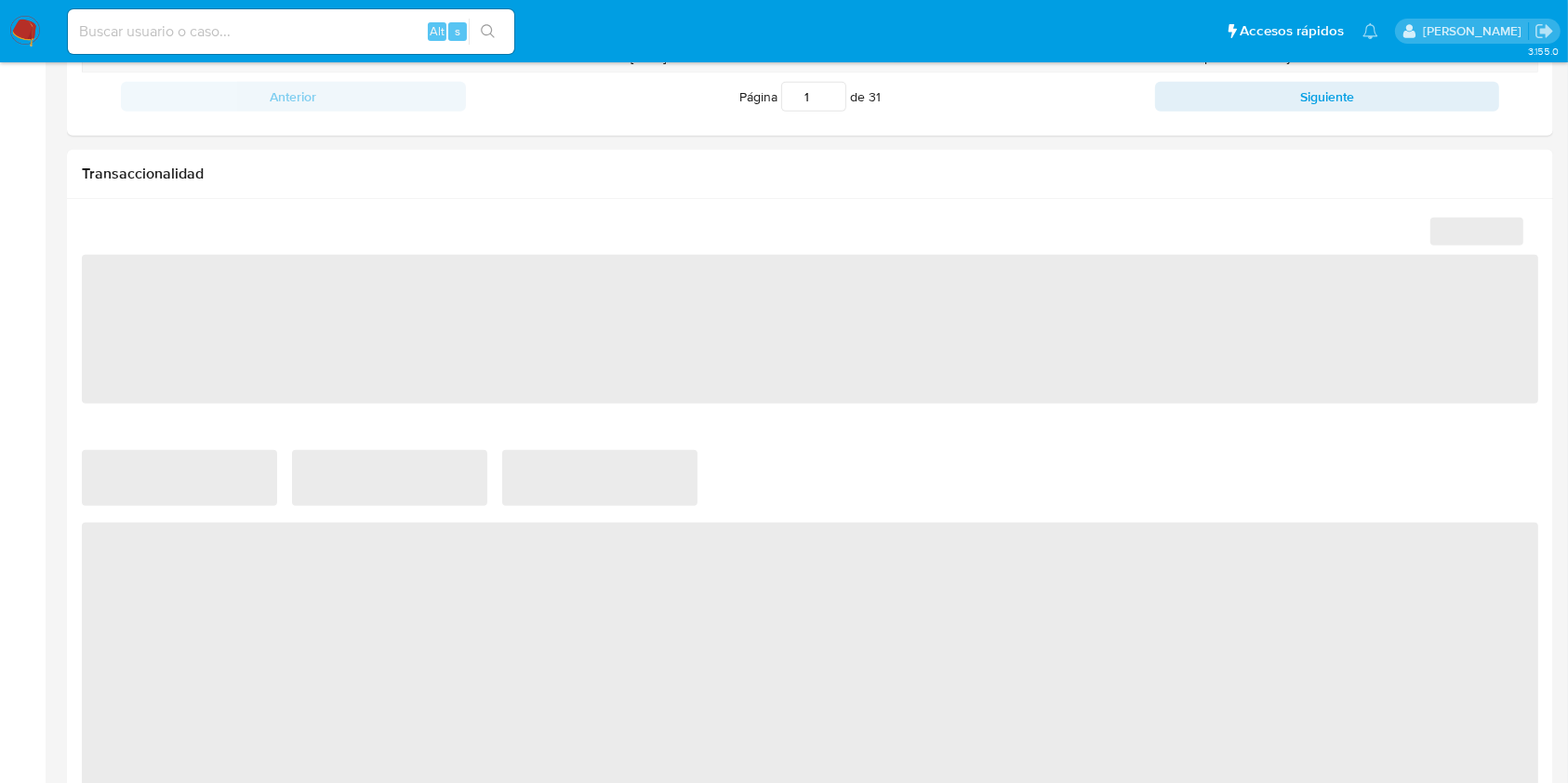
select select "10"
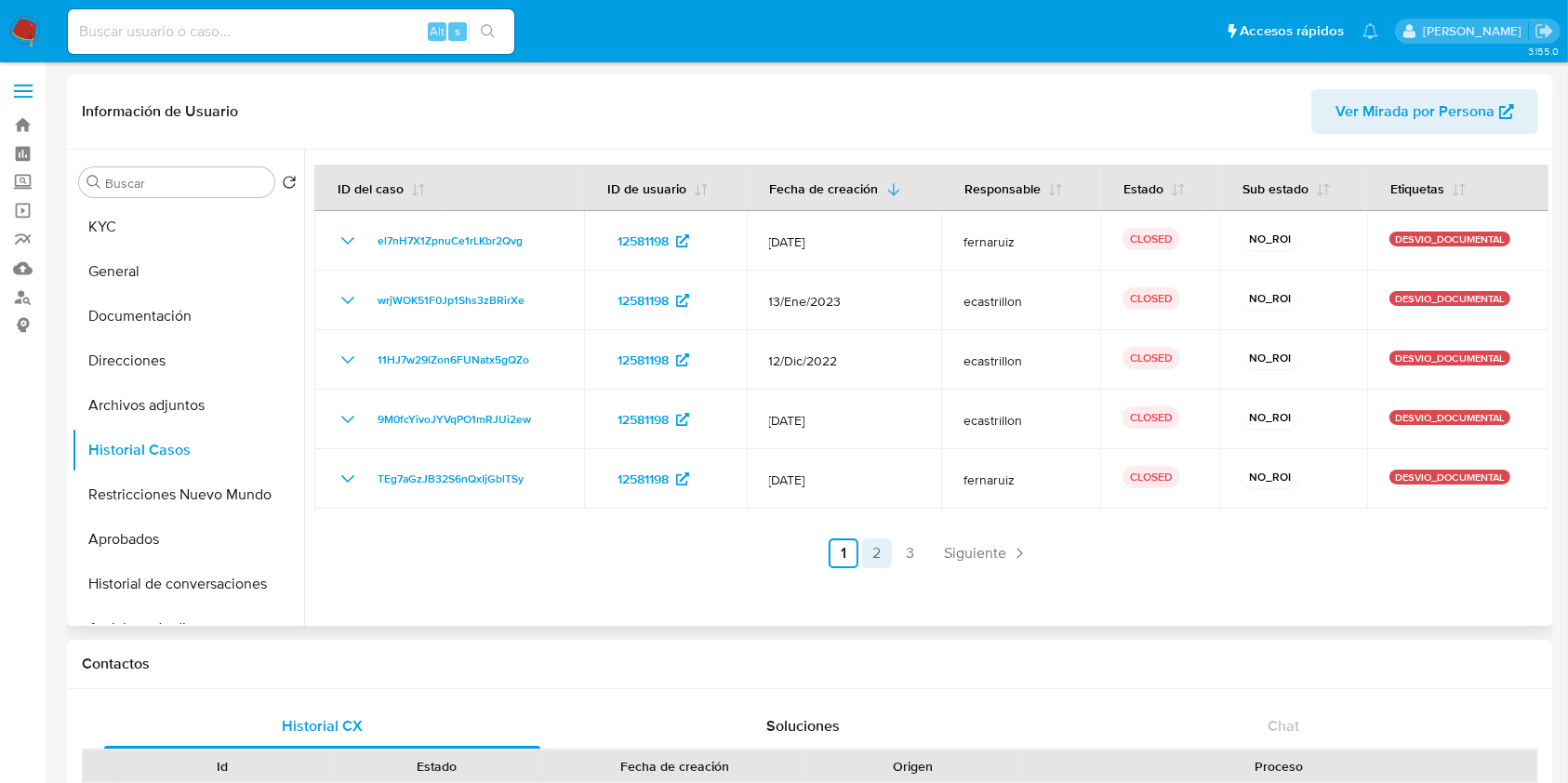
click at [873, 557] on link "2" at bounding box center [877, 553] width 30 height 30
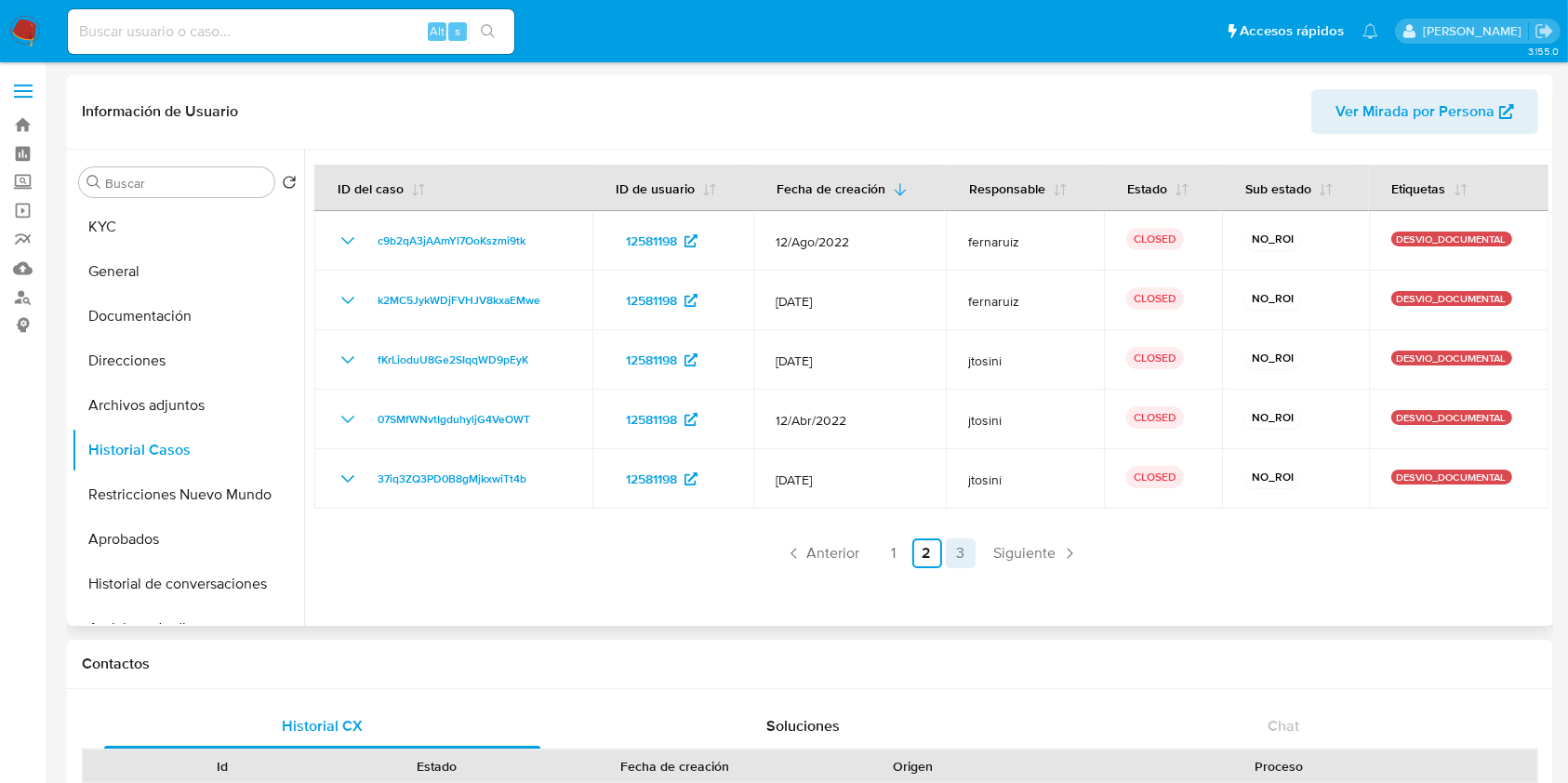
click at [963, 554] on link "3" at bounding box center [960, 553] width 30 height 30
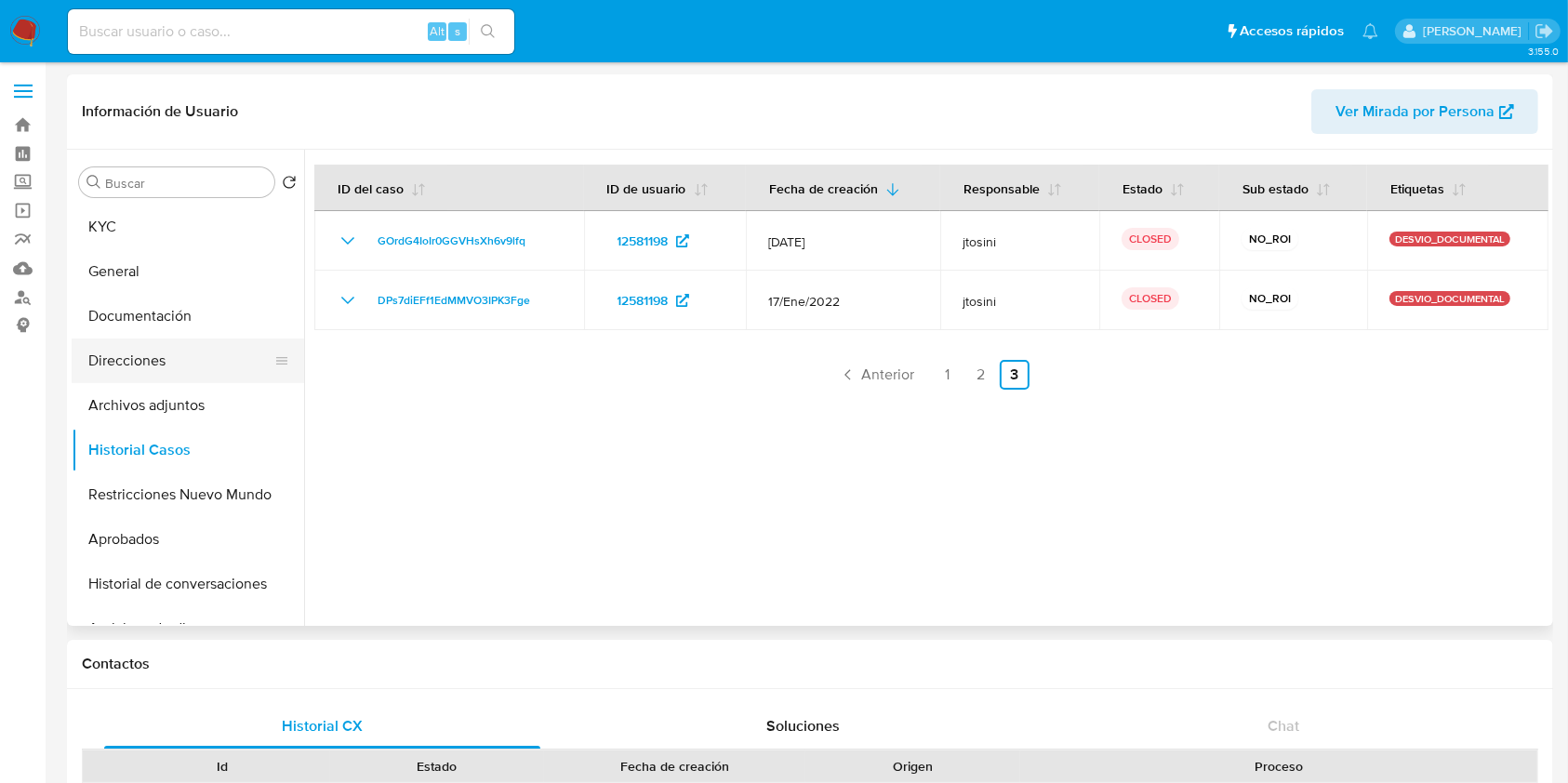
click at [185, 346] on button "Direcciones" at bounding box center [180, 361] width 218 height 45
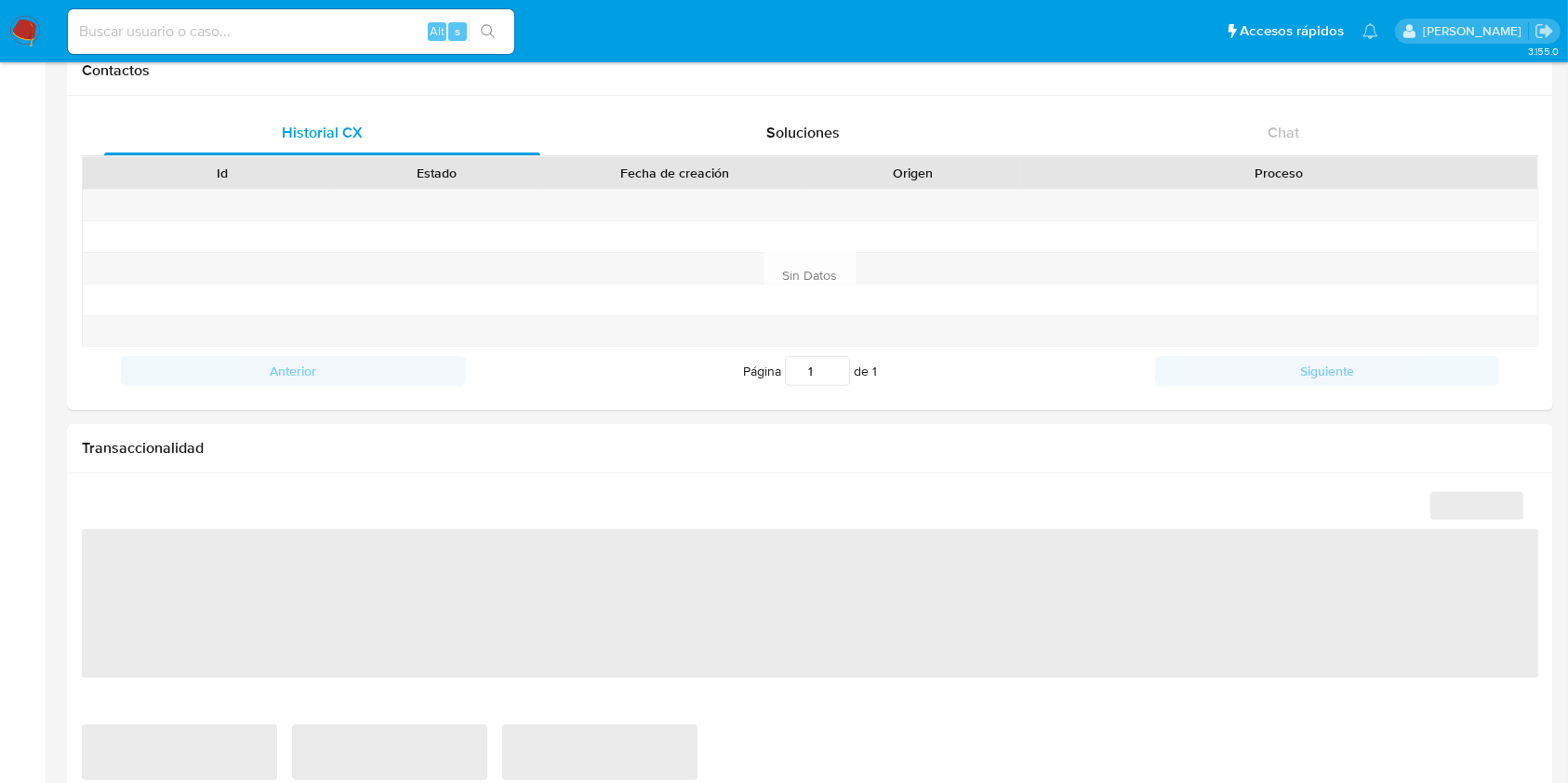
select select "10"
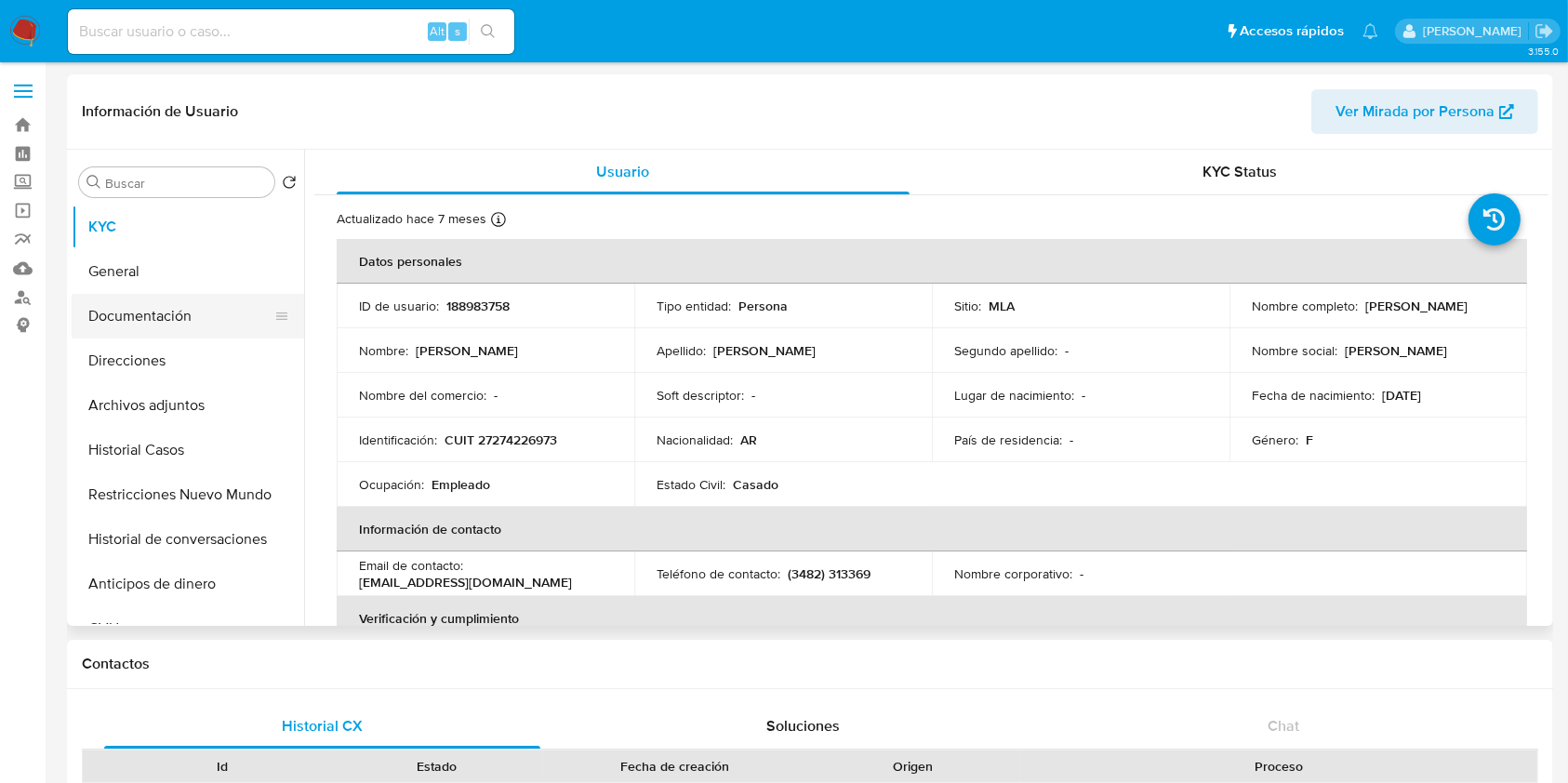
click at [196, 305] on button "Documentación" at bounding box center [180, 315] width 218 height 45
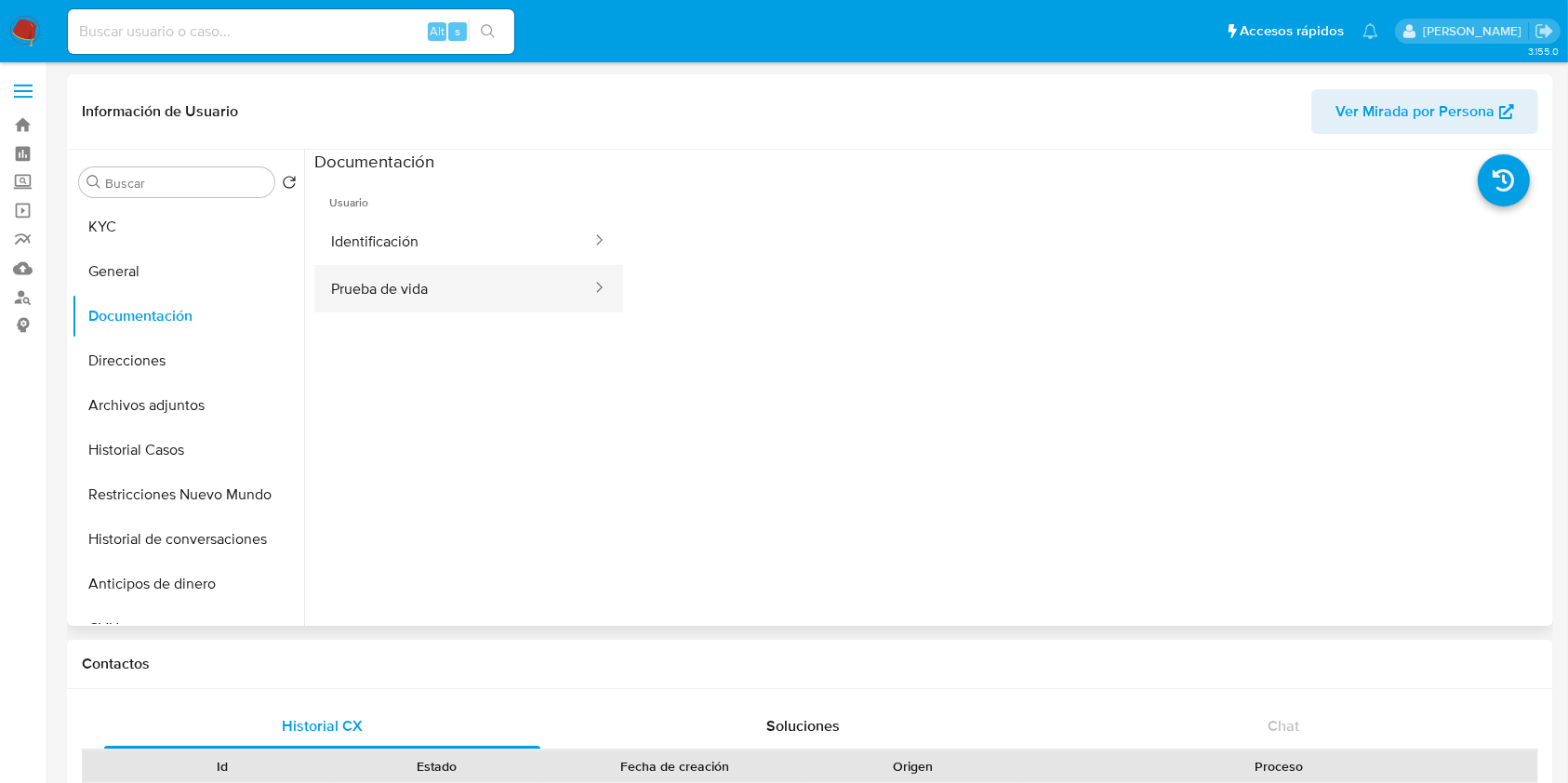
click at [458, 290] on button "Prueba de vida" at bounding box center [453, 288] width 279 height 48
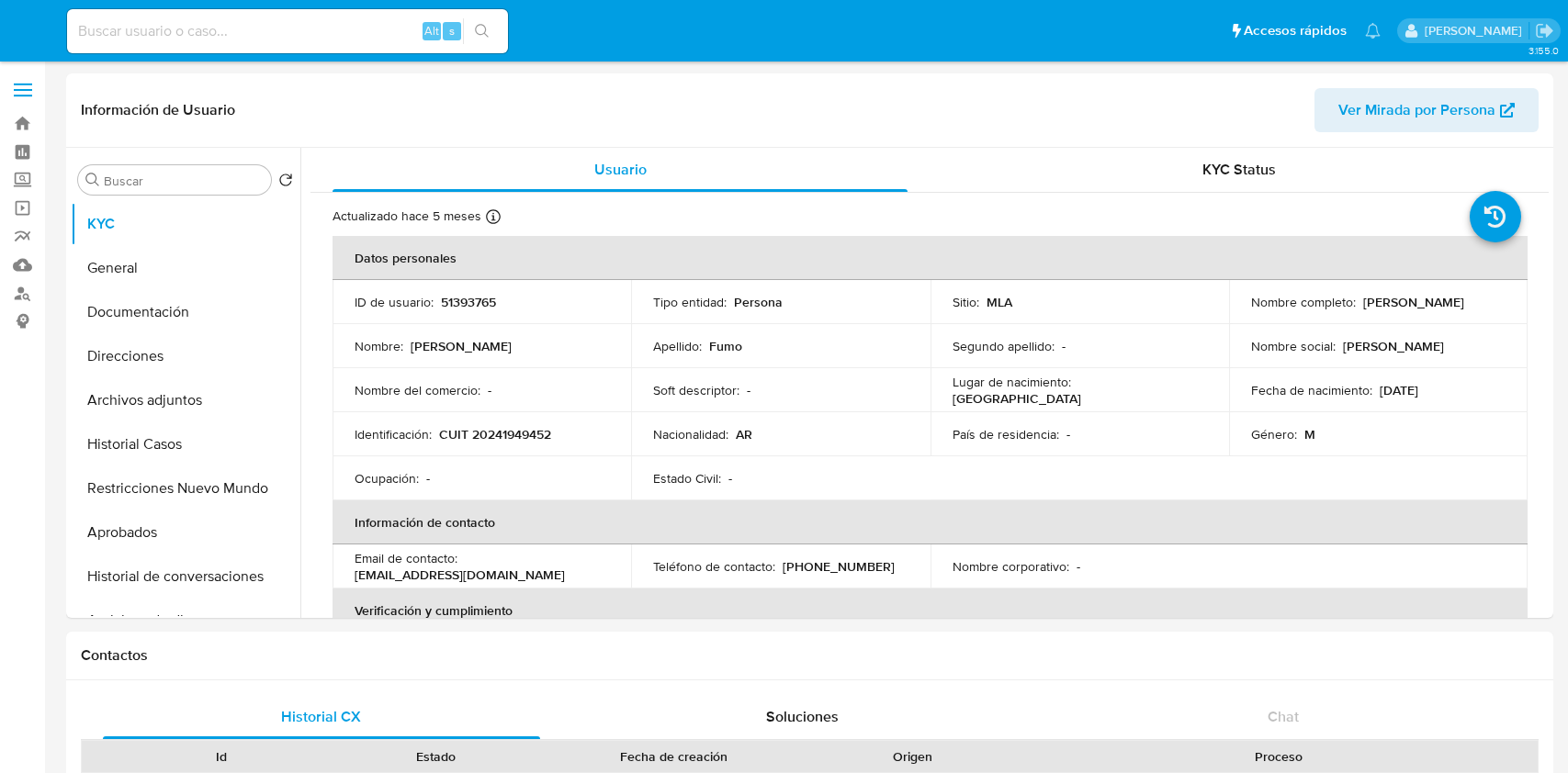
select select "10"
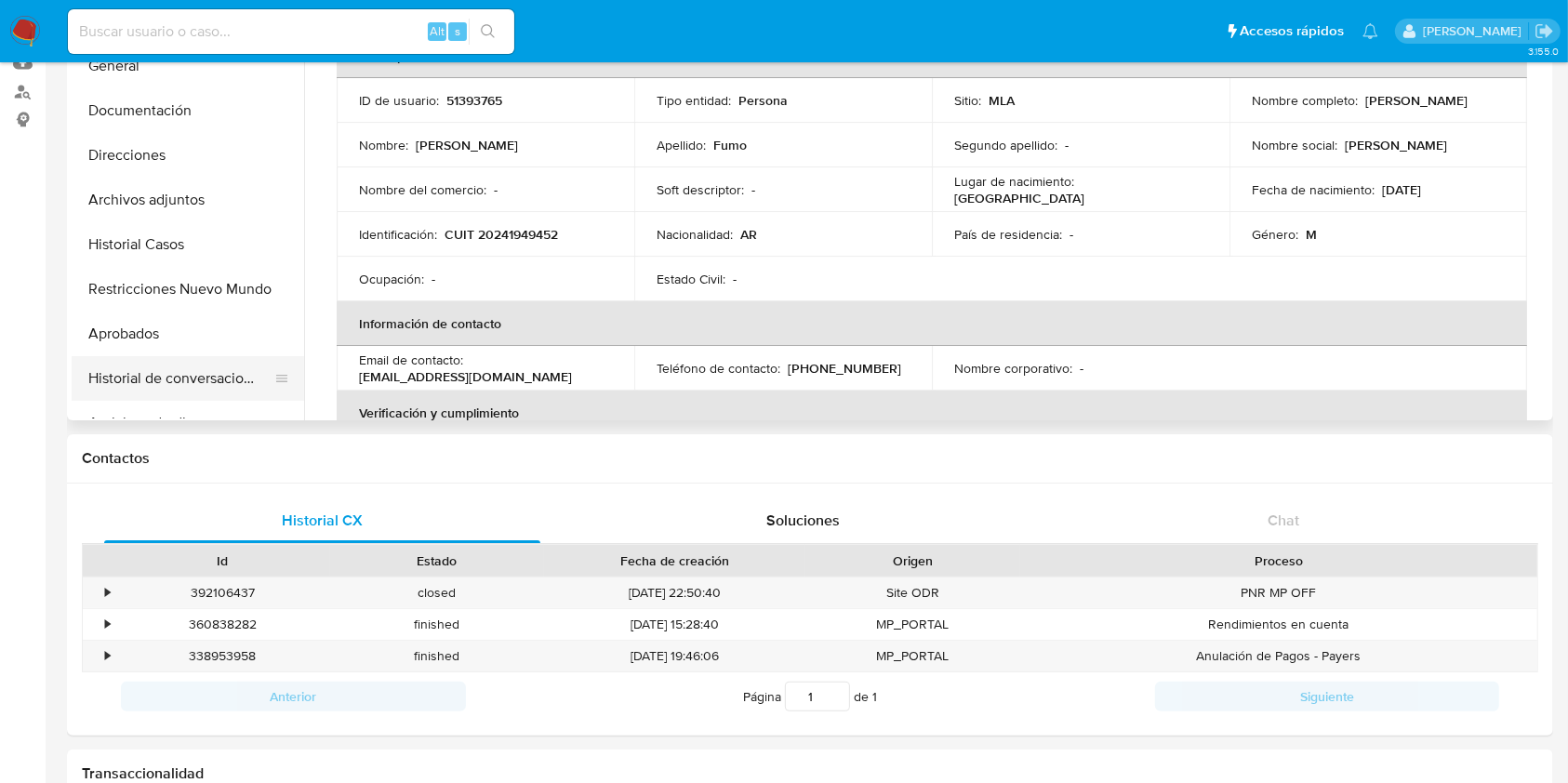
scroll to position [56, 0]
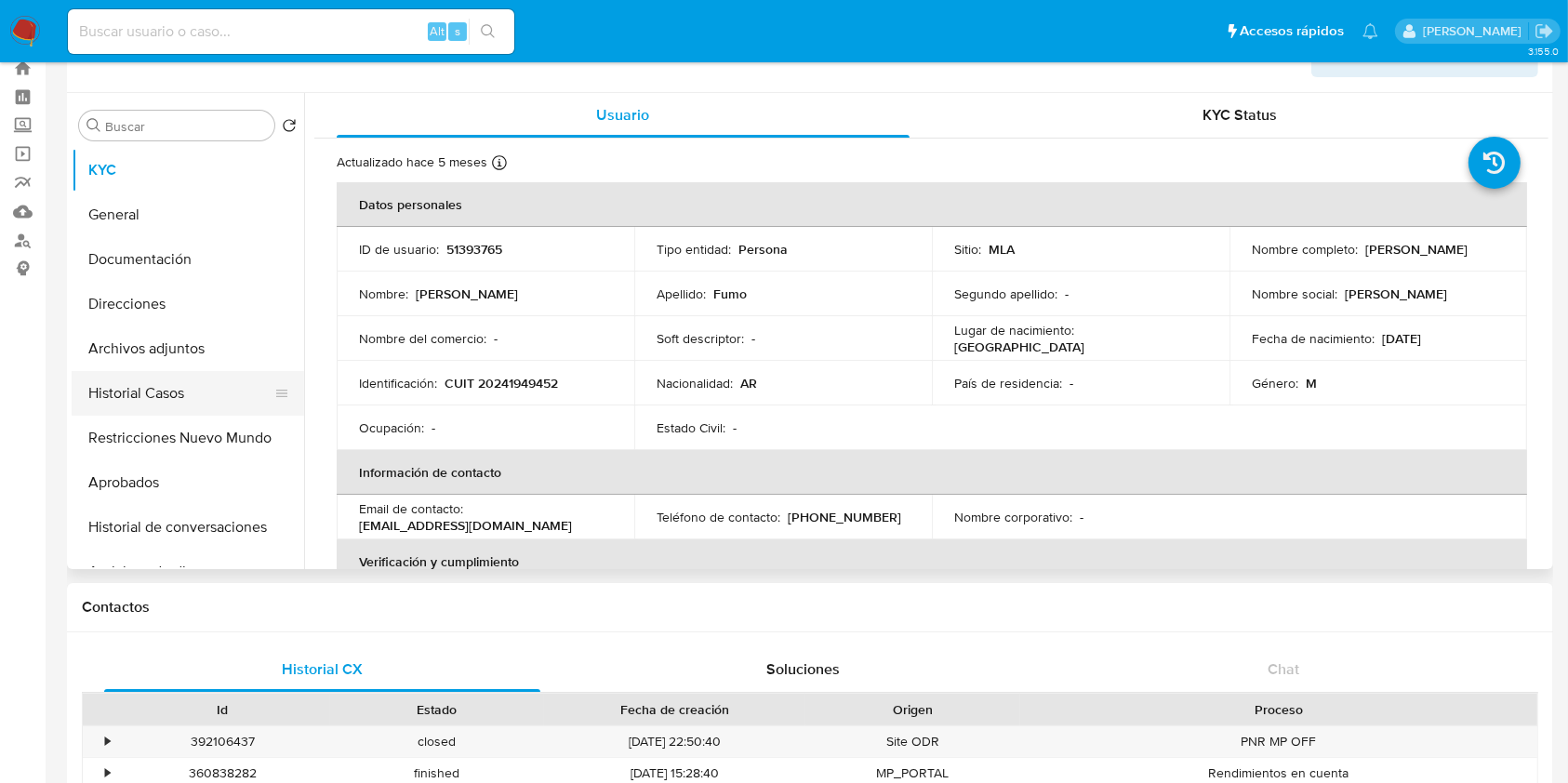
click at [144, 388] on button "Historial Casos" at bounding box center [180, 392] width 218 height 45
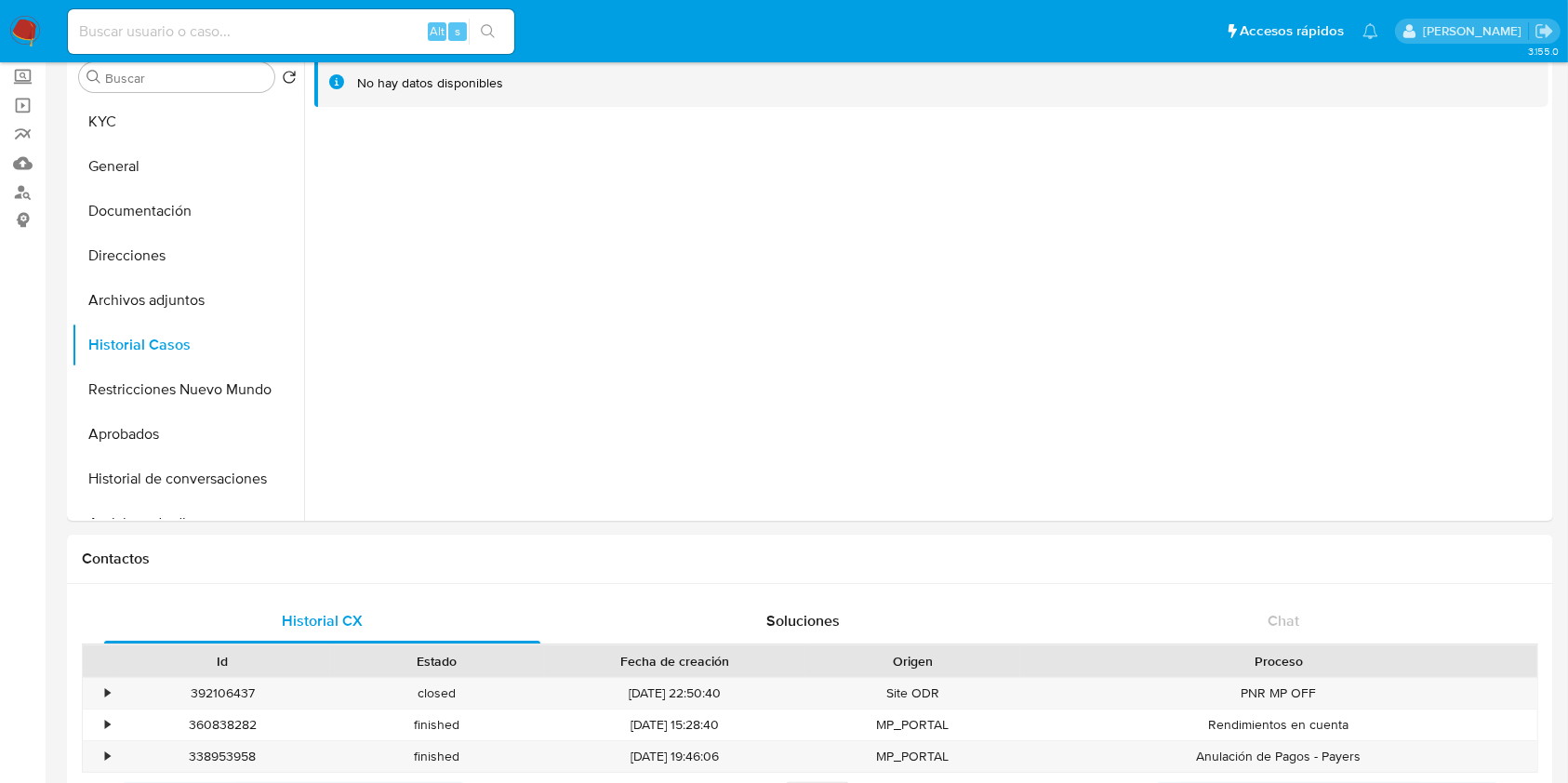
scroll to position [0, 0]
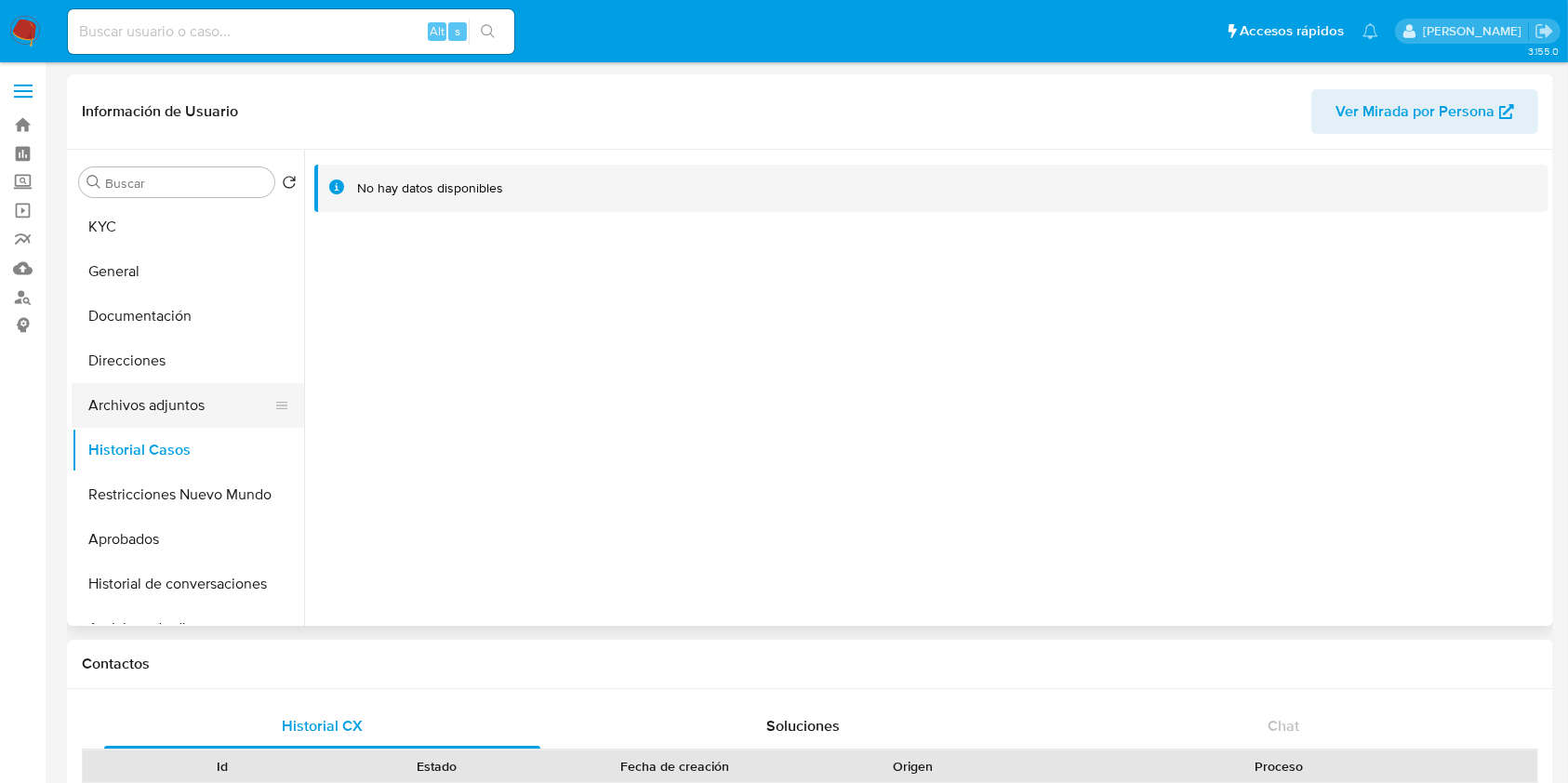
click at [160, 405] on button "Archivos adjuntos" at bounding box center [180, 405] width 218 height 45
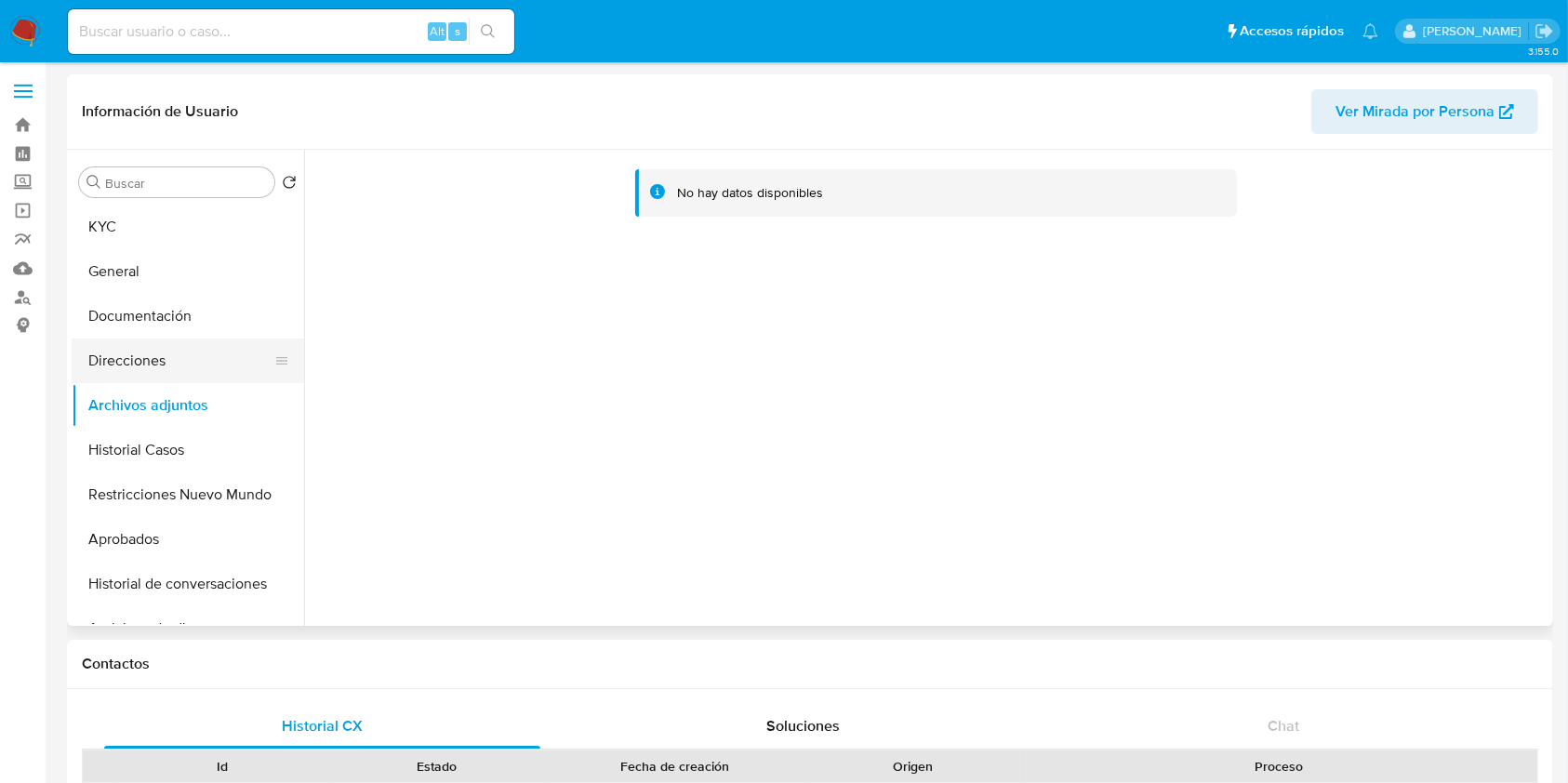
click at [167, 369] on button "Direcciones" at bounding box center [180, 361] width 218 height 45
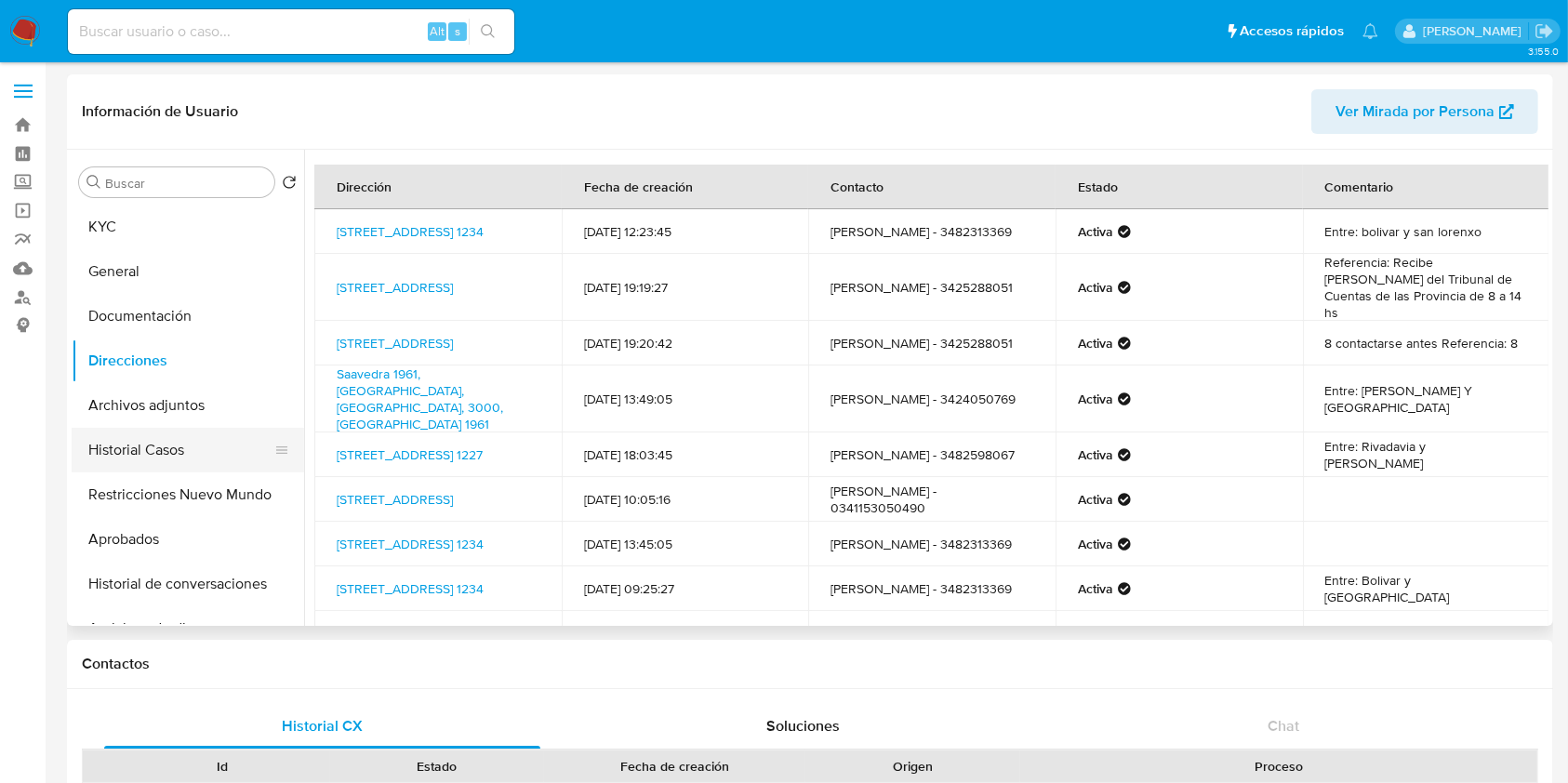
click at [101, 459] on button "Historial Casos" at bounding box center [180, 450] width 218 height 45
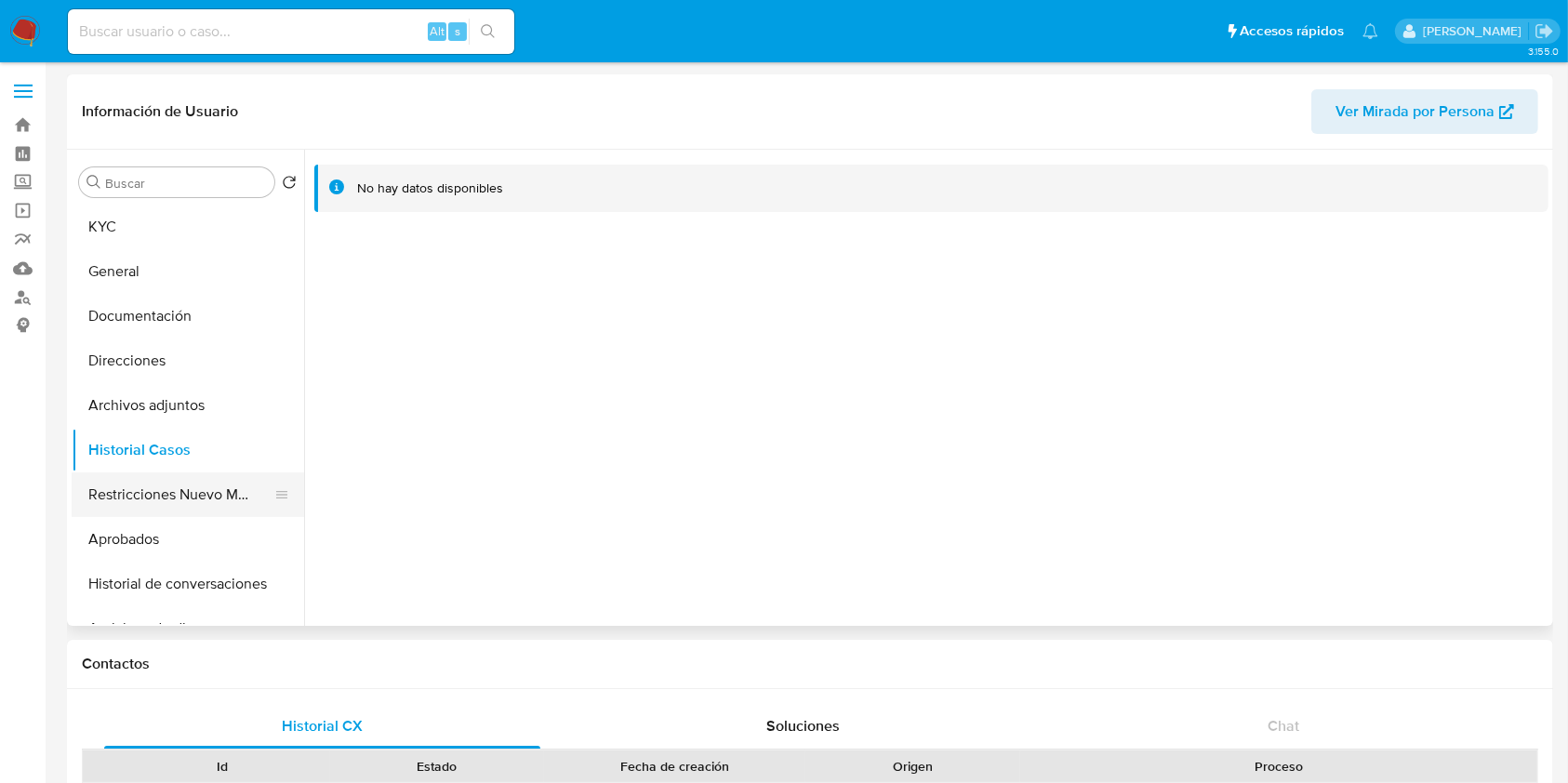
click at [178, 501] on button "Restricciones Nuevo Mundo" at bounding box center [180, 495] width 218 height 45
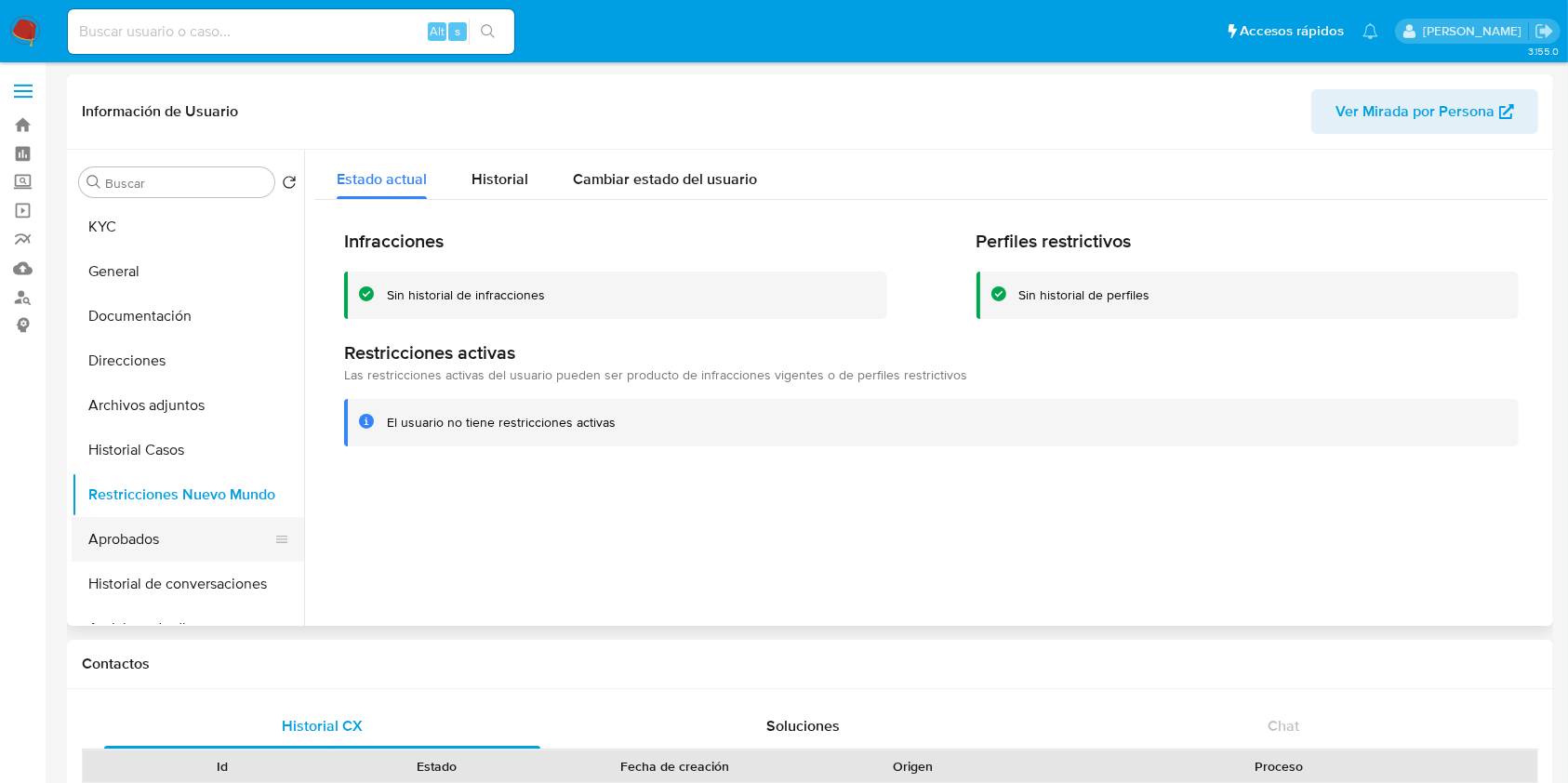
click at [168, 547] on button "Aprobados" at bounding box center [180, 539] width 218 height 45
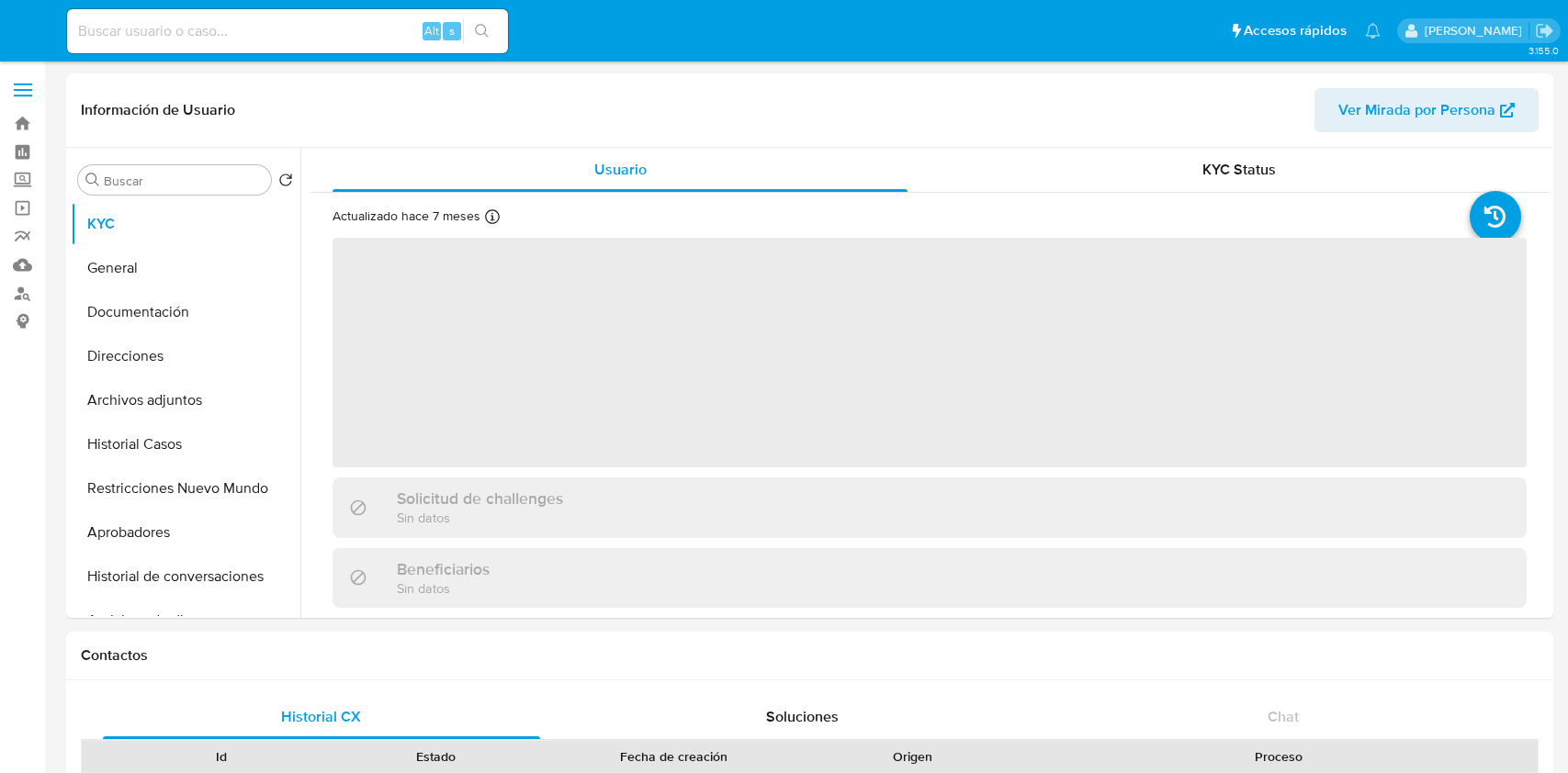
select select "10"
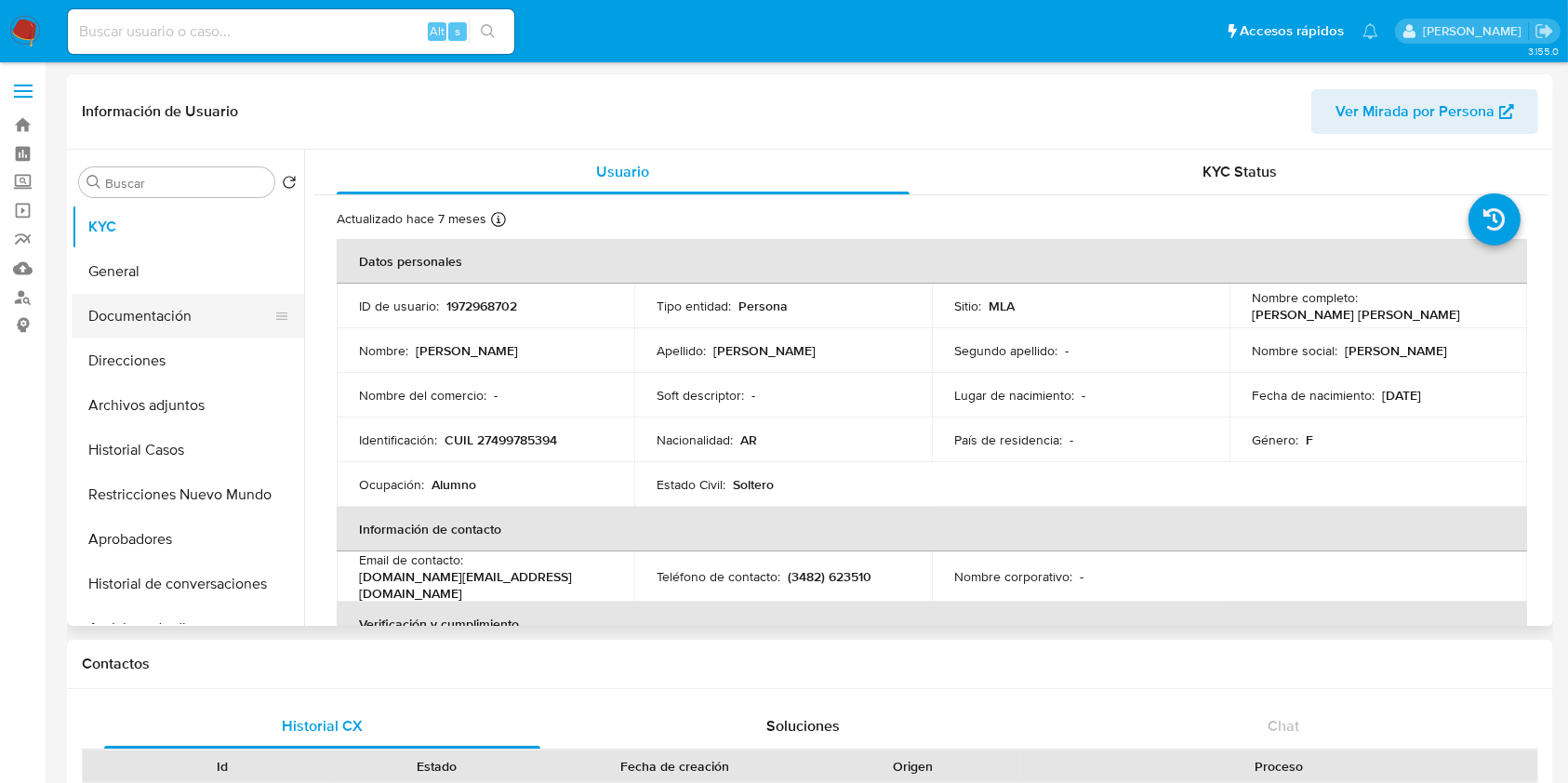
click at [161, 312] on button "Documentación" at bounding box center [180, 315] width 218 height 45
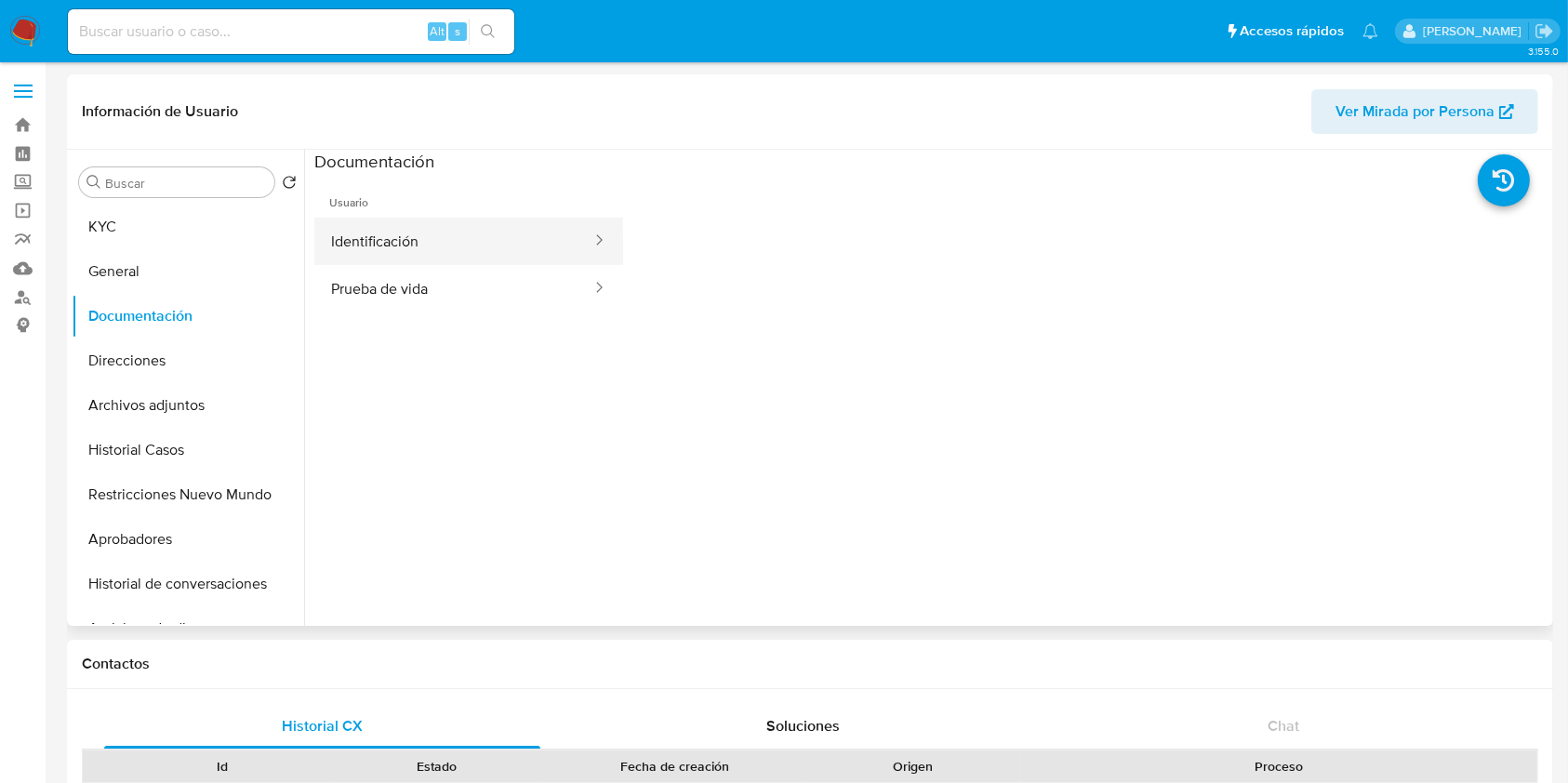
click at [523, 235] on button "Identificación" at bounding box center [453, 242] width 279 height 48
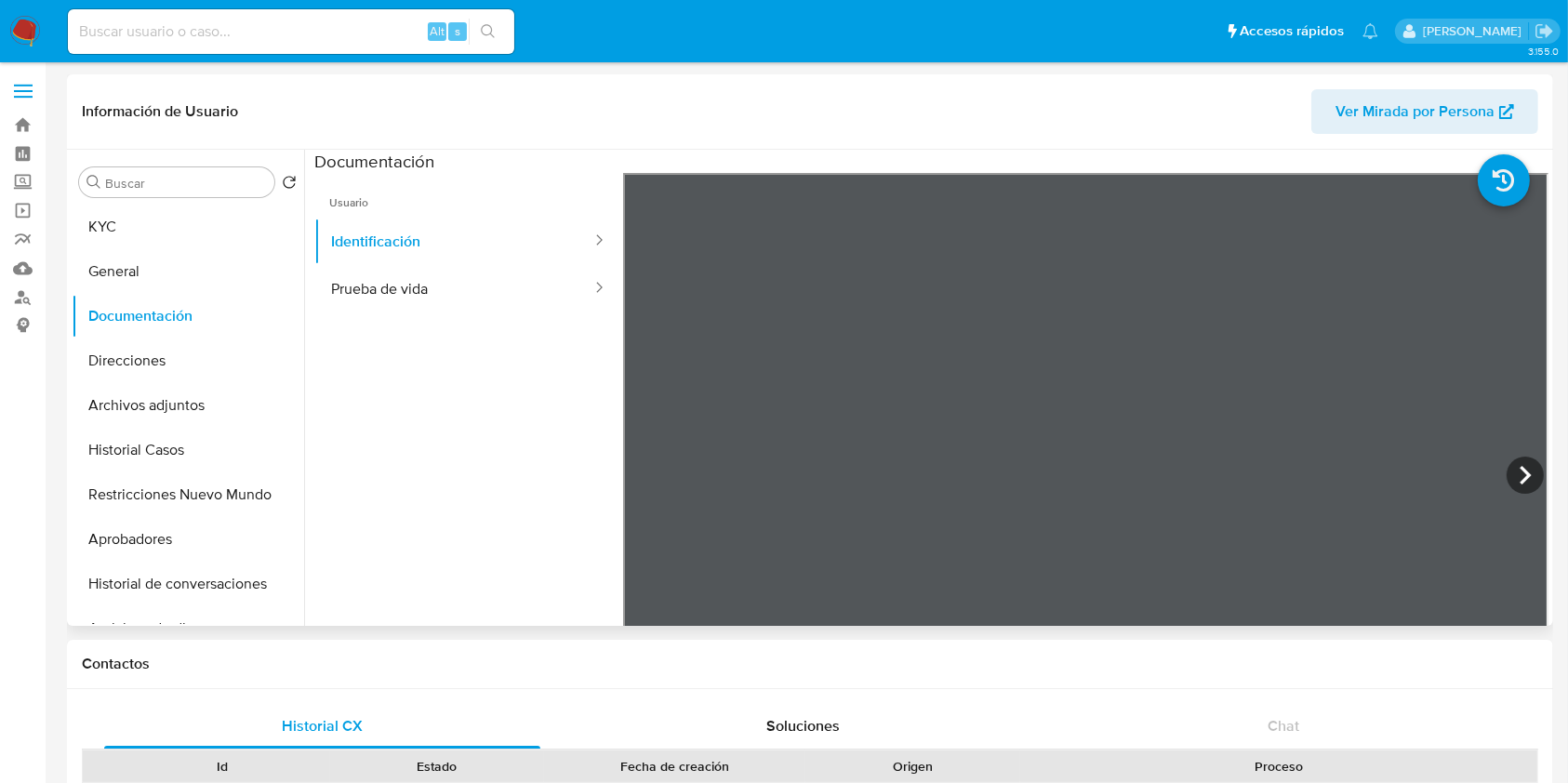
scroll to position [124, 0]
click at [1517, 467] on icon at bounding box center [1525, 476] width 38 height 38
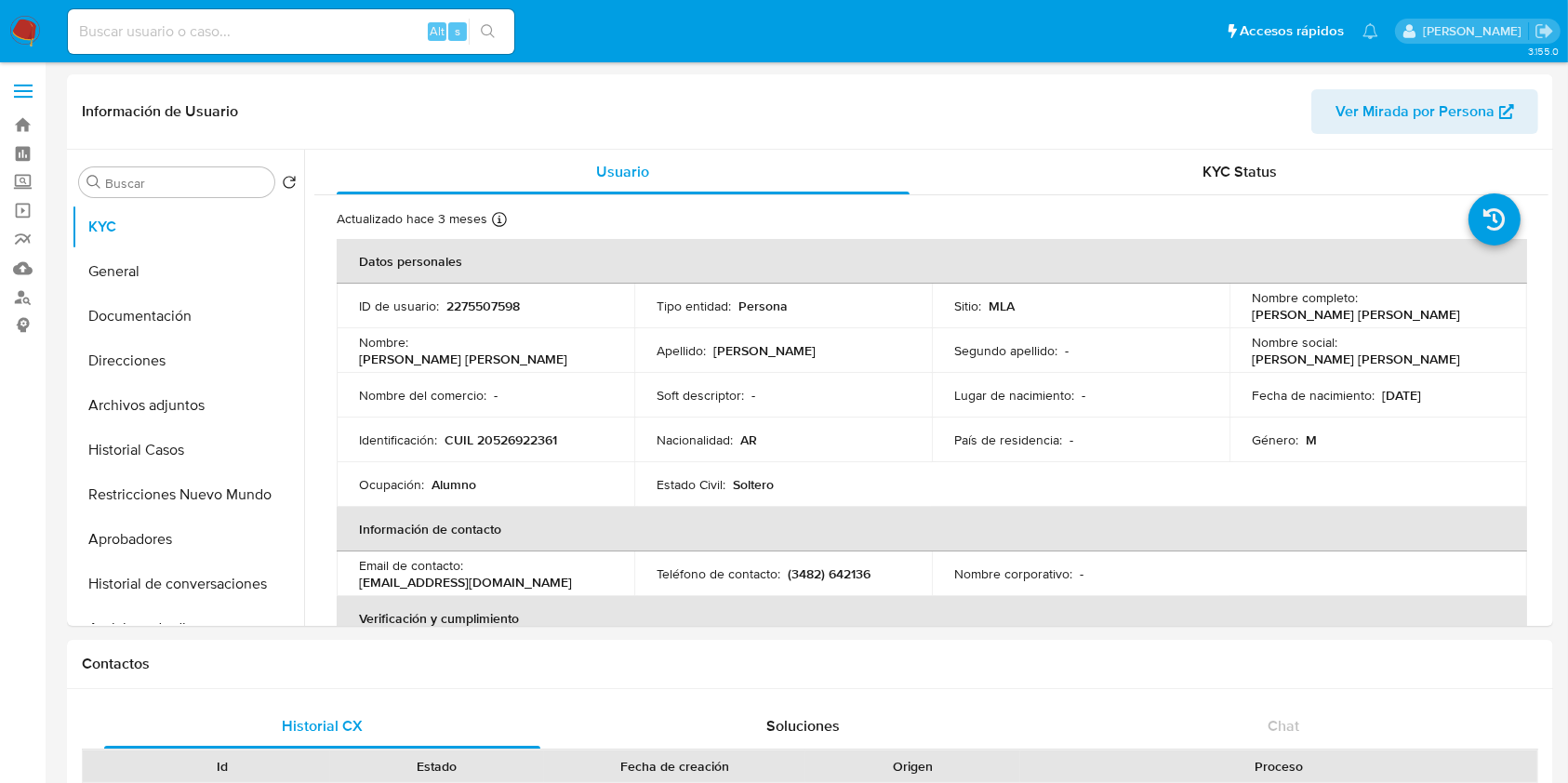
select select "10"
click at [179, 324] on button "Documentación" at bounding box center [180, 315] width 218 height 45
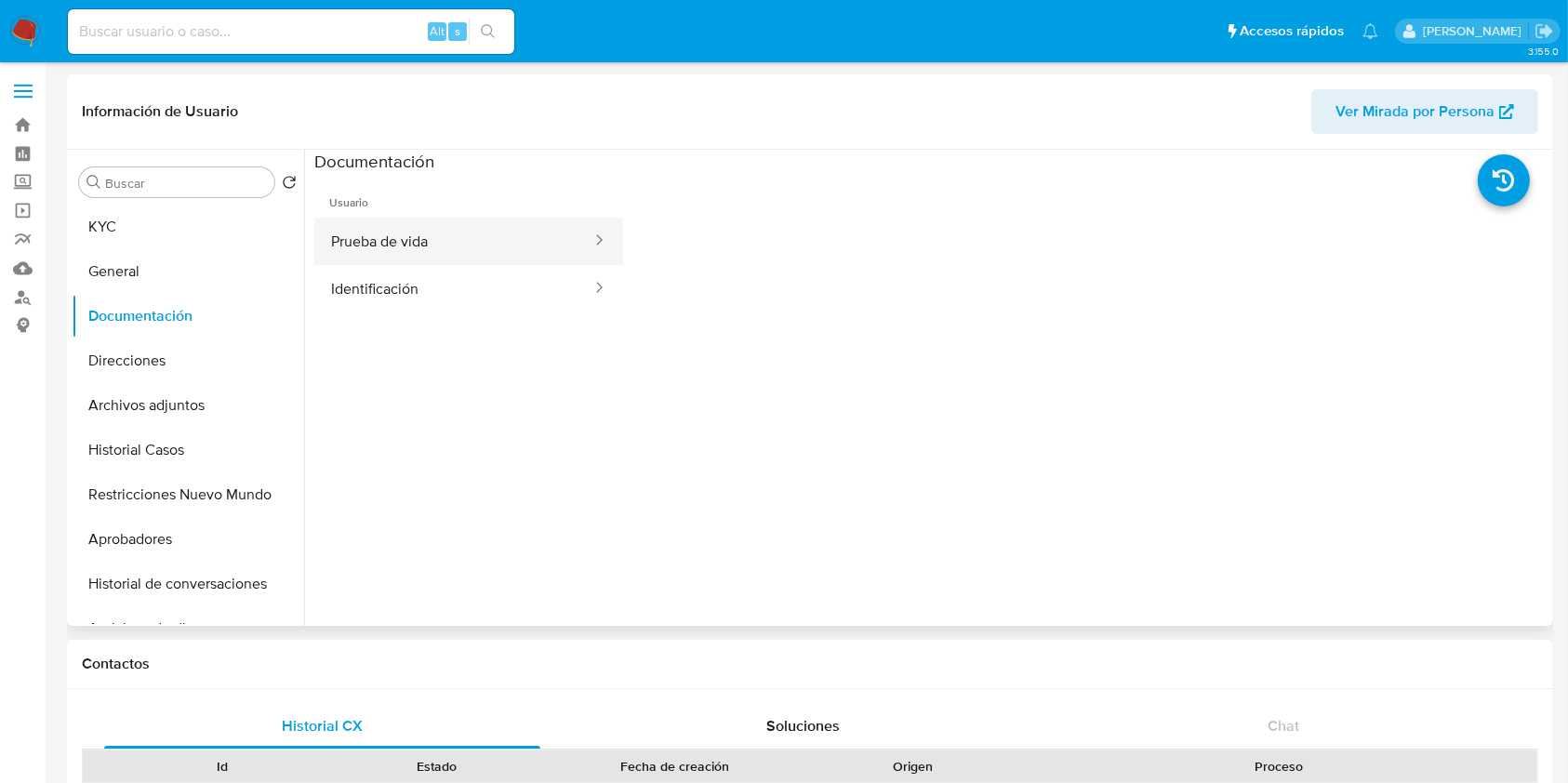
click at [414, 254] on button "Prueba de vida" at bounding box center [453, 242] width 279 height 48
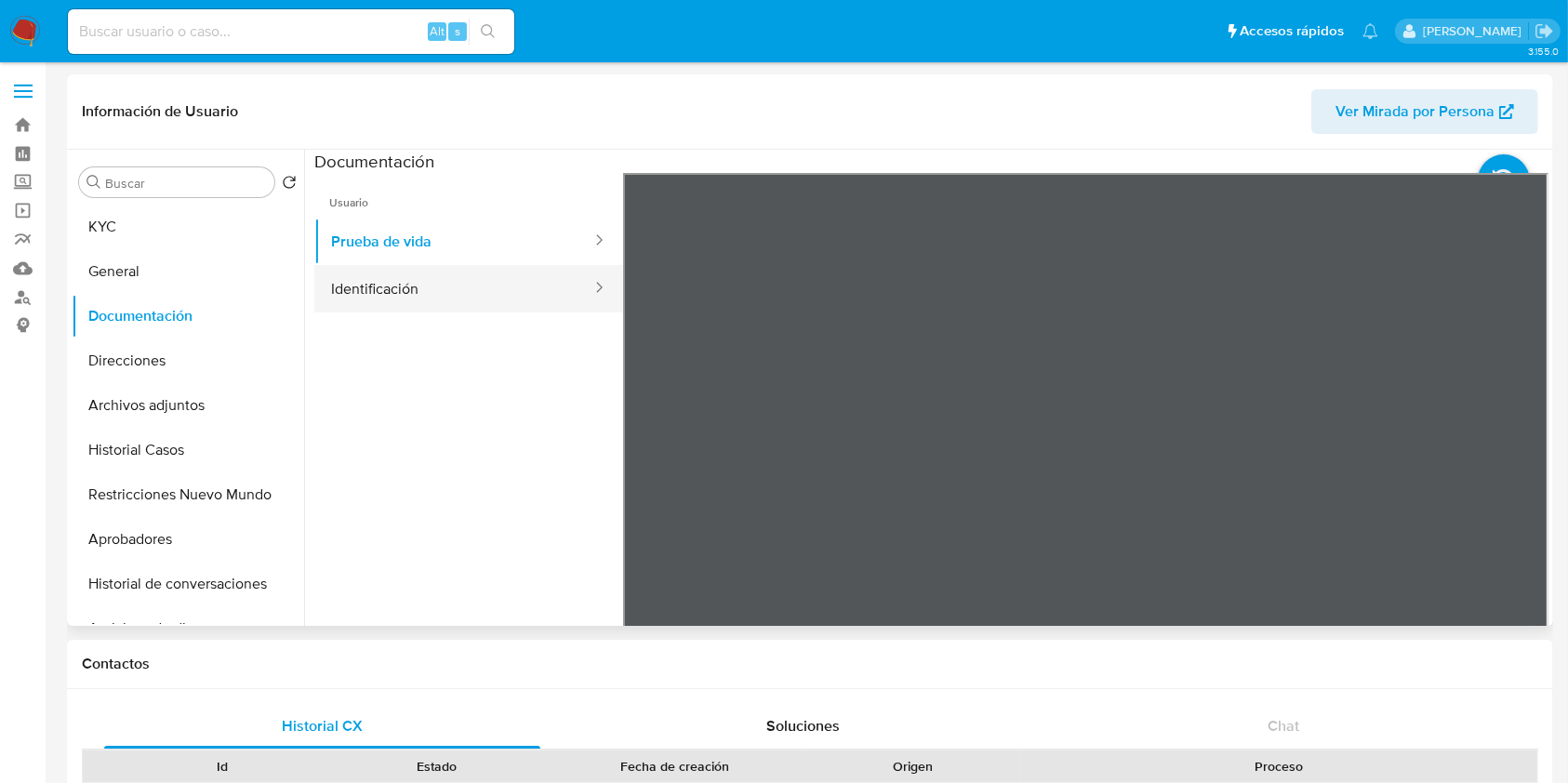
click at [485, 279] on button "Identificación" at bounding box center [453, 288] width 279 height 48
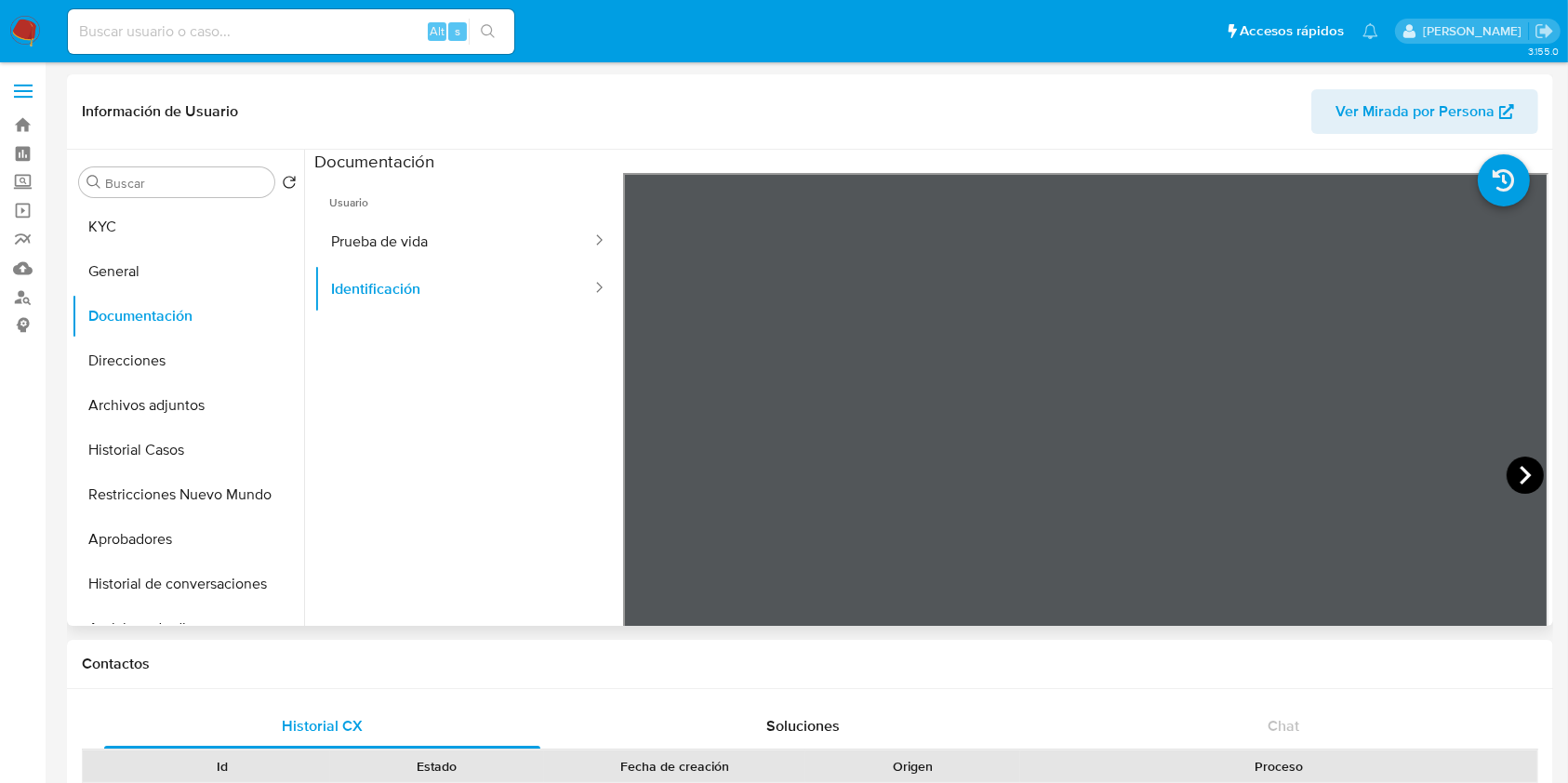
click at [1528, 475] on icon at bounding box center [1525, 476] width 38 height 38
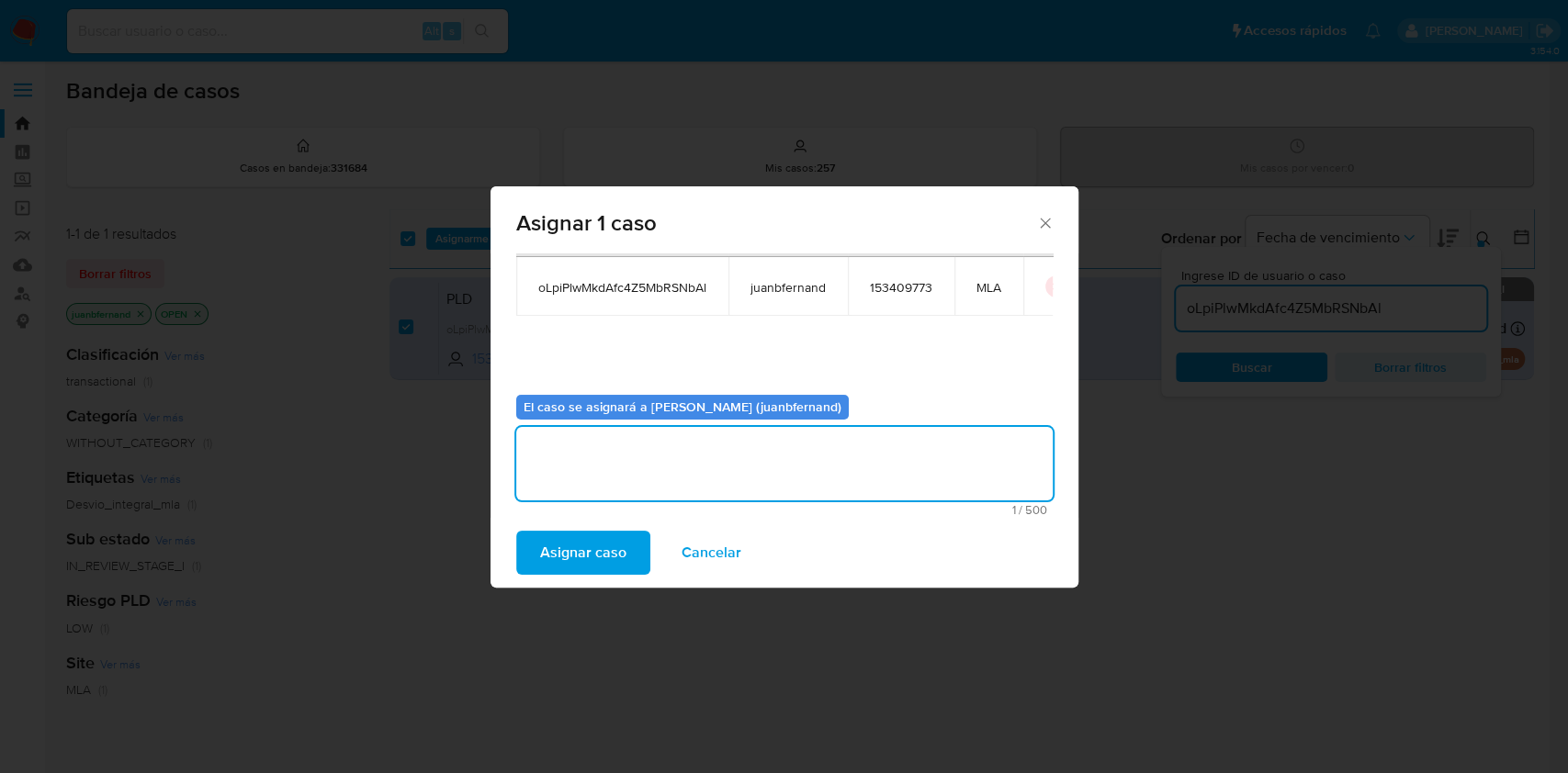
scroll to position [0, 56]
drag, startPoint x: 989, startPoint y: 287, endPoint x: 999, endPoint y: 286, distance: 10.0
click at [995, 287] on td "assign-modal" at bounding box center [1020, 287] width 67 height 59
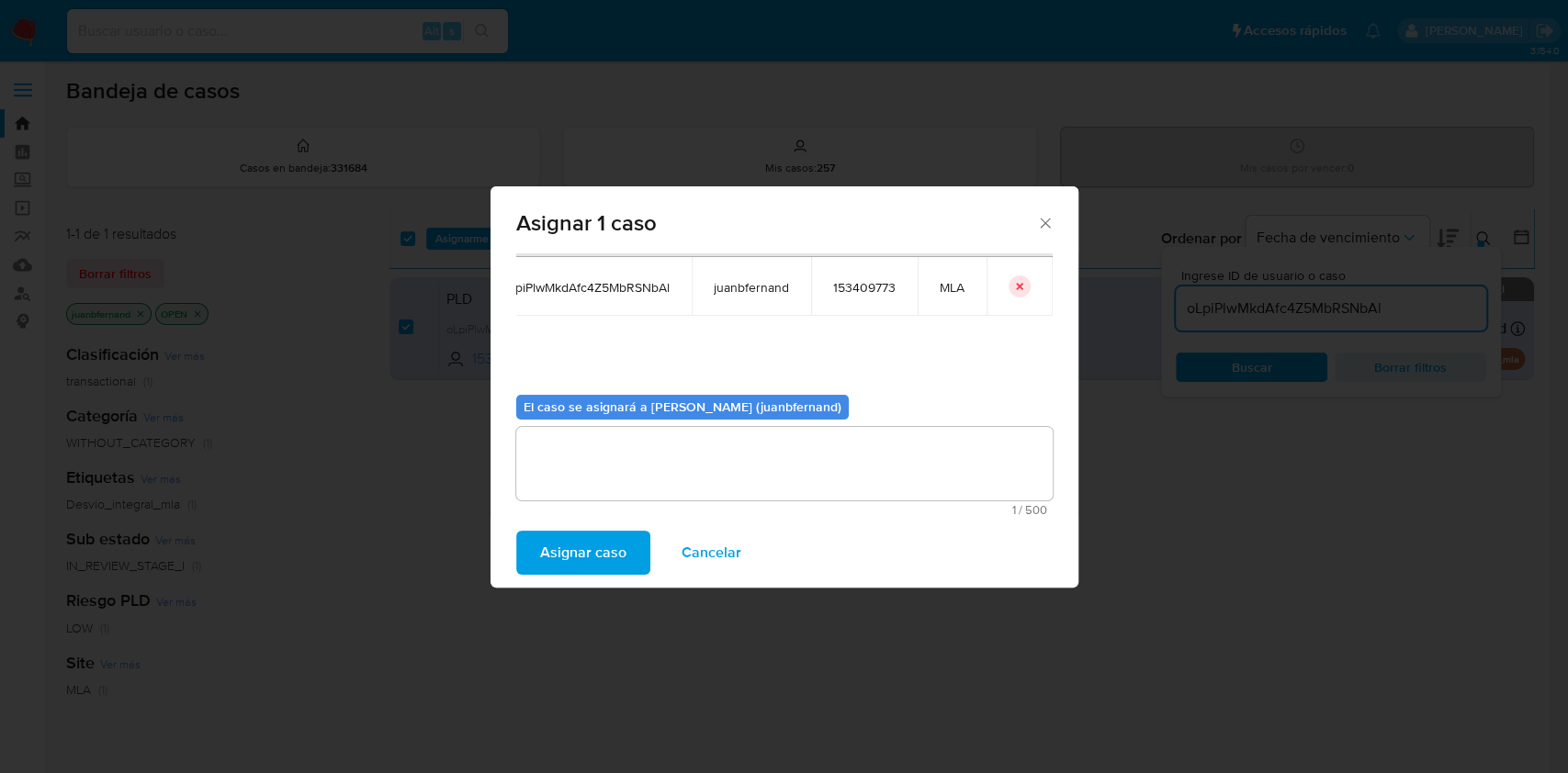
click at [1016, 286] on icon "icon-button" at bounding box center [1019, 287] width 7 height 7
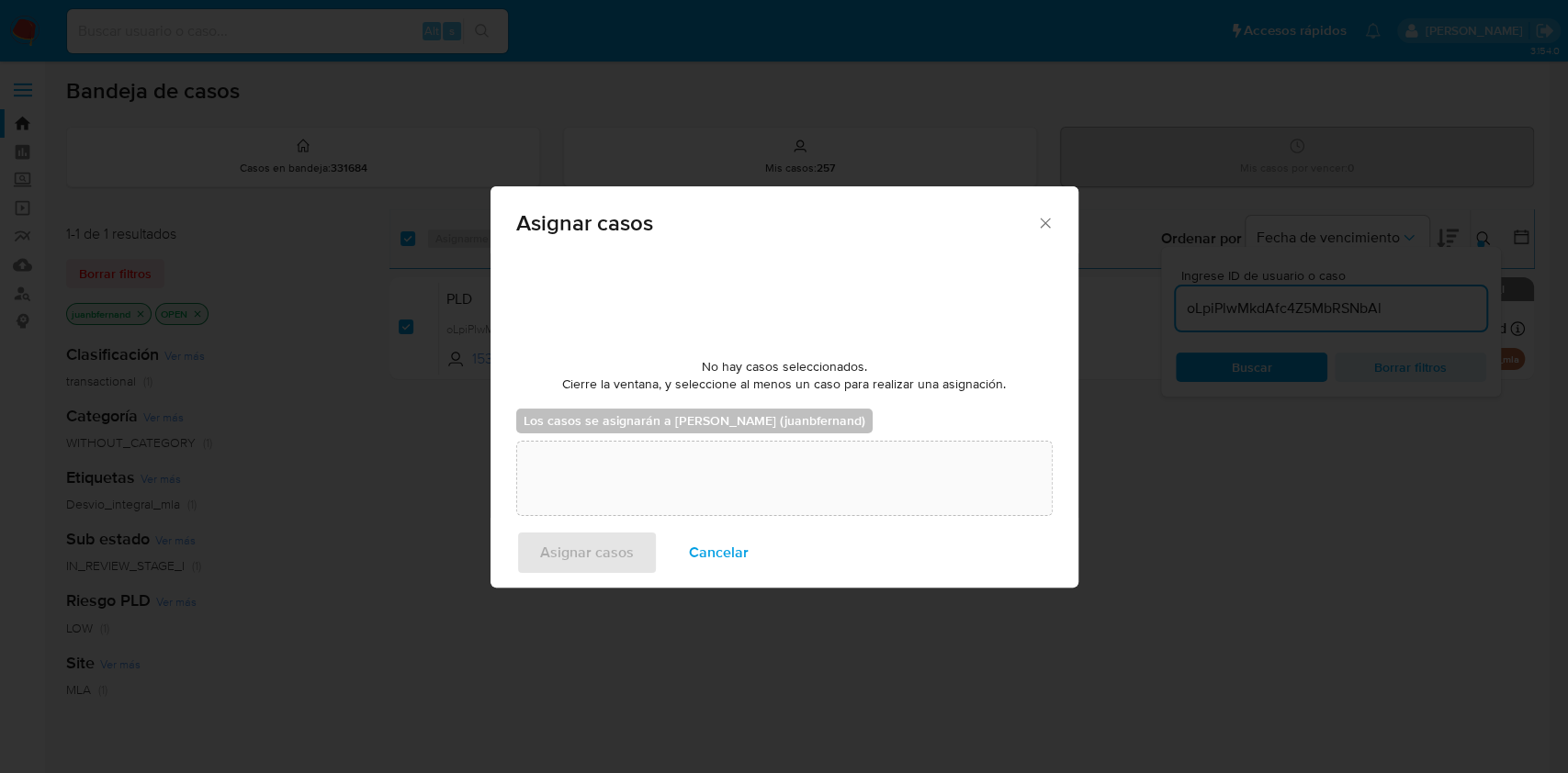
click at [1042, 211] on div "Asignar casos" at bounding box center [784, 219] width 587 height 67
click at [1037, 224] on icon "Cerrar ventana" at bounding box center [1044, 223] width 19 height 19
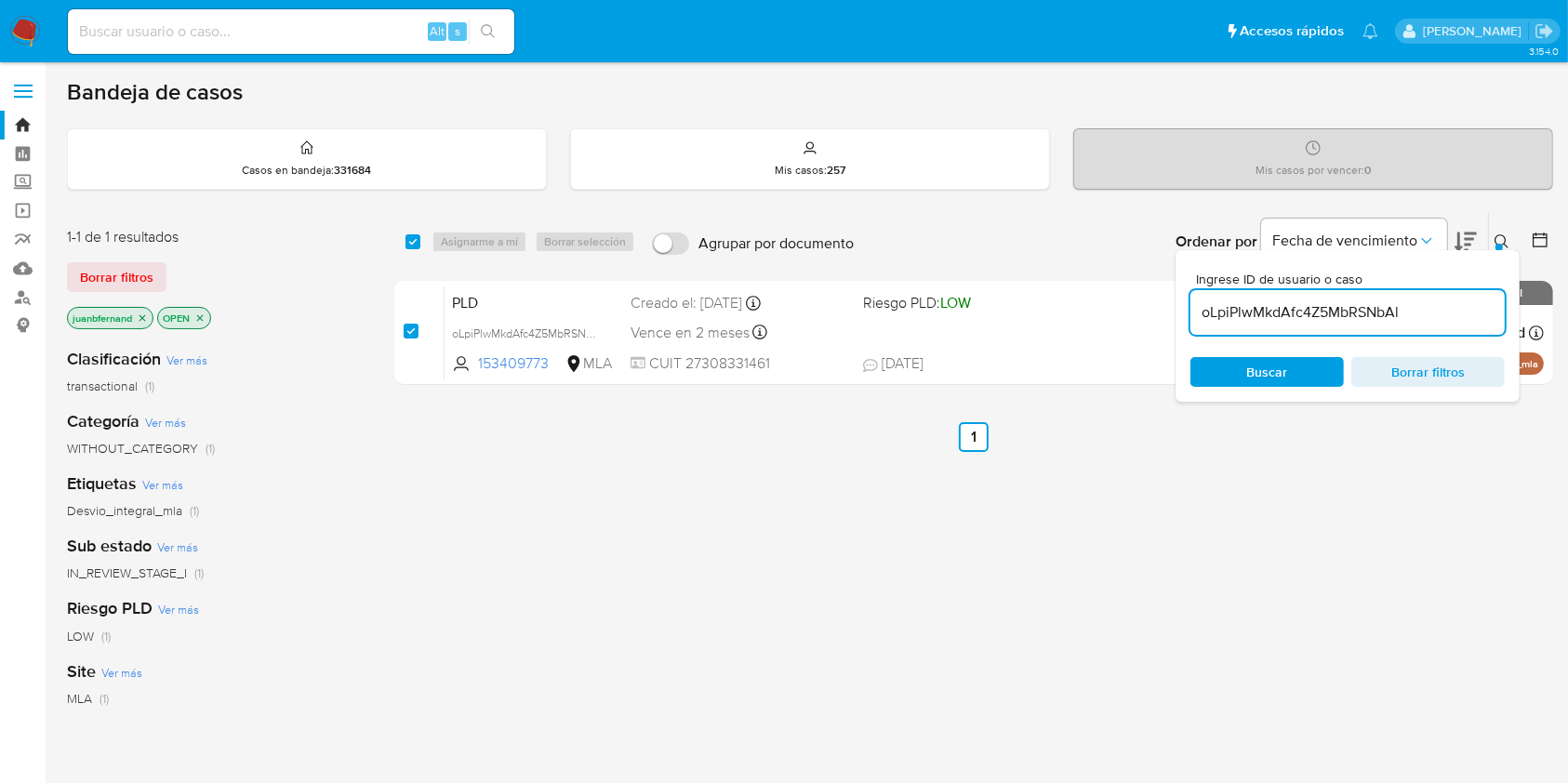
click at [1429, 308] on input "oLpiPlwMkdAfc4Z5MbRSNbAl" at bounding box center [1347, 312] width 314 height 24
paste input "61zFCWkT22Pj9u2zlEIMrW7b"
type input "61zFCWkT22Pj9u2zlEIMrW7b"
click at [409, 240] on input "checkbox" at bounding box center [412, 241] width 15 height 15
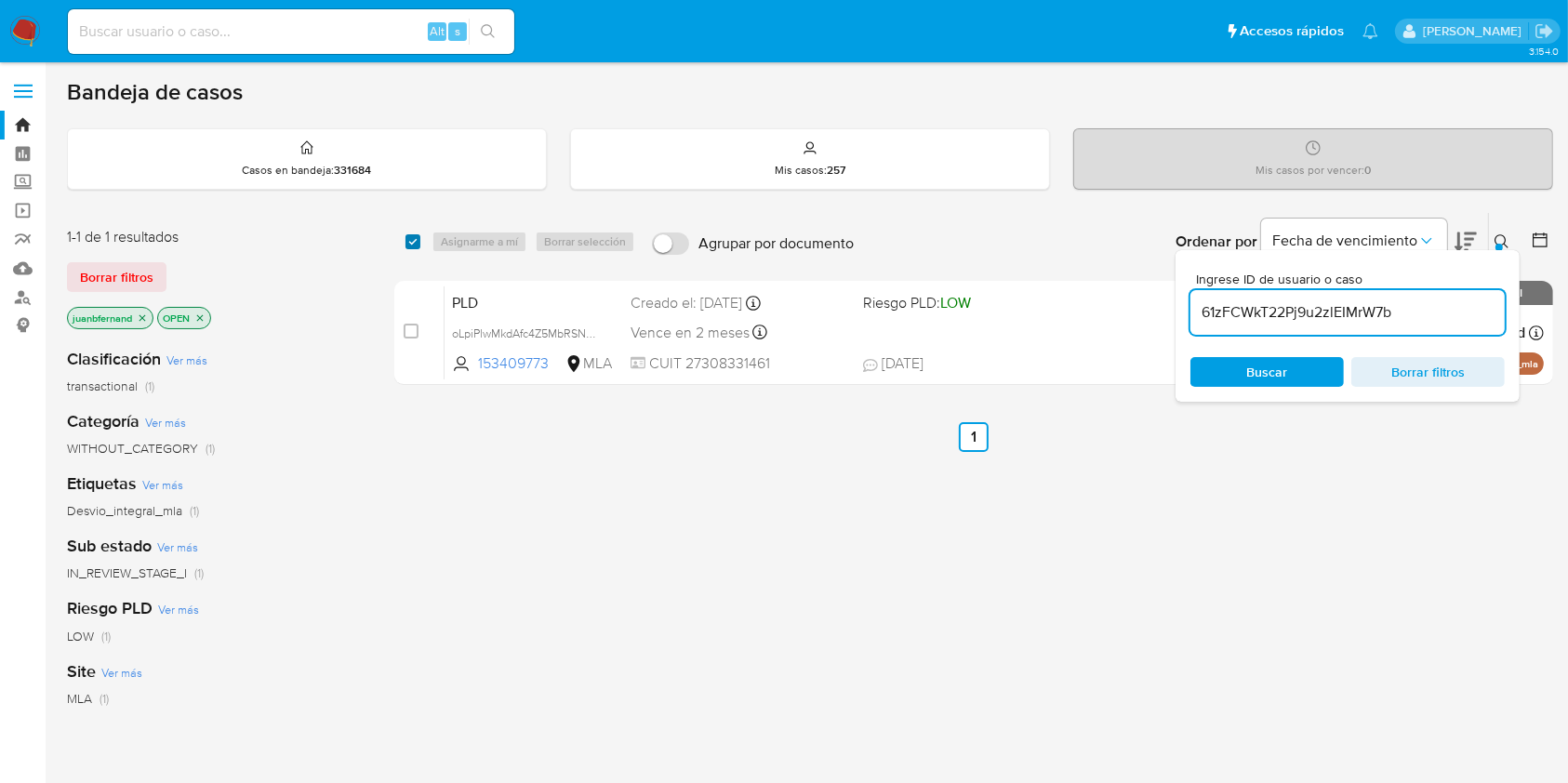
checkbox input "true"
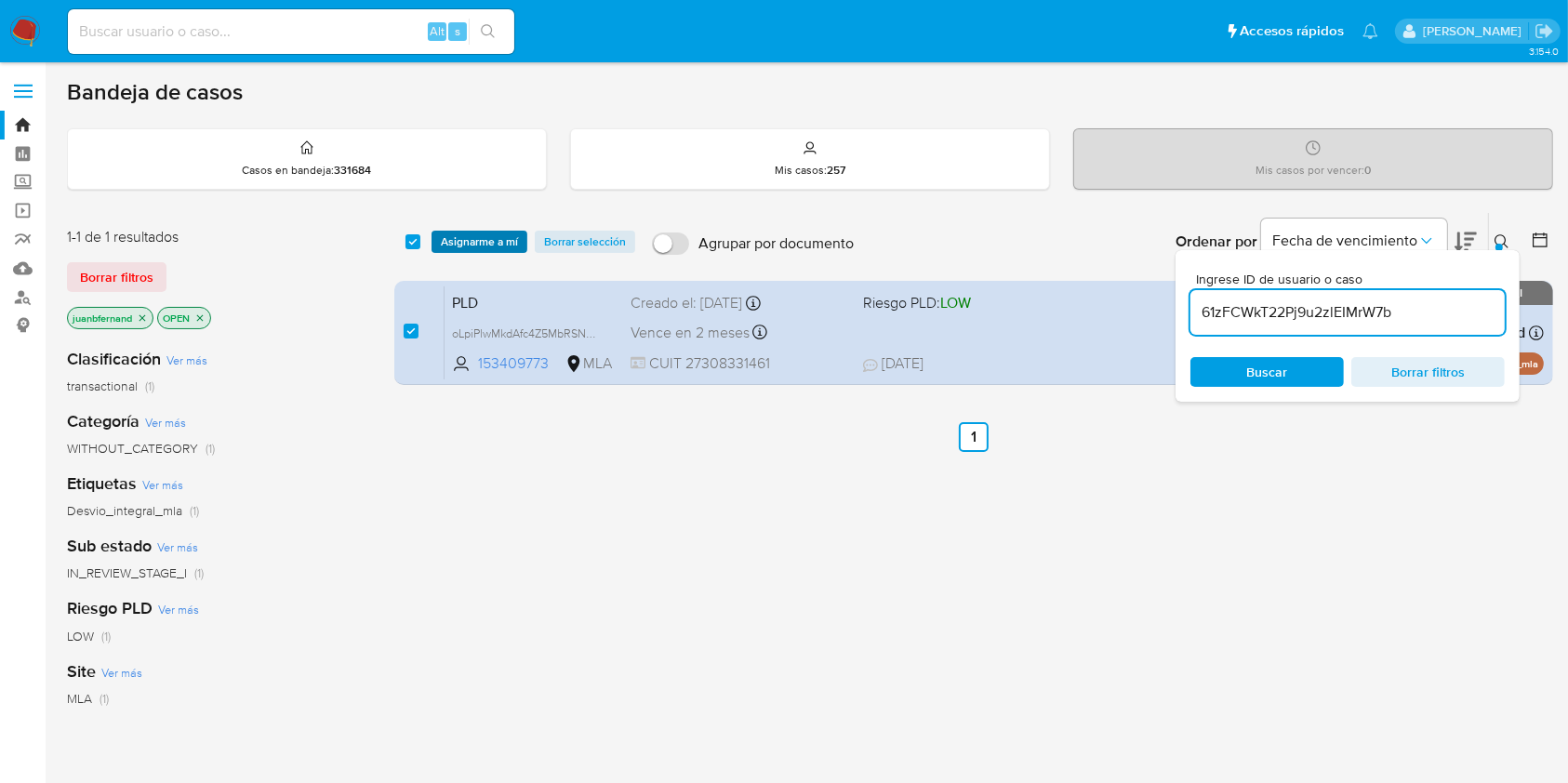
click at [462, 235] on span "Asignarme a mí" at bounding box center [480, 242] width 77 height 19
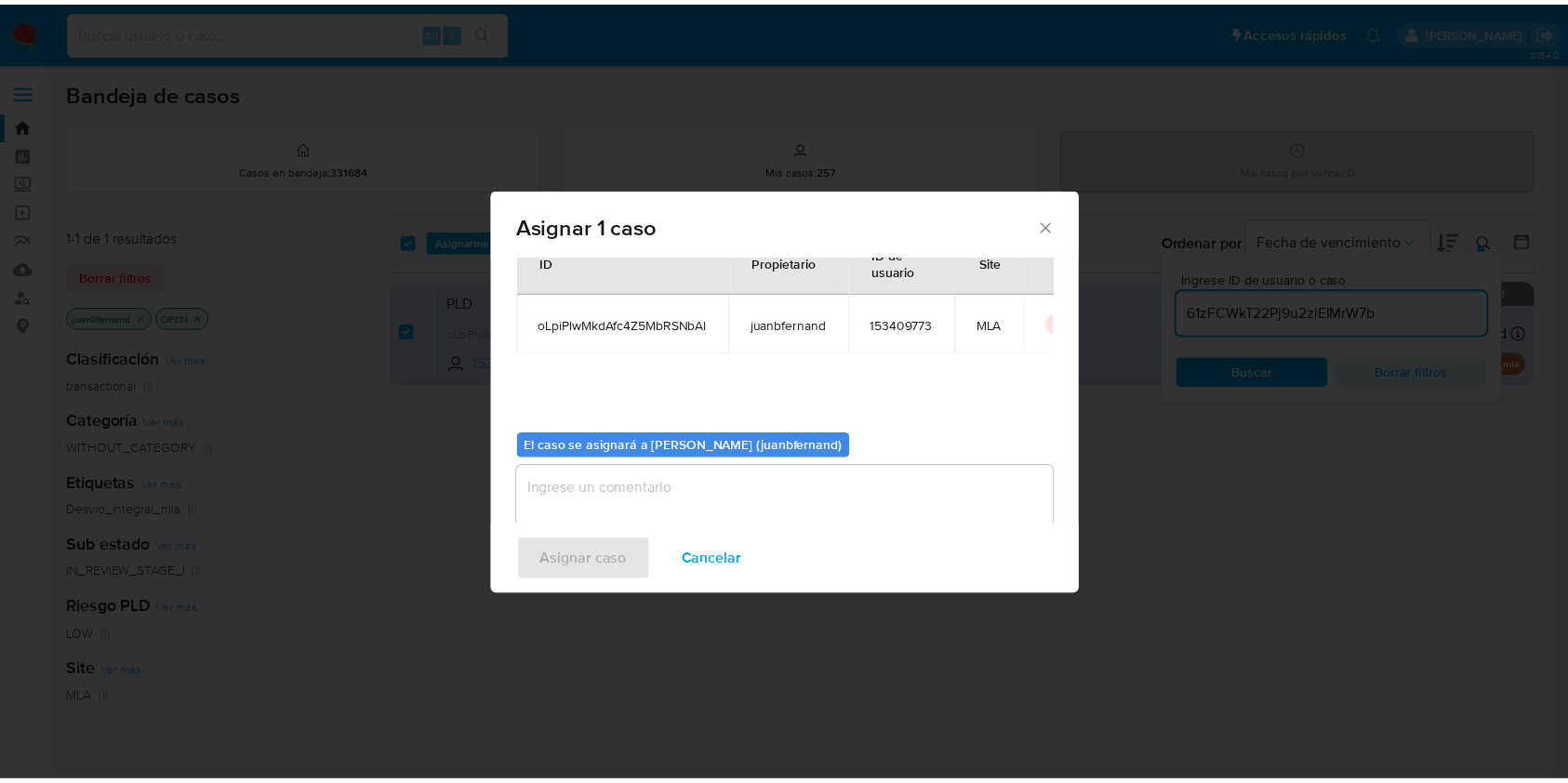
scroll to position [95, 0]
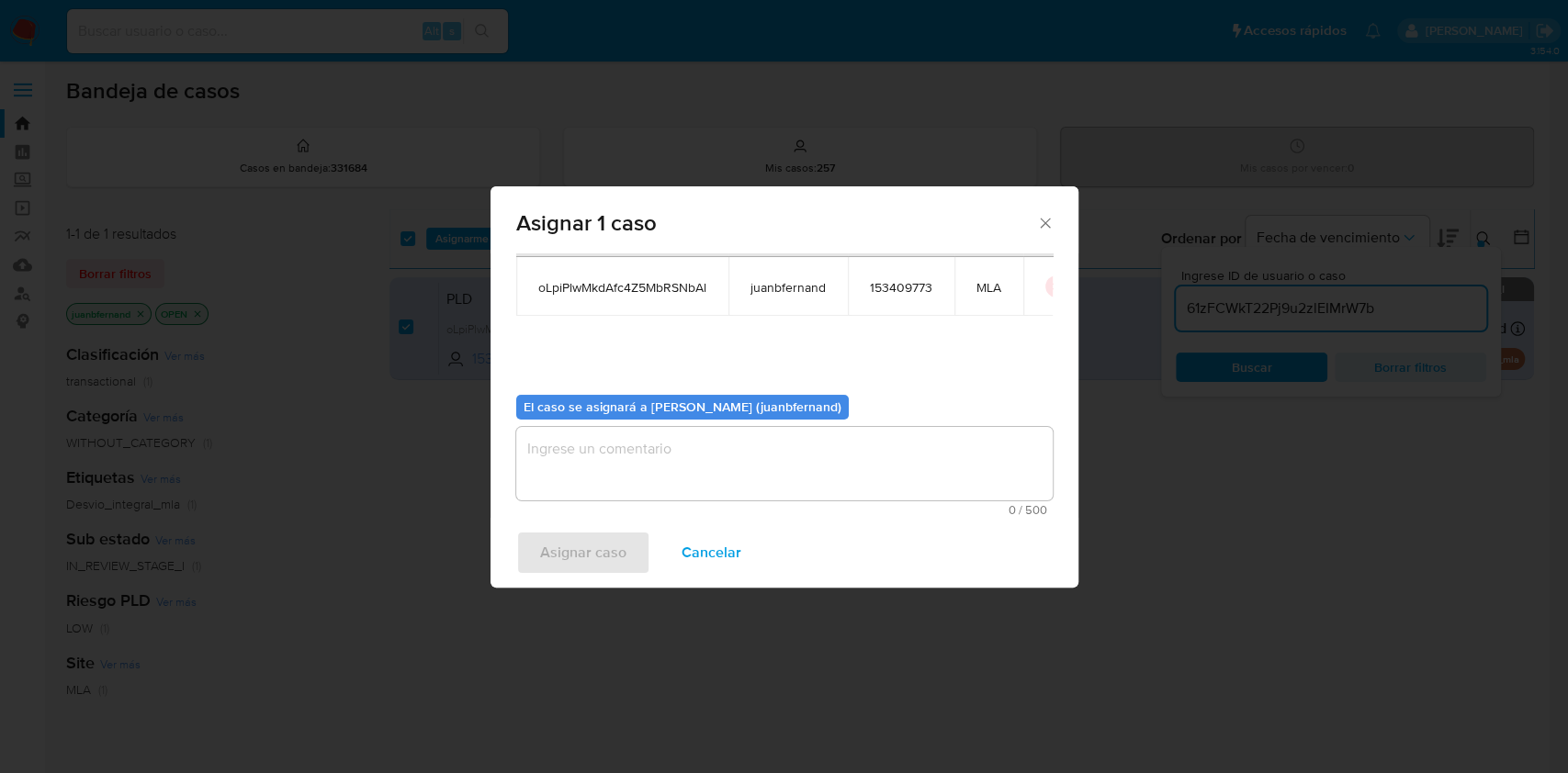
click at [692, 452] on textarea "assign-modal" at bounding box center [784, 463] width 536 height 73
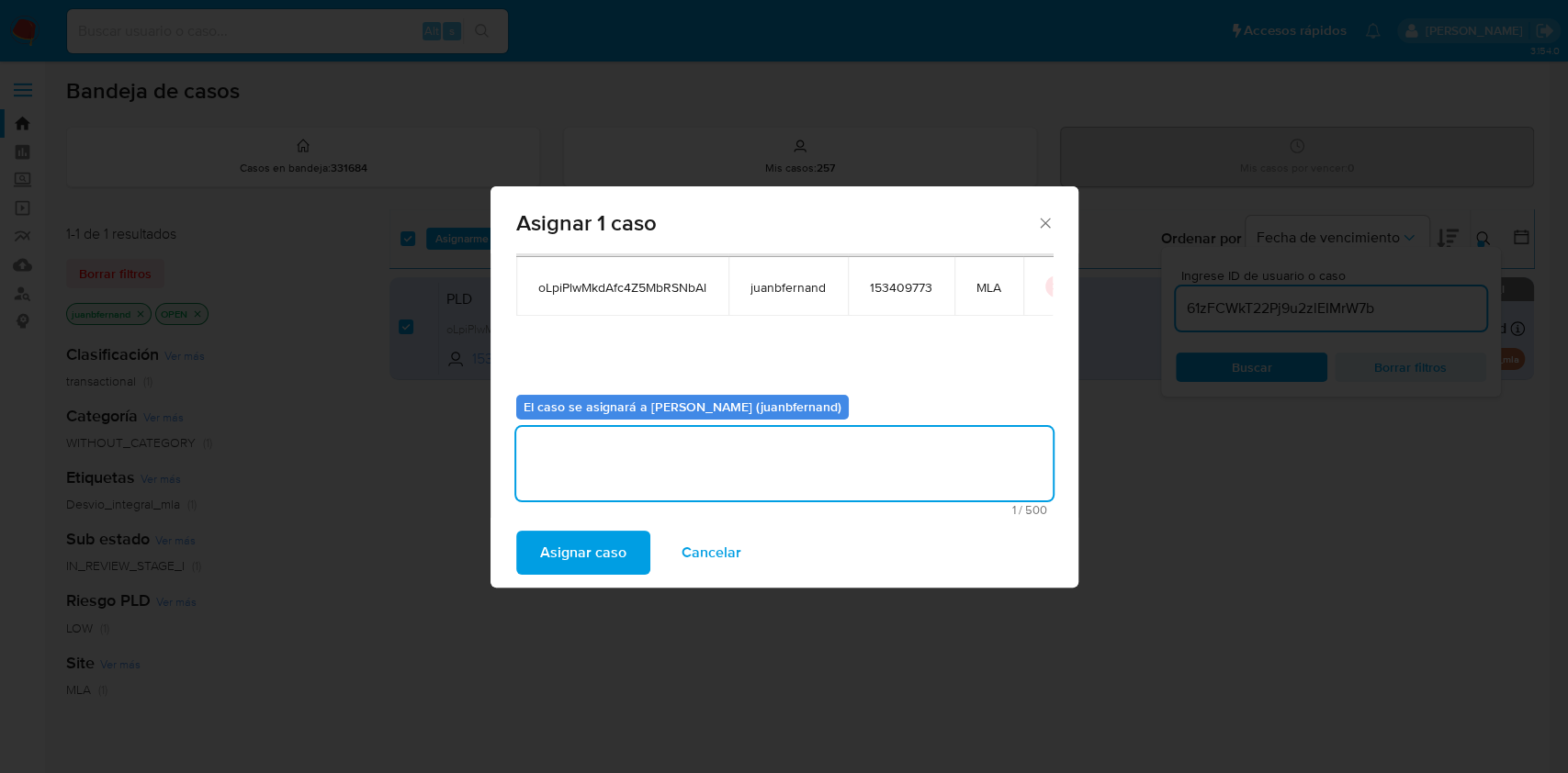
click at [627, 550] on button "Asignar caso" at bounding box center [582, 552] width 134 height 44
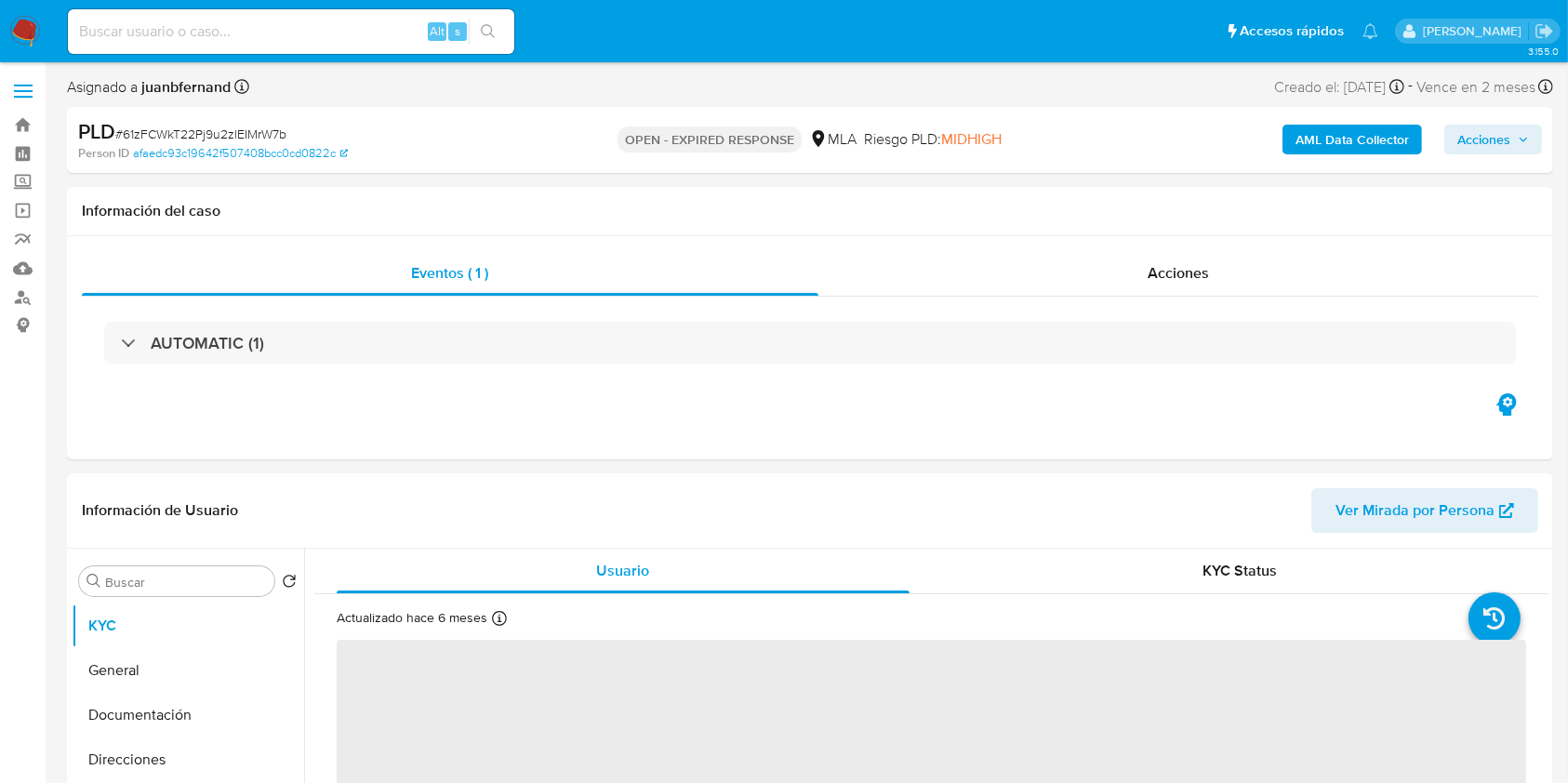
select select "10"
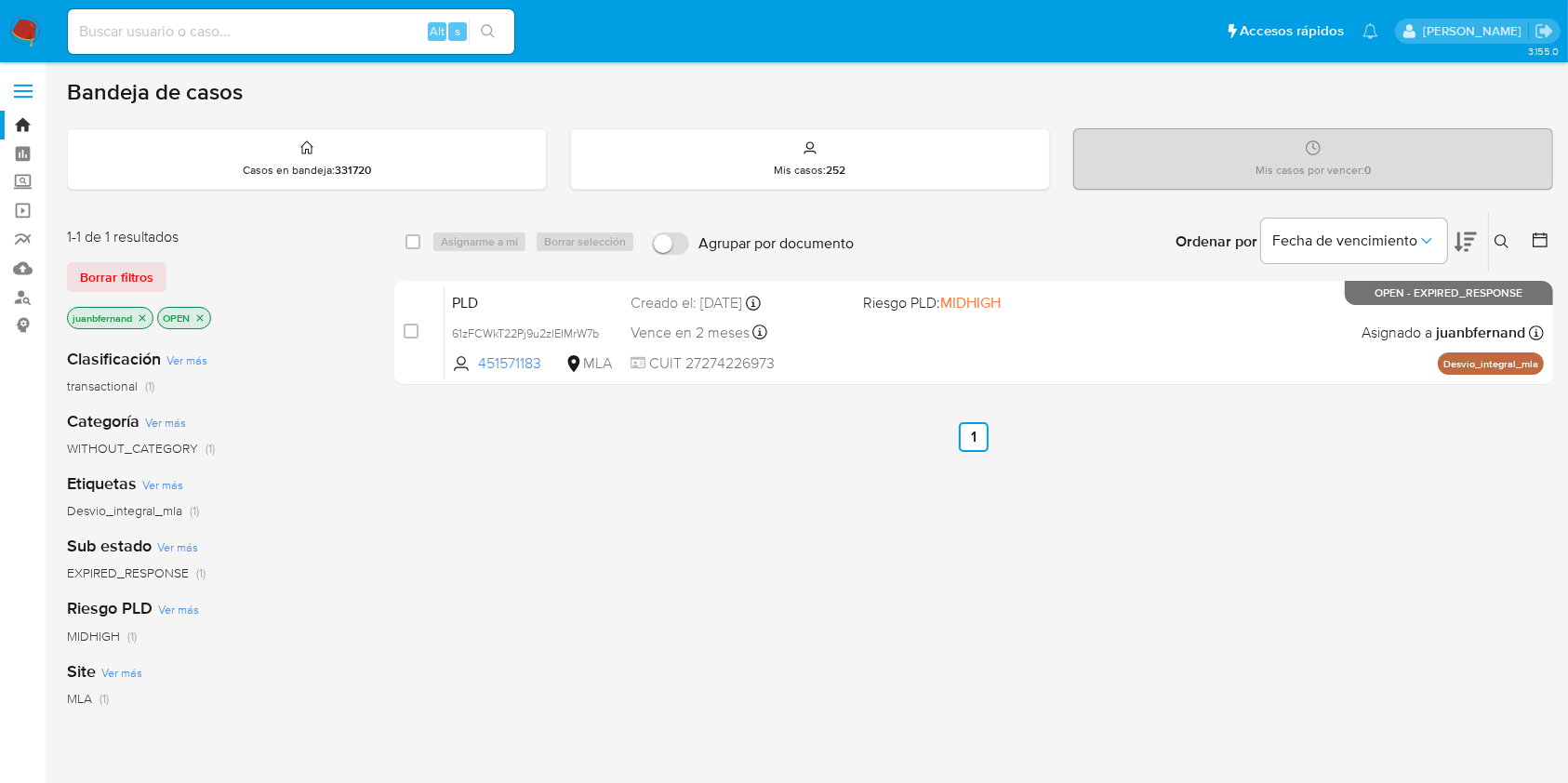
click at [1498, 242] on icon at bounding box center [1502, 241] width 15 height 15
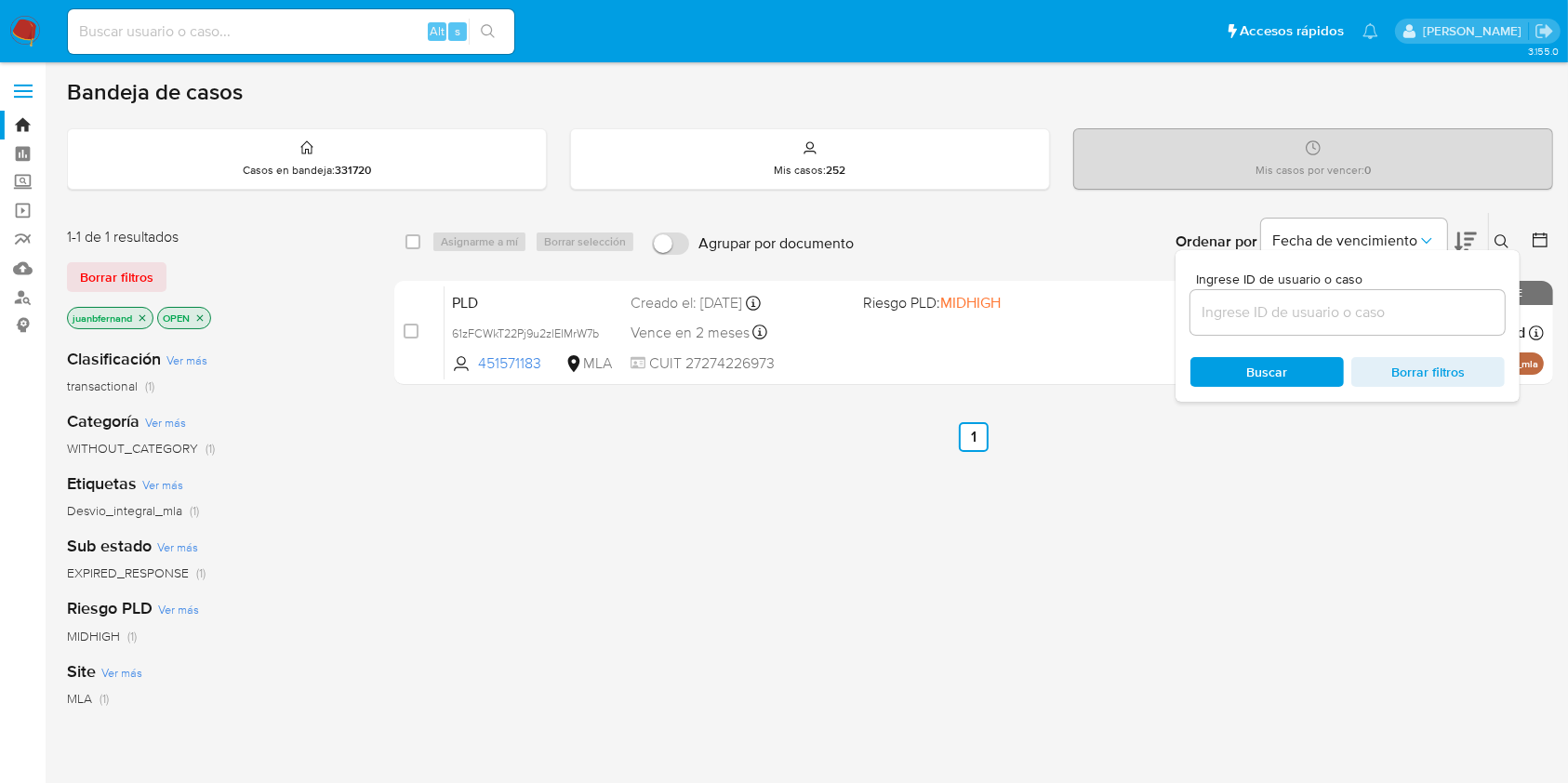
click at [1369, 305] on input at bounding box center [1347, 312] width 314 height 24
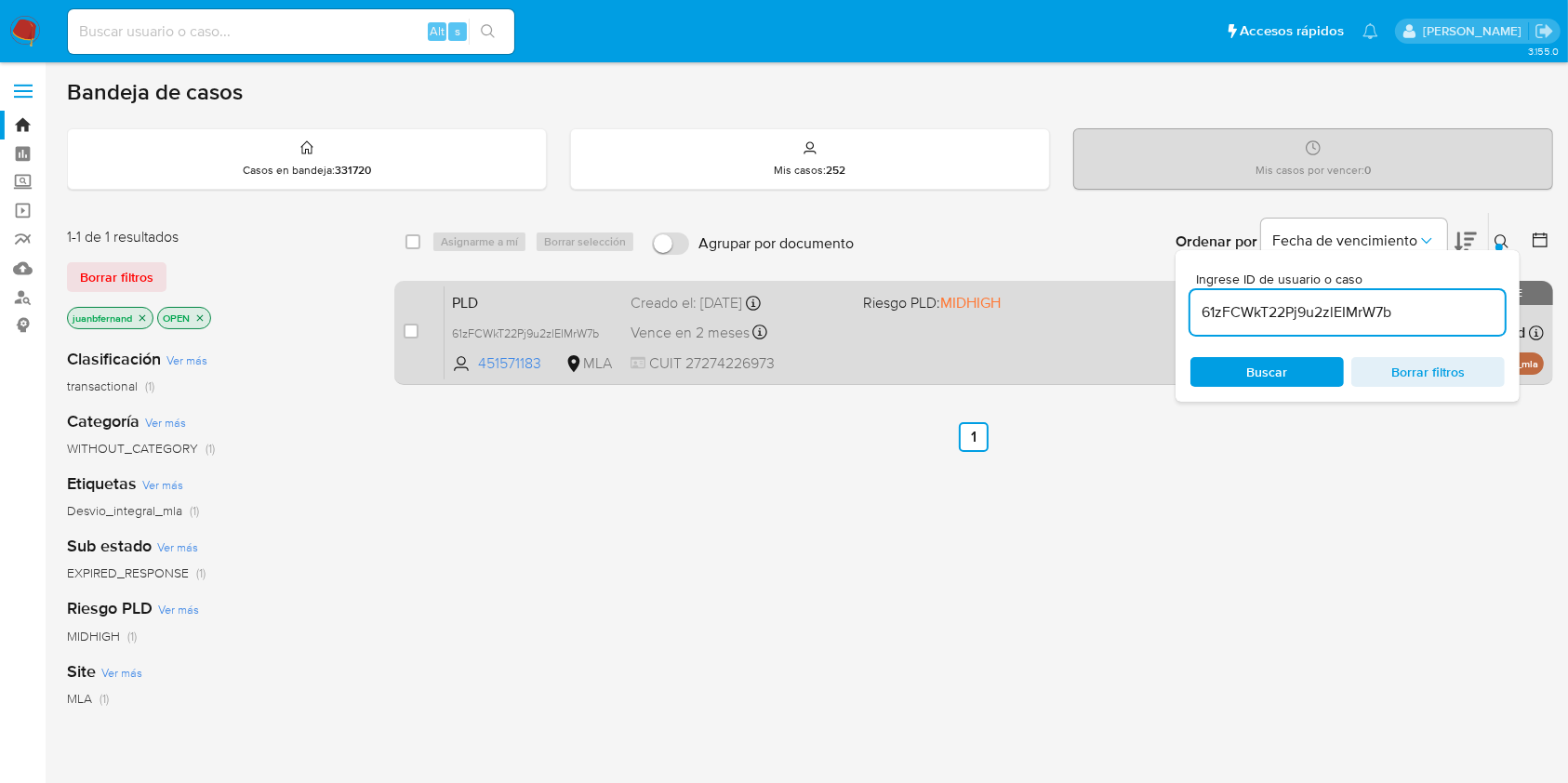
type input "61zFCWkT22Pj9u2zlEIMrW7b"
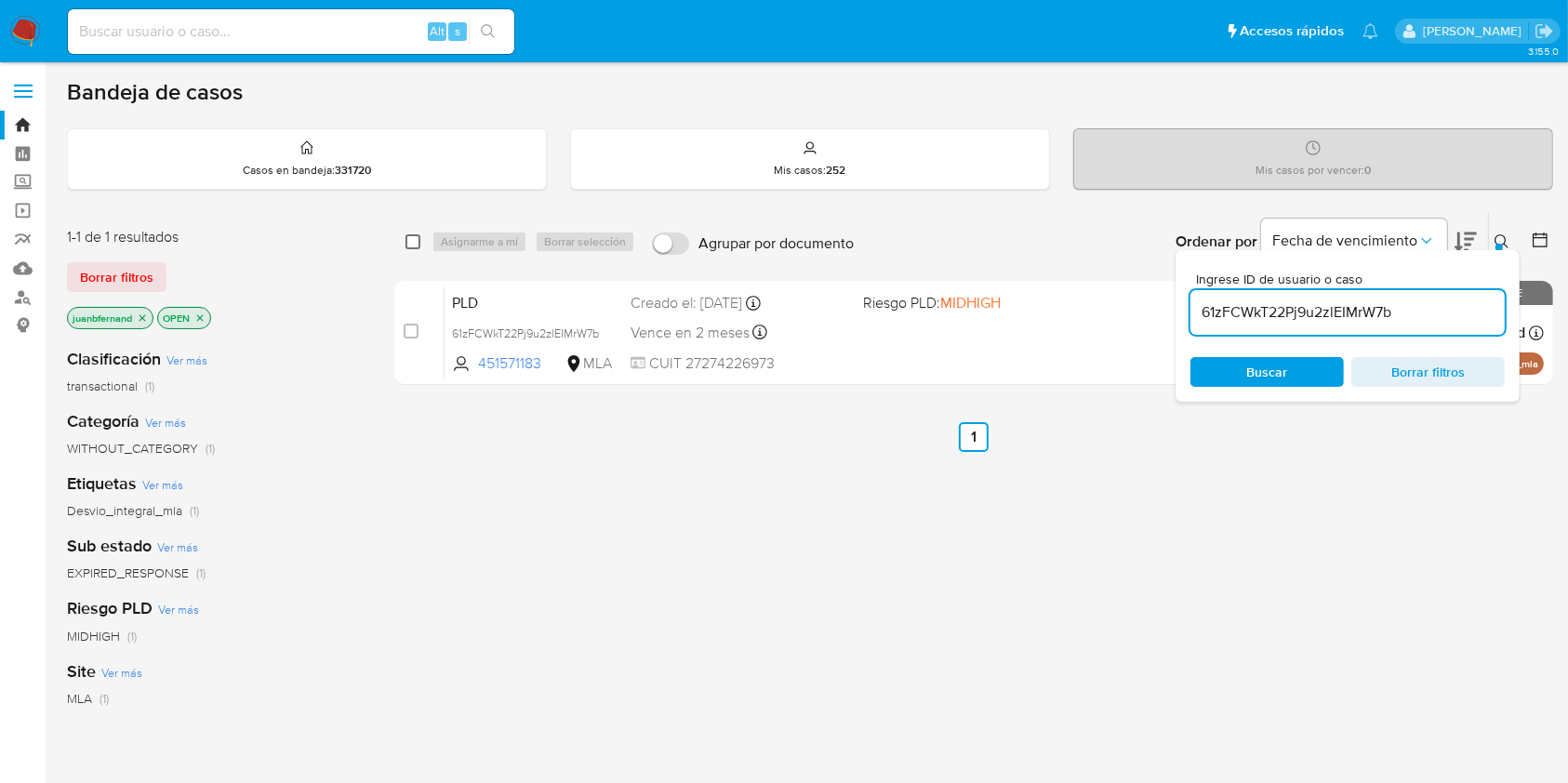
click at [410, 242] on input "checkbox" at bounding box center [412, 241] width 15 height 15
checkbox input "true"
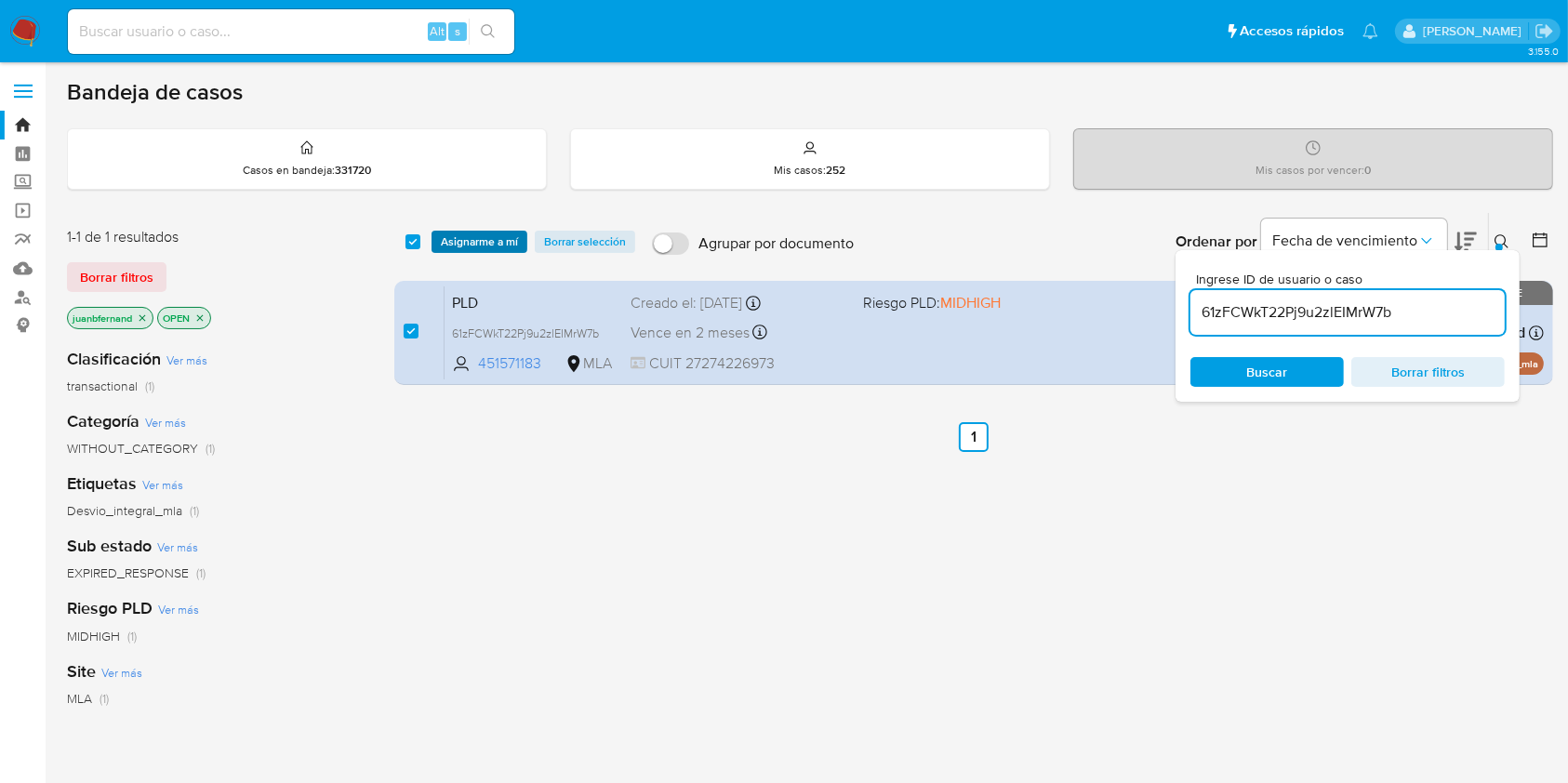
click at [475, 238] on span "Asignarme a mí" at bounding box center [480, 242] width 77 height 19
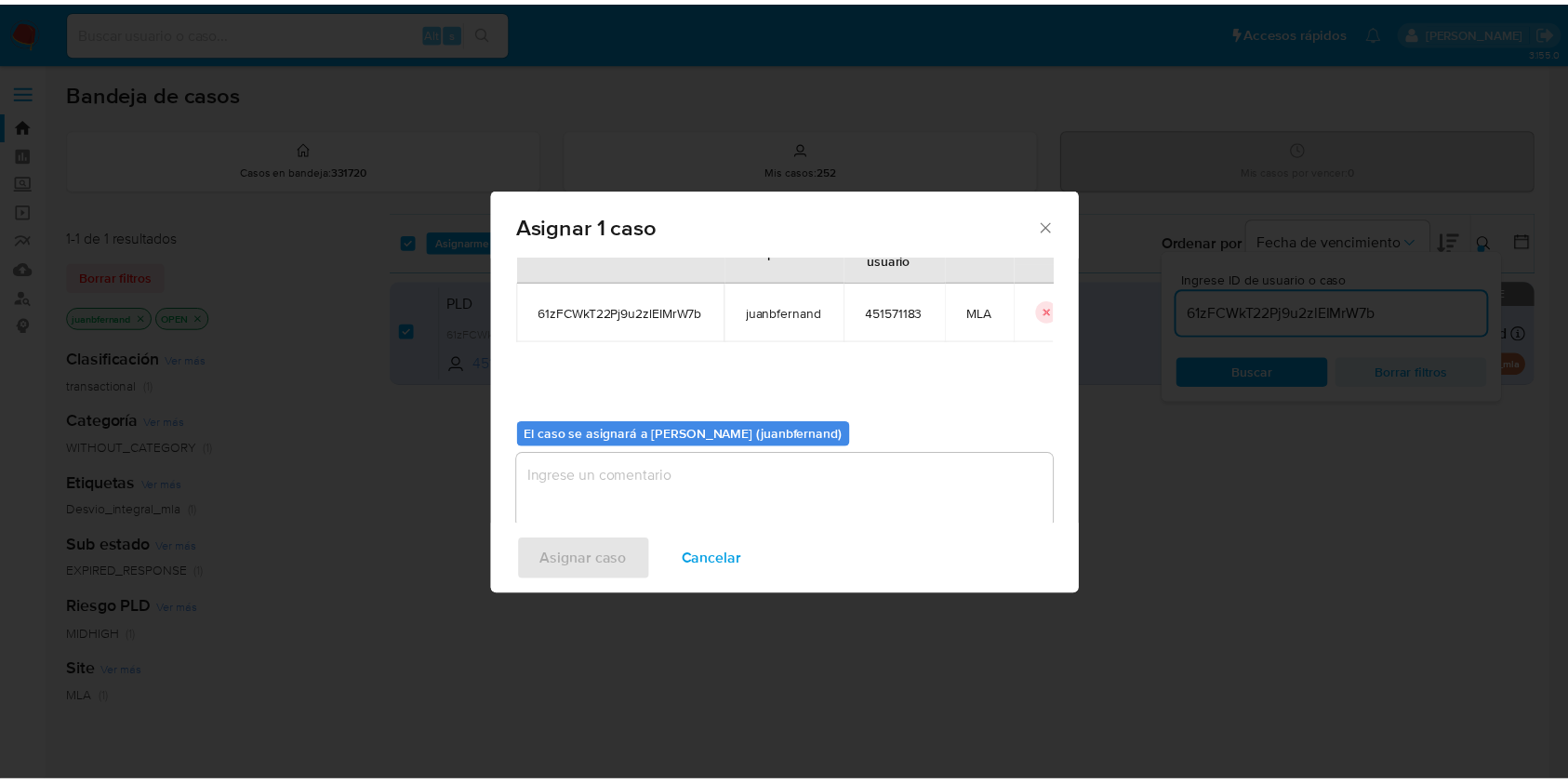
scroll to position [95, 0]
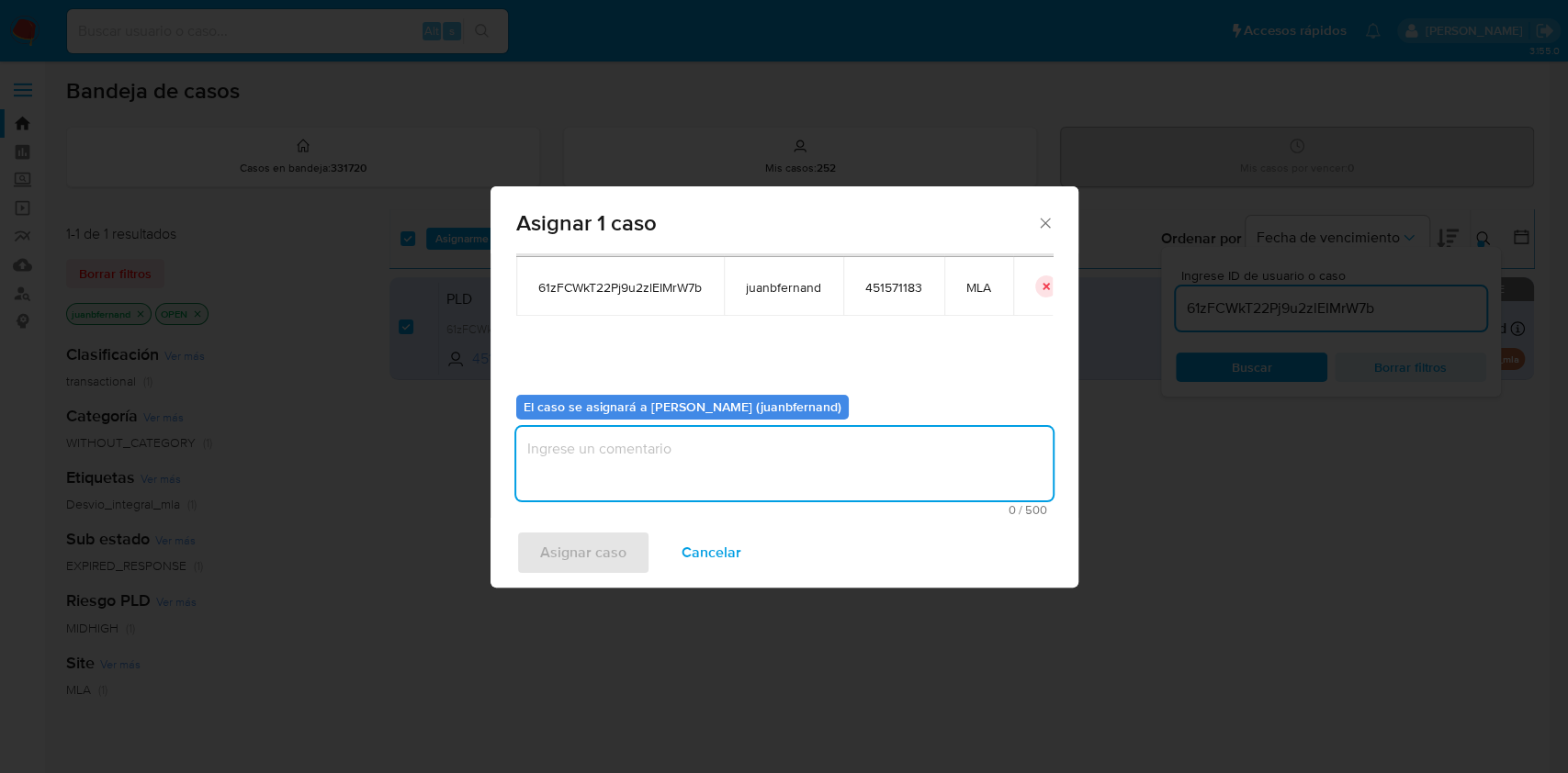
click at [677, 454] on textarea "assign-modal" at bounding box center [784, 463] width 536 height 73
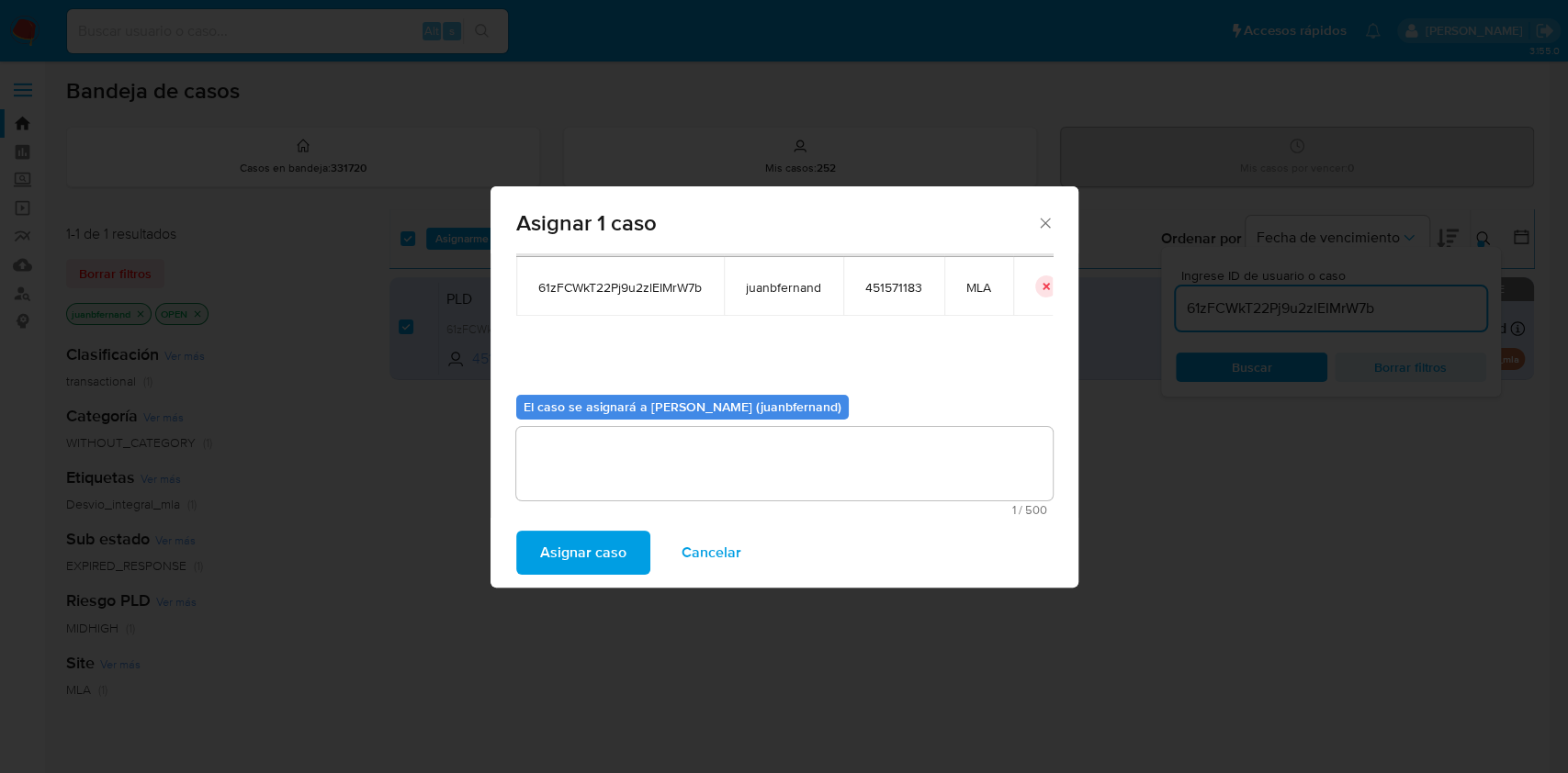
click at [623, 548] on span "Asignar caso" at bounding box center [583, 552] width 86 height 40
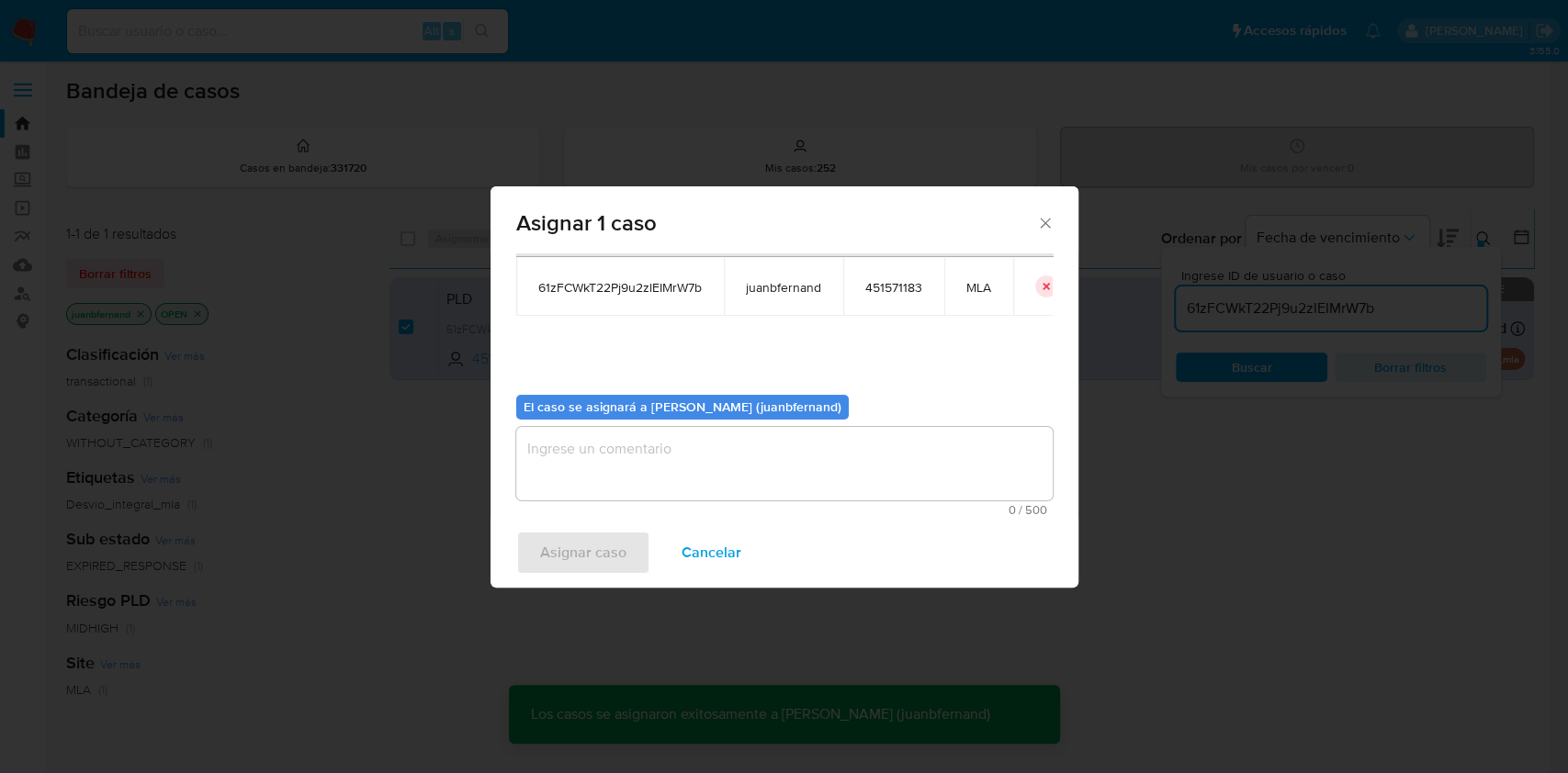
checkbox input "false"
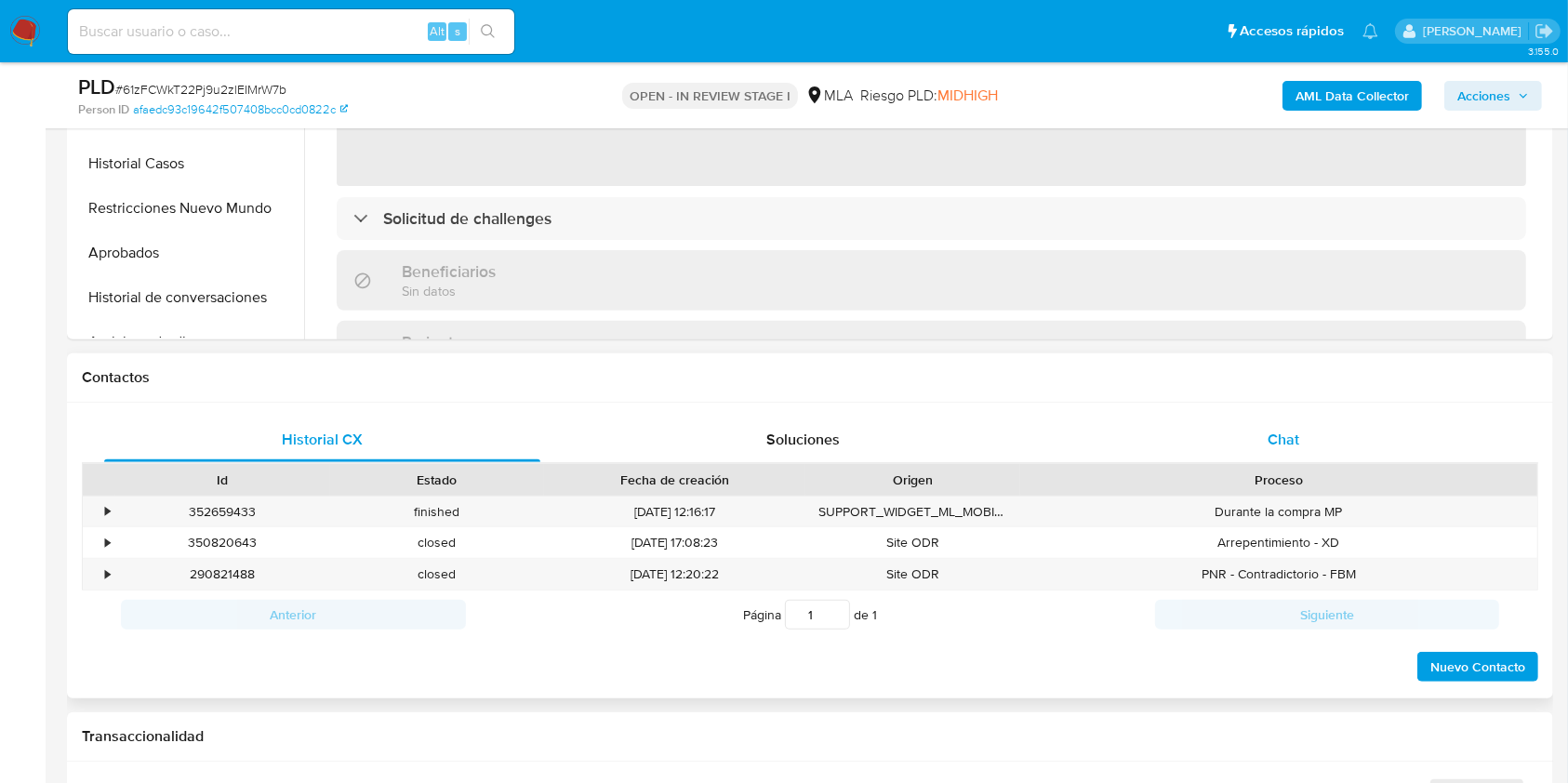
click at [1298, 430] on span "Chat" at bounding box center [1284, 440] width 32 height 22
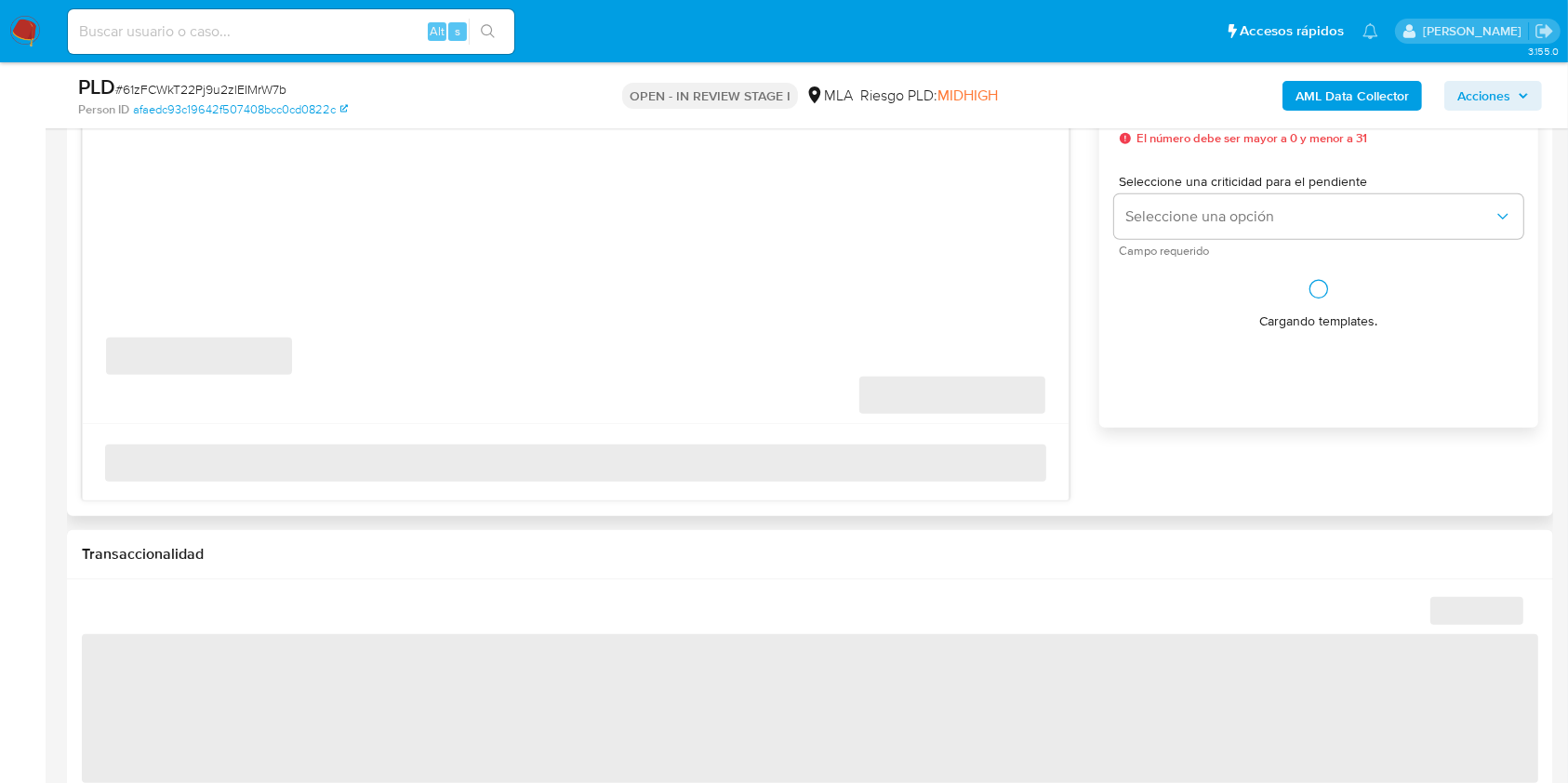
select select "10"
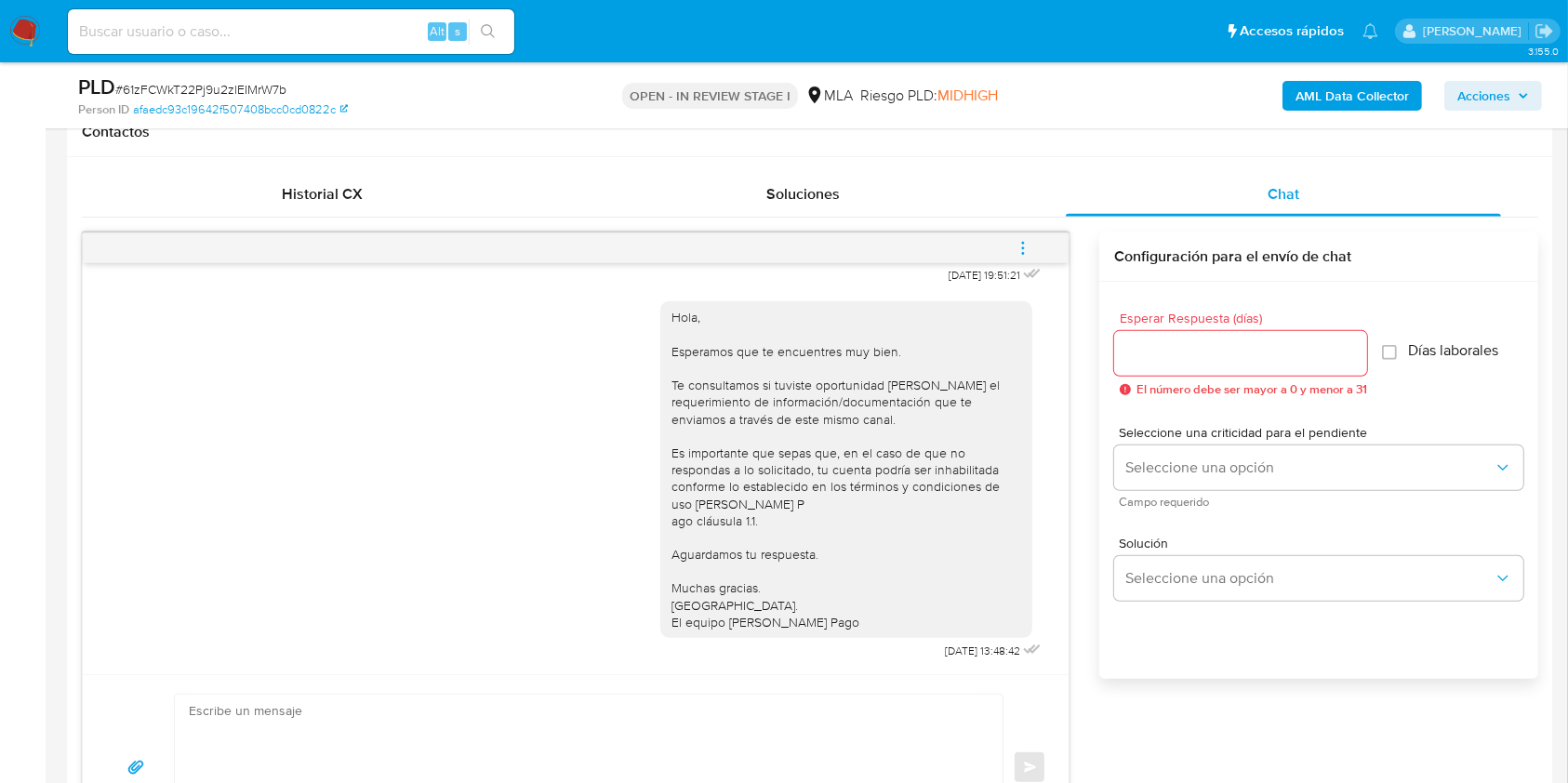
scroll to position [991, 0]
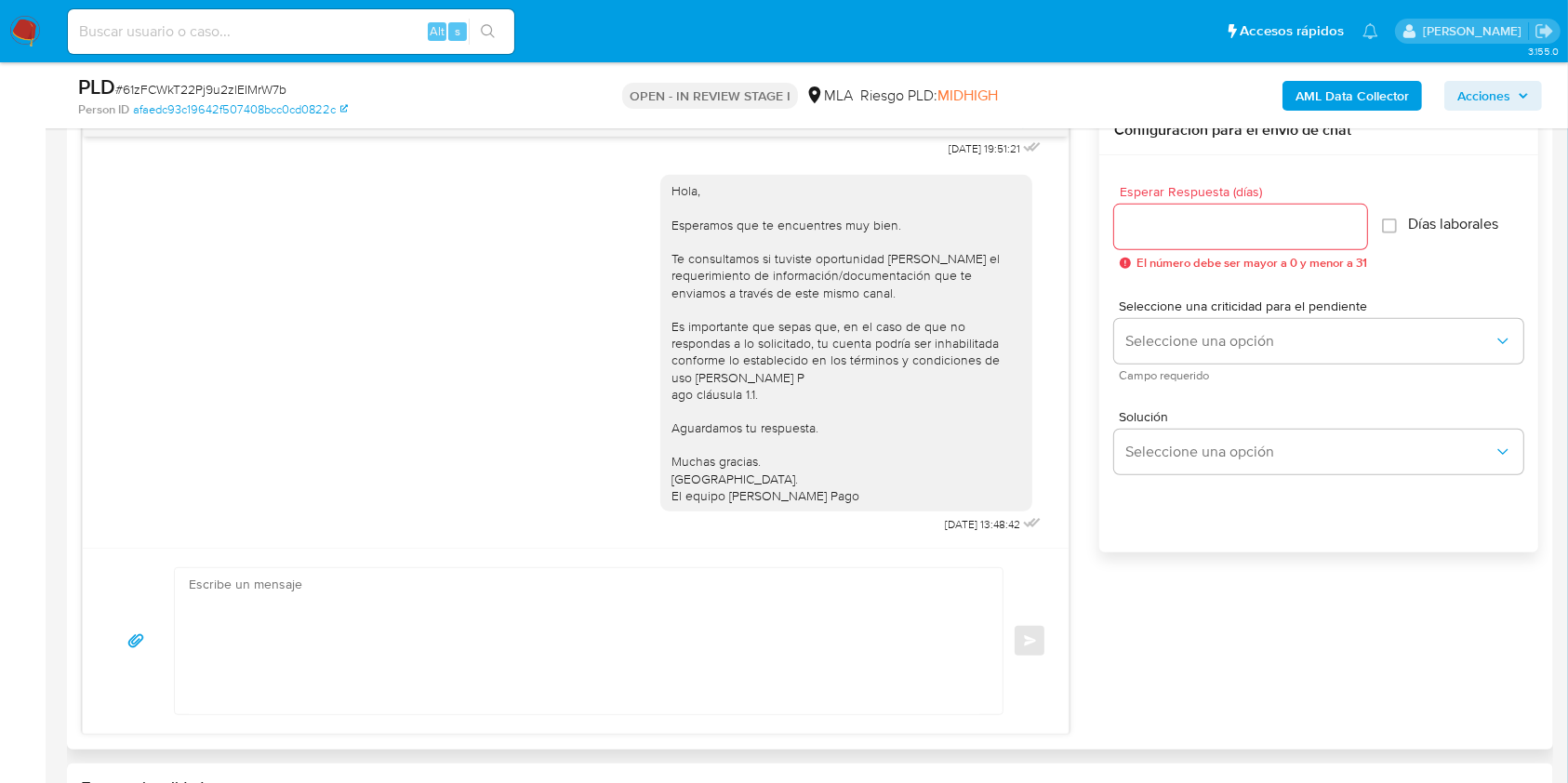
click at [517, 594] on textarea at bounding box center [584, 640] width 791 height 146
paste textarea "Hola. Esperamos que te encuentres muy bien. Te consultamos si tuviste oportunid…"
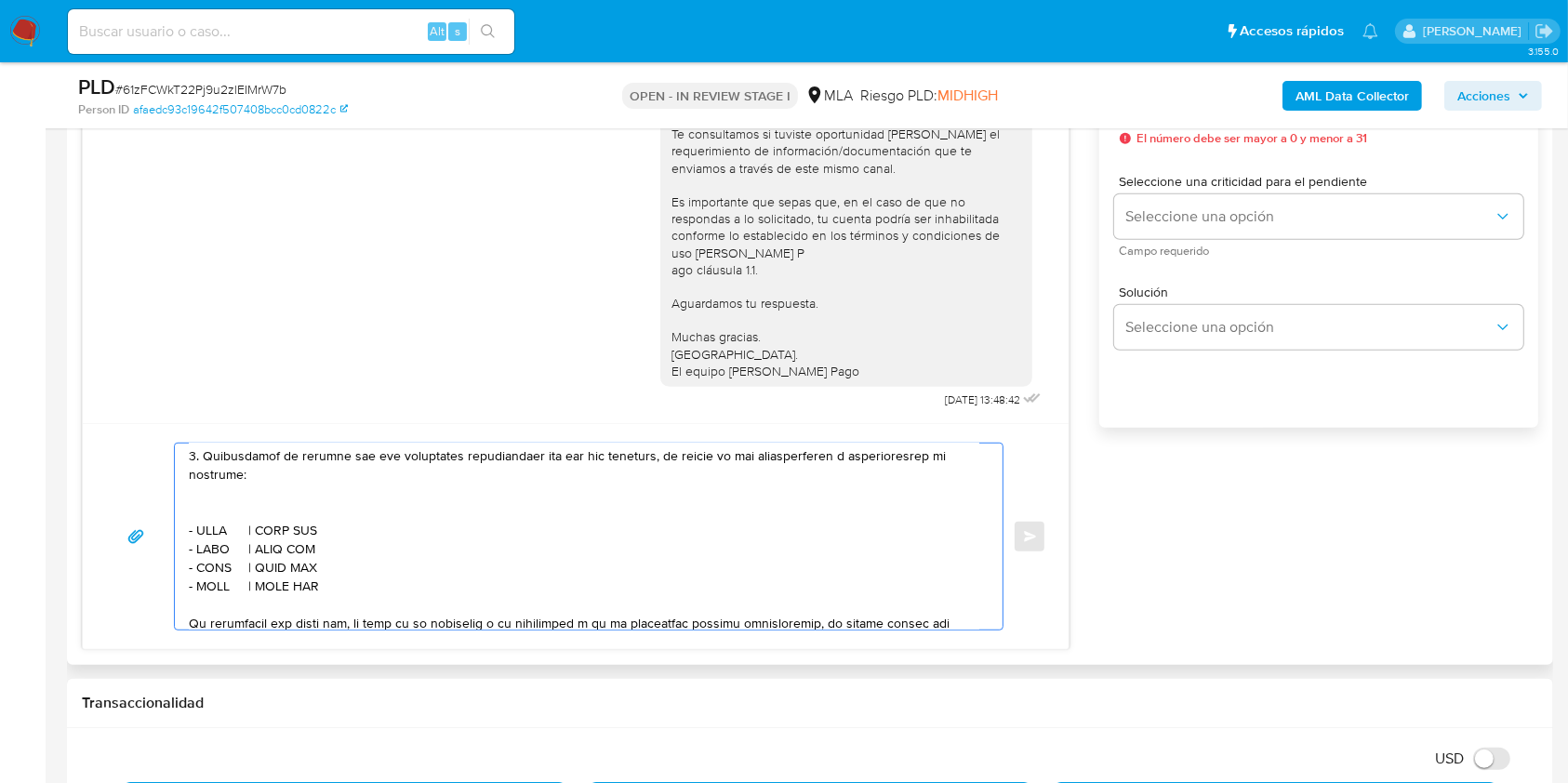
scroll to position [619, 0]
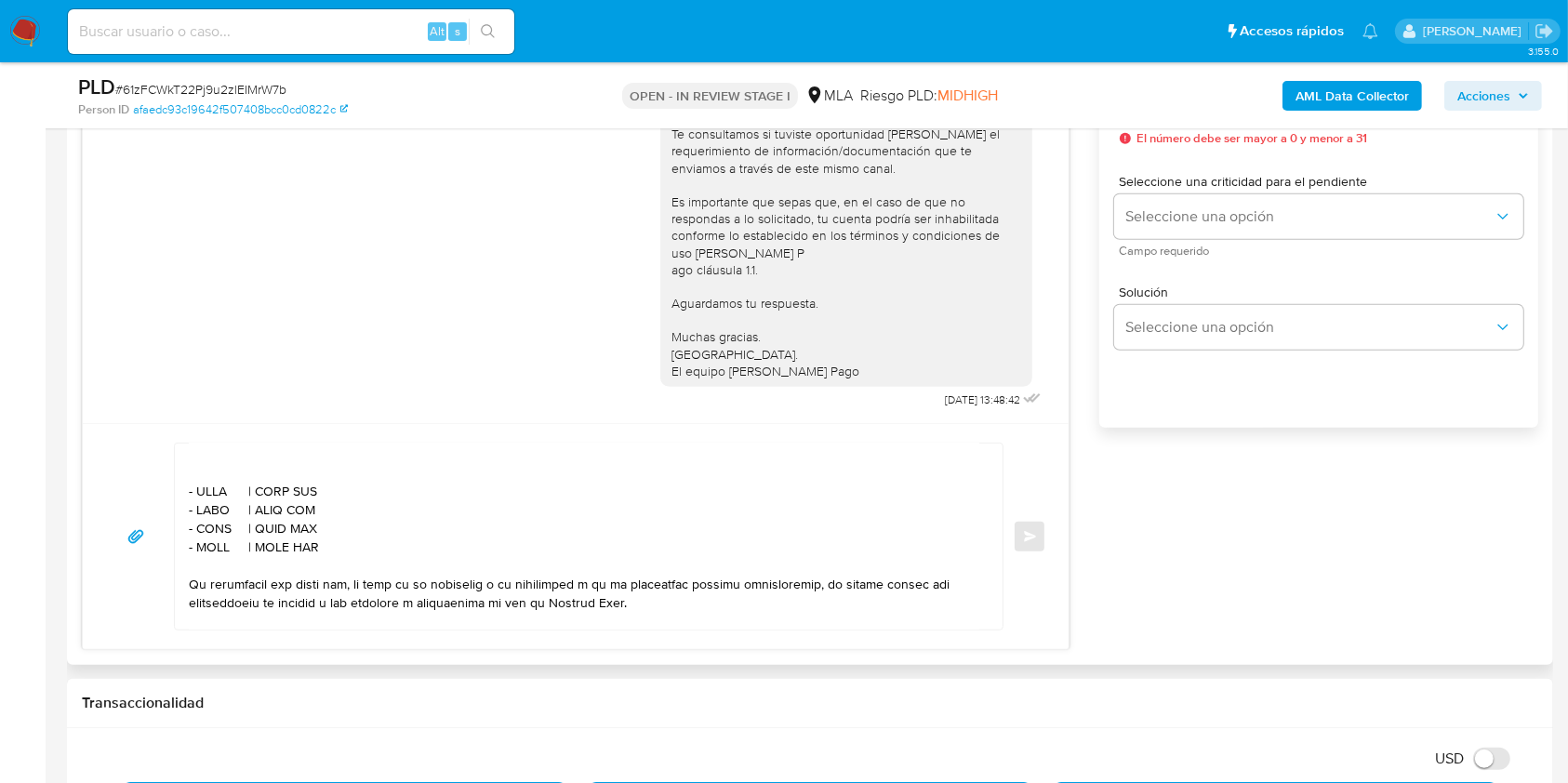
click at [215, 521] on textarea at bounding box center [584, 537] width 791 height 186
paste textarea "Roberto Carlos Fumo"
click at [252, 488] on textarea at bounding box center [584, 537] width 791 height 186
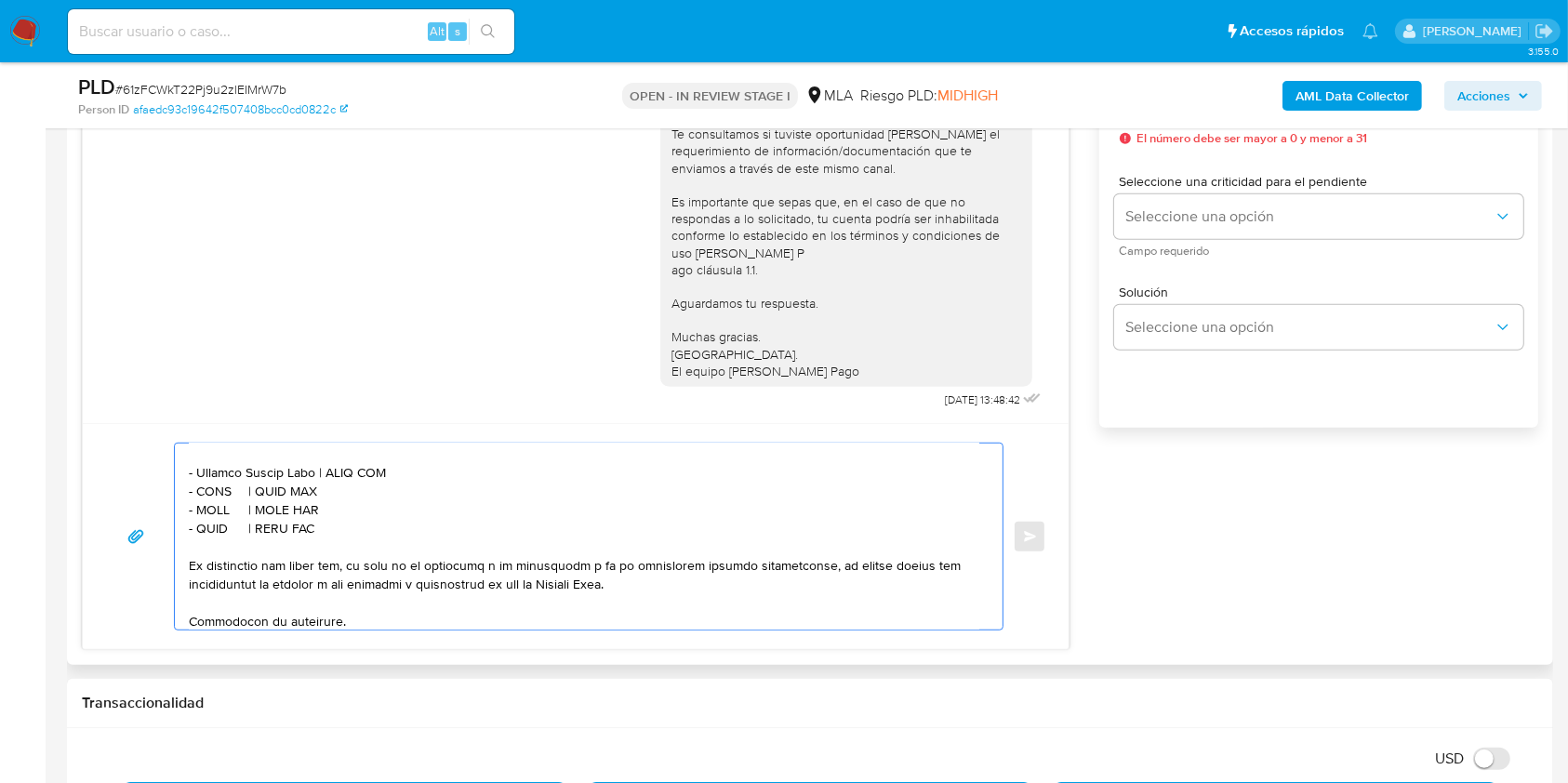
scroll to position [601, 0]
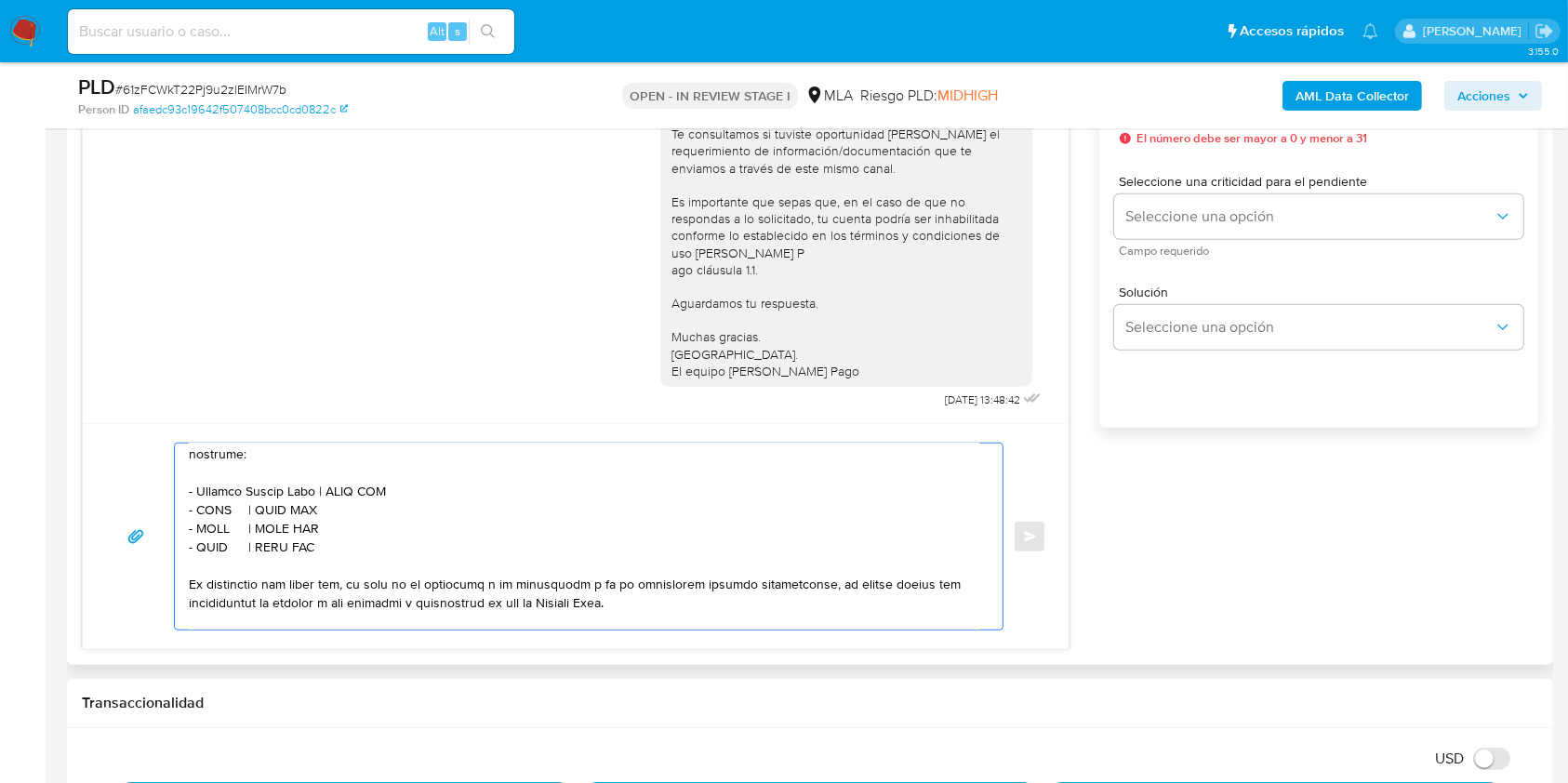
click at [375, 519] on textarea at bounding box center [584, 537] width 791 height 186
paste textarea "20241949452"
click at [208, 534] on textarea at bounding box center [584, 537] width 791 height 186
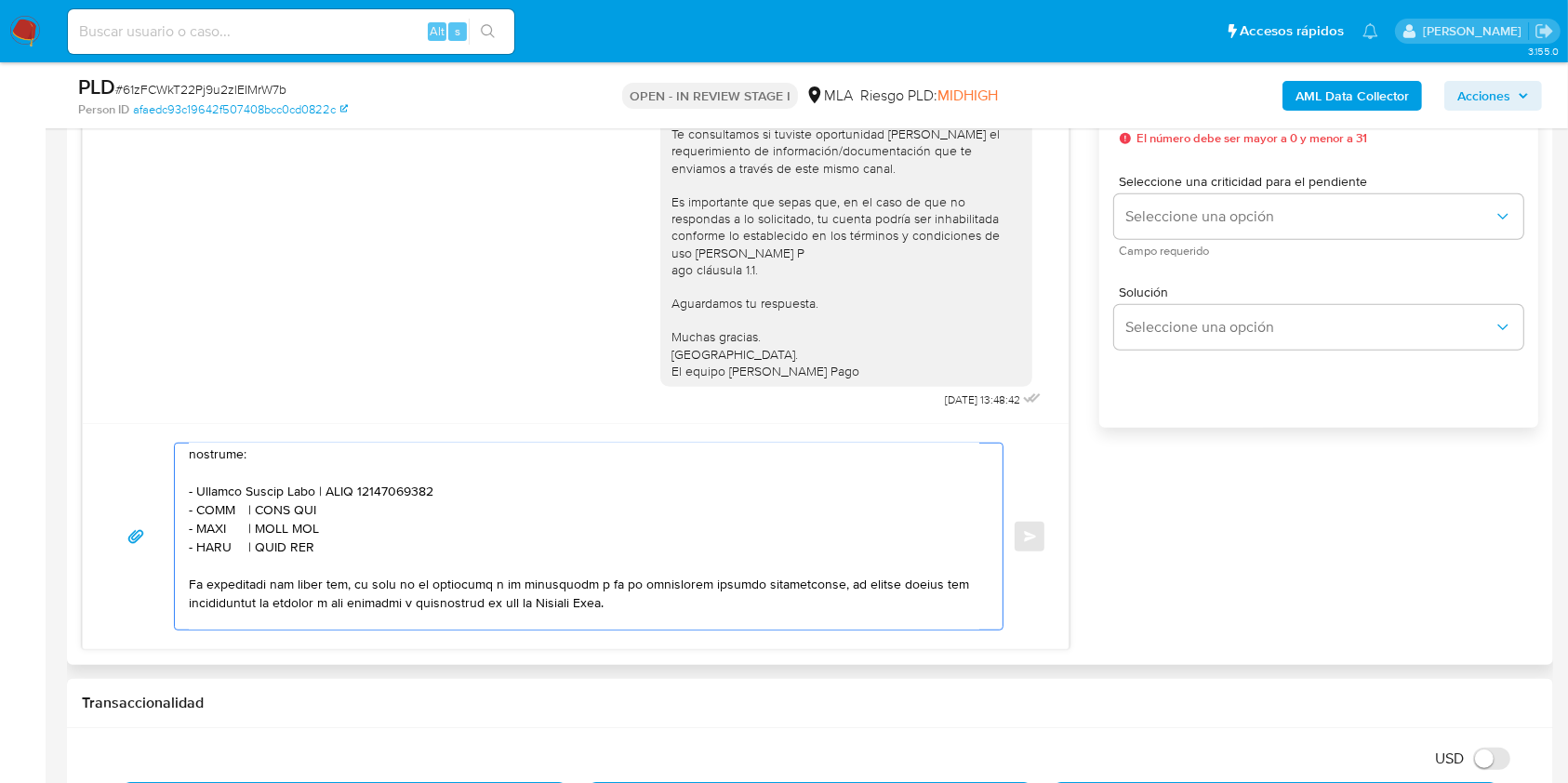
paste textarea "Solari Franco Emanuel"
click at [383, 541] on textarea at bounding box center [584, 537] width 791 height 186
paste textarea "20388198479"
drag, startPoint x: 320, startPoint y: 573, endPoint x: 182, endPoint y: 563, distance: 138.4
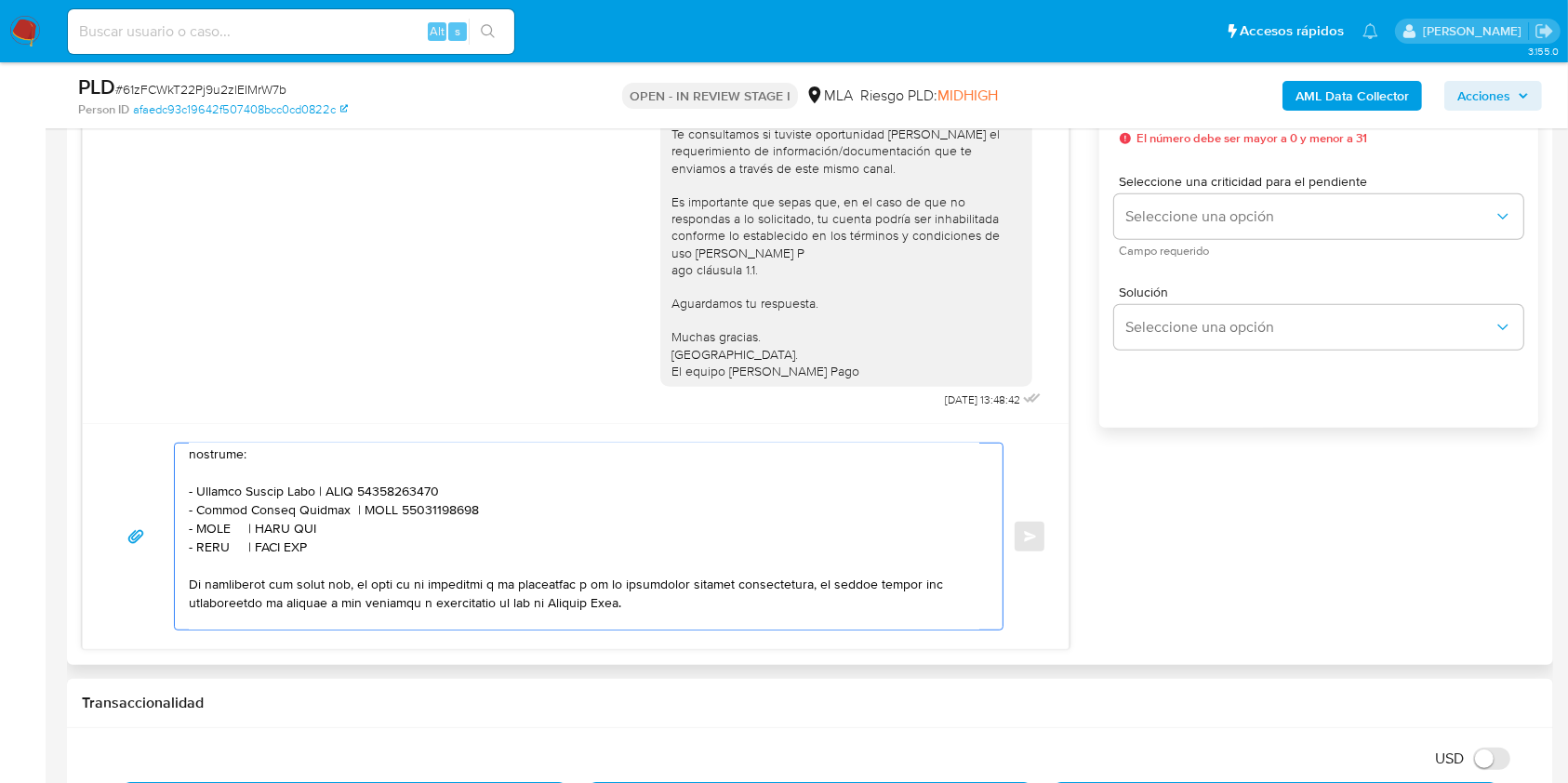
click at [174, 559] on div at bounding box center [584, 537] width 819 height 186
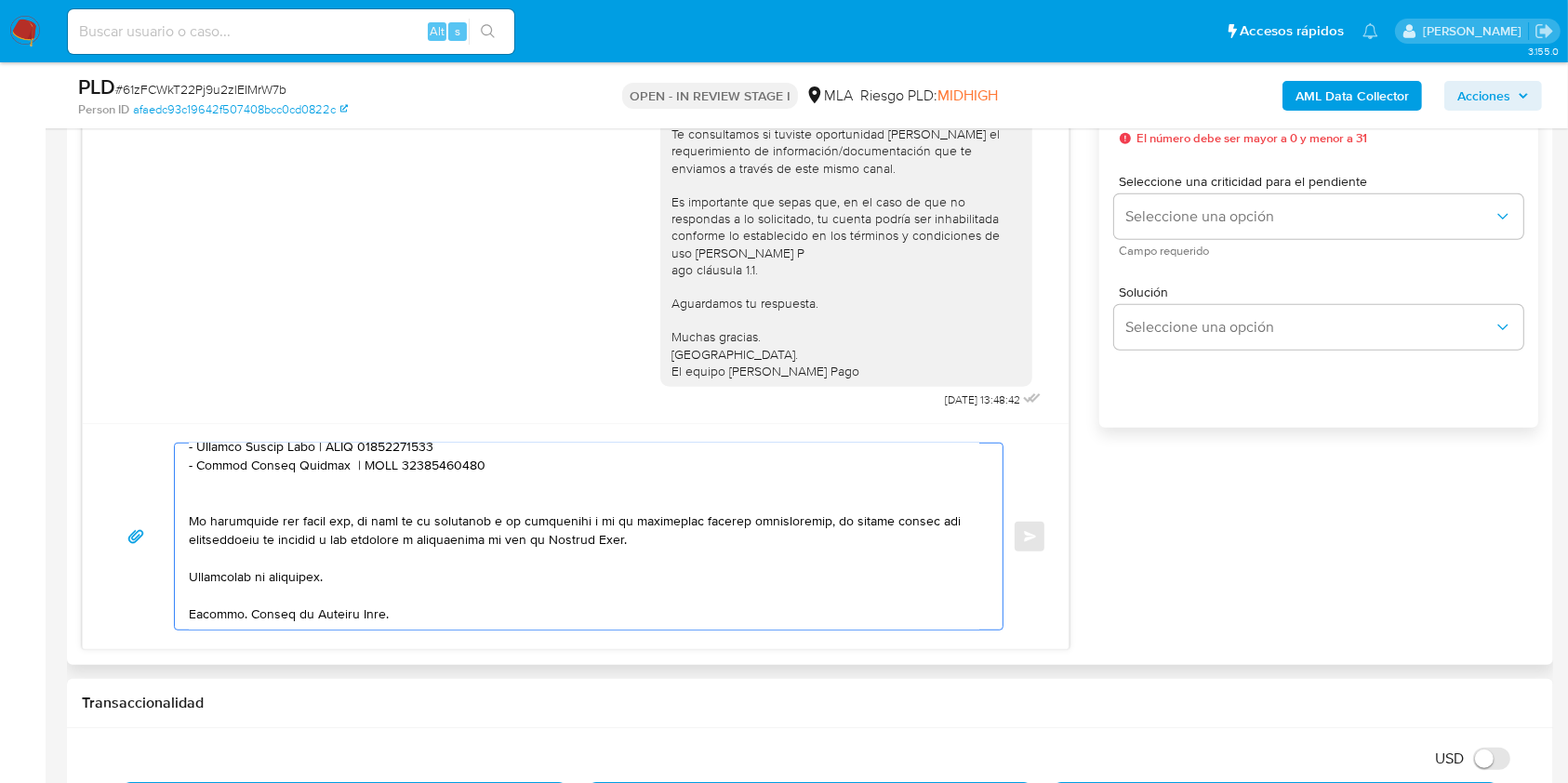
scroll to position [683, 0]
type textarea "Hola. Esperamos que te encuentres muy bien. Te consultamos si tuviste oportunid…"
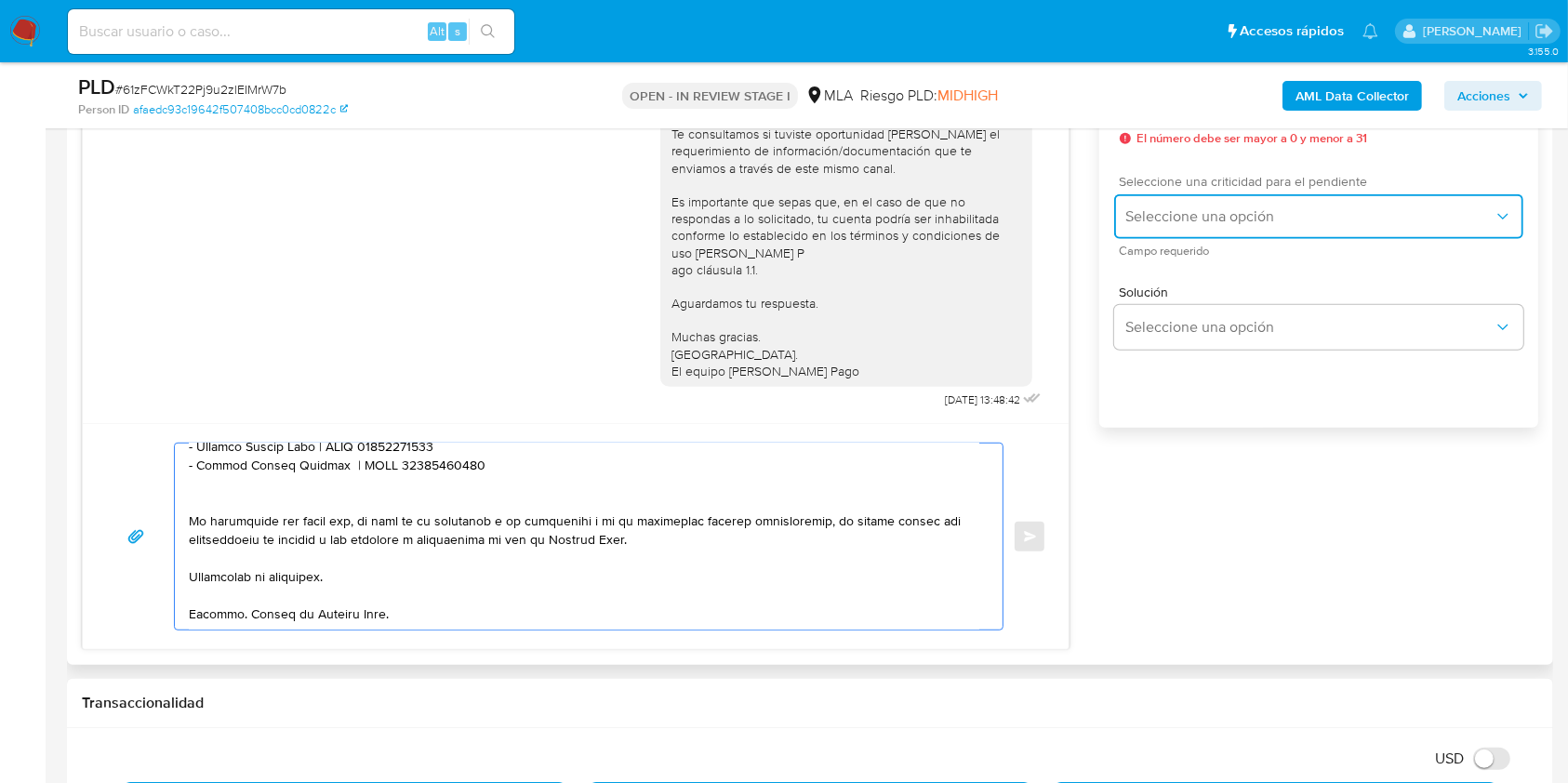
click at [1171, 212] on span "Seleccione una opción" at bounding box center [1309, 216] width 369 height 19
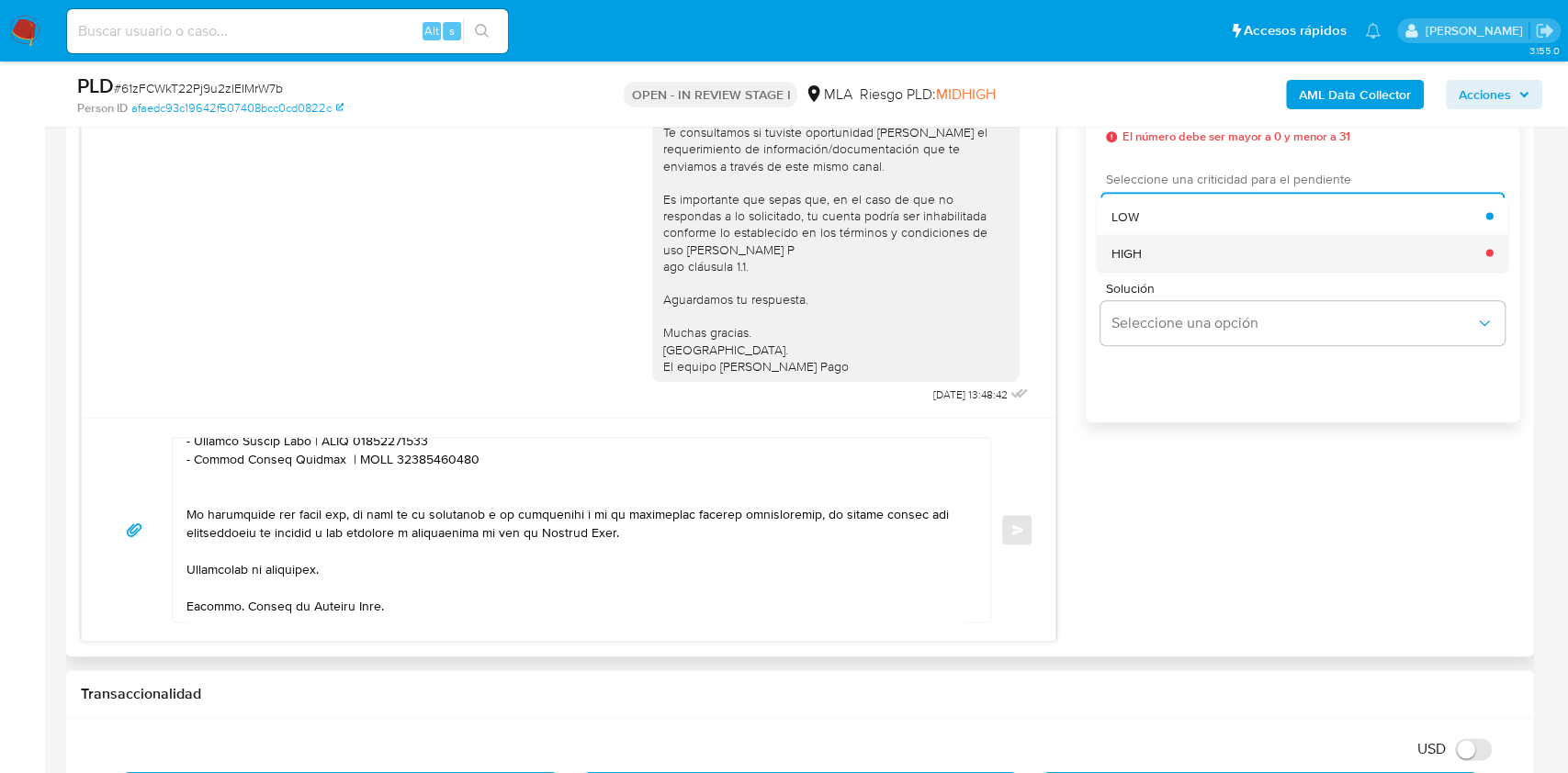
click at [1175, 253] on div "HIGH" at bounding box center [1298, 252] width 375 height 37
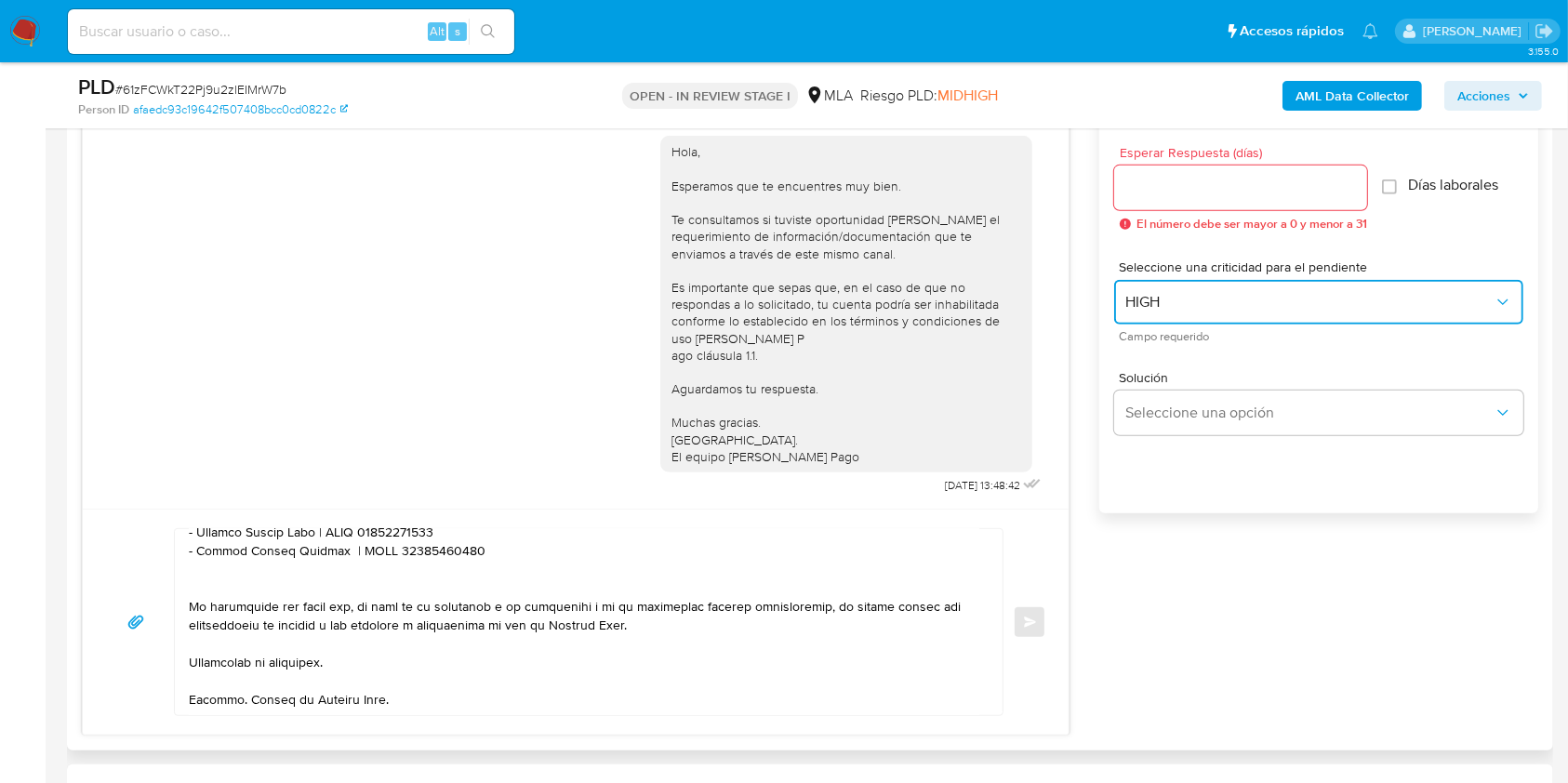
scroll to position [991, 0]
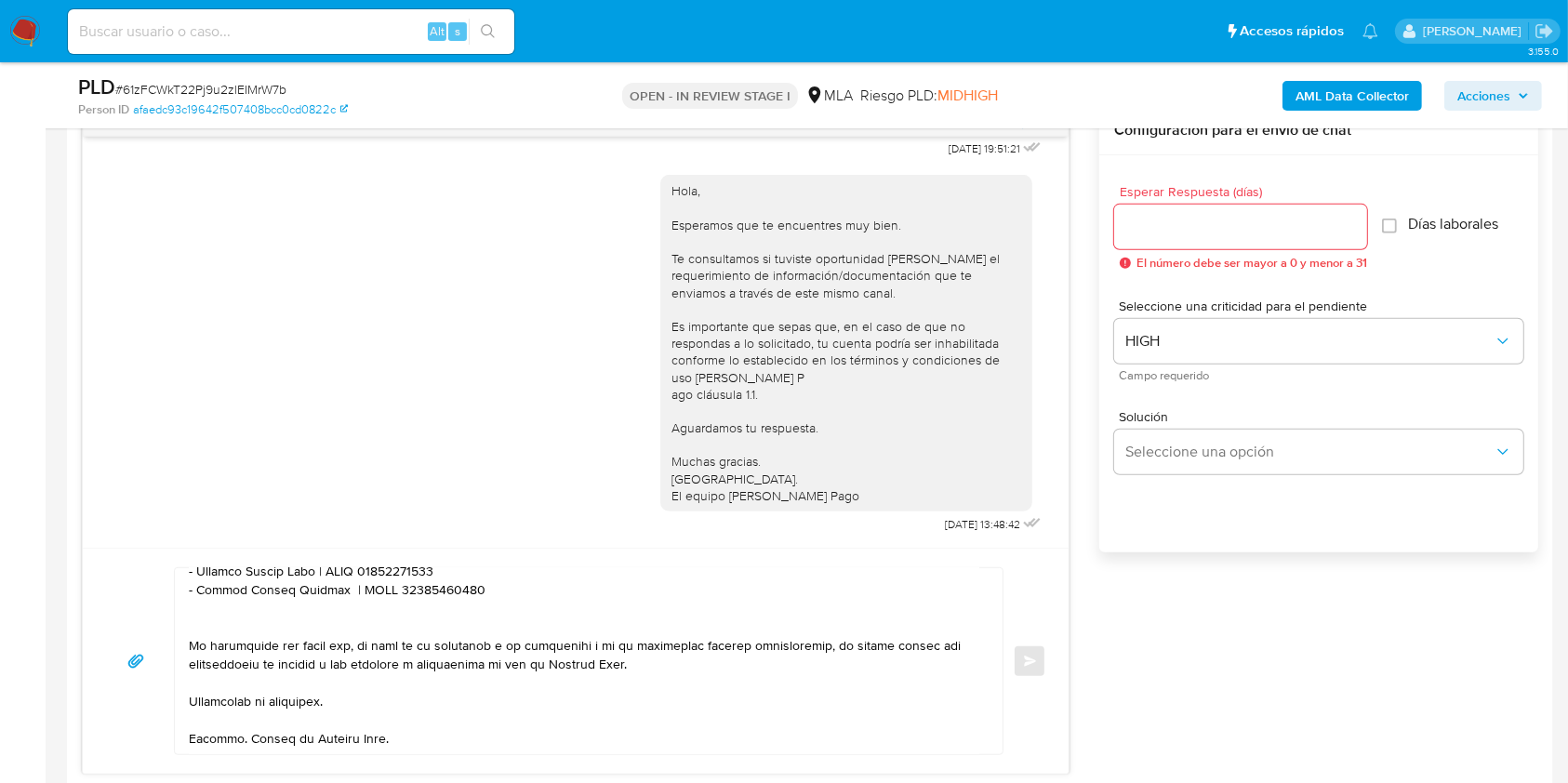
click at [1176, 242] on div at bounding box center [1240, 226] width 253 height 45
click at [1181, 231] on input "Esperar Respuesta (días)" at bounding box center [1240, 227] width 253 height 24
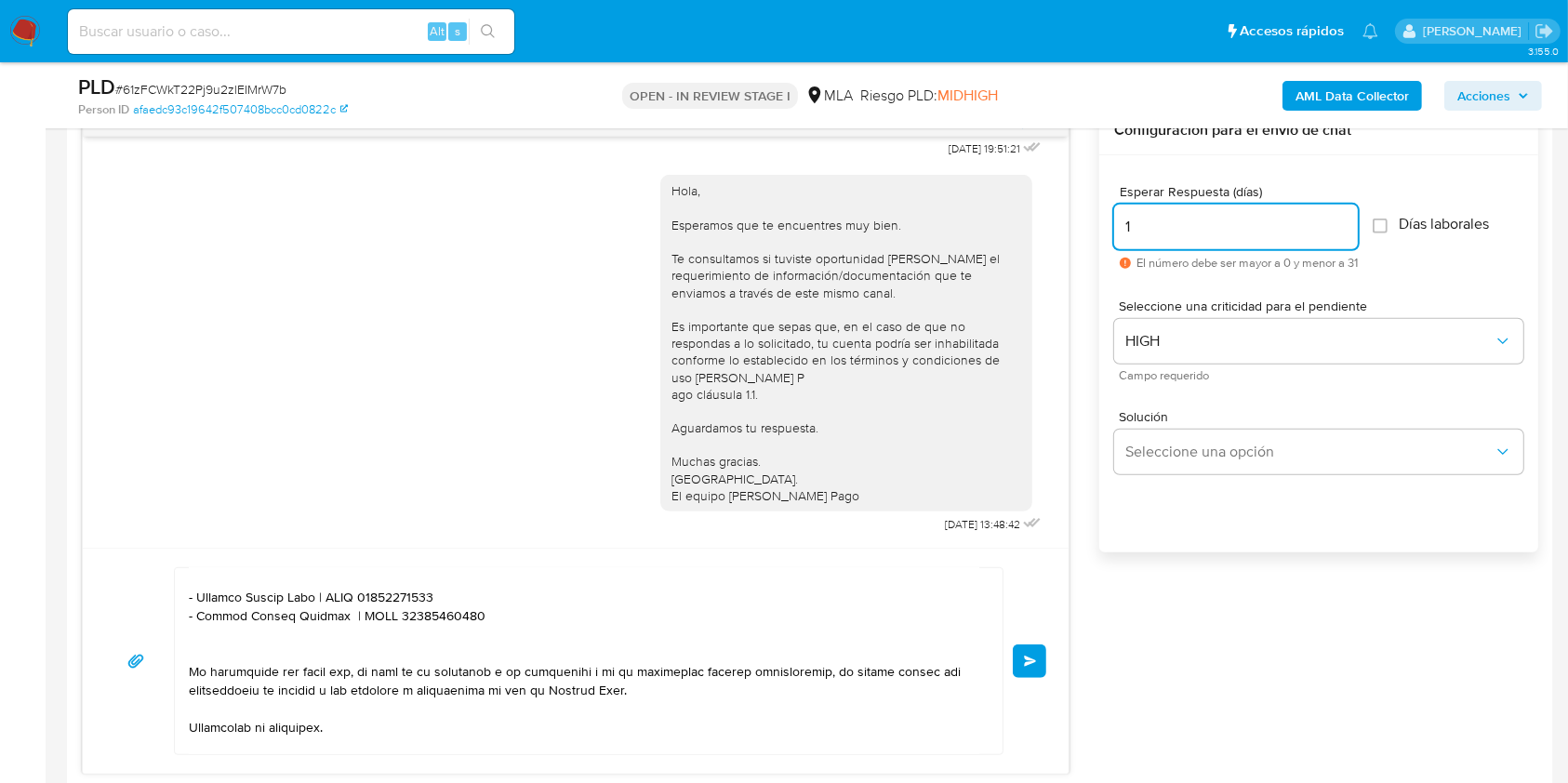
scroll to position [683, 0]
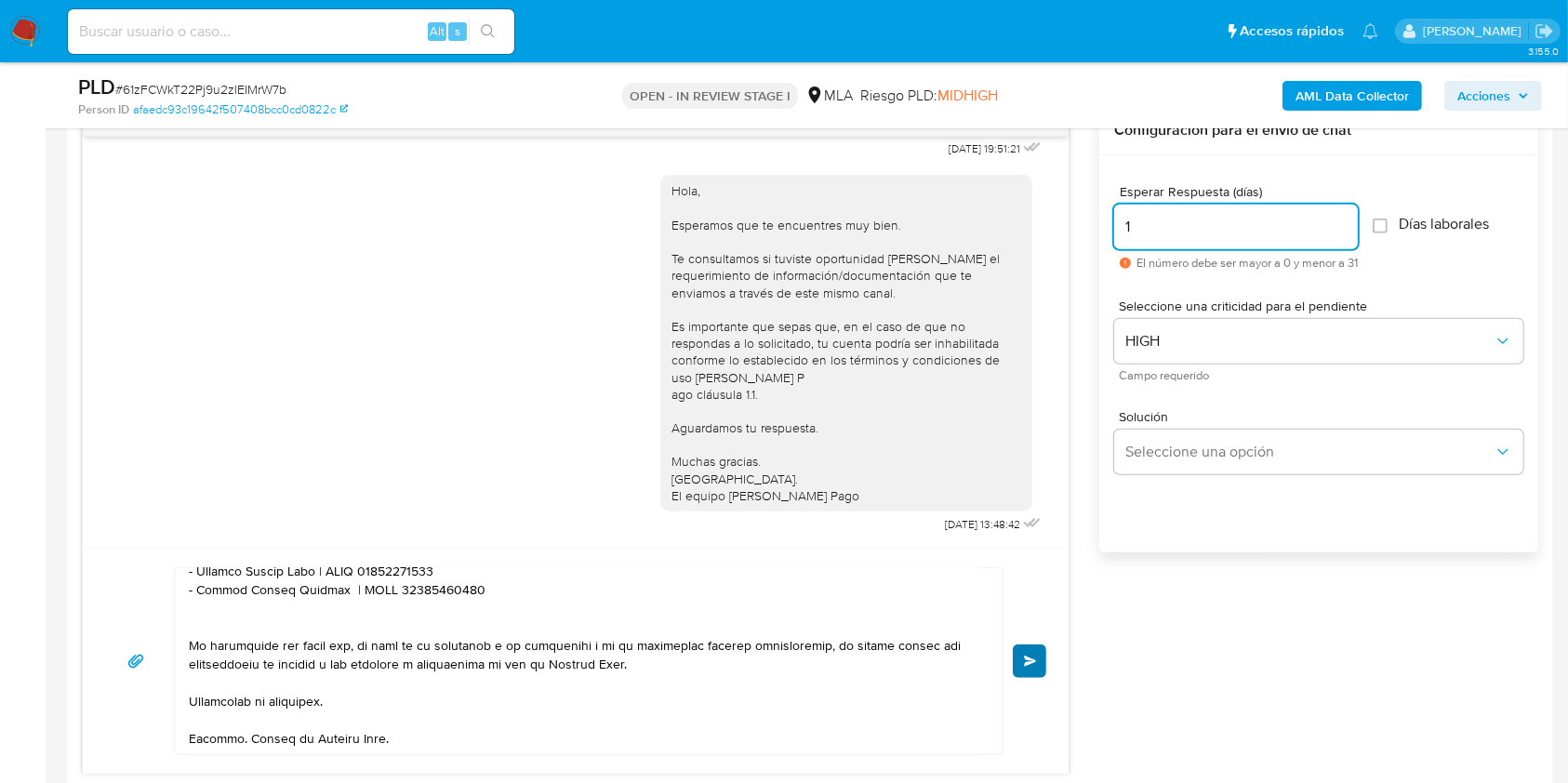
type input "1"
click at [1031, 660] on span "Enviar" at bounding box center [1030, 660] width 13 height 11
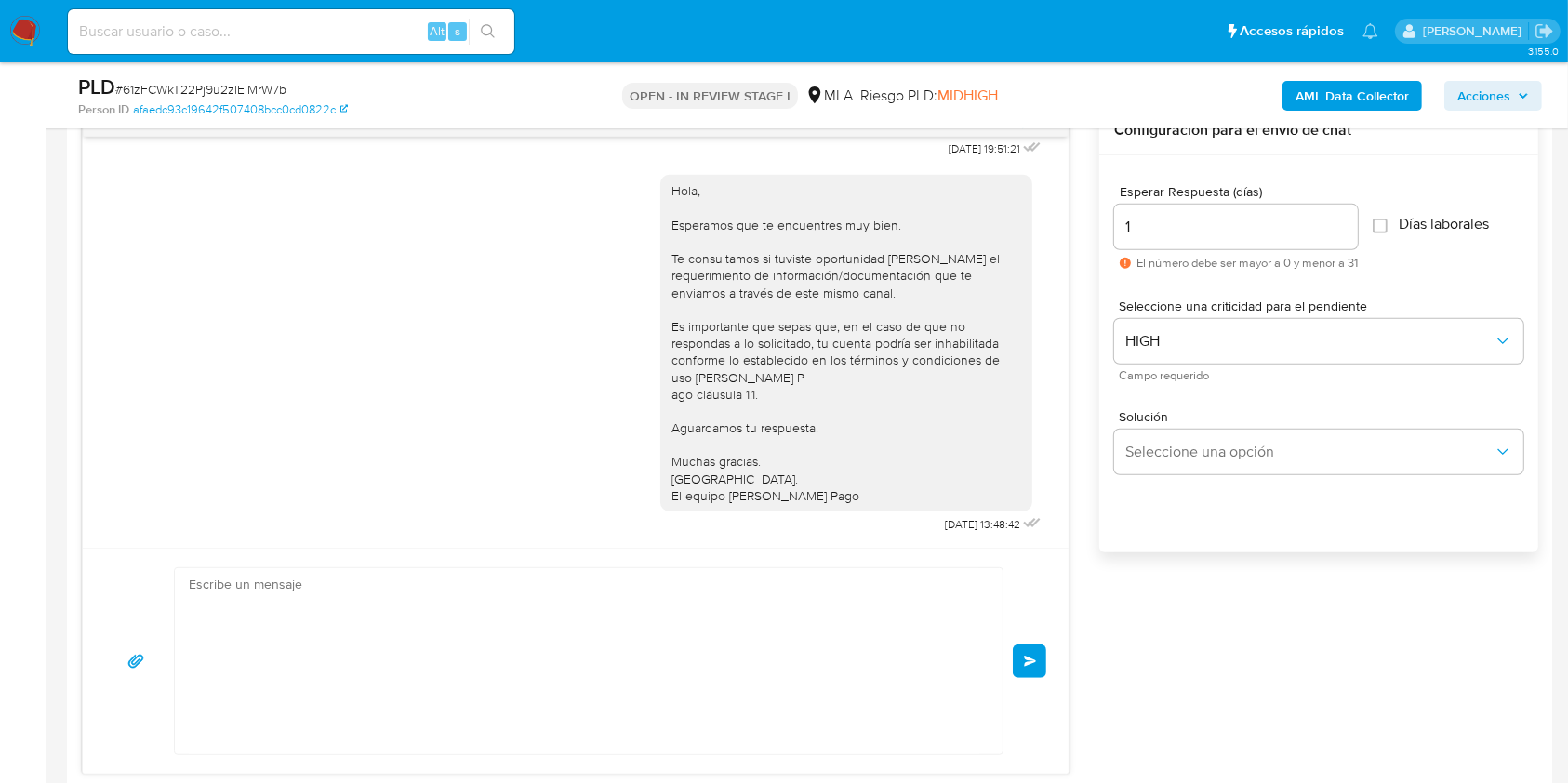
scroll to position [2120, 0]
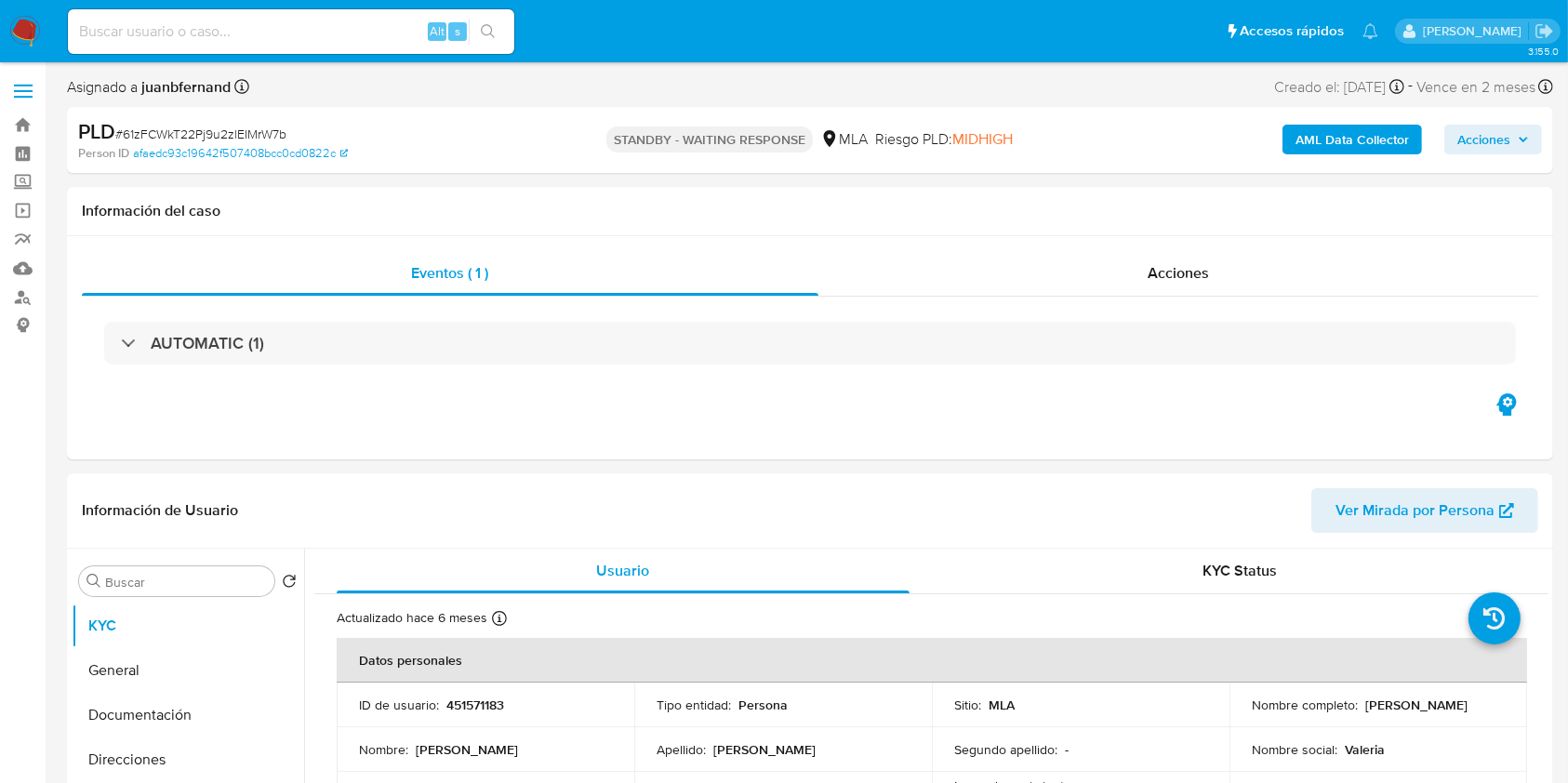
select select "10"
drag, startPoint x: 387, startPoint y: 32, endPoint x: 409, endPoint y: 35, distance: 22.2
click at [387, 32] on input at bounding box center [290, 32] width 446 height 24
paste input "i1EjJ4yW3mRmVRTqRW2a49Te"
click at [507, 31] on input "i1EjJ4yW3mRmVRTqRW2a49Te" at bounding box center [290, 32] width 446 height 24
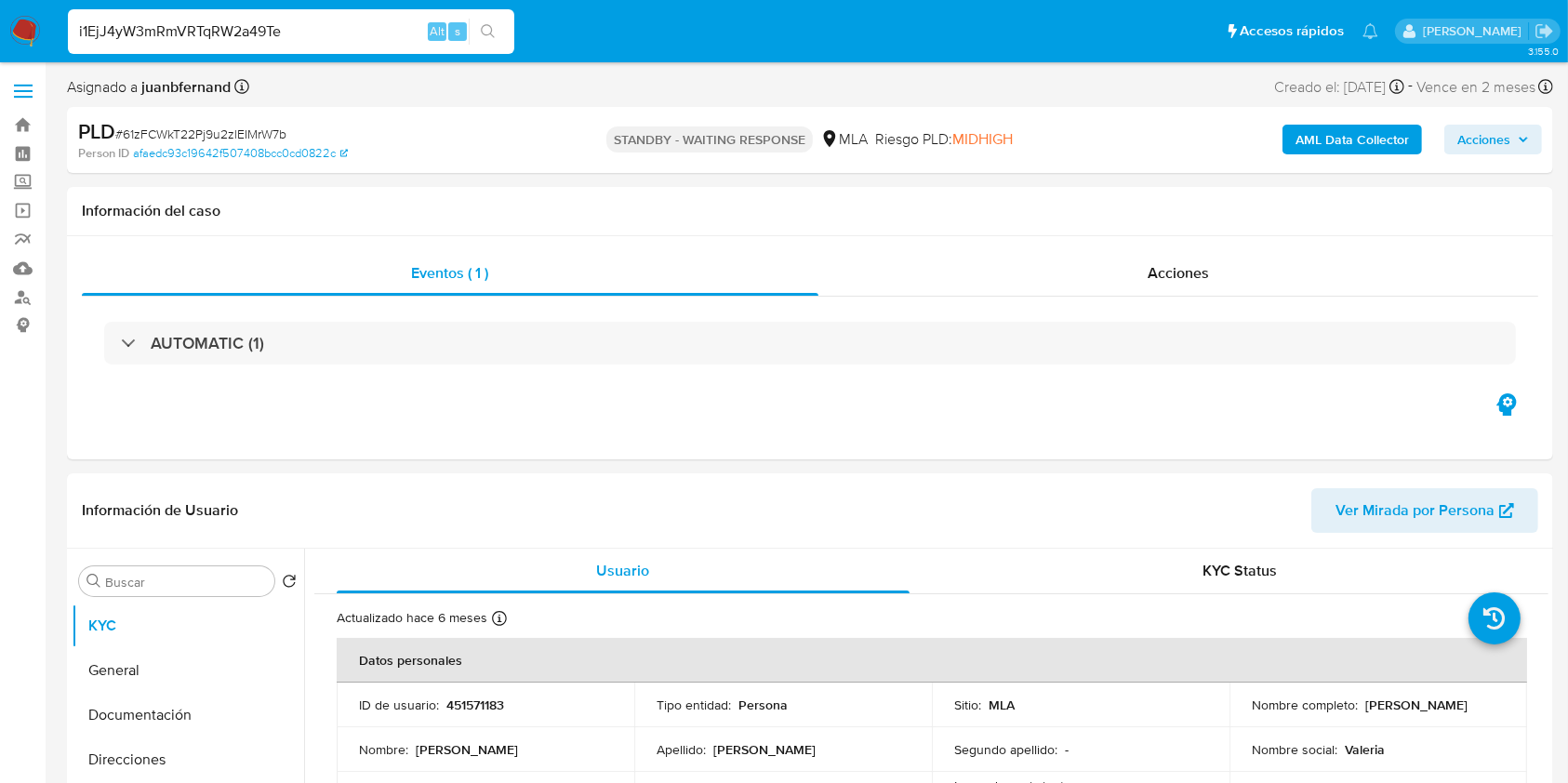
type input "i1EjJ4yW3mRmVRTqRW2a49Te"
click at [502, 33] on button "search-icon" at bounding box center [488, 32] width 38 height 26
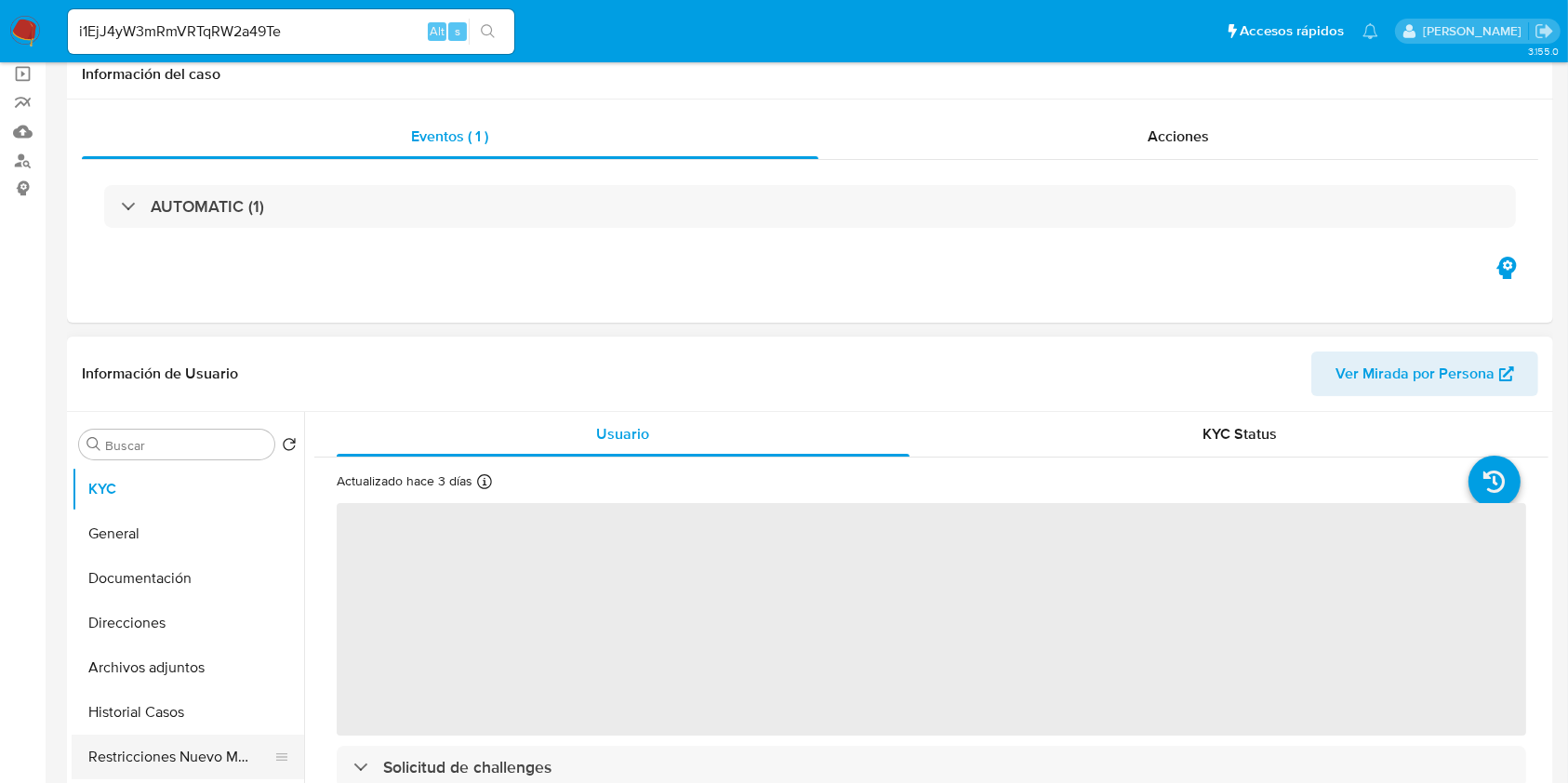
scroll to position [372, 0]
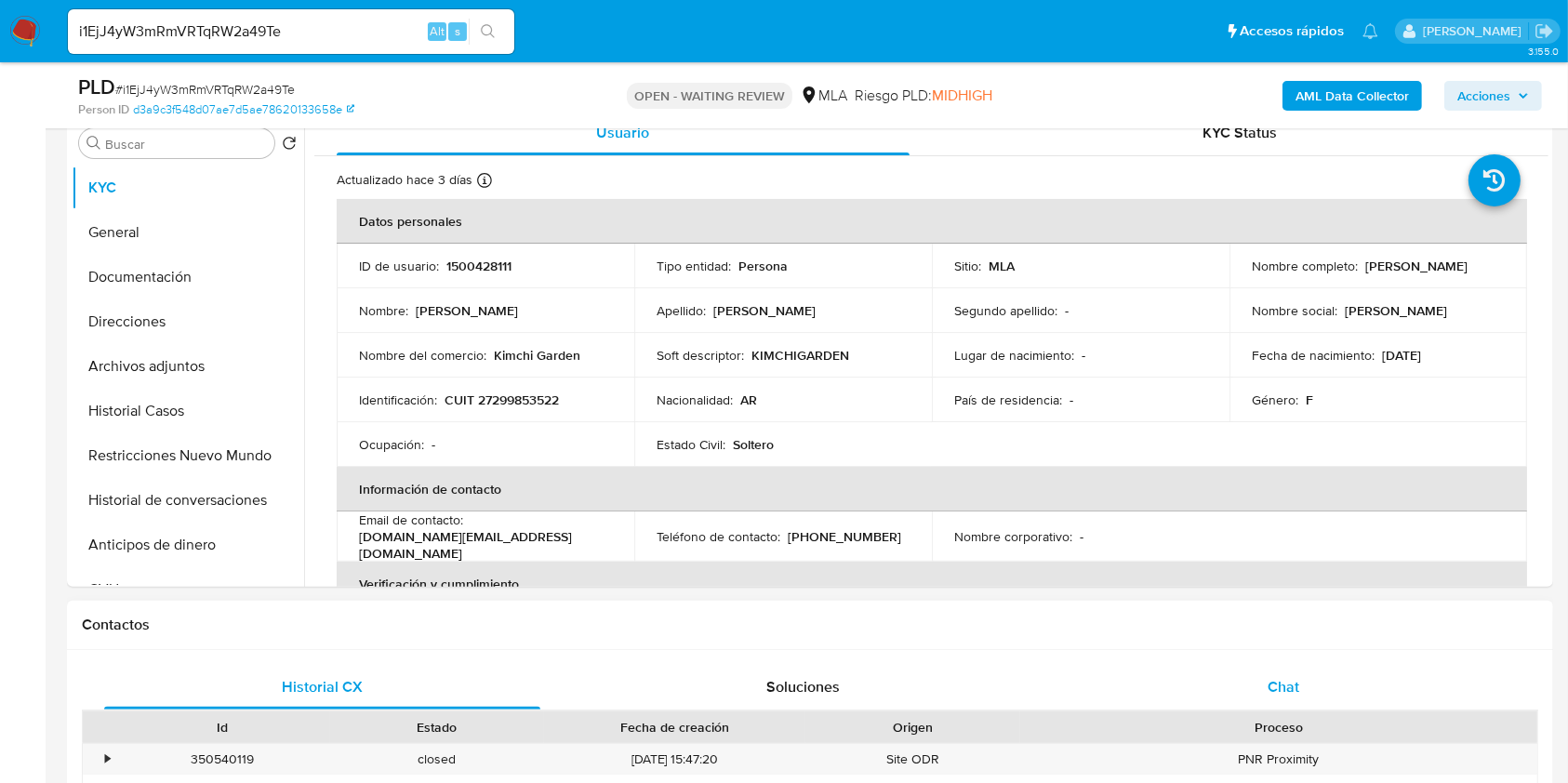
click at [1422, 696] on div "Chat" at bounding box center [1284, 687] width 436 height 45
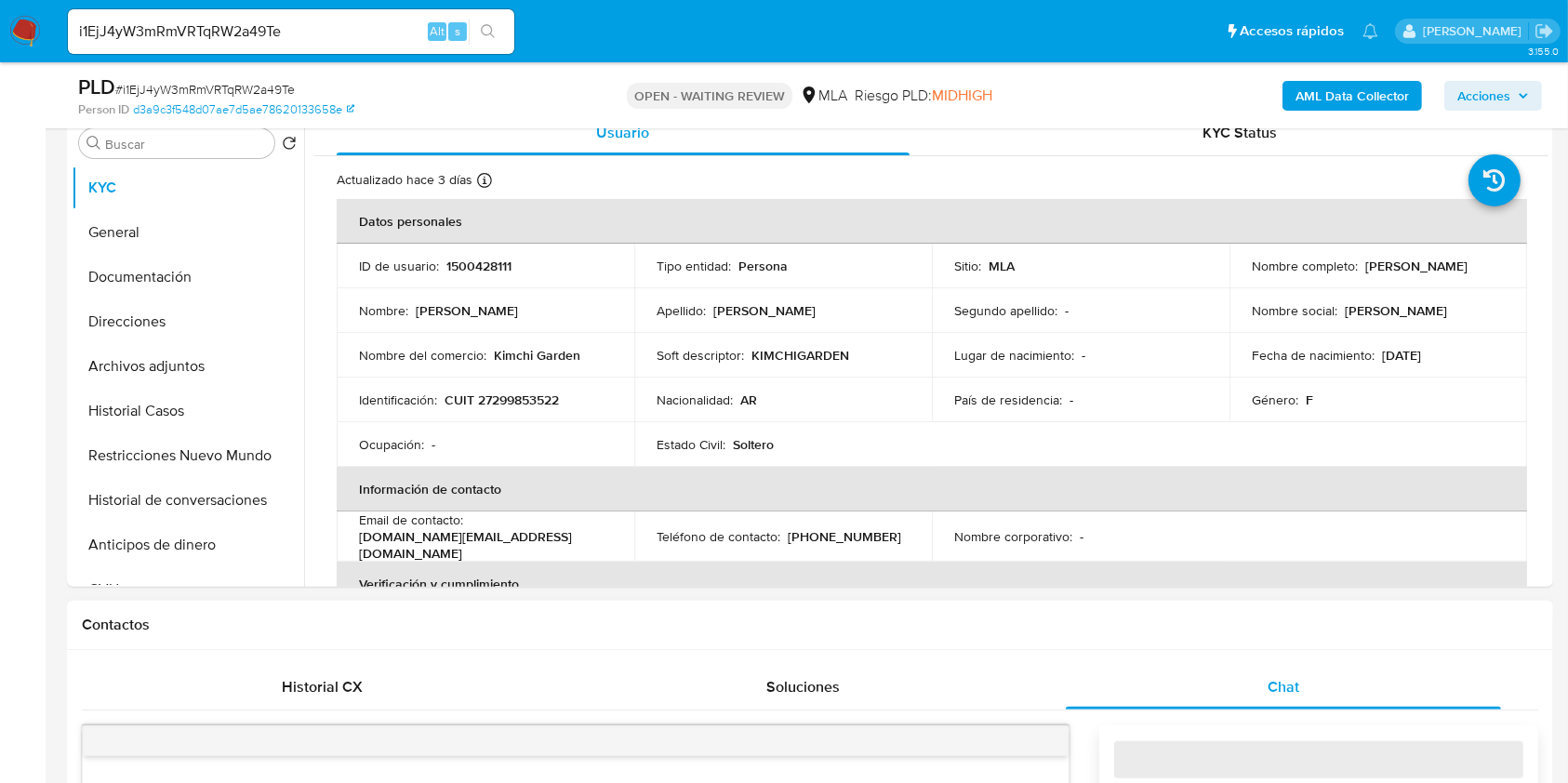
select select "10"
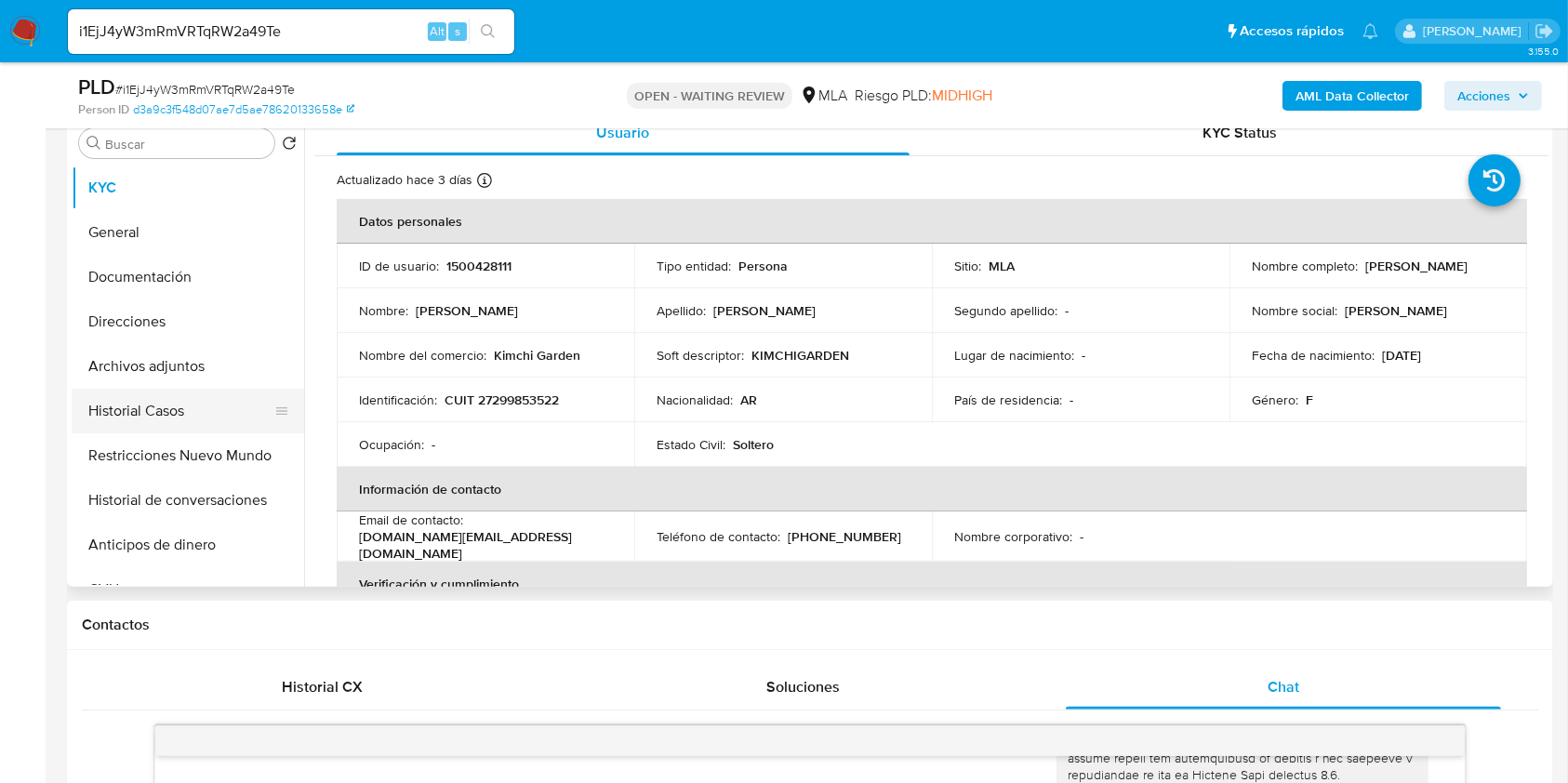
click at [168, 403] on button "Historial Casos" at bounding box center [180, 410] width 218 height 45
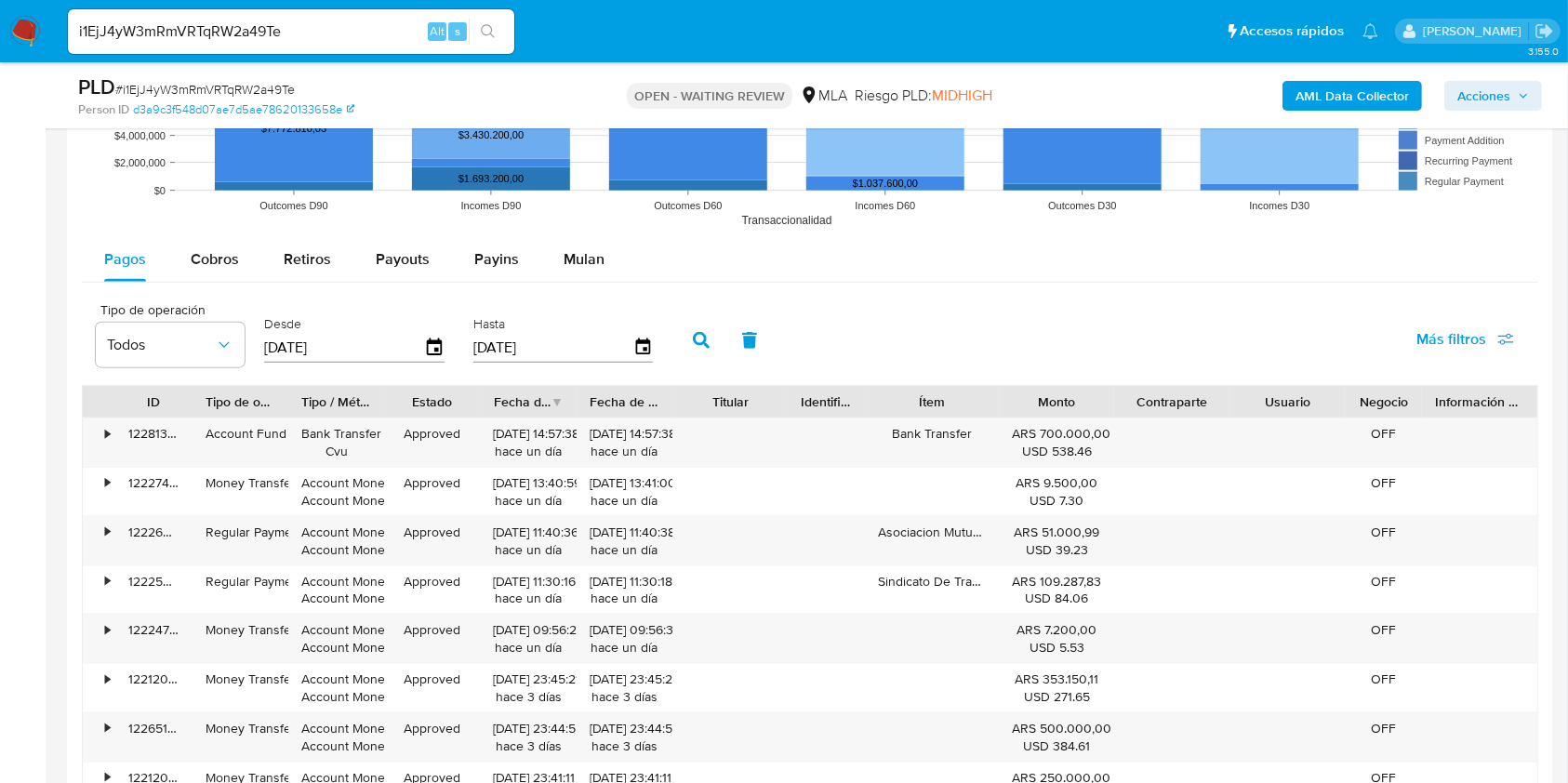
scroll to position [2113, 0]
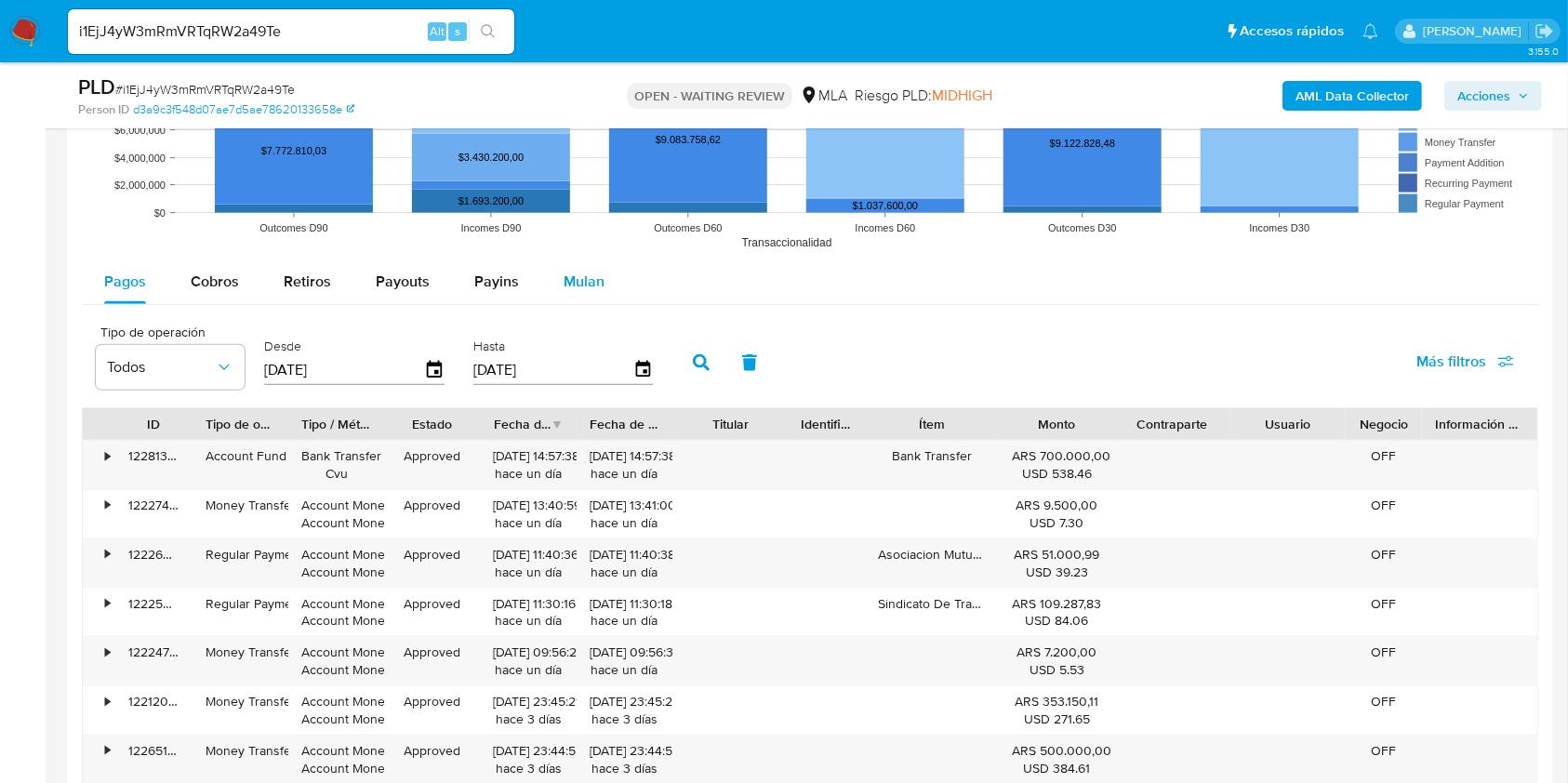
click at [596, 281] on span "Mulan" at bounding box center [584, 281] width 41 height 22
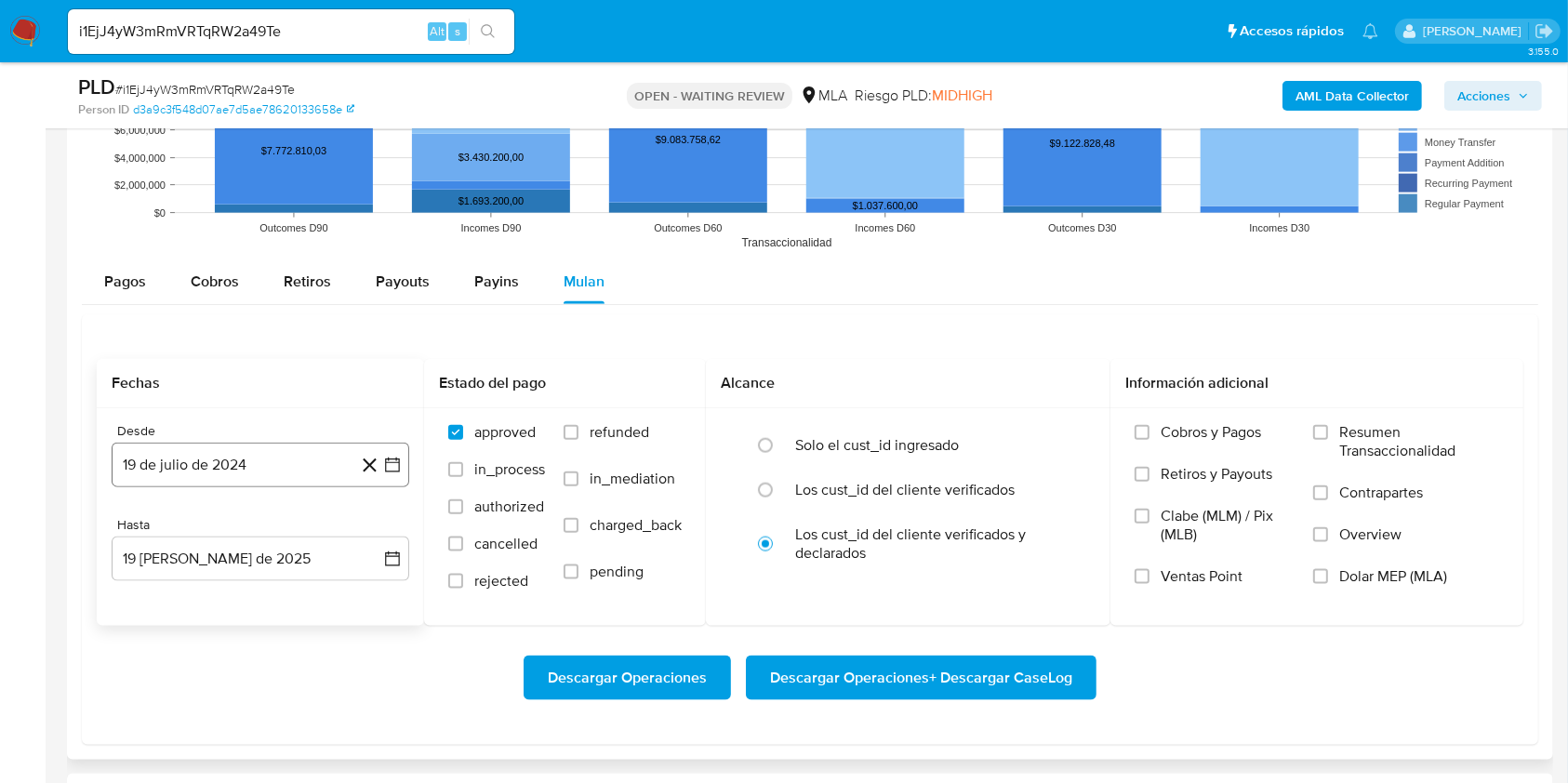
click at [223, 464] on button "19 de julio de 2024" at bounding box center [261, 465] width 297 height 45
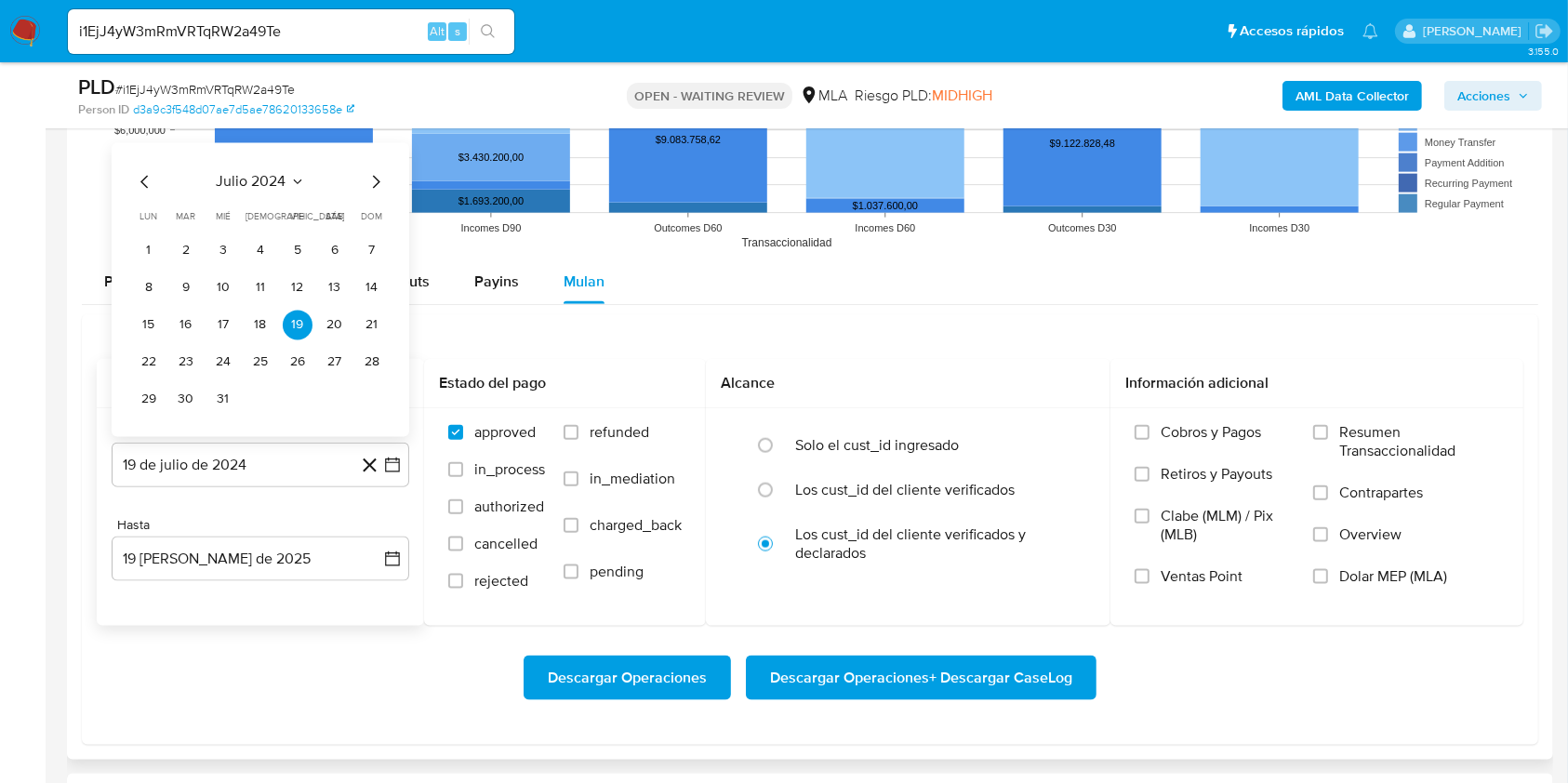
click at [264, 173] on span "julio 2024" at bounding box center [252, 182] width 69 height 19
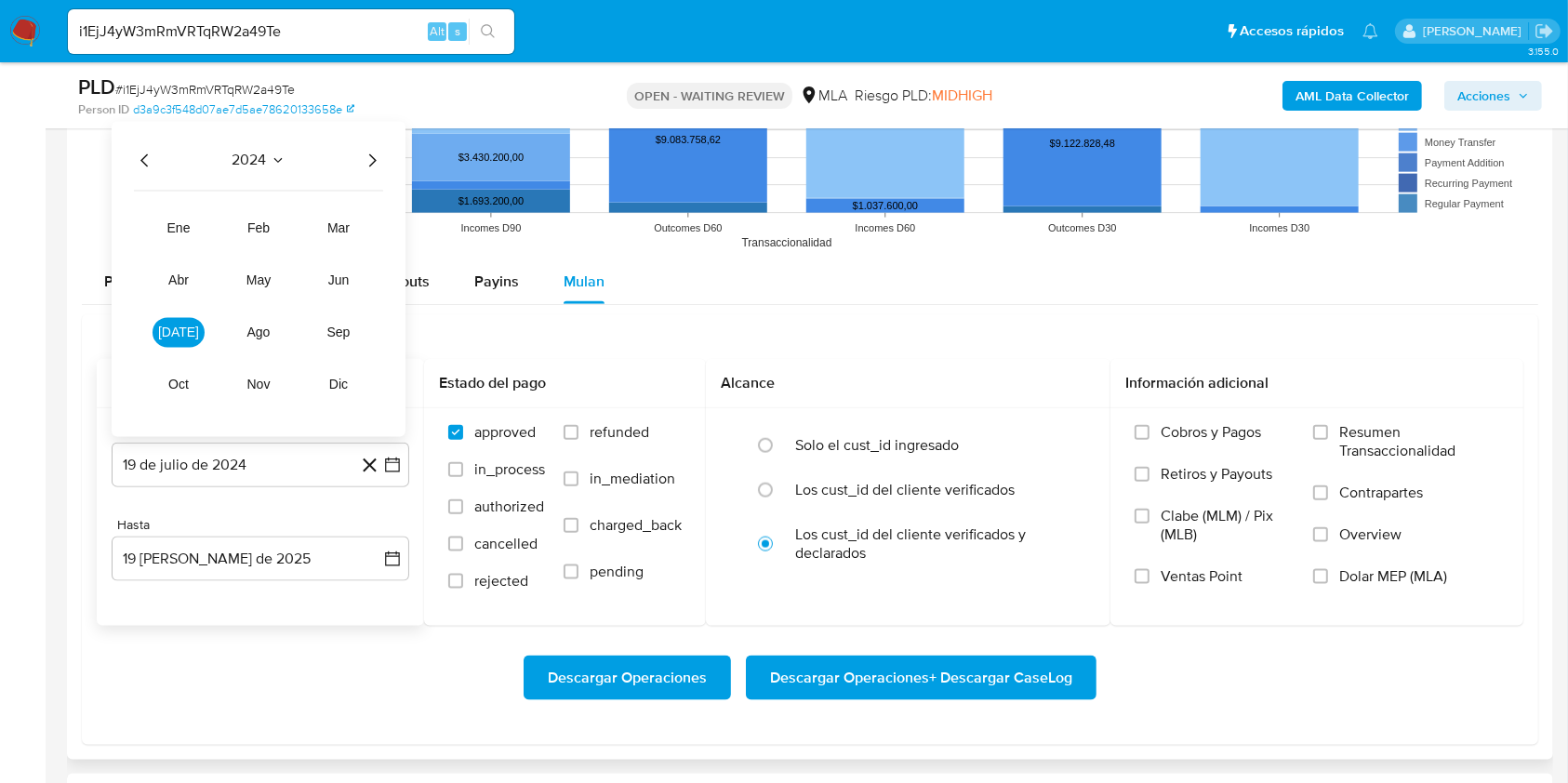
click at [369, 165] on icon "Año siguiente" at bounding box center [373, 161] width 8 height 13
click at [350, 219] on button "mar" at bounding box center [338, 229] width 53 height 30
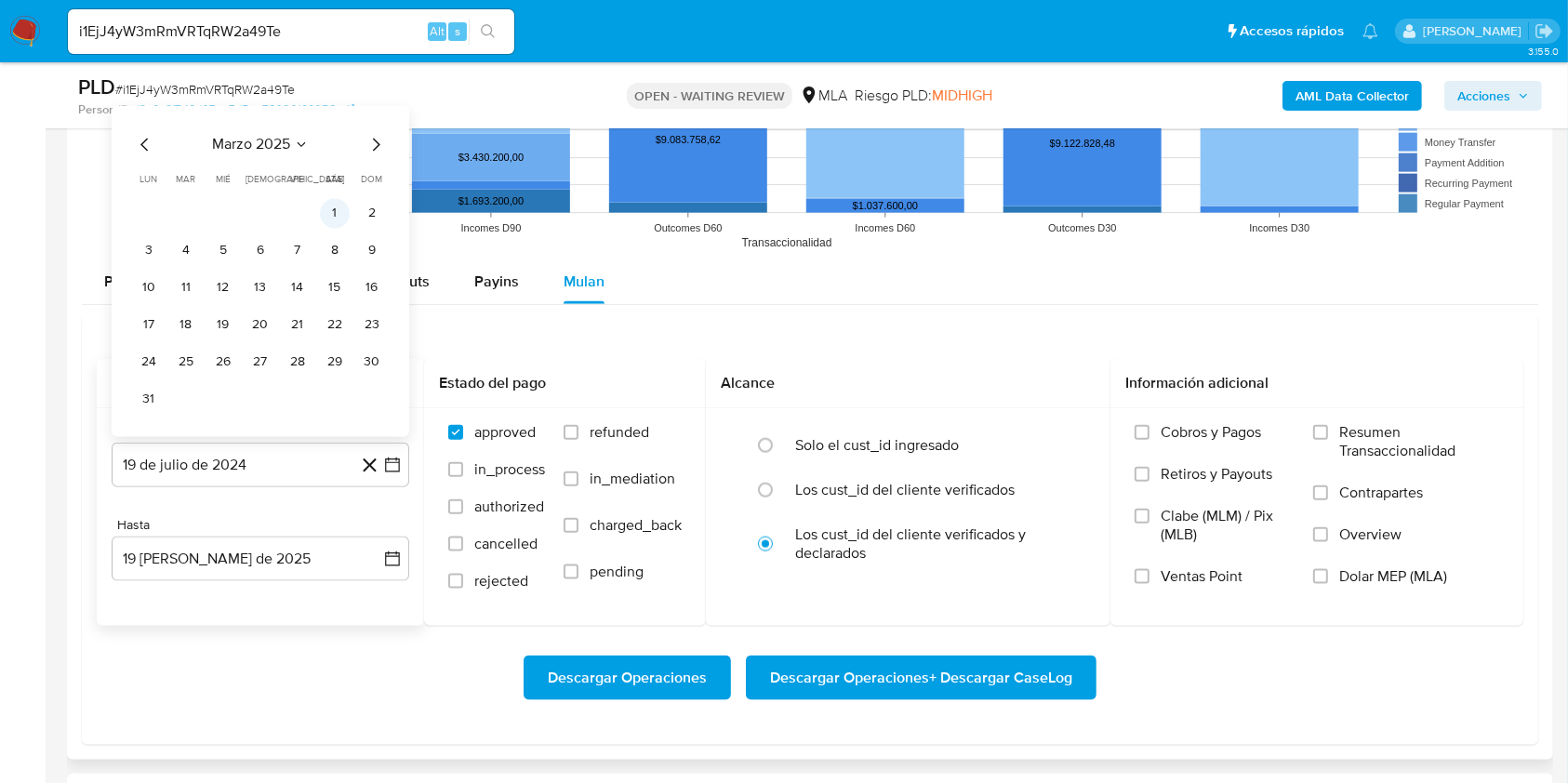
click at [336, 217] on button "1" at bounding box center [335, 214] width 30 height 30
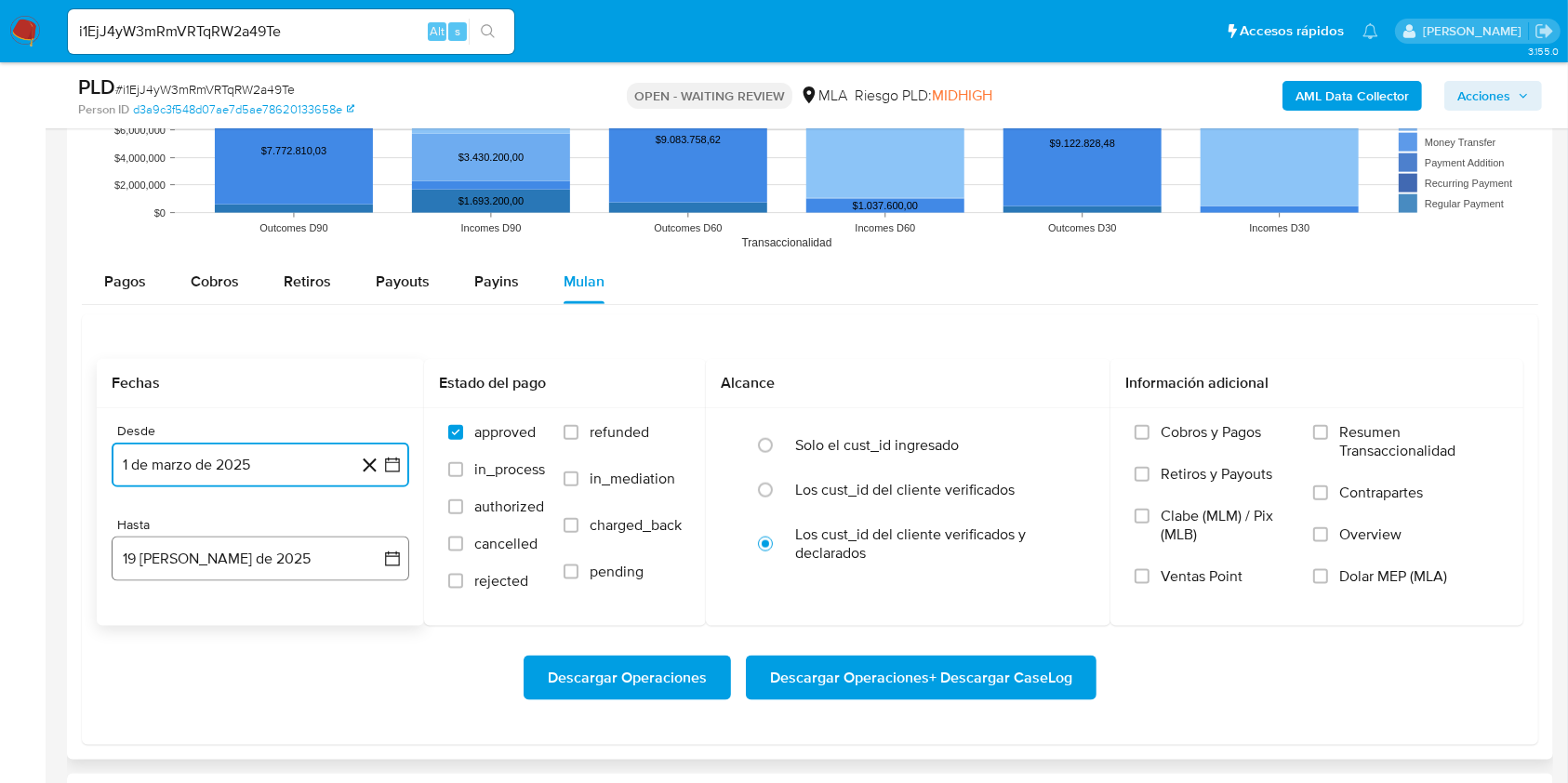
click at [257, 550] on button "19 [PERSON_NAME] de 2025" at bounding box center [261, 558] width 297 height 45
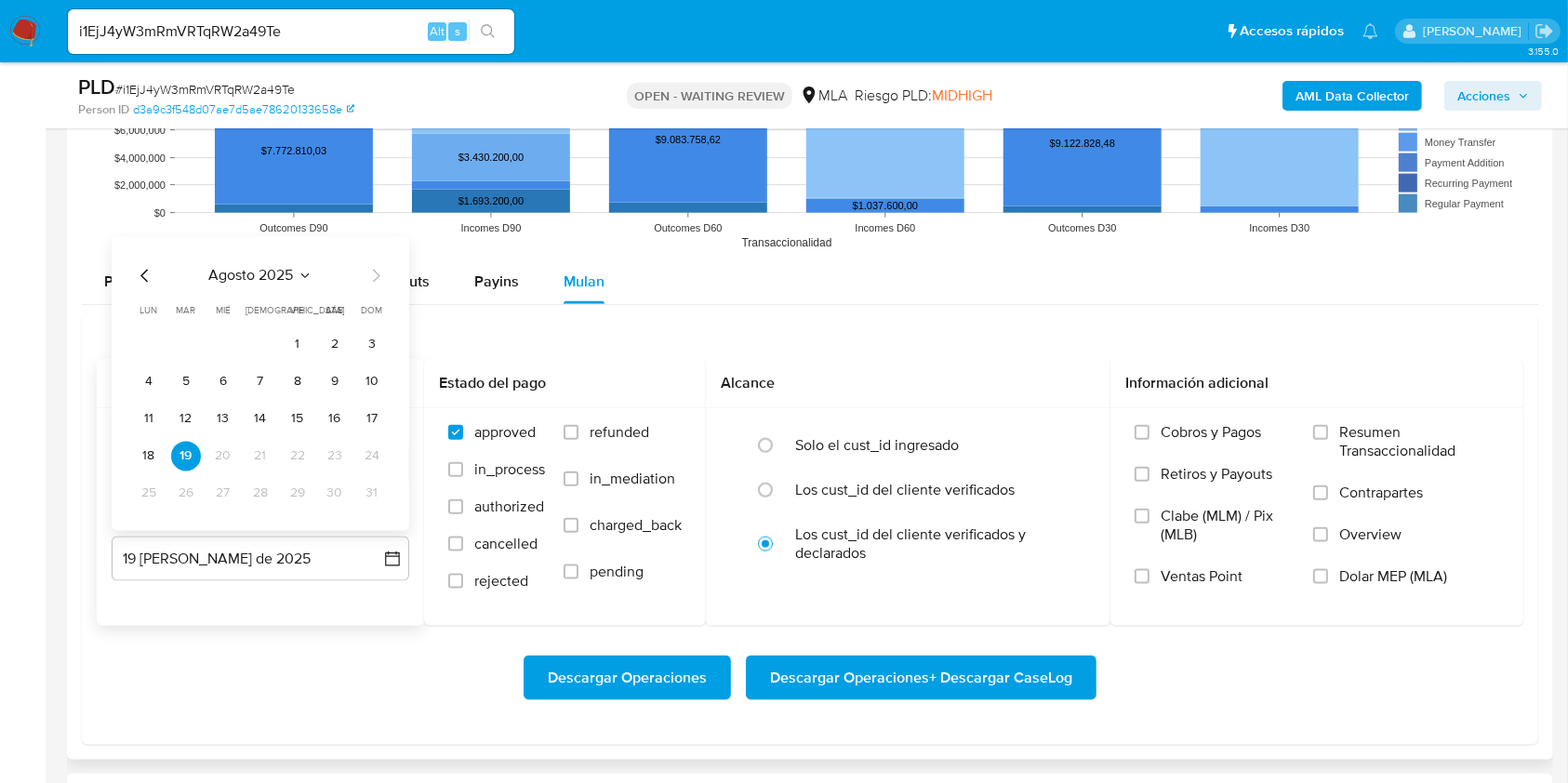
click at [140, 272] on icon "Mes anterior" at bounding box center [145, 276] width 23 height 23
click at [263, 485] on button "31" at bounding box center [261, 494] width 30 height 30
click at [1340, 568] on span "Dolar MEP (MLA)" at bounding box center [1393, 576] width 108 height 19
click at [1328, 569] on input "Dolar MEP (MLA)" at bounding box center [1320, 576] width 15 height 15
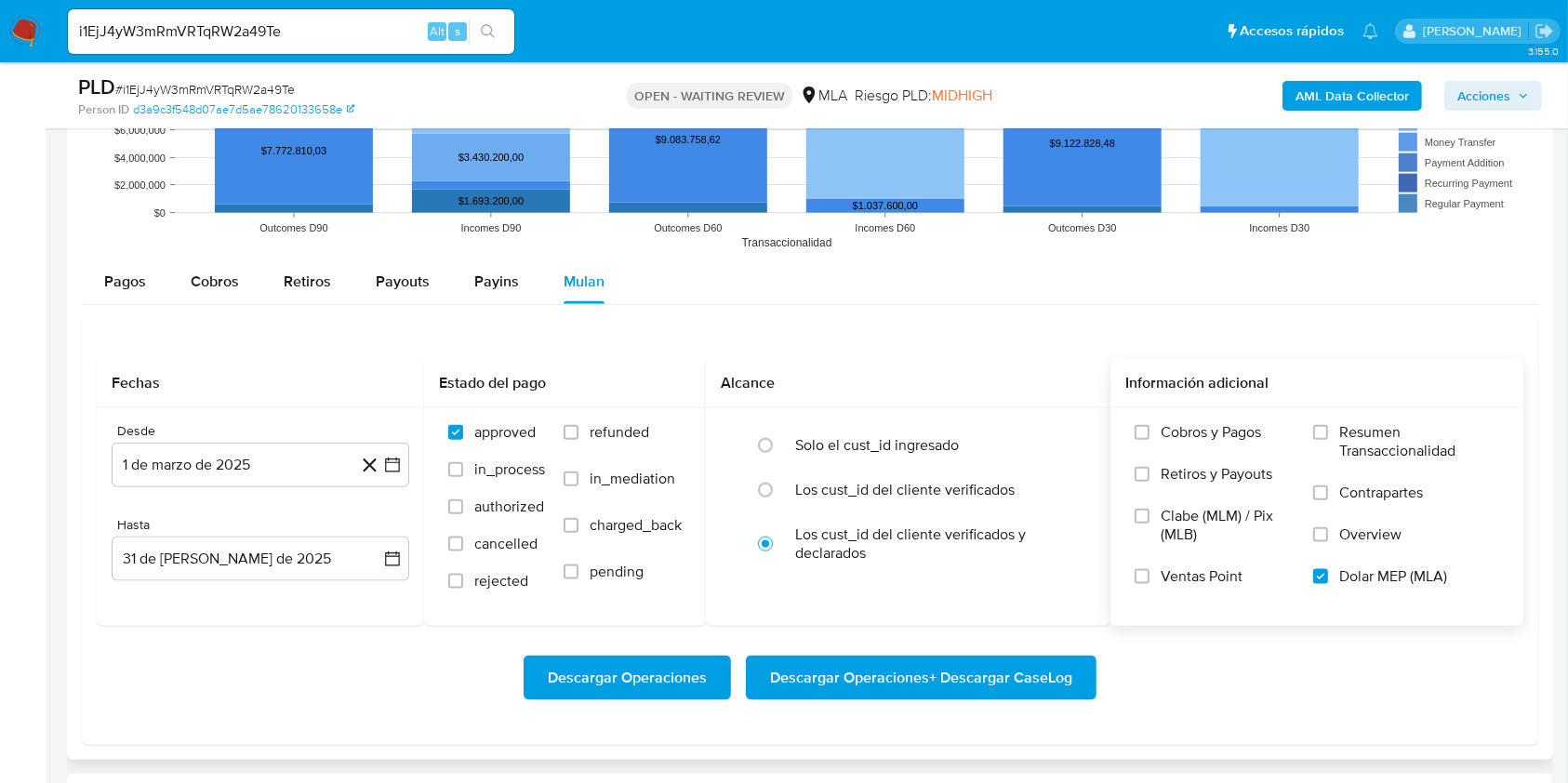
click at [1047, 658] on span "Descargar Operaciones + Descargar CaseLog" at bounding box center [921, 677] width 302 height 41
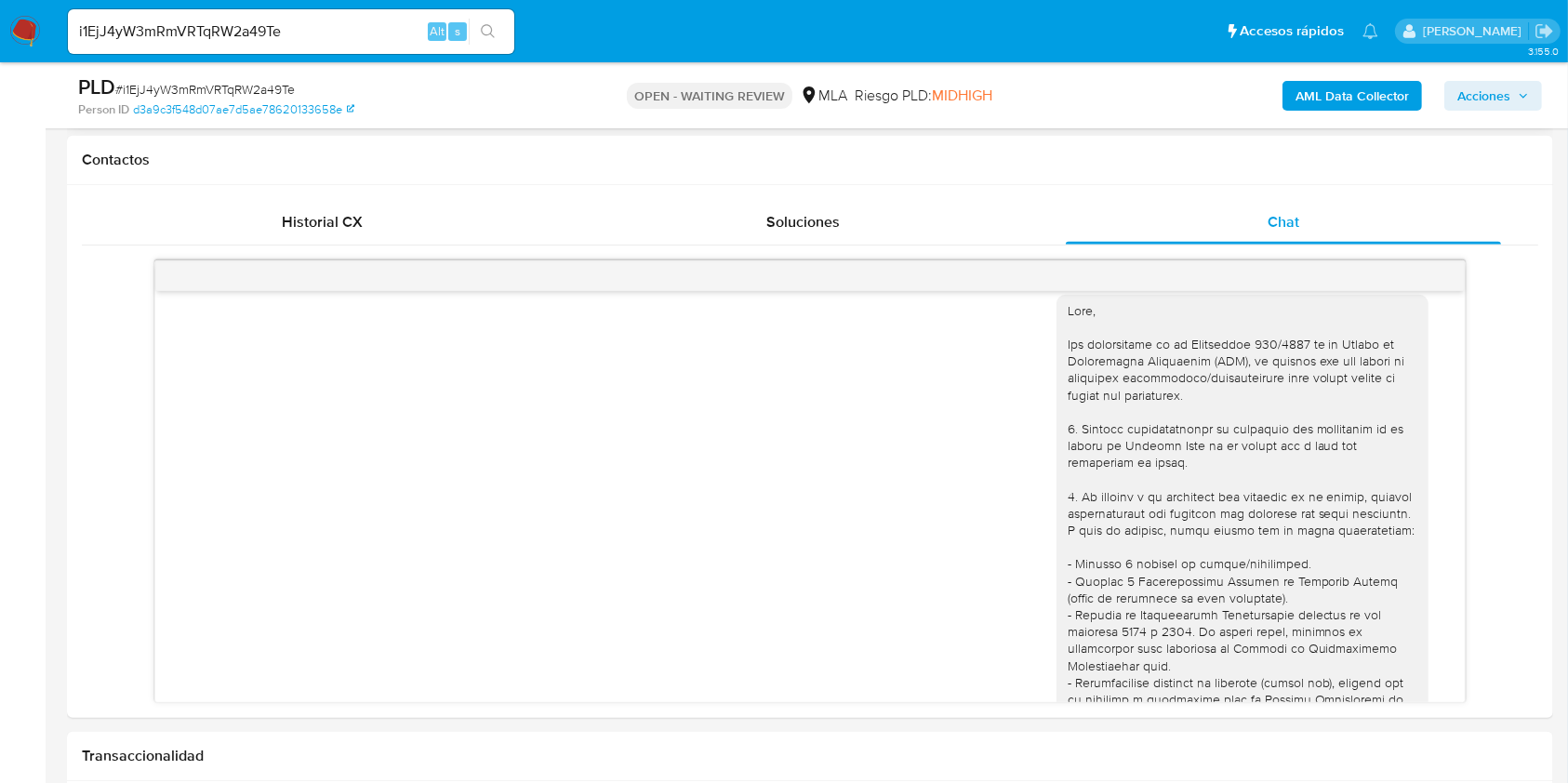
scroll to position [253, 0]
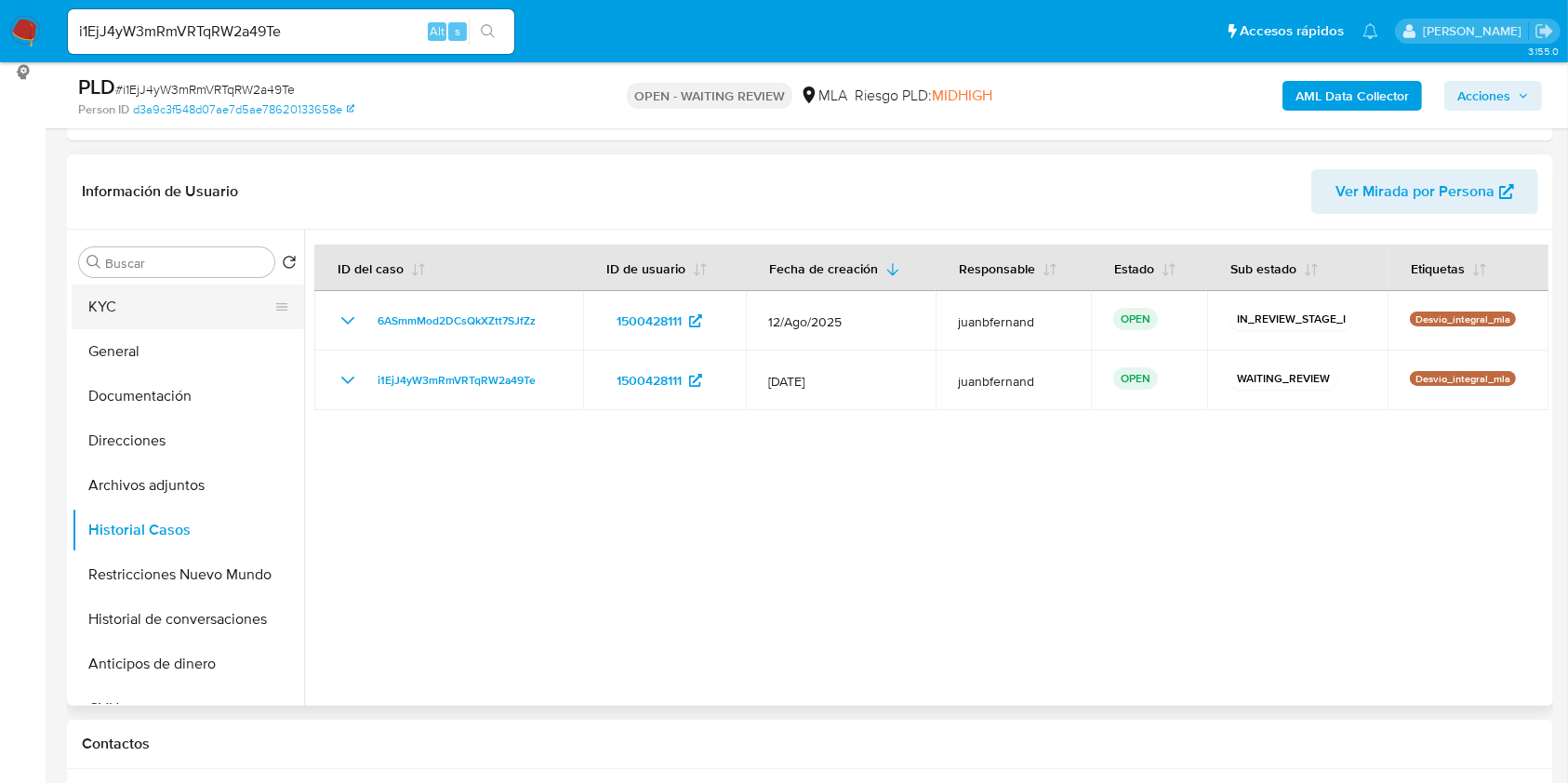
click at [87, 311] on button "KYC" at bounding box center [180, 306] width 218 height 45
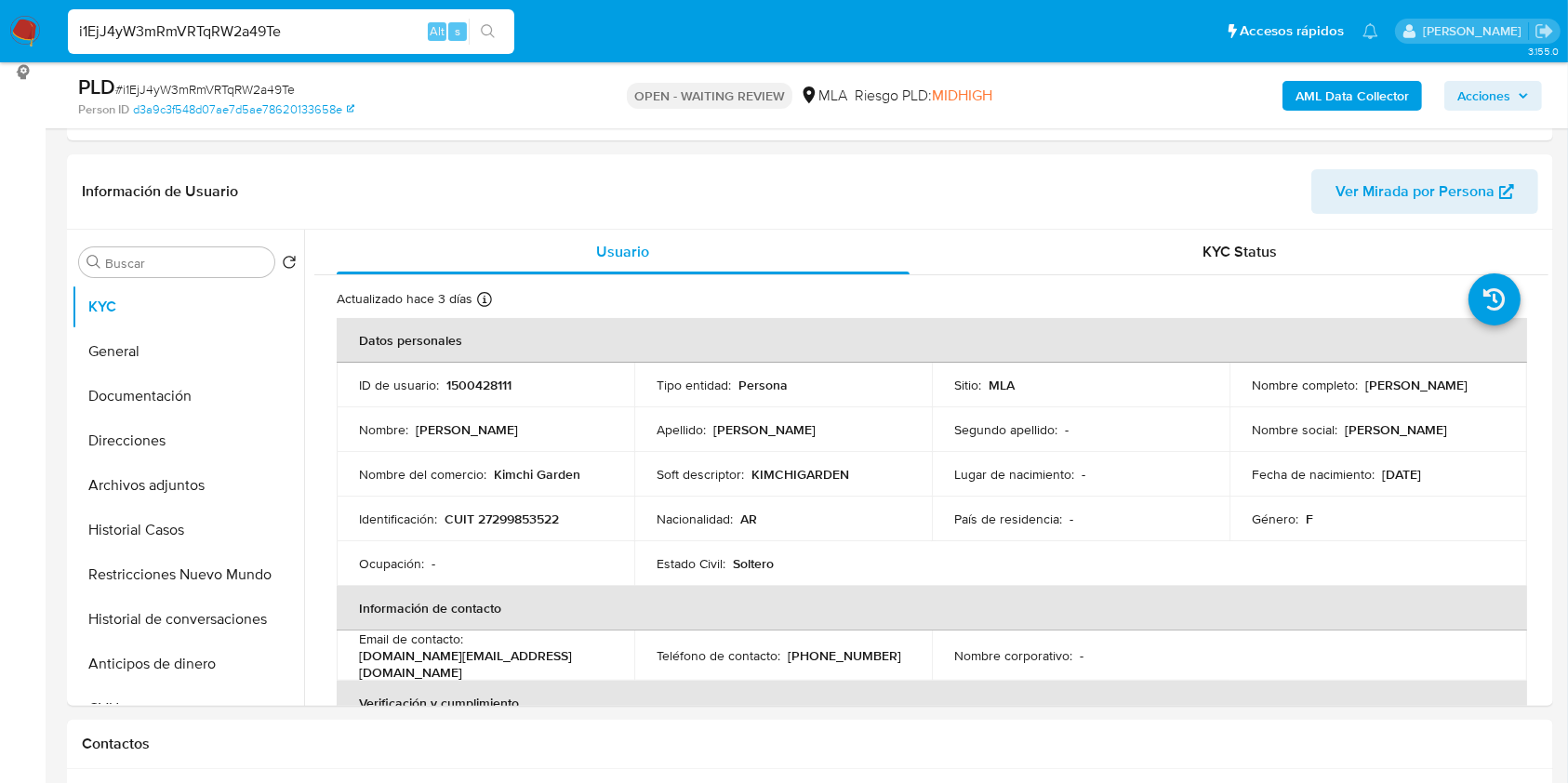
click at [295, 27] on input "i1EjJ4yW3mRmVRTqRW2a49Te" at bounding box center [290, 32] width 446 height 24
paste input "oIl36FPdg5bDEo6Xrovg8GUN"
type input "oIl36FPdg5bDEo6Xrovg8GUN"
click at [495, 34] on button "search-icon" at bounding box center [488, 32] width 38 height 26
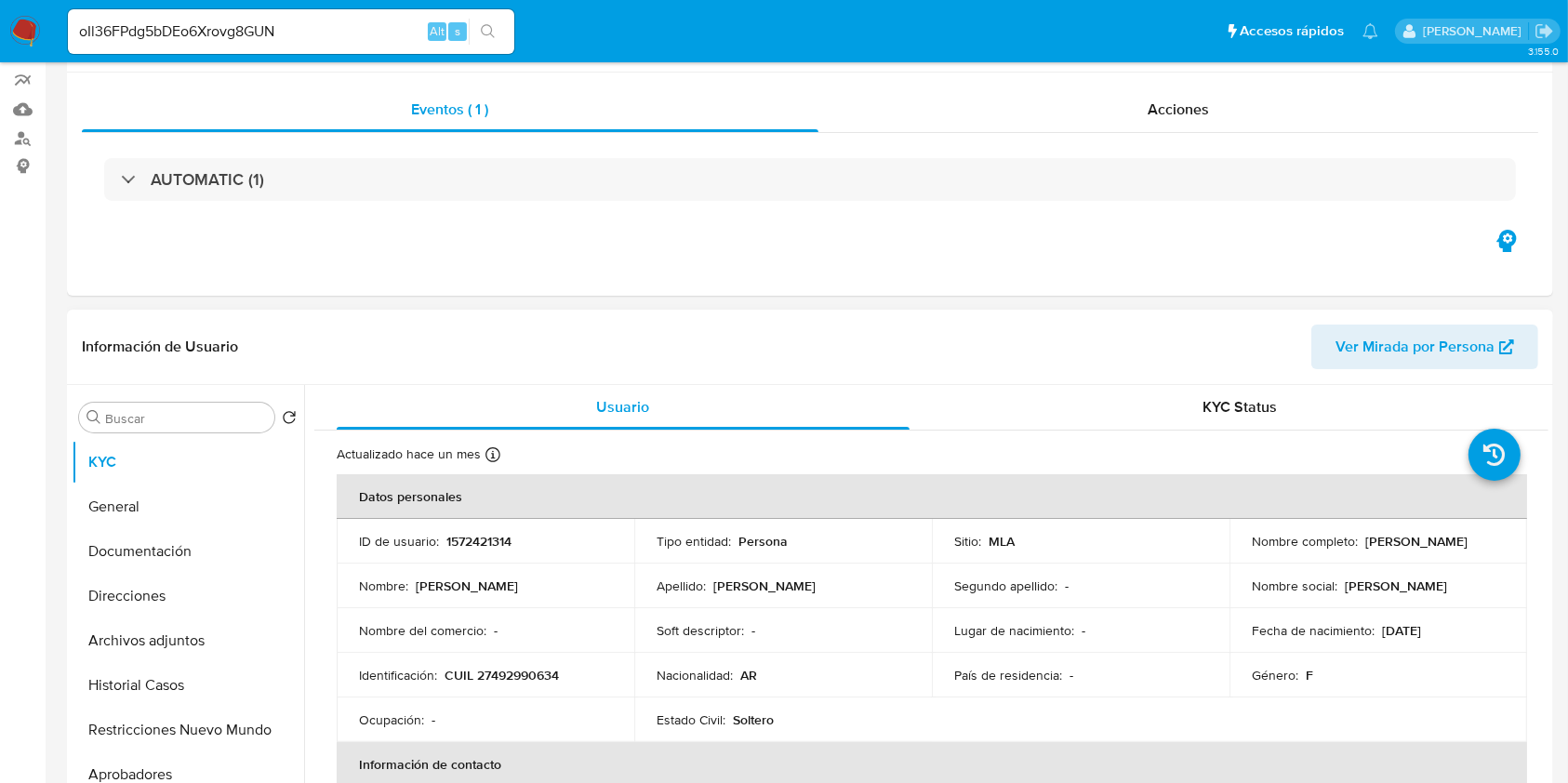
select select "10"
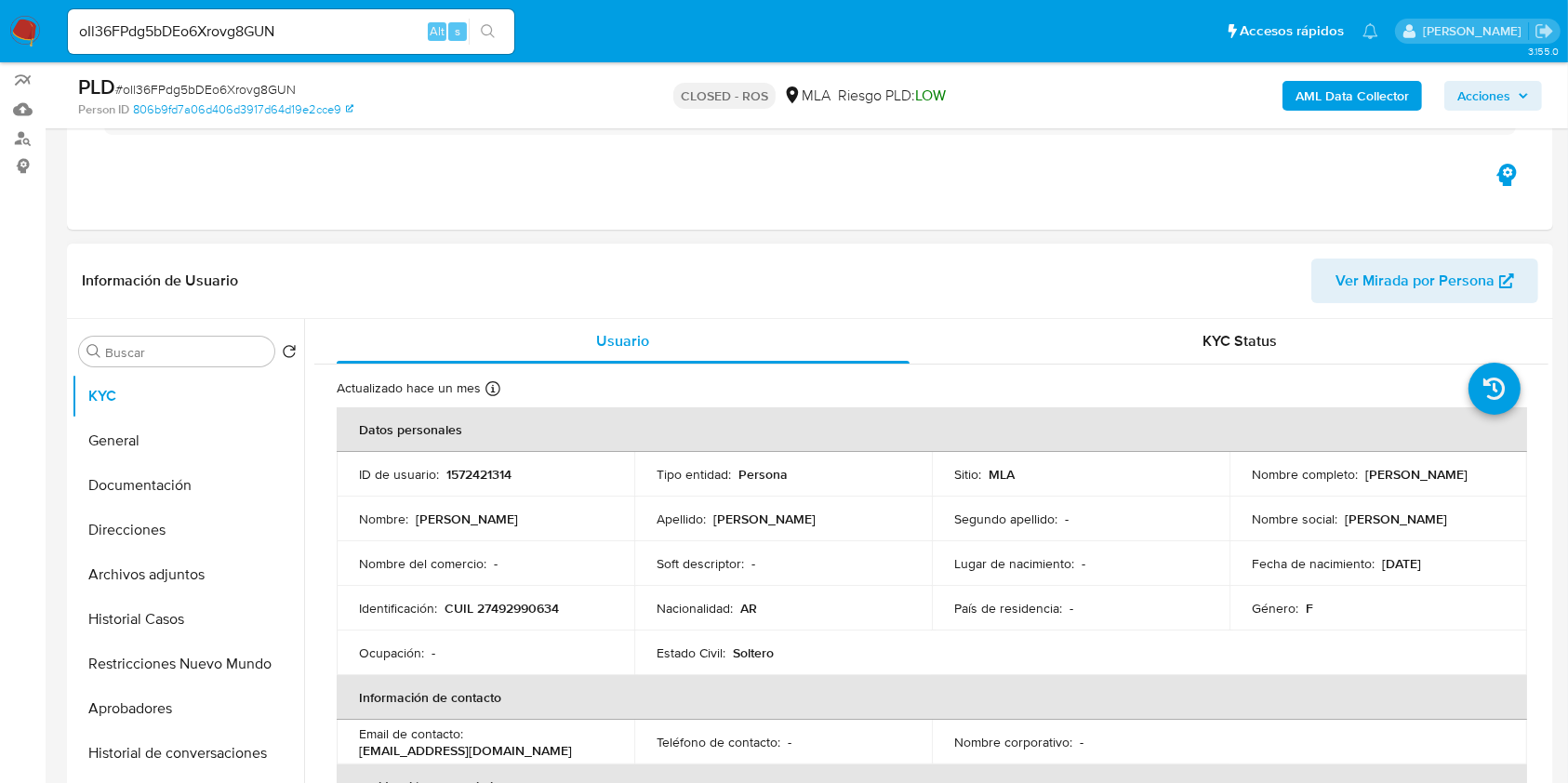
scroll to position [496, 0]
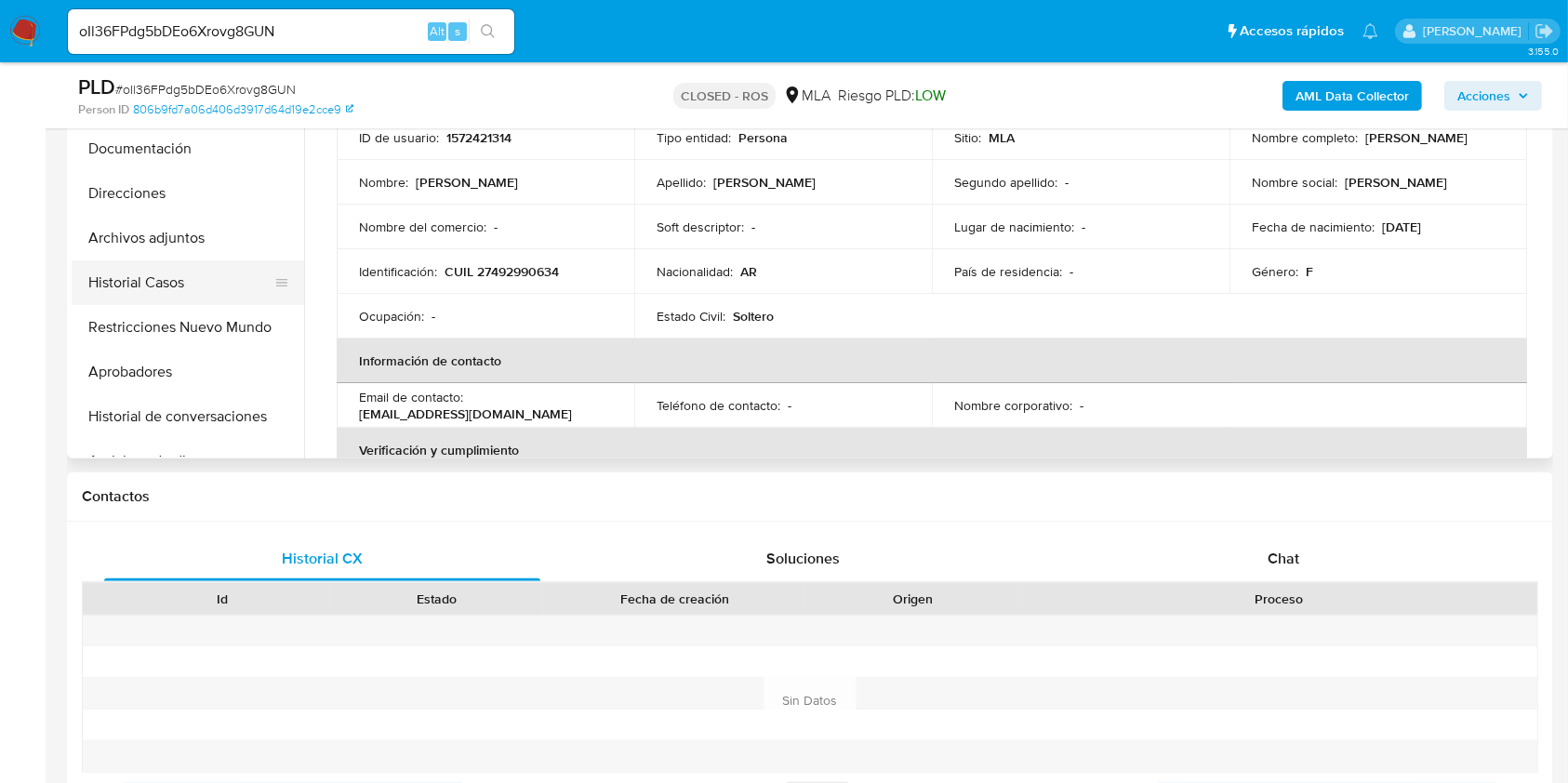
click at [151, 269] on button "Historial Casos" at bounding box center [180, 282] width 218 height 45
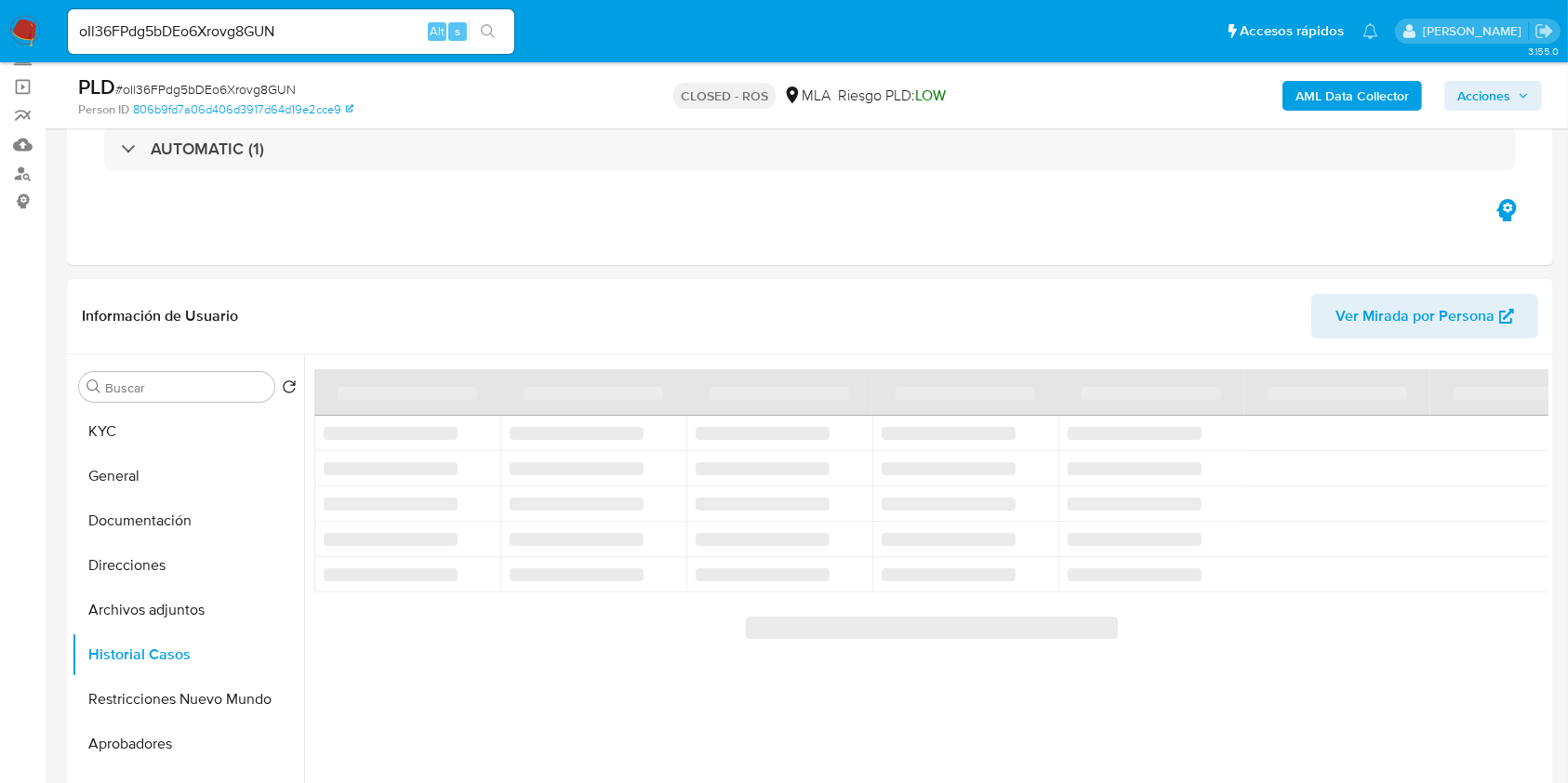
scroll to position [372, 0]
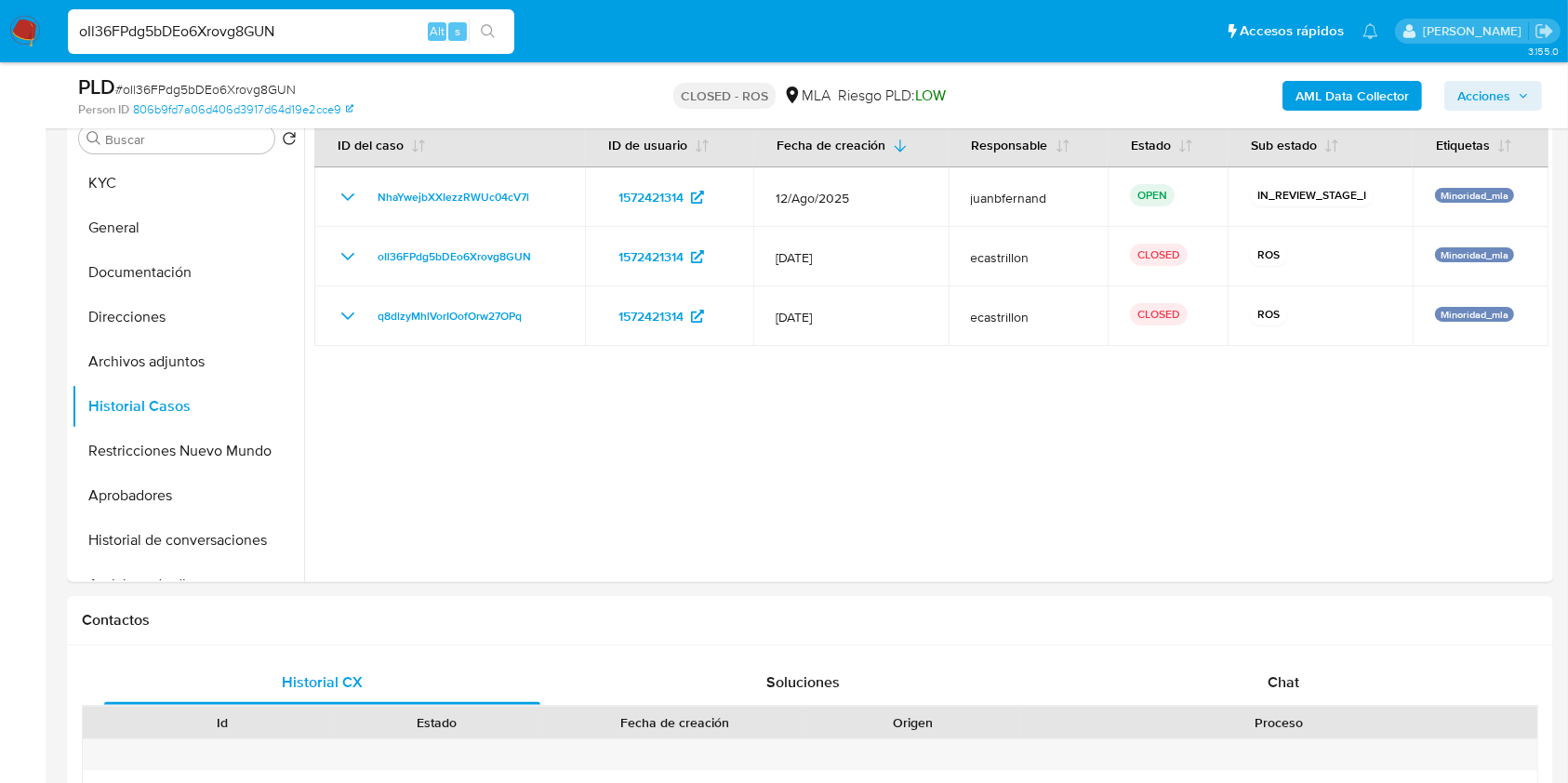
click at [350, 21] on input "oIl36FPdg5bDEo6Xrovg8GUN" at bounding box center [290, 32] width 446 height 24
paste input "NGz8mE3uJOlUFETD5AsgBqqy"
type input "NGz8mE3uJOlUFETD5AsgBqqy"
click at [490, 34] on icon "search-icon" at bounding box center [488, 31] width 15 height 15
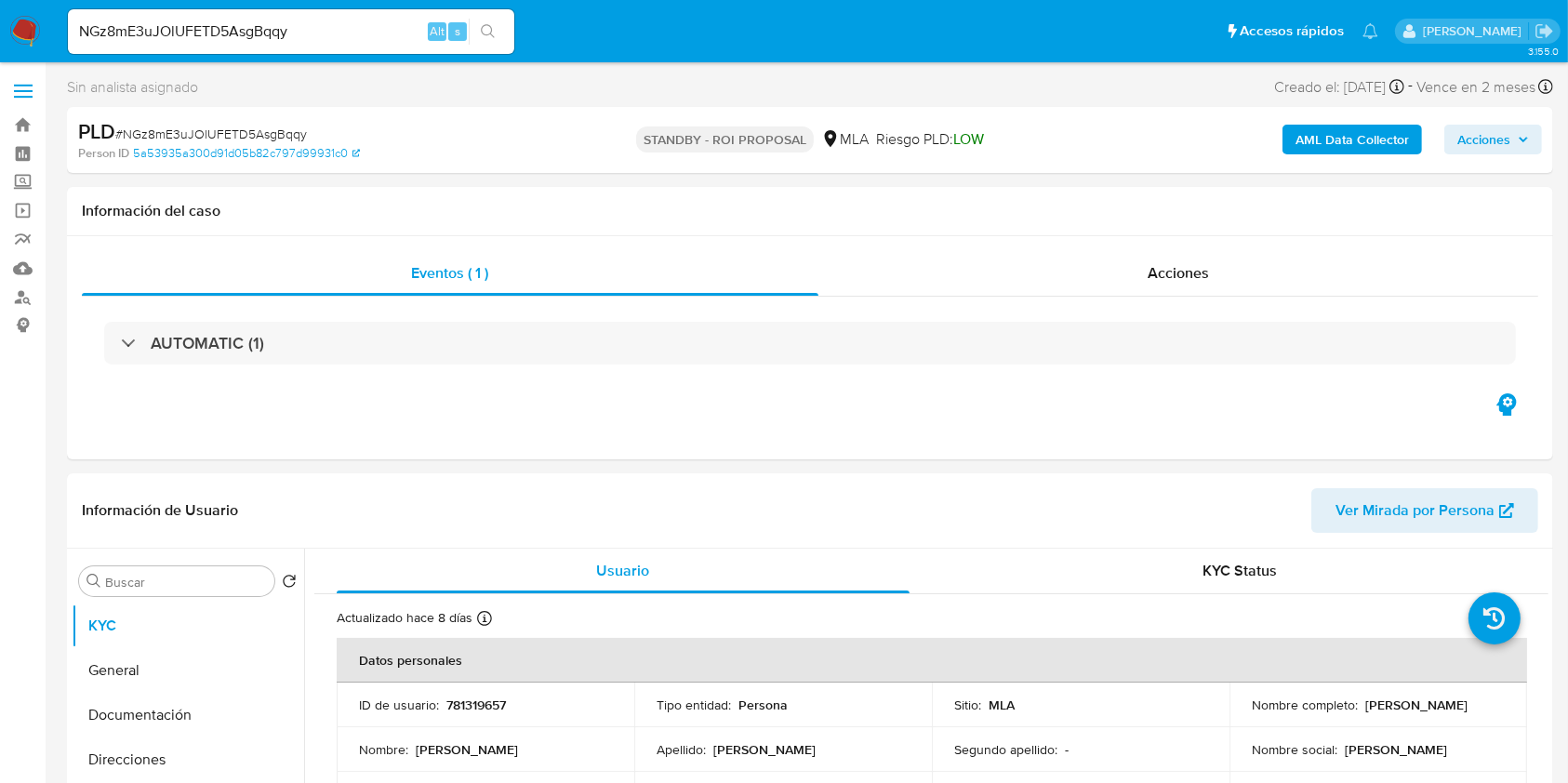
select select "10"
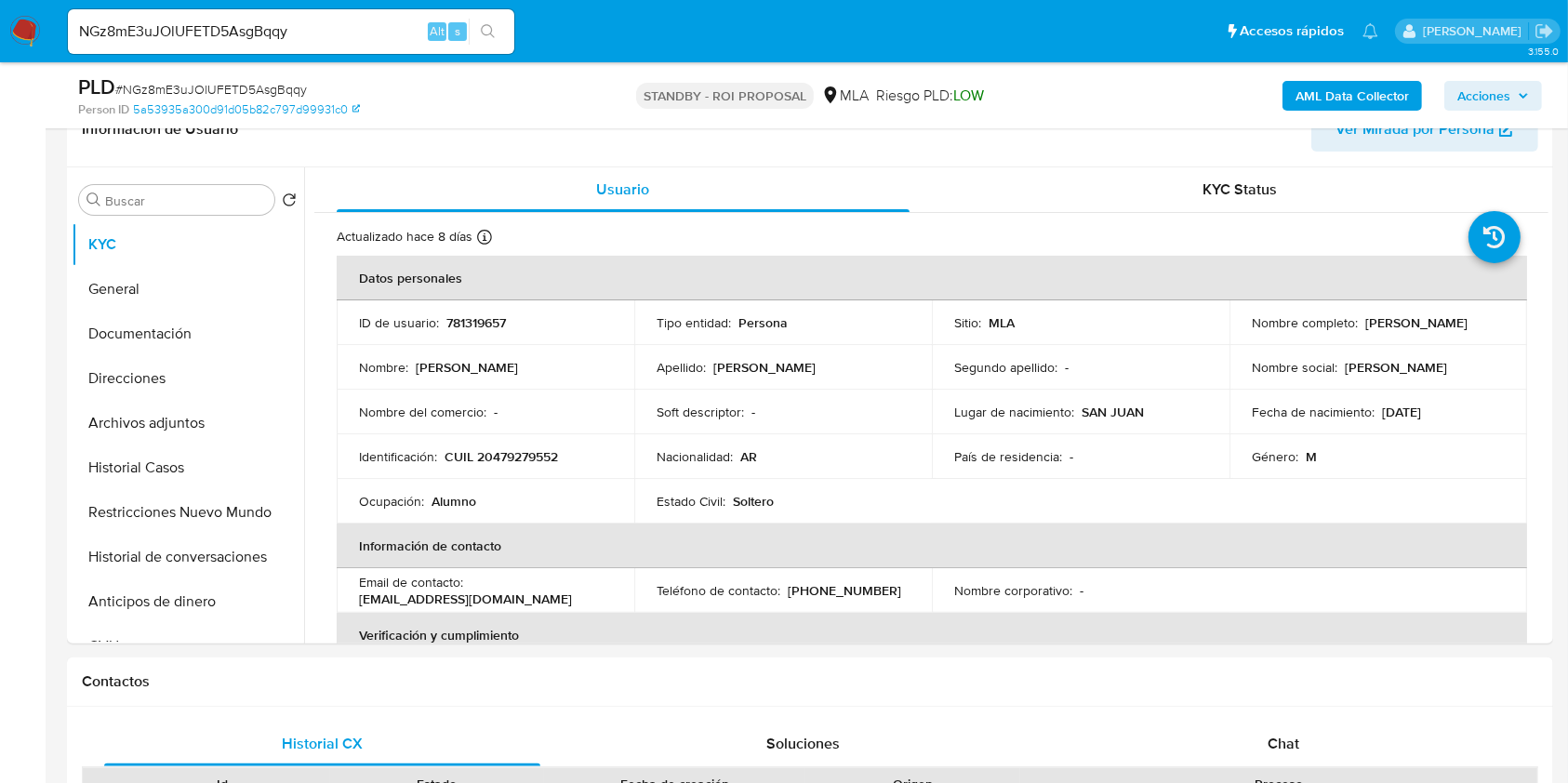
scroll to position [372, 0]
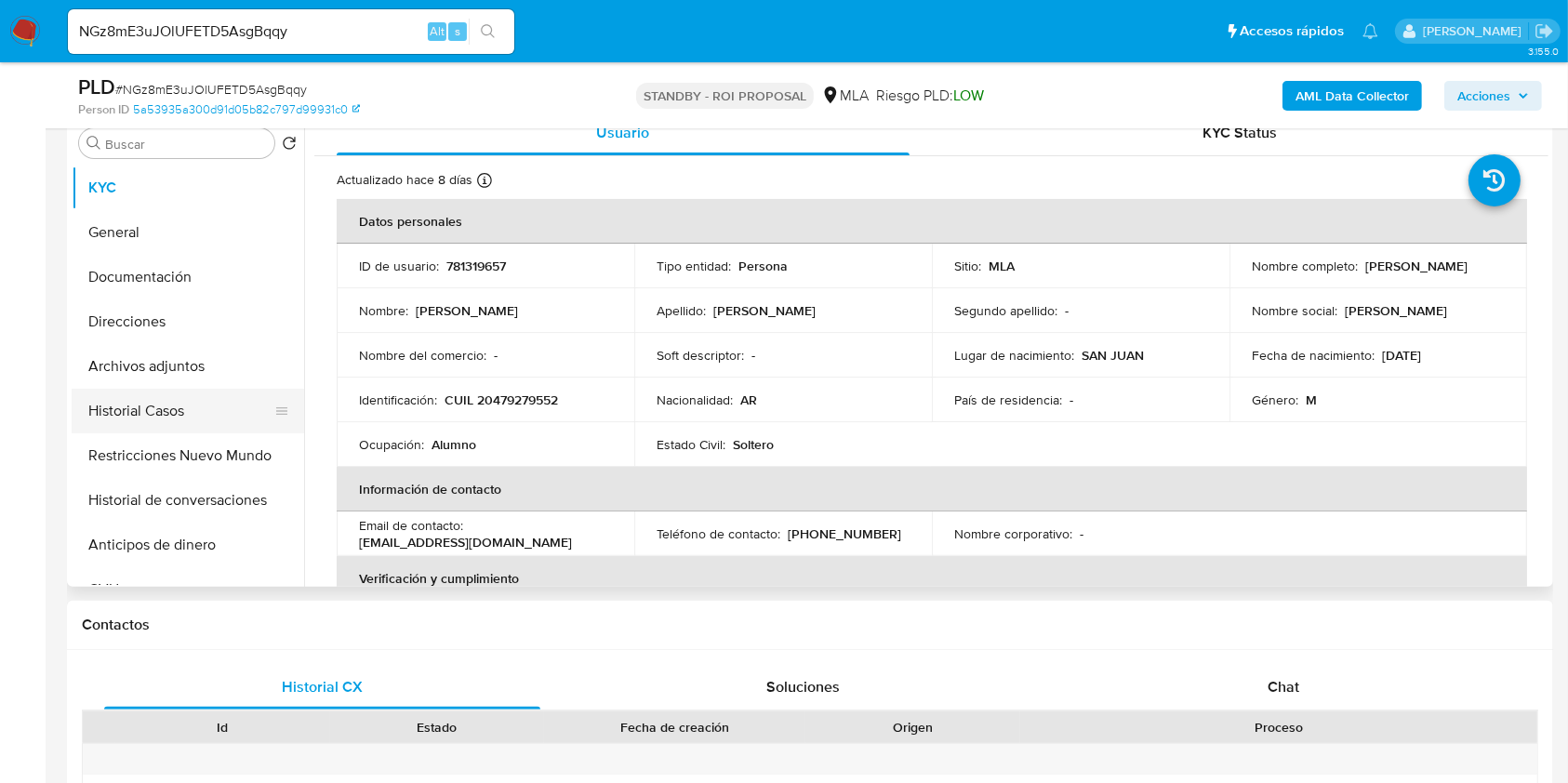
click at [172, 413] on button "Historial Casos" at bounding box center [180, 410] width 218 height 45
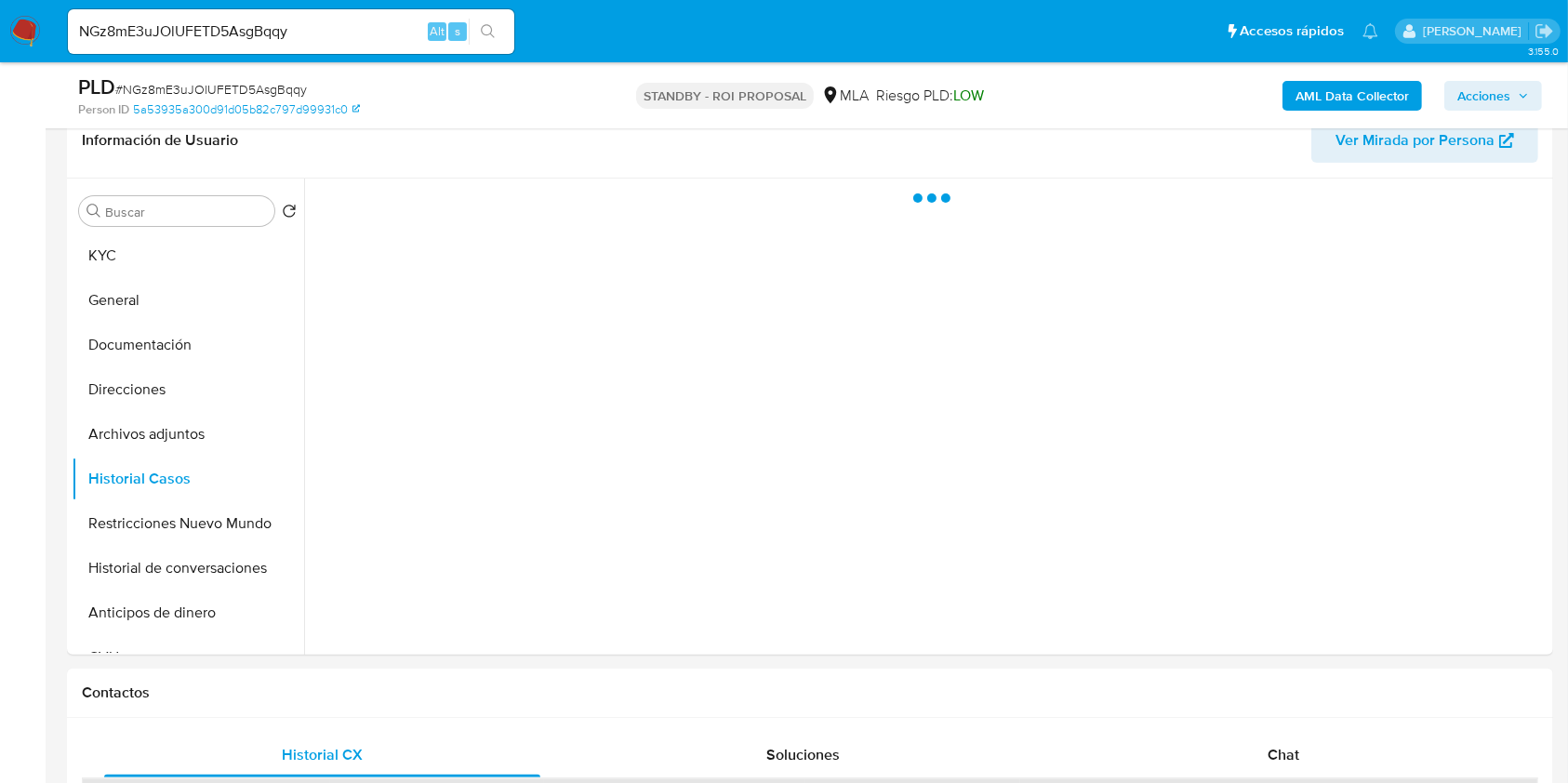
scroll to position [248, 0]
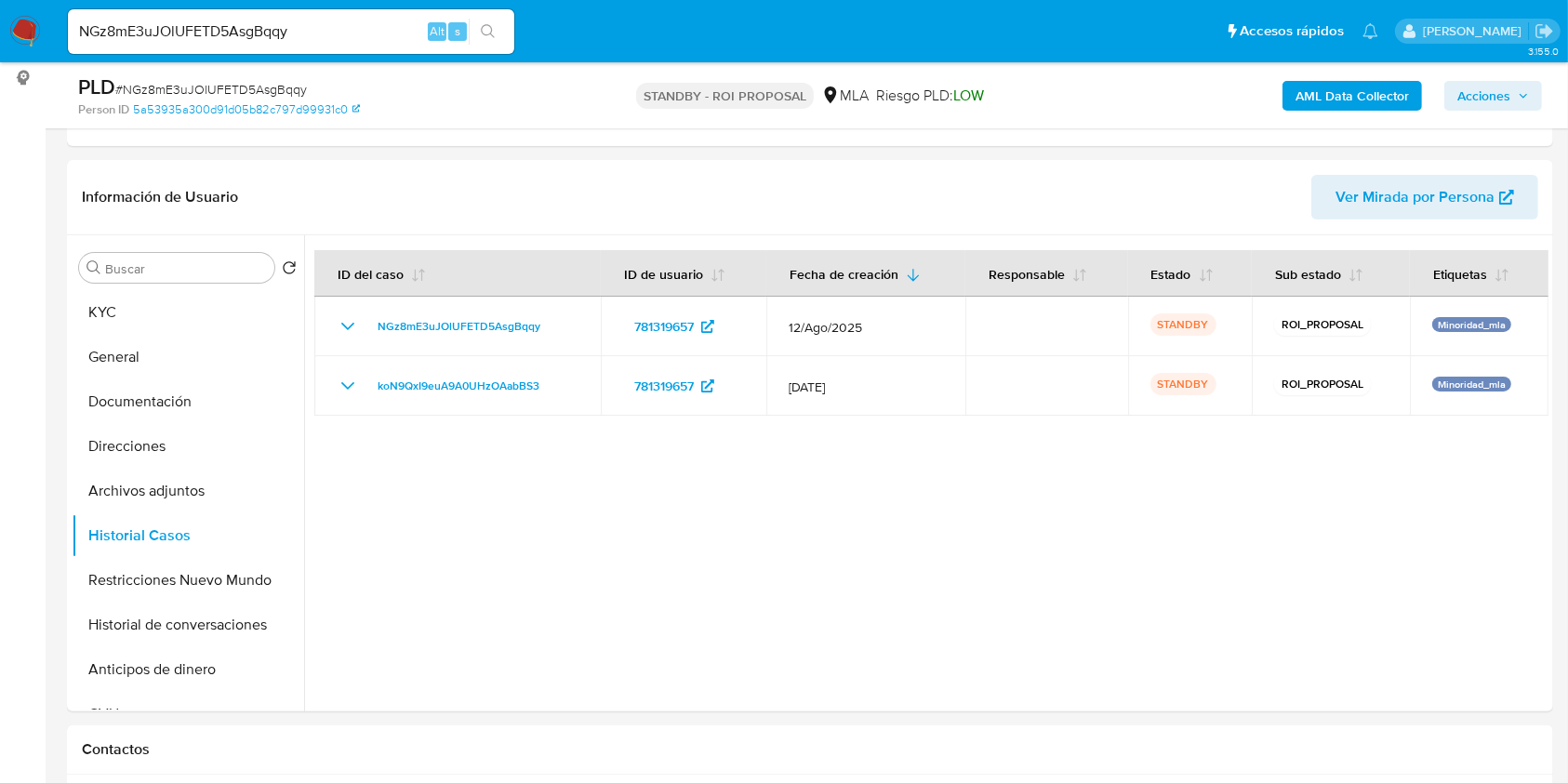
click at [320, 29] on input "NGz8mE3uJOlUFETD5AsgBqqy" at bounding box center [290, 32] width 446 height 24
paste input "XcLs3hWs3FNLyWj08C7Cl6aA"
type input "XcLs3hWs3FNLyWj08C7Cl6aA"
click at [474, 42] on button "search-icon" at bounding box center [488, 32] width 38 height 26
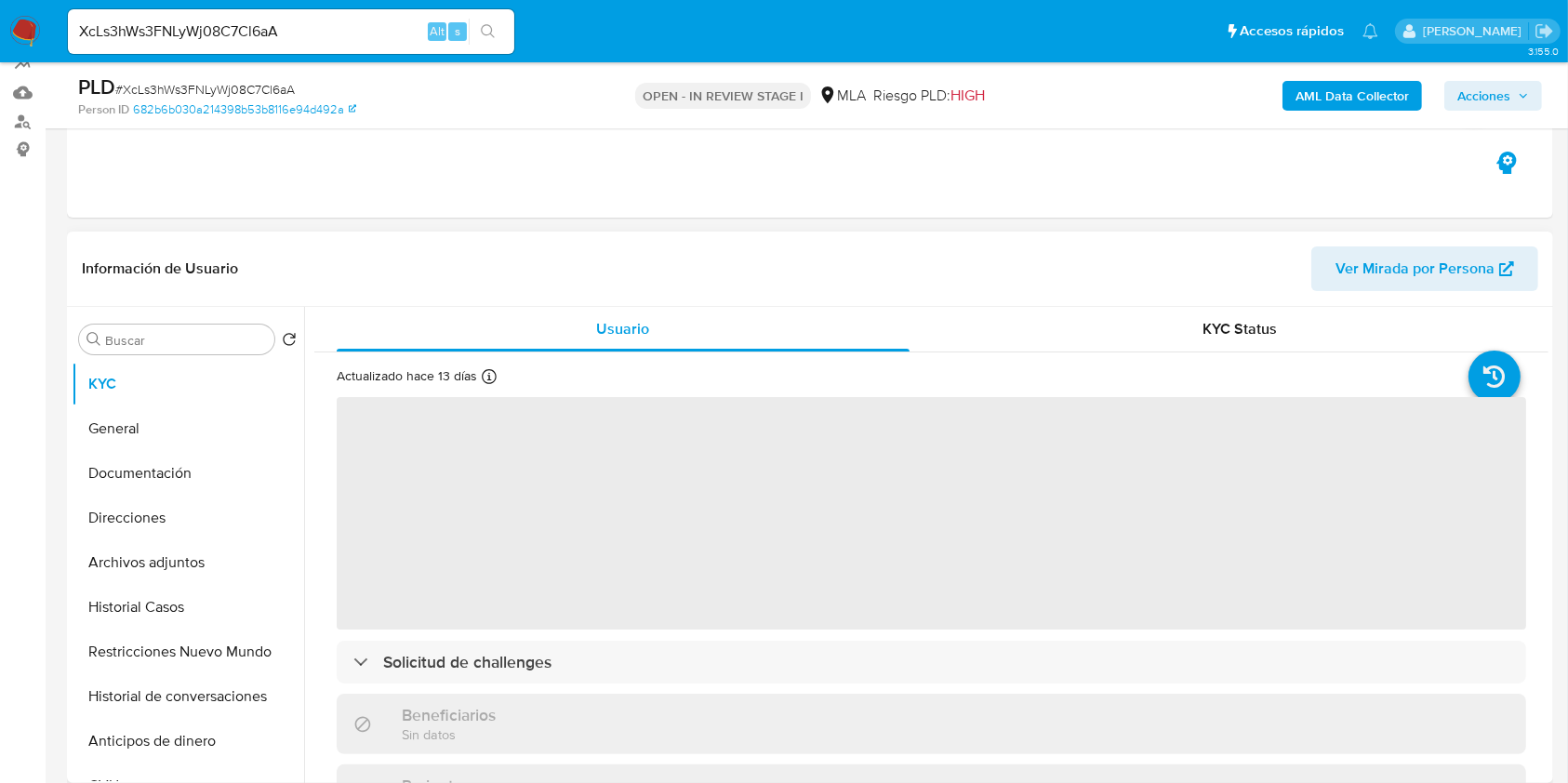
scroll to position [372, 0]
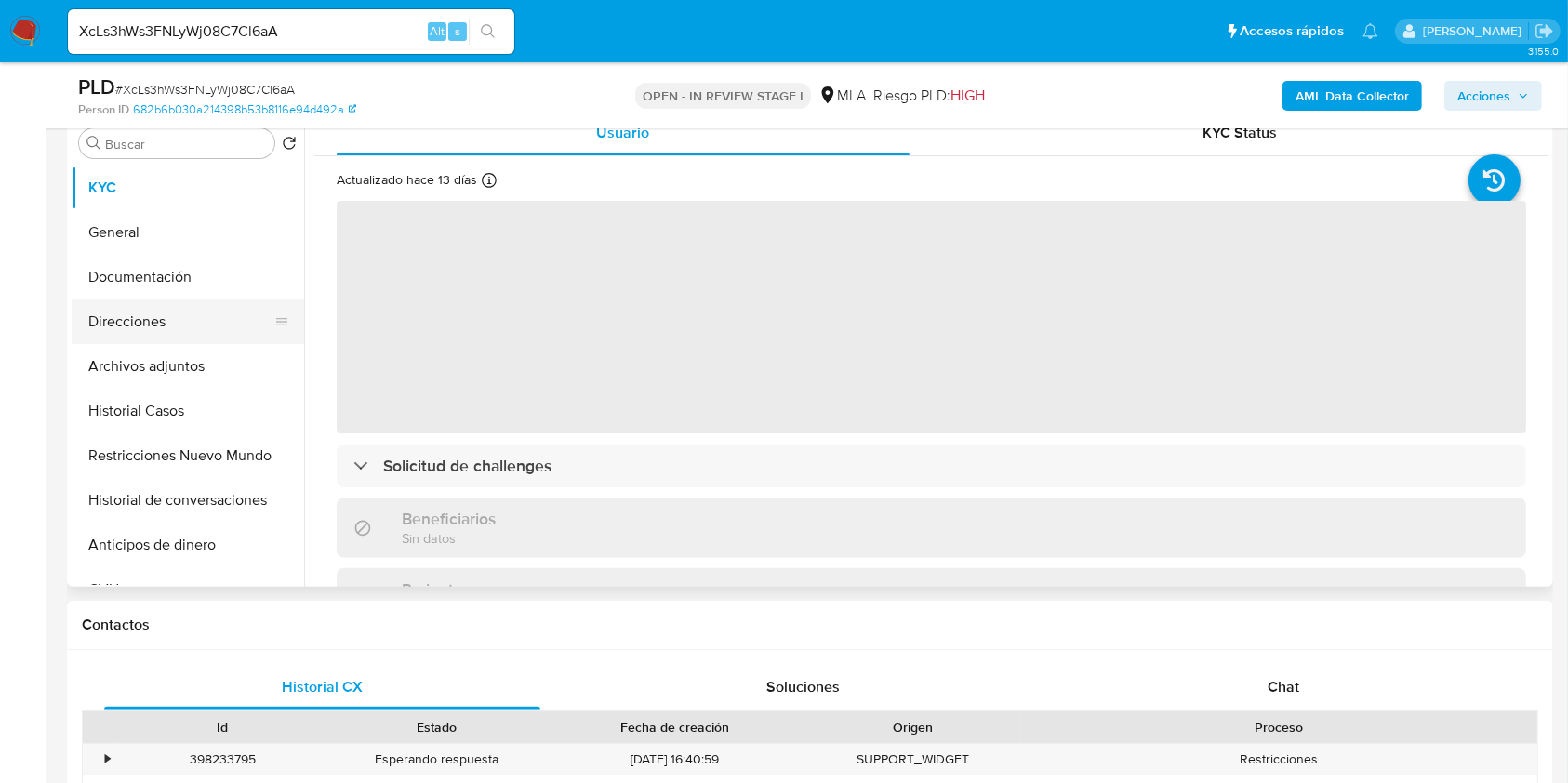
select select "10"
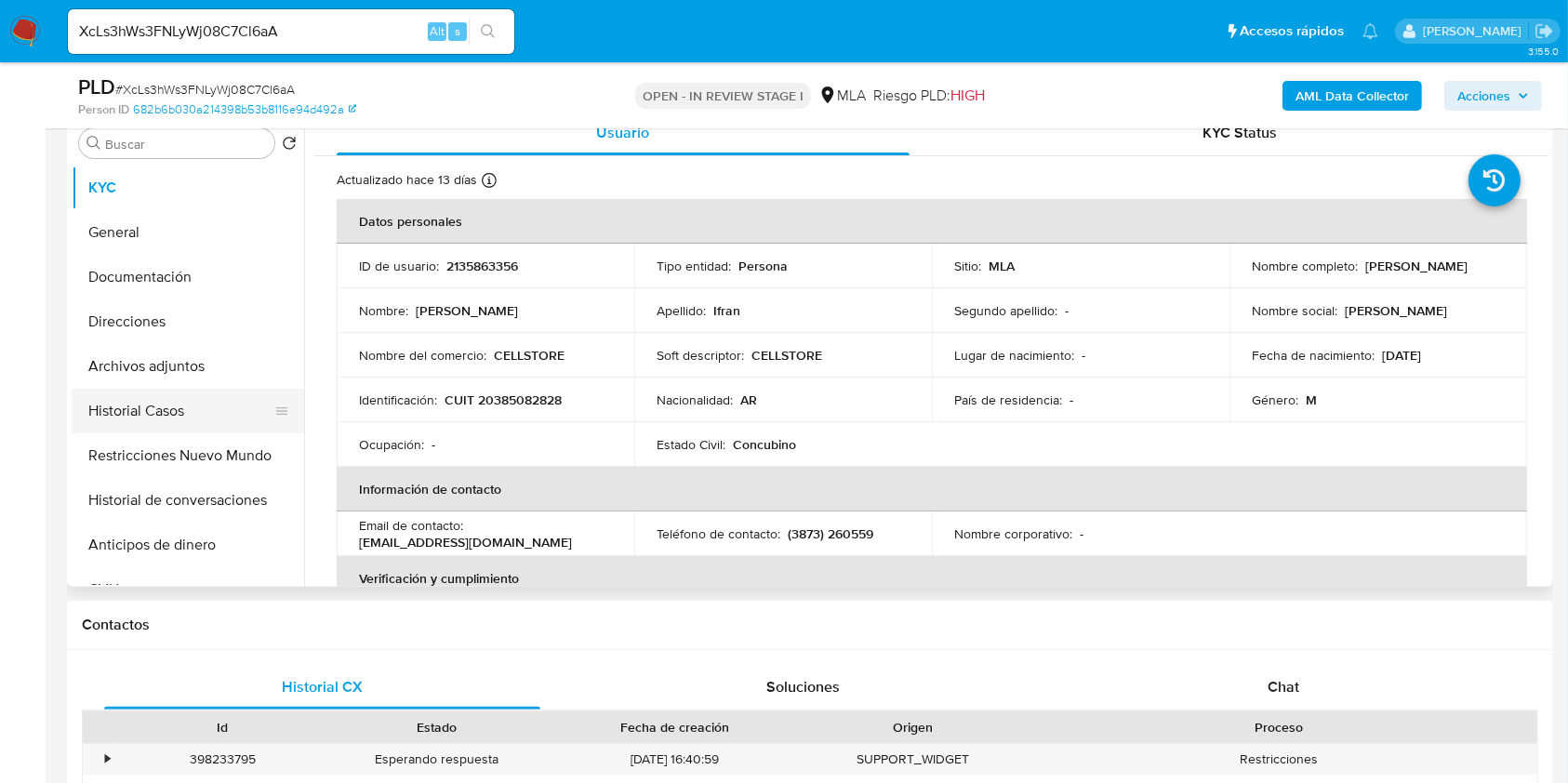
click at [157, 399] on button "Historial Casos" at bounding box center [180, 410] width 218 height 45
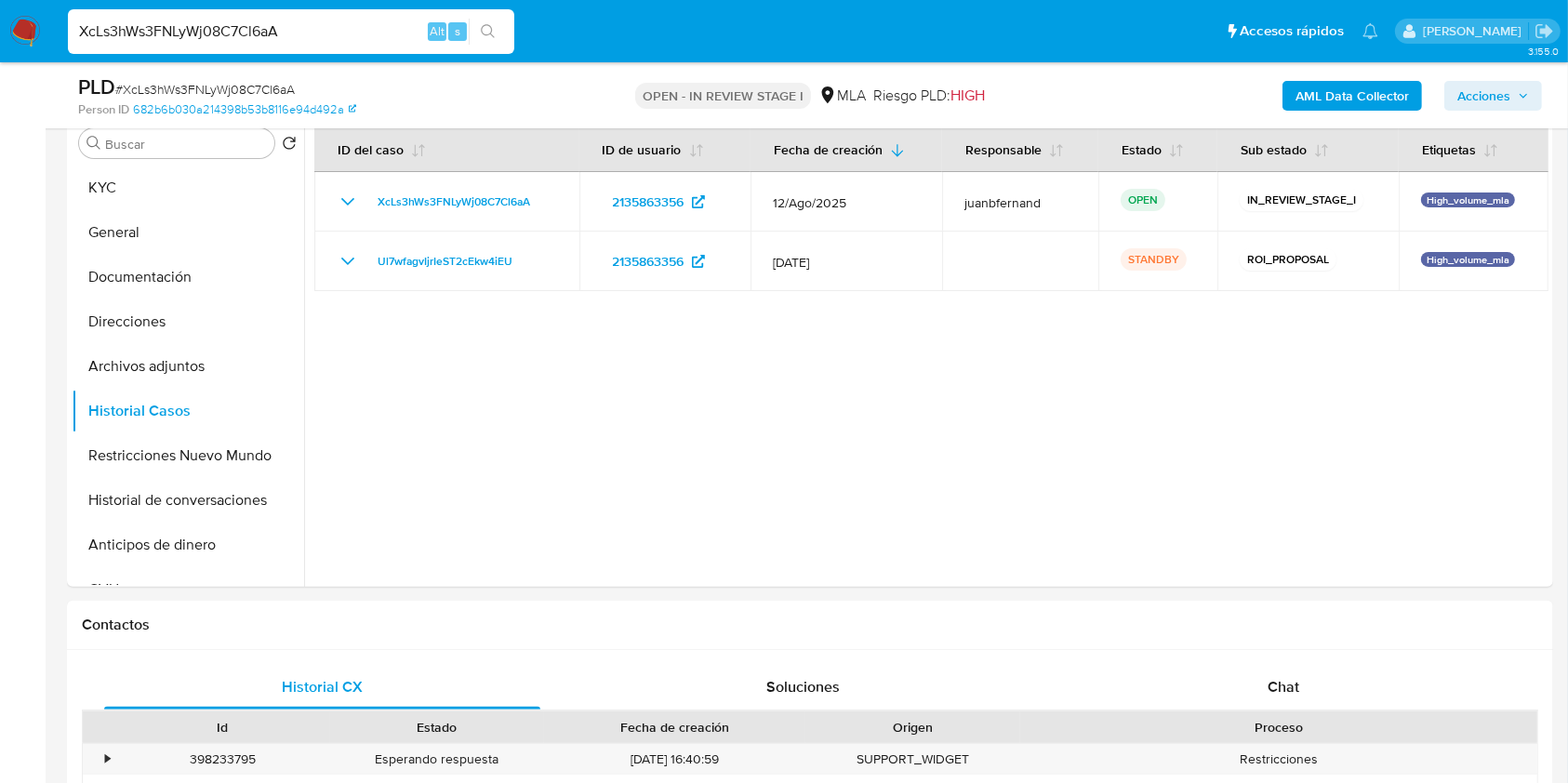
click at [385, 31] on input "XcLs3hWs3FNLyWj08C7Cl6aA" at bounding box center [290, 32] width 446 height 24
paste input "SfyMhYNevHIyRij6wSbNIlUl"
type input "SfyMhYNevHIyRij6wSbNIlUl"
click at [484, 36] on icon "search-icon" at bounding box center [488, 31] width 15 height 15
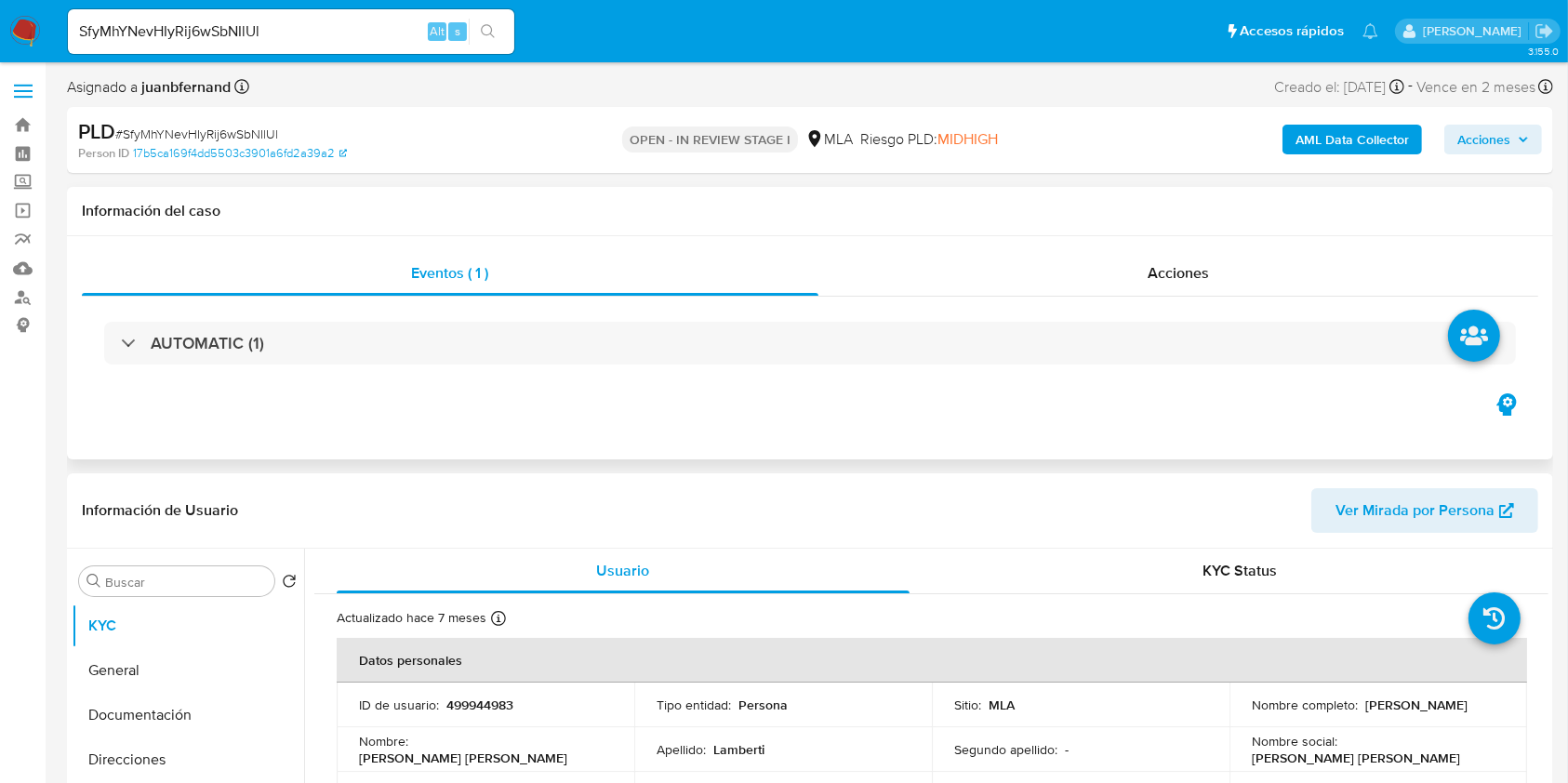
select select "10"
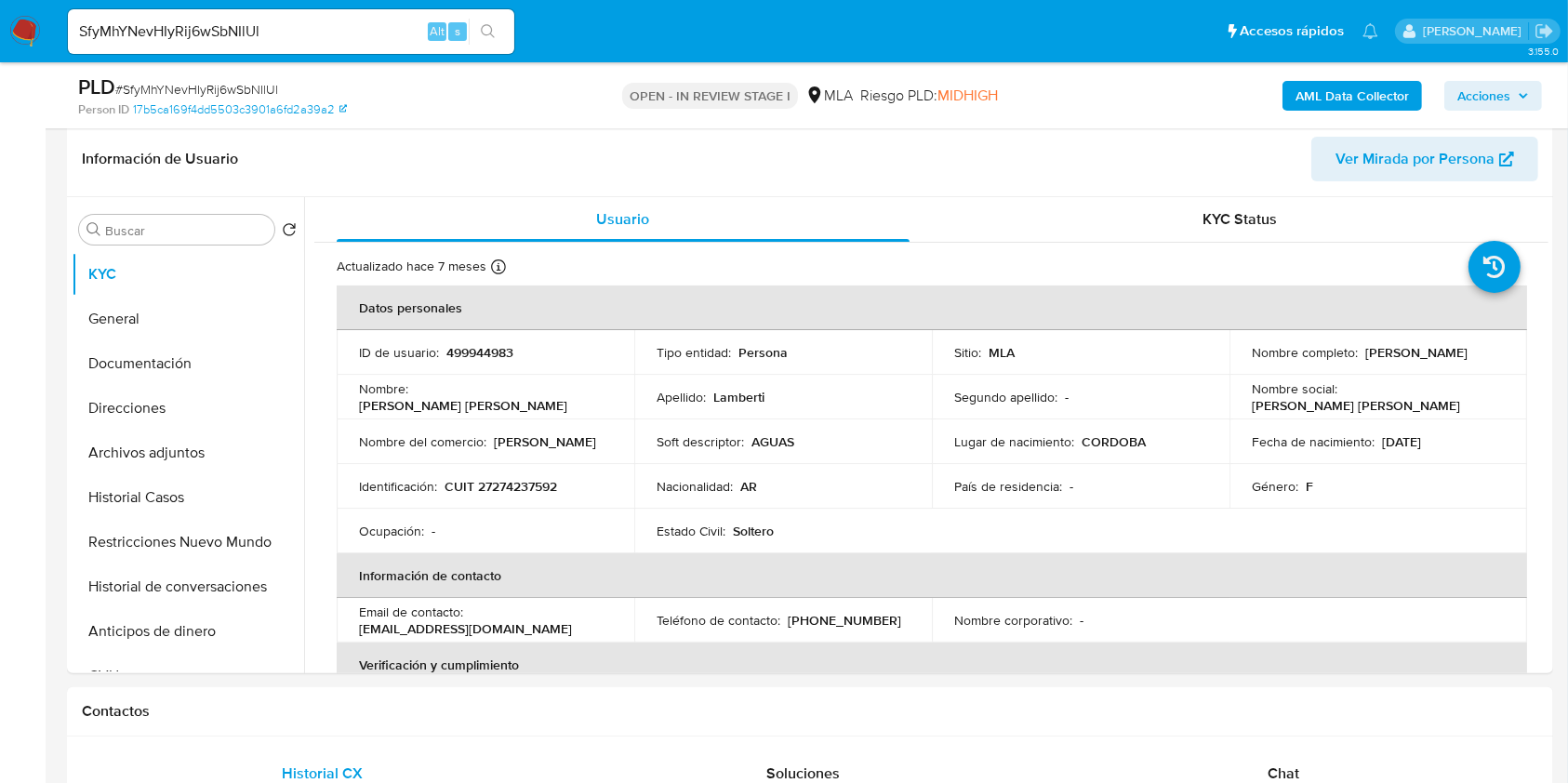
scroll to position [372, 0]
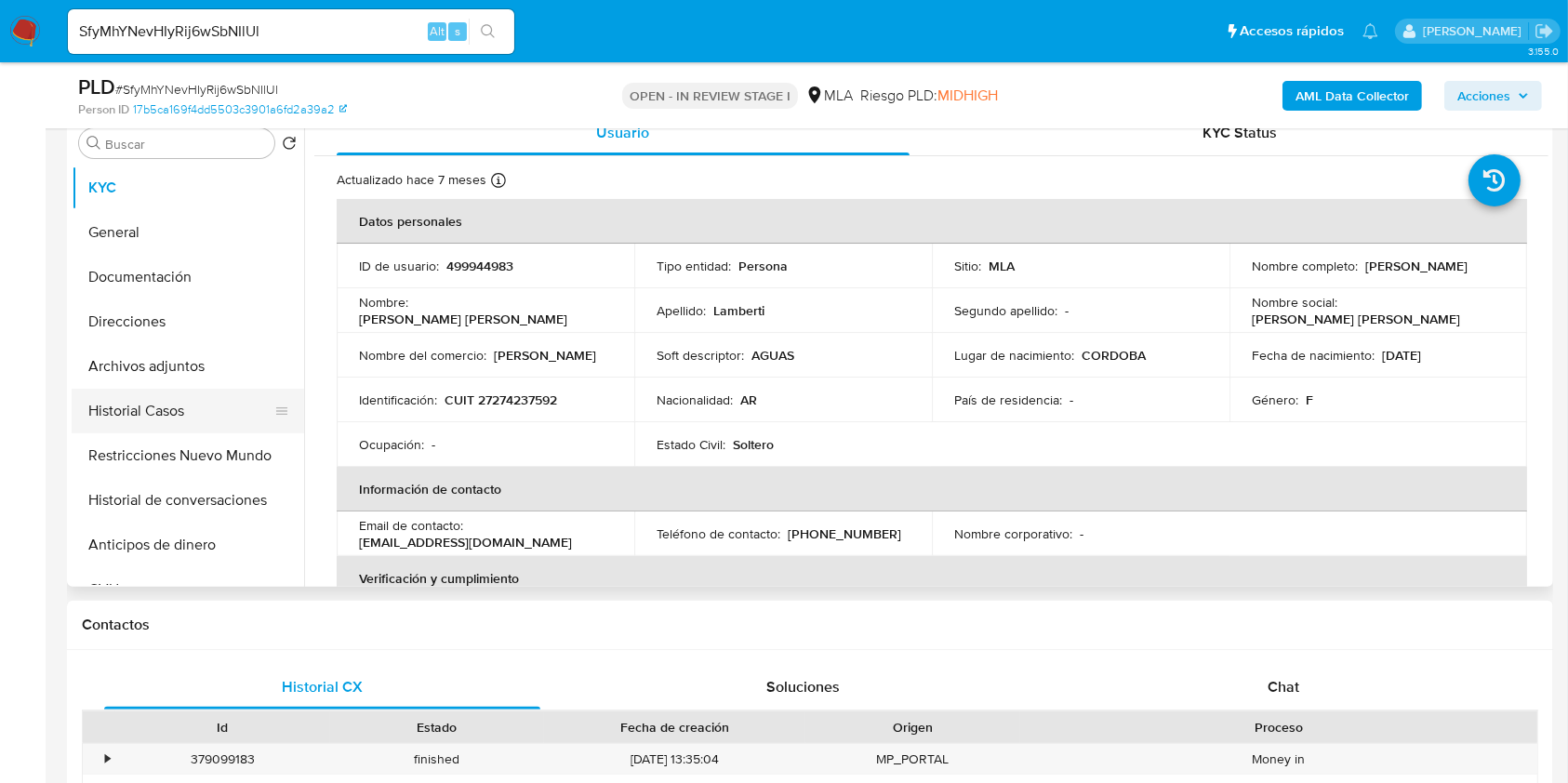
click at [190, 414] on button "Historial Casos" at bounding box center [180, 410] width 218 height 45
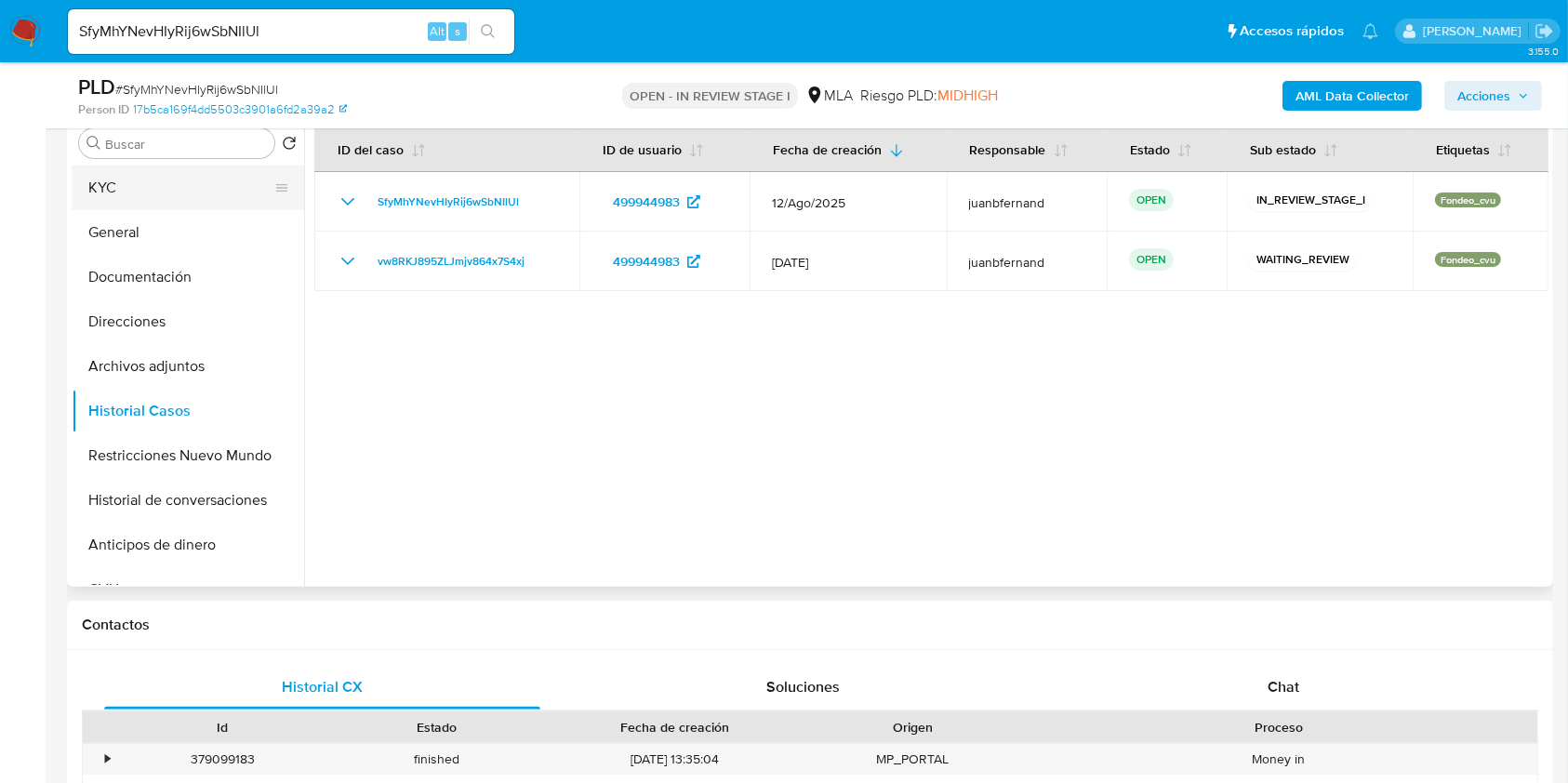
click at [162, 198] on button "KYC" at bounding box center [180, 187] width 218 height 45
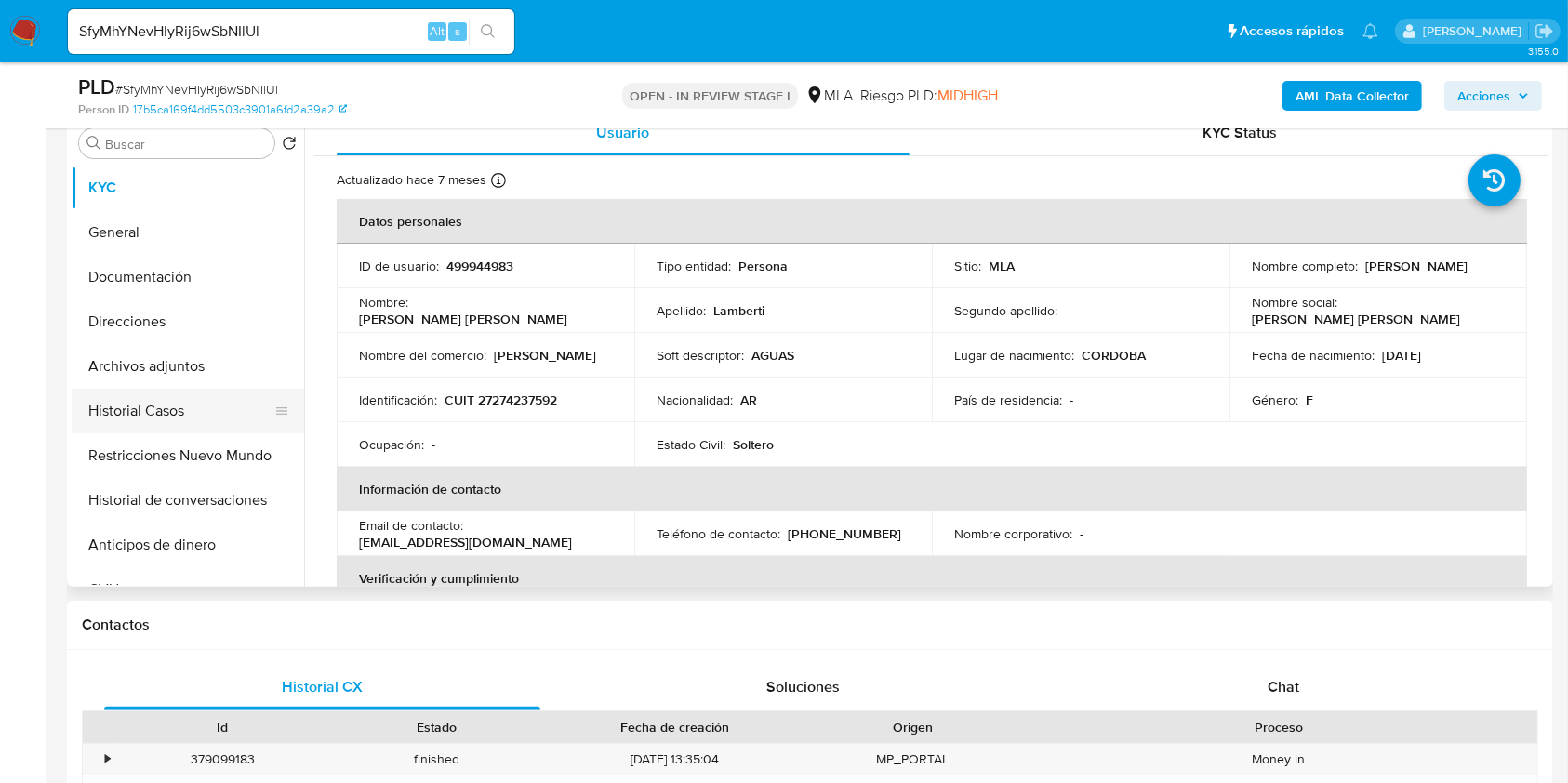
click at [180, 409] on button "Historial Casos" at bounding box center [180, 410] width 218 height 45
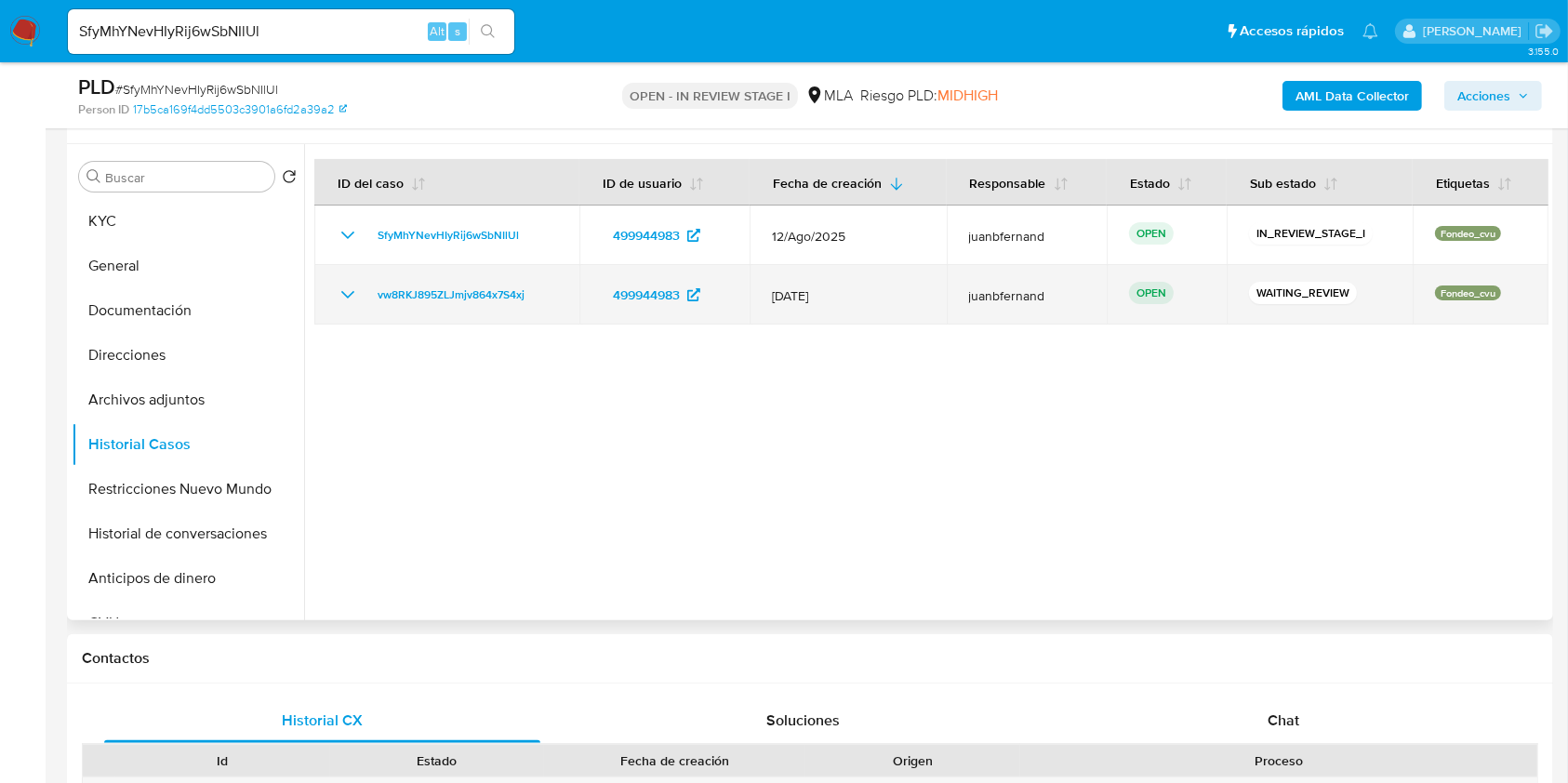
scroll to position [248, 0]
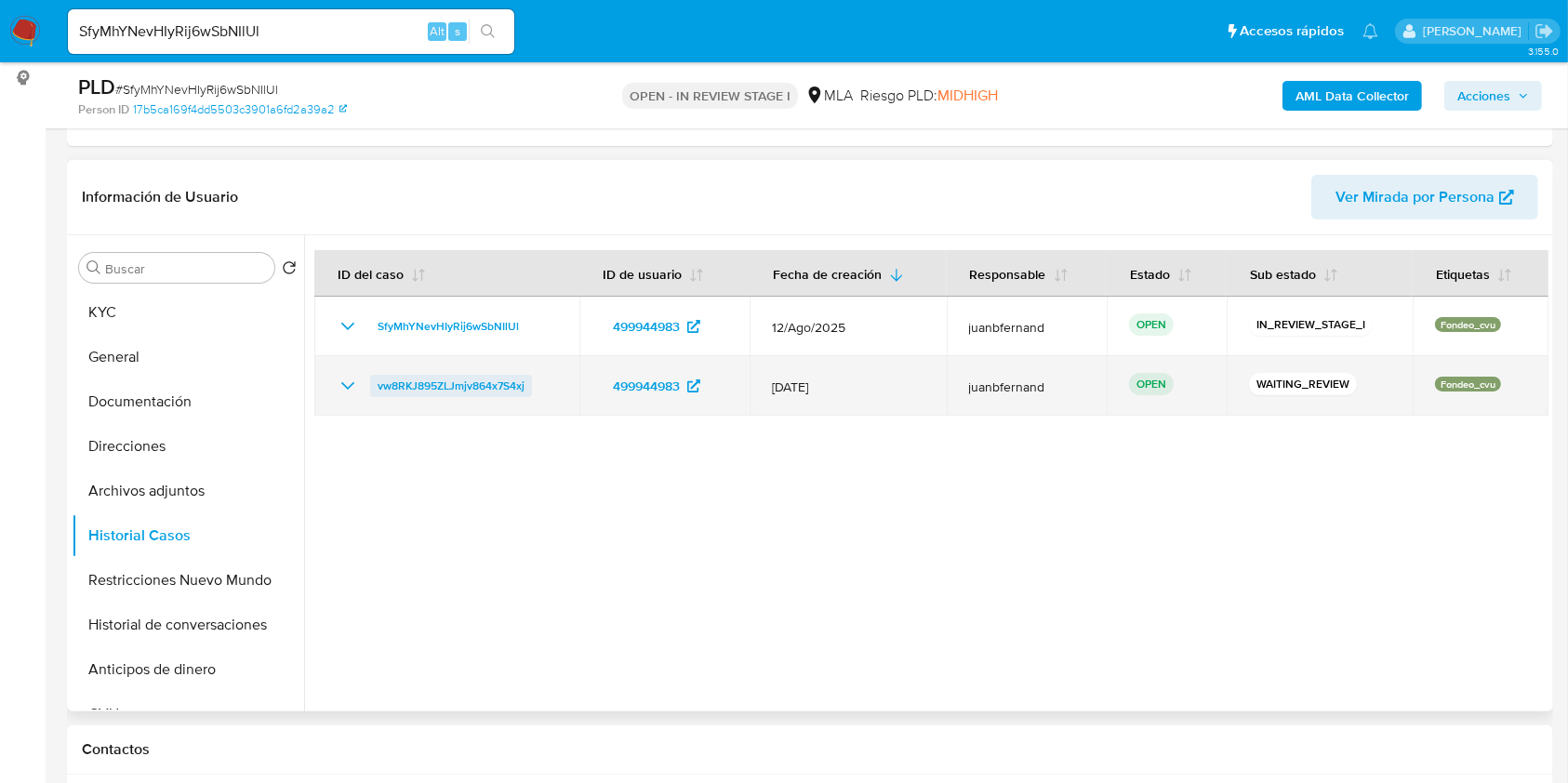
click at [461, 381] on span "vw8RKJ895ZLJmjv864x7S4xj" at bounding box center [451, 386] width 147 height 23
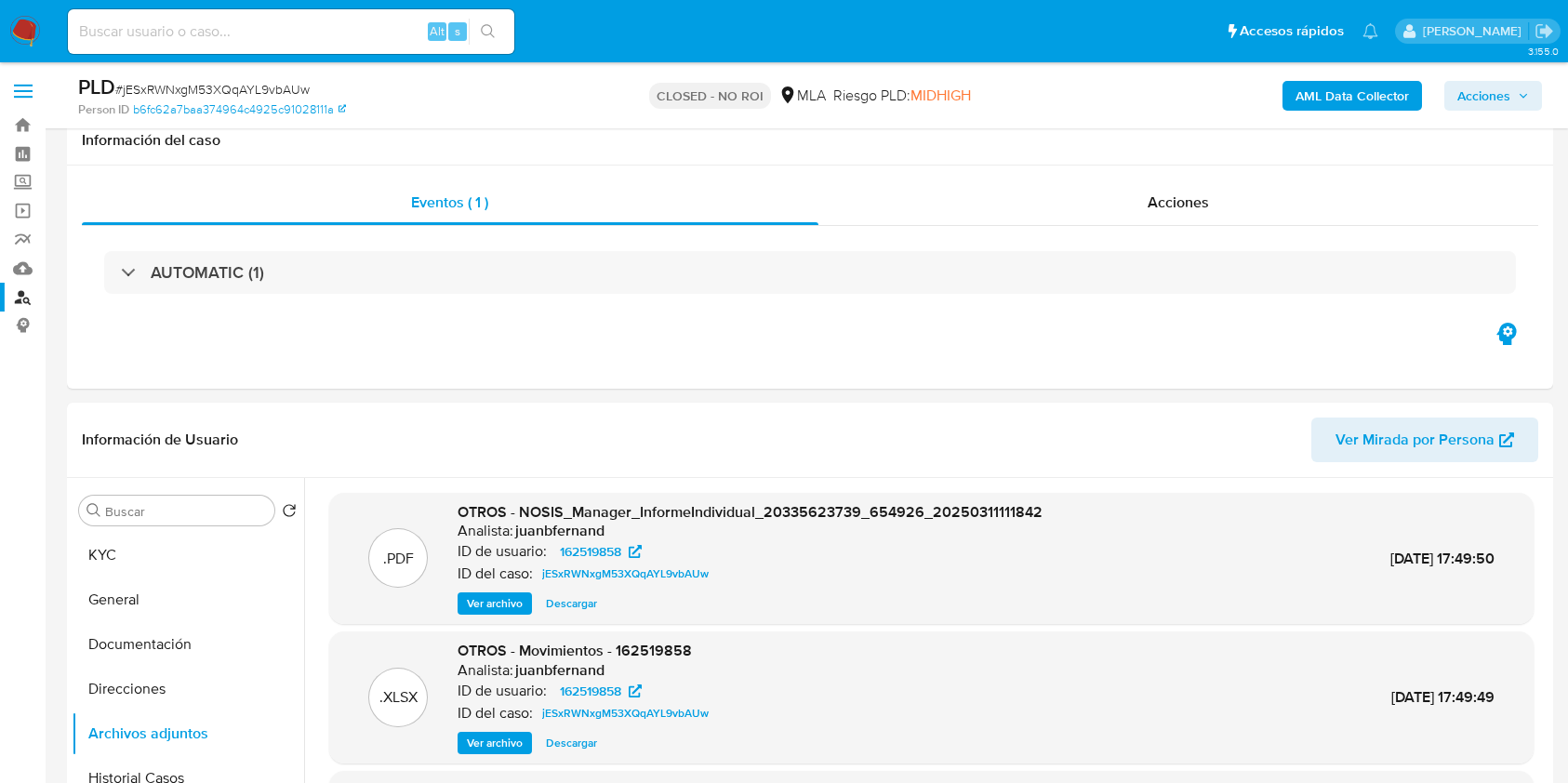
select select "10"
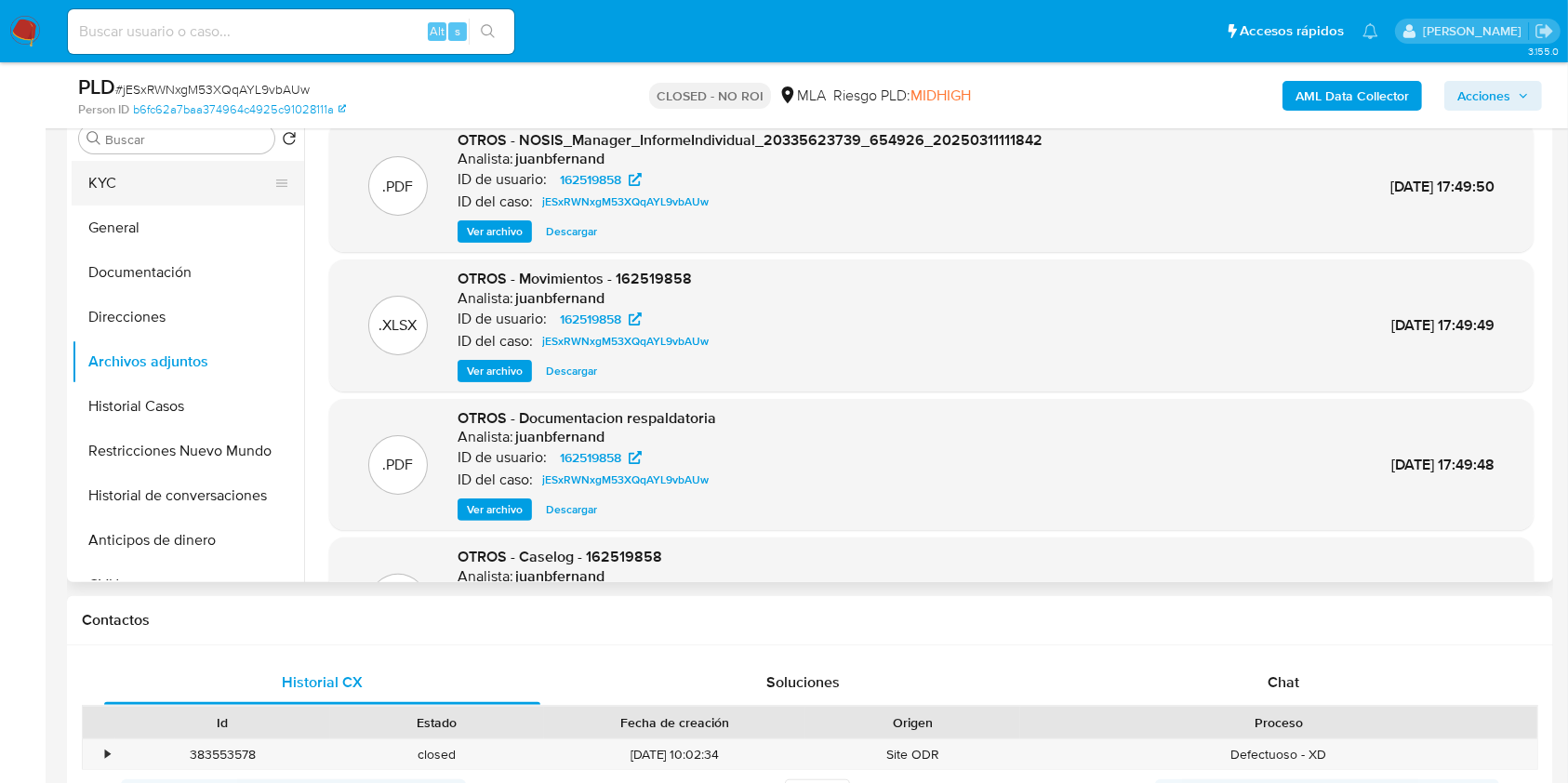
scroll to position [104, 0]
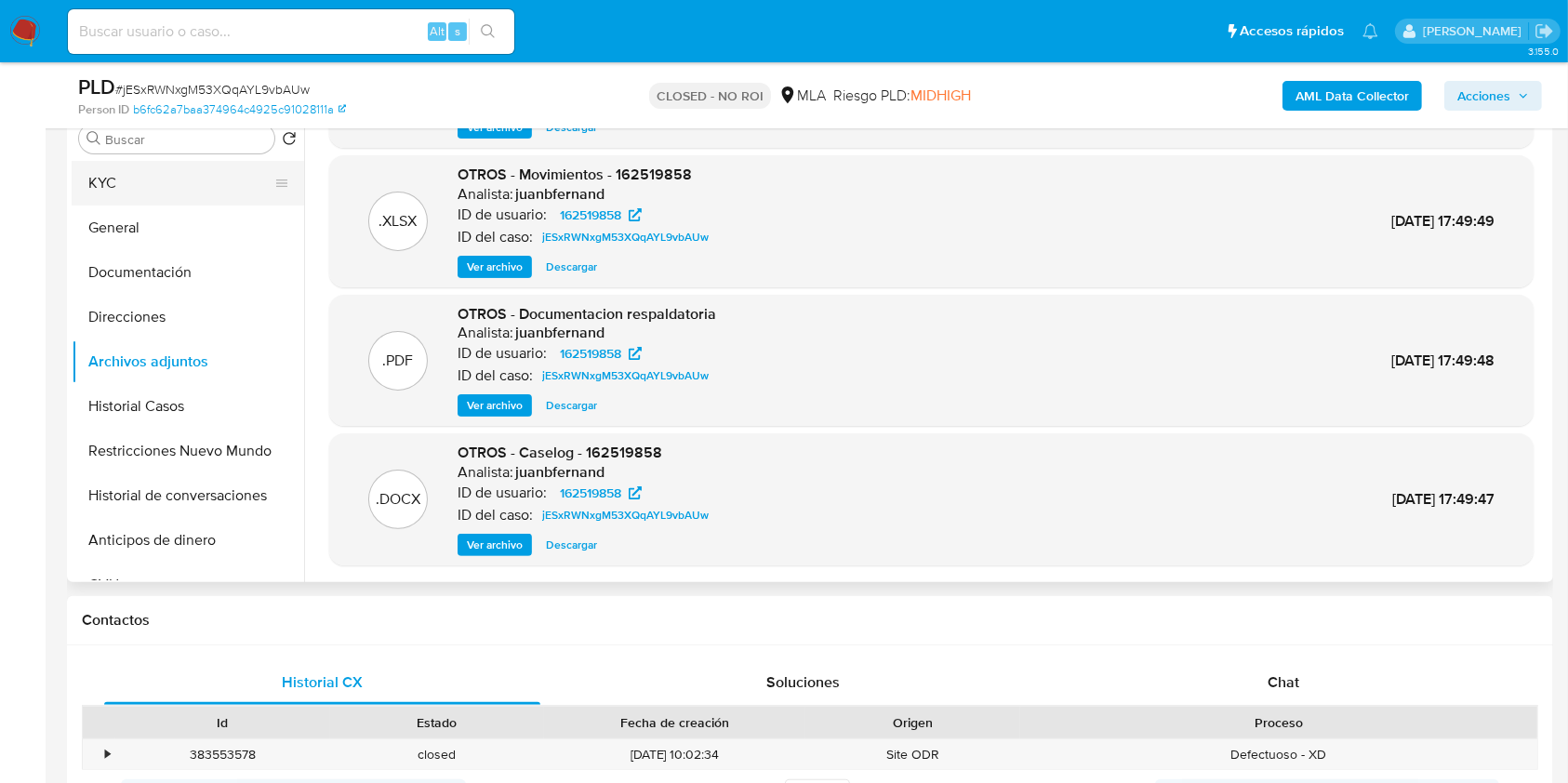
click at [89, 165] on button "KYC" at bounding box center [180, 182] width 218 height 45
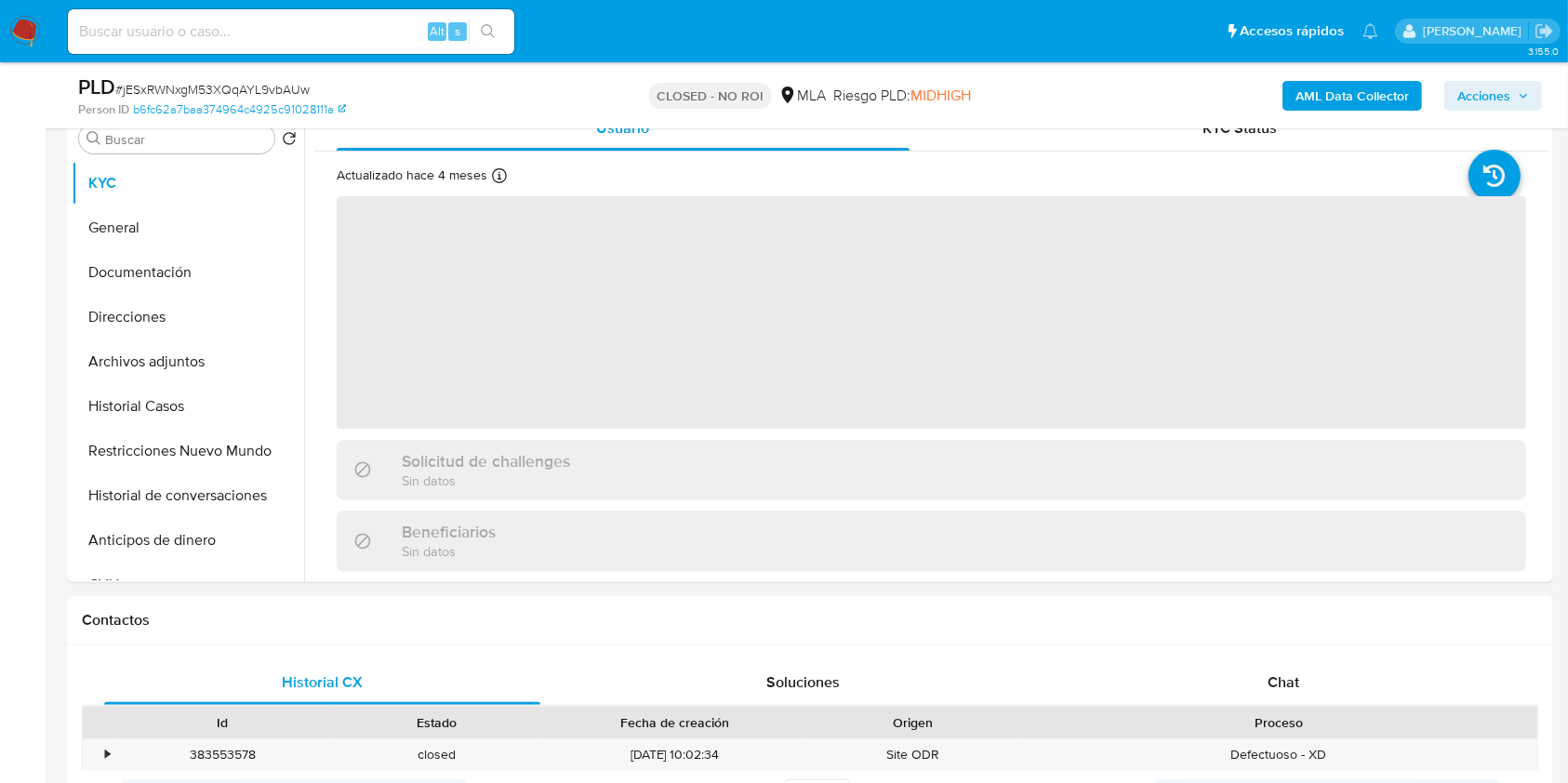
scroll to position [248, 0]
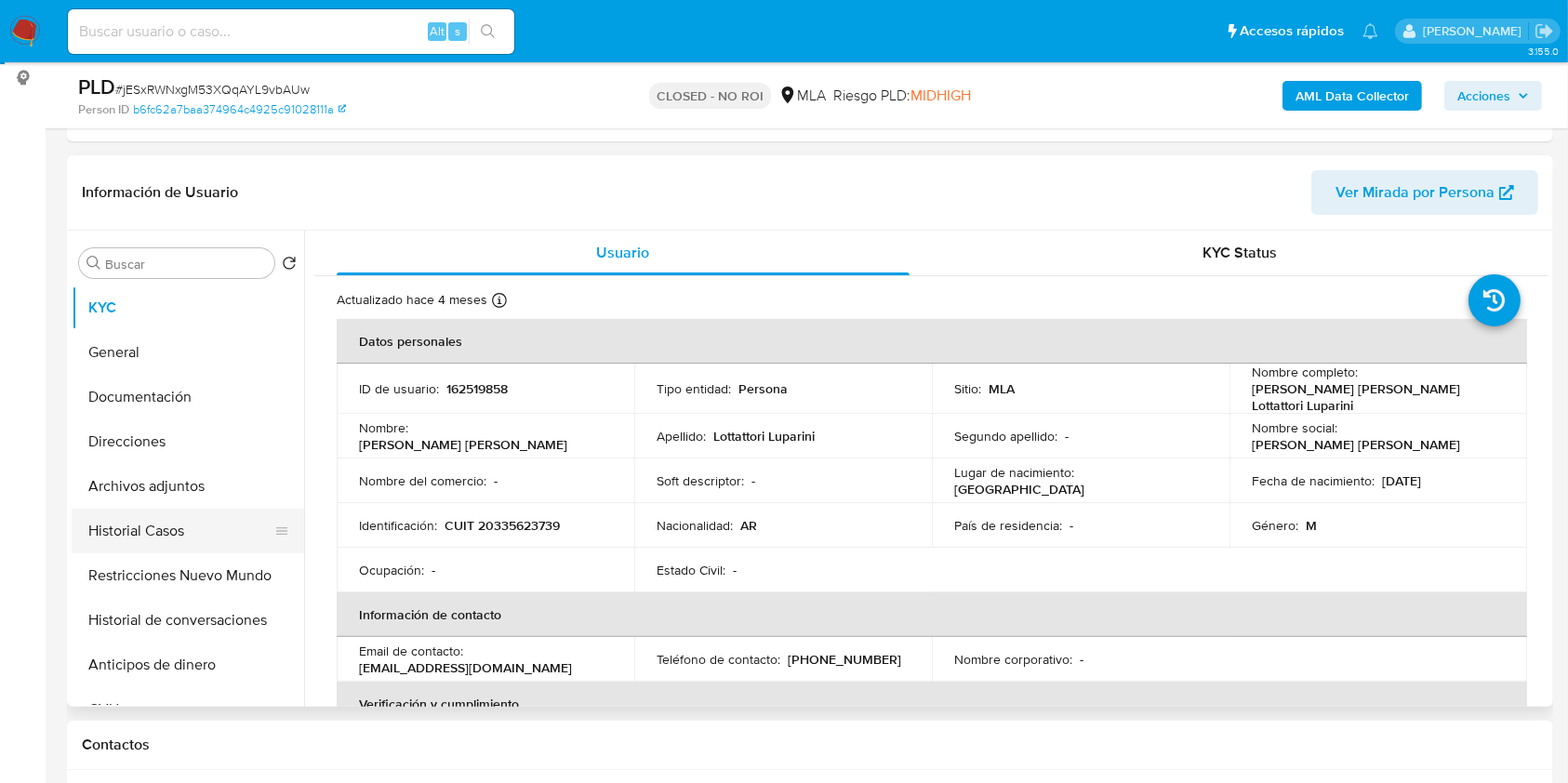
click at [193, 533] on button "Historial Casos" at bounding box center [180, 530] width 218 height 45
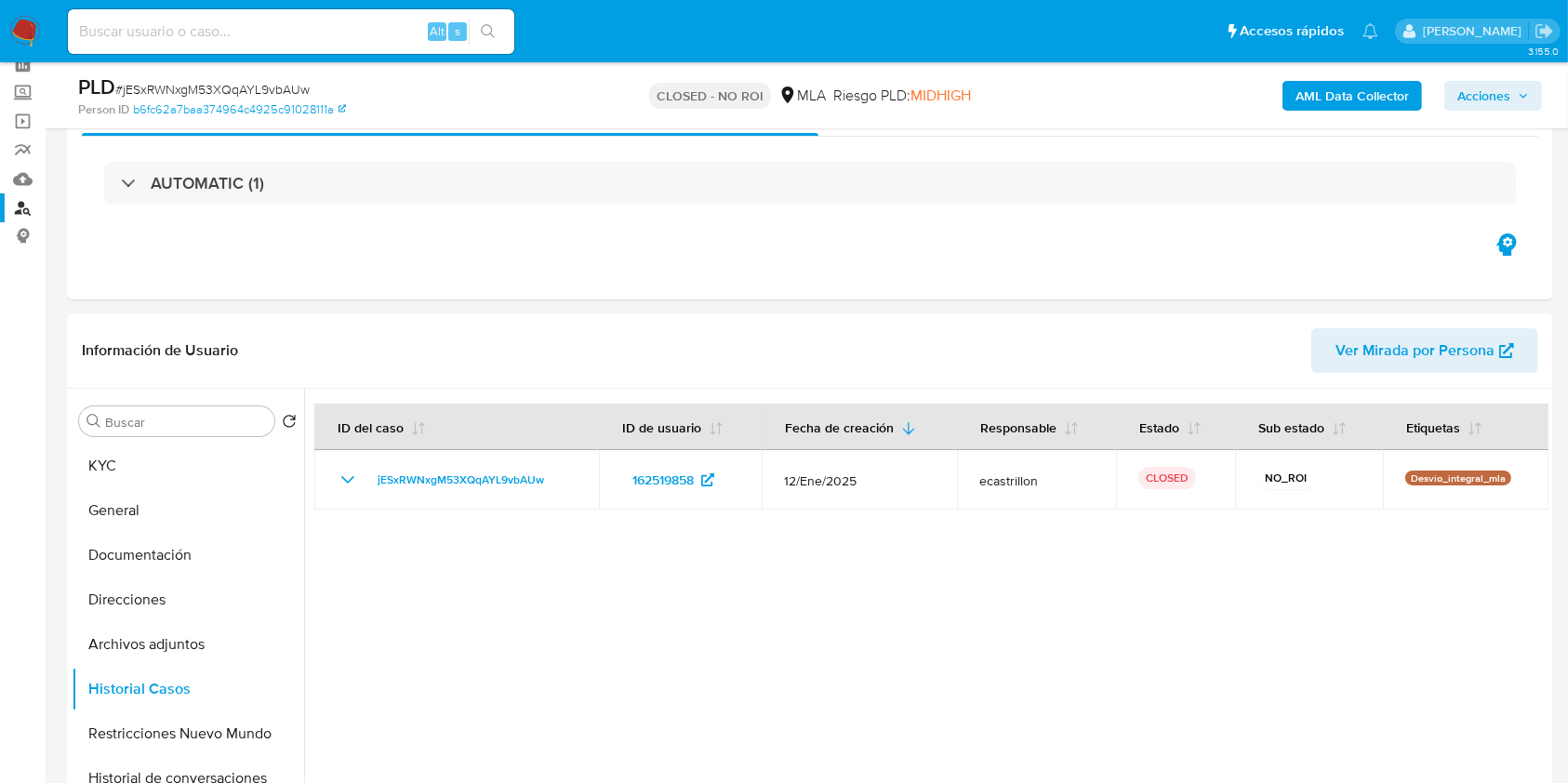
scroll to position [0, 0]
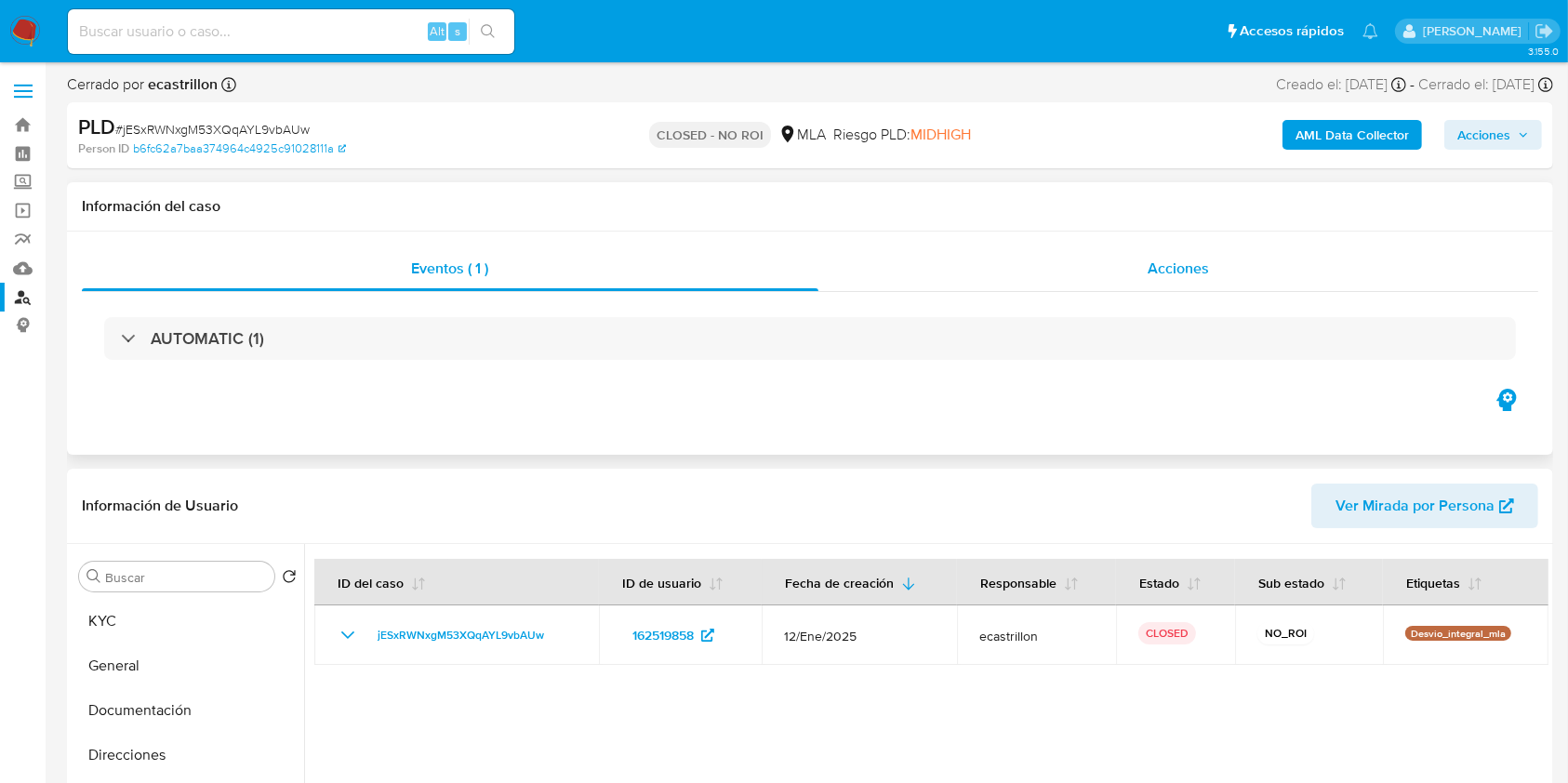
click at [1140, 259] on div "Acciones" at bounding box center [1178, 269] width 721 height 45
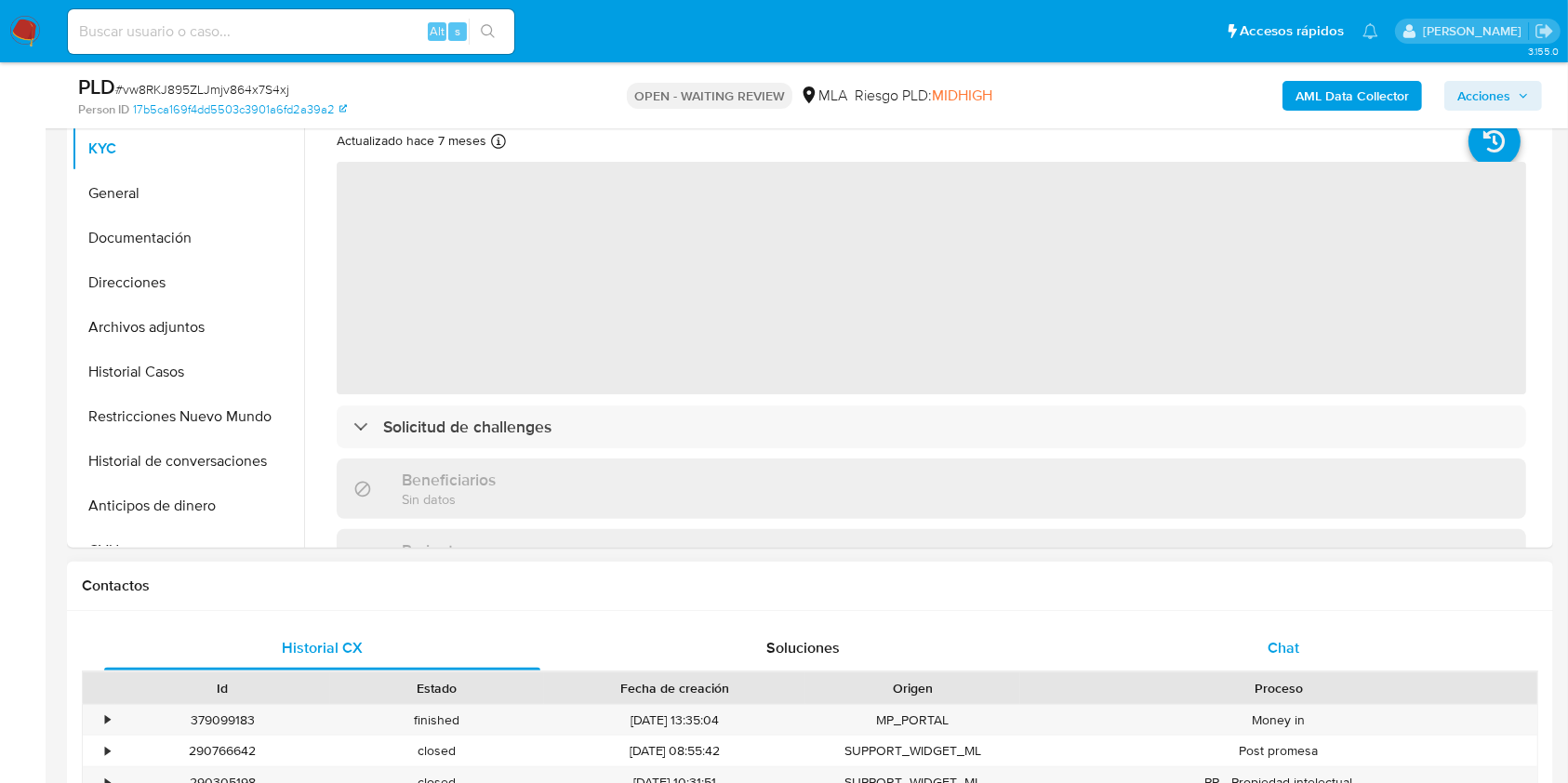
scroll to position [619, 0]
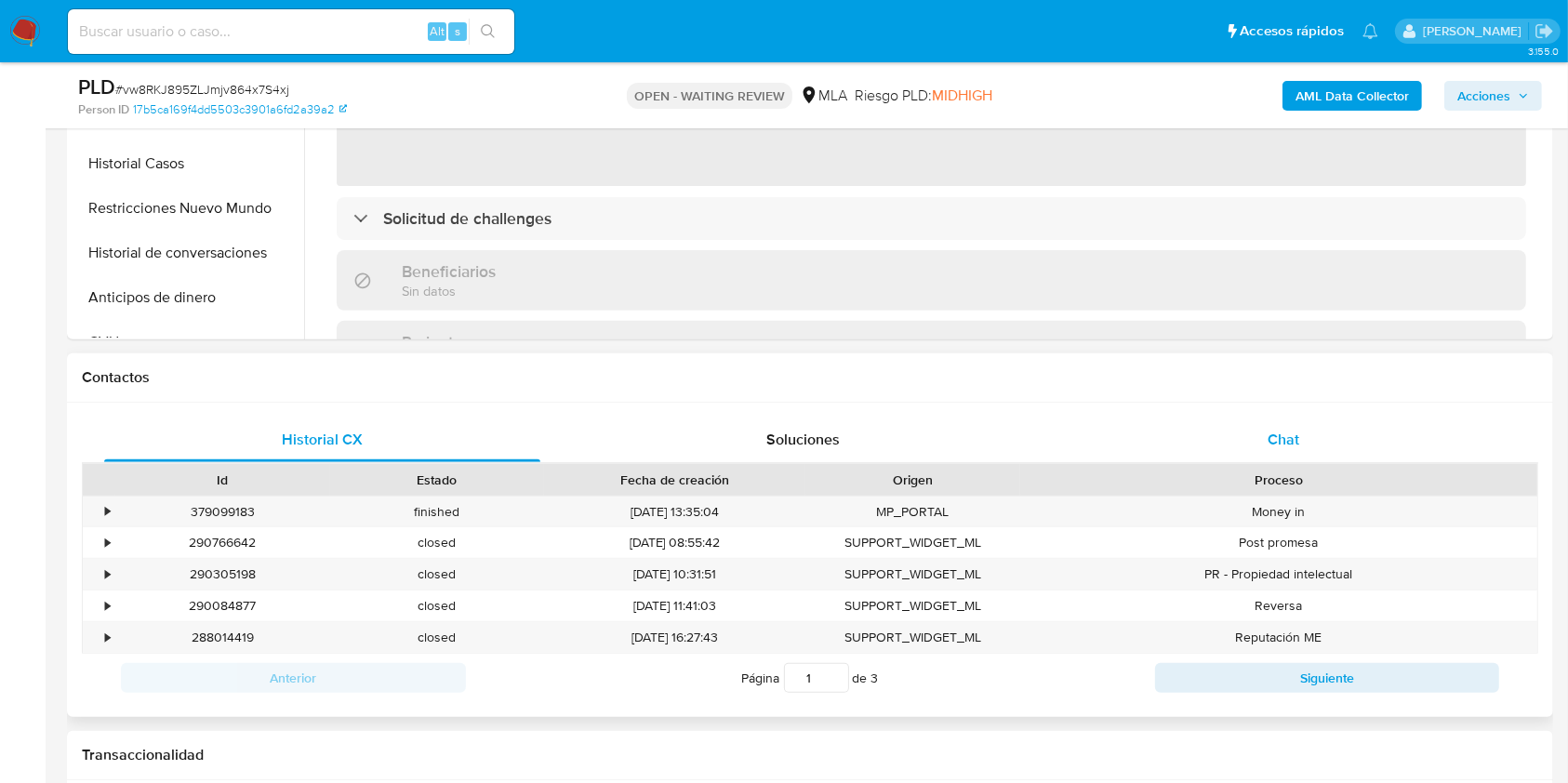
click at [1224, 435] on div "Chat" at bounding box center [1284, 439] width 436 height 45
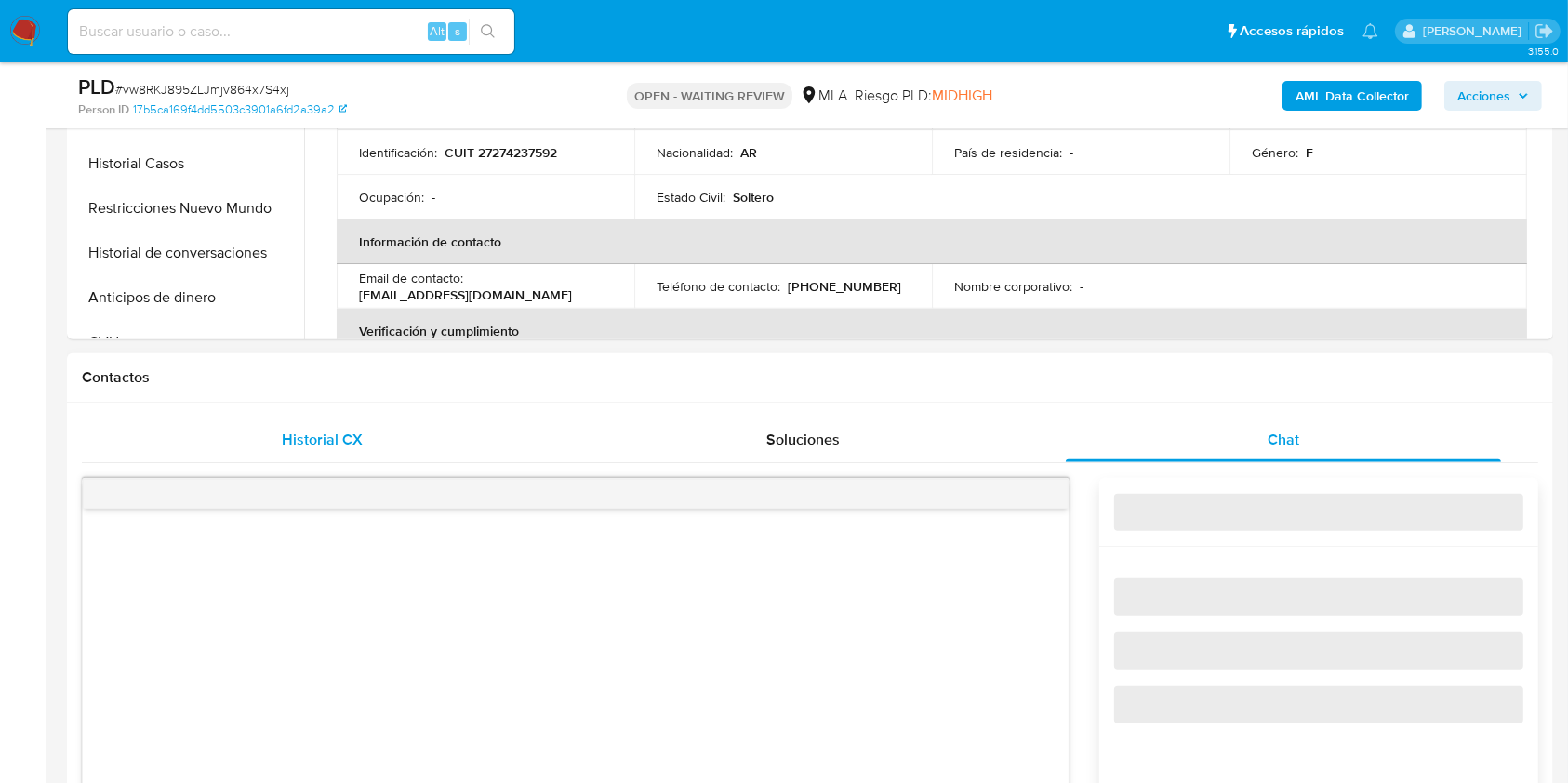
select select "10"
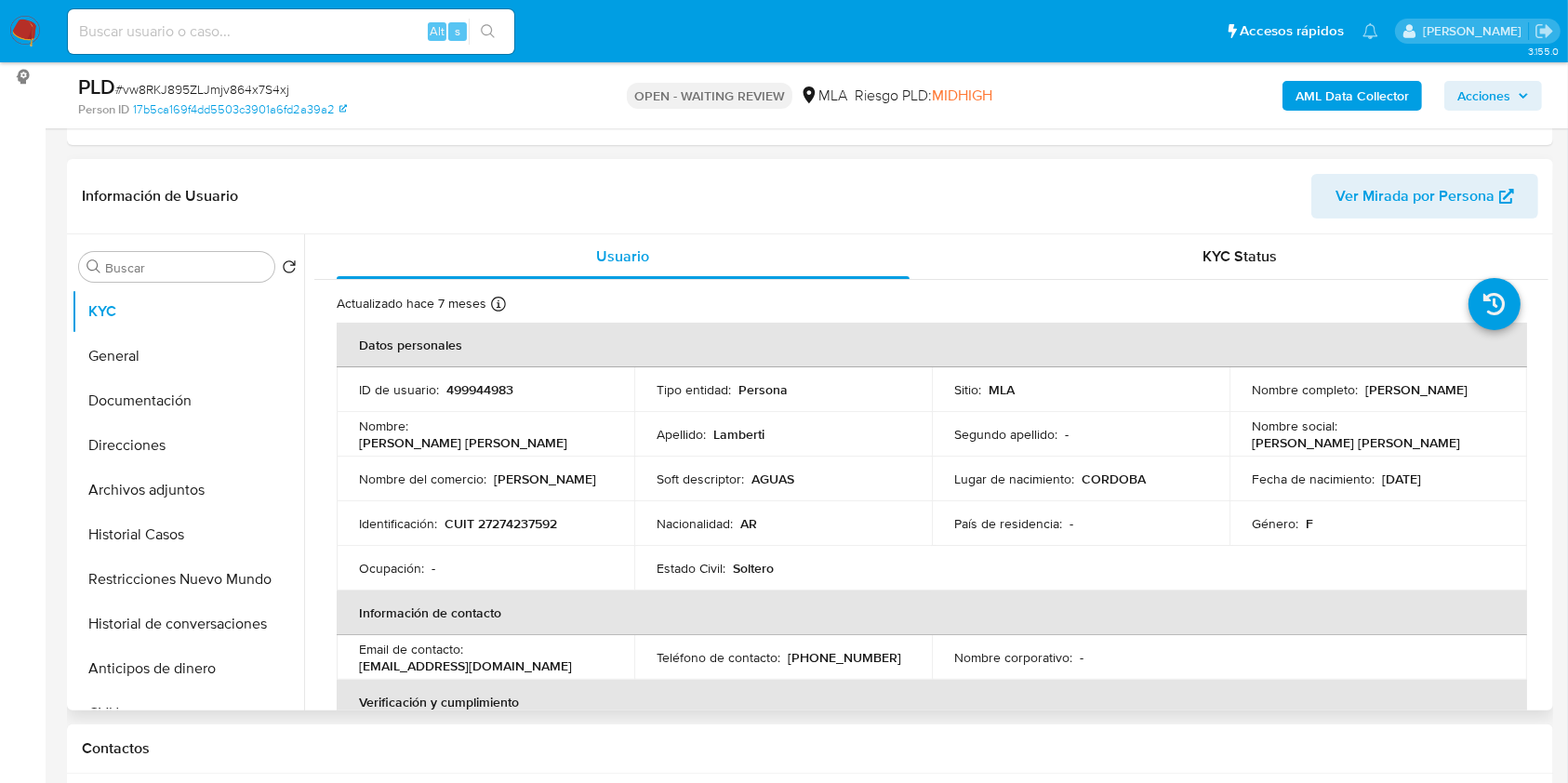
scroll to position [248, 0]
click at [380, 29] on input at bounding box center [290, 32] width 446 height 24
paste input "6WGJlbAMGzepzjJGnXgbM5ui"
type input "6WGJlbAMGzepzjJGnXgbM5ui"
click at [495, 34] on icon "search-icon" at bounding box center [488, 31] width 15 height 15
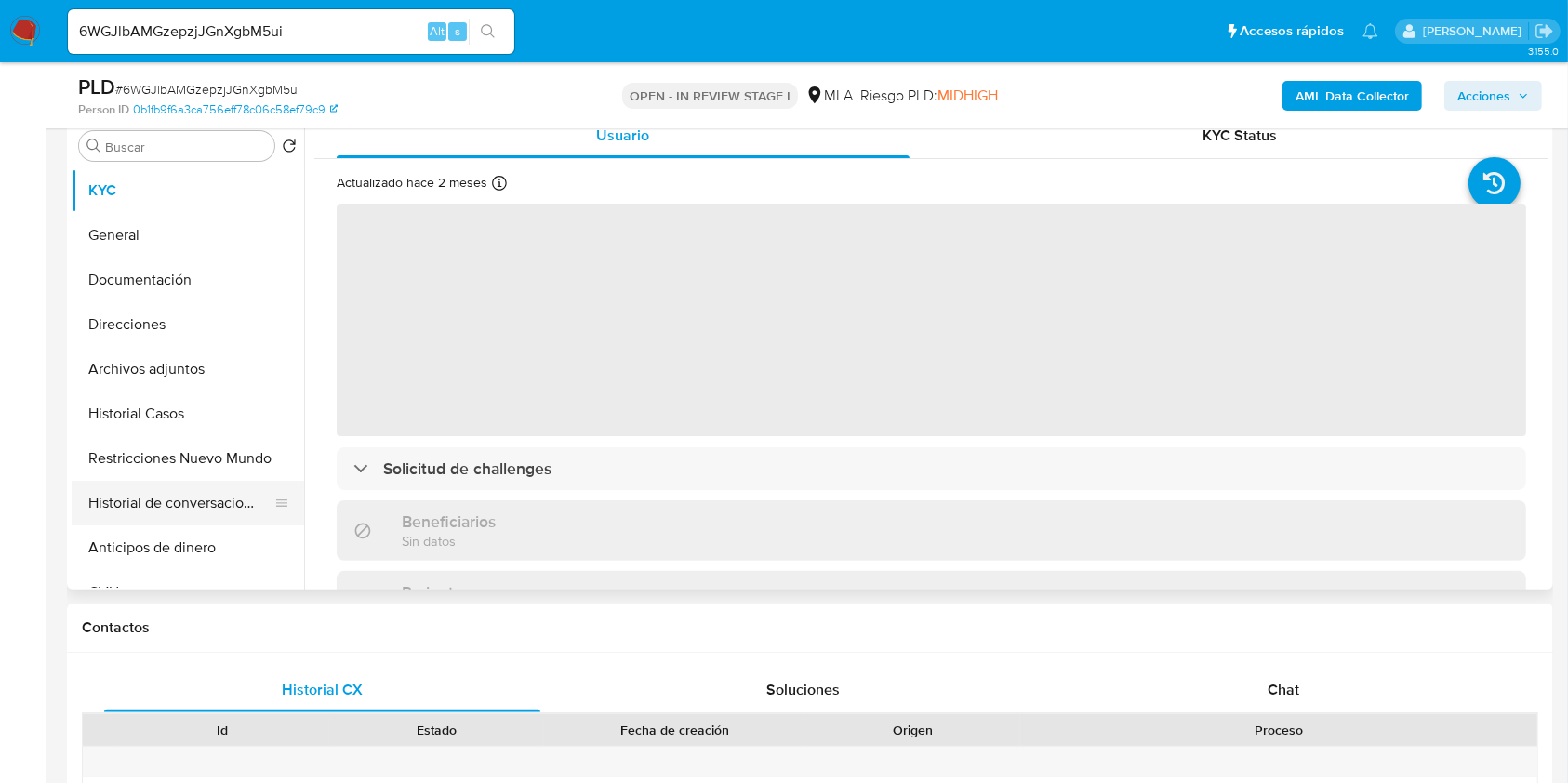
scroll to position [372, 0]
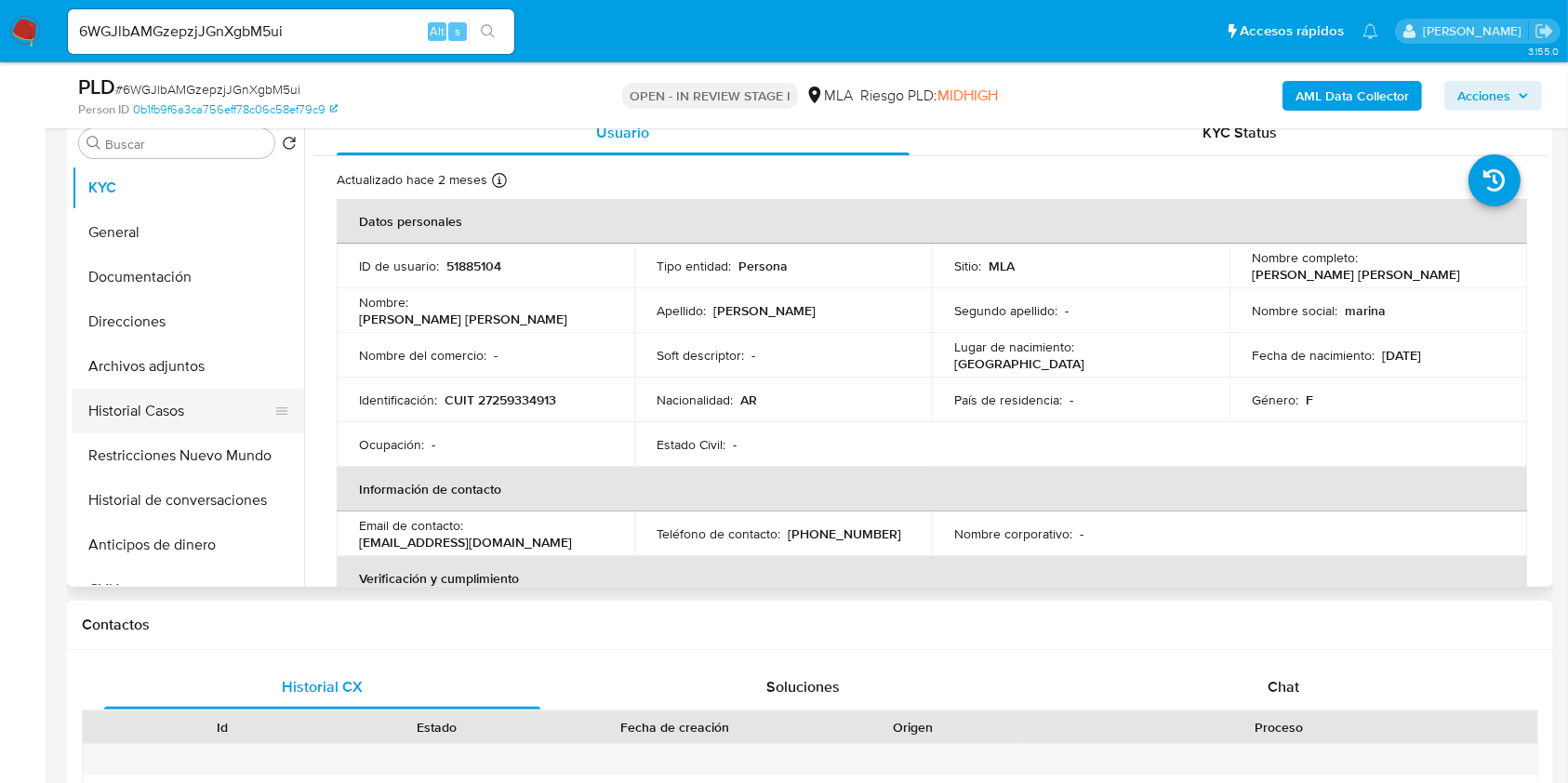
click at [175, 412] on button "Historial Casos" at bounding box center [180, 410] width 218 height 45
select select "10"
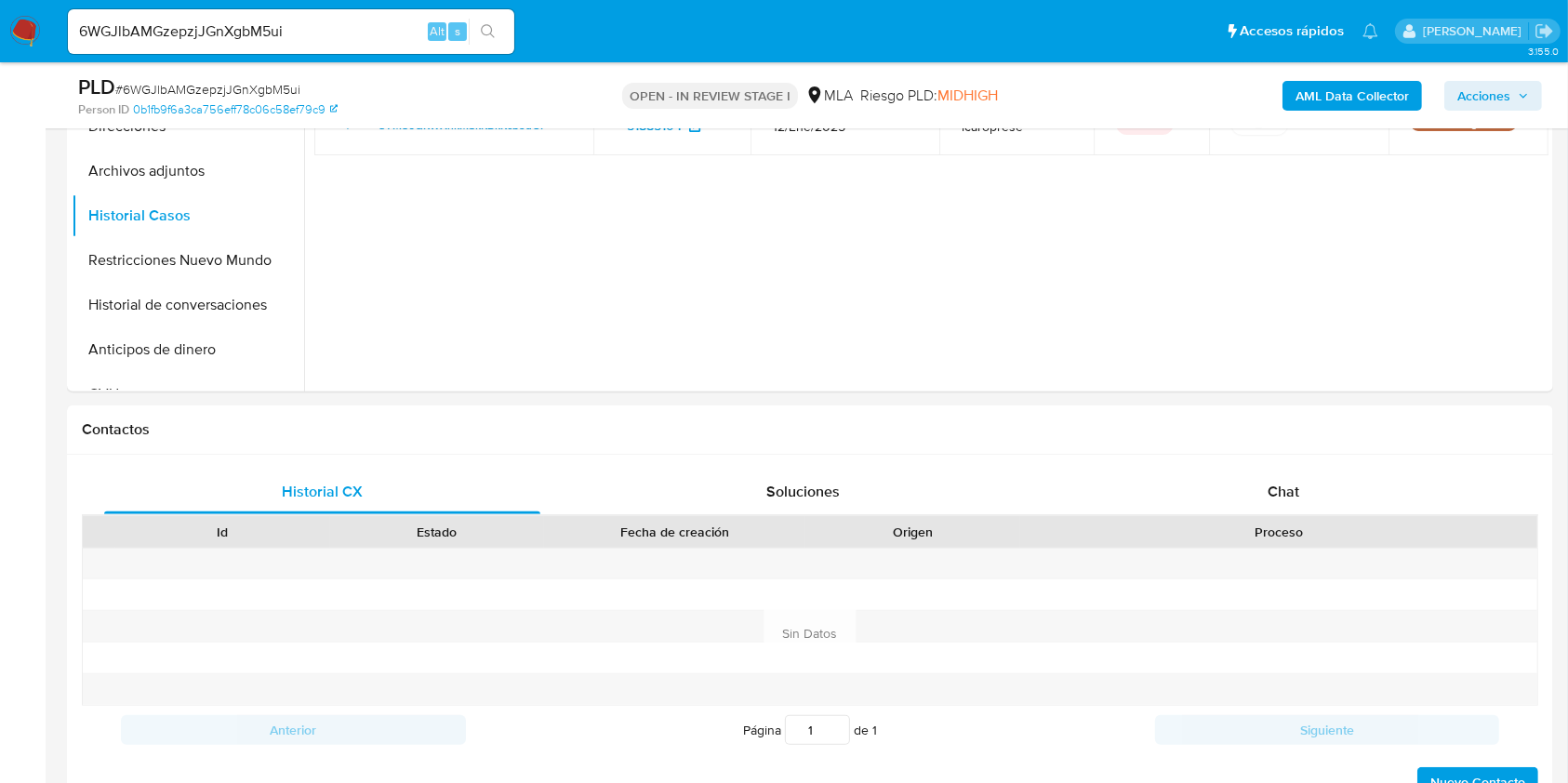
scroll to position [248, 0]
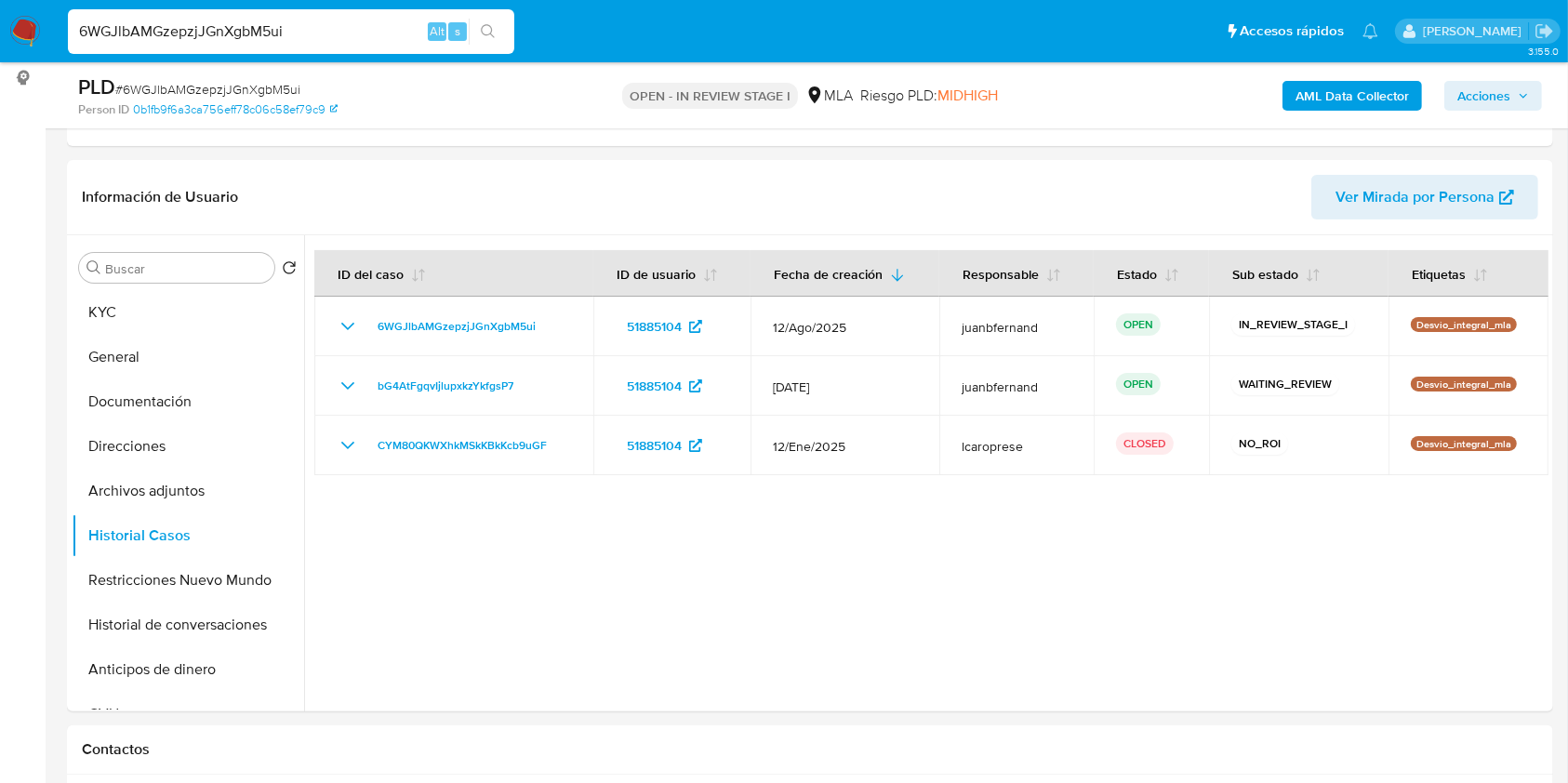
click at [360, 38] on input "6WGJlbAMGzepzjJGnXgbM5ui" at bounding box center [290, 32] width 446 height 24
paste input "RfYzQDN1TjjWm9KuT8usPb08"
type input "RfYzQDN1TjjWm9KuT8usPb08"
click at [518, 39] on li "RfYzQDN1TjjWm9KuT8usPb08 Alt s" at bounding box center [291, 31] width 456 height 47
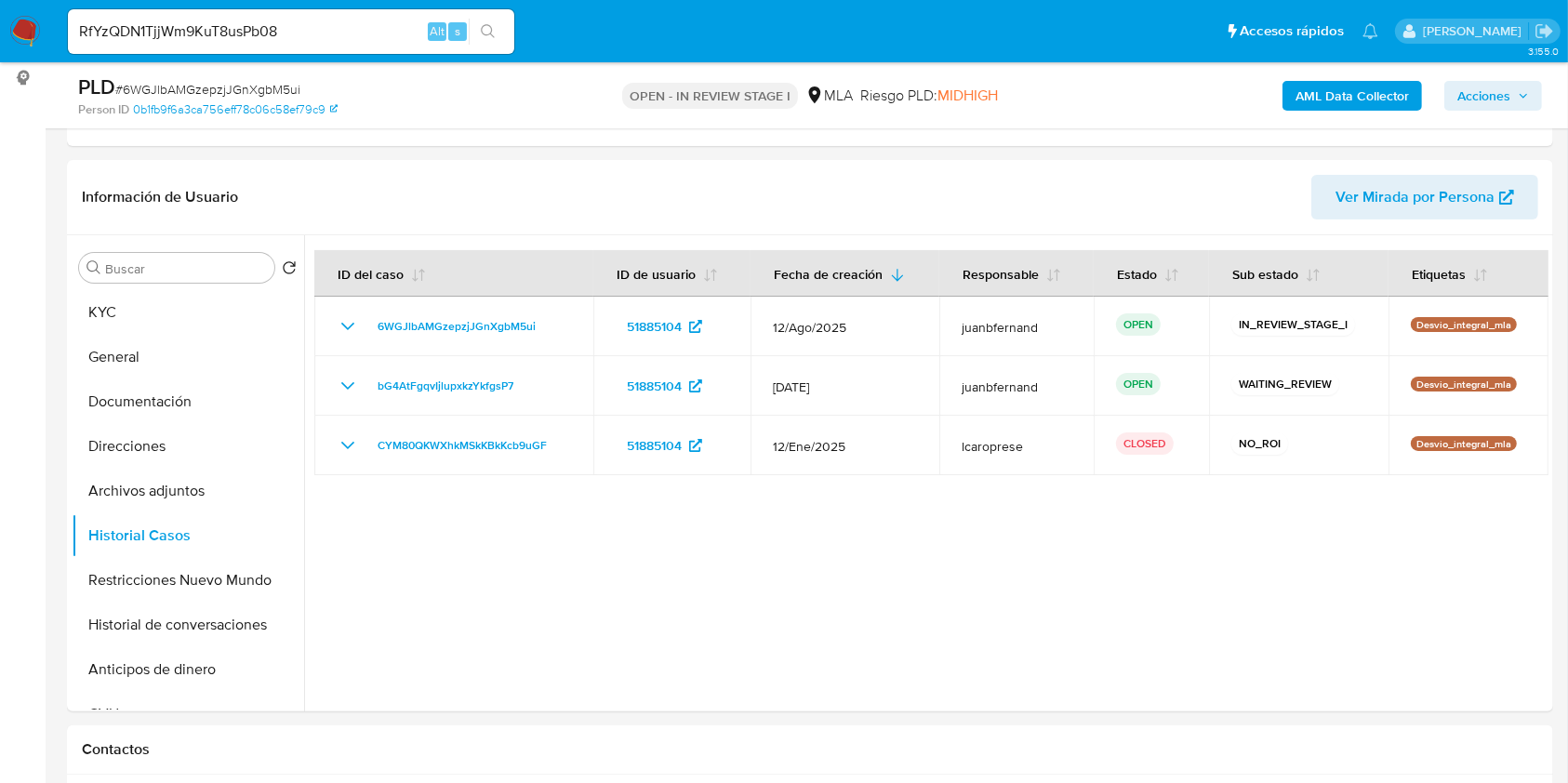
click at [498, 36] on button "search-icon" at bounding box center [488, 32] width 38 height 26
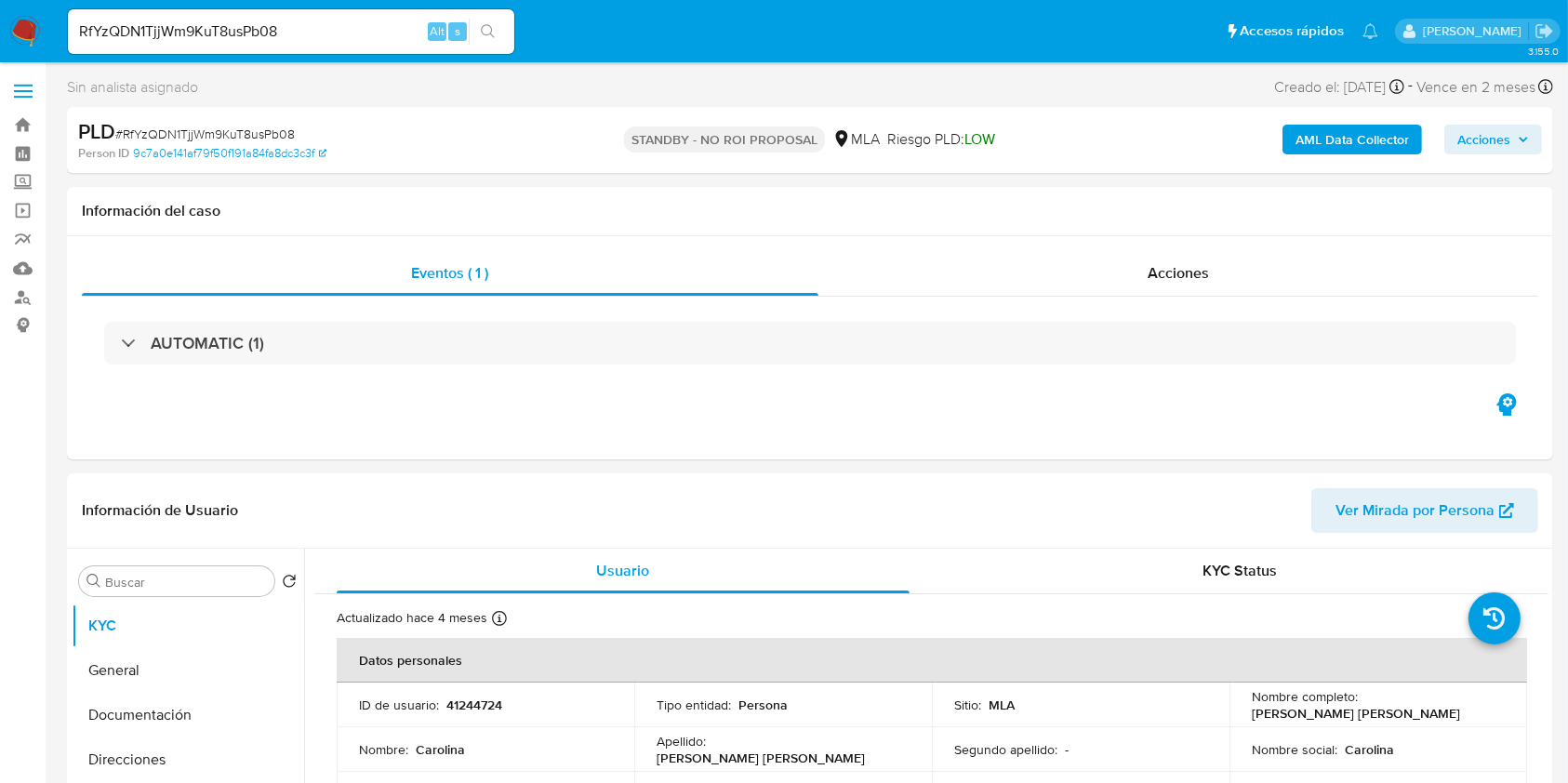
select select "10"
click at [344, 35] on input "RfYzQDN1TjjWm9KuT8usPb08" at bounding box center [290, 32] width 446 height 24
paste input "JjcHtal7wKB3nivSEJKQ2Shd"
type input "JjcHtal7wKB3nivSEJKQ2Shd"
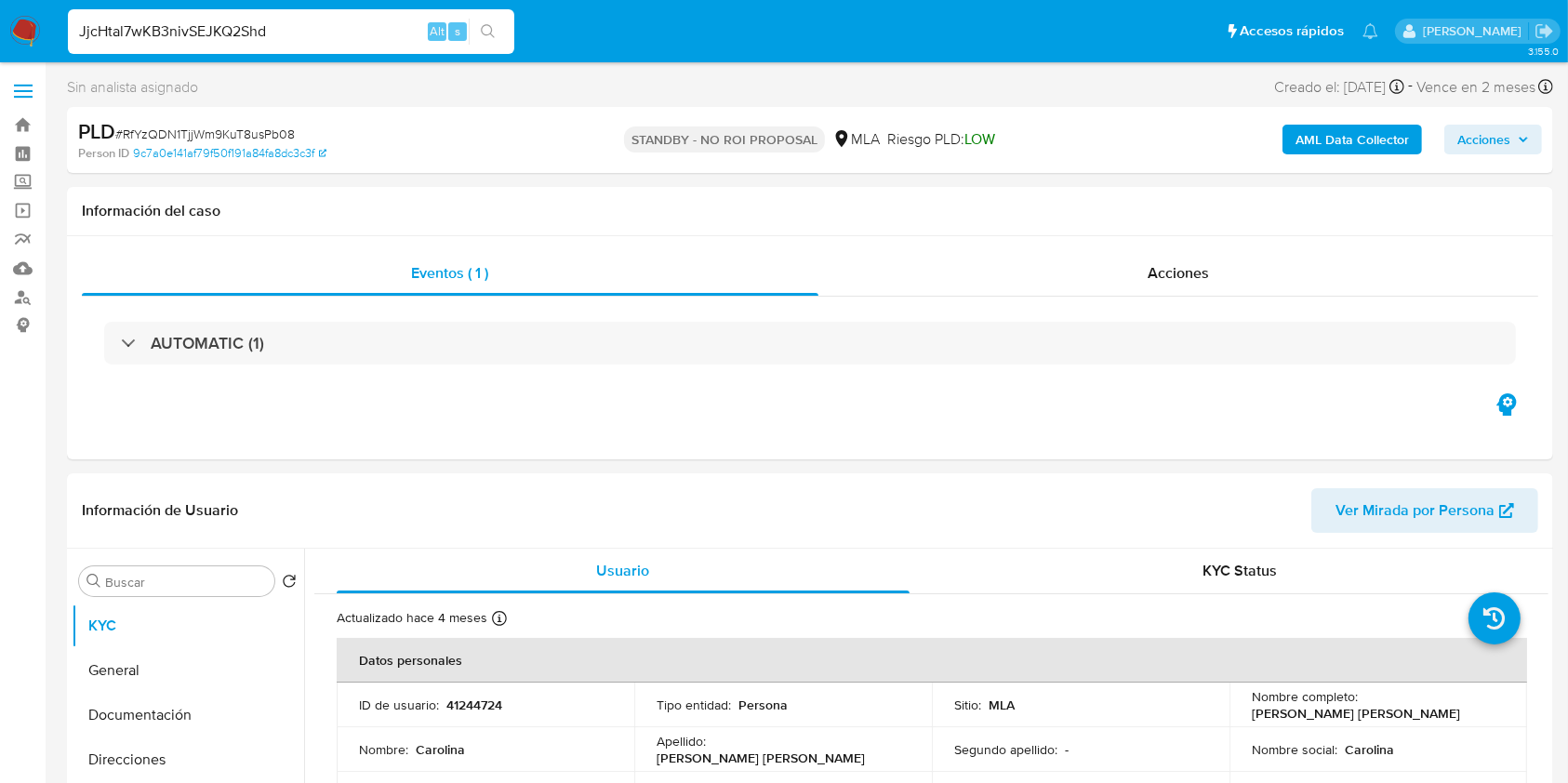
click at [496, 39] on button "search-icon" at bounding box center [488, 32] width 38 height 26
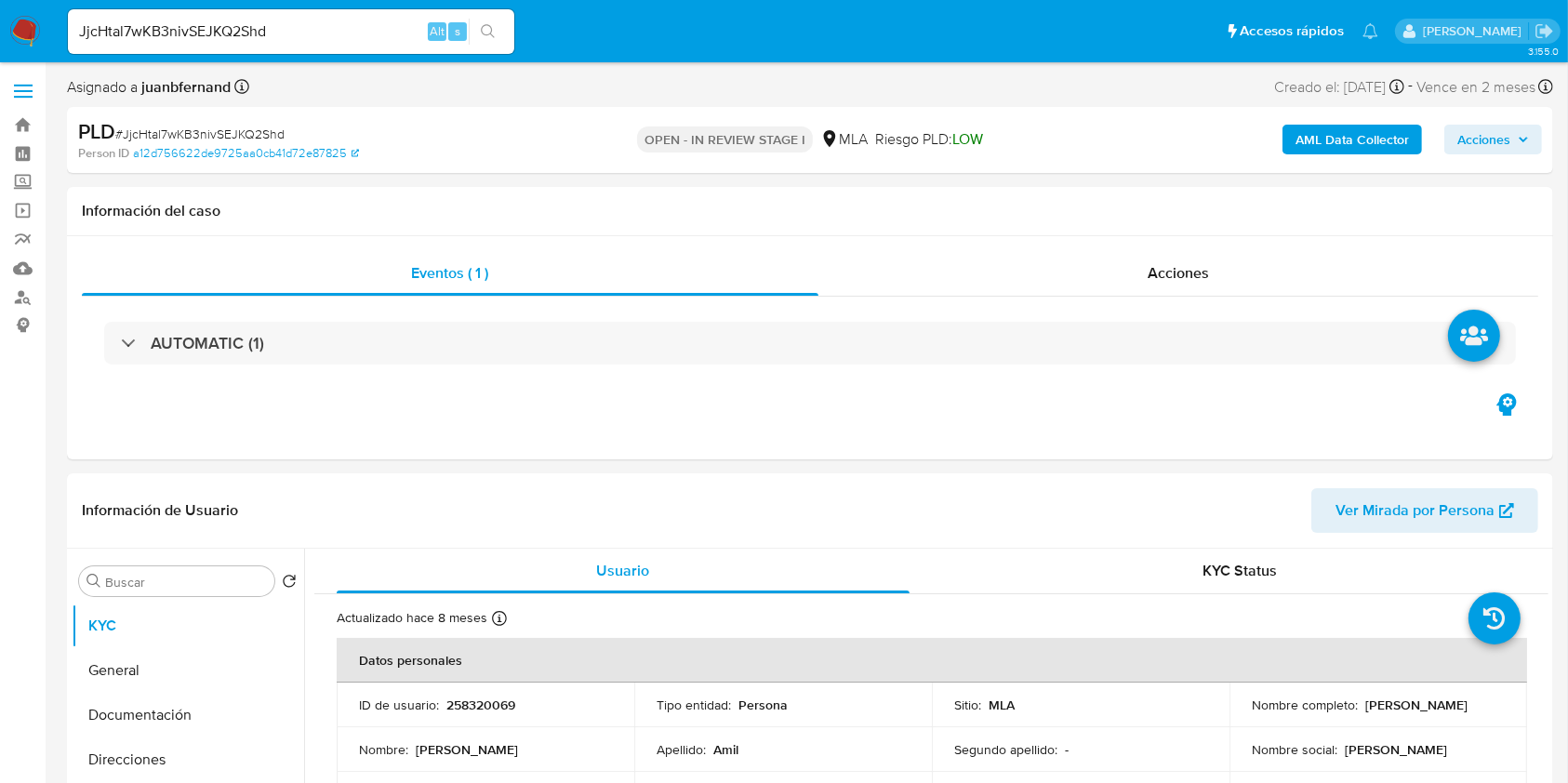
select select "10"
click at [366, 41] on input "JjcHtal7wKB3nivSEJKQ2Shd" at bounding box center [290, 32] width 446 height 24
paste input "iOTqxCcuA3Sc04lgAIB02fj9"
type input "iOTqxCcuA3Sc04lgAIB02fj9"
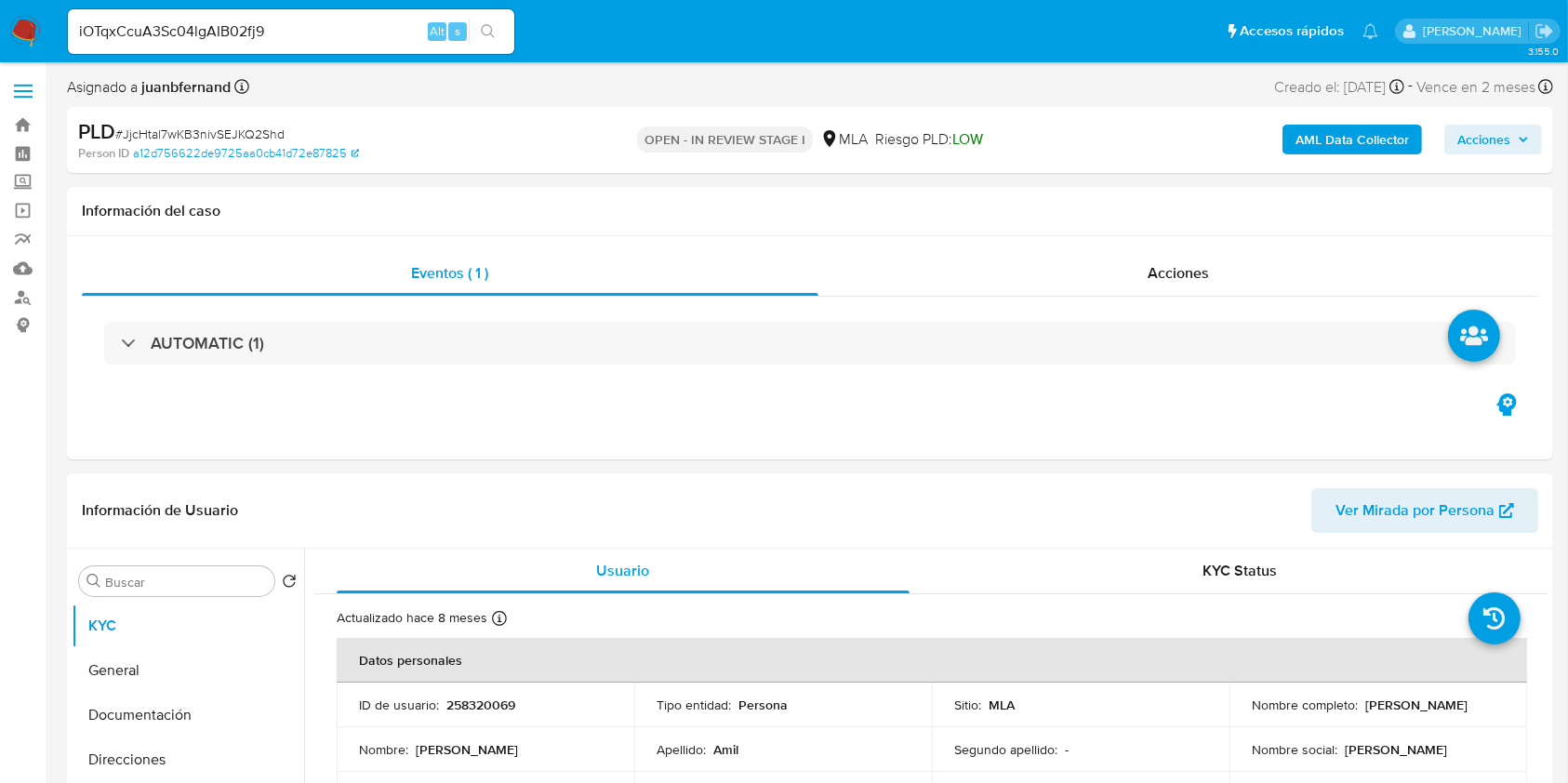
click at [497, 34] on button "search-icon" at bounding box center [488, 32] width 38 height 26
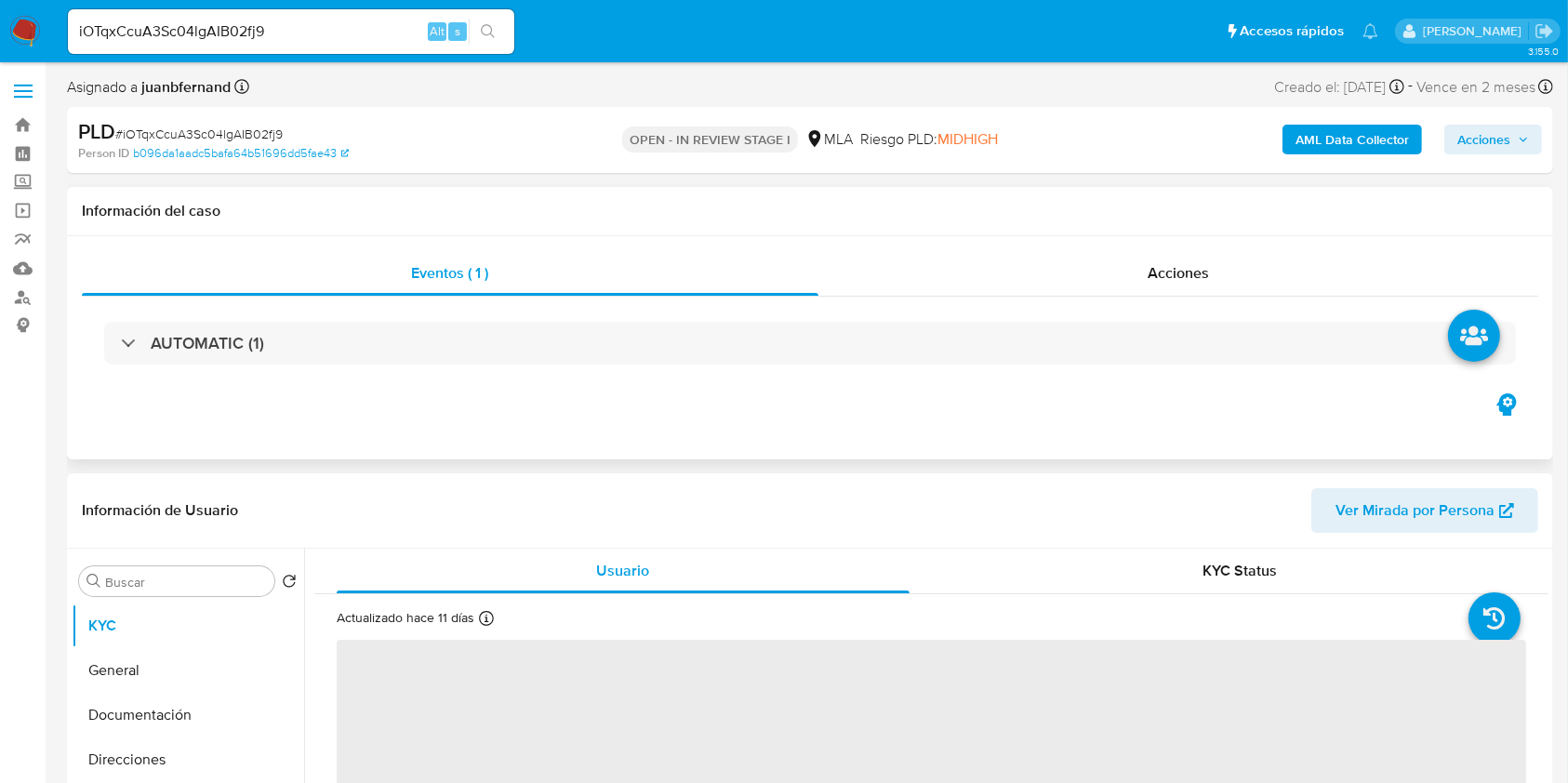
select select "10"
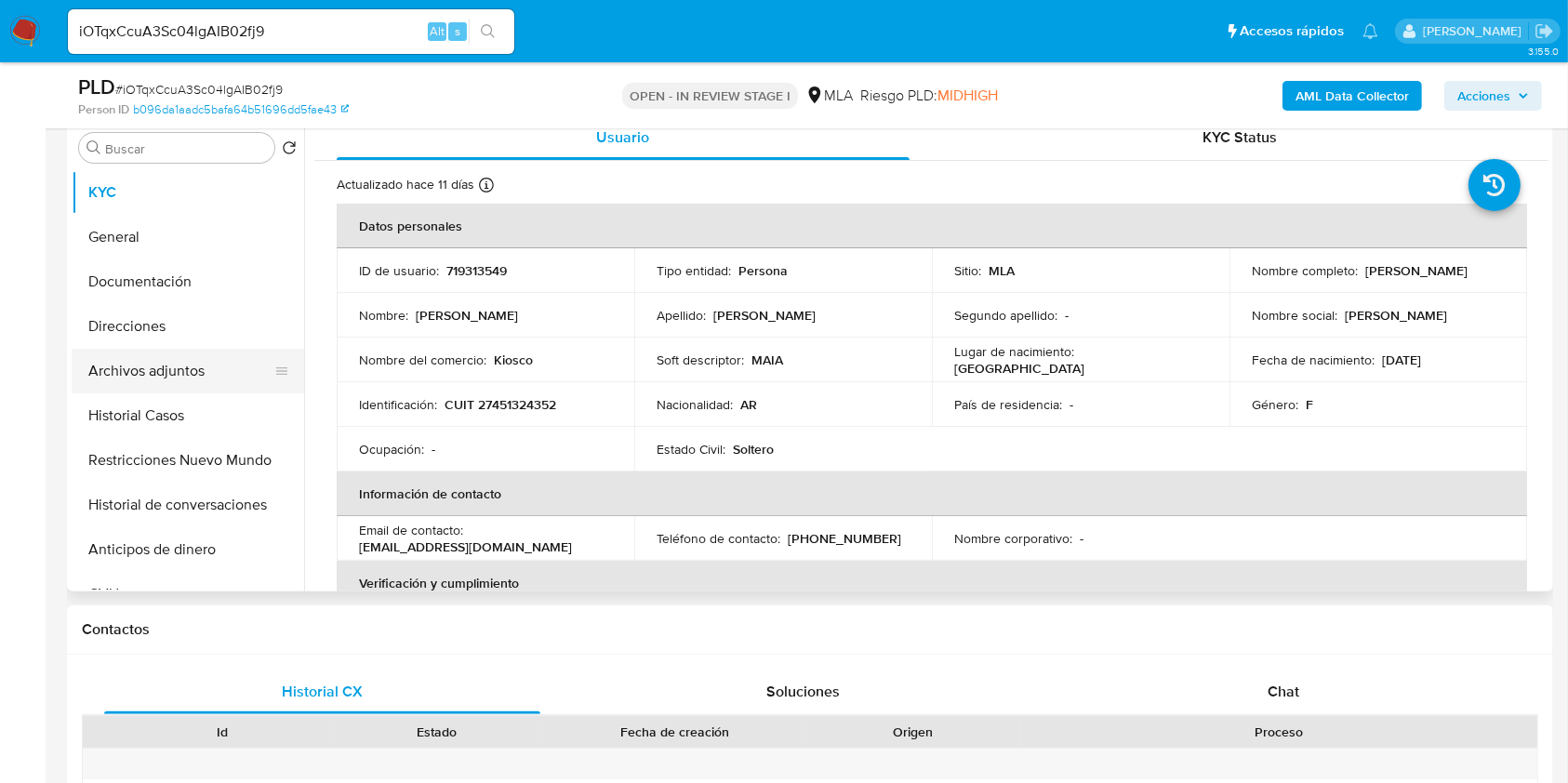
scroll to position [372, 0]
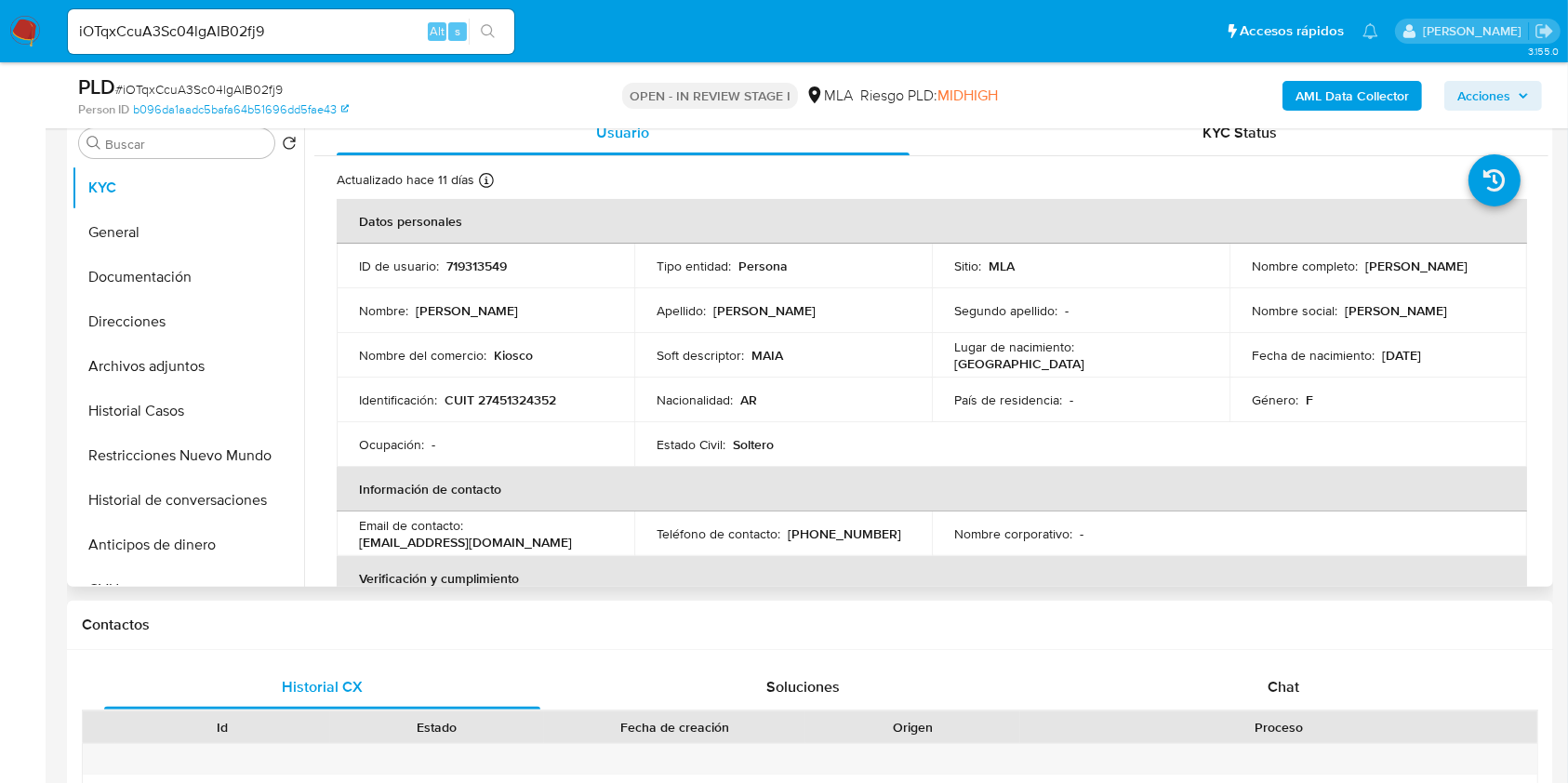
click at [522, 400] on p "CUIT 27451324352" at bounding box center [500, 399] width 112 height 17
copy p "27451324352"
click at [146, 399] on button "Historial Casos" at bounding box center [180, 410] width 218 height 45
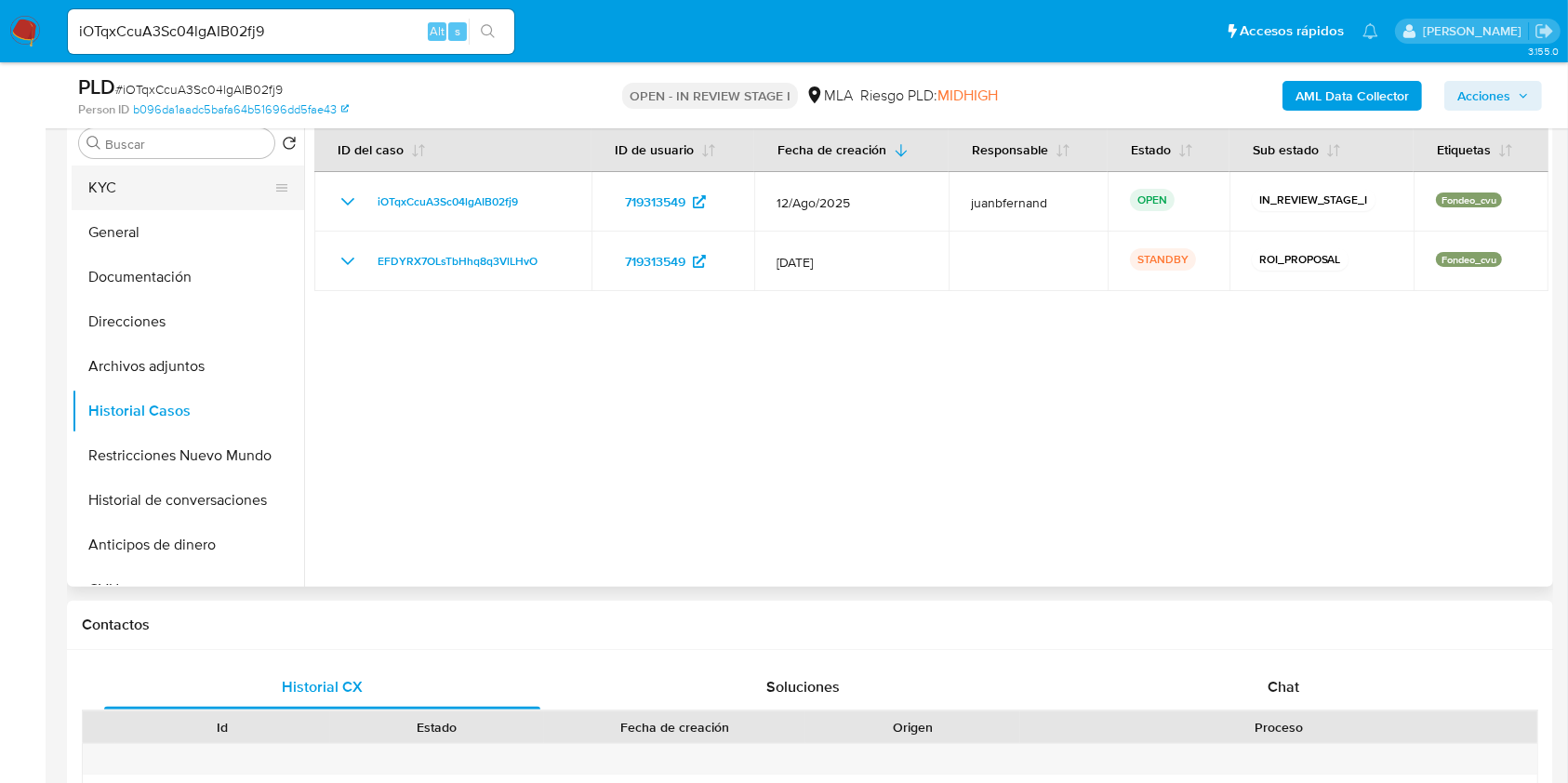
click at [181, 191] on button "KYC" at bounding box center [180, 187] width 218 height 45
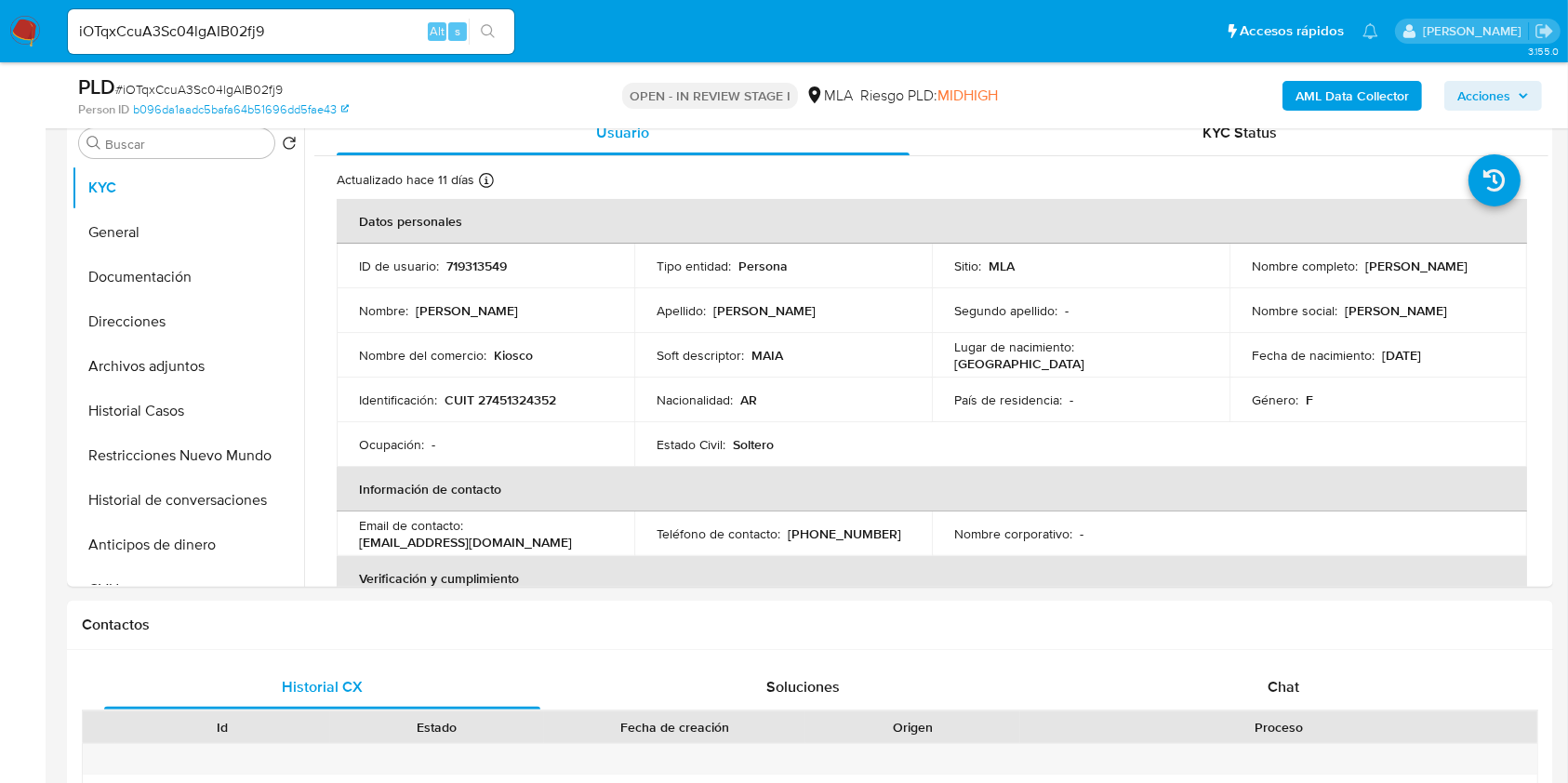
click at [317, 44] on div "iOTqxCcuA3Sc04lgAIB02fj9 Alt s" at bounding box center [290, 31] width 446 height 45
click at [326, 34] on input "iOTqxCcuA3Sc04lgAIB02fj9" at bounding box center [290, 32] width 446 height 24
paste input "Xk2DLcSXZRg6KegZ8jhRElOA"
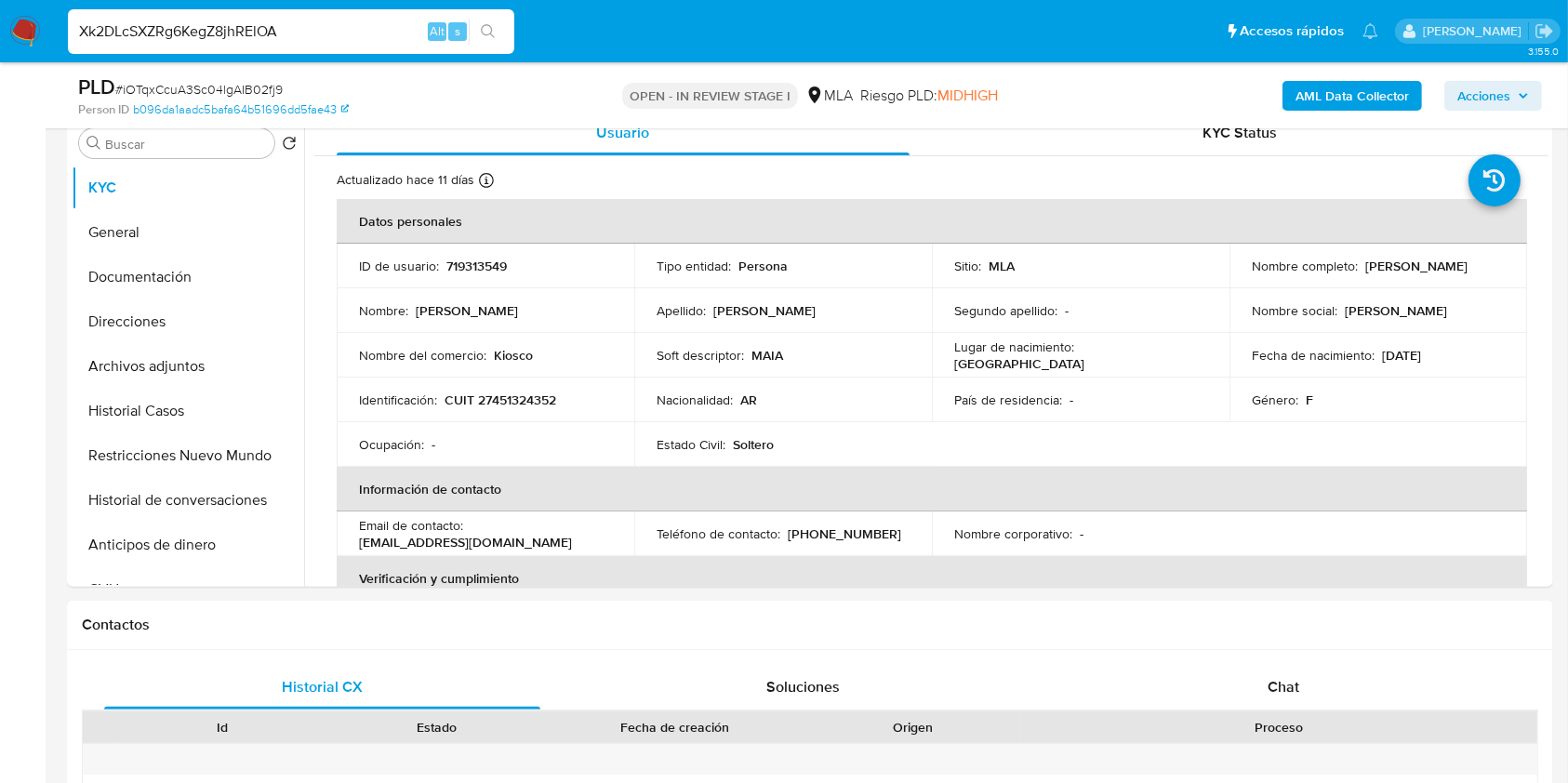
type input "Xk2DLcSXZRg6KegZ8jhRElOA"
click at [494, 23] on button "search-icon" at bounding box center [488, 32] width 38 height 26
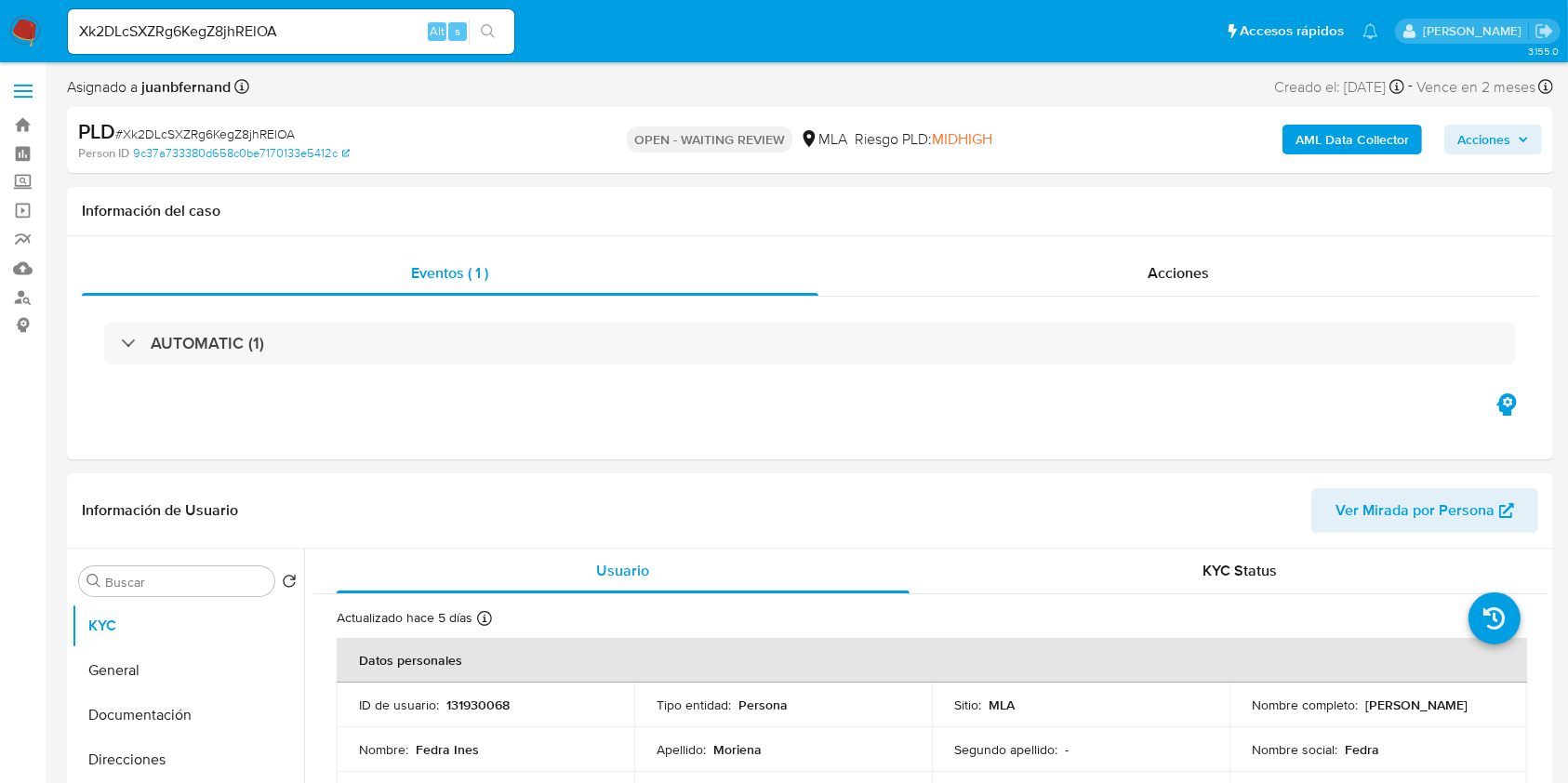
select select "10"
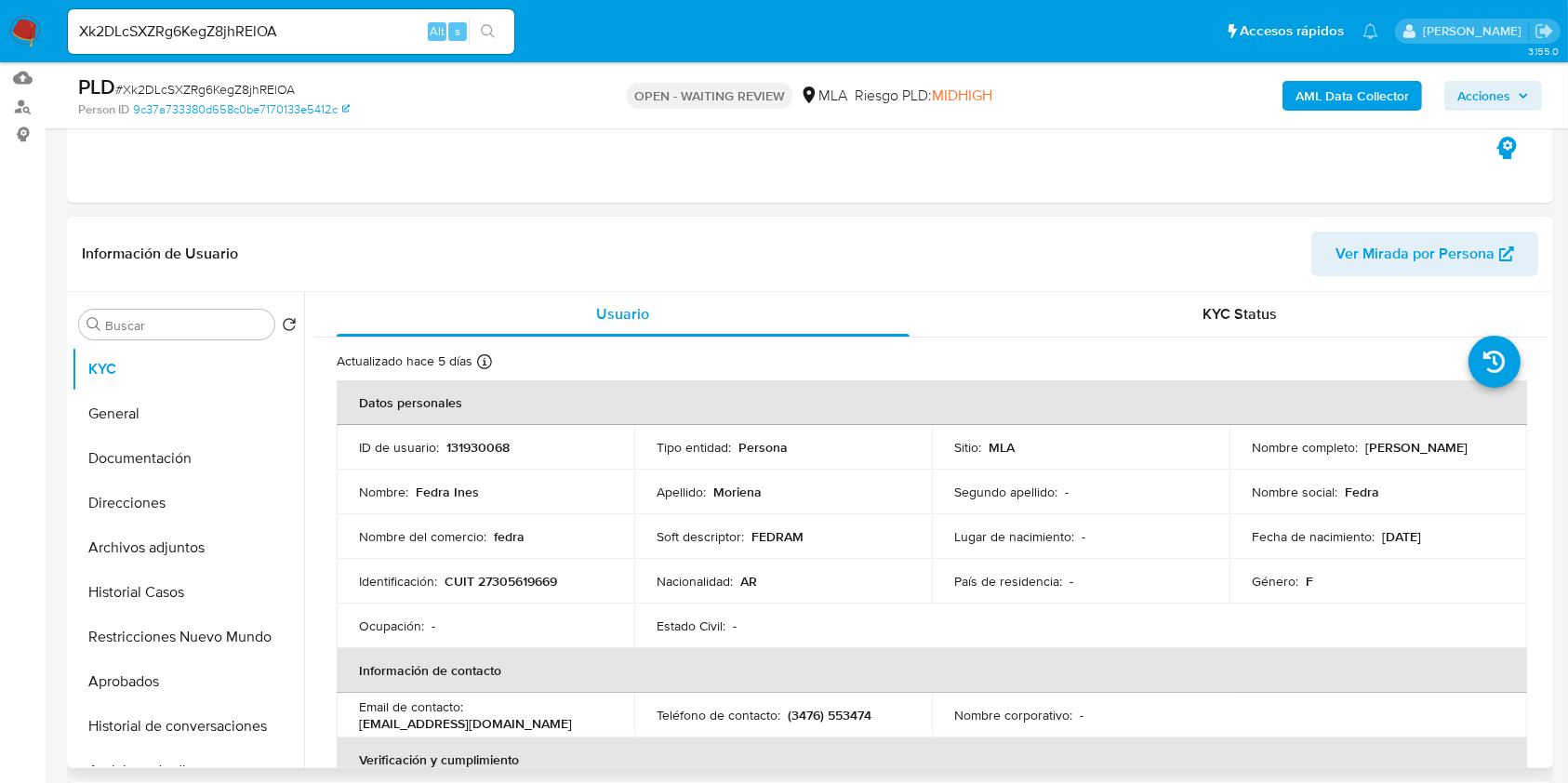
scroll to position [372, 0]
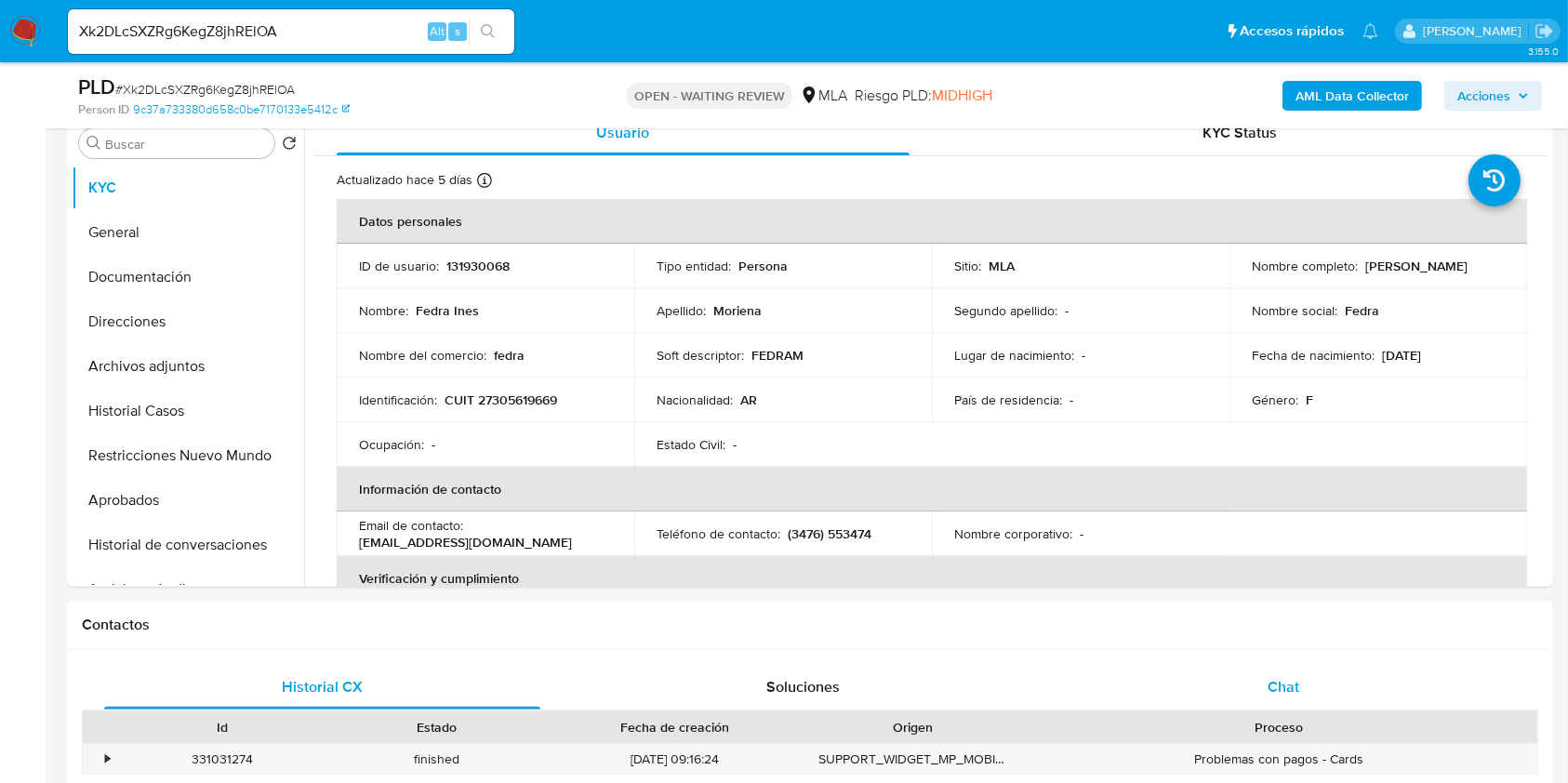
drag, startPoint x: 1337, startPoint y: 681, endPoint x: 1323, endPoint y: 681, distance: 14.0
click at [1333, 682] on div "Chat" at bounding box center [1284, 687] width 436 height 45
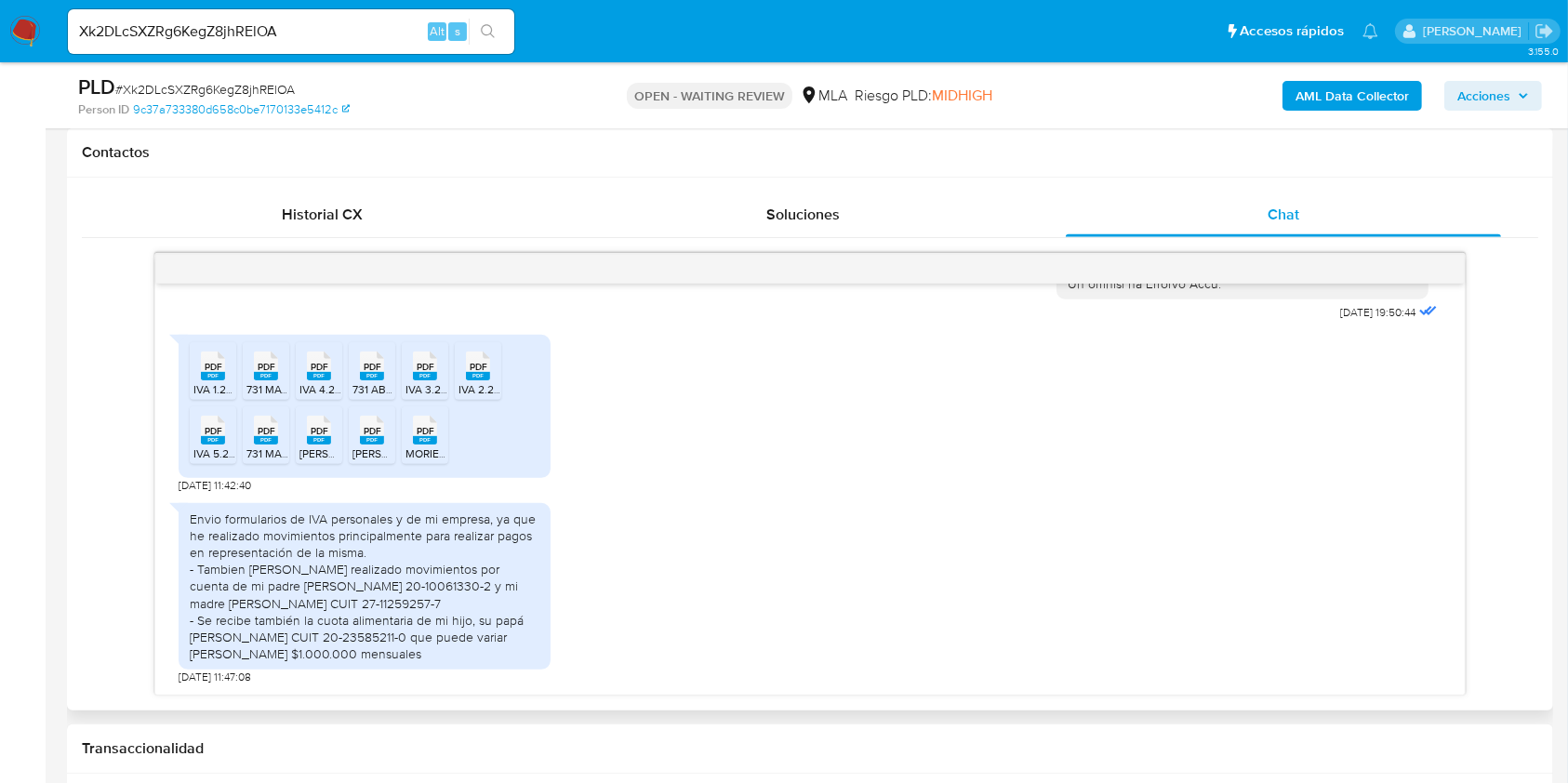
scroll to position [867, 0]
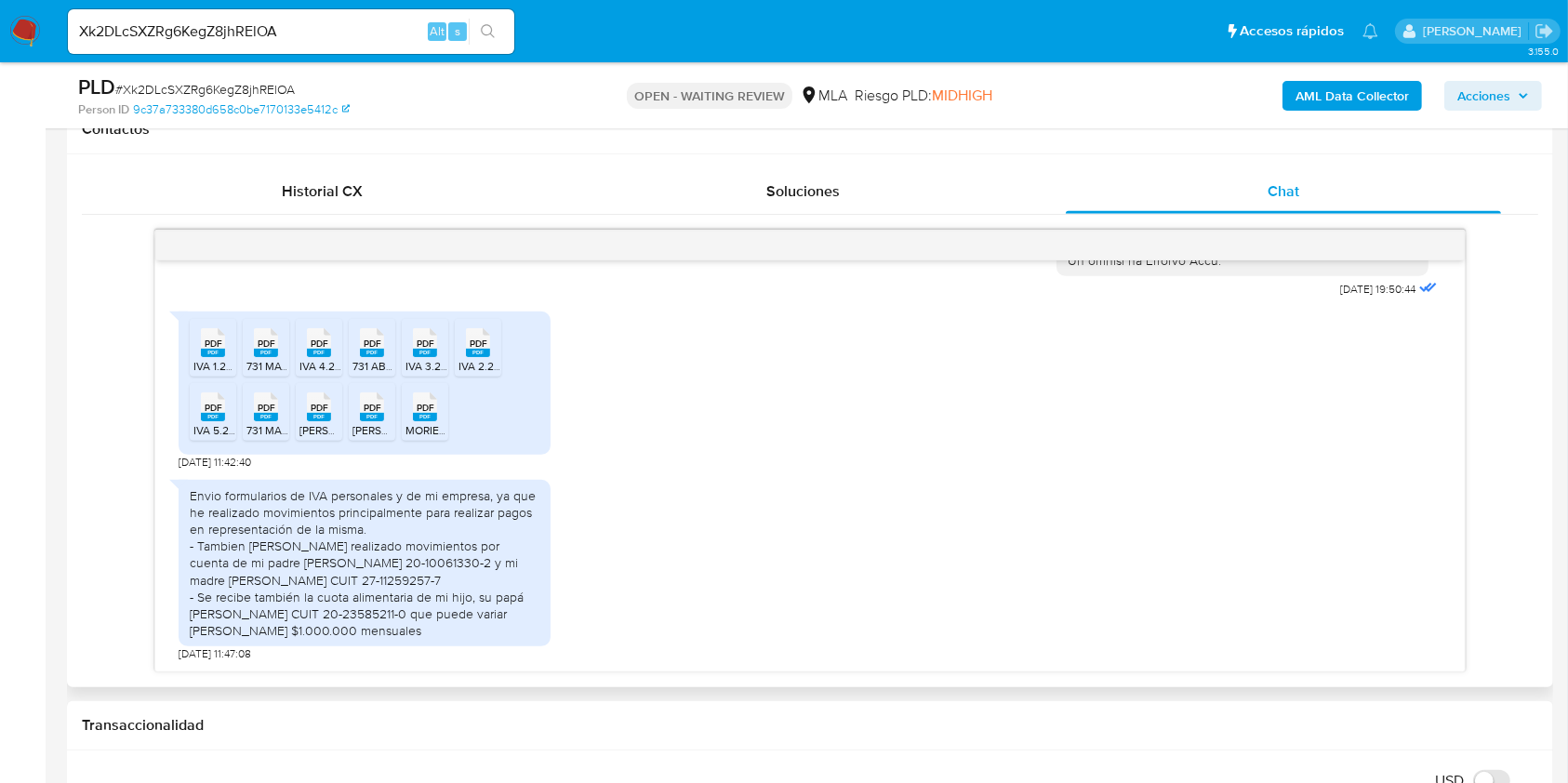
click at [209, 349] on rect at bounding box center [213, 353] width 24 height 8
click at [270, 350] on rect at bounding box center [266, 353] width 24 height 8
click at [318, 349] on rect at bounding box center [319, 353] width 24 height 8
click at [374, 352] on rect at bounding box center [372, 353] width 24 height 8
click at [424, 359] on li "PDF PDF IVA 3.25.pdf" at bounding box center [424, 348] width 47 height 57
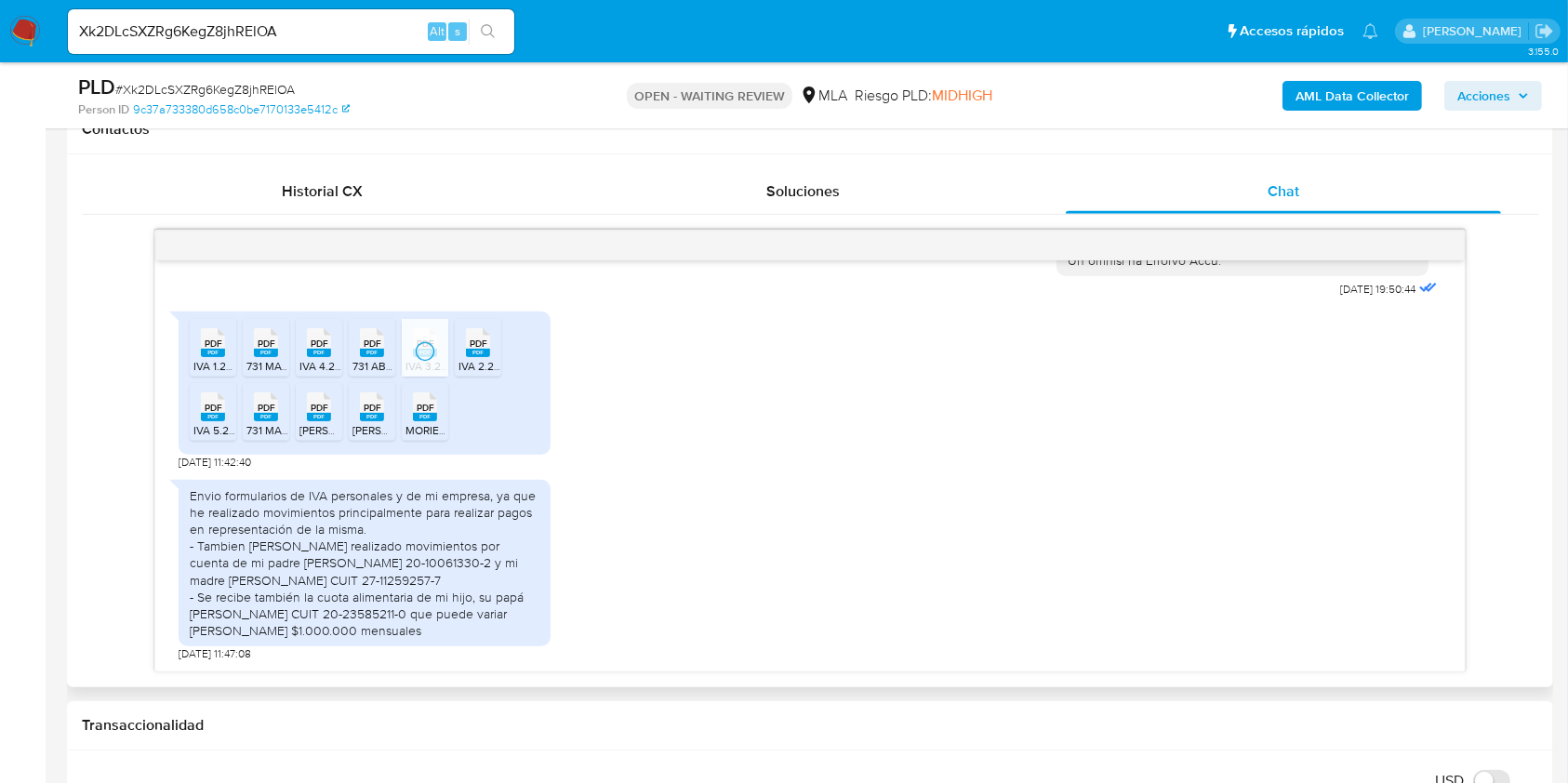
drag, startPoint x: 475, startPoint y: 348, endPoint x: 396, endPoint y: 402, distance: 95.7
click at [472, 351] on rect at bounding box center [478, 353] width 24 height 8
click at [200, 416] on div "PDF PDF" at bounding box center [212, 404] width 39 height 37
click at [278, 420] on div "PDF PDF" at bounding box center [266, 404] width 39 height 37
drag, startPoint x: 322, startPoint y: 413, endPoint x: 342, endPoint y: 438, distance: 32.0
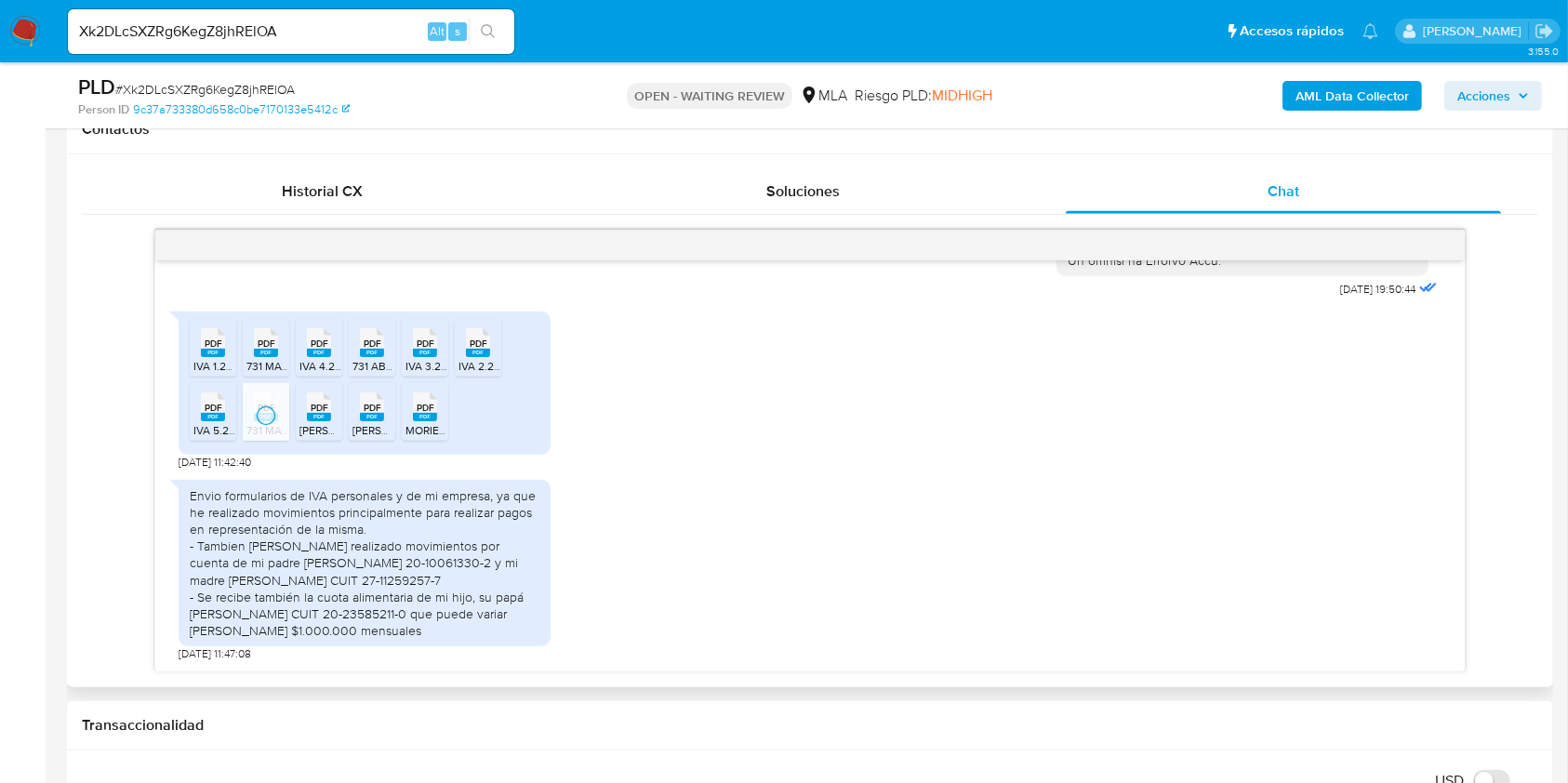
click at [325, 419] on rect at bounding box center [319, 417] width 24 height 8
drag, startPoint x: 372, startPoint y: 419, endPoint x: 391, endPoint y: 444, distance: 31.4
click at [375, 426] on li "PDF PDF Constancia incripcion Moriena.pdf" at bounding box center [372, 412] width 47 height 57
drag, startPoint x: 423, startPoint y: 421, endPoint x: 442, endPoint y: 441, distance: 27.6
click at [424, 422] on li "PDF PDF MORIENA FEDRA 5315 2025.pdf" at bounding box center [424, 412] width 47 height 57
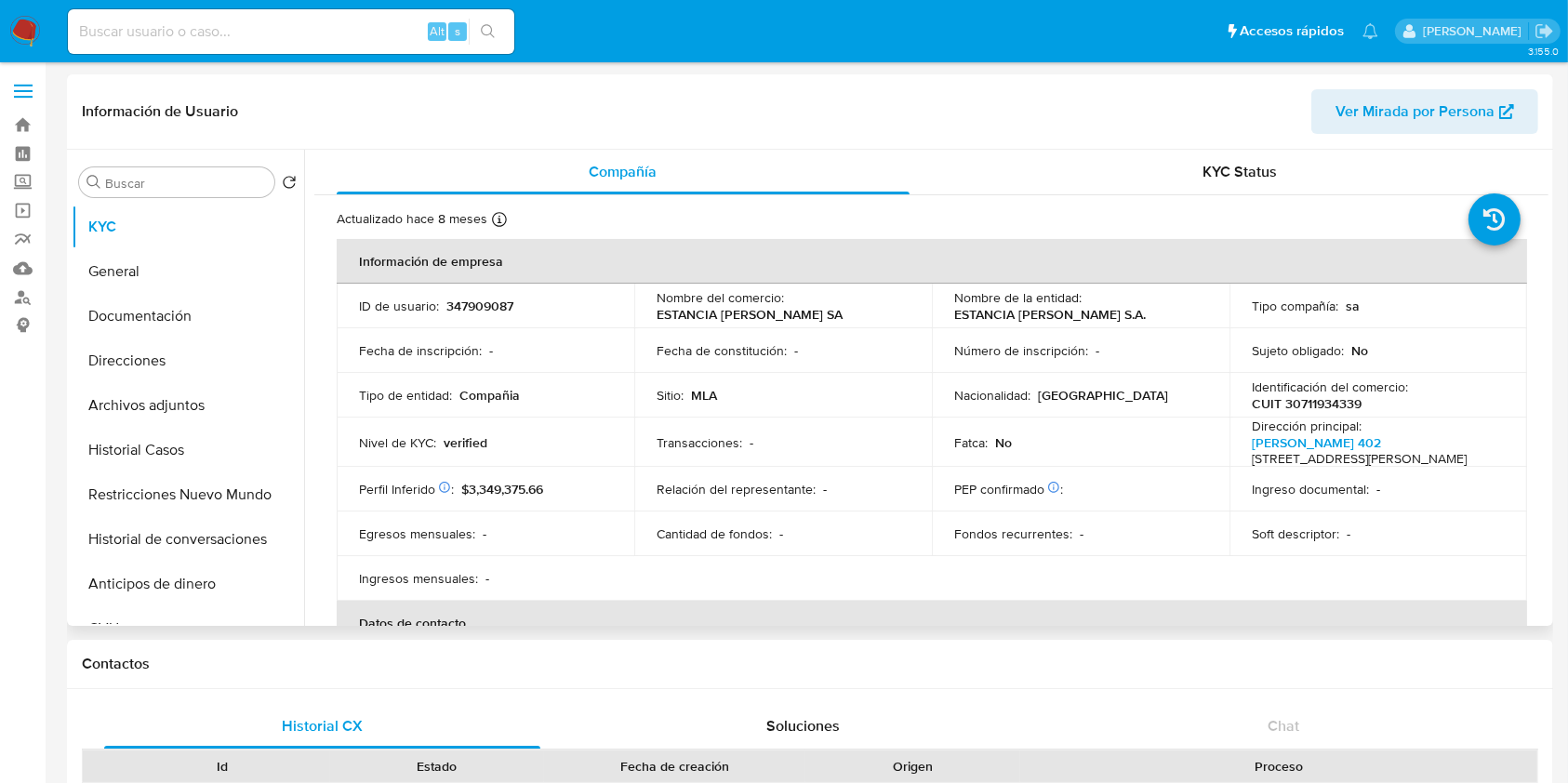
select select "10"
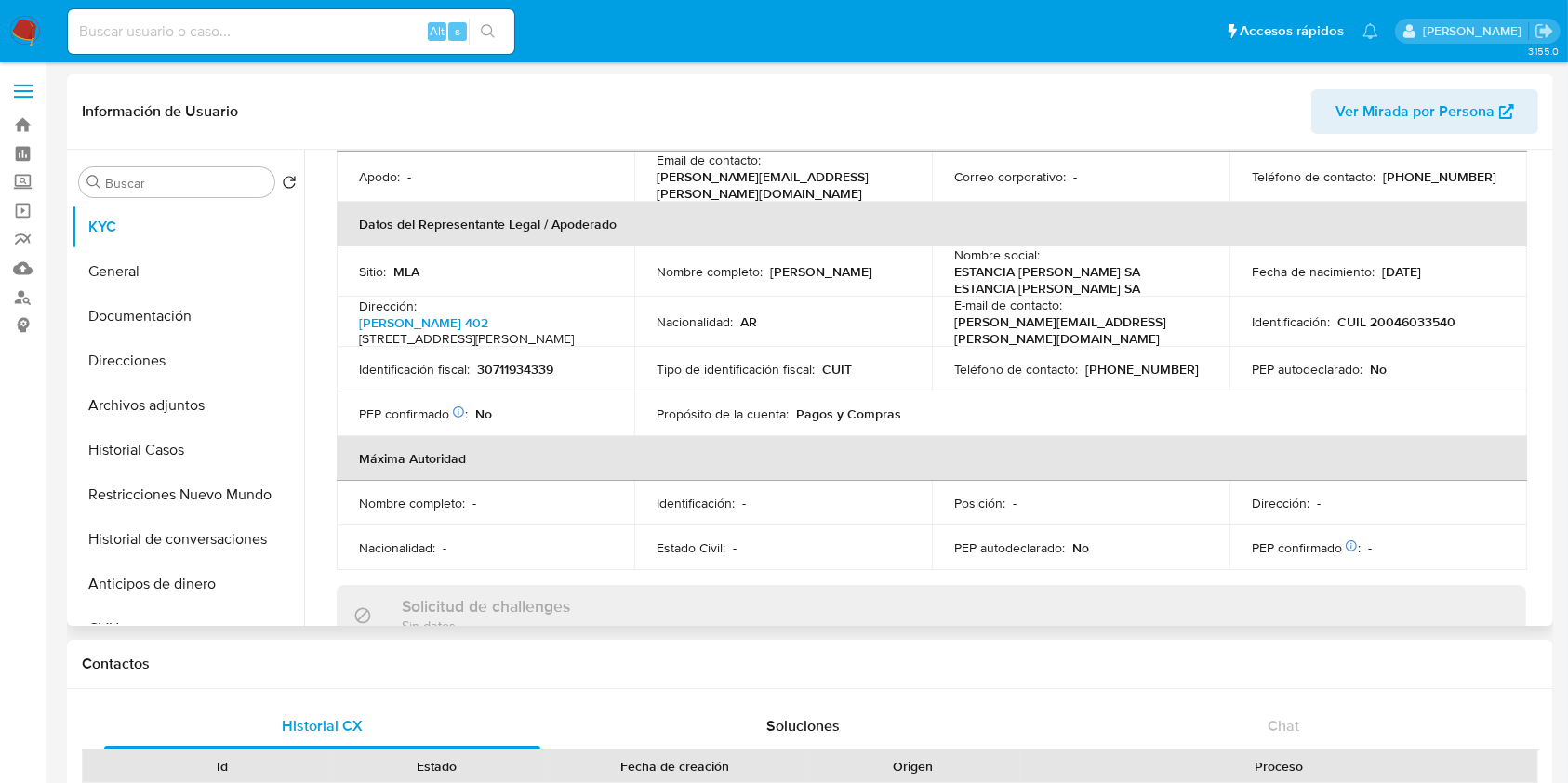
scroll to position [496, 0]
click at [134, 303] on button "Documentación" at bounding box center [180, 315] width 218 height 45
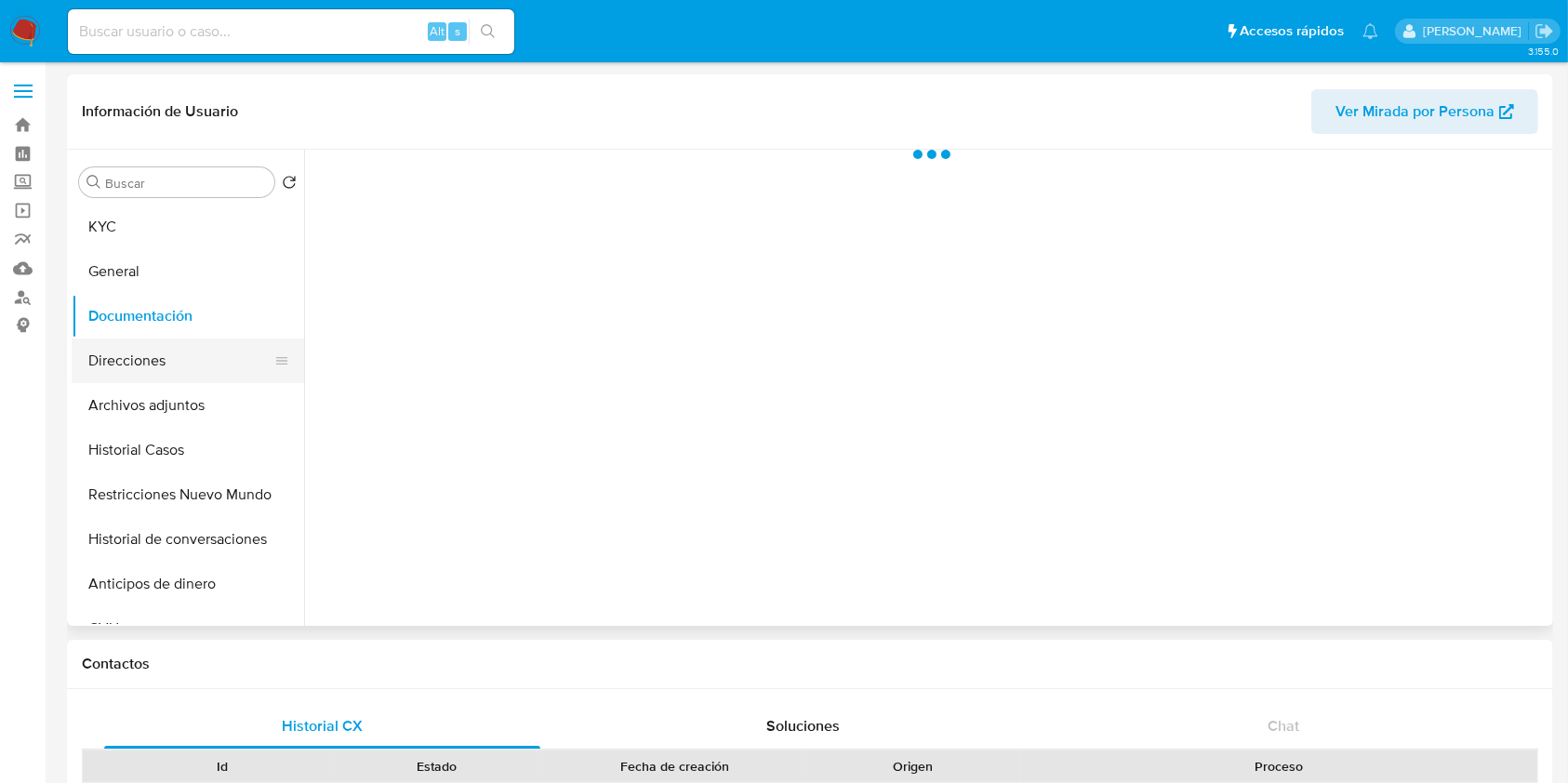
scroll to position [0, 0]
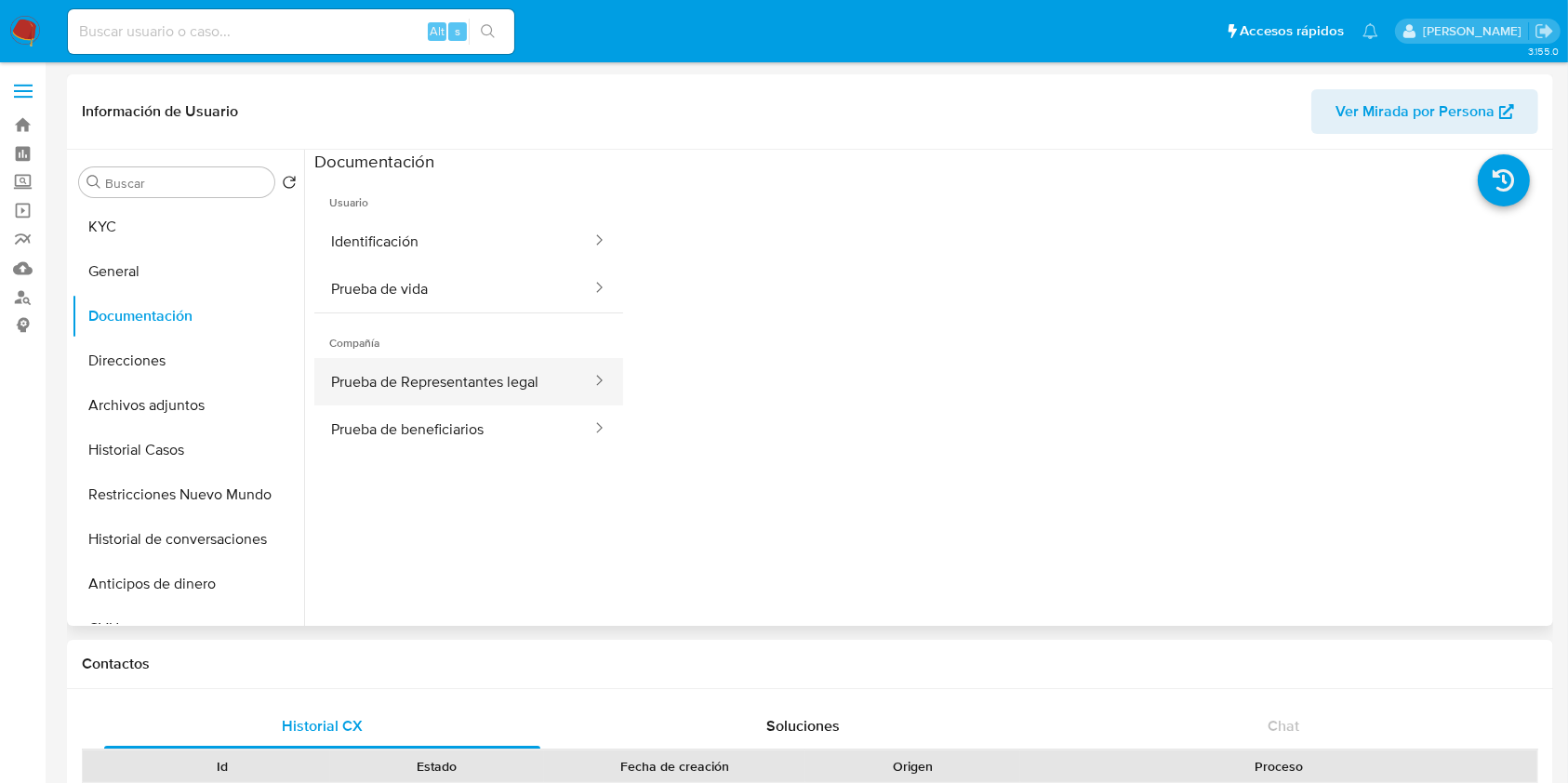
click at [530, 374] on button "Prueba de Representantes legal" at bounding box center [453, 382] width 279 height 48
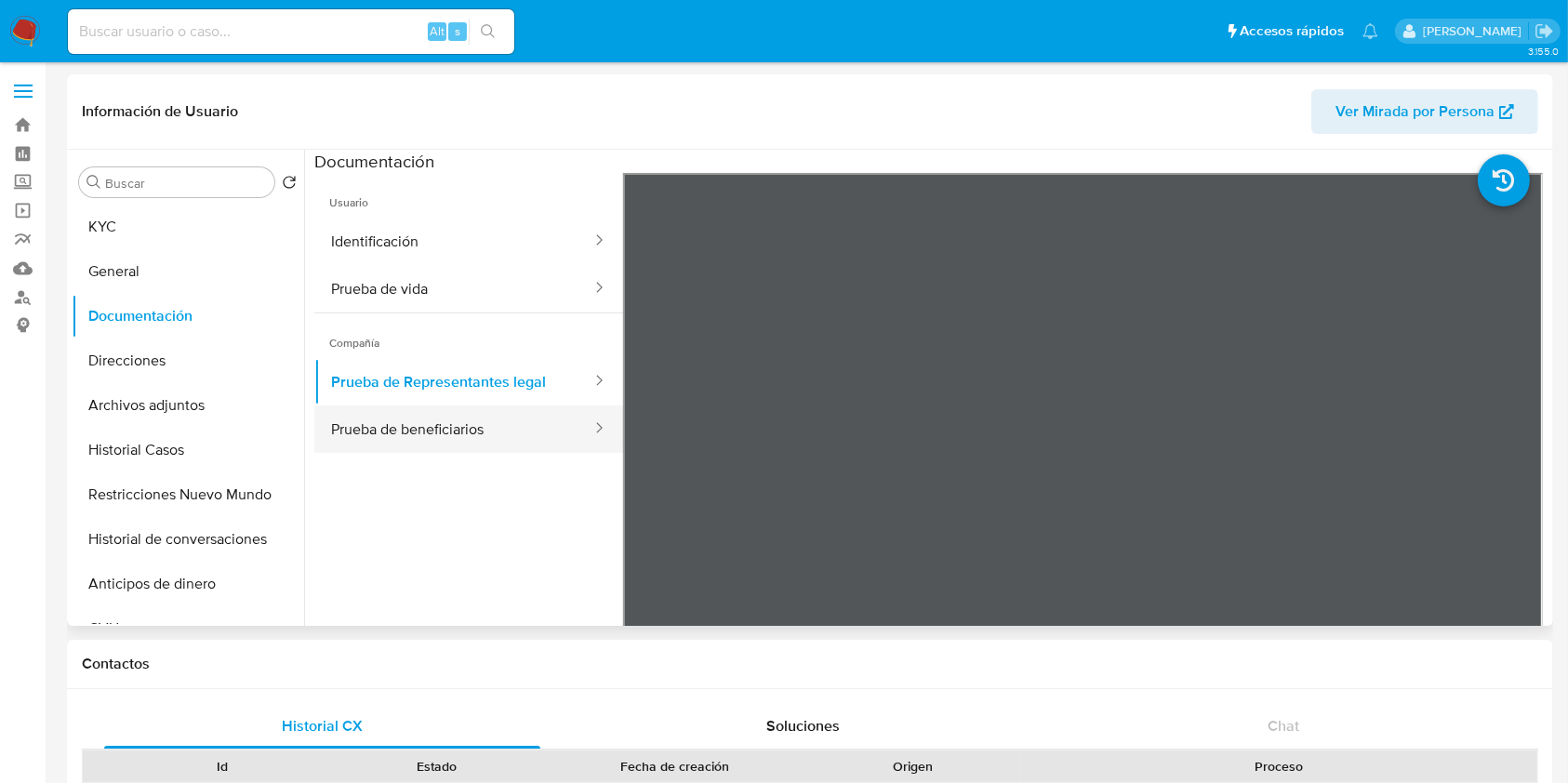
click at [497, 444] on button "Prueba de beneficiarios" at bounding box center [453, 429] width 279 height 48
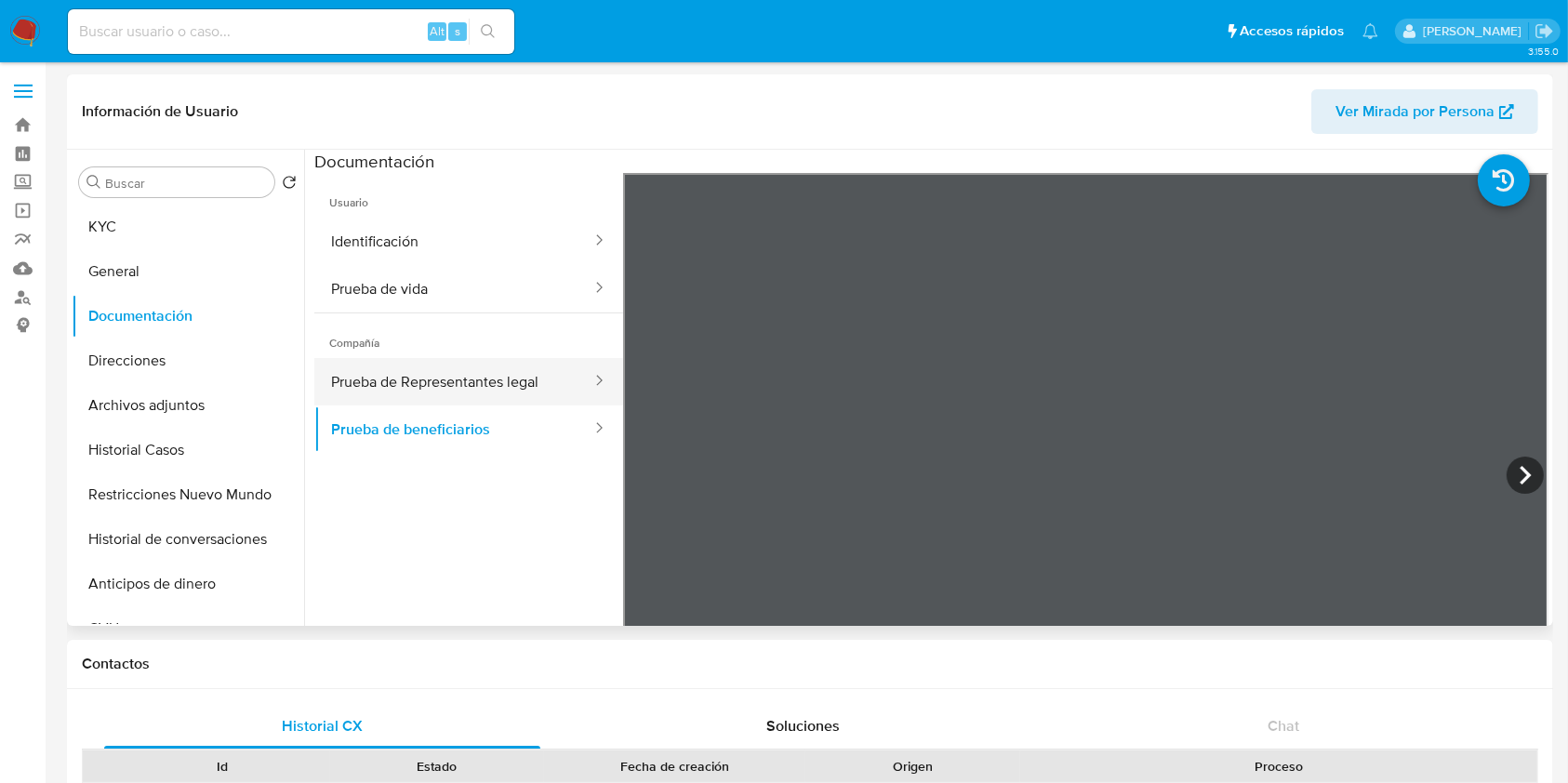
click at [579, 385] on div at bounding box center [594, 382] width 30 height 22
click at [504, 379] on button "Prueba de Representantes legal" at bounding box center [453, 382] width 279 height 48
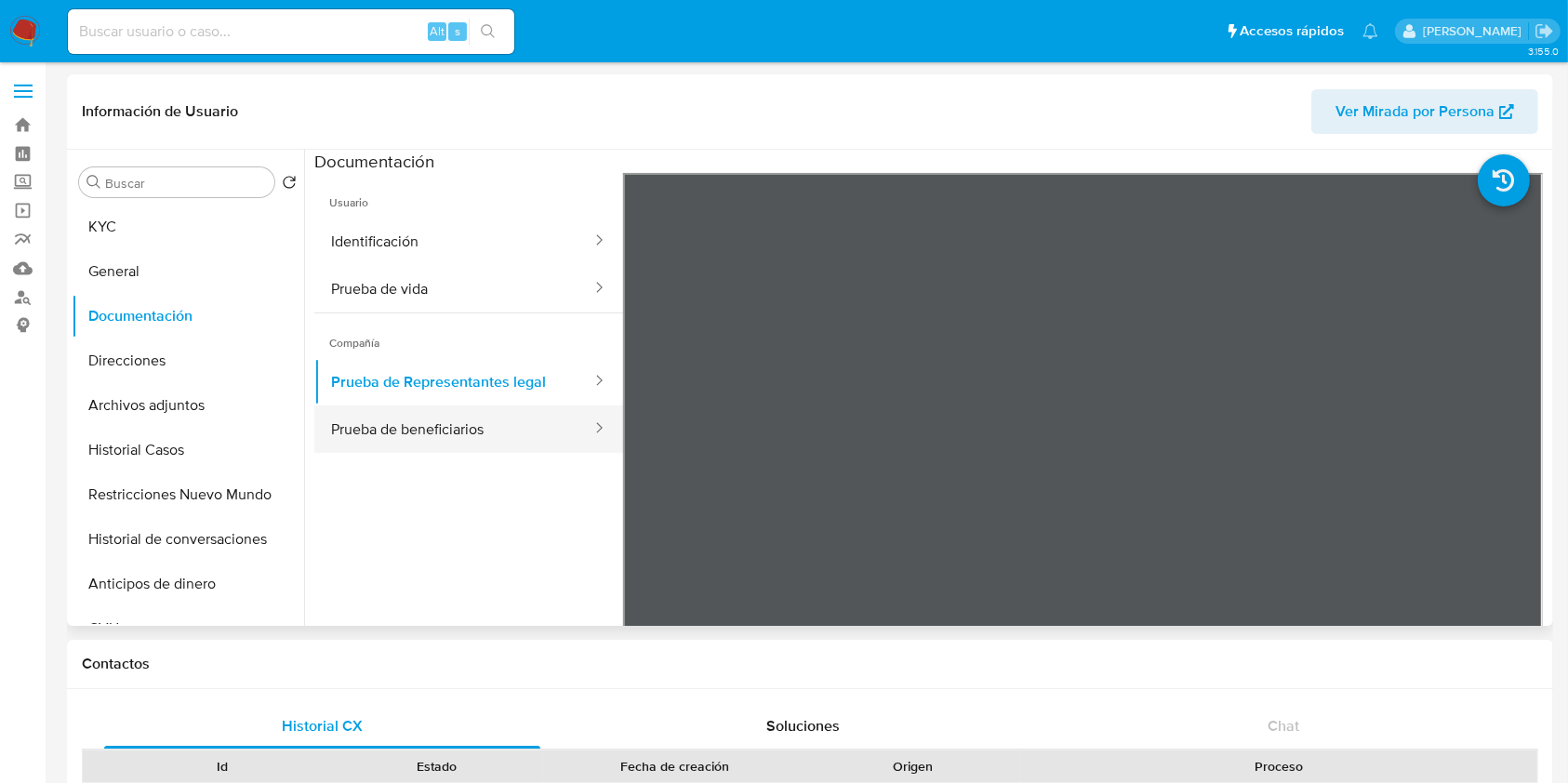
click at [414, 413] on button "Prueba de beneficiarios" at bounding box center [453, 429] width 279 height 48
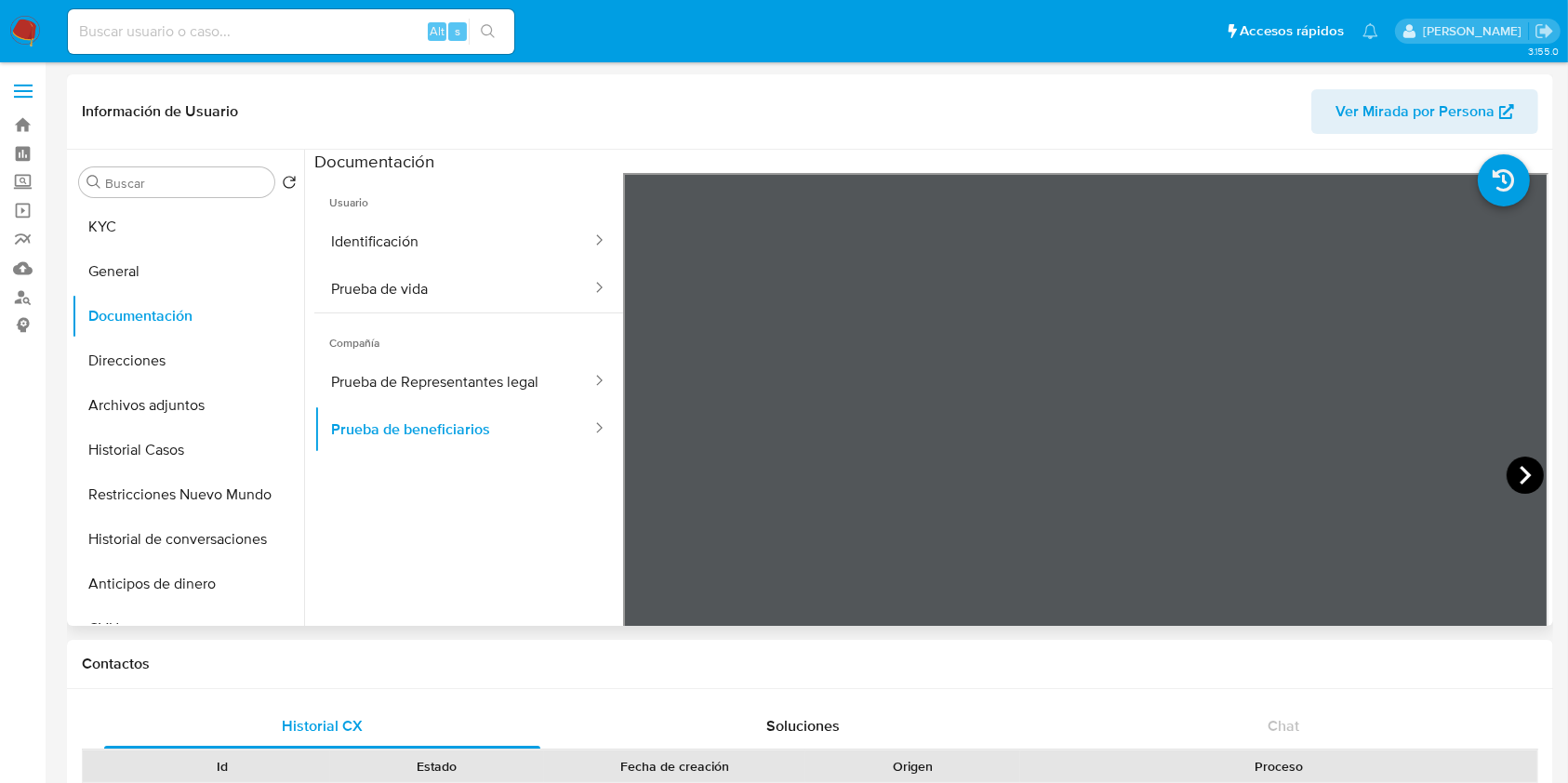
click at [1519, 470] on icon at bounding box center [1525, 476] width 38 height 38
click at [645, 480] on icon at bounding box center [645, 475] width 11 height 19
